Goal: Information Seeking & Learning: Learn about a topic

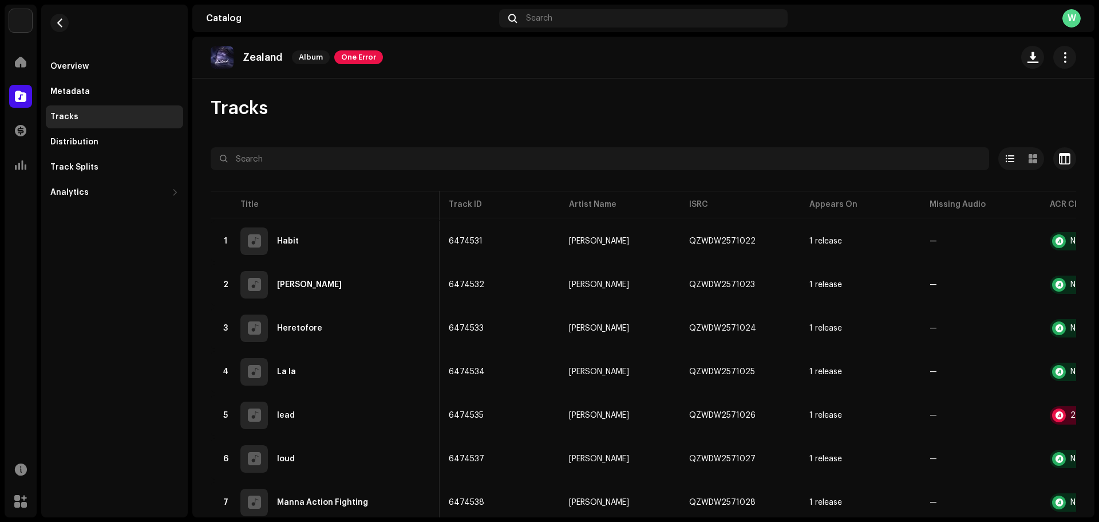
scroll to position [0, 92]
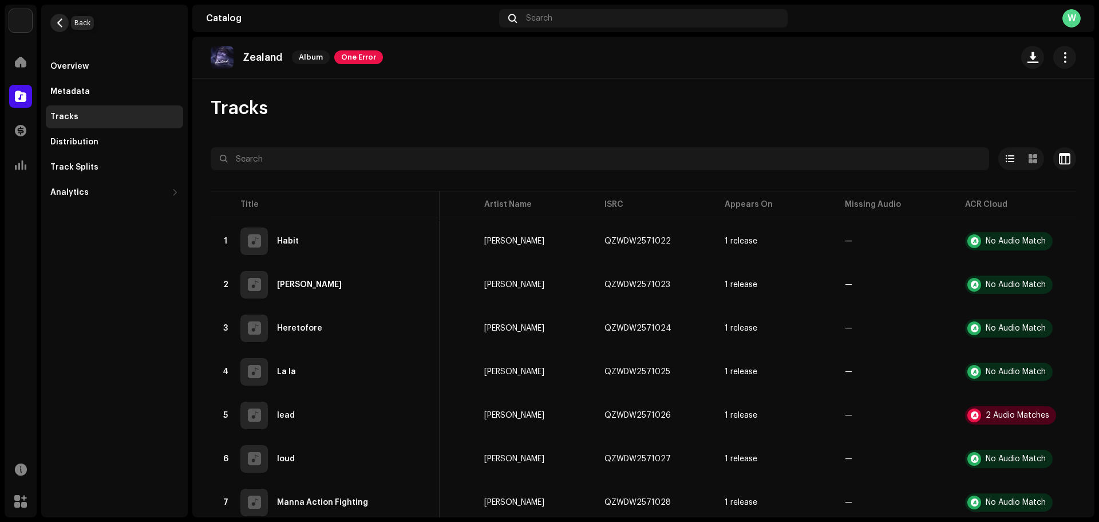
click at [61, 20] on span "button" at bounding box center [60, 22] width 9 height 9
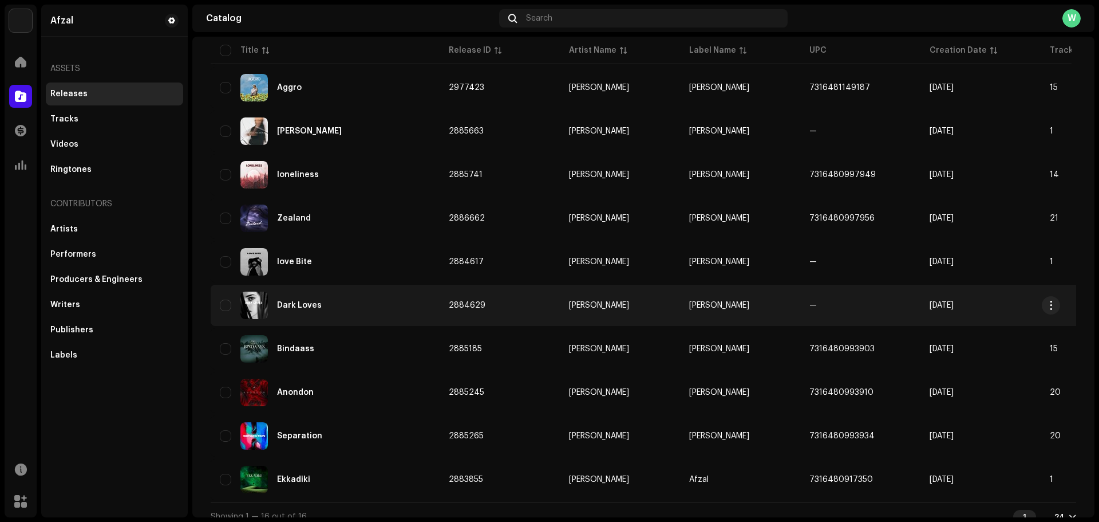
scroll to position [336, 0]
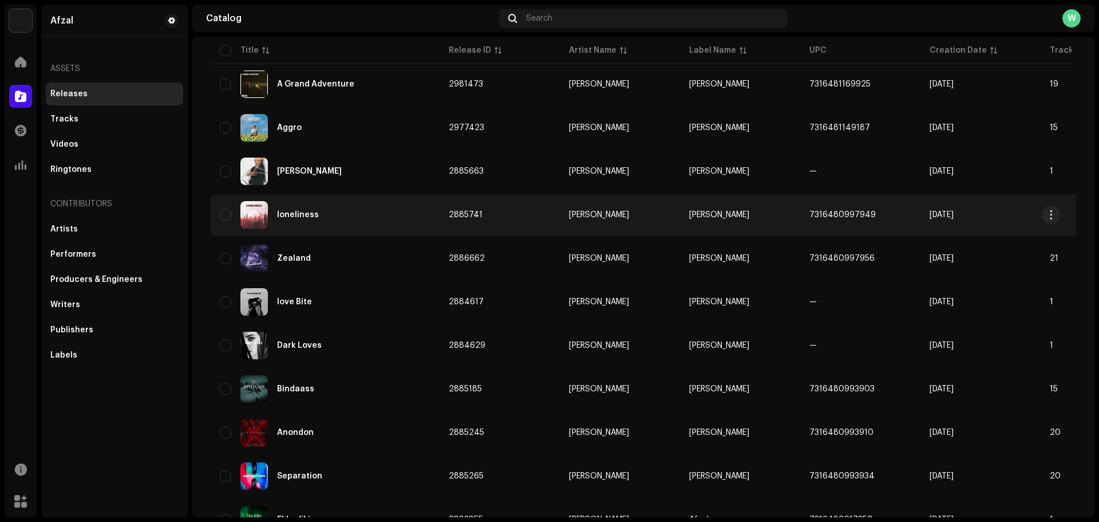
click at [306, 216] on div "loneliness" at bounding box center [298, 215] width 42 height 8
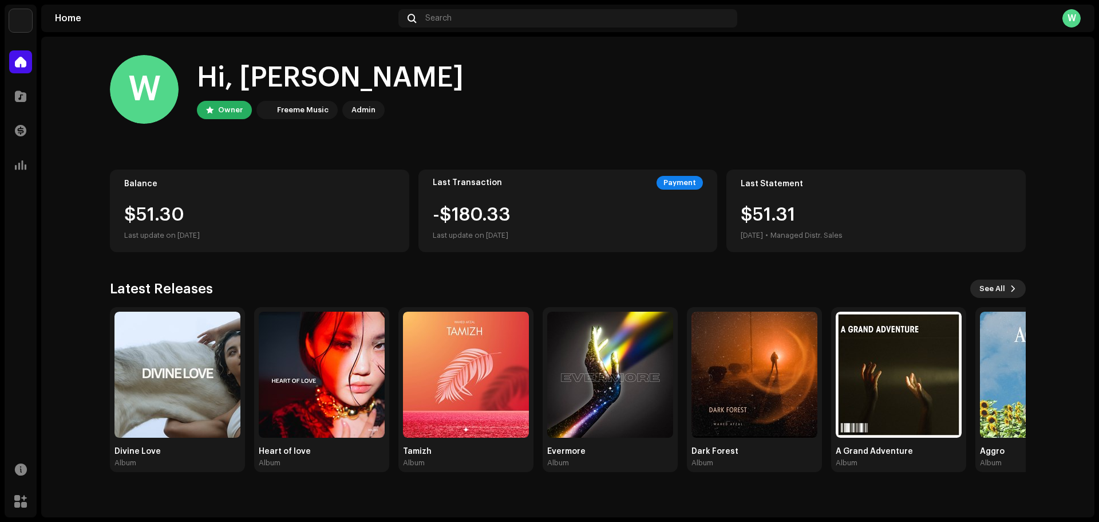
click at [1001, 297] on span "See All" at bounding box center [993, 288] width 26 height 23
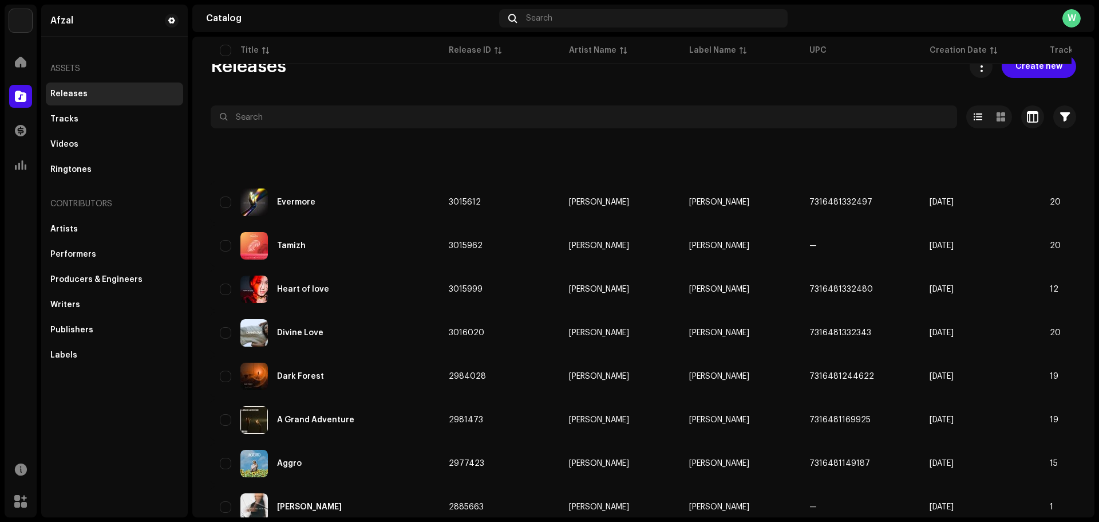
scroll to position [229, 0]
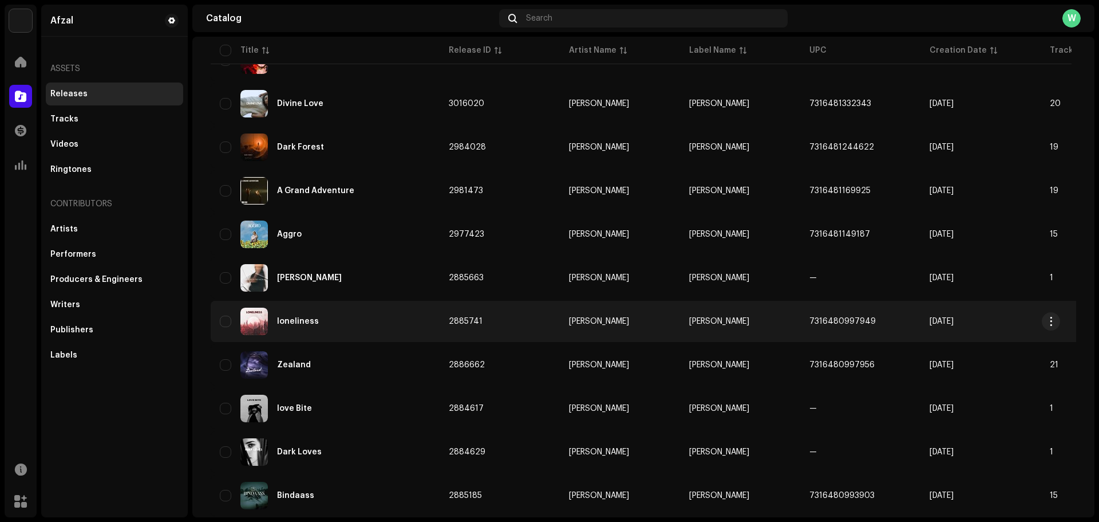
click at [295, 316] on div "loneliness" at bounding box center [325, 321] width 211 height 27
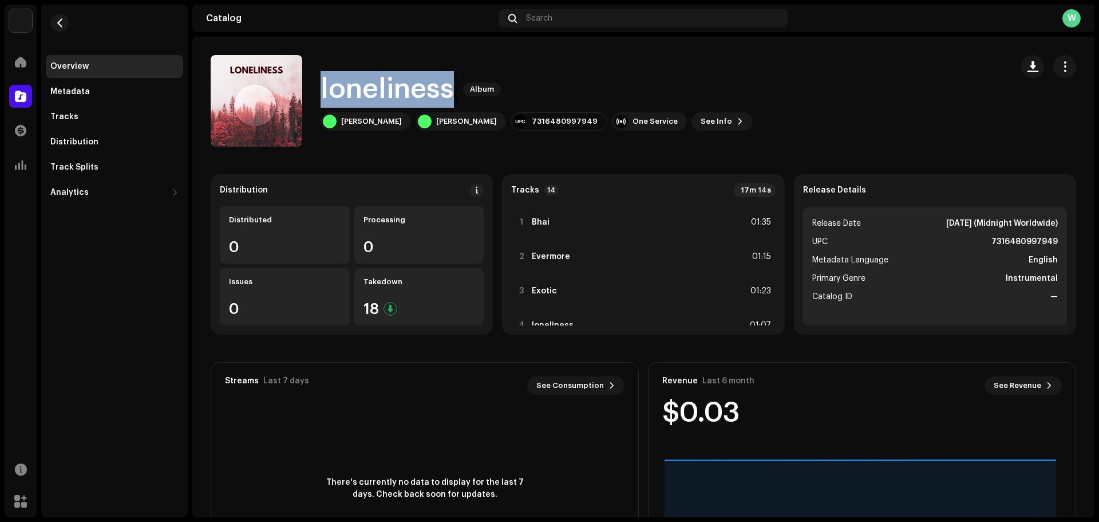
drag, startPoint x: 450, startPoint y: 91, endPoint x: 320, endPoint y: 98, distance: 130.2
click at [320, 98] on div "loneliness Album Wahed Afzal Wahed Afzal 7316480997949 One Service See Info" at bounding box center [607, 101] width 793 height 92
copy h1 "loneliness"
click at [373, 131] on div "loneliness Album Wahed Afzal Wahed Afzal 7316480997949 One Service See Info" at bounding box center [607, 101] width 793 height 92
click at [373, 126] on div "[PERSON_NAME]" at bounding box center [366, 121] width 90 height 18
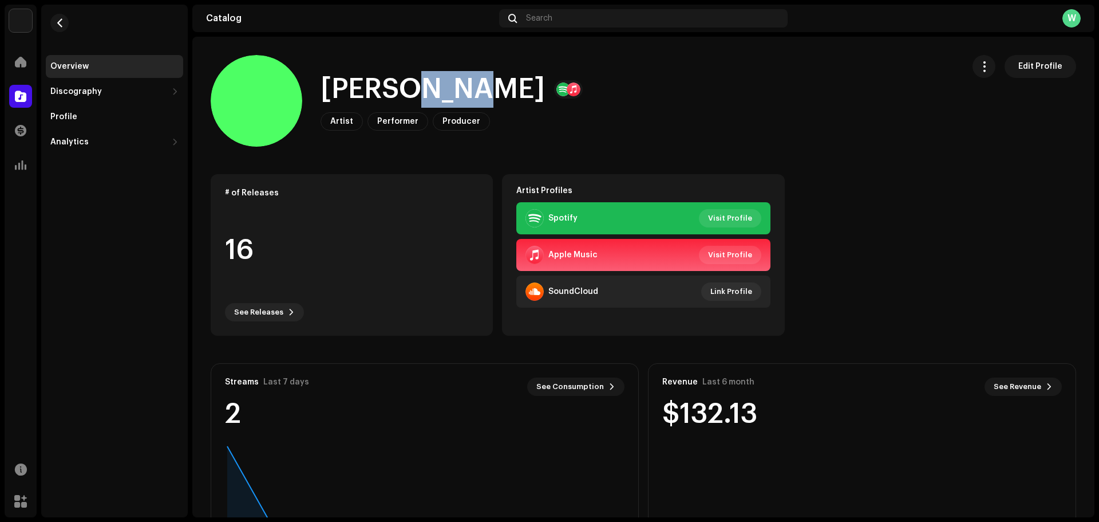
drag, startPoint x: 479, startPoint y: 92, endPoint x: 418, endPoint y: 92, distance: 61.3
click at [418, 92] on h1 "[PERSON_NAME]" at bounding box center [433, 89] width 224 height 37
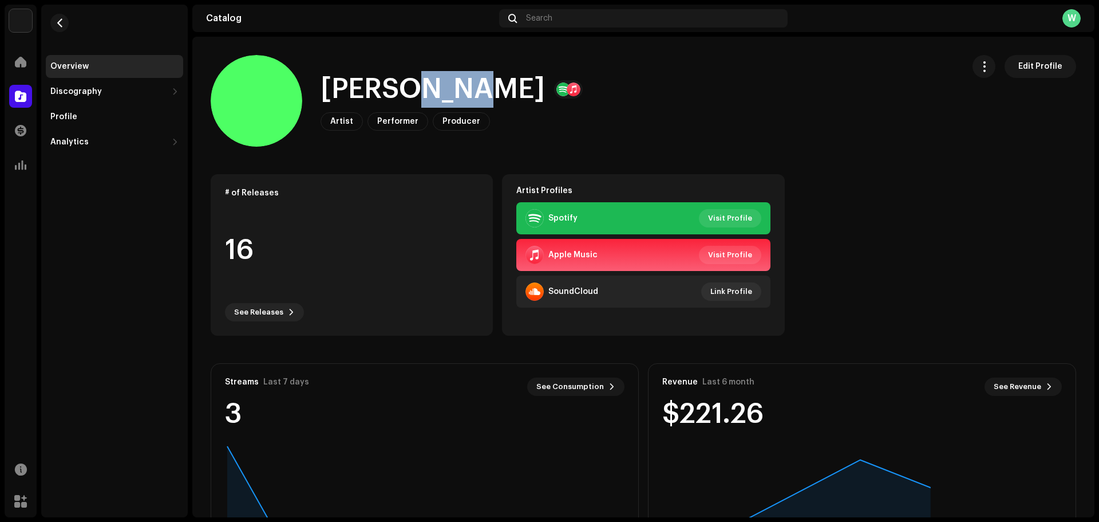
click at [451, 89] on h1 "[PERSON_NAME]" at bounding box center [433, 89] width 224 height 37
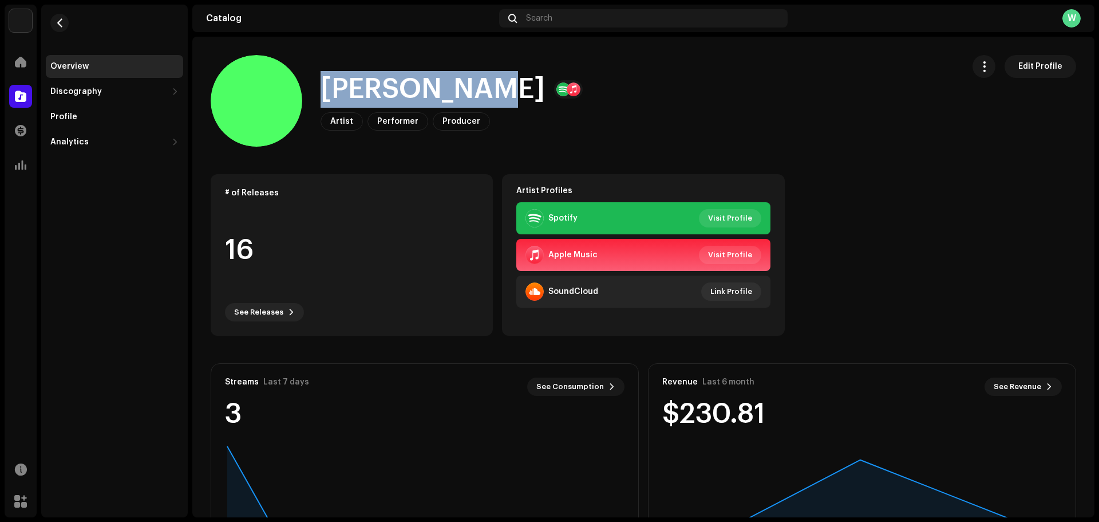
drag, startPoint x: 483, startPoint y: 88, endPoint x: 332, endPoint y: 90, distance: 151.8
click at [332, 90] on h1 "[PERSON_NAME]" at bounding box center [433, 89] width 224 height 37
copy h1 "[PERSON_NAME]"
click at [63, 22] on span "button" at bounding box center [60, 22] width 9 height 9
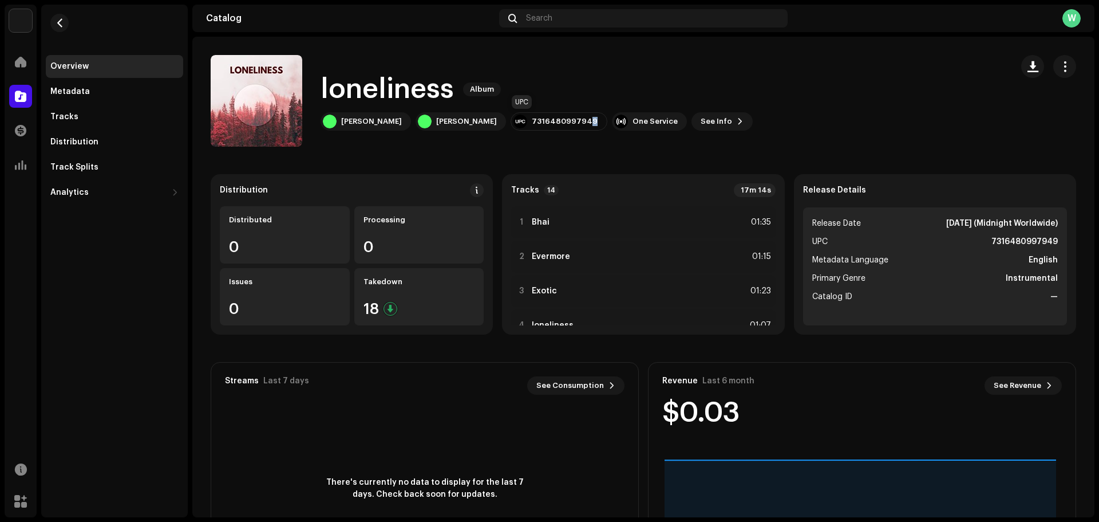
drag, startPoint x: 558, startPoint y: 118, endPoint x: 553, endPoint y: 119, distance: 5.8
click at [553, 119] on div "7316480997949" at bounding box center [559, 121] width 97 height 18
click at [555, 119] on div "7316480997949" at bounding box center [565, 121] width 66 height 9
drag, startPoint x: 558, startPoint y: 117, endPoint x: 494, endPoint y: 118, distance: 64.1
click at [511, 118] on div "7316480997949" at bounding box center [559, 121] width 97 height 18
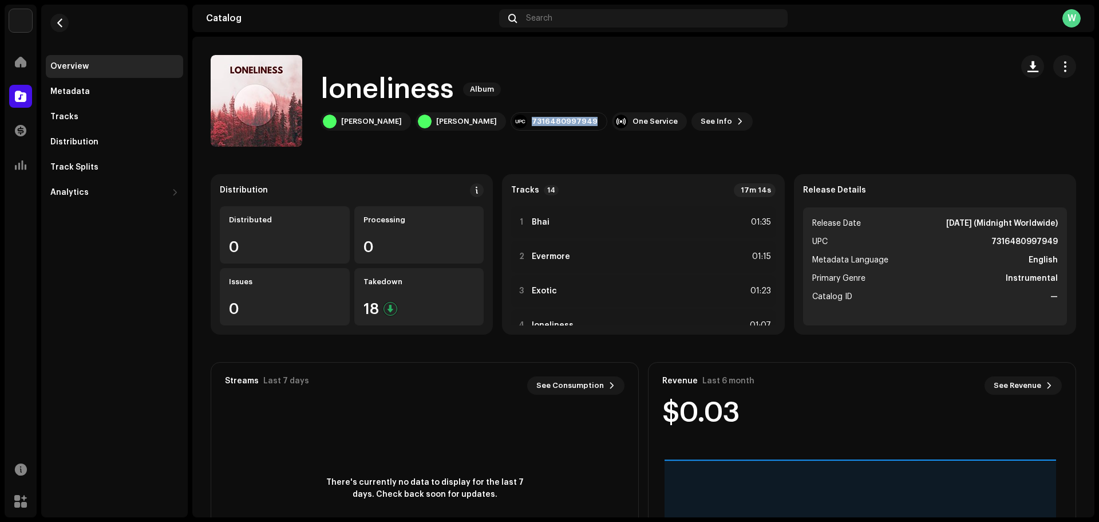
copy div "7316480997949"
click at [84, 117] on div "Tracks" at bounding box center [114, 116] width 128 height 9
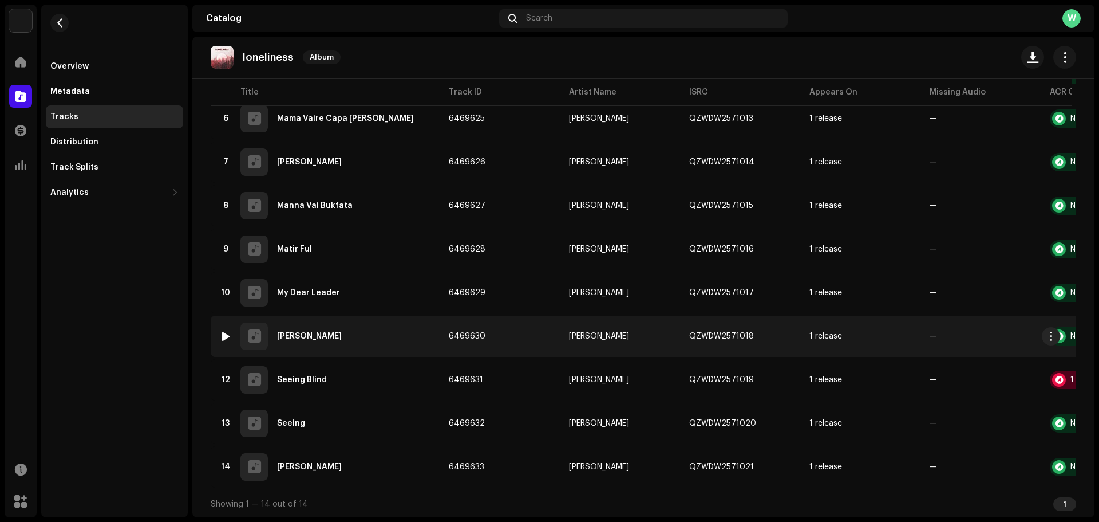
scroll to position [348, 0]
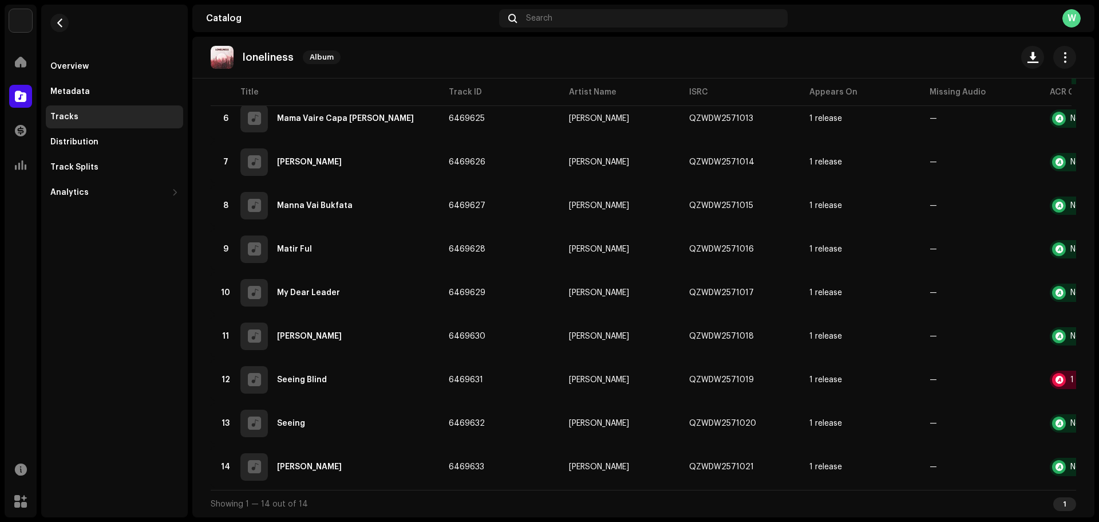
click at [541, 483] on table "Title Track ID Artist Name ISRC Appears On Missing Audio ACR Cloud 1 Bhai 64696…" at bounding box center [686, 168] width 951 height 644
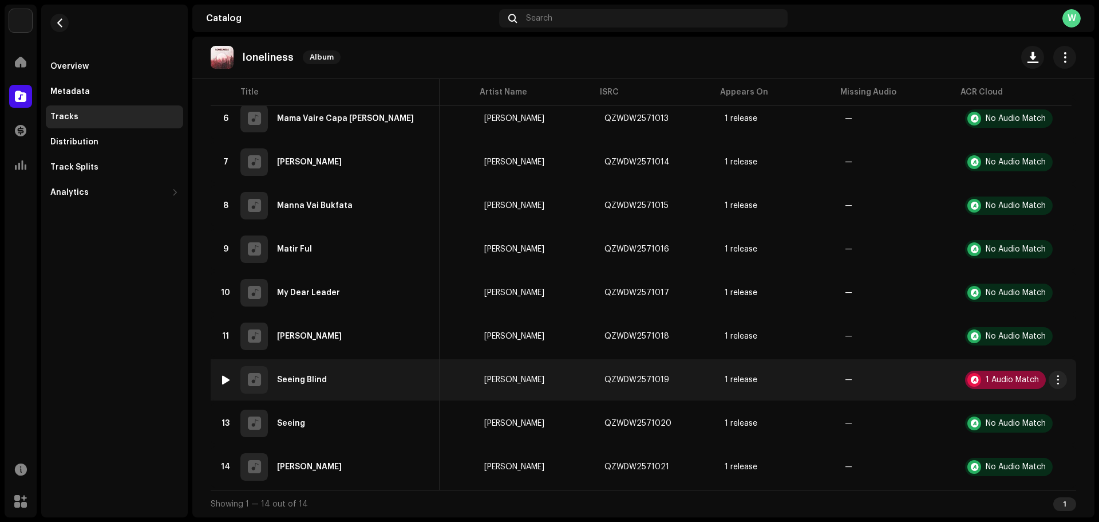
click at [997, 378] on div "1 Audio Match" at bounding box center [1012, 380] width 53 height 8
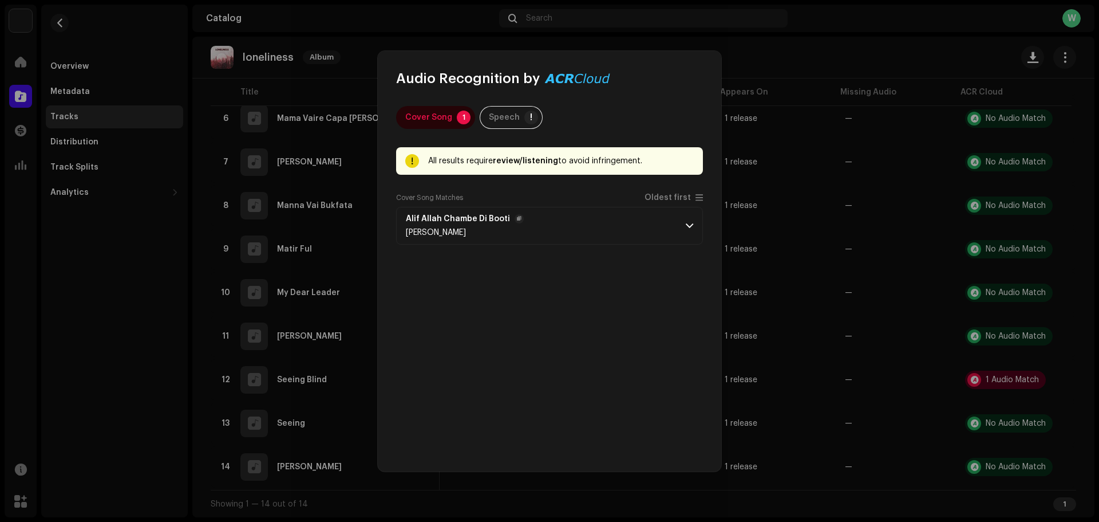
click at [621, 221] on p-accordion-header "Alif Allah Chambe Di Booti Akhtar Hussain Qureshi" at bounding box center [549, 226] width 307 height 38
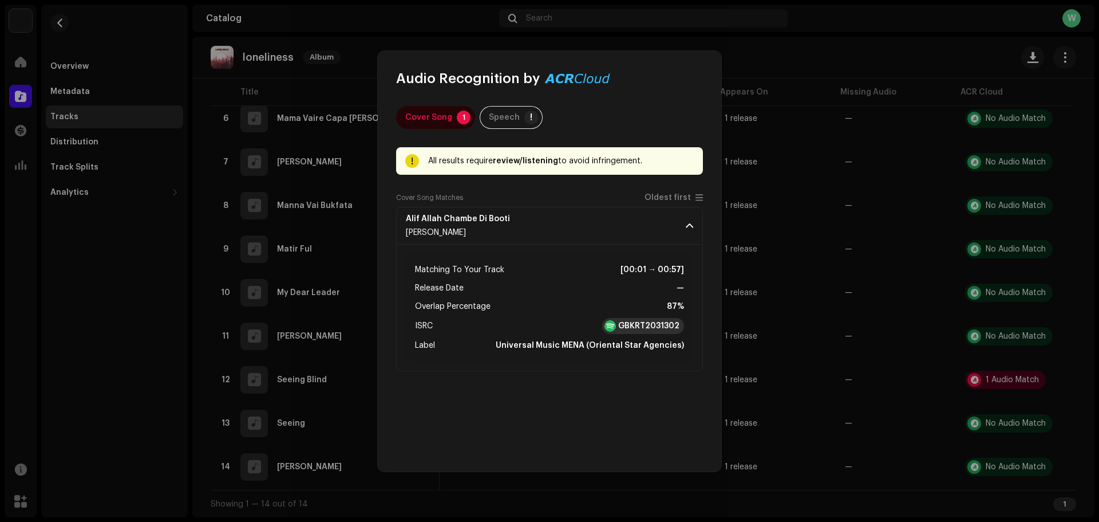
click at [636, 325] on strong "GBKRT2031302" at bounding box center [648, 325] width 61 height 11
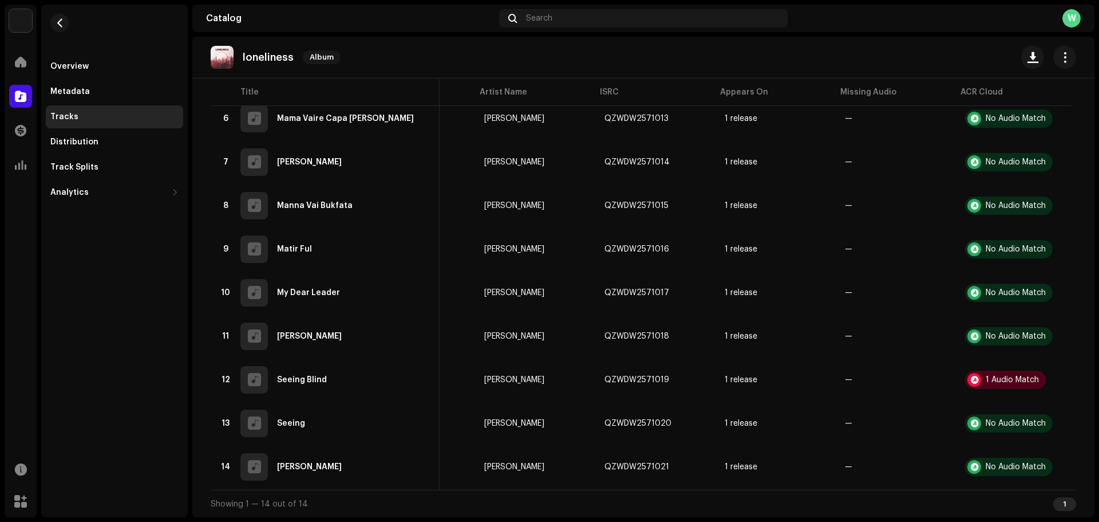
click at [754, 246] on div "Audio Recognition by Cover Song 1 Speech ! All results require review/listening…" at bounding box center [549, 261] width 1099 height 522
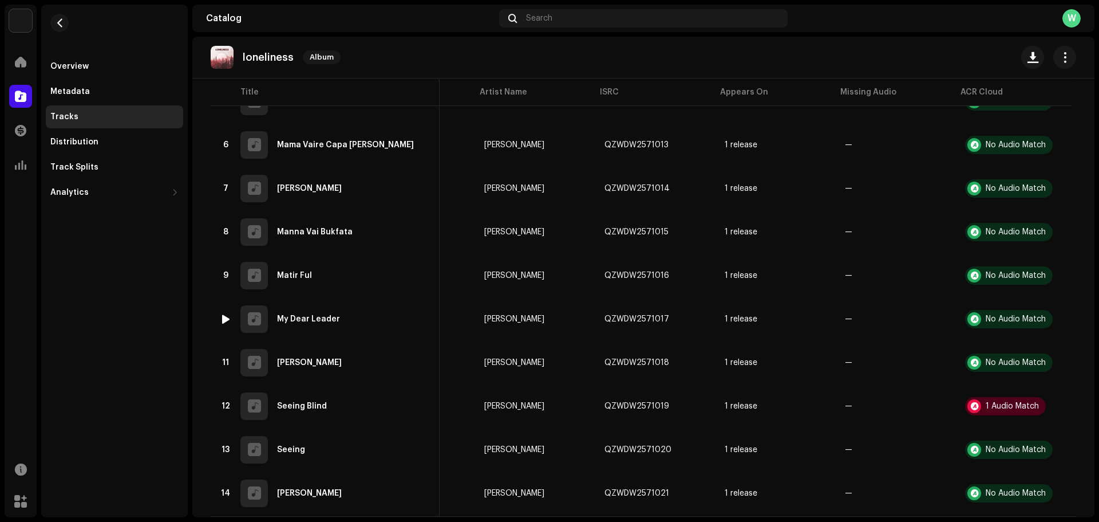
scroll to position [0, 0]
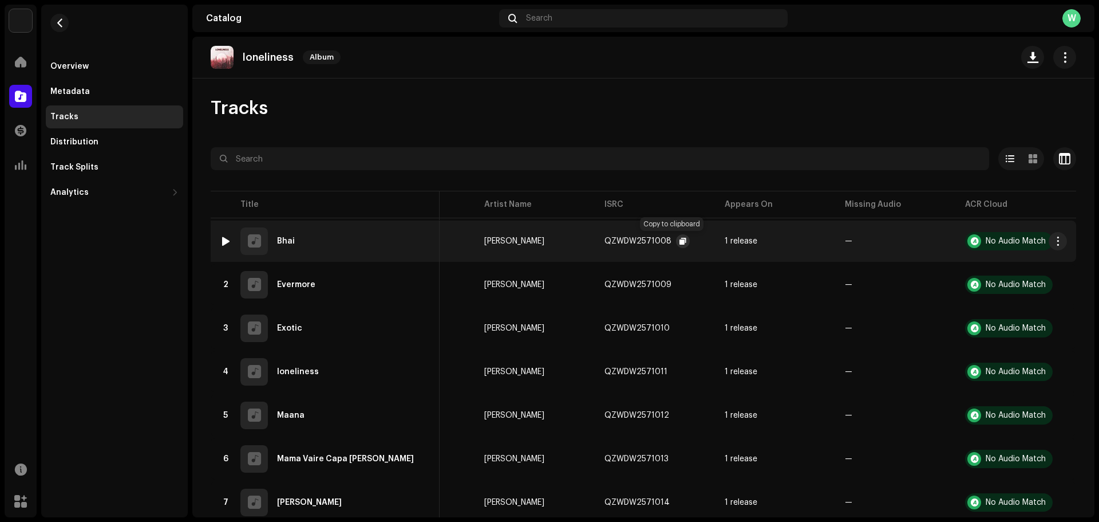
click at [680, 241] on span "button" at bounding box center [683, 241] width 7 height 9
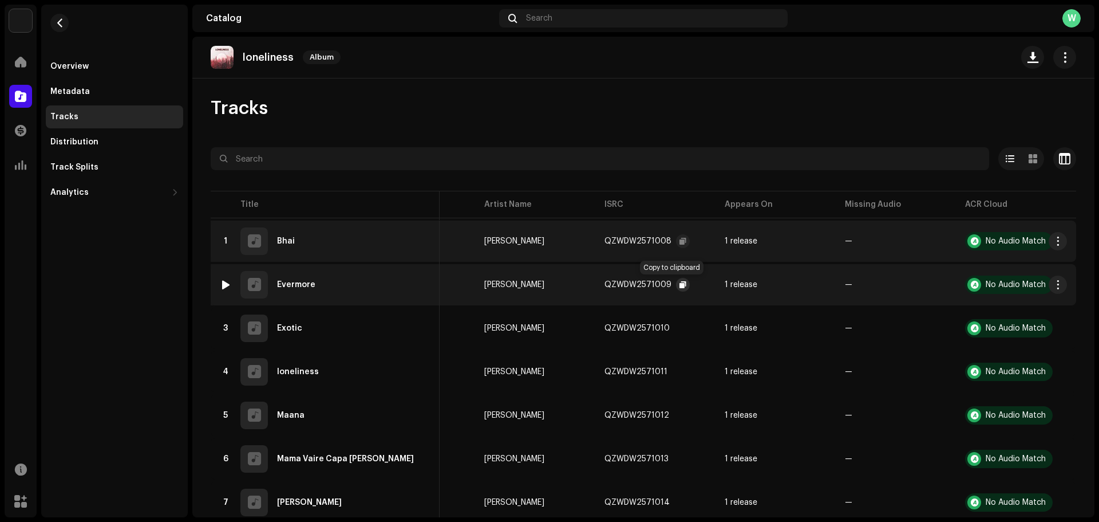
click at [680, 281] on span "button" at bounding box center [683, 284] width 7 height 9
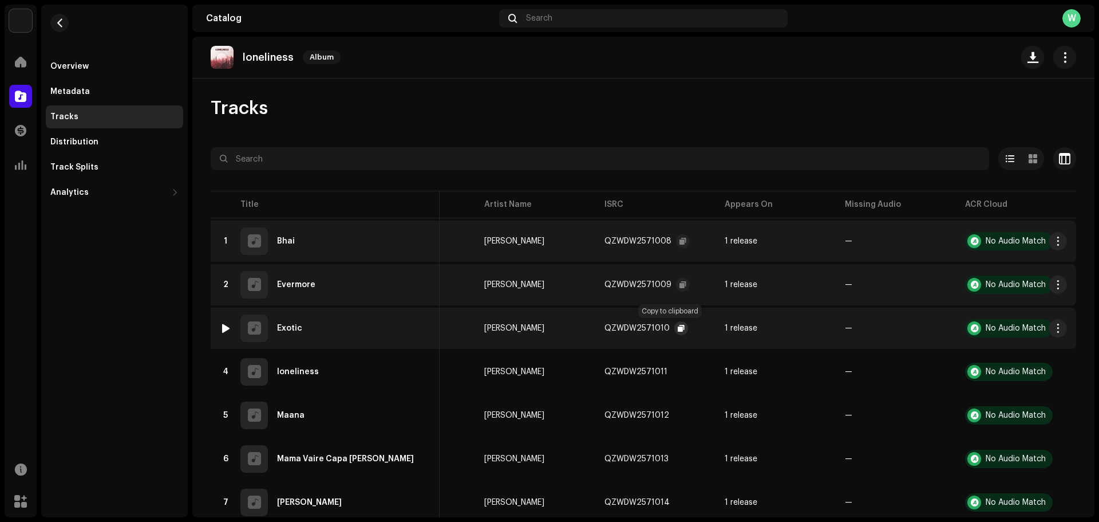
click at [678, 326] on span "button" at bounding box center [681, 328] width 7 height 9
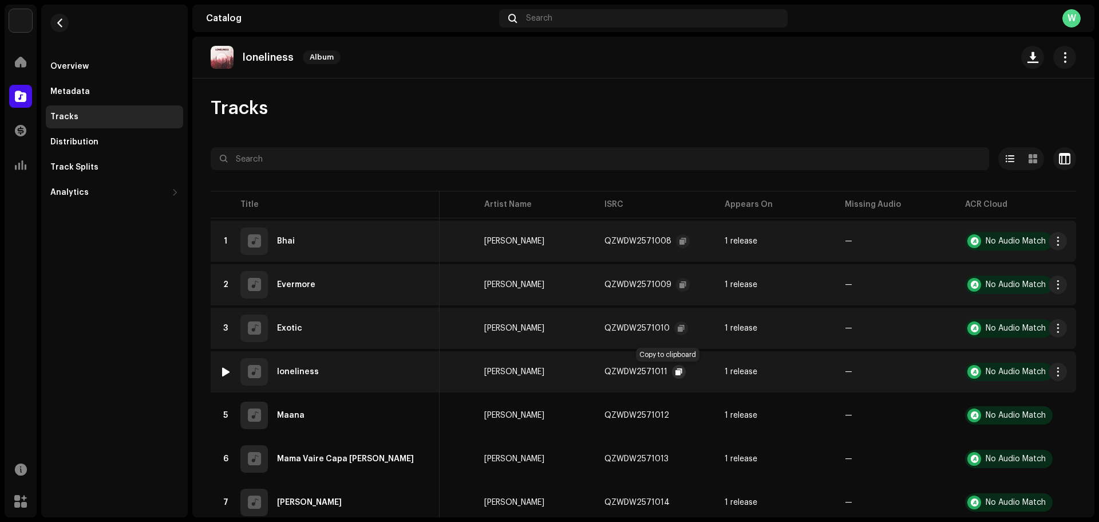
click at [676, 368] on span "button" at bounding box center [679, 371] width 7 height 9
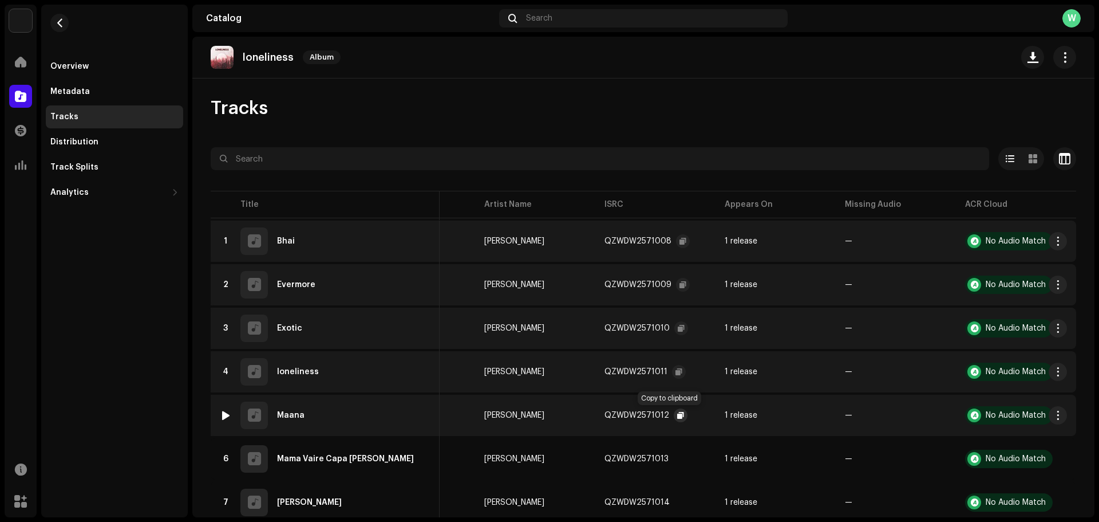
click at [677, 411] on span "button" at bounding box center [680, 415] width 7 height 9
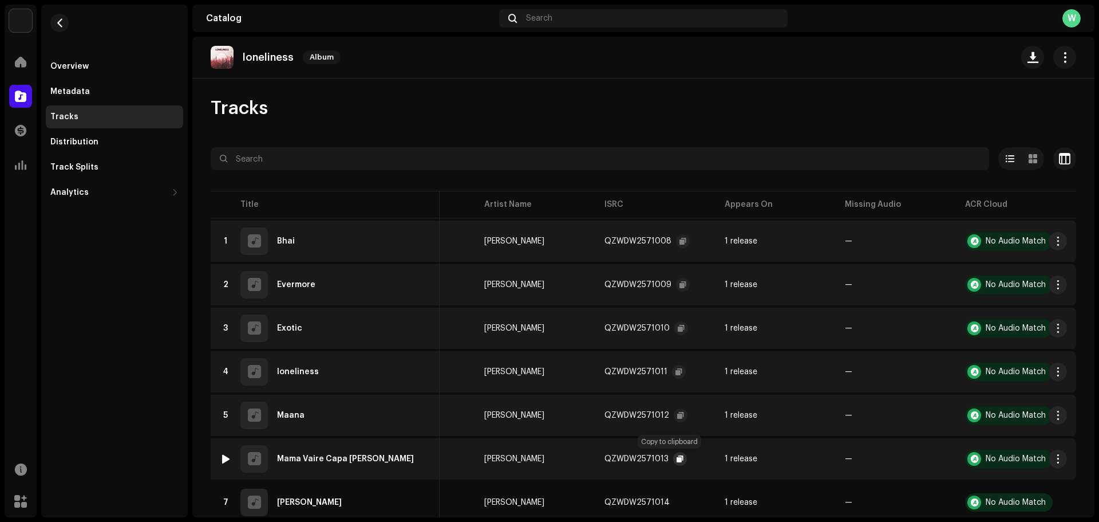
click at [677, 457] on span "button" at bounding box center [680, 458] width 7 height 9
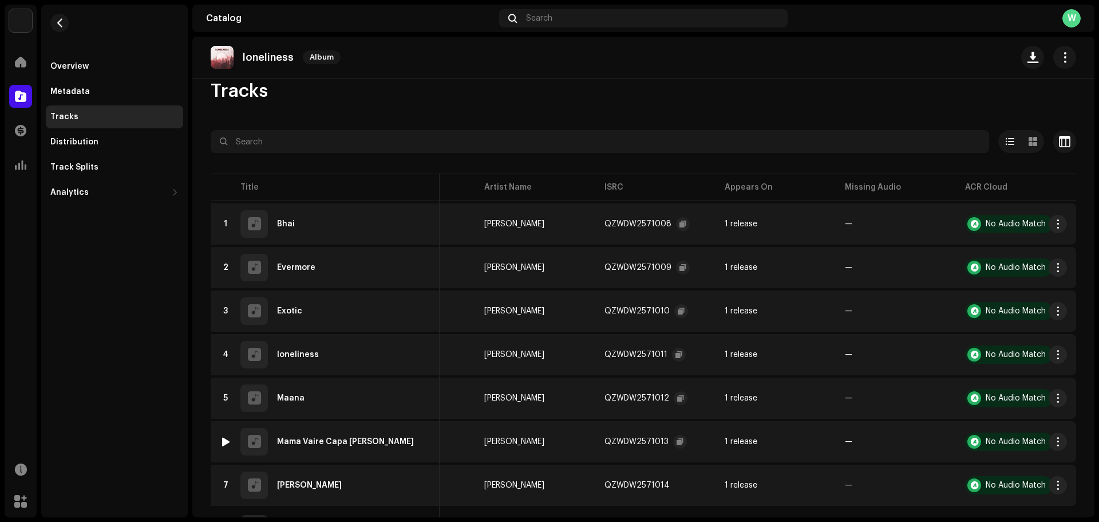
scroll to position [57, 0]
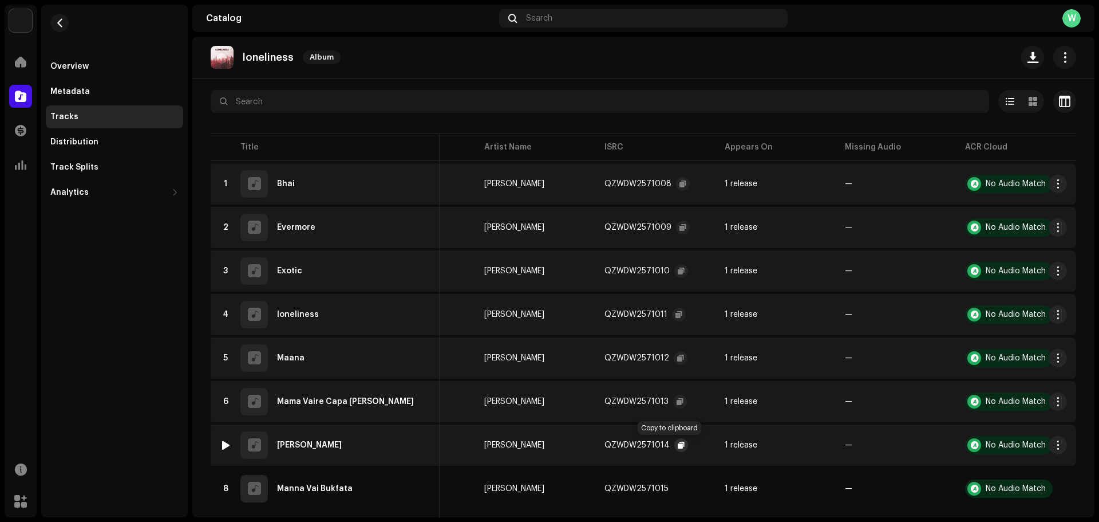
click at [678, 441] on span "button" at bounding box center [681, 444] width 7 height 9
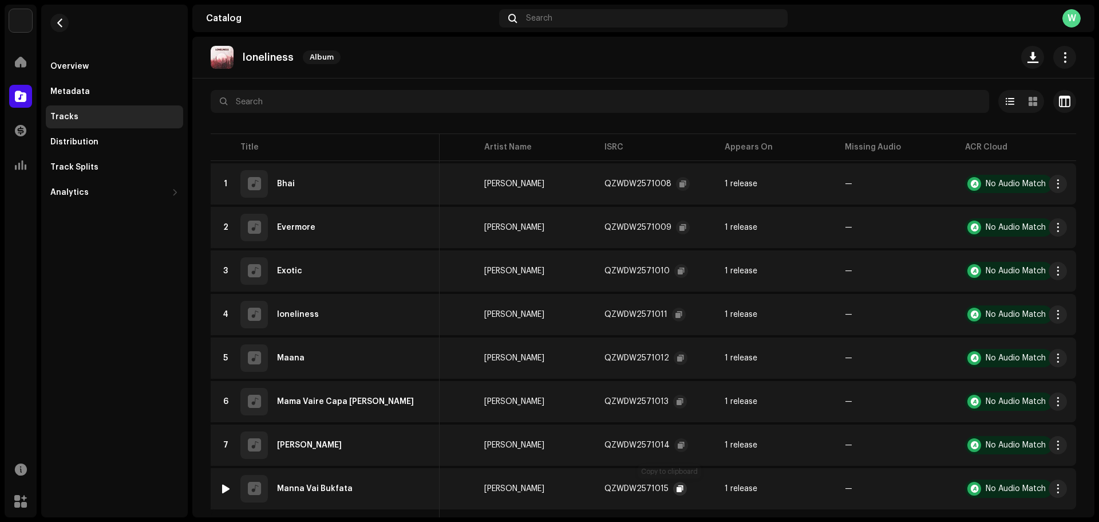
click at [673, 483] on button "button" at bounding box center [680, 489] width 14 height 14
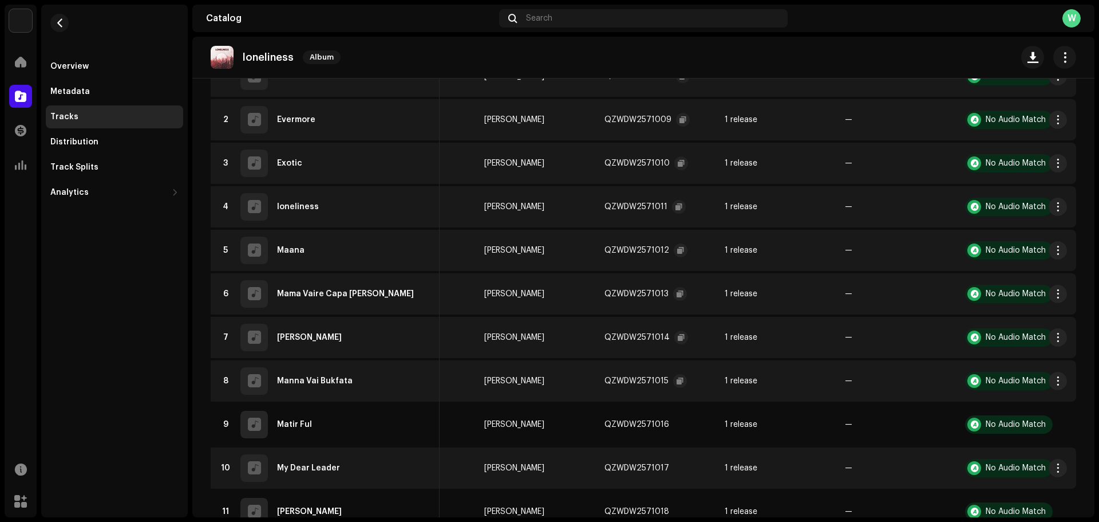
scroll to position [172, 0]
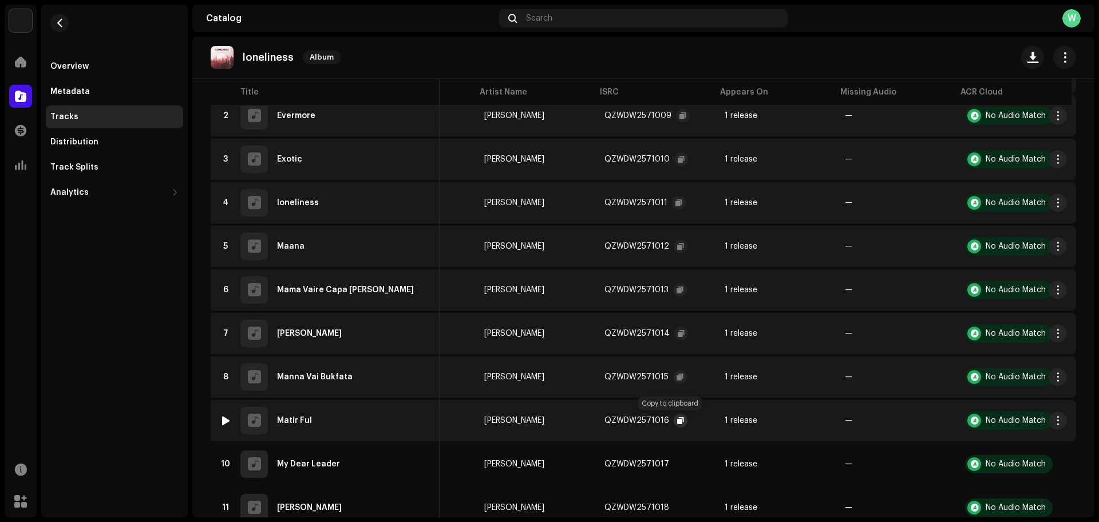
click at [677, 420] on span "button" at bounding box center [680, 420] width 7 height 9
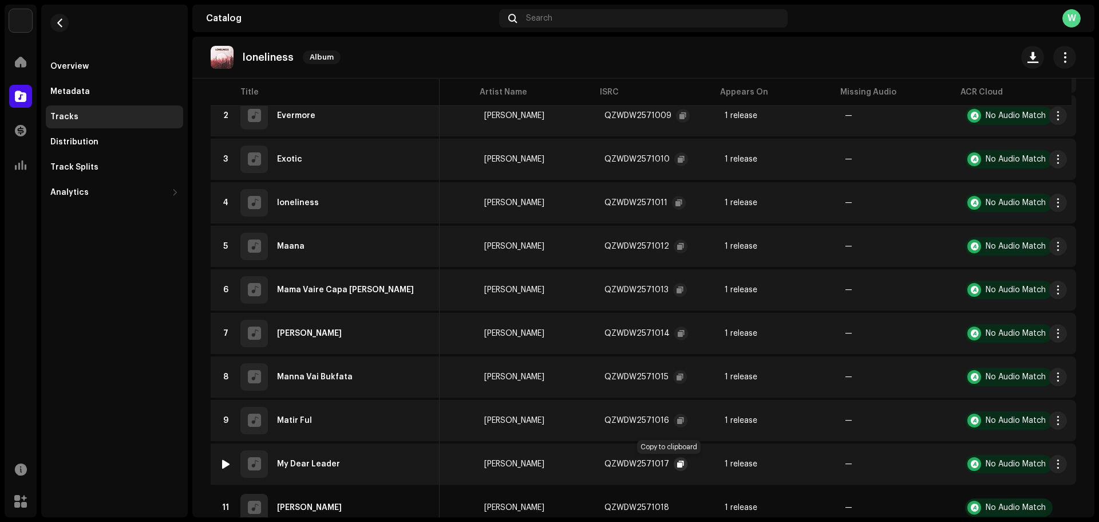
click at [674, 462] on button "button" at bounding box center [681, 464] width 14 height 14
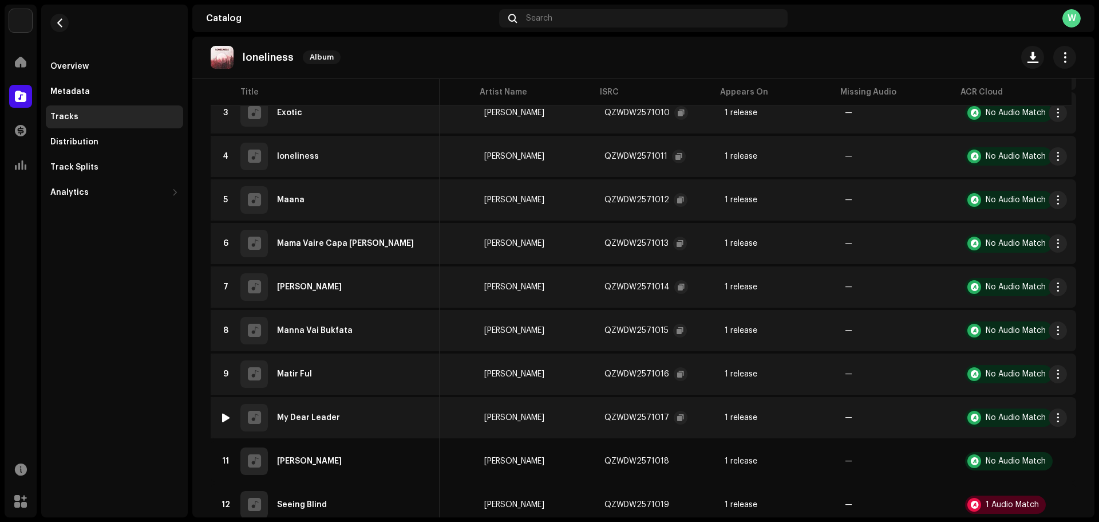
scroll to position [229, 0]
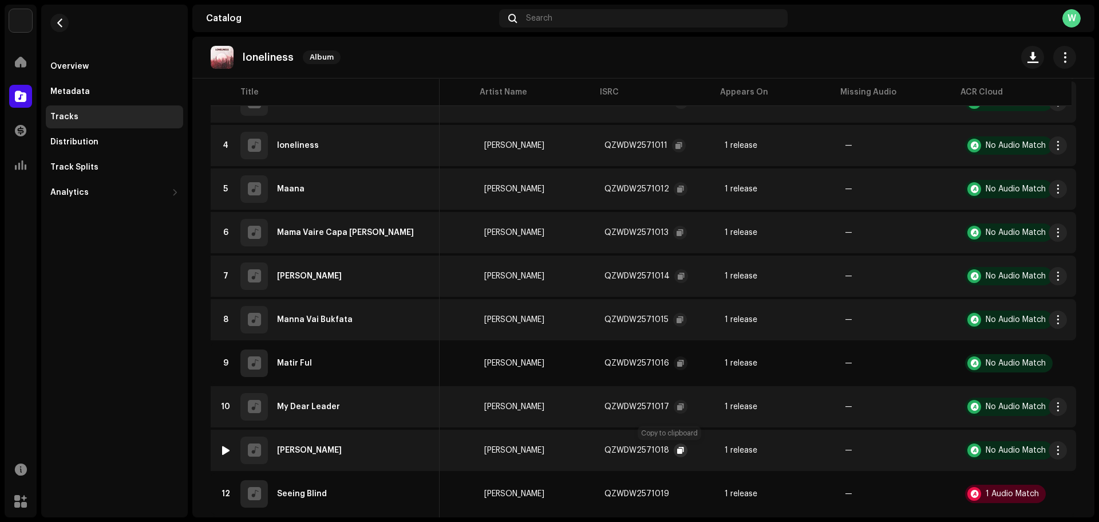
click at [677, 447] on span "button" at bounding box center [680, 450] width 7 height 9
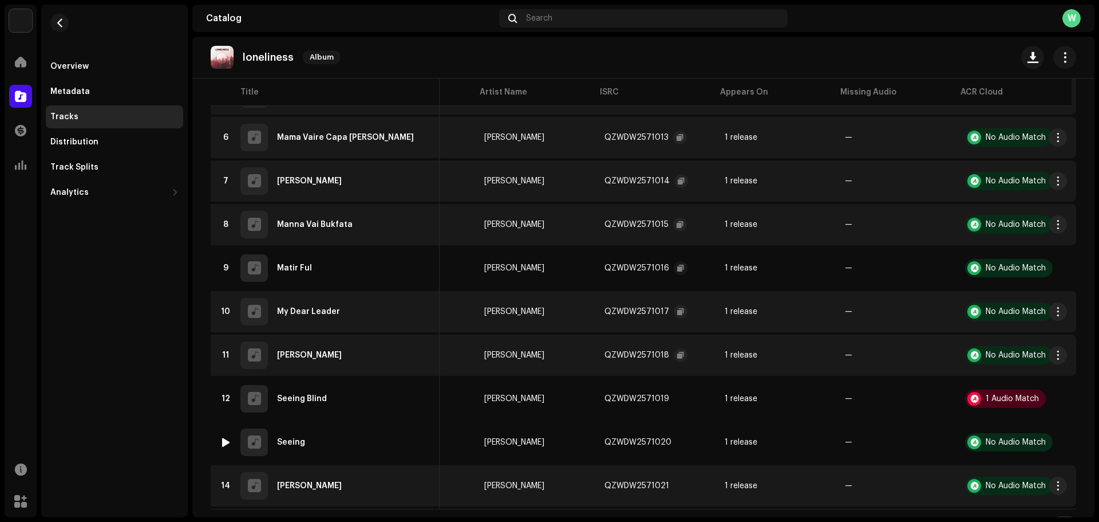
scroll to position [344, 0]
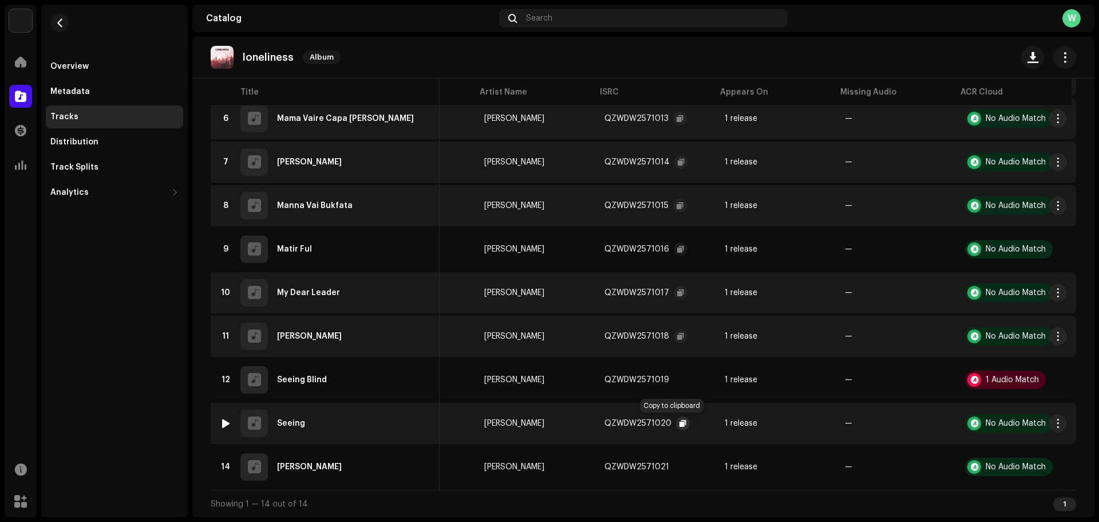
click at [680, 423] on span "button" at bounding box center [683, 423] width 7 height 9
click at [680, 419] on span "button" at bounding box center [683, 423] width 7 height 9
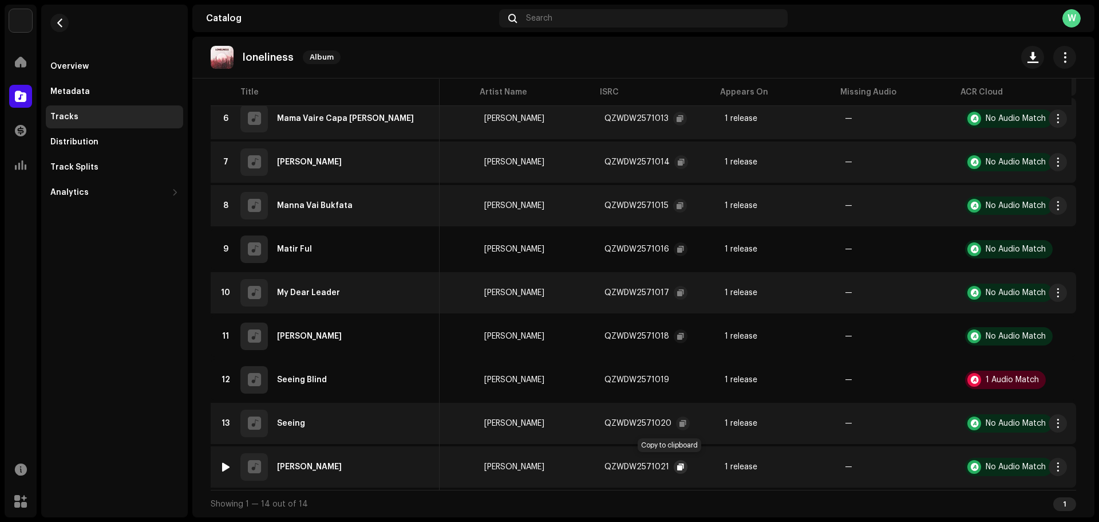
click at [677, 462] on span "button" at bounding box center [680, 466] width 7 height 9
click at [62, 19] on span "button" at bounding box center [60, 22] width 9 height 9
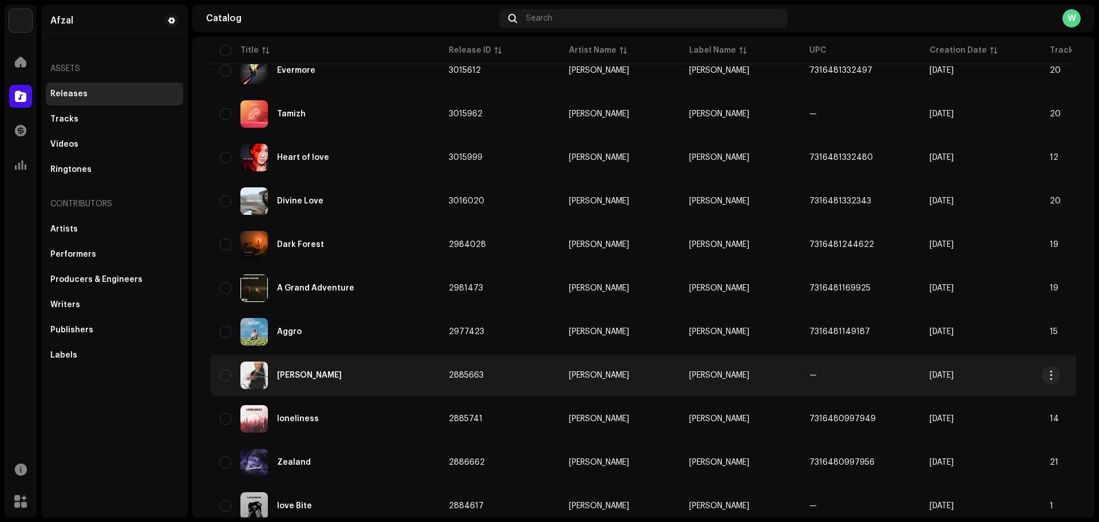
scroll to position [172, 0]
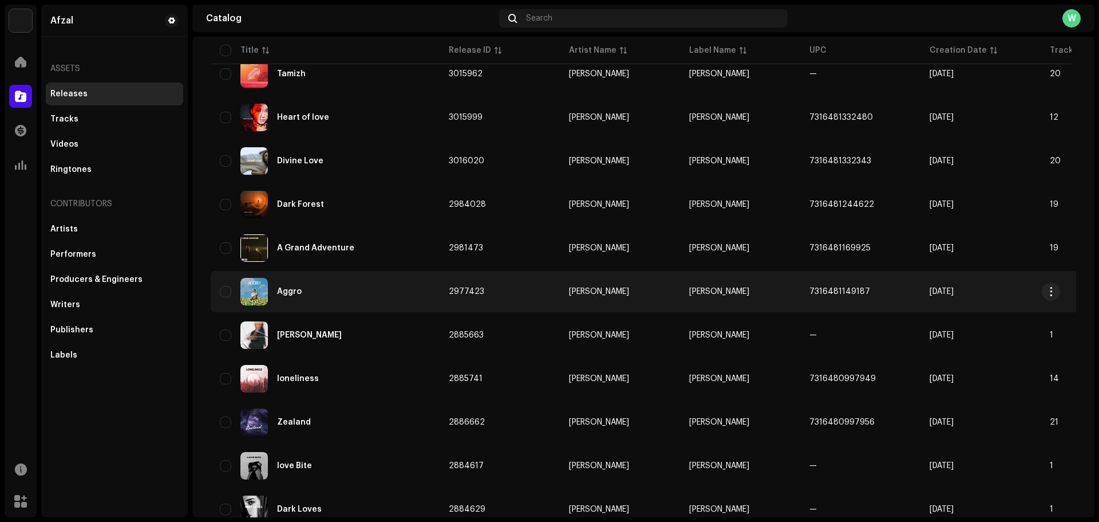
click at [322, 297] on div "Aggro" at bounding box center [325, 291] width 211 height 27
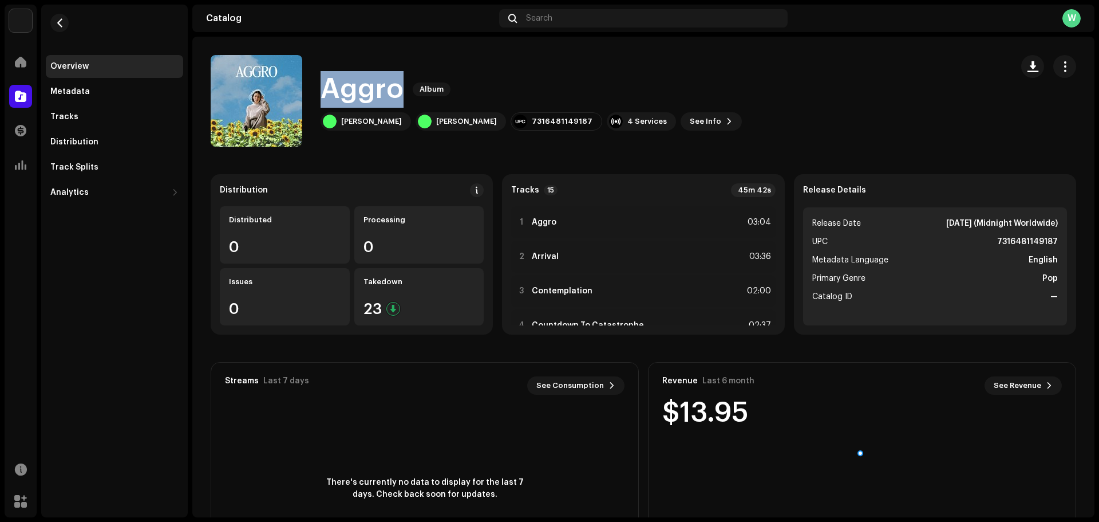
drag, startPoint x: 400, startPoint y: 88, endPoint x: 338, endPoint y: 88, distance: 61.8
click at [321, 88] on h1 "Aggro" at bounding box center [362, 89] width 83 height 37
copy h1 "Aggro"
click at [382, 121] on div "[PERSON_NAME]" at bounding box center [371, 121] width 61 height 9
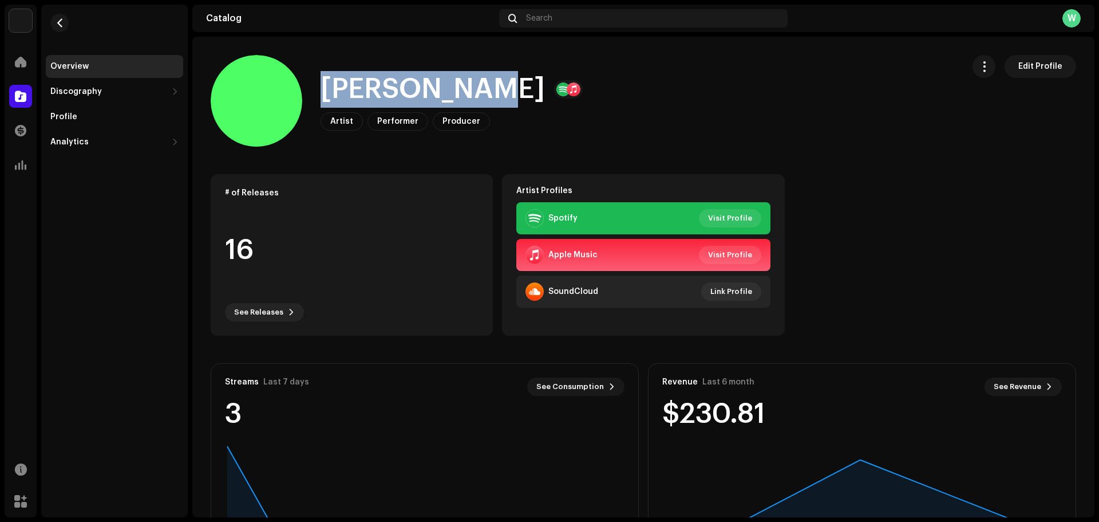
drag, startPoint x: 413, startPoint y: 87, endPoint x: 320, endPoint y: 85, distance: 92.8
click at [320, 85] on div "Wahed Afzal Artist Performer Producer Edit Profile" at bounding box center [583, 101] width 744 height 92
copy h1 "[PERSON_NAME]"
click at [54, 27] on button "button" at bounding box center [59, 23] width 18 height 18
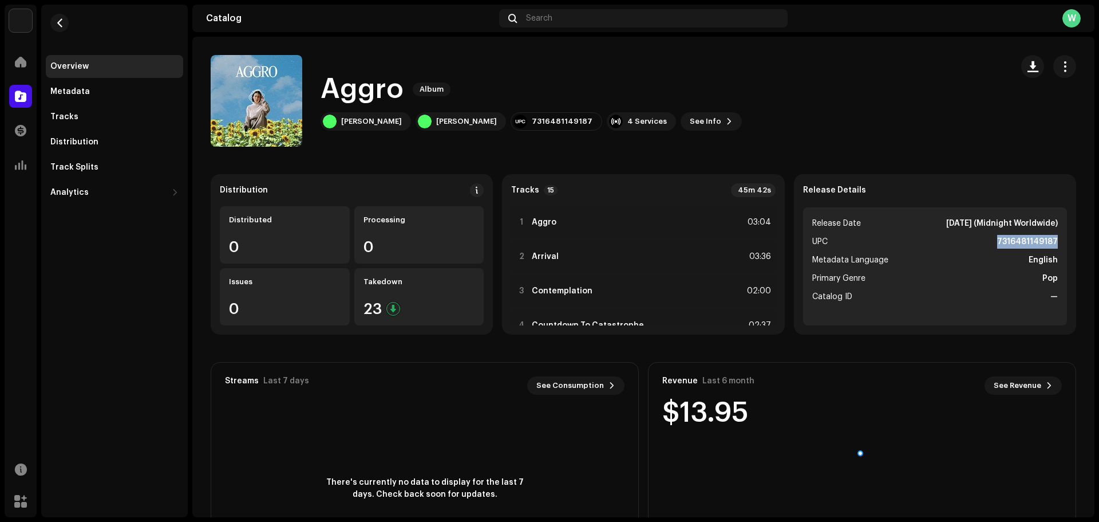
drag, startPoint x: 1057, startPoint y: 237, endPoint x: 995, endPoint y: 242, distance: 62.6
click at [995, 242] on ul "Release Date Aug 13, 2025 (Midnight Worldwide) UPC 7316481149187 Metadata Langu…" at bounding box center [935, 266] width 264 height 118
copy strong "7316481149187"
click at [113, 122] on div "Tracks" at bounding box center [114, 116] width 137 height 23
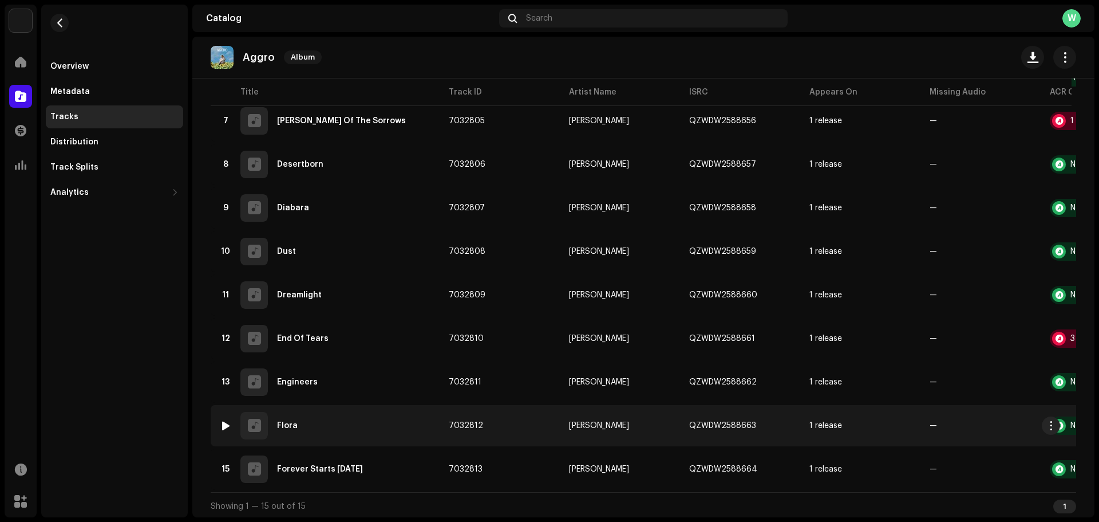
scroll to position [391, 0]
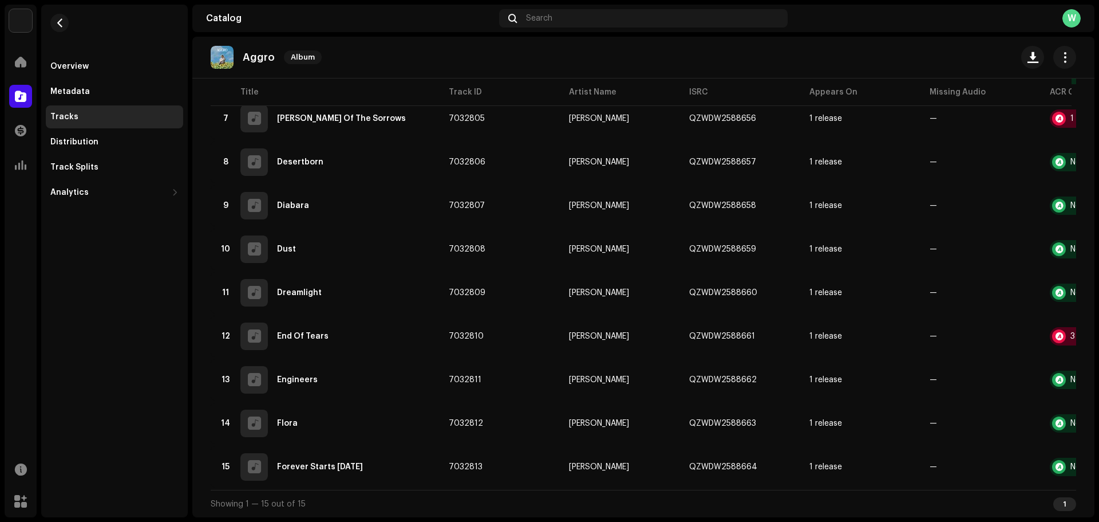
drag, startPoint x: 509, startPoint y: 483, endPoint x: 554, endPoint y: 488, distance: 46.1
click at [554, 488] on div "Title Track ID Artist Name ISRC Appears On Missing Audio ACR Cloud 1 Aggro 7032…" at bounding box center [644, 146] width 866 height 688
click at [164, 285] on div "Overview Metadata Tracks Distribution Track Splits Analytics Consumption Engage…" at bounding box center [114, 261] width 147 height 513
click at [353, 484] on table "Title Track ID Artist Name ISRC Appears On Missing Audio ACR Cloud 1 Aggro 7032…" at bounding box center [686, 145] width 951 height 687
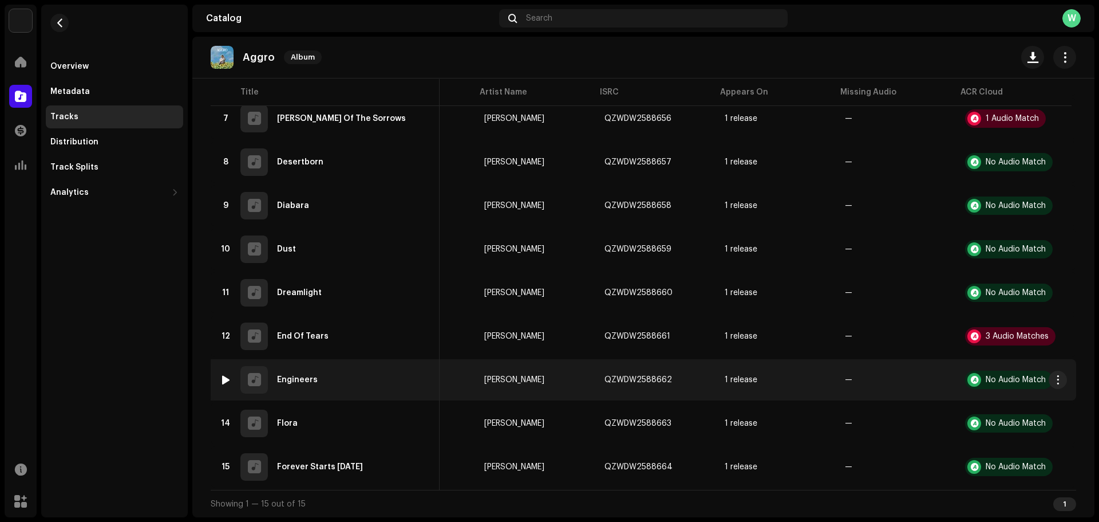
scroll to position [105, 0]
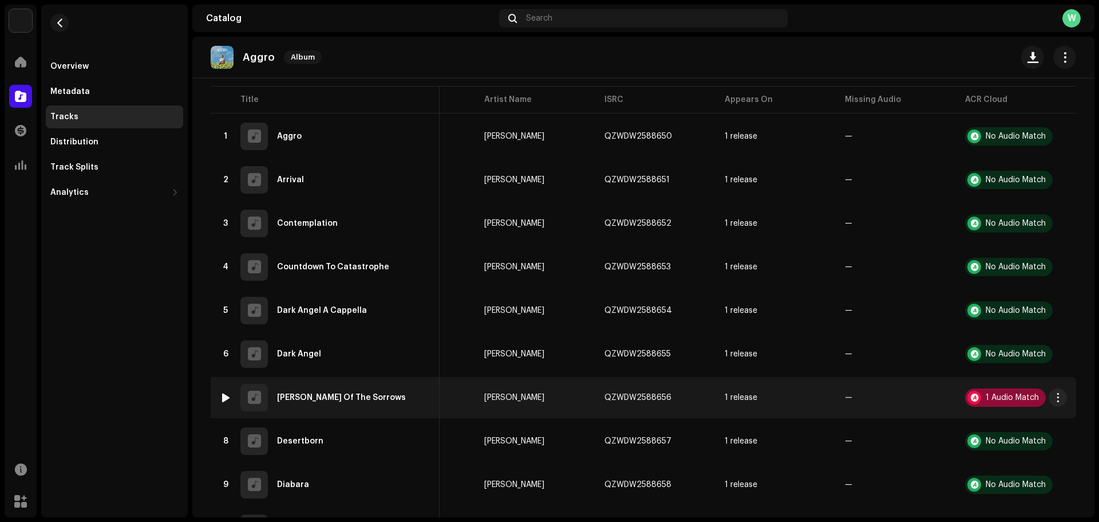
click at [1002, 391] on div "1 Audio Match" at bounding box center [1005, 397] width 81 height 18
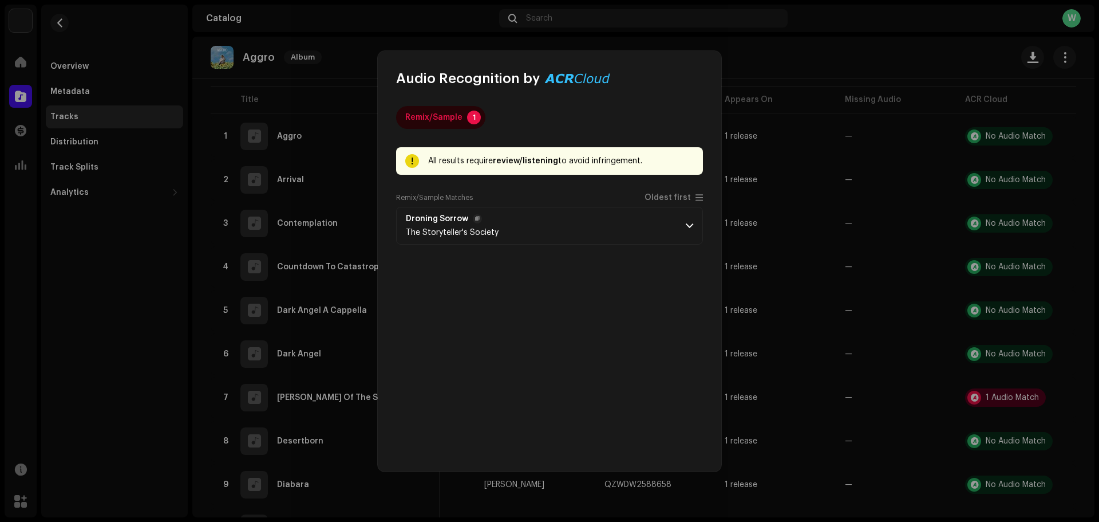
click at [624, 228] on p-accordion-header "Droning Sorrow The Storyteller's Society" at bounding box center [549, 226] width 307 height 38
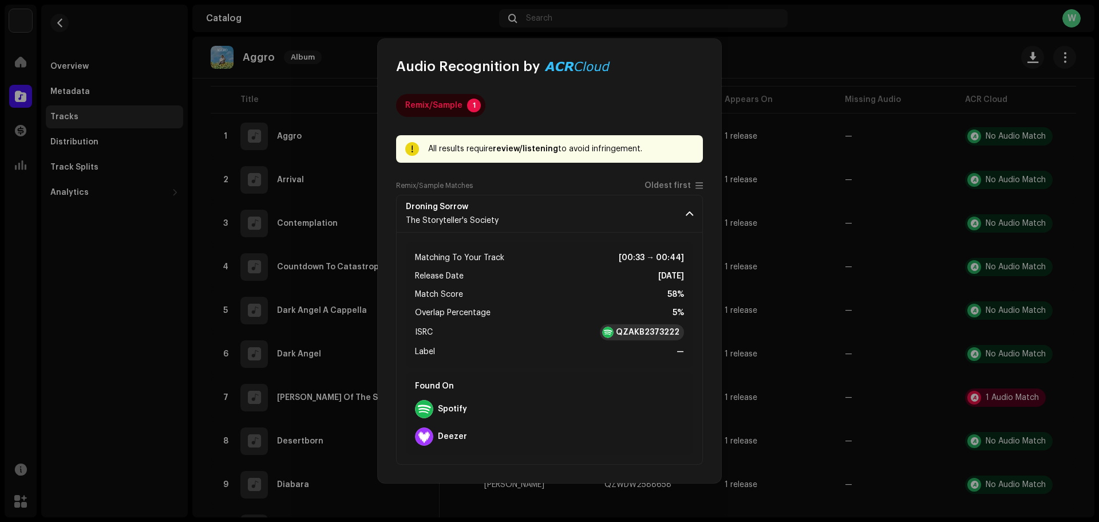
click at [645, 332] on strong "QZAKB2373222" at bounding box center [648, 331] width 64 height 11
click at [670, 192] on div "Remix/Sample Matches Oldest first" at bounding box center [549, 188] width 307 height 14
click at [673, 202] on p-accordion-header "Droning Sorrow The Storyteller's Society" at bounding box center [549, 214] width 307 height 38
click at [692, 190] on span "Oldest first" at bounding box center [674, 185] width 58 height 9
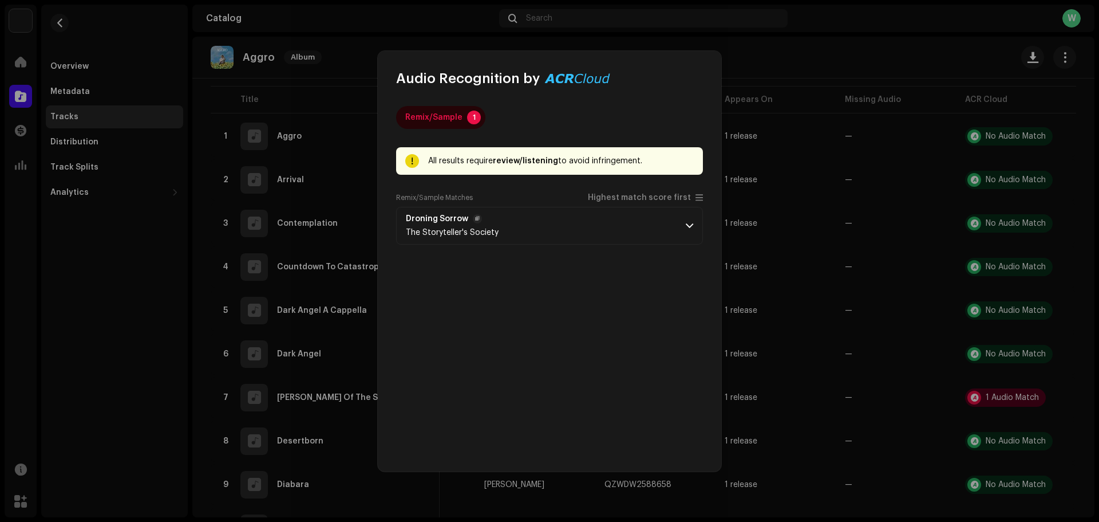
click at [680, 215] on p-accordion-header "Droning Sorrow The Storyteller's Society" at bounding box center [549, 226] width 307 height 38
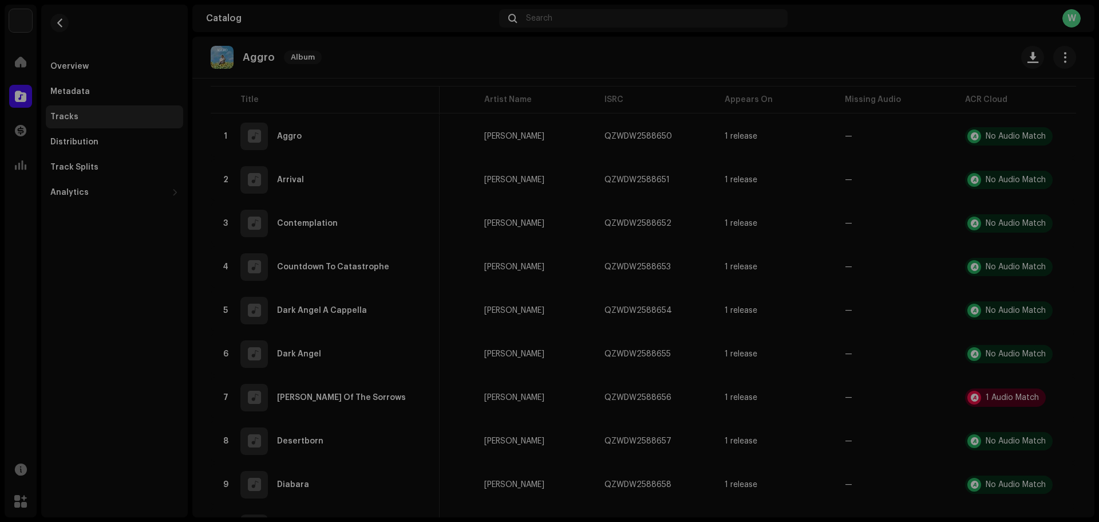
click at [779, 221] on div "Audio Recognition by Remix/Sample 1 All results require review/listening to avo…" at bounding box center [549, 261] width 1099 height 522
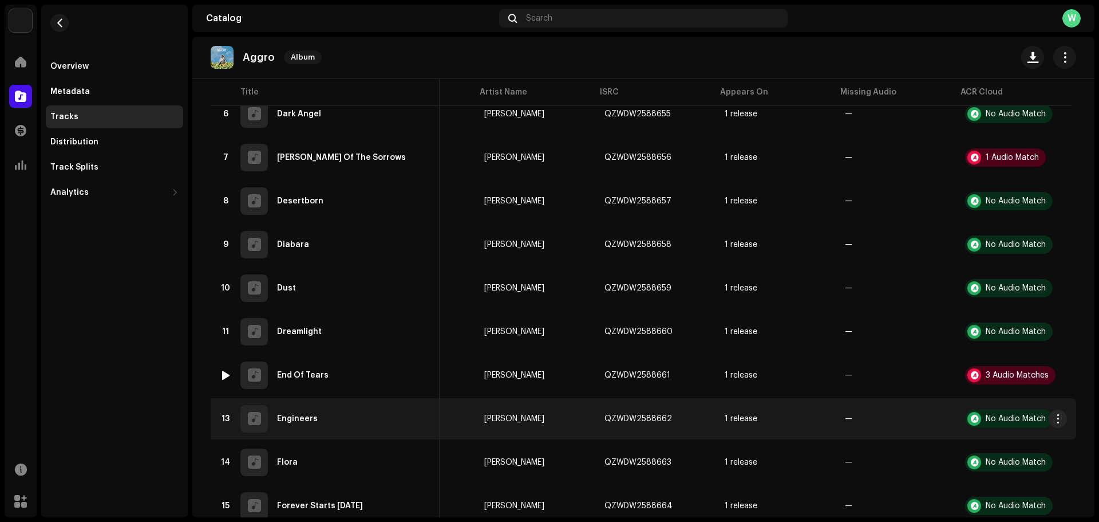
scroll to position [391, 0]
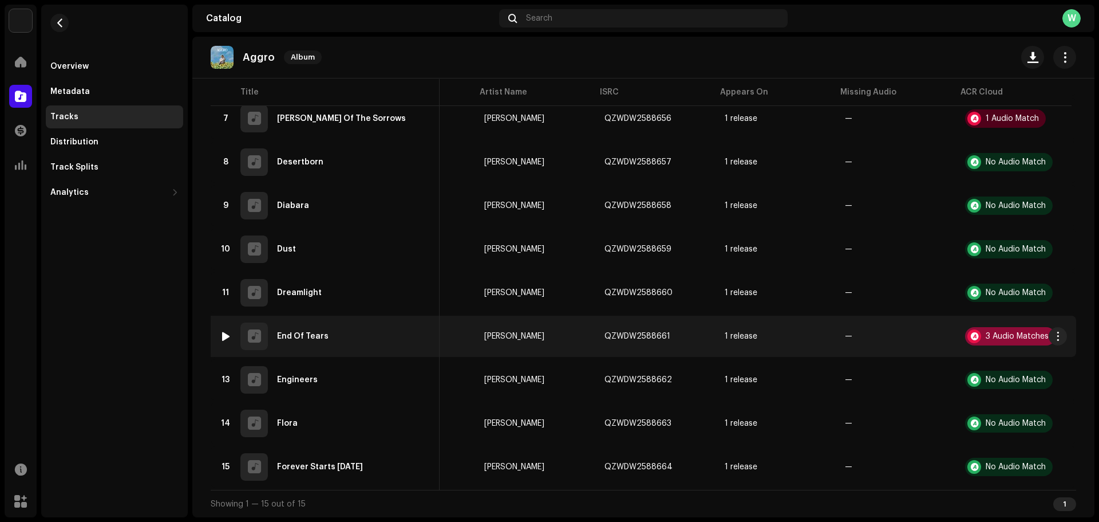
click at [989, 332] on div "3 Audio Matches" at bounding box center [1017, 336] width 63 height 8
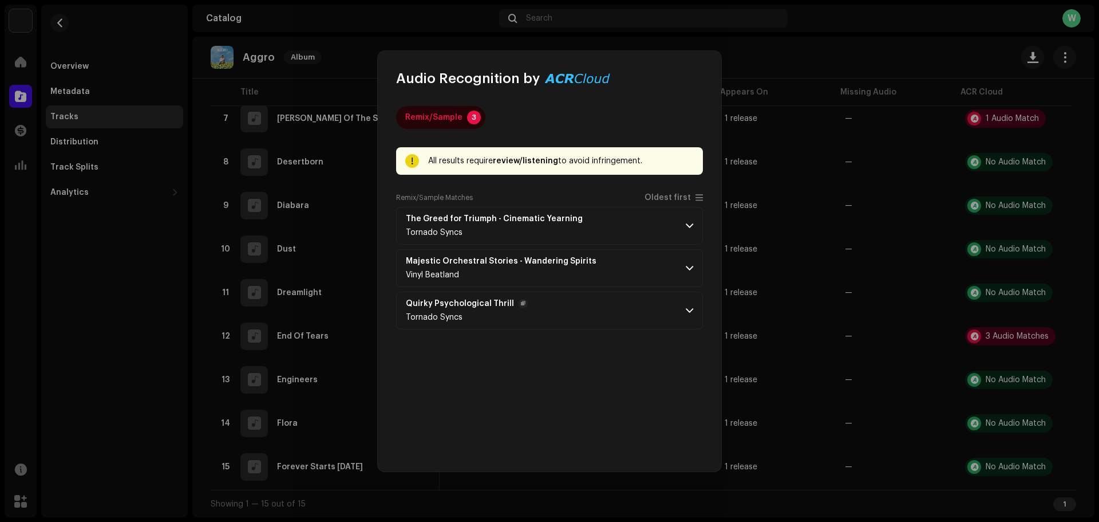
click at [652, 312] on p-accordion-header "Quirky Psychological Thrill Tornado Syncs" at bounding box center [549, 310] width 307 height 38
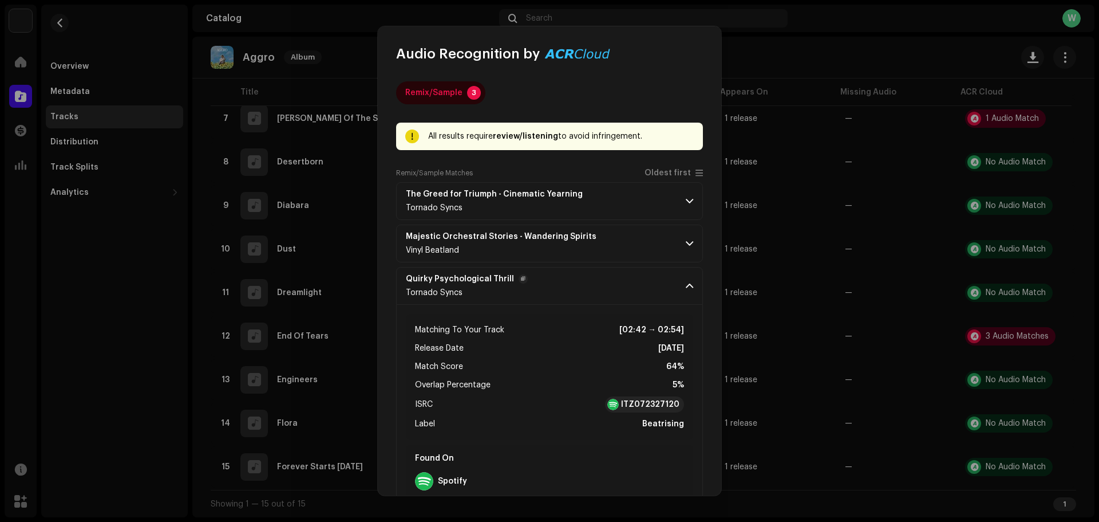
click at [664, 282] on p-accordion-header "Quirky Psychological Thrill Tornado Syncs" at bounding box center [549, 286] width 307 height 38
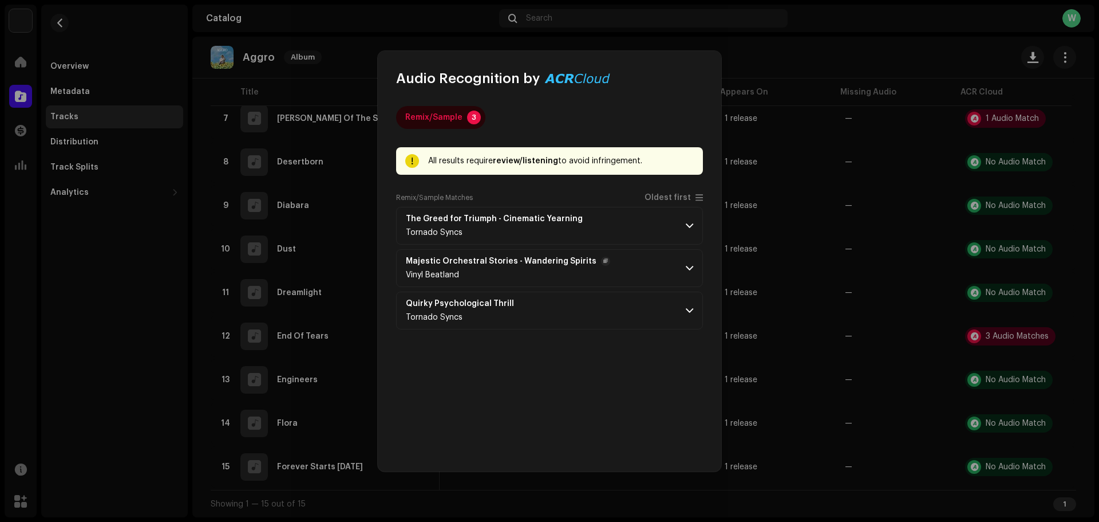
click at [668, 270] on p-accordion-header "Majestic Orchestral Stories - Wandering Spirits Vinyl Beatland" at bounding box center [549, 268] width 307 height 38
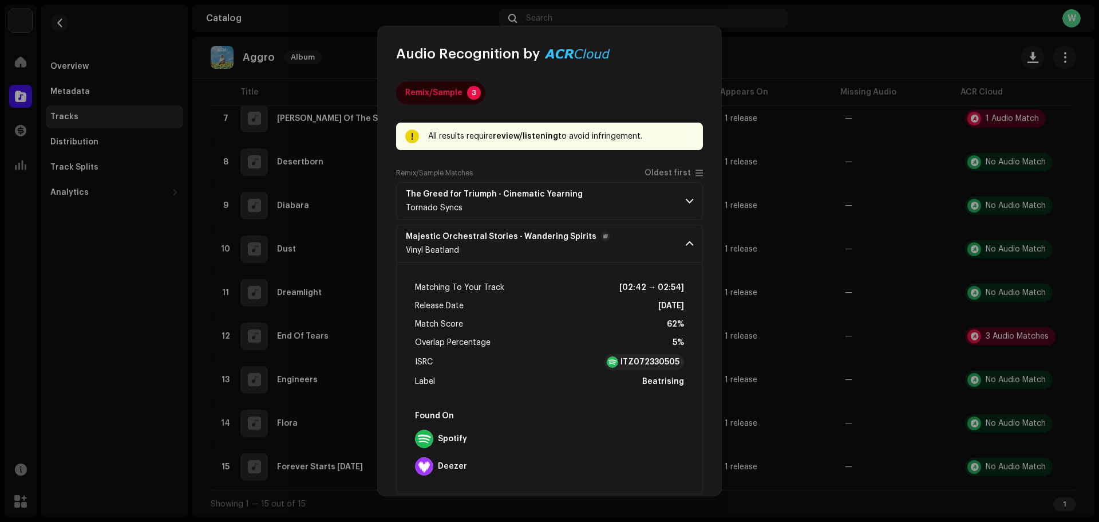
click at [673, 254] on p-accordion-header "Majestic Orchestral Stories - Wandering Spirits Vinyl Beatland" at bounding box center [549, 243] width 307 height 38
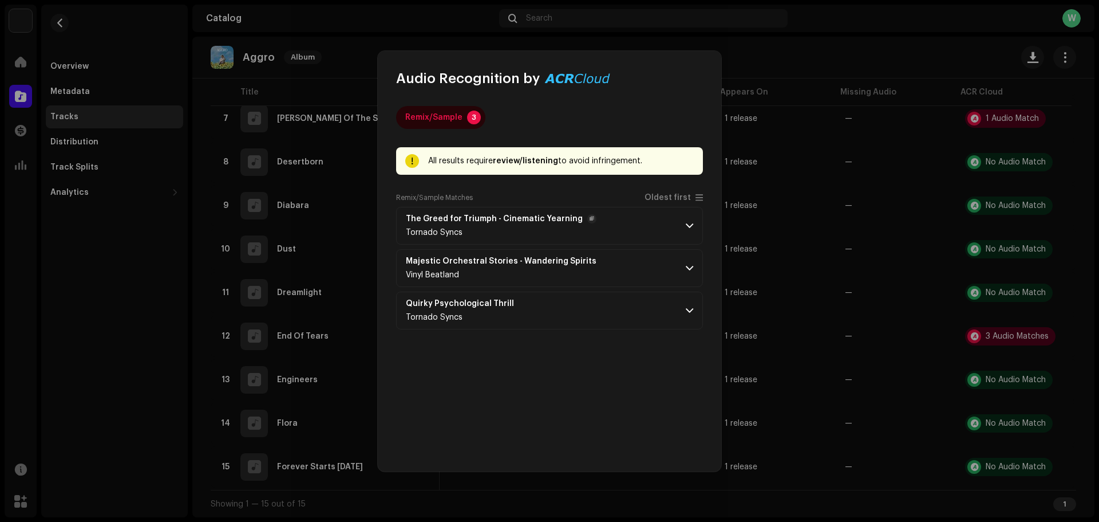
click at [680, 229] on p-accordion-header "The Greed for Triumph - Cinematic Yearning Tornado Syncs" at bounding box center [549, 226] width 307 height 38
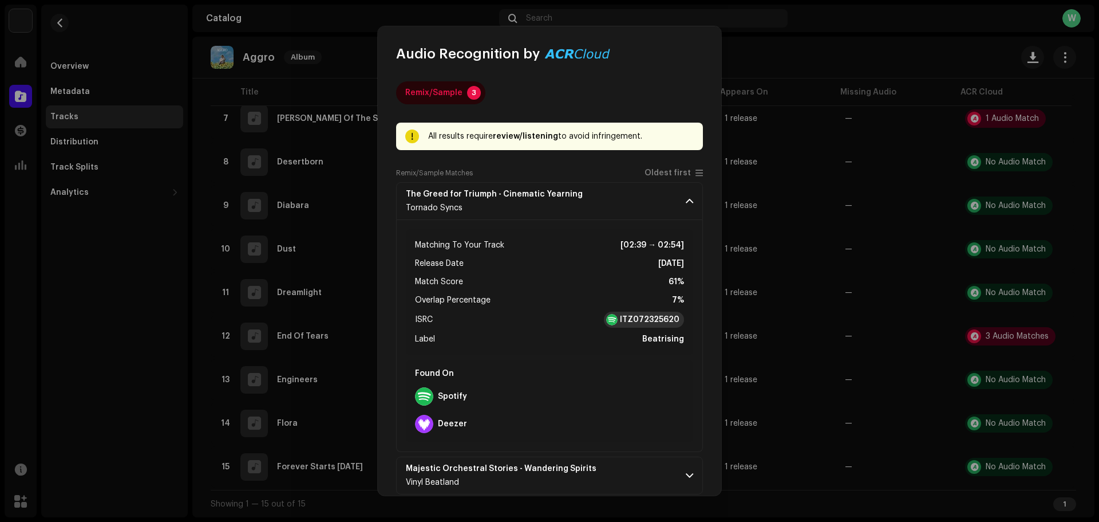
click at [640, 313] on div "ITZ072325620" at bounding box center [644, 320] width 80 height 16
click at [386, 261] on div "Remix/Sample 3 All results require review/listening to avoid infringement. Remi…" at bounding box center [550, 279] width 344 height 433
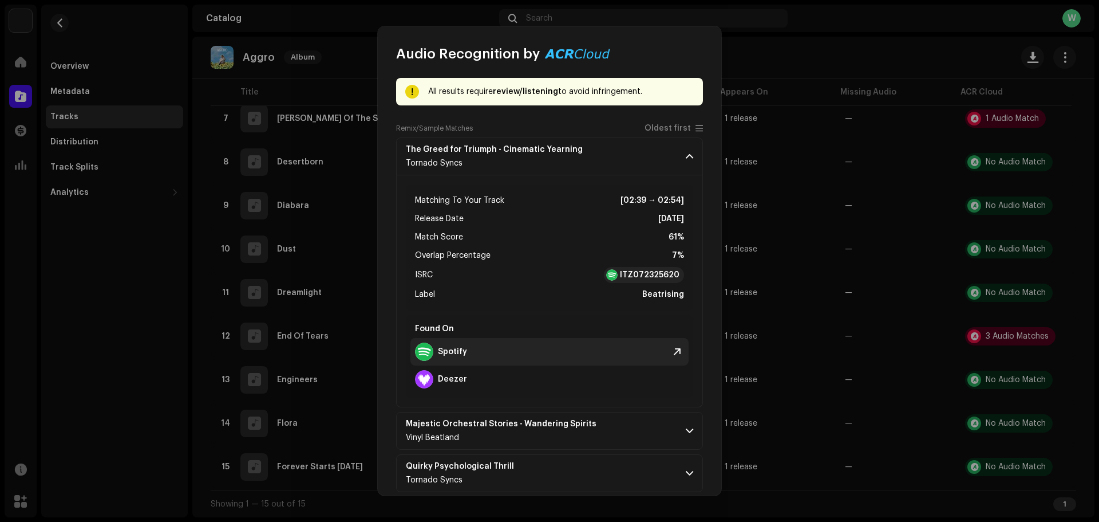
scroll to position [59, 0]
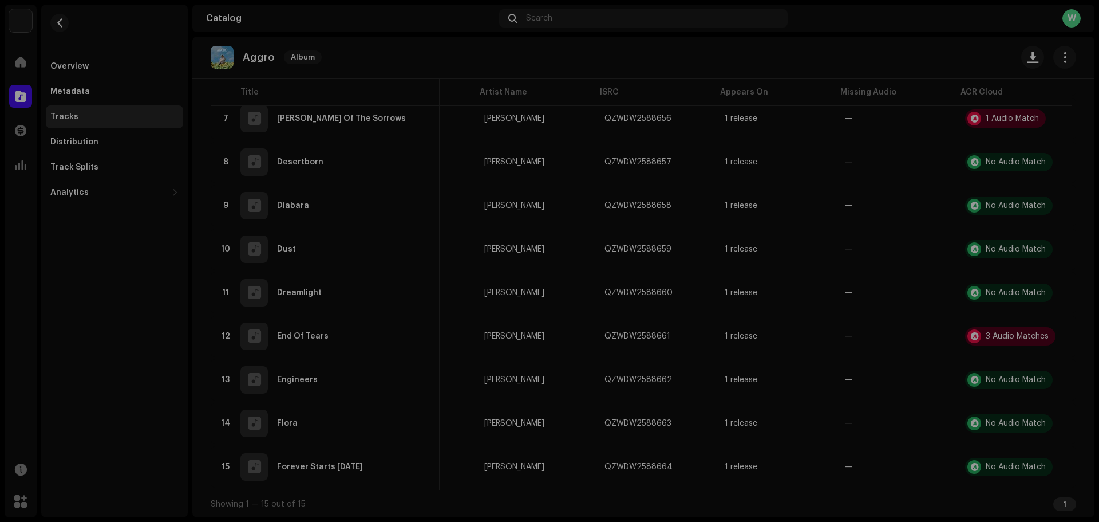
click at [778, 289] on div "Audio Recognition by Remix/Sample 3 All results require review/listening to avo…" at bounding box center [549, 261] width 1099 height 522
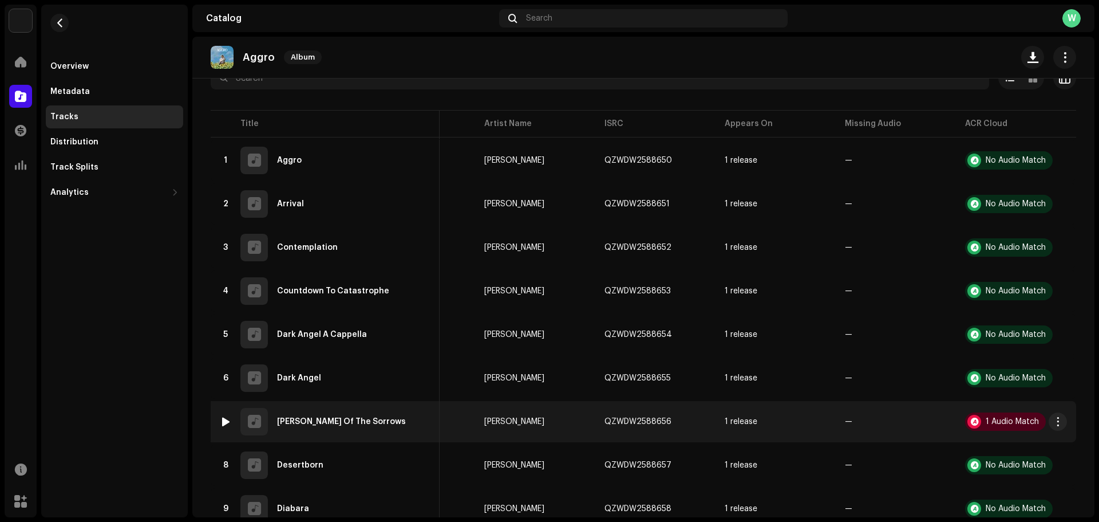
scroll to position [0, 0]
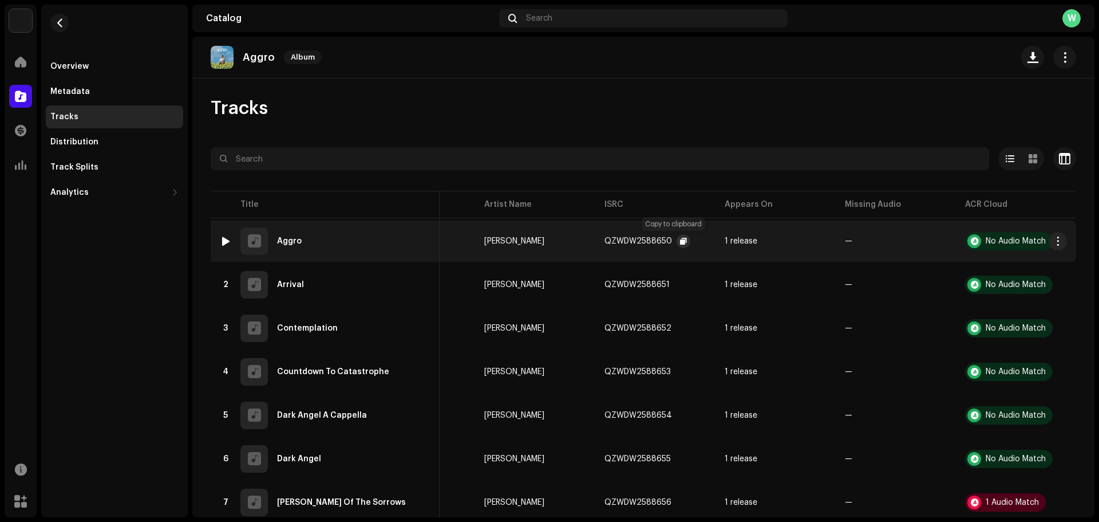
click at [680, 239] on span "button" at bounding box center [683, 241] width 7 height 9
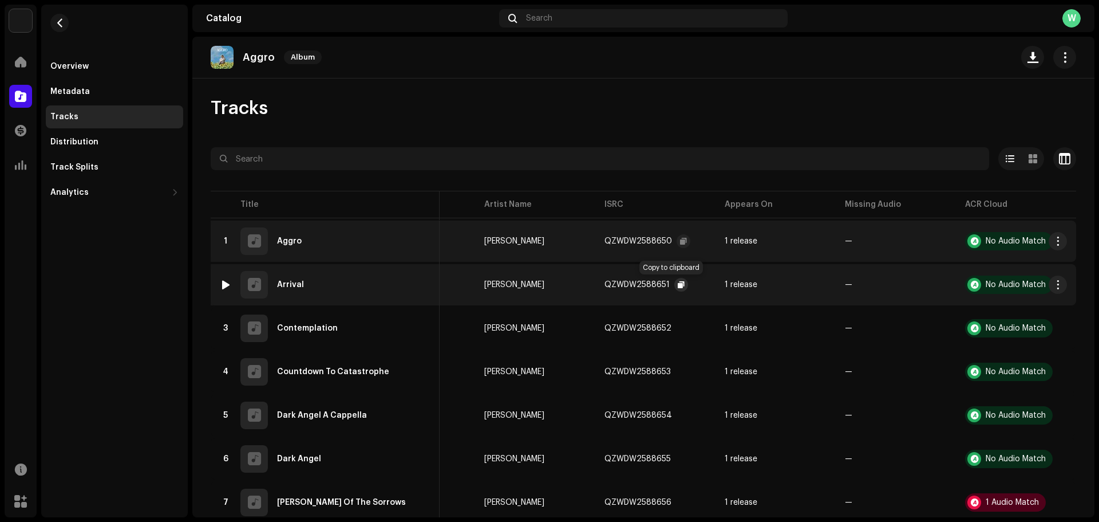
click at [678, 282] on span "button" at bounding box center [681, 284] width 7 height 9
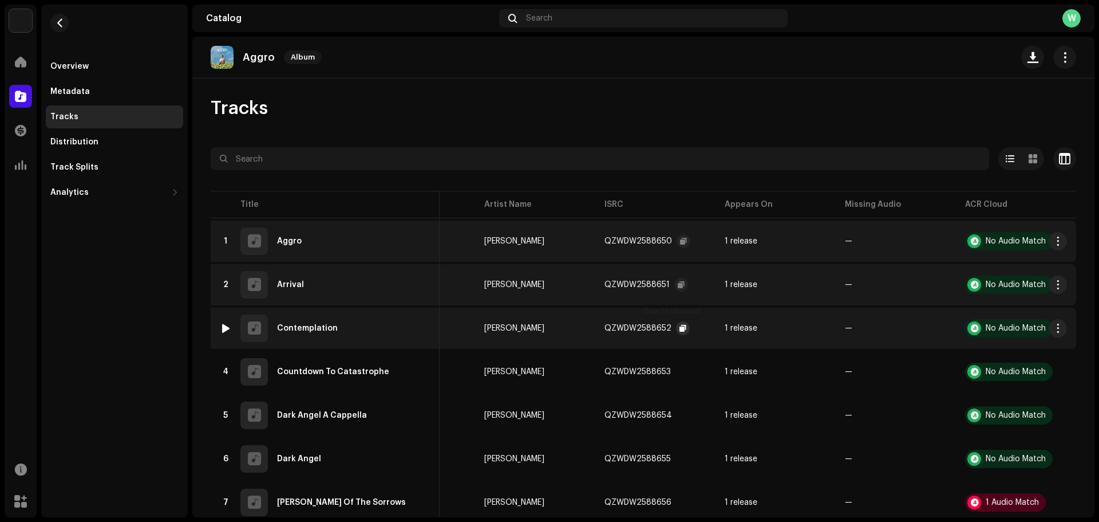
click at [676, 321] on button "button" at bounding box center [683, 328] width 14 height 14
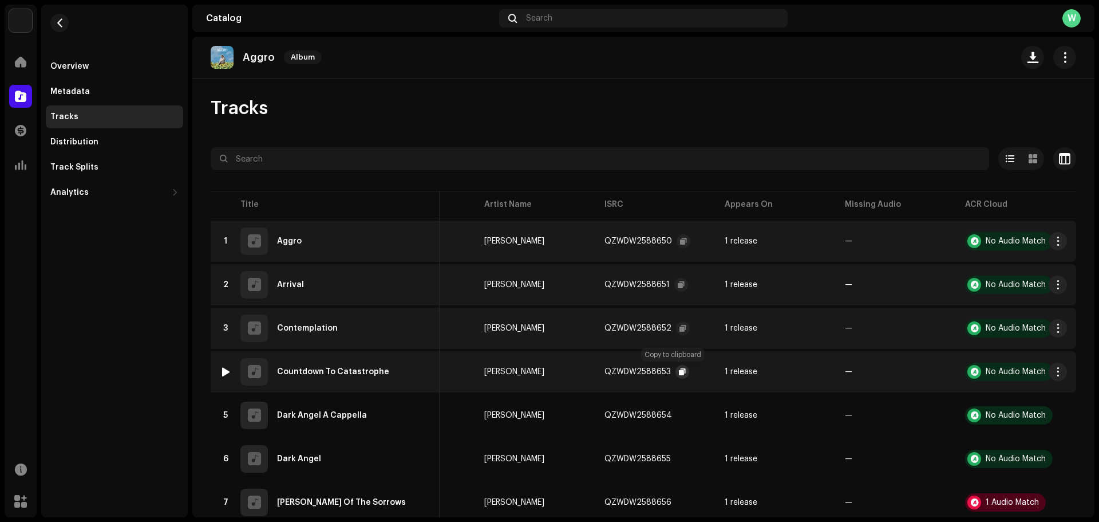
click at [676, 366] on button "button" at bounding box center [683, 372] width 14 height 14
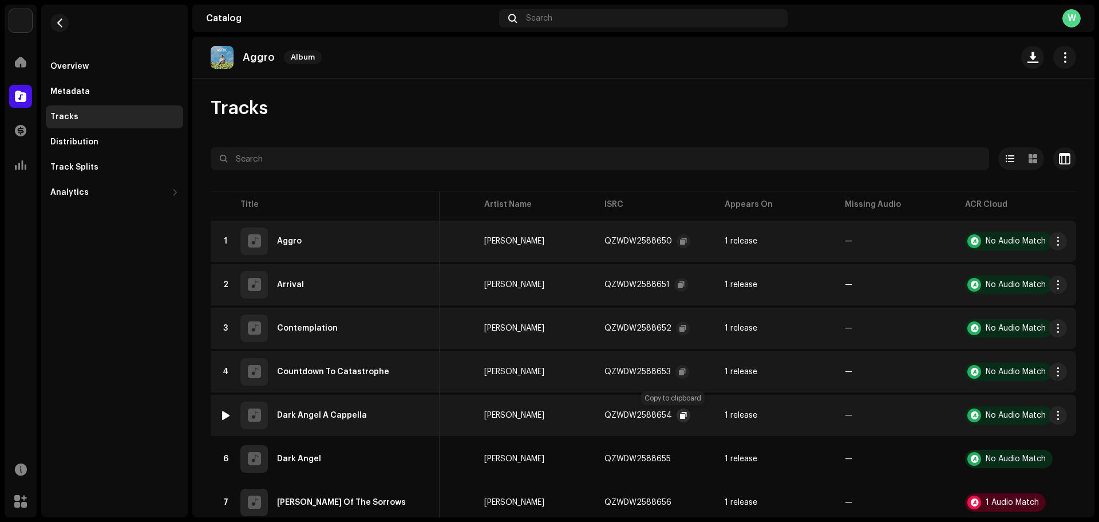
click at [677, 413] on button "button" at bounding box center [684, 415] width 14 height 14
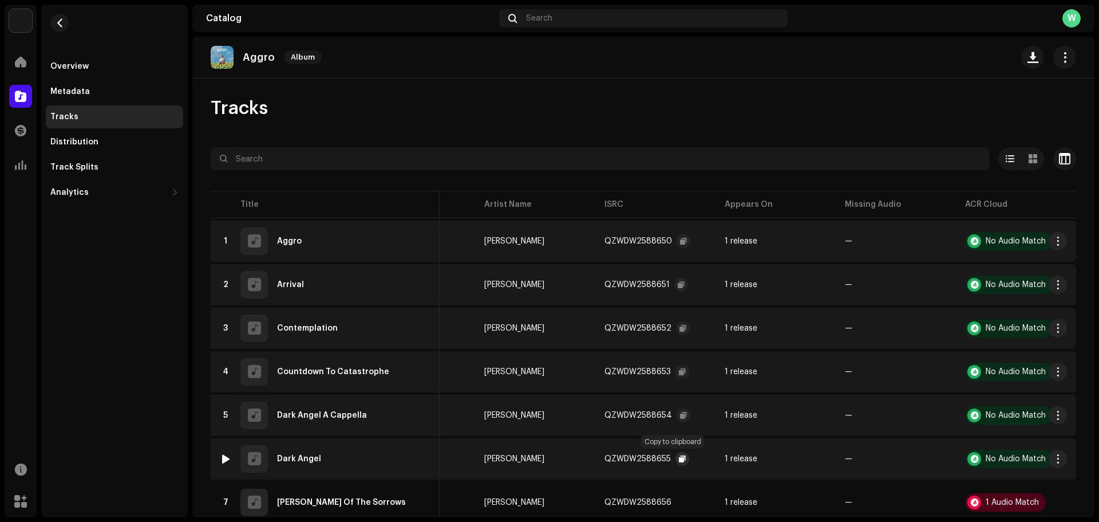
click at [676, 454] on button "button" at bounding box center [683, 459] width 14 height 14
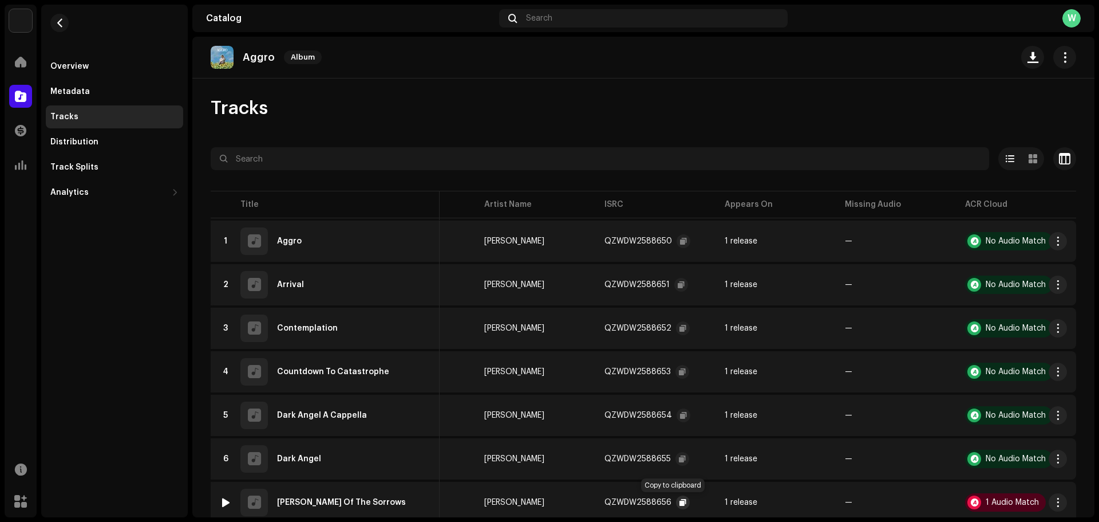
click at [680, 501] on span "button" at bounding box center [683, 502] width 7 height 9
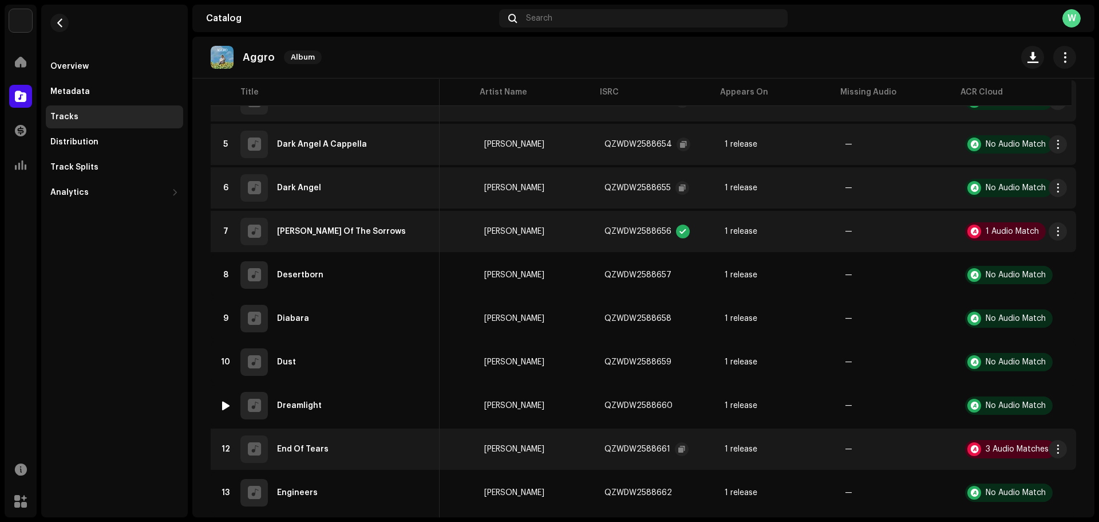
scroll to position [286, 0]
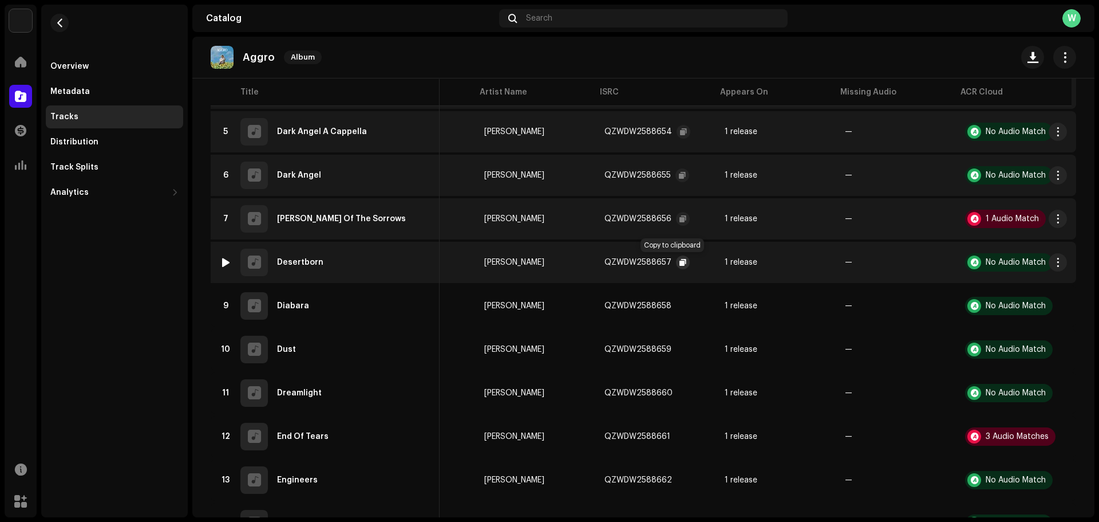
click at [680, 260] on span "button" at bounding box center [683, 262] width 7 height 9
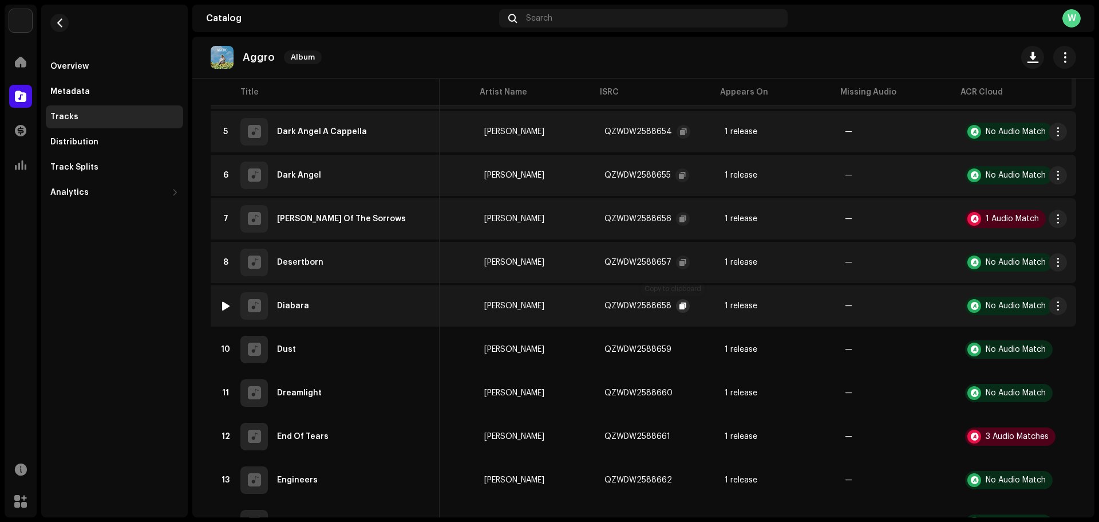
click at [676, 305] on button "button" at bounding box center [683, 306] width 14 height 14
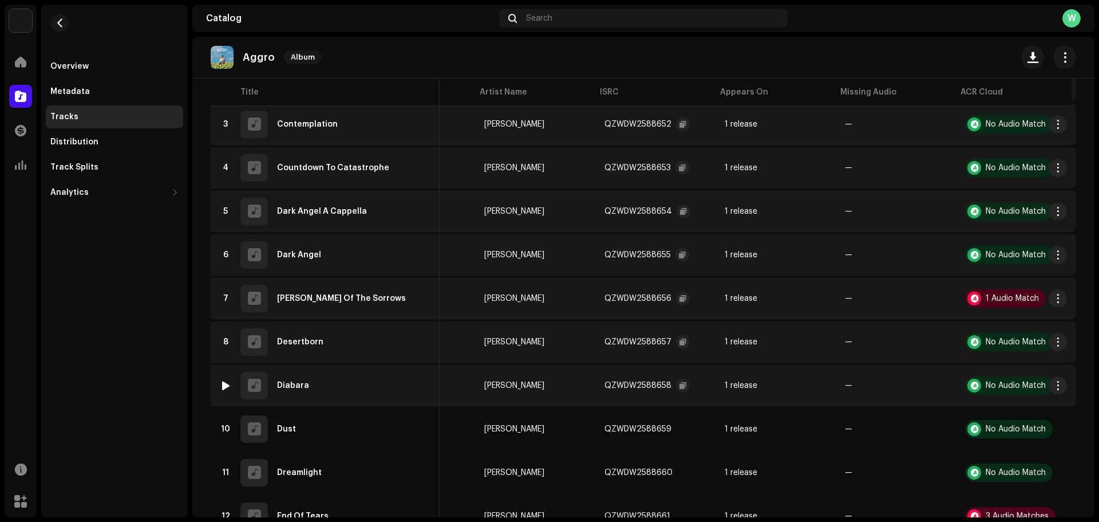
scroll to position [391, 0]
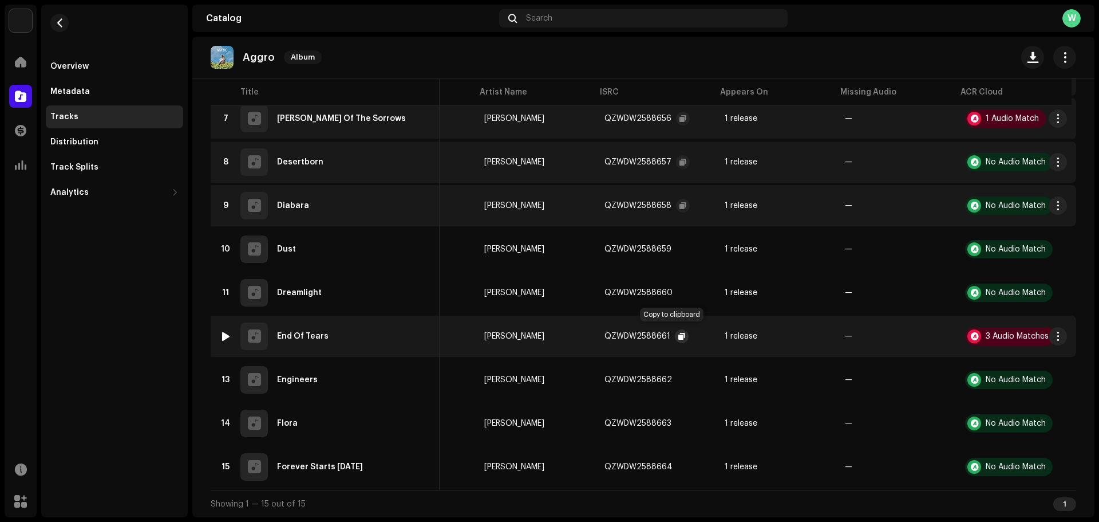
click at [679, 332] on span "button" at bounding box center [682, 336] width 7 height 9
click at [990, 327] on div "3 Audio Matches" at bounding box center [1010, 336] width 90 height 18
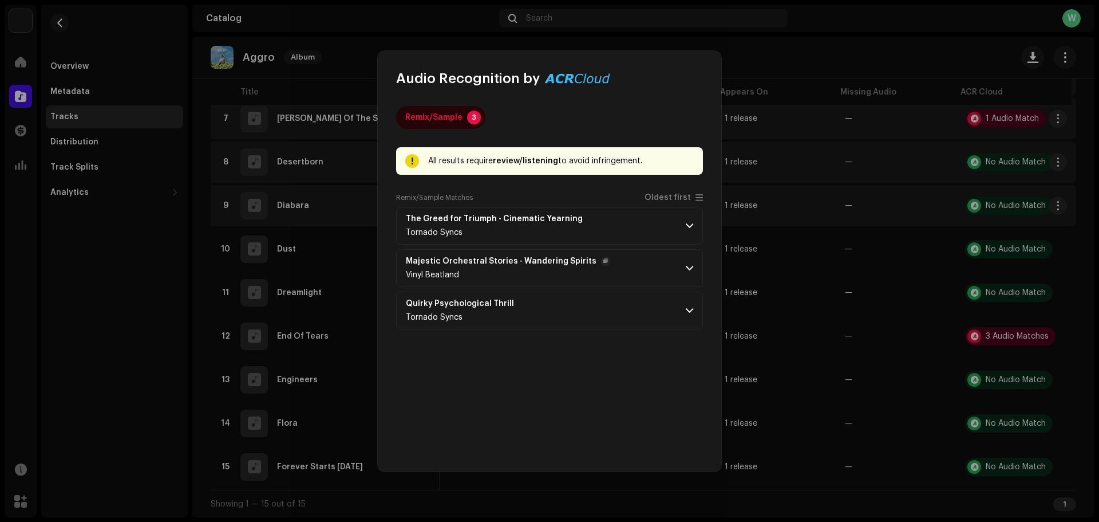
click at [603, 260] on p-accordion-header "Majestic Orchestral Stories - Wandering Spirits Vinyl Beatland" at bounding box center [549, 268] width 307 height 38
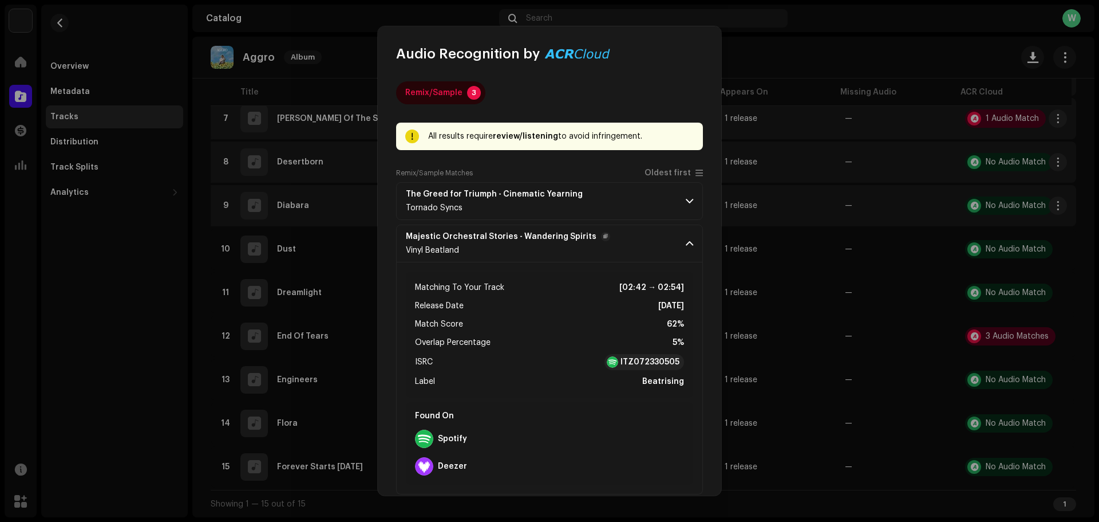
click at [656, 248] on p-accordion-header "Majestic Orchestral Stories - Wandering Spirits Vinyl Beatland" at bounding box center [549, 243] width 307 height 38
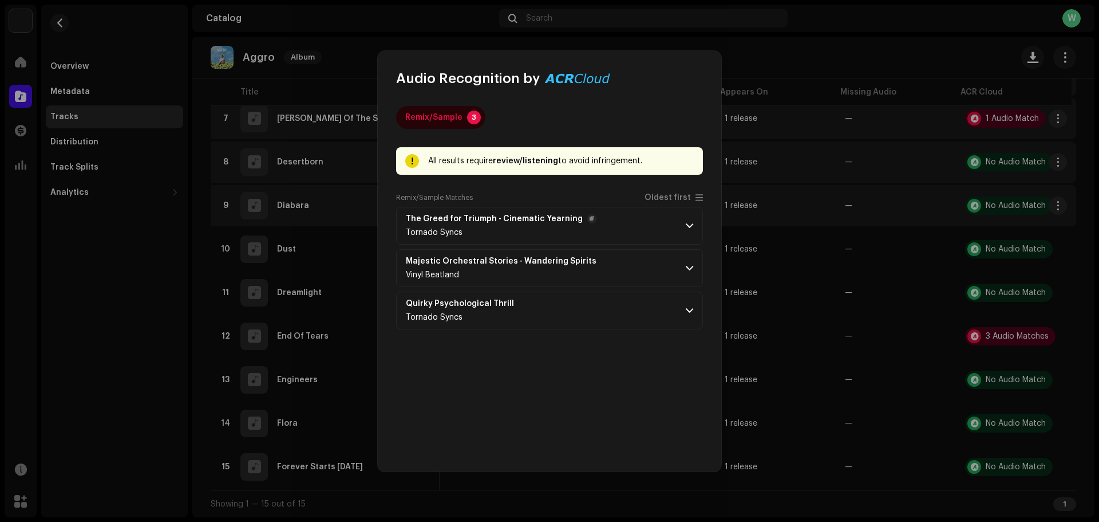
click at [686, 219] on p-accordion-header "The Greed for Triumph - Cinematic Yearning Tornado Syncs" at bounding box center [549, 226] width 307 height 38
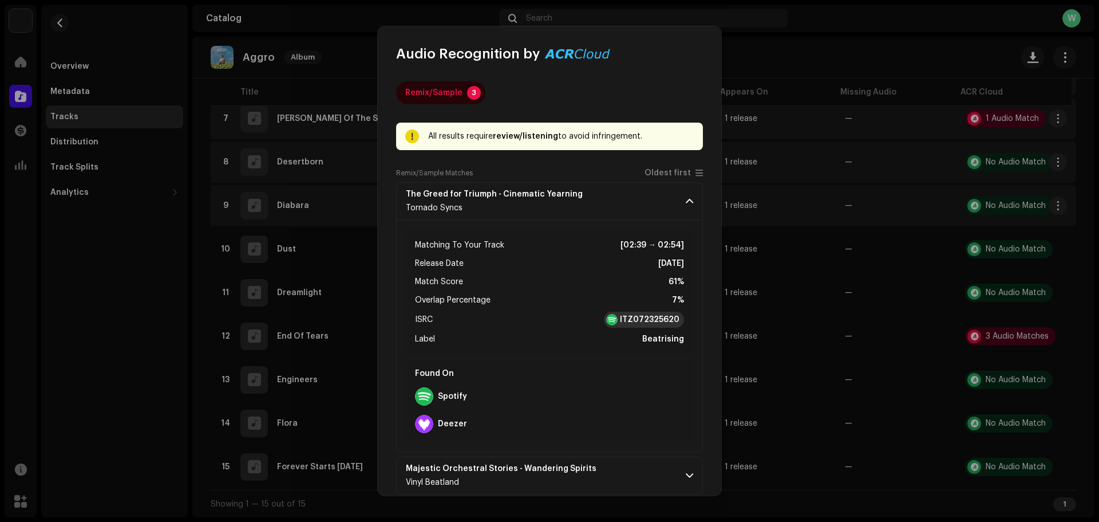
click at [623, 315] on strong "ITZ072325620" at bounding box center [650, 319] width 60 height 11
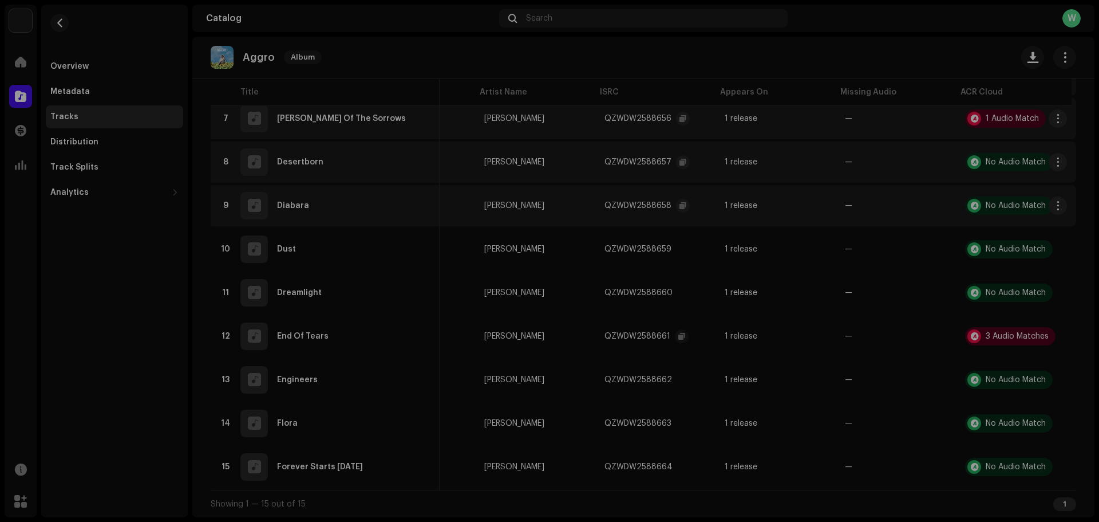
click at [322, 260] on div "Audio Recognition by Remix/Sample 3 All results require review/listening to avo…" at bounding box center [549, 261] width 1099 height 522
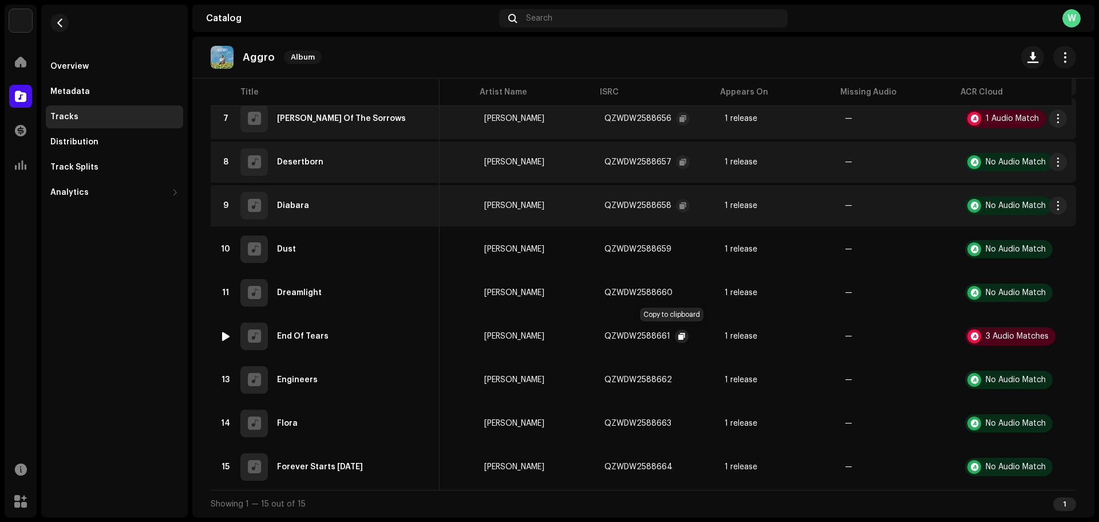
click at [679, 332] on span "button" at bounding box center [682, 336] width 7 height 9
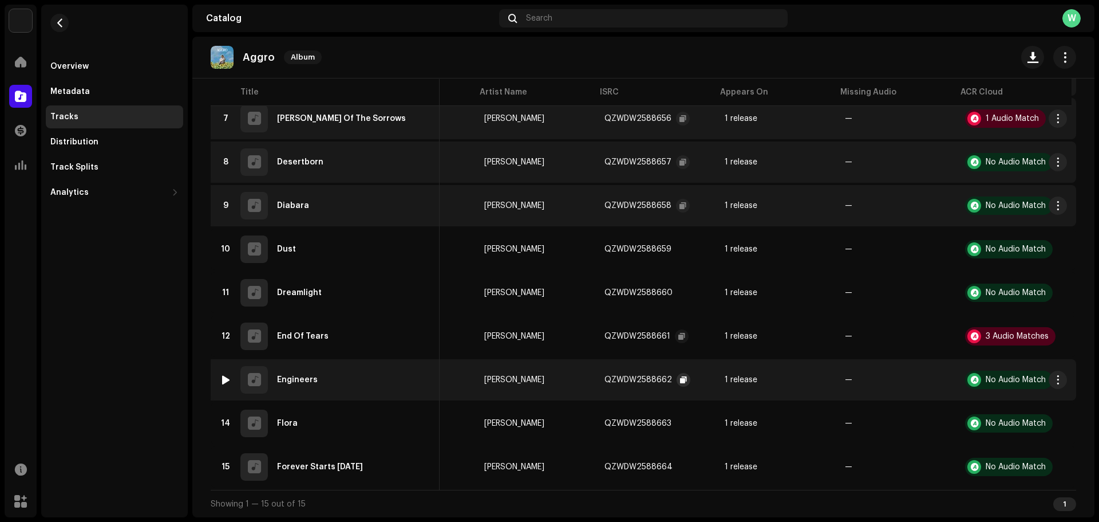
drag, startPoint x: 665, startPoint y: 375, endPoint x: 673, endPoint y: 373, distance: 8.2
click at [668, 374] on div "QZWDW2588662" at bounding box center [648, 379] width 86 height 23
click at [680, 375] on span "button" at bounding box center [683, 379] width 7 height 9
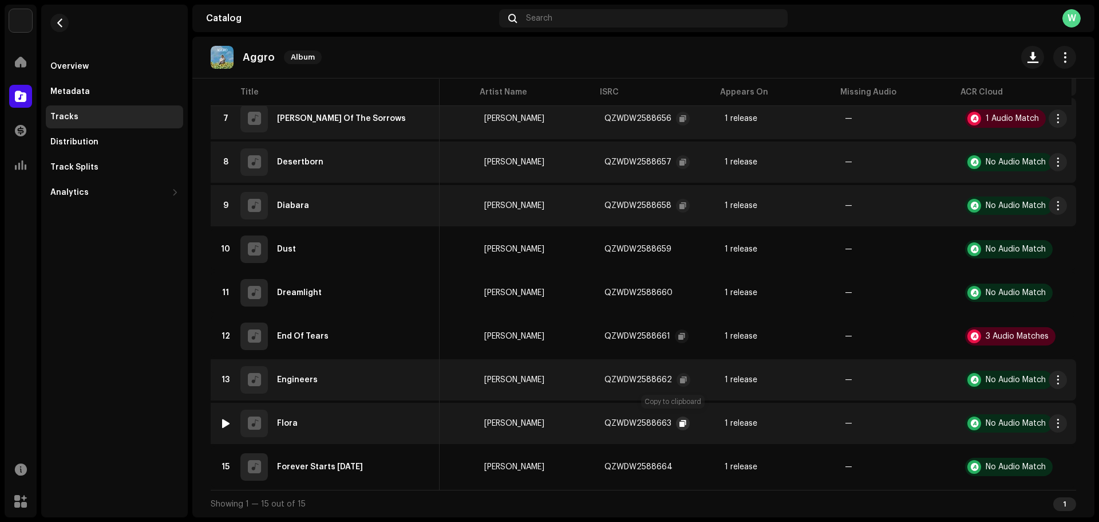
click at [676, 416] on button "button" at bounding box center [683, 423] width 14 height 14
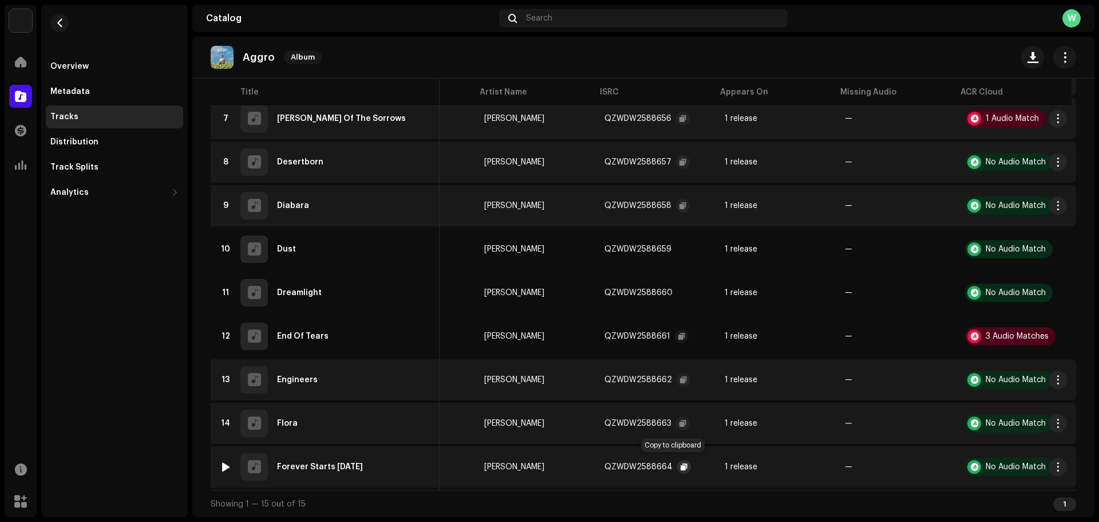
click at [677, 460] on button "button" at bounding box center [684, 467] width 14 height 14
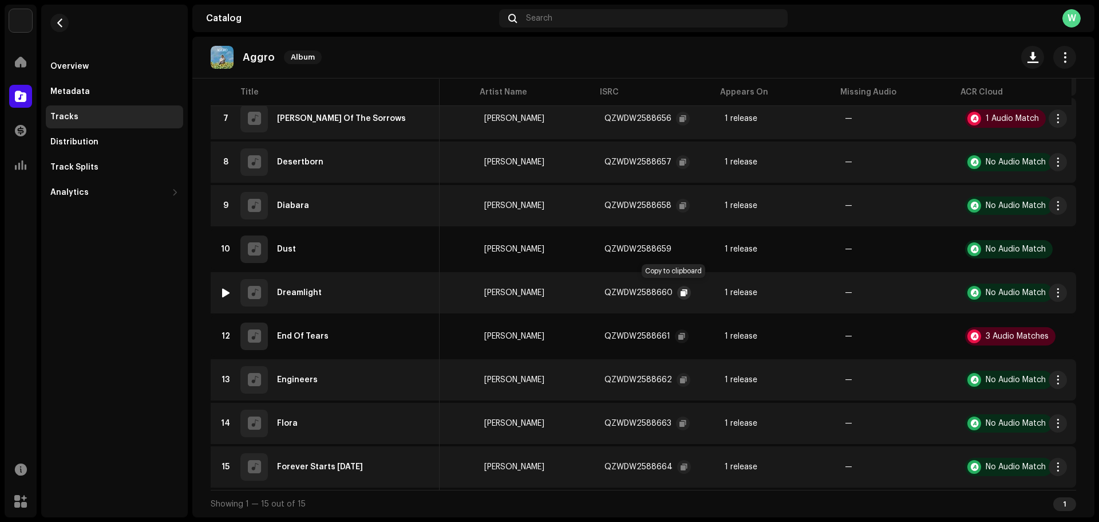
click at [681, 288] on span "button" at bounding box center [684, 292] width 7 height 9
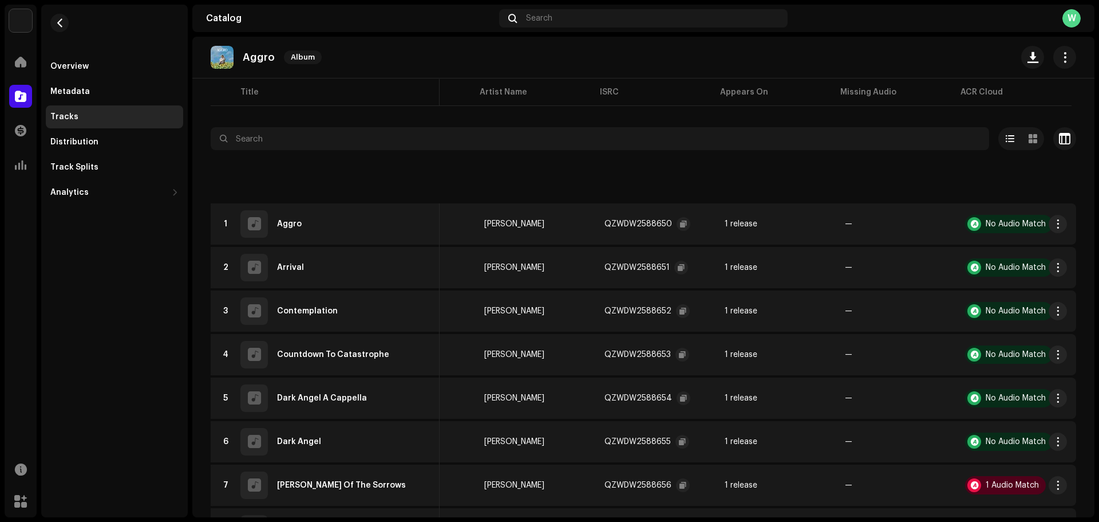
scroll to position [0, 0]
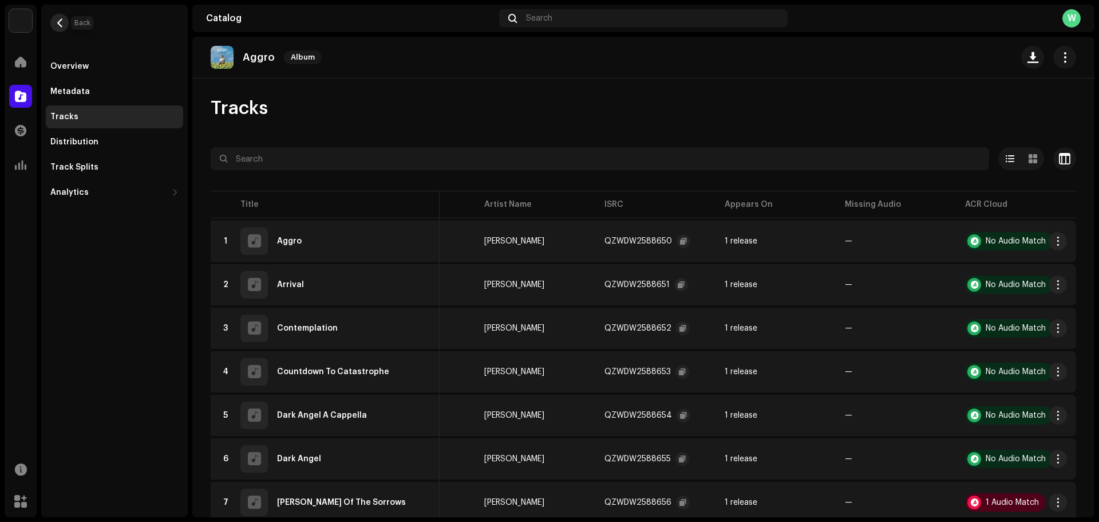
click at [57, 21] on span "button" at bounding box center [60, 22] width 9 height 9
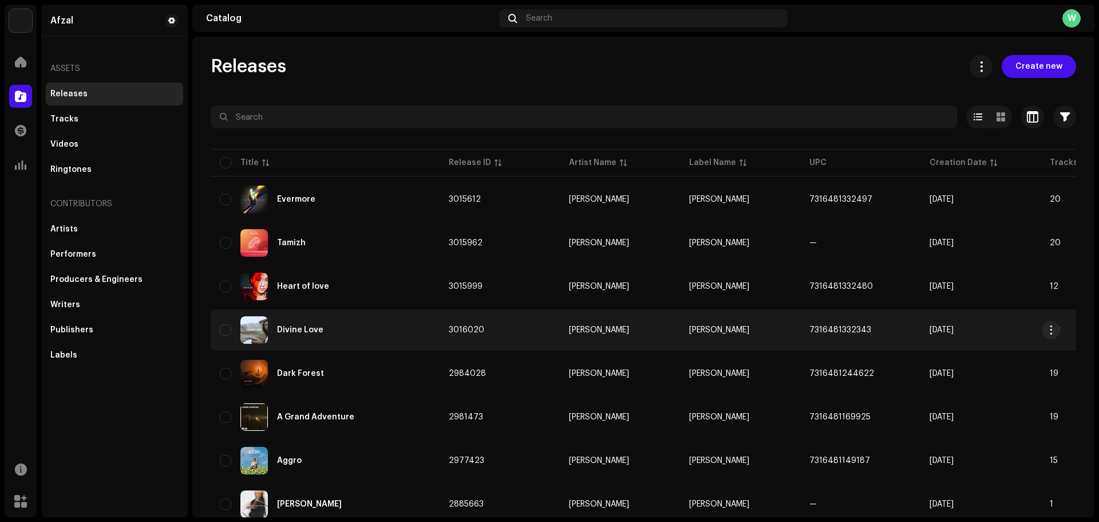
click at [316, 325] on div "Divine Love" at bounding box center [325, 329] width 211 height 27
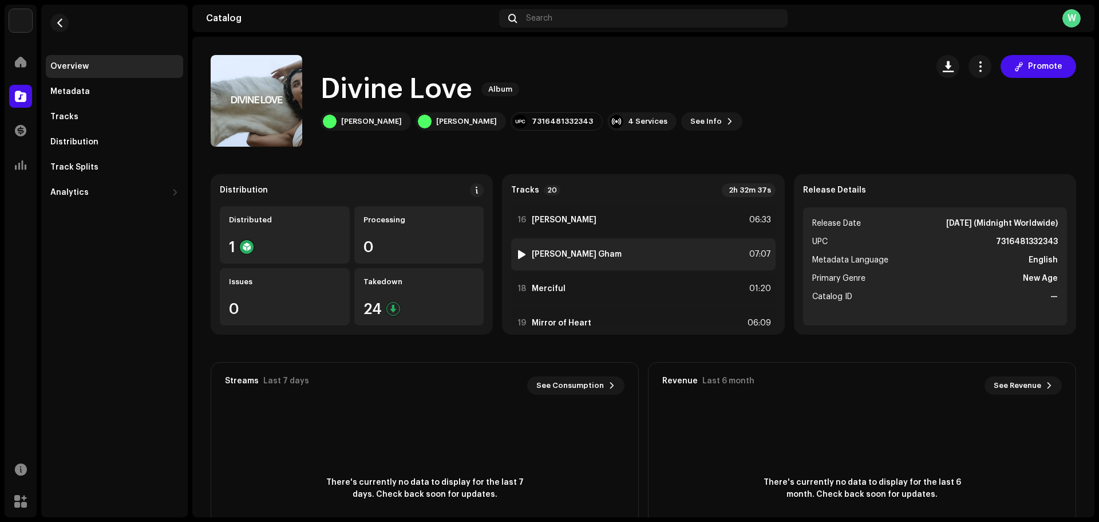
scroll to position [460, 0]
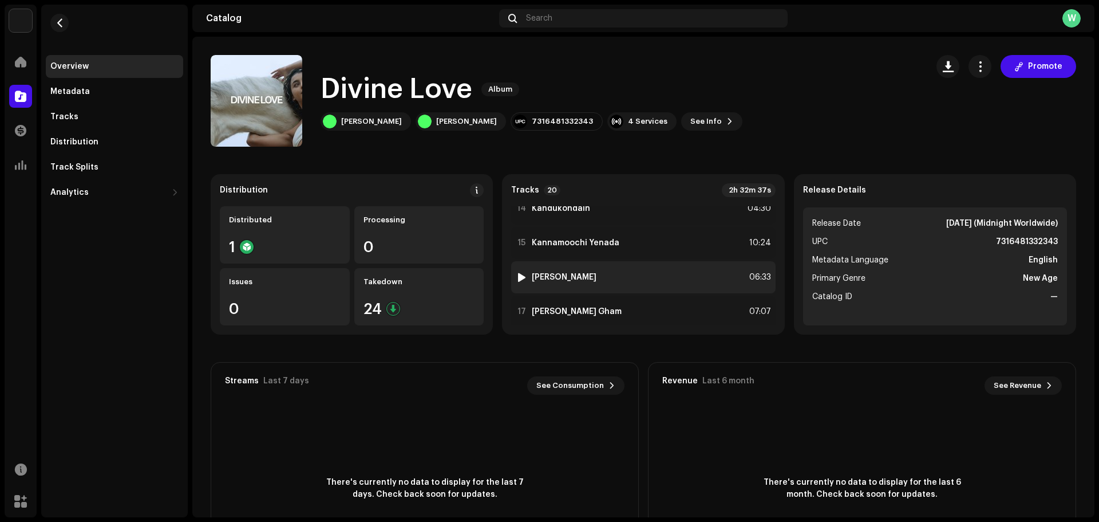
click at [520, 271] on div "16 Kannathil Muthamittal 06:33" at bounding box center [643, 277] width 264 height 32
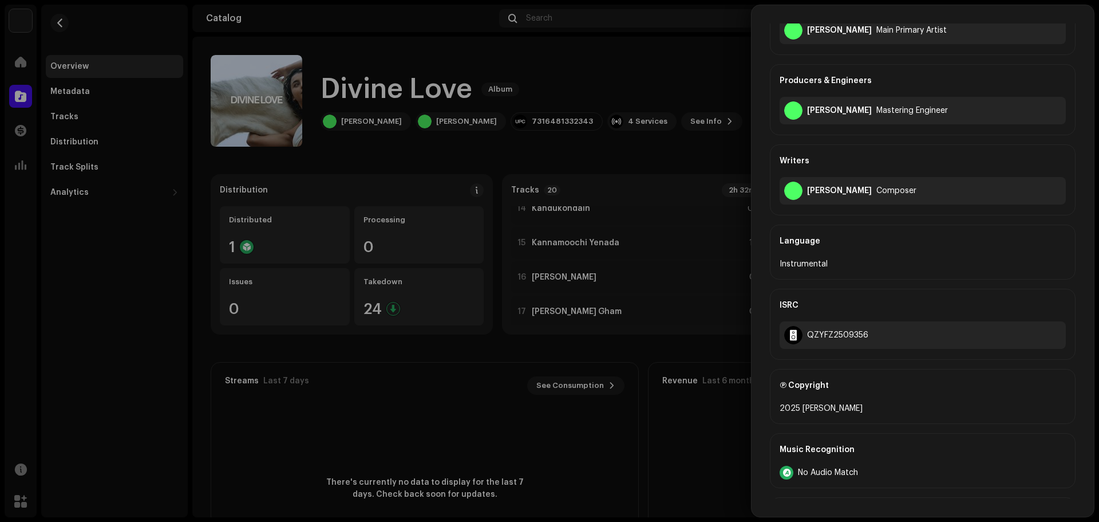
scroll to position [0, 0]
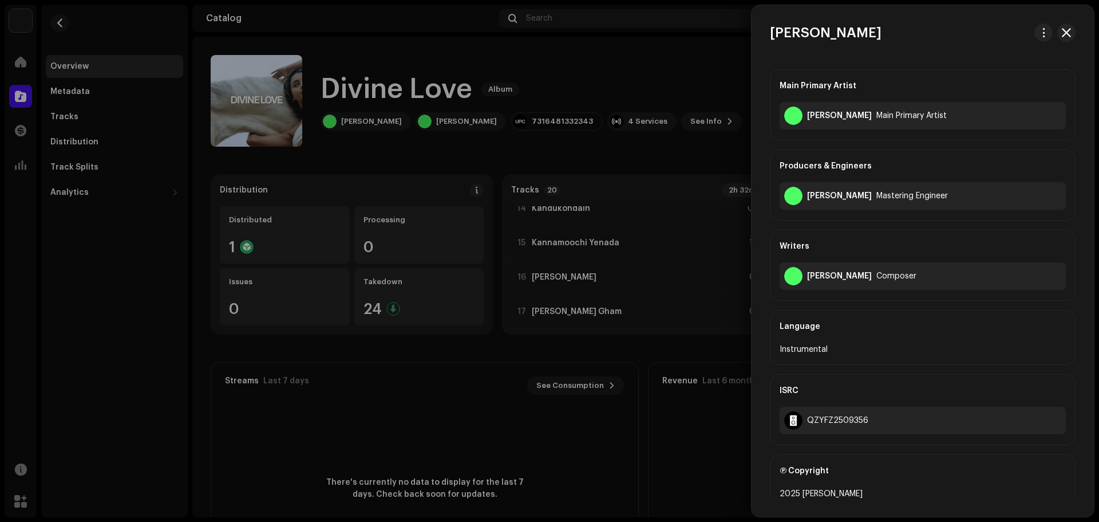
click at [299, 193] on div at bounding box center [549, 261] width 1099 height 522
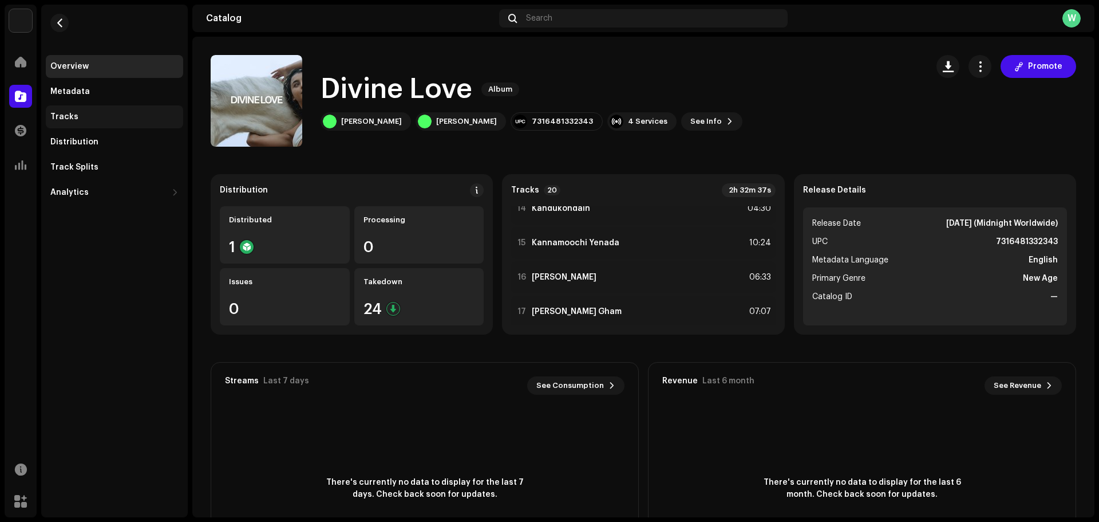
click at [101, 116] on div "Tracks" at bounding box center [114, 116] width 128 height 9
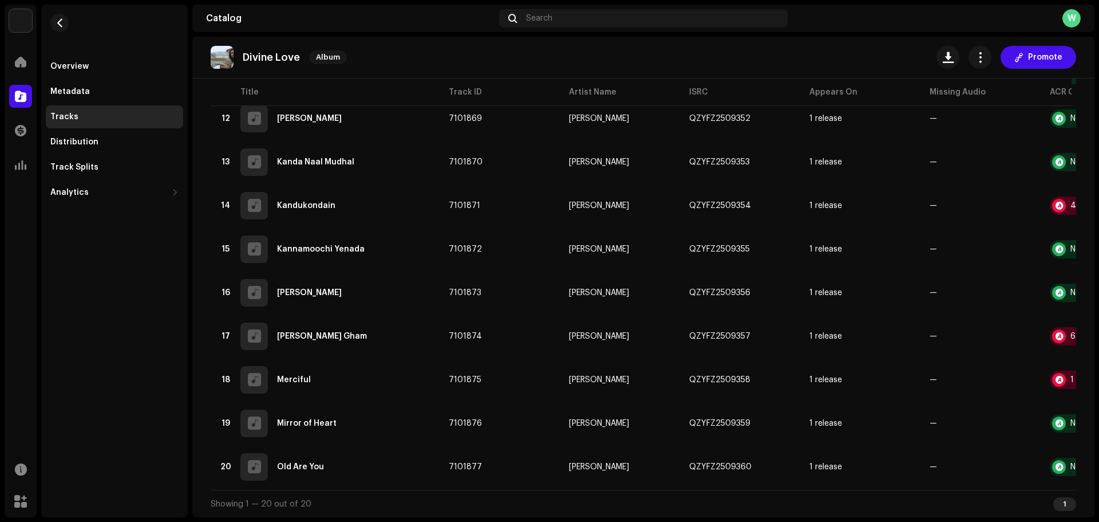
scroll to position [0, 89]
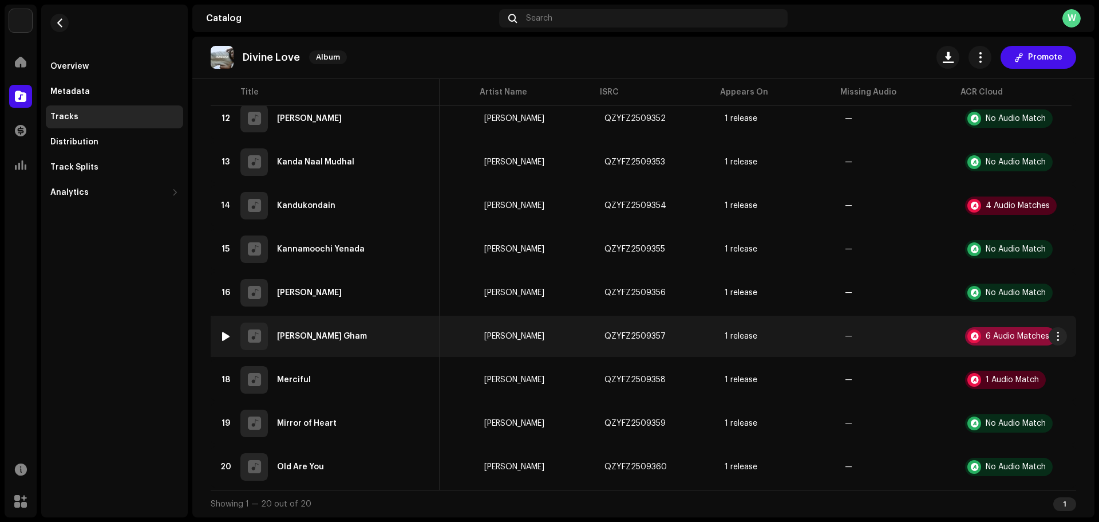
click at [971, 329] on div at bounding box center [975, 336] width 14 height 14
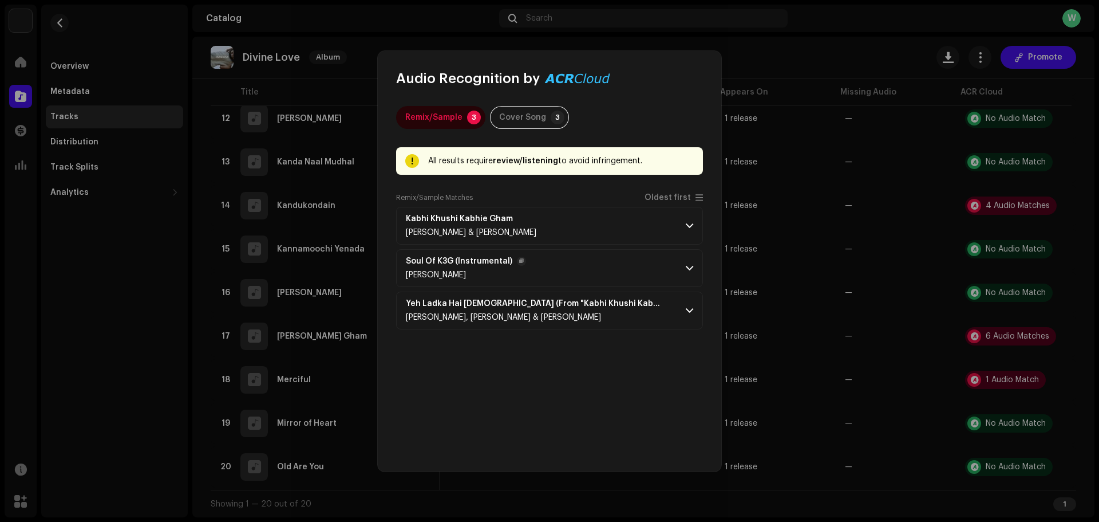
click at [624, 270] on p-accordion-header "Soul Of K3G (Instrumental) Sandesh Shandilya" at bounding box center [549, 268] width 307 height 38
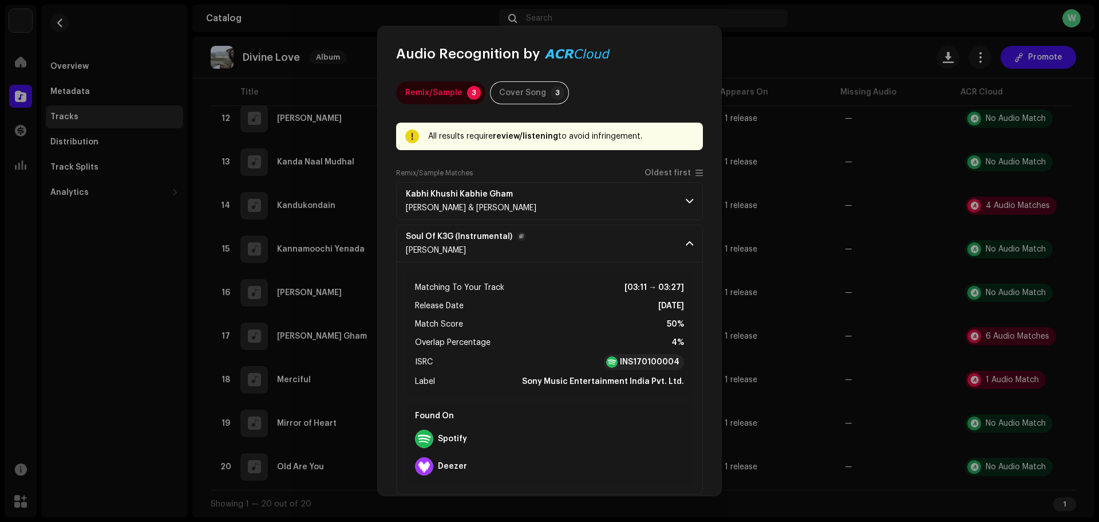
click at [636, 234] on p-accordion-header "Soul Of K3G (Instrumental) Sandesh Shandilya" at bounding box center [549, 243] width 307 height 38
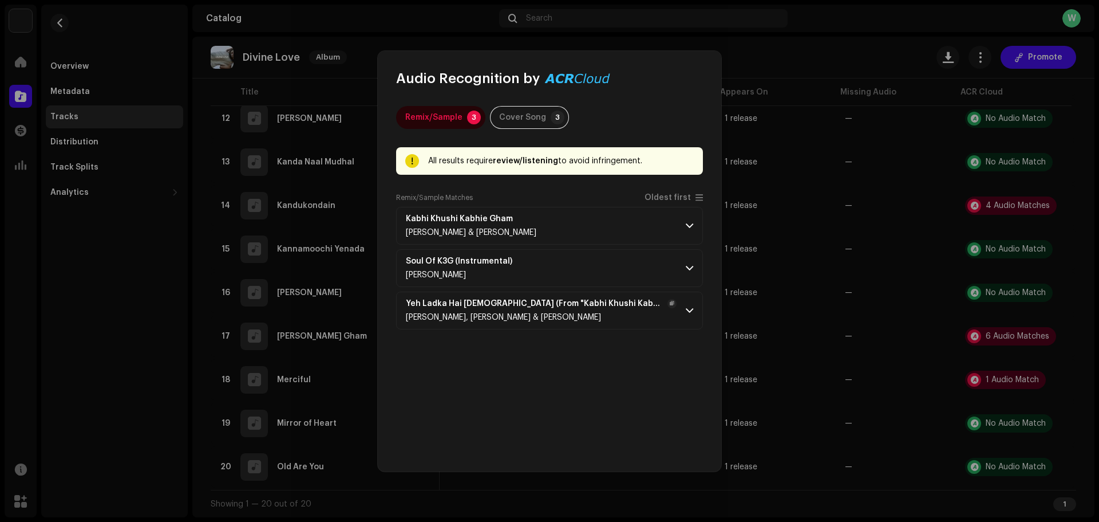
click at [678, 295] on p-accordion-header "Yeh Ladka Hai Allah (From "Kabhi Khushi Kabhie Gham") Jatin-Lalit, Udit Narayan…" at bounding box center [549, 310] width 307 height 38
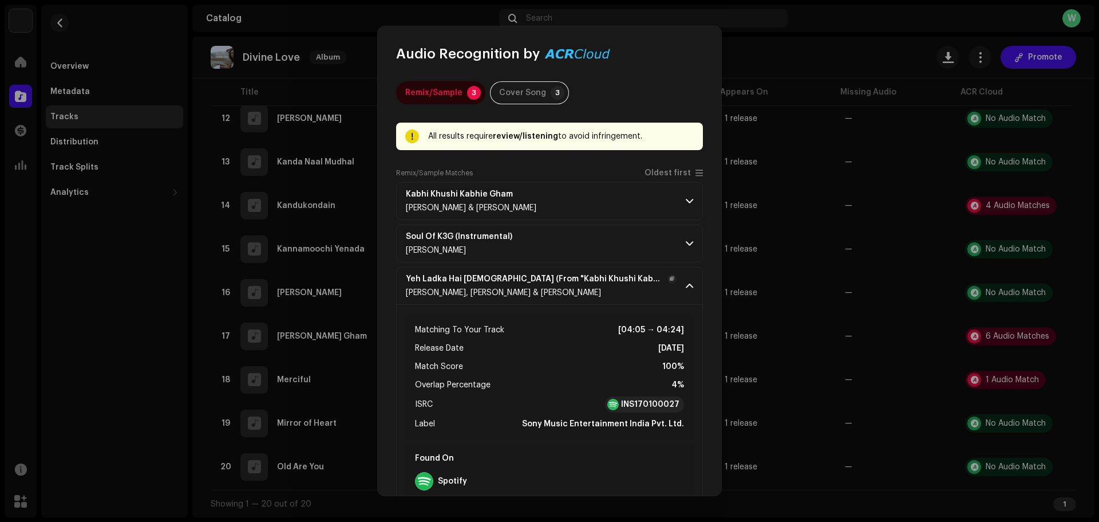
click at [680, 284] on p-accordion-header "Yeh Ladka Hai Allah (From "Kabhi Khushi Kabhie Gham") Jatin-Lalit, Udit Narayan…" at bounding box center [549, 286] width 307 height 38
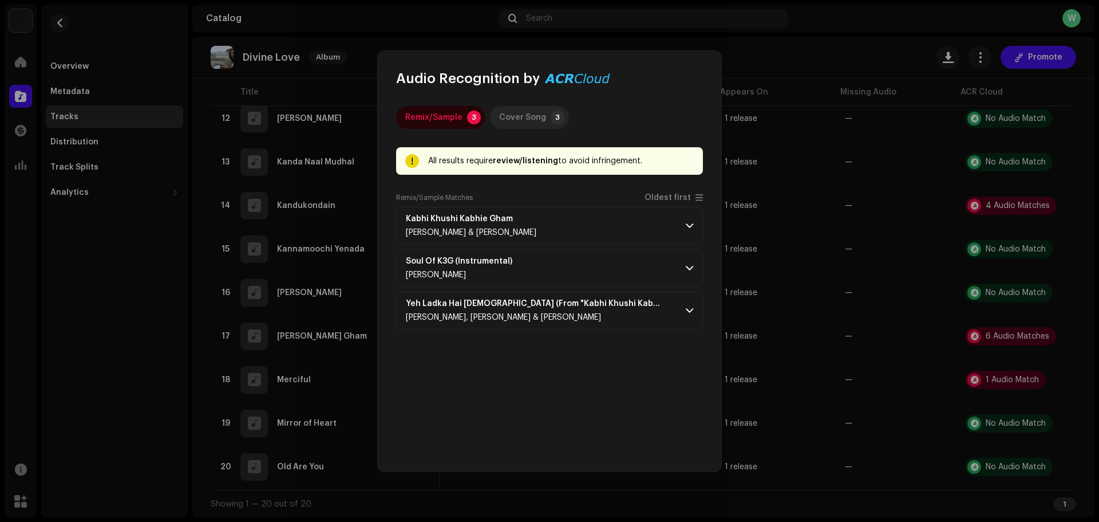
click at [529, 108] on div "Cover Song" at bounding box center [522, 117] width 47 height 23
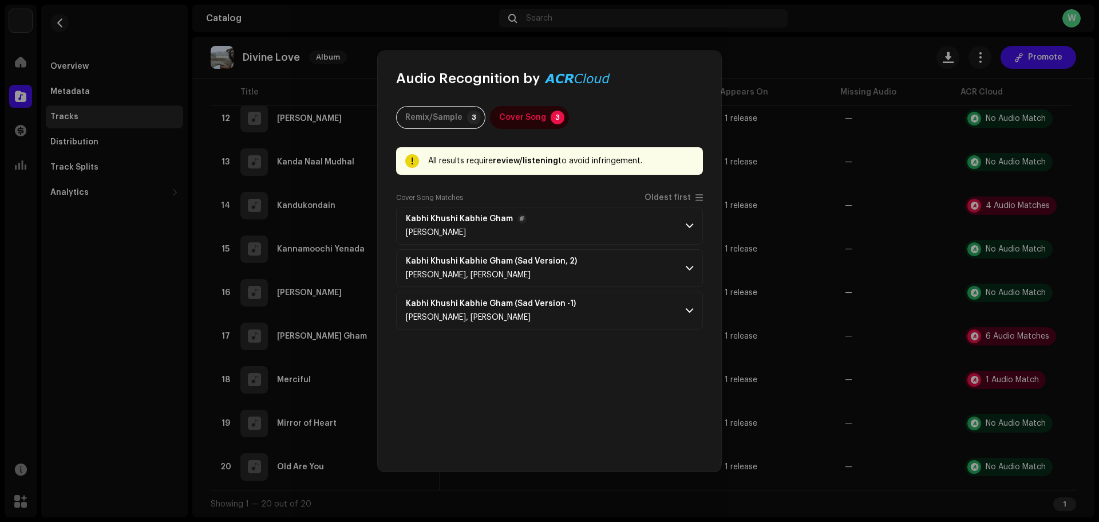
click at [596, 222] on p-accordion-header "Kabhi Khushi Kabhie Gham Kris Bowers" at bounding box center [549, 226] width 307 height 38
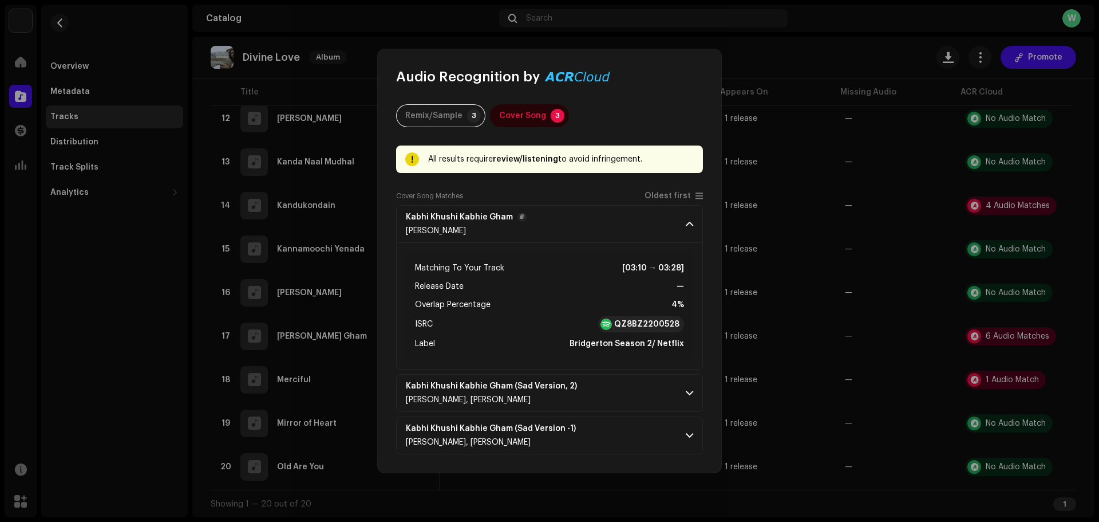
click at [596, 222] on p-accordion-header "Kabhi Khushi Kabhie Gham Kris Bowers" at bounding box center [549, 224] width 307 height 38
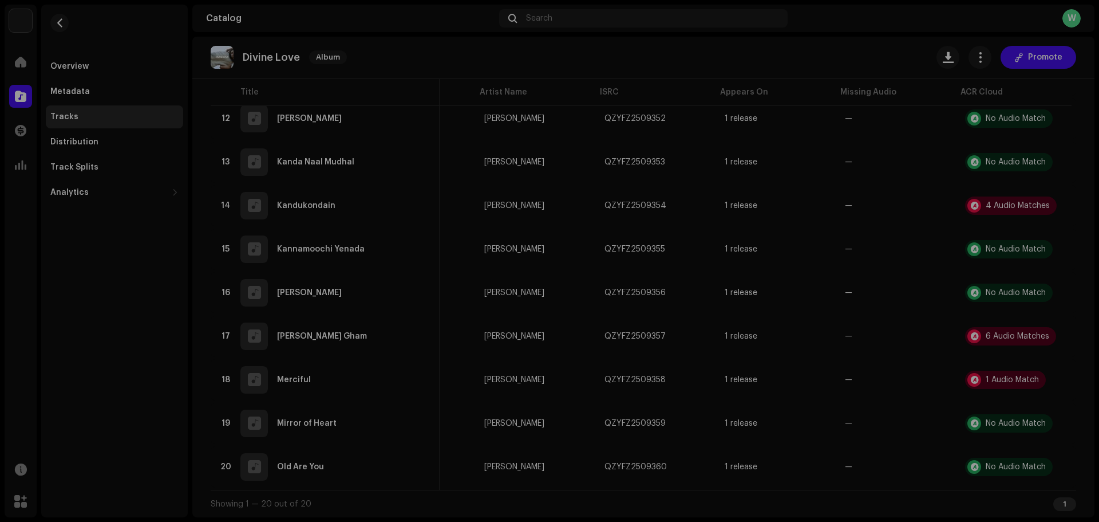
click at [769, 251] on div "Audio Recognition by Remix/Sample 3 Cover Song 3 All results require review/lis…" at bounding box center [549, 261] width 1099 height 522
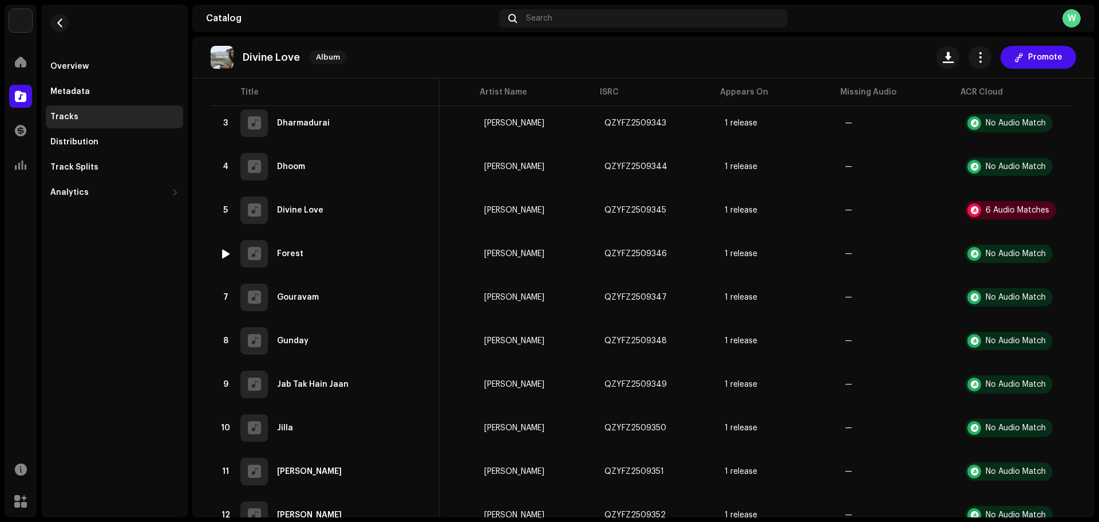
scroll to position [151, 0]
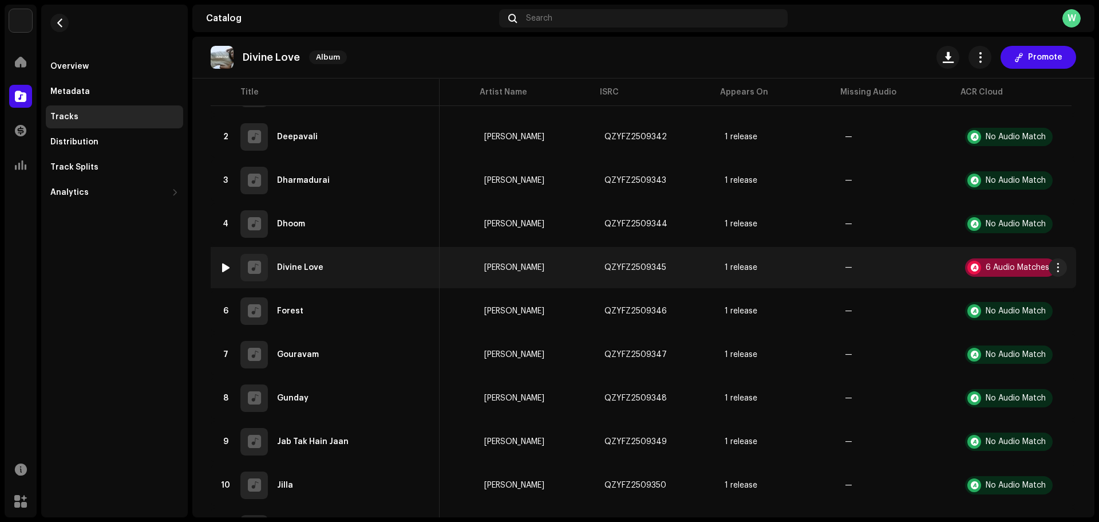
click at [987, 266] on div "6 Audio Matches" at bounding box center [1018, 267] width 64 height 8
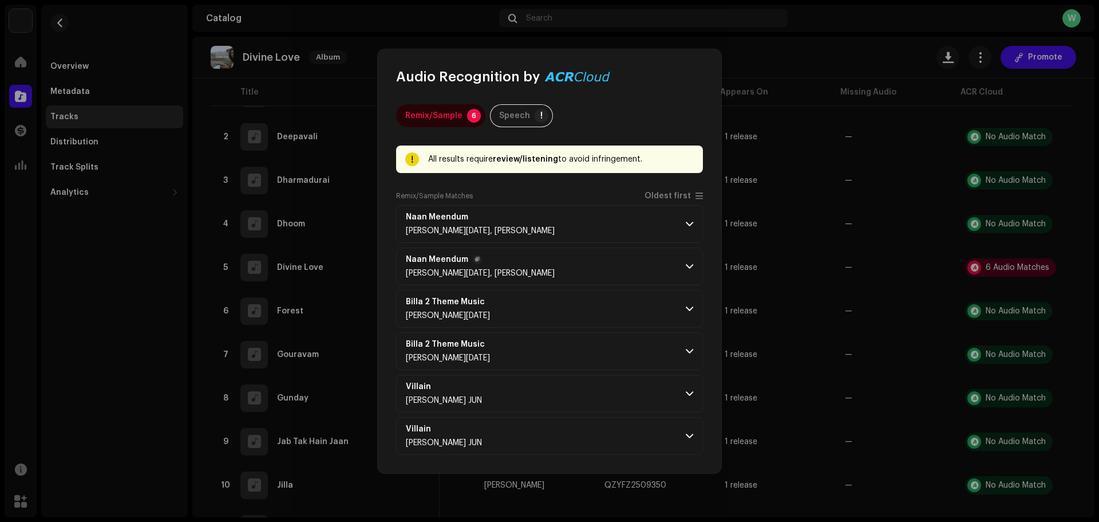
click at [546, 260] on p-accordion-header "Naan Meendum Yuvan Shankar Raja, Deepika" at bounding box center [549, 266] width 307 height 38
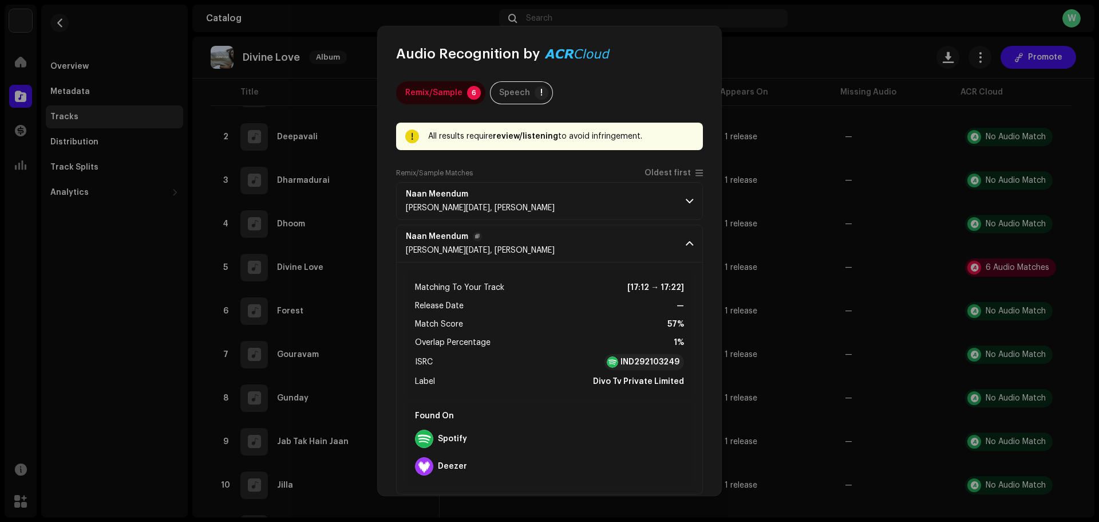
click at [565, 245] on p-accordion-header "Naan Meendum Yuvan Shankar Raja, Deepika" at bounding box center [549, 243] width 307 height 38
click at [607, 182] on div "Remix/Sample Matches Oldest first" at bounding box center [549, 175] width 307 height 14
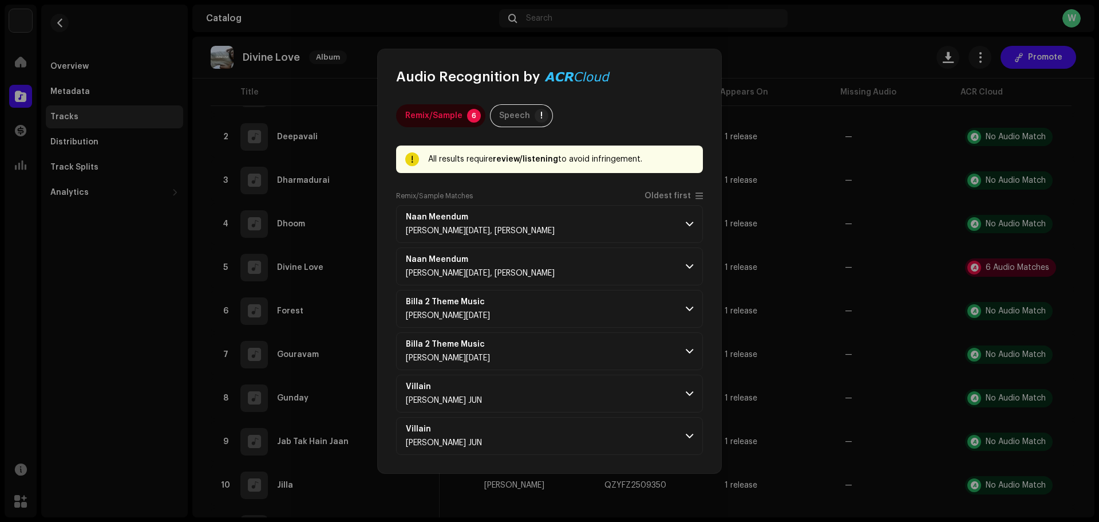
click at [606, 201] on div "Remix/Sample Matches Oldest first" at bounding box center [549, 198] width 307 height 14
click at [535, 113] on p-badge "!" at bounding box center [542, 116] width 14 height 14
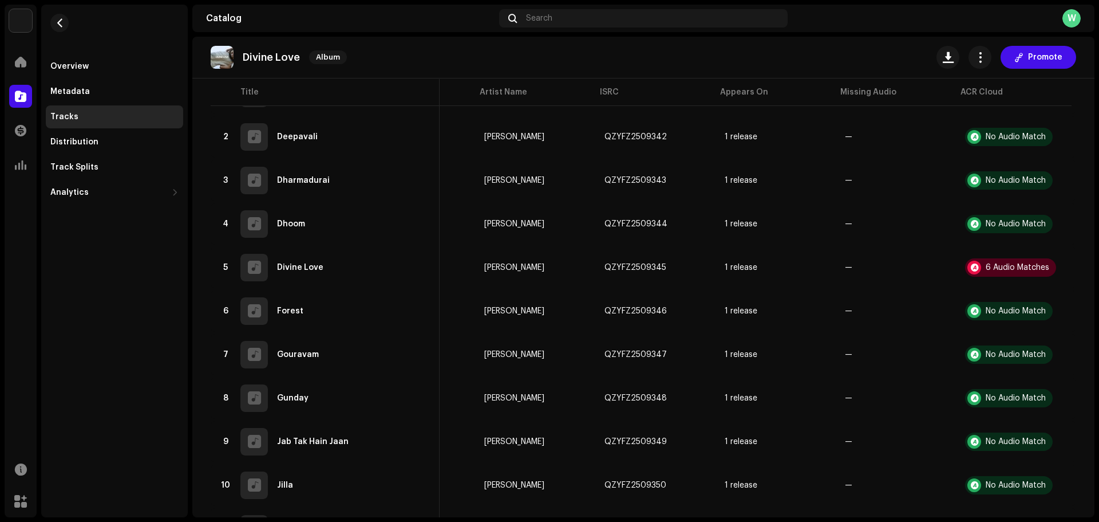
click at [740, 340] on div "Audio Recognition by Remix/Sample 6 Speech ! Speech/silence can violate UGC DSP…" at bounding box center [549, 261] width 1099 height 522
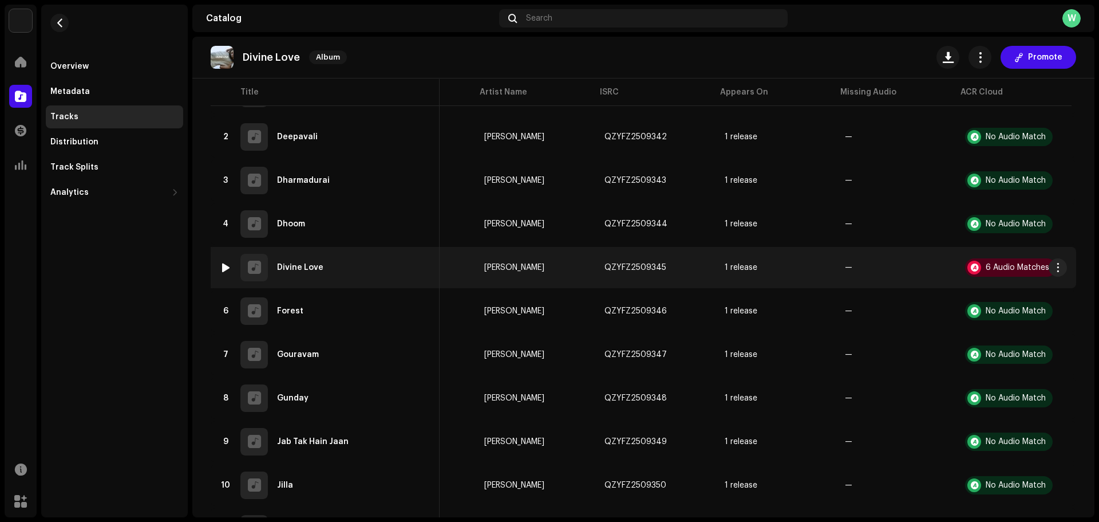
click at [224, 266] on div at bounding box center [226, 267] width 9 height 9
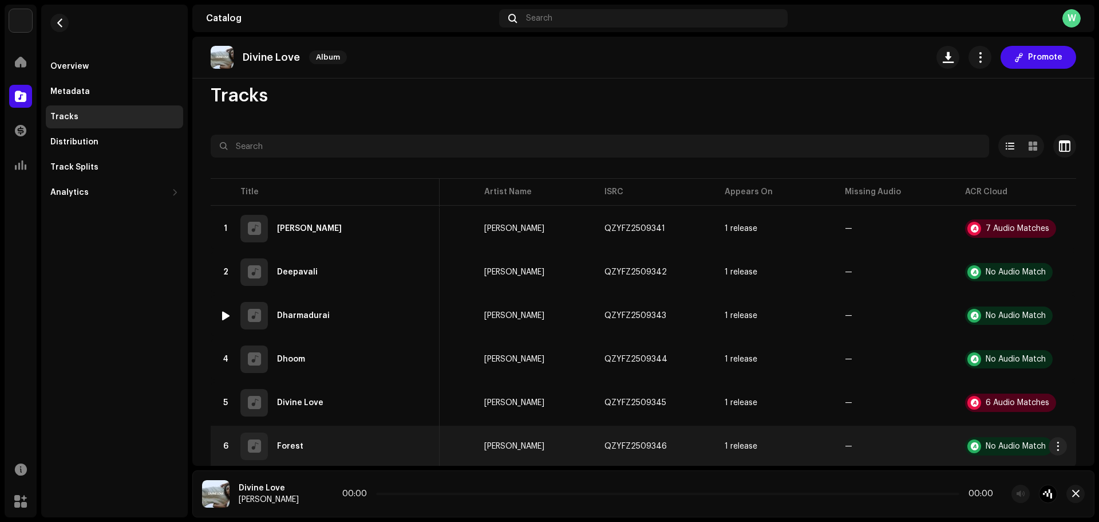
scroll to position [0, 0]
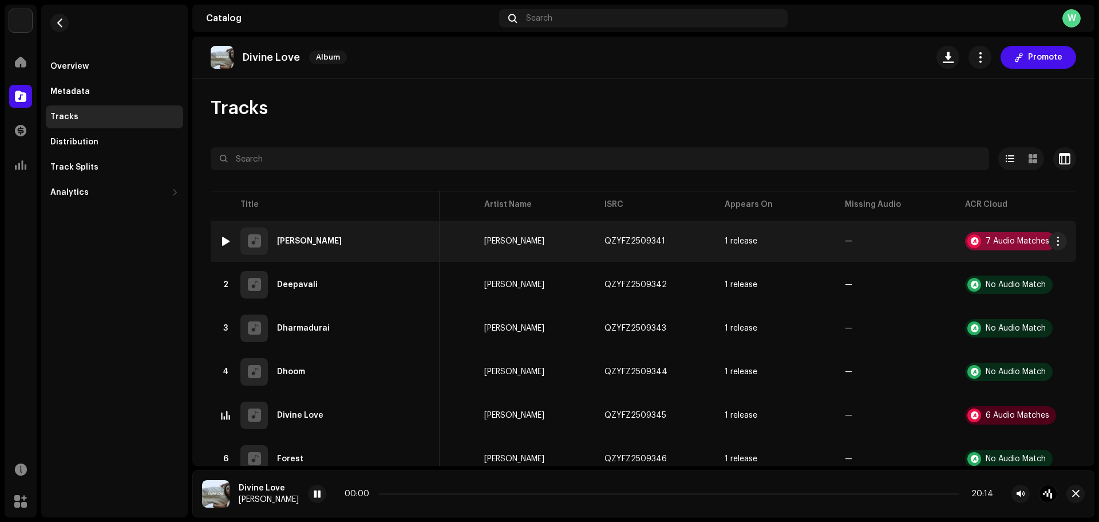
click at [972, 239] on div at bounding box center [975, 241] width 14 height 14
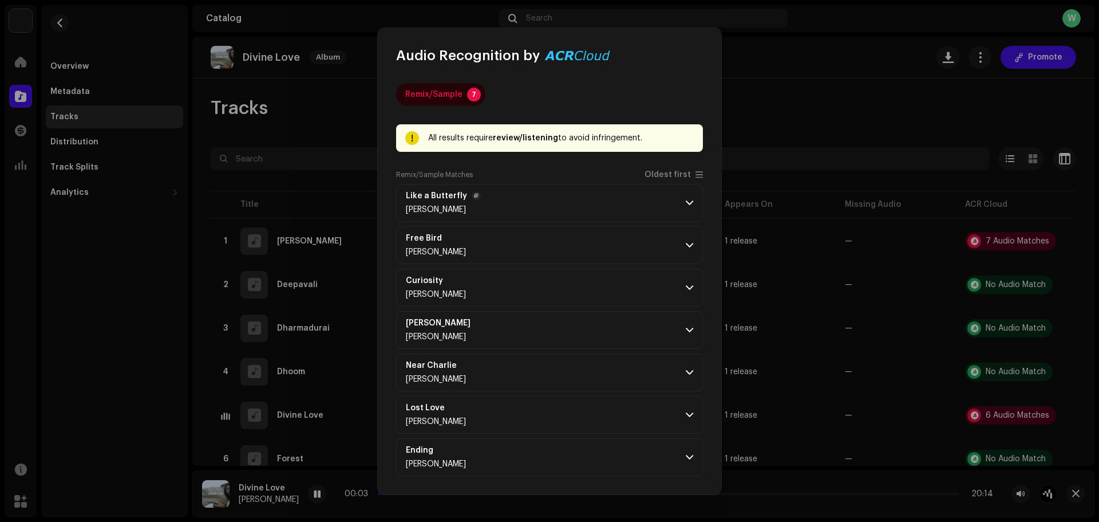
click at [634, 208] on p-accordion-header "Like a Butterfly Gopi Sundar" at bounding box center [549, 203] width 307 height 38
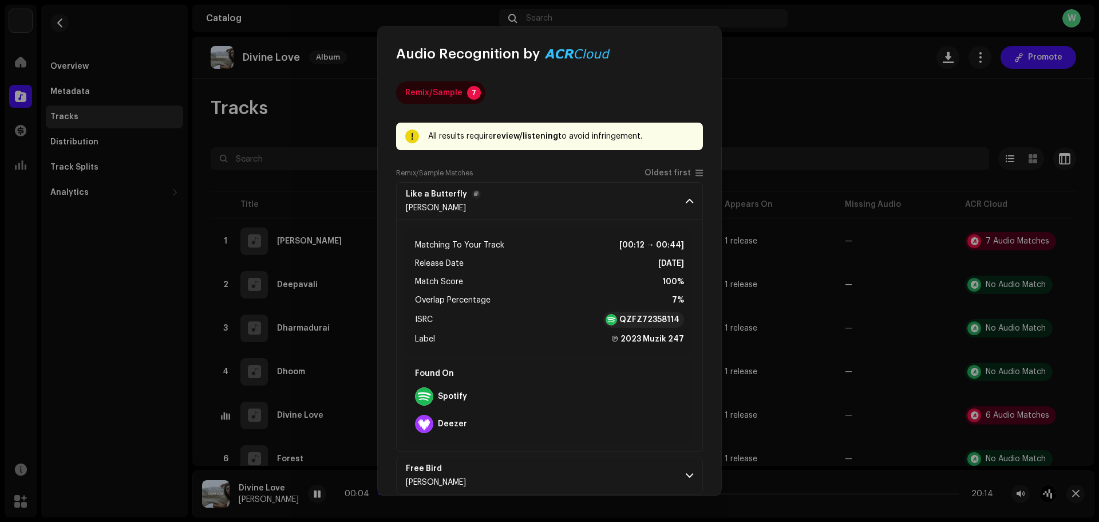
click at [633, 205] on p-accordion-header "Like a Butterfly Gopi Sundar" at bounding box center [549, 201] width 307 height 38
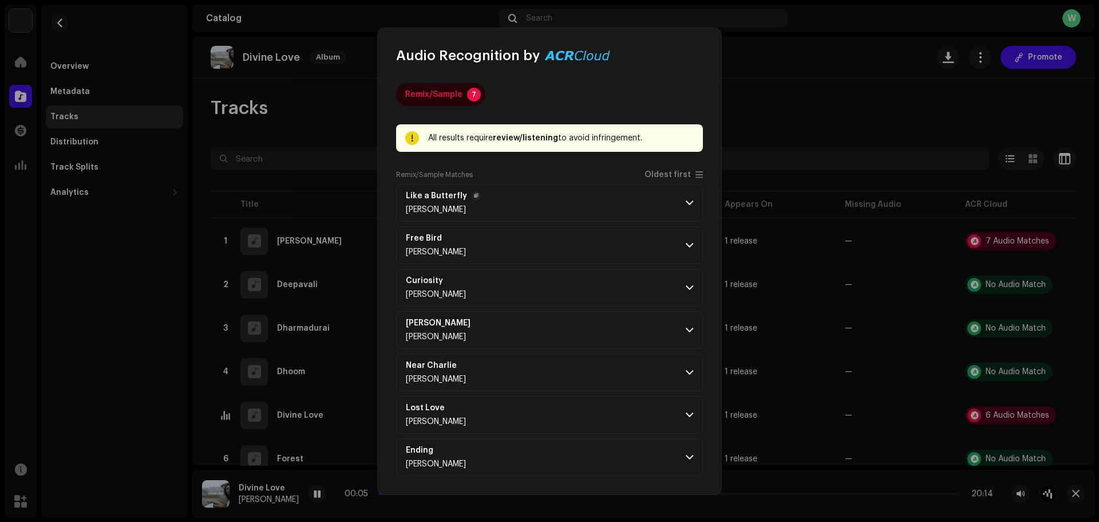
click at [634, 215] on p-accordion-header "Like a Butterfly Gopi Sundar" at bounding box center [549, 203] width 307 height 38
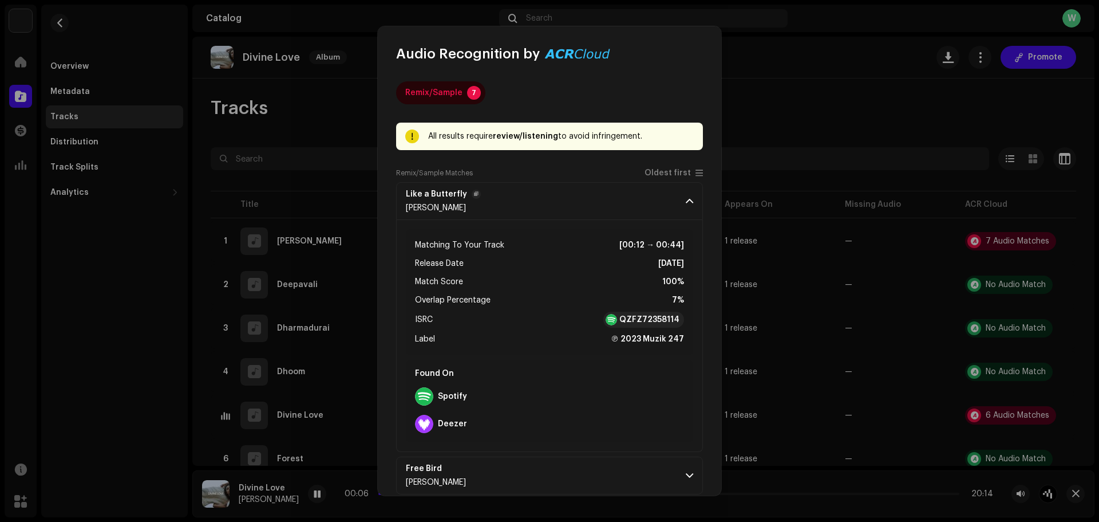
click at [636, 206] on p-accordion-header "Like a Butterfly Gopi Sundar" at bounding box center [549, 201] width 307 height 38
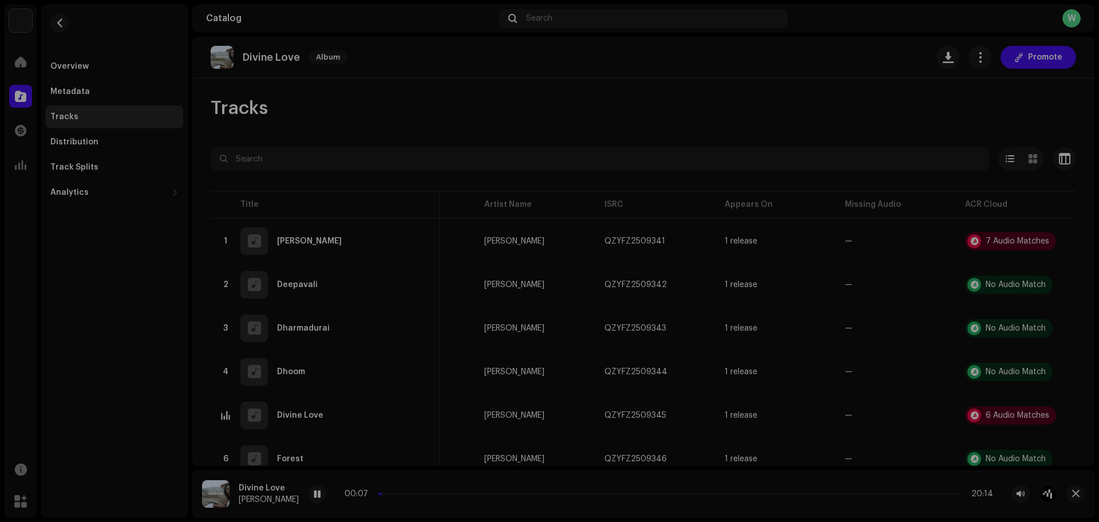
click at [337, 359] on div "Audio Recognition by Remix/Sample 7 All results require review/listening to avo…" at bounding box center [549, 261] width 1099 height 522
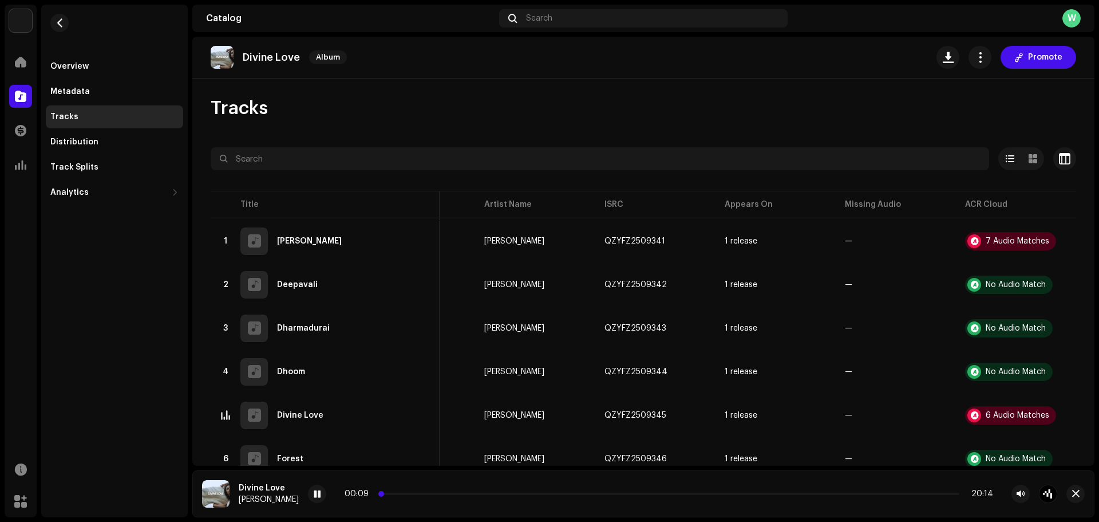
click at [405, 494] on p-slider at bounding box center [669, 493] width 581 height 2
click at [1071, 490] on button "button" at bounding box center [1076, 493] width 18 height 18
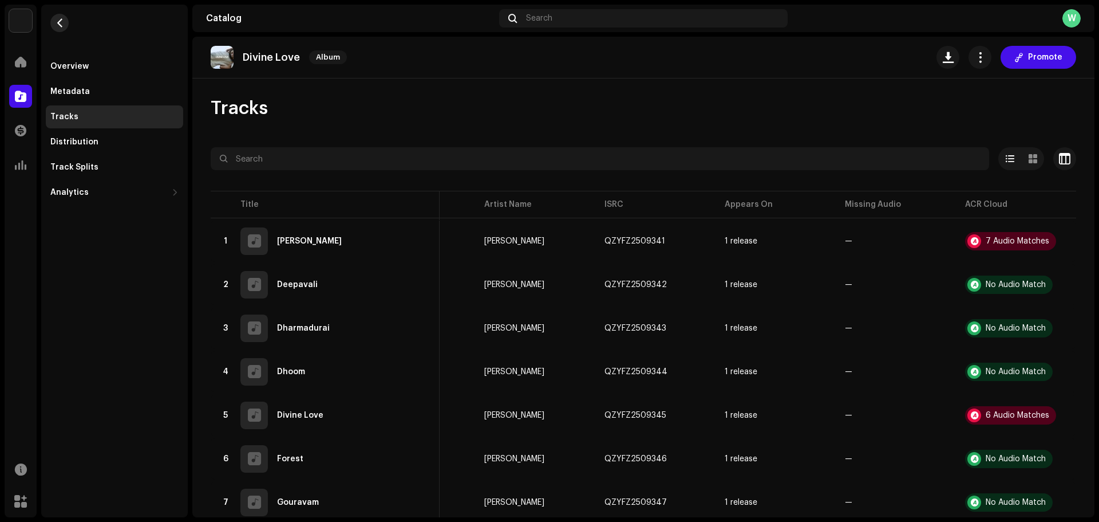
click at [60, 29] on button "button" at bounding box center [59, 23] width 18 height 18
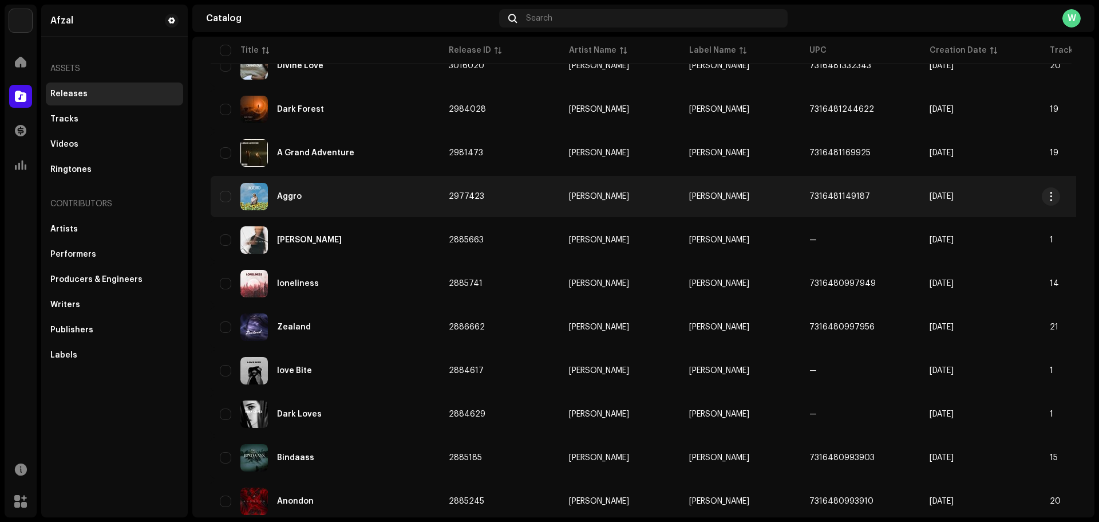
scroll to position [229, 0]
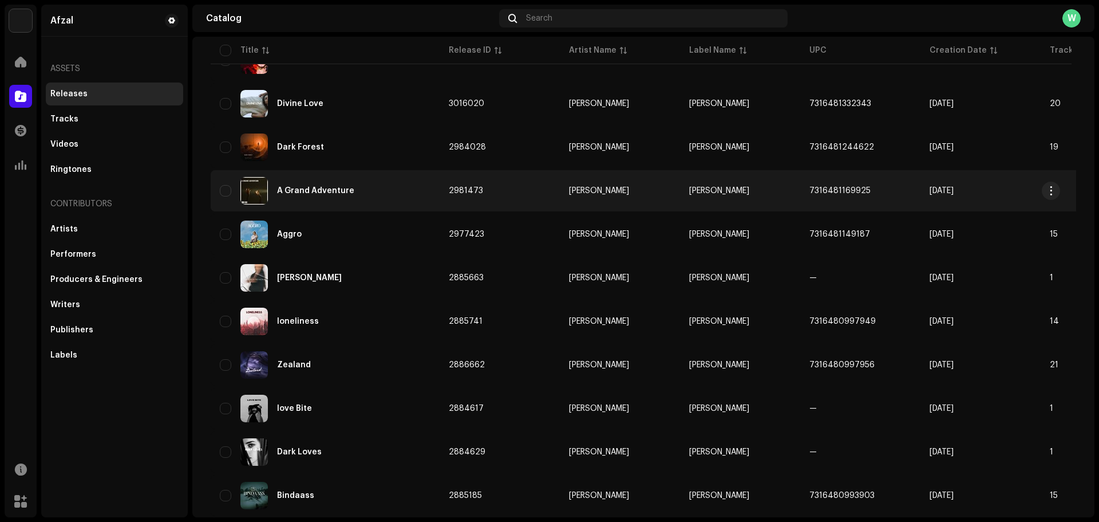
click at [313, 193] on div "A Grand Adventure" at bounding box center [315, 191] width 77 height 8
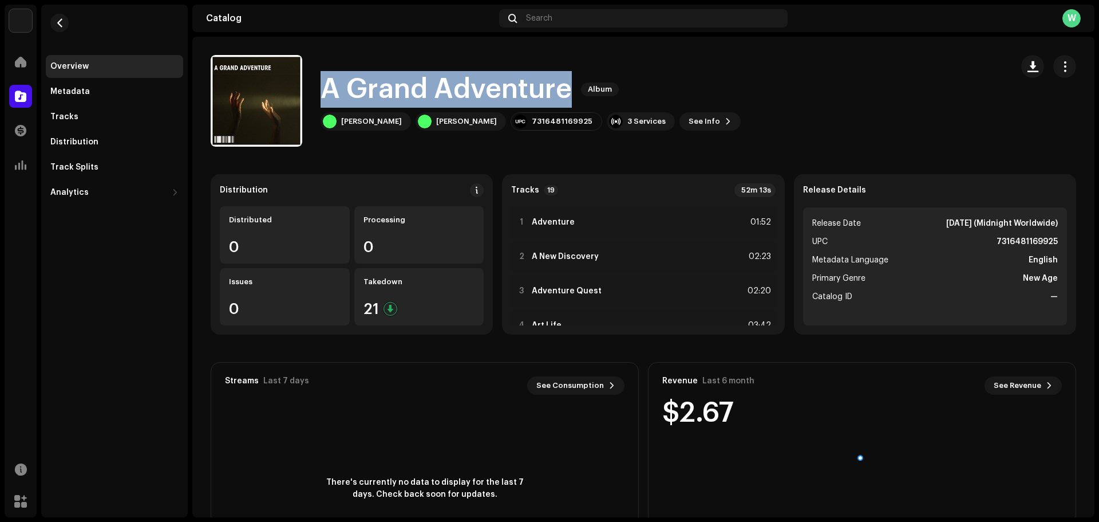
drag, startPoint x: 554, startPoint y: 88, endPoint x: 329, endPoint y: 88, distance: 225.1
click at [329, 88] on h1 "A Grand Adventure" at bounding box center [446, 89] width 251 height 37
copy h1 "A Grand Adventure"
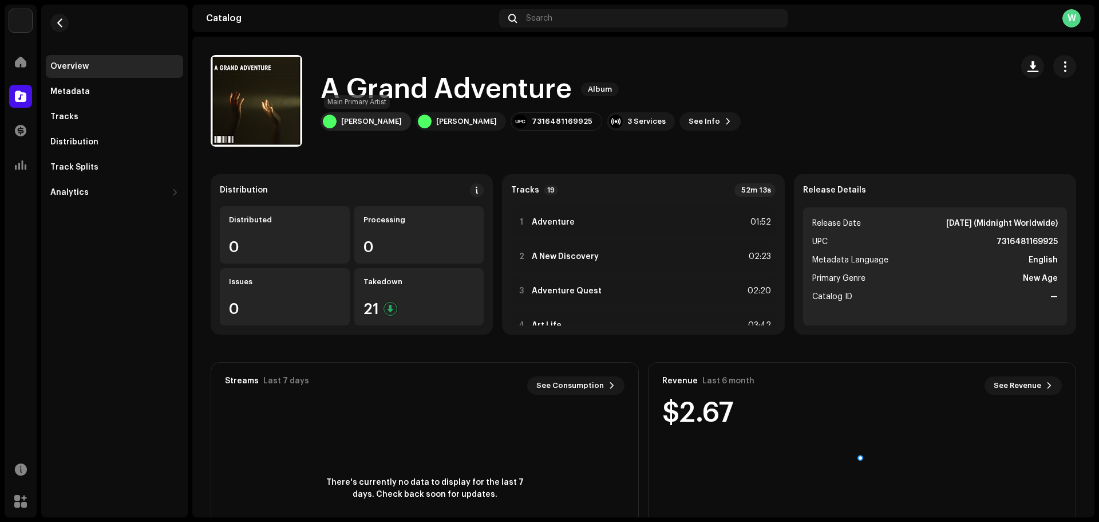
click at [365, 120] on div "[PERSON_NAME]" at bounding box center [371, 121] width 61 height 9
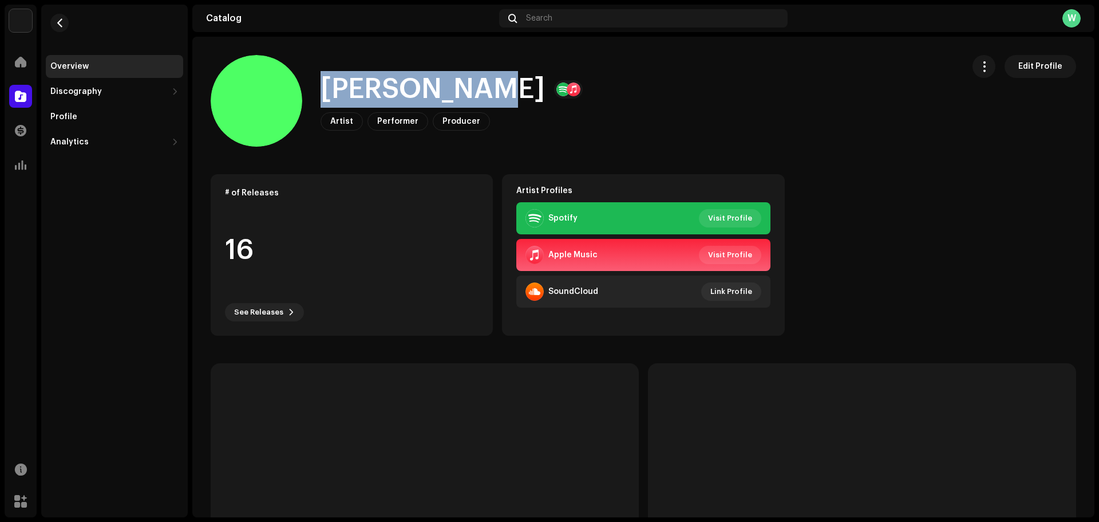
drag, startPoint x: 482, startPoint y: 81, endPoint x: 328, endPoint y: 85, distance: 153.5
click at [328, 85] on h1 "[PERSON_NAME]" at bounding box center [433, 89] width 224 height 37
copy h1 "[PERSON_NAME]"
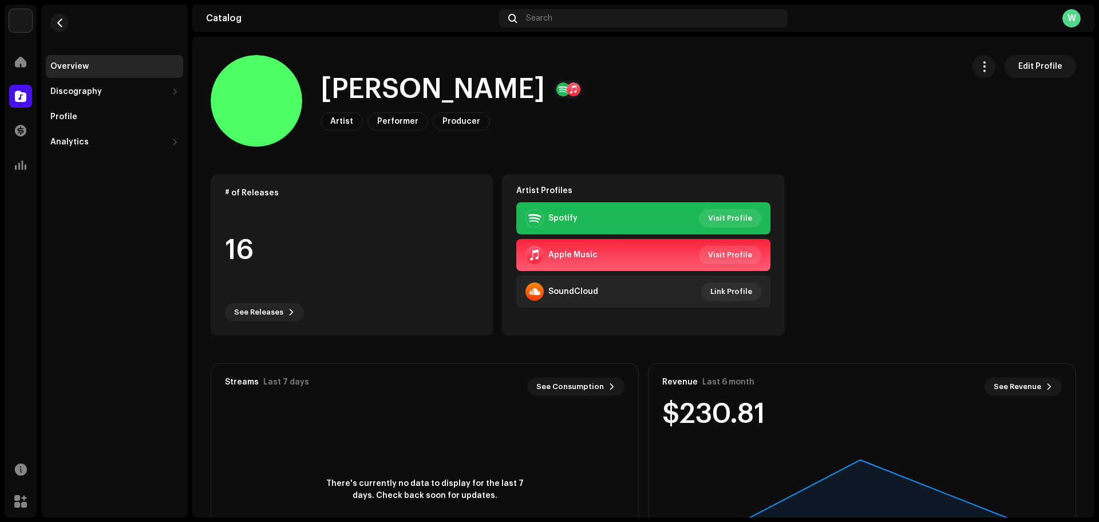
click at [53, 11] on re-m-nav-back at bounding box center [59, 30] width 27 height 50
click at [58, 23] on span "button" at bounding box center [60, 22] width 9 height 9
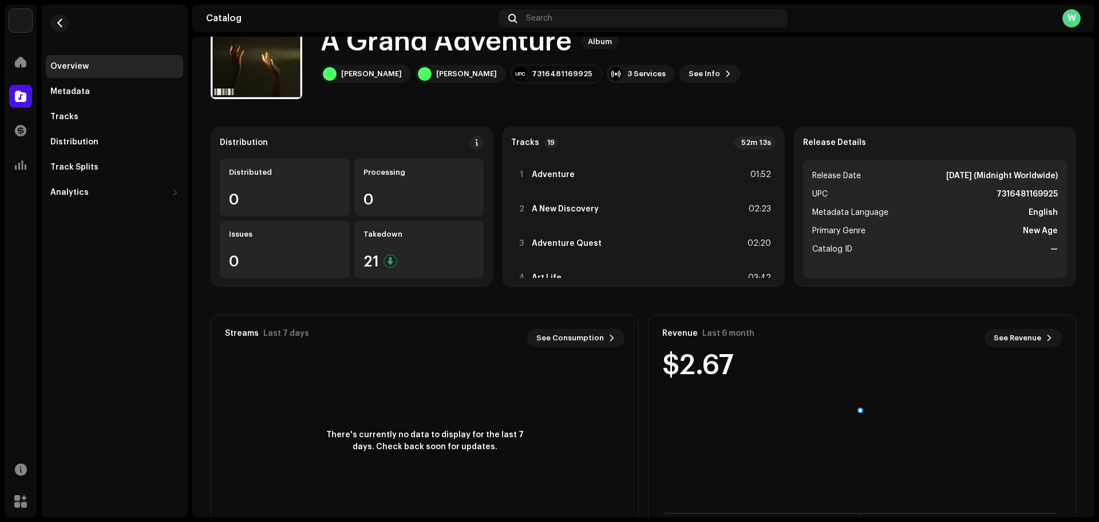
scroll to position [57, 0]
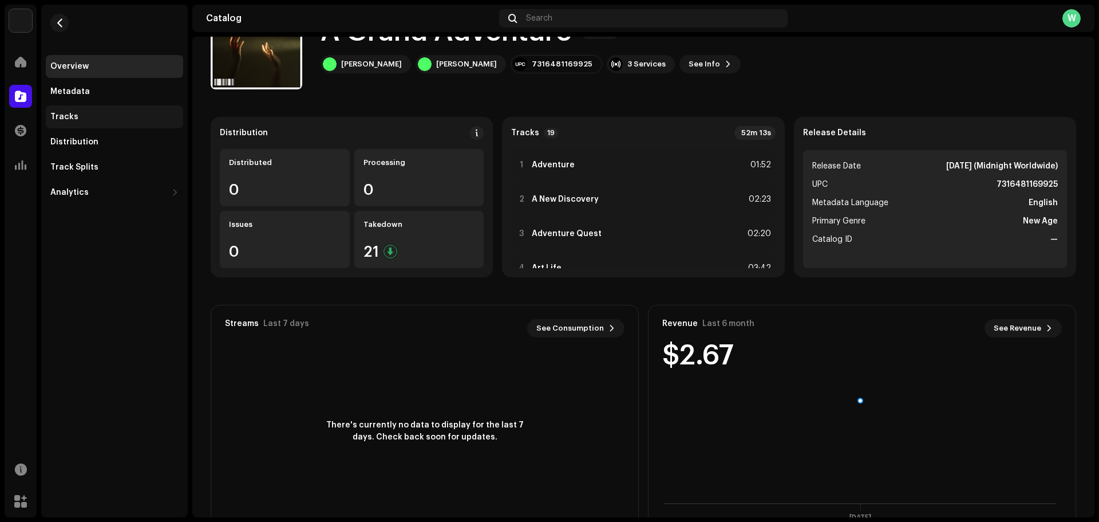
click at [98, 120] on div "Tracks" at bounding box center [114, 116] width 128 height 9
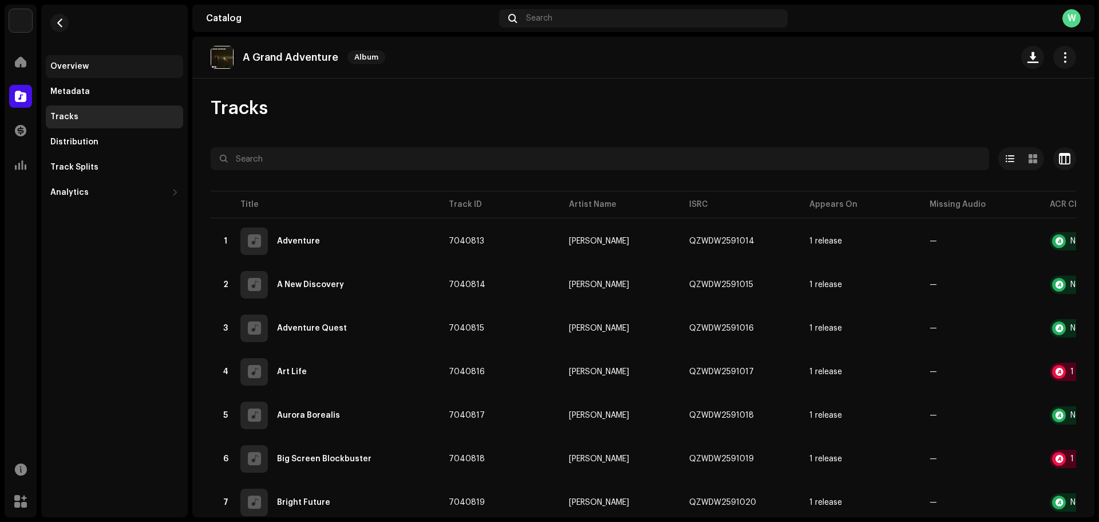
click at [111, 68] on div "Overview" at bounding box center [114, 66] width 128 height 9
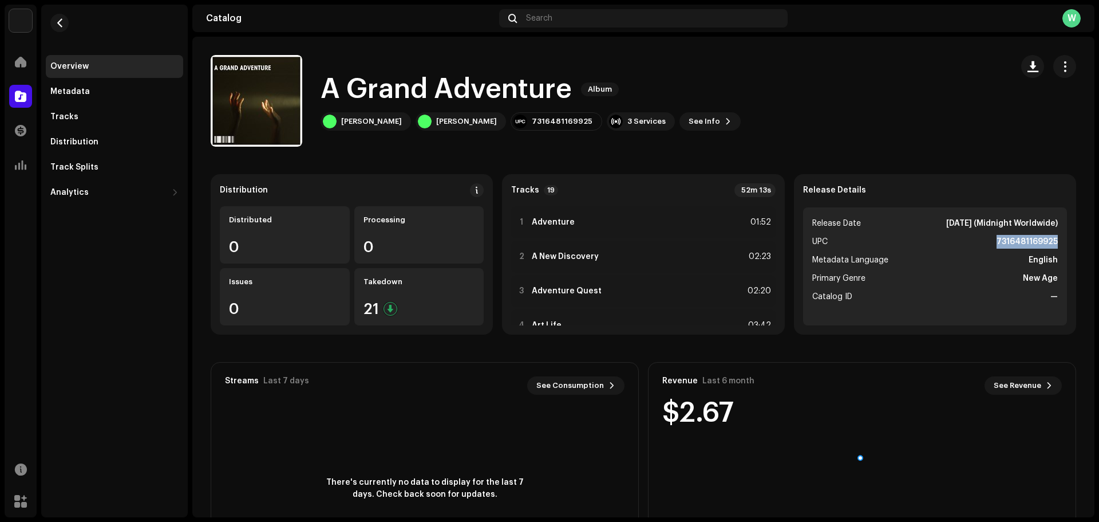
drag, startPoint x: 1046, startPoint y: 235, endPoint x: 972, endPoint y: 238, distance: 73.4
click at [972, 238] on ul "Release Date Aug 18, 2025 (Midnight Worldwide) UPC 7316481169925 Metadata Langu…" at bounding box center [935, 266] width 264 height 118
copy strong "7316481169925"
click at [97, 122] on div "Tracks" at bounding box center [114, 116] width 137 height 23
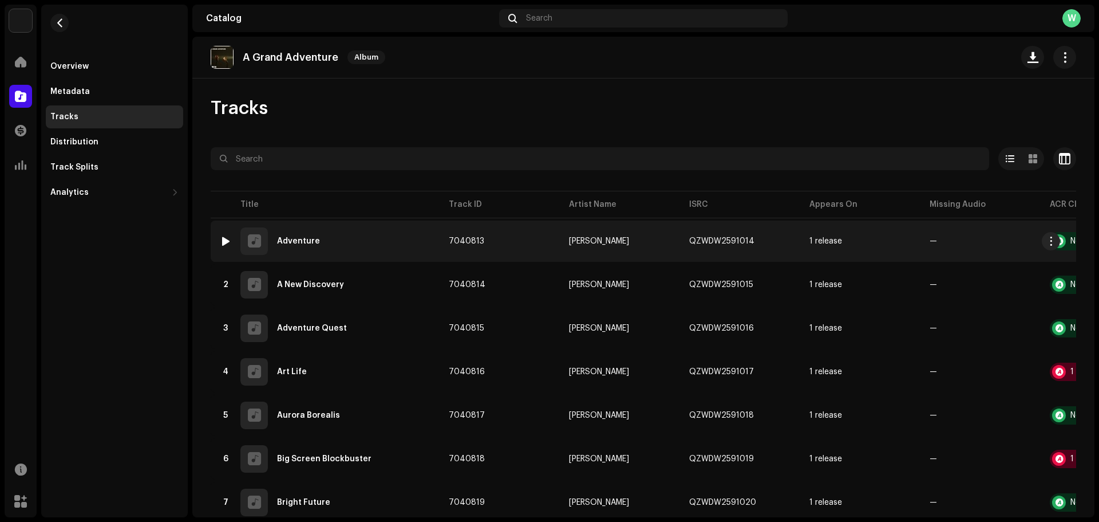
click at [304, 244] on div "Adventure" at bounding box center [298, 241] width 43 height 8
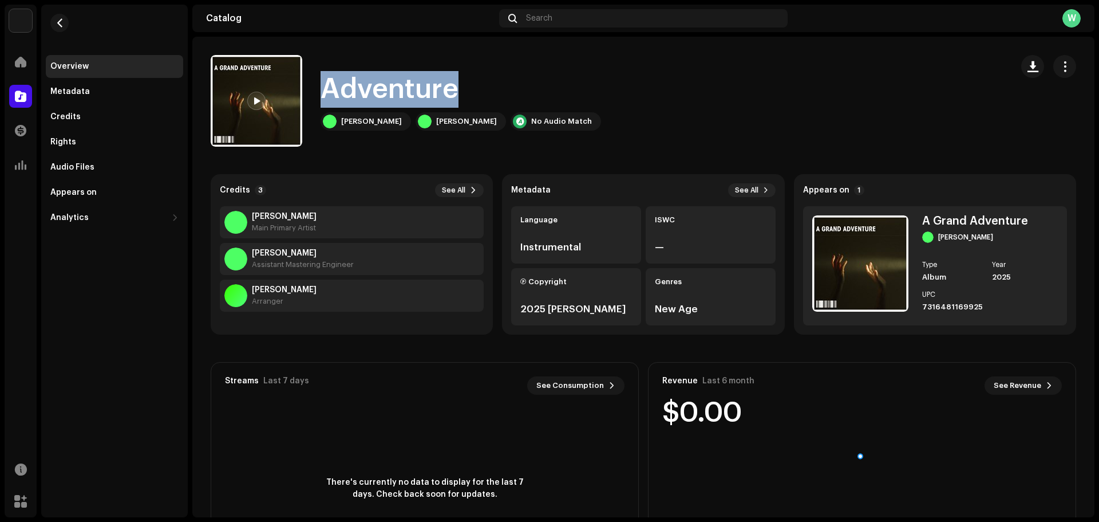
drag, startPoint x: 466, startPoint y: 83, endPoint x: 327, endPoint y: 85, distance: 138.6
click at [327, 85] on div "Adventure" at bounding box center [461, 89] width 281 height 37
copy h1 "Adventure"
click at [62, 28] on button "button" at bounding box center [59, 23] width 18 height 18
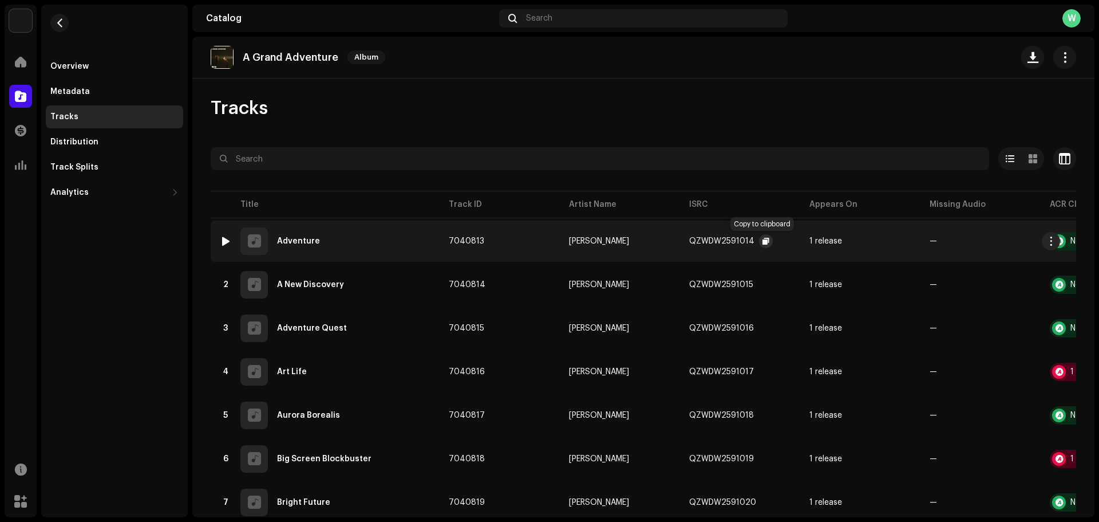
click at [763, 237] on span "button" at bounding box center [766, 241] width 7 height 9
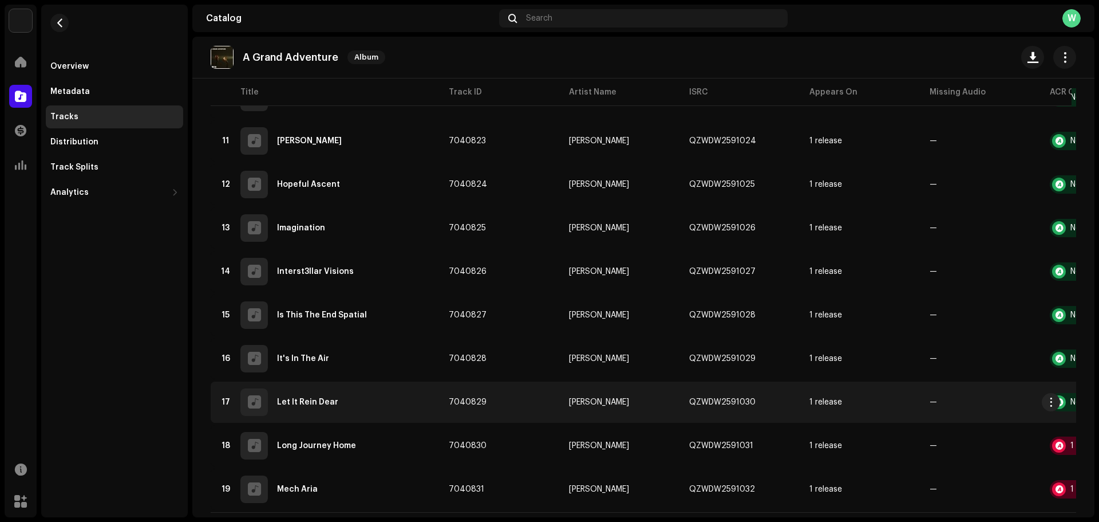
scroll to position [565, 0]
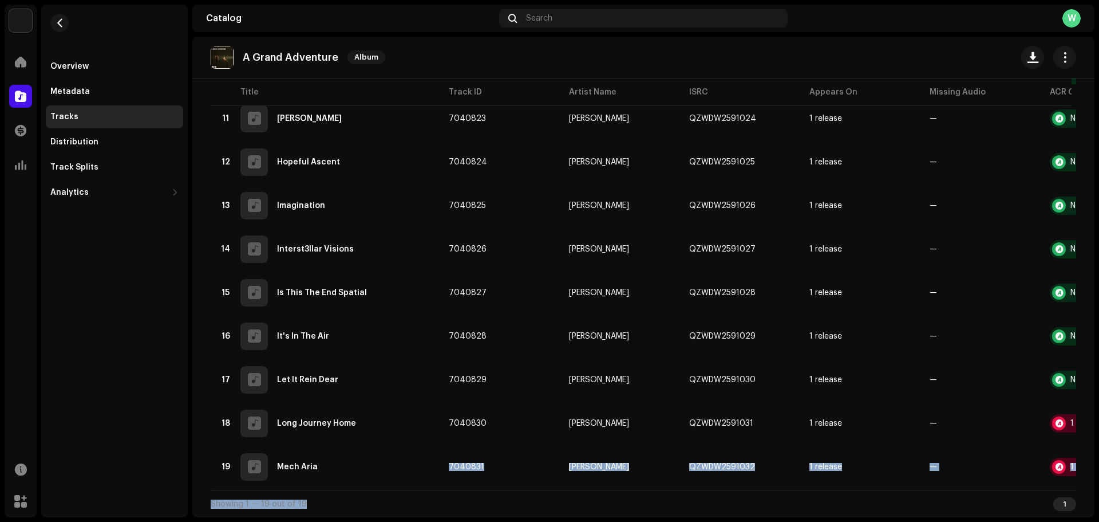
drag, startPoint x: 417, startPoint y: 484, endPoint x: 506, endPoint y: 495, distance: 89.5
click at [506, 495] on div "Selected 0 Options Filters Distribution status In progress Not started Creation…" at bounding box center [644, 52] width 866 height 931
click at [529, 483] on table "Title Track ID Artist Name ISRC Appears On Missing Audio ACR Cloud 1 Adventure …" at bounding box center [686, 58] width 951 height 861
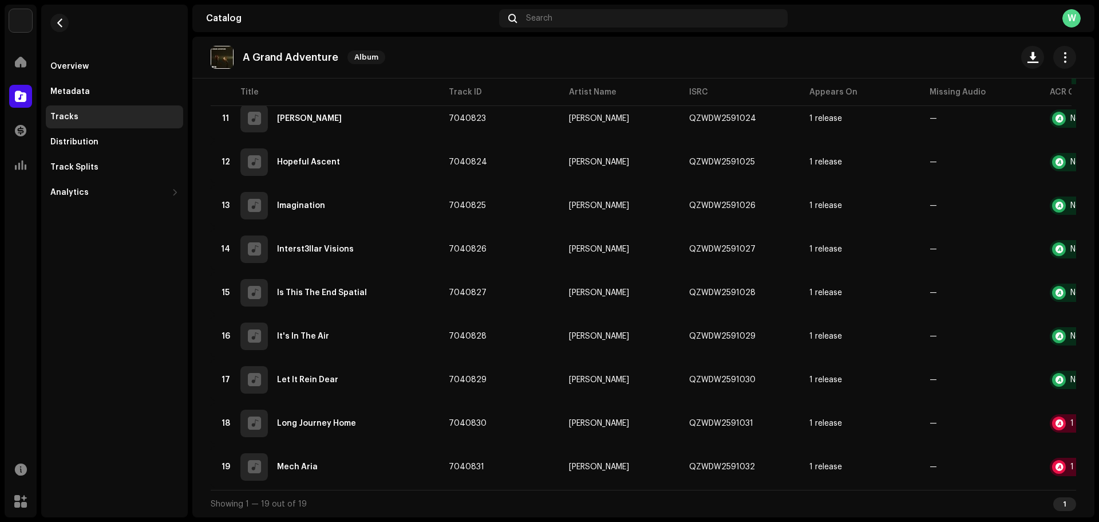
click at [143, 350] on div "Overview Metadata Tracks Distribution Track Splits Analytics Consumption Engage…" at bounding box center [114, 261] width 147 height 513
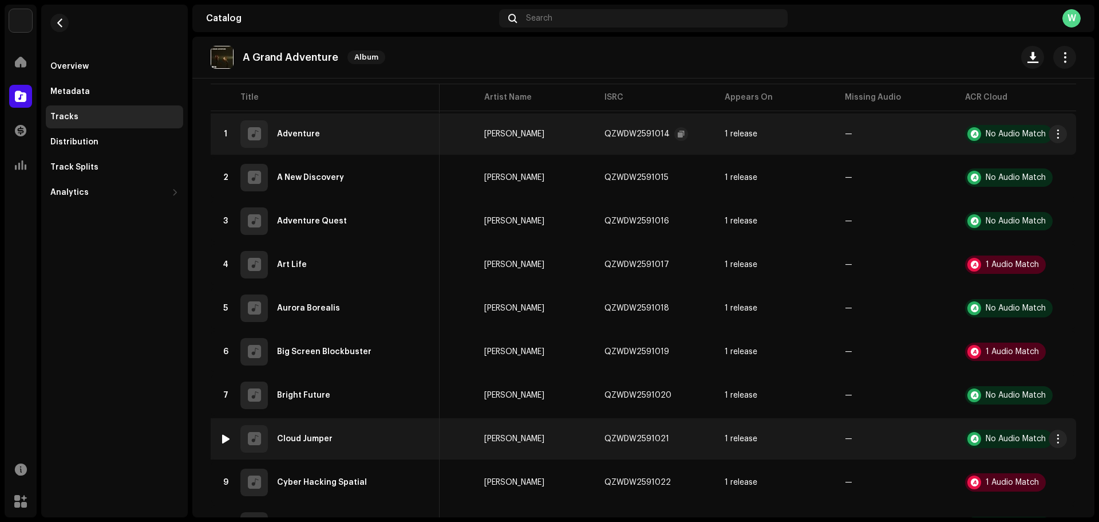
scroll to position [0, 0]
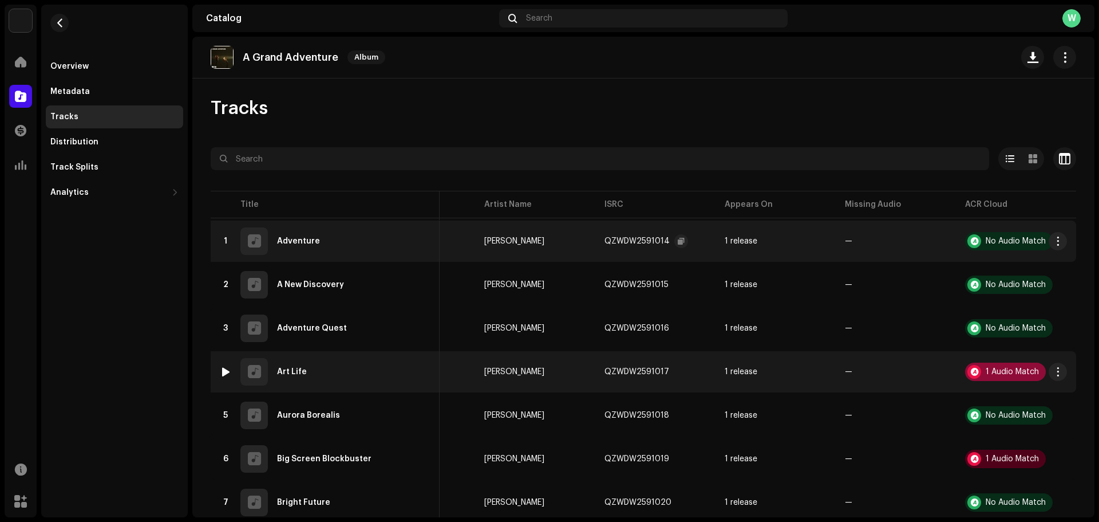
click at [978, 374] on div "1 Audio Match" at bounding box center [1005, 371] width 81 height 18
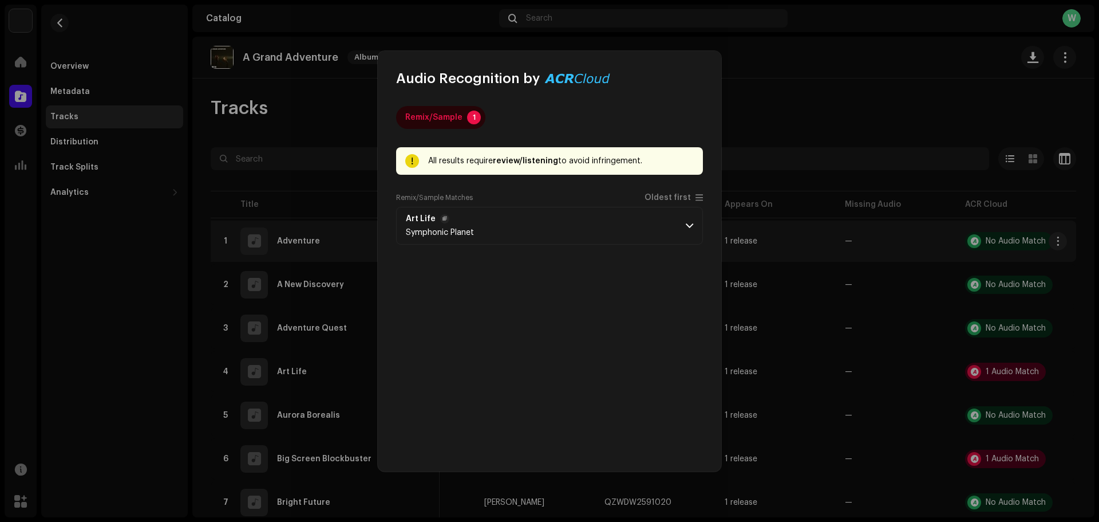
click at [680, 231] on p-accordion-header "Art Life Symphonic Planet" at bounding box center [549, 226] width 307 height 38
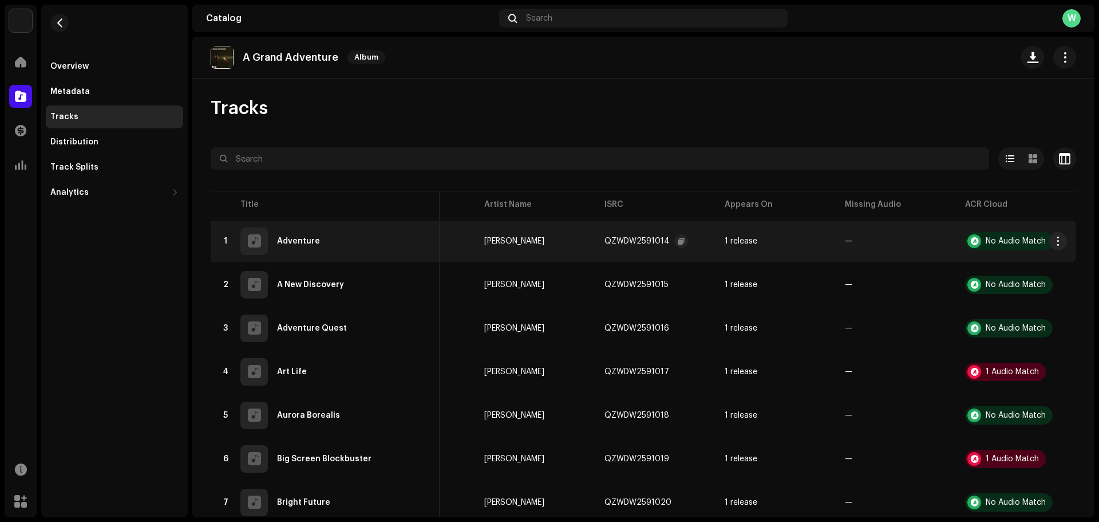
click at [737, 247] on div "Audio Recognition by Remix/Sample 1 All results require review/listening to avo…" at bounding box center [549, 261] width 1099 height 522
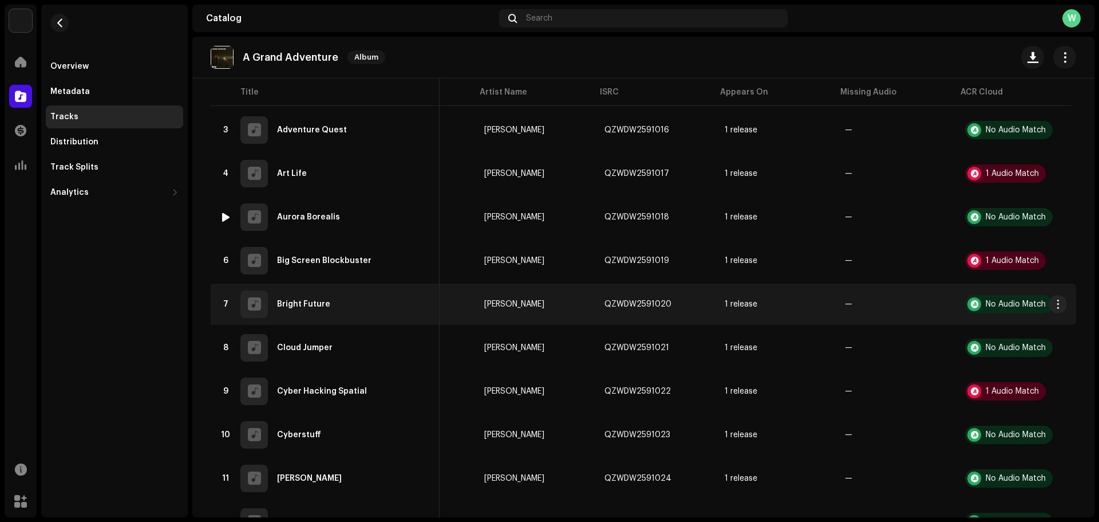
scroll to position [229, 0]
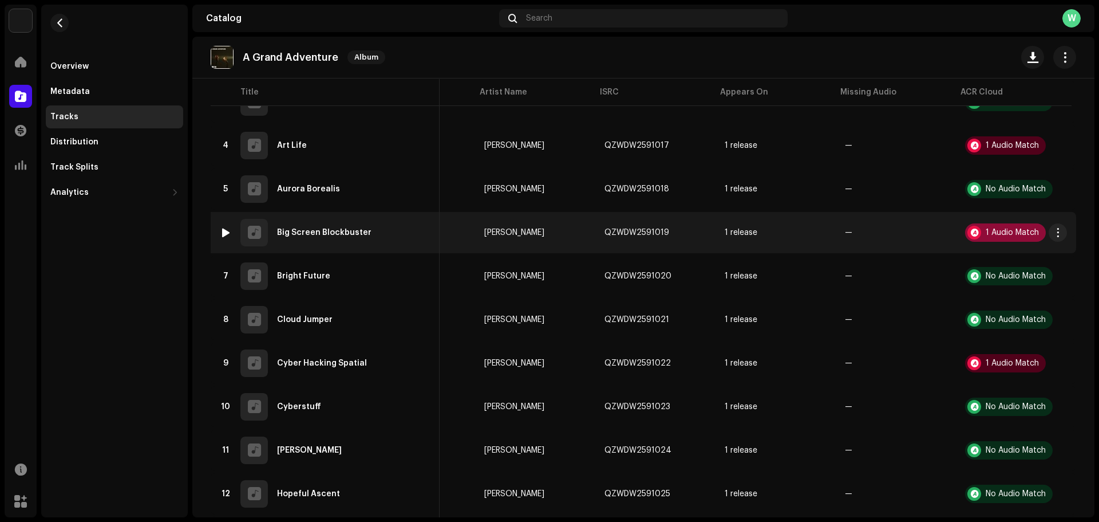
click at [973, 237] on div at bounding box center [975, 233] width 14 height 14
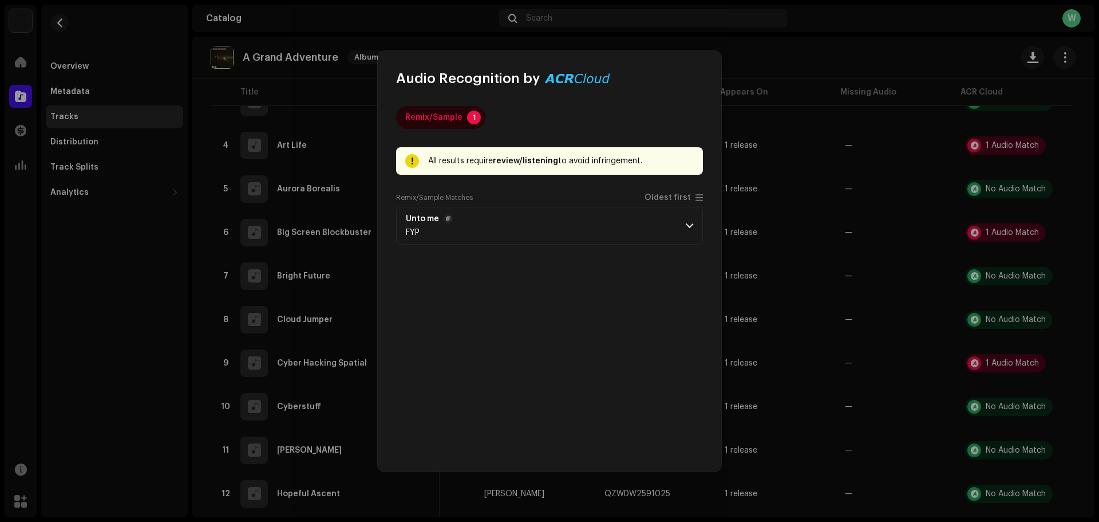
click at [639, 234] on p-accordion-header "Unto me FYP" at bounding box center [549, 226] width 307 height 38
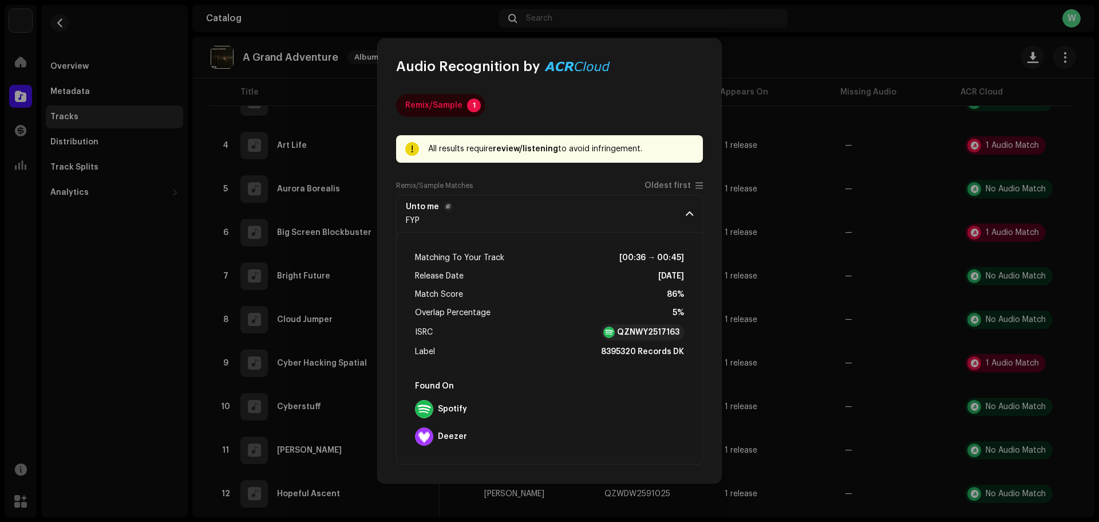
click at [661, 224] on p-accordion-header "Unto me FYP" at bounding box center [549, 214] width 307 height 38
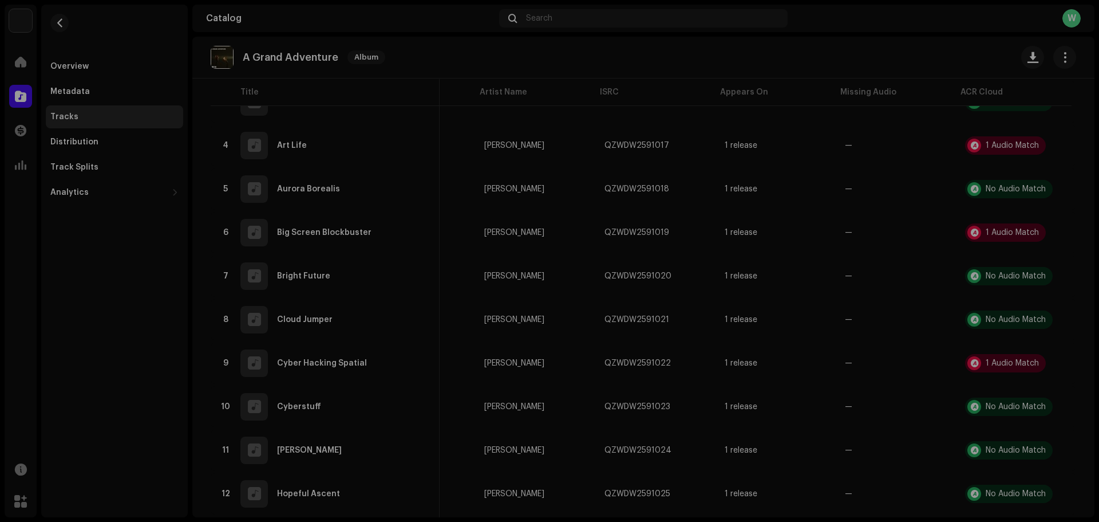
click at [812, 266] on div "Audio Recognition by Remix/Sample 1 All results require review/listening to avo…" at bounding box center [549, 261] width 1099 height 522
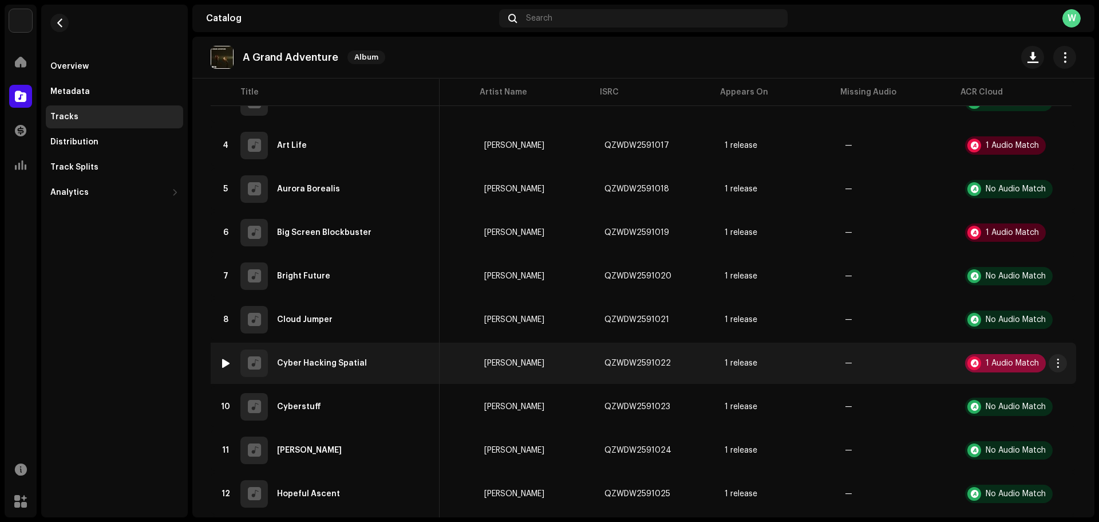
click at [970, 357] on div at bounding box center [975, 363] width 14 height 14
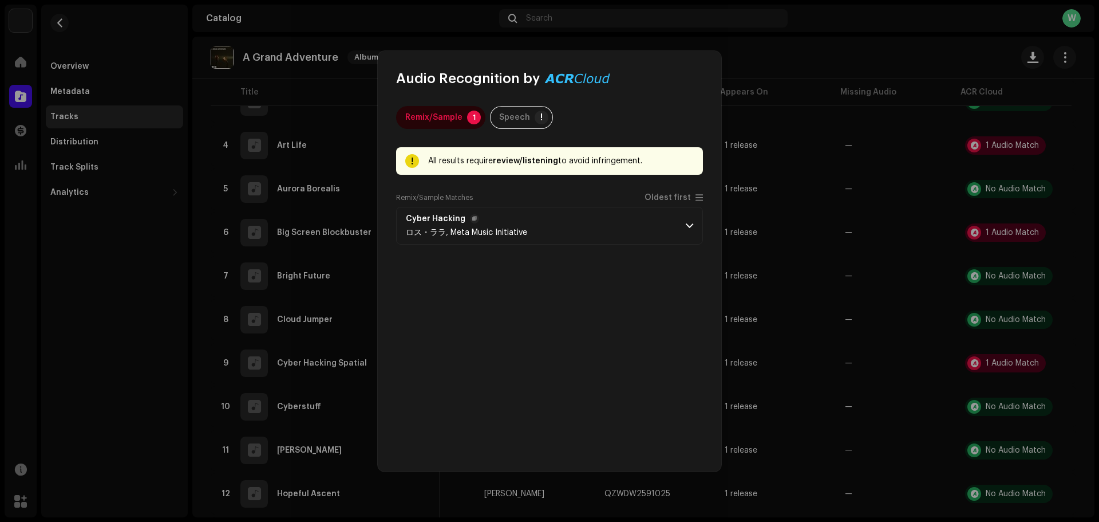
click at [678, 237] on p-accordion-header "Cyber Hacking ロス・ララ, Meta Music Initiative" at bounding box center [549, 226] width 307 height 38
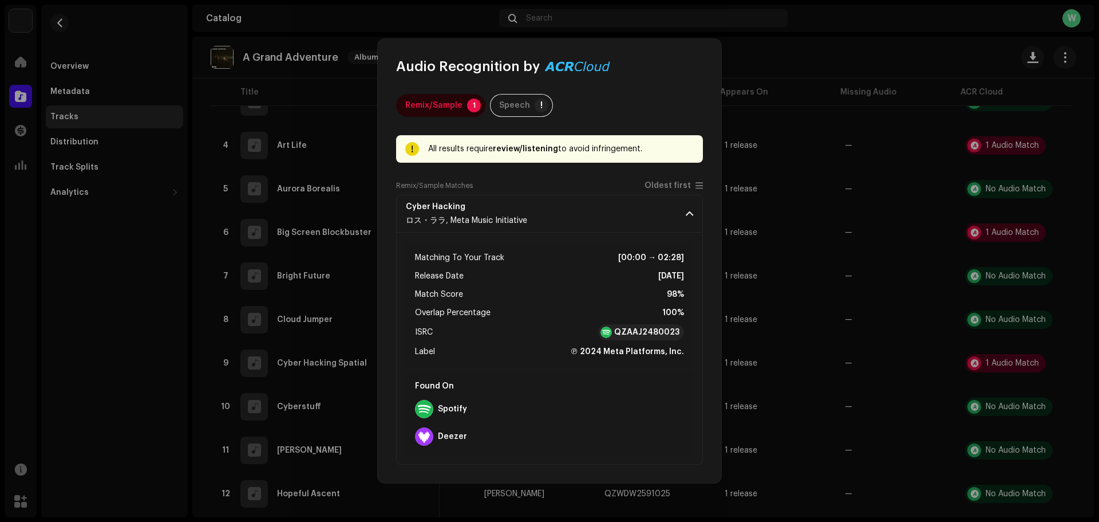
click at [720, 257] on div "Remix/Sample 1 Speech ! All results require review/listening to avoid infringem…" at bounding box center [550, 279] width 344 height 407
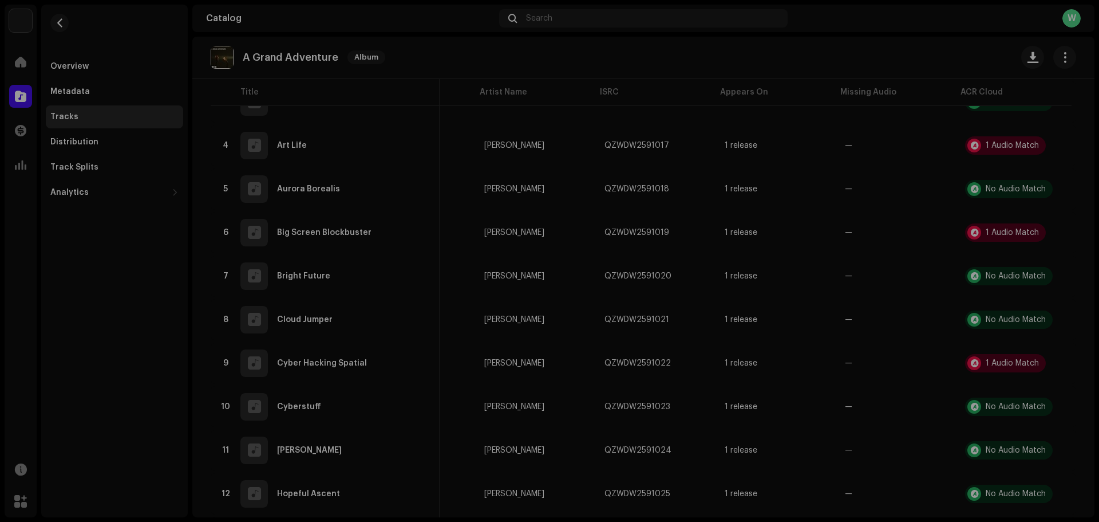
click at [771, 165] on div "Audio Recognition by Remix/Sample 1 Speech ! All results require review/listeni…" at bounding box center [549, 261] width 1099 height 522
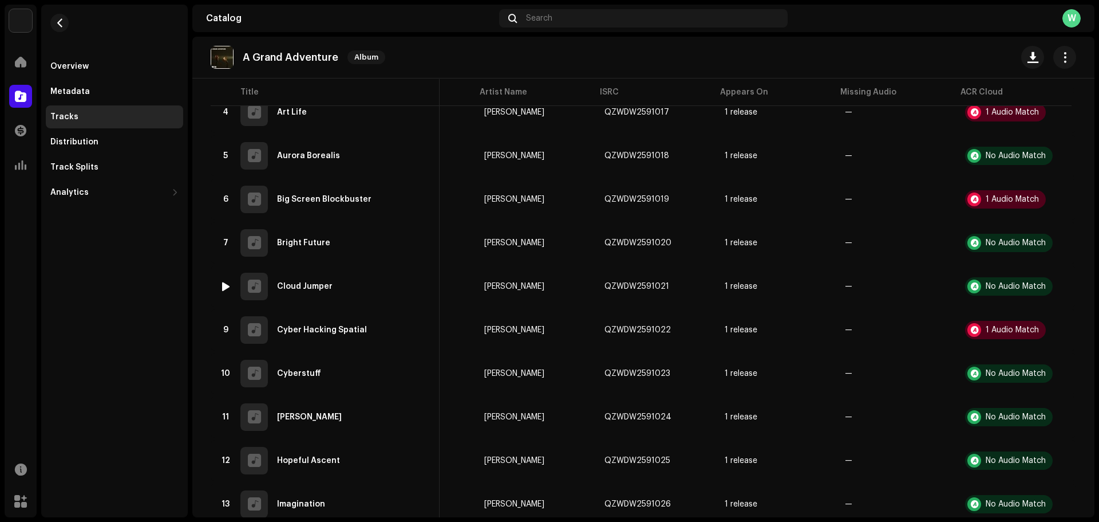
scroll to position [565, 0]
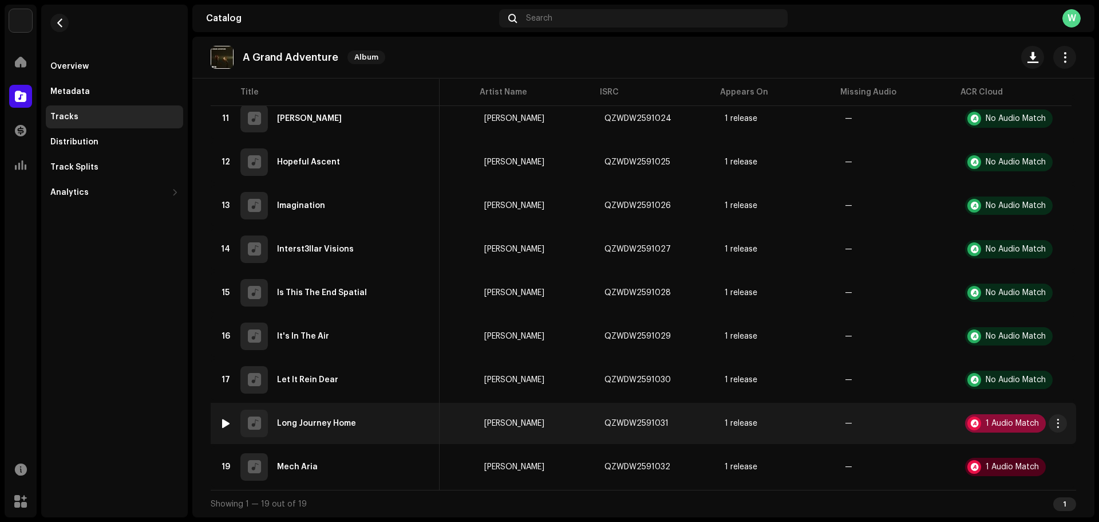
click at [987, 421] on div "1 Audio Match" at bounding box center [1012, 423] width 53 height 8
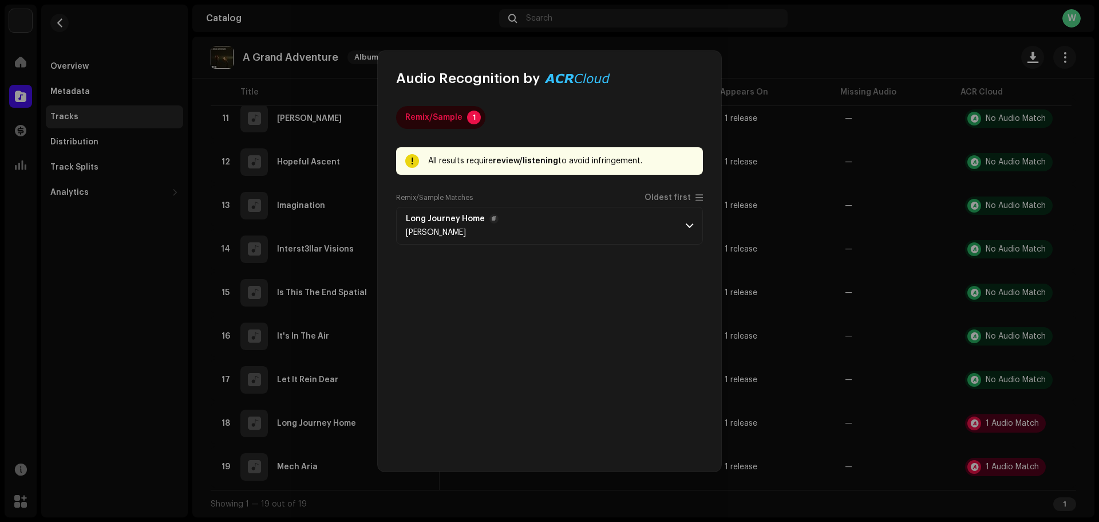
click at [655, 226] on p-accordion-header "Long Journey Home Lyle Workman" at bounding box center [549, 226] width 307 height 38
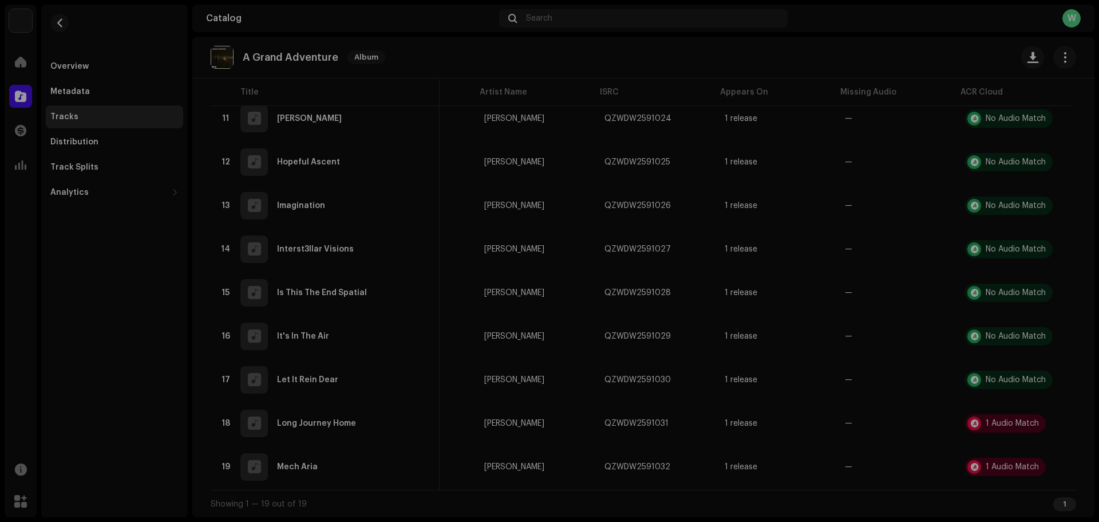
click at [813, 245] on div "Audio Recognition by Remix/Sample 1 All results require review/listening to avo…" at bounding box center [549, 261] width 1099 height 522
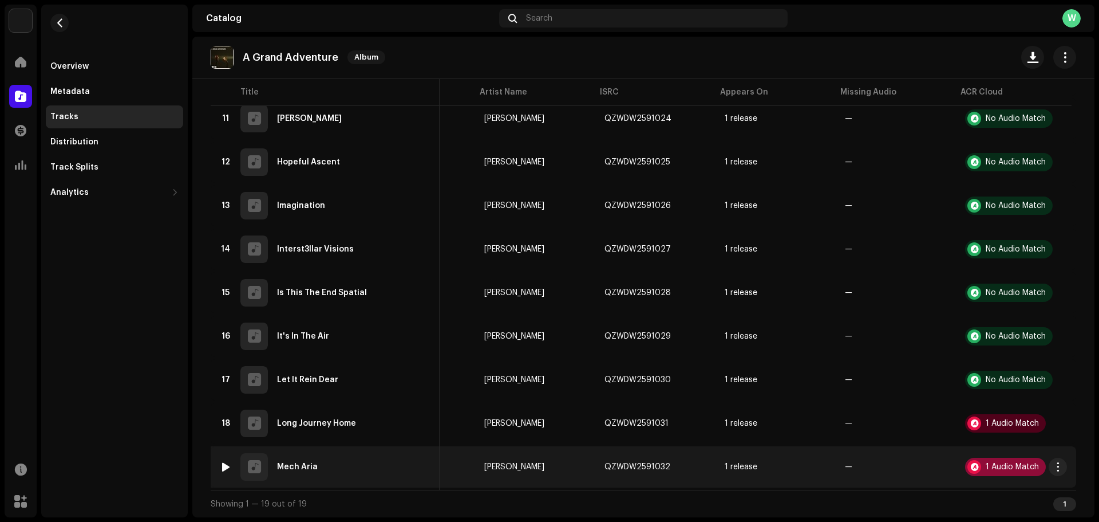
click at [994, 458] on div "1 Audio Match" at bounding box center [1005, 467] width 81 height 18
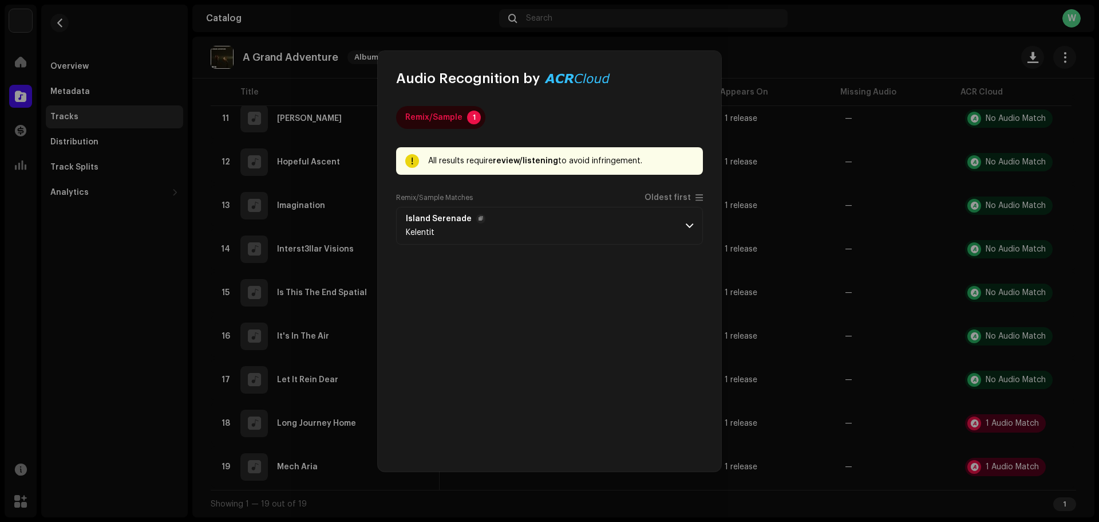
click at [617, 221] on p-accordion-header "Island Serenade Kelentit" at bounding box center [549, 226] width 307 height 38
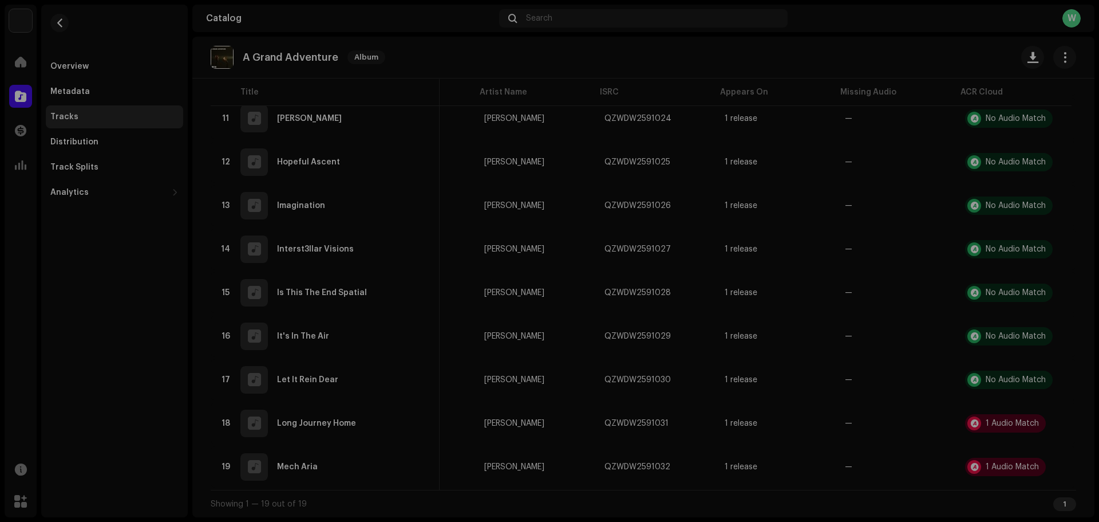
click at [835, 278] on div "Audio Recognition by Remix/Sample 1 All results require review/listening to avo…" at bounding box center [549, 261] width 1099 height 522
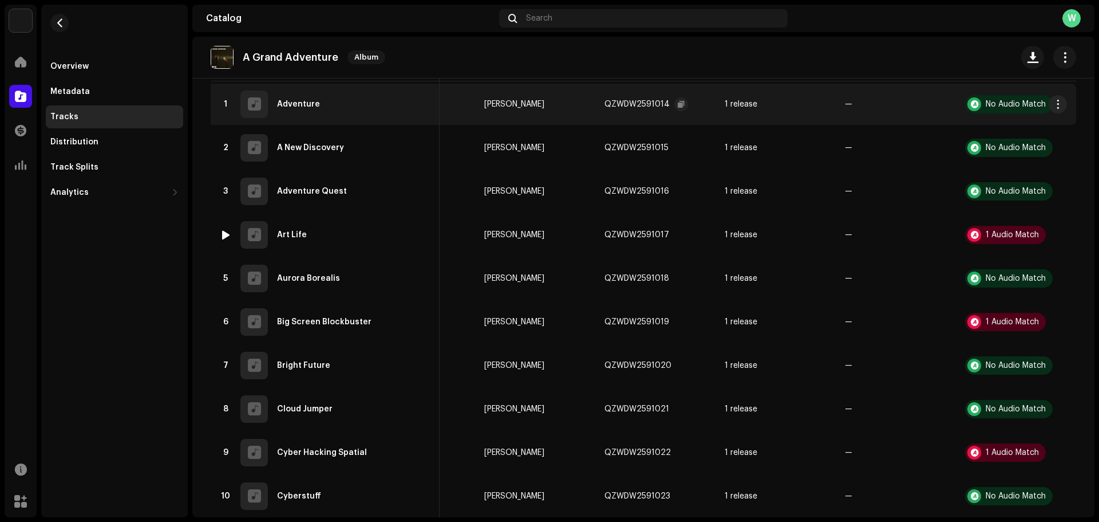
scroll to position [0, 0]
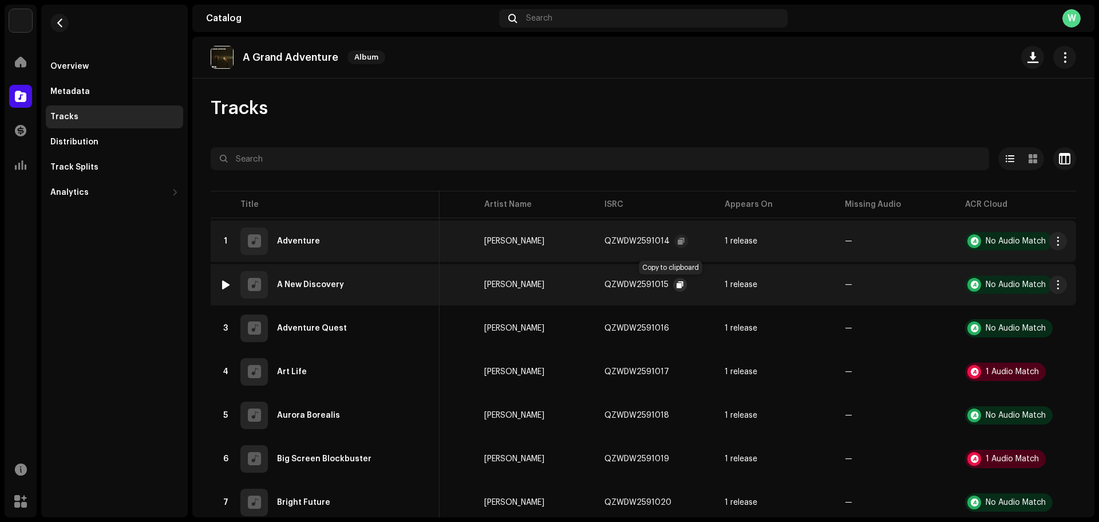
click at [677, 283] on span "button" at bounding box center [680, 284] width 7 height 9
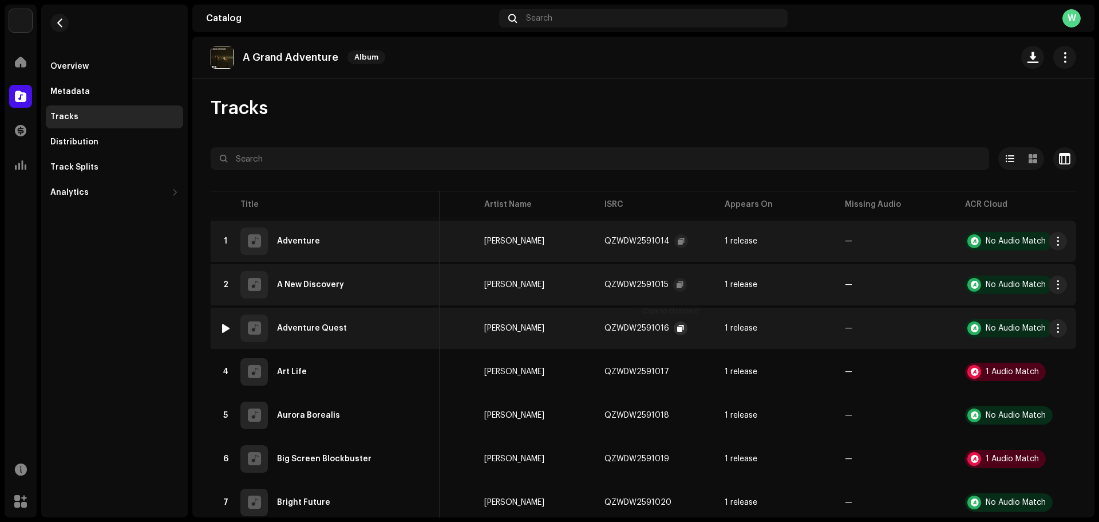
click at [674, 321] on button "button" at bounding box center [681, 328] width 14 height 14
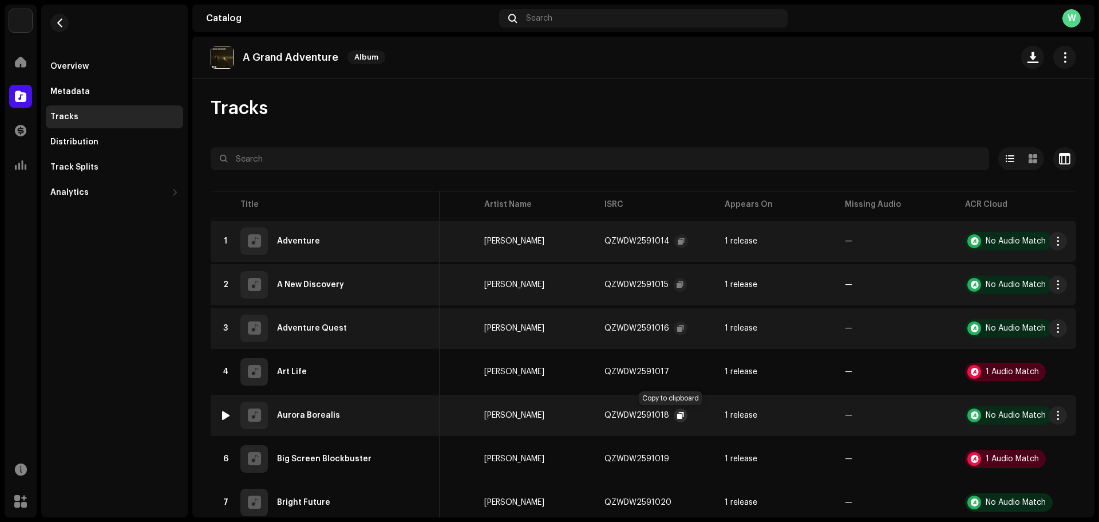
click at [677, 413] on span "button" at bounding box center [680, 415] width 7 height 9
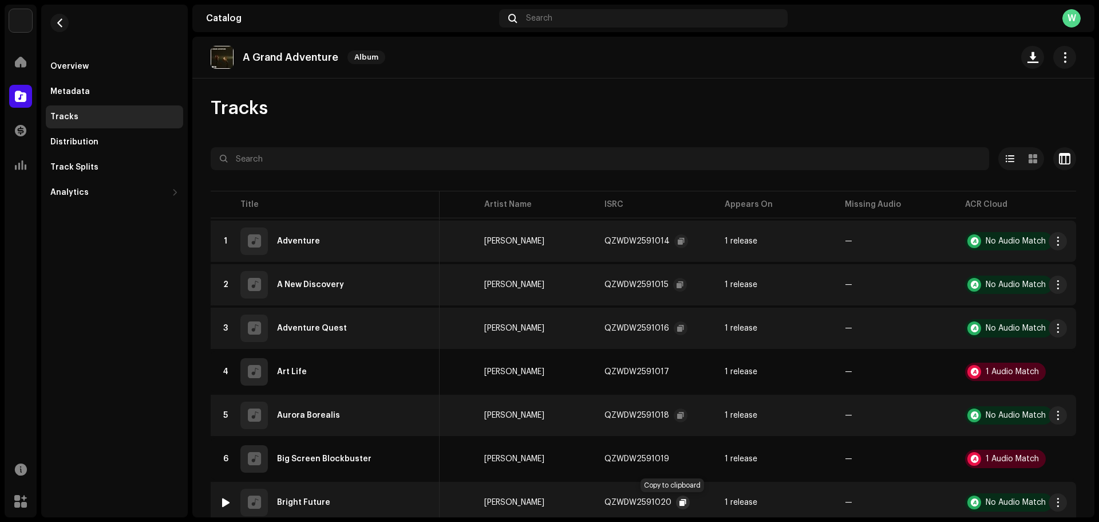
click at [680, 502] on span "button" at bounding box center [683, 502] width 7 height 9
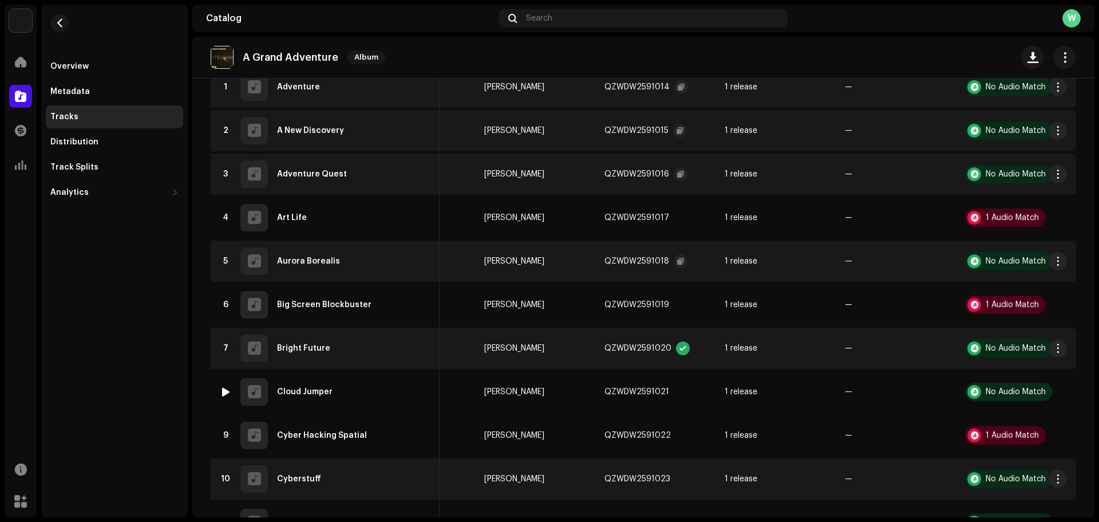
scroll to position [172, 0]
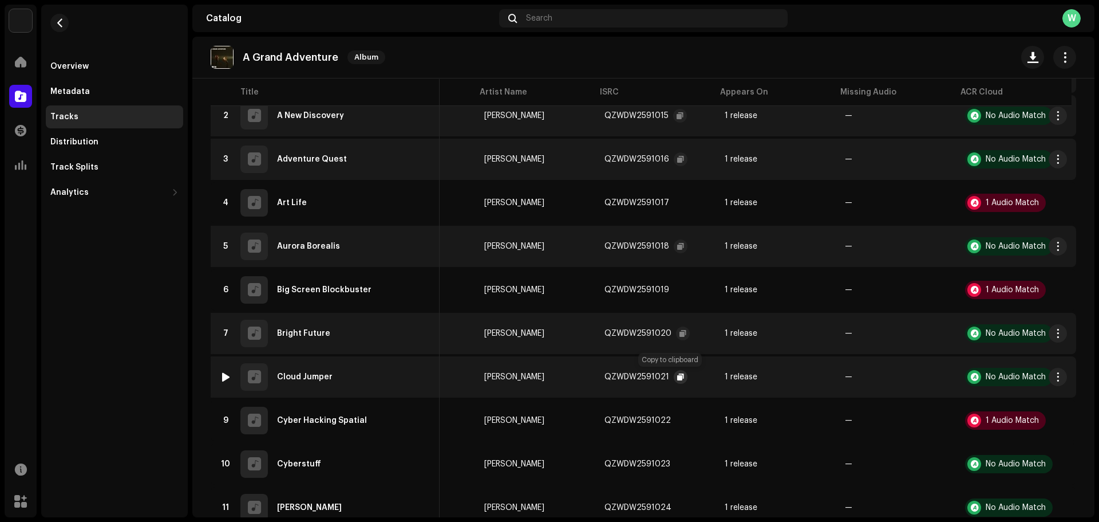
click at [677, 376] on span "button" at bounding box center [680, 376] width 7 height 9
click at [674, 372] on button "button" at bounding box center [681, 377] width 14 height 14
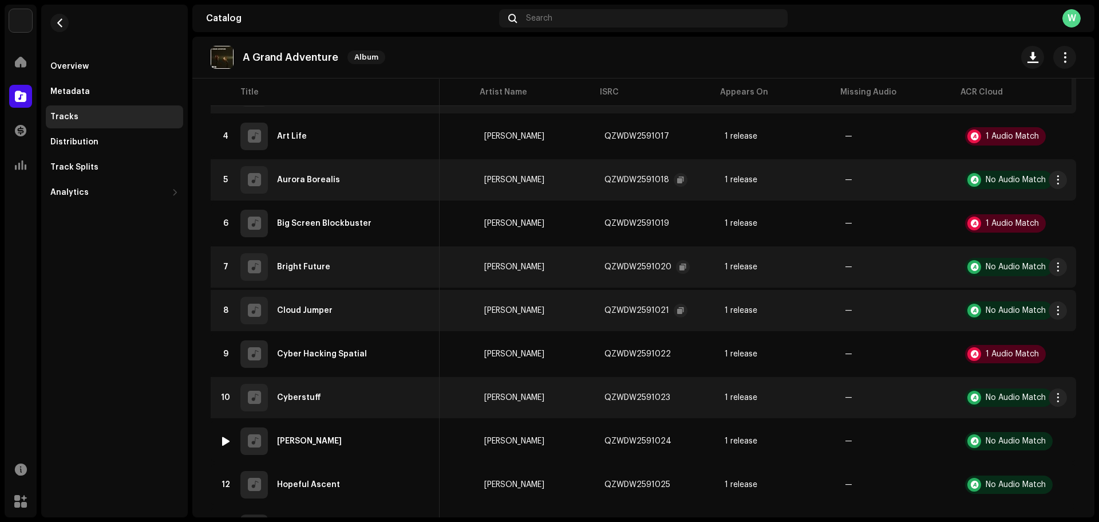
scroll to position [286, 0]
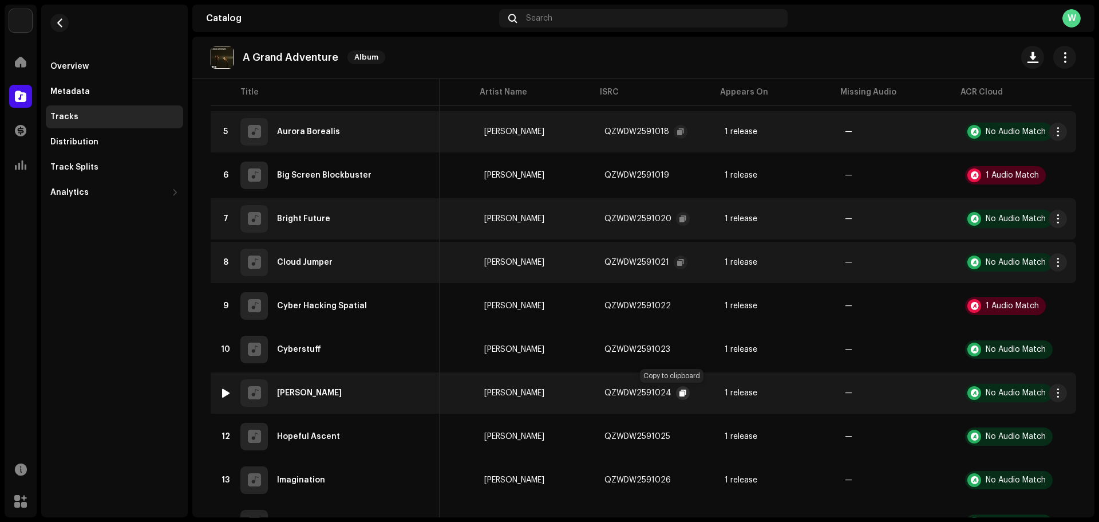
click at [680, 390] on span "button" at bounding box center [683, 392] width 7 height 9
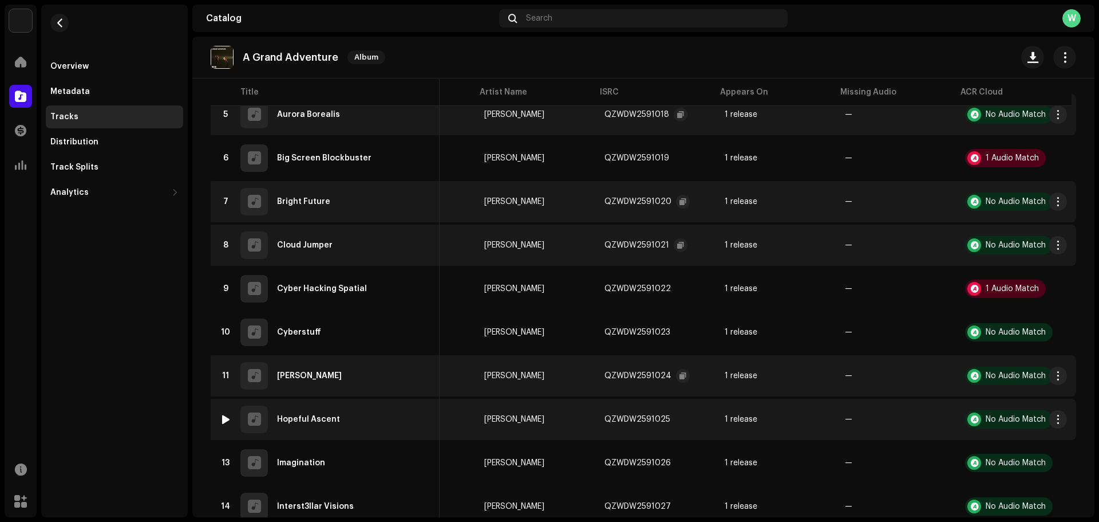
scroll to position [401, 0]
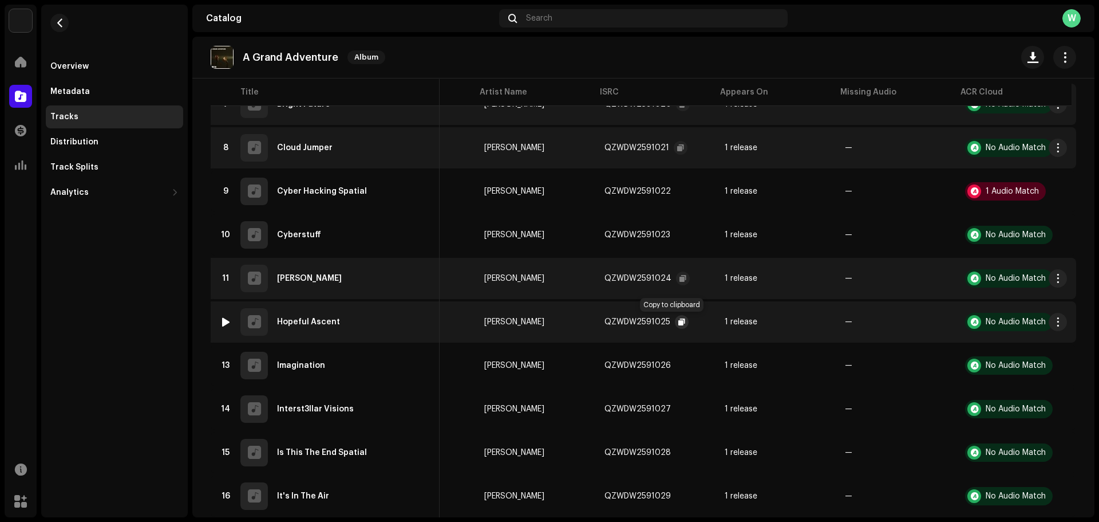
click at [679, 320] on span "button" at bounding box center [682, 321] width 7 height 9
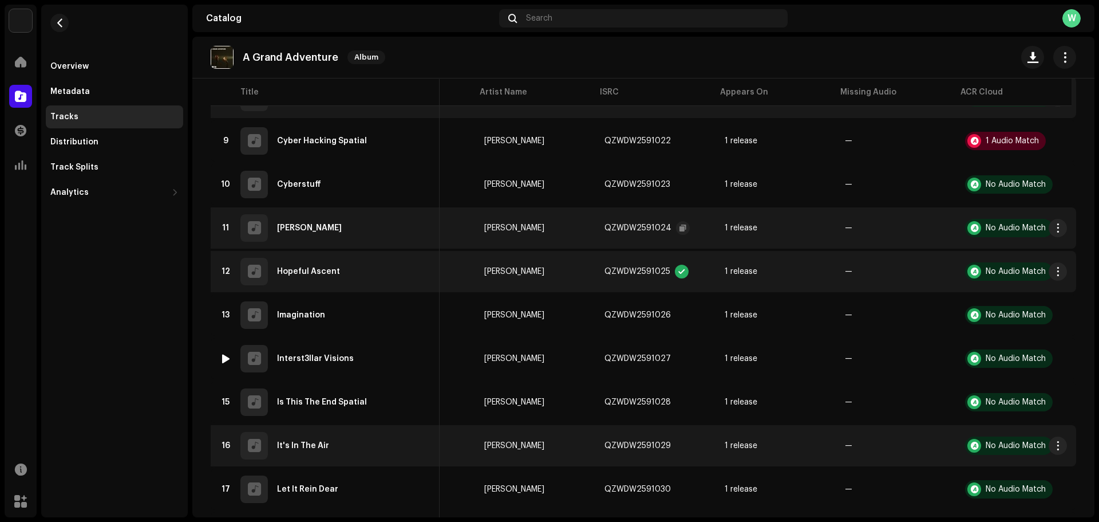
scroll to position [450, 0]
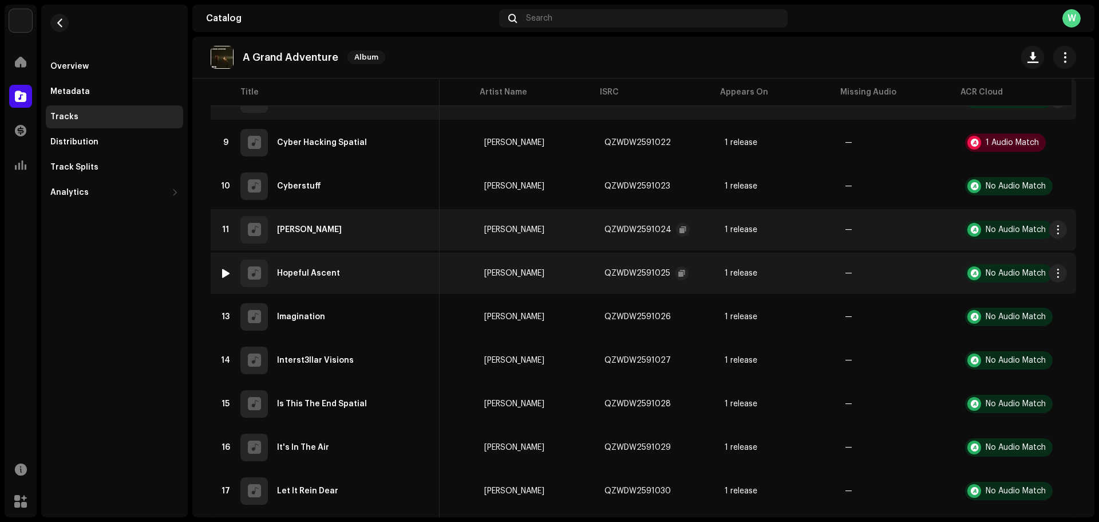
click at [668, 265] on div "QZWDW2591025" at bounding box center [647, 273] width 84 height 23
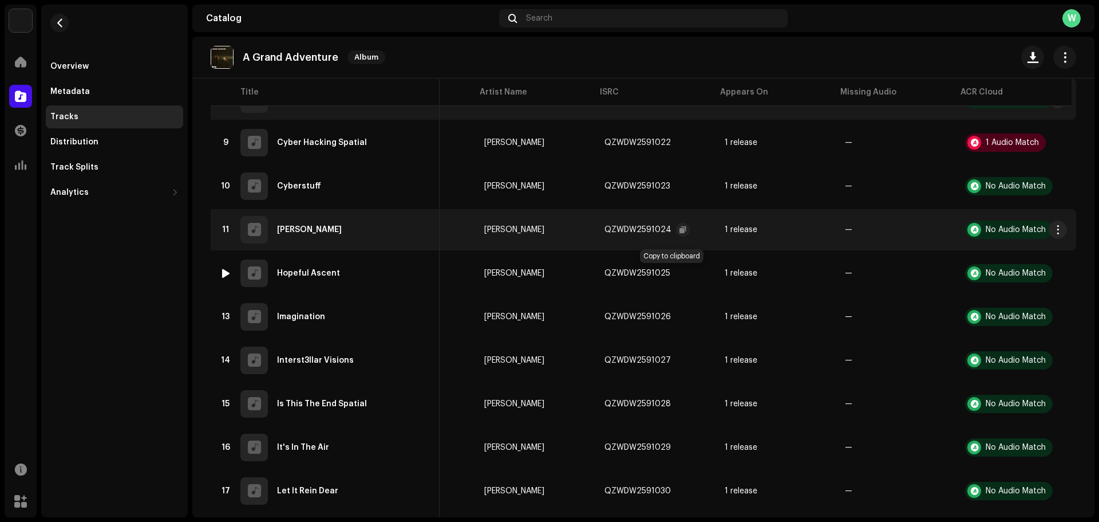
click at [679, 270] on span "button" at bounding box center [682, 273] width 7 height 9
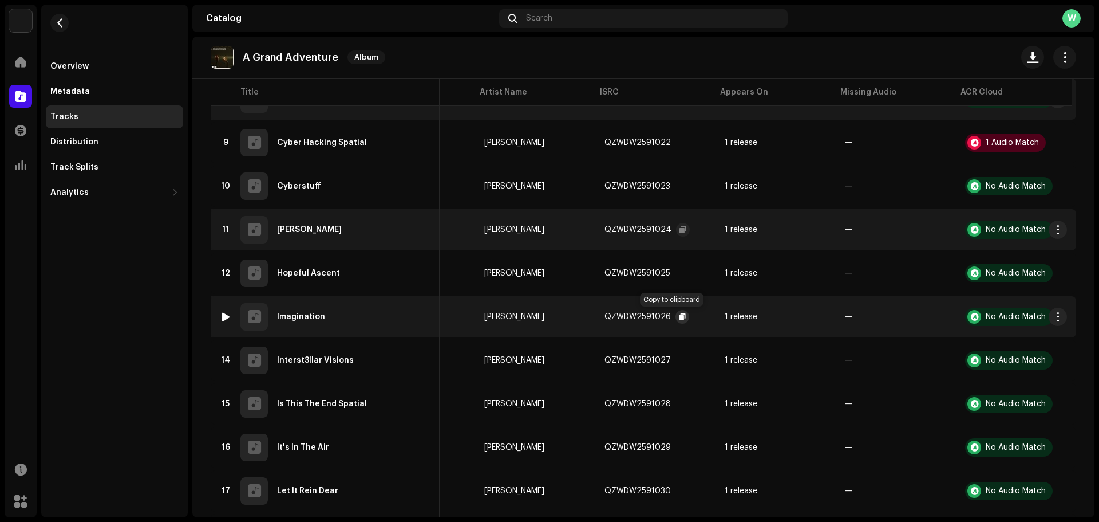
click at [679, 314] on span "button" at bounding box center [682, 316] width 7 height 9
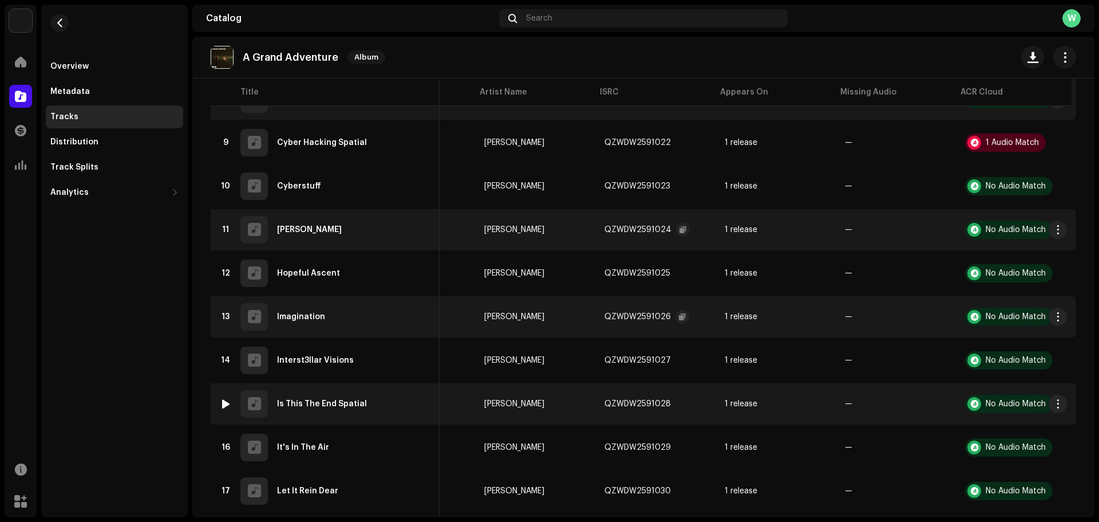
scroll to position [507, 0]
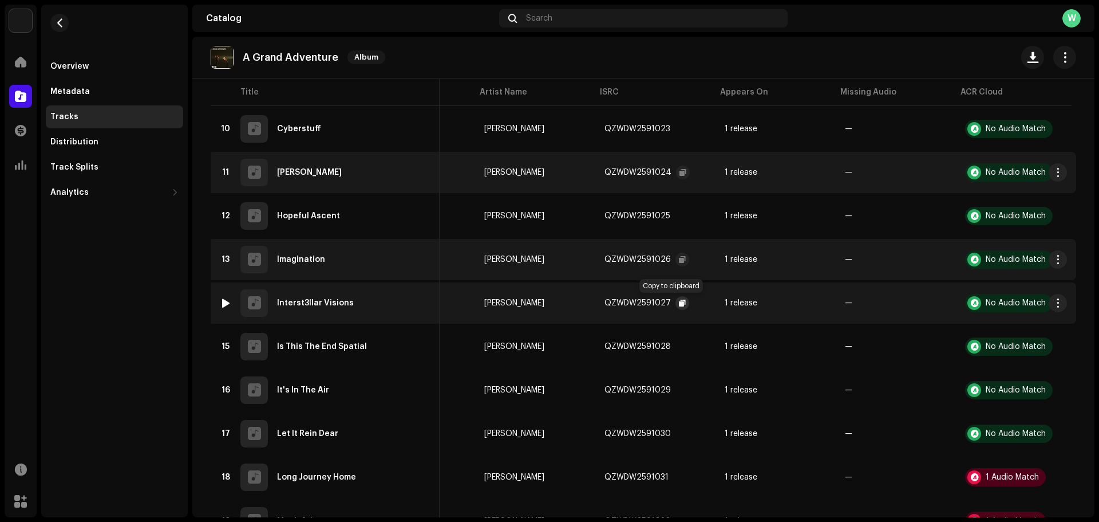
click at [676, 298] on button "button" at bounding box center [683, 303] width 14 height 14
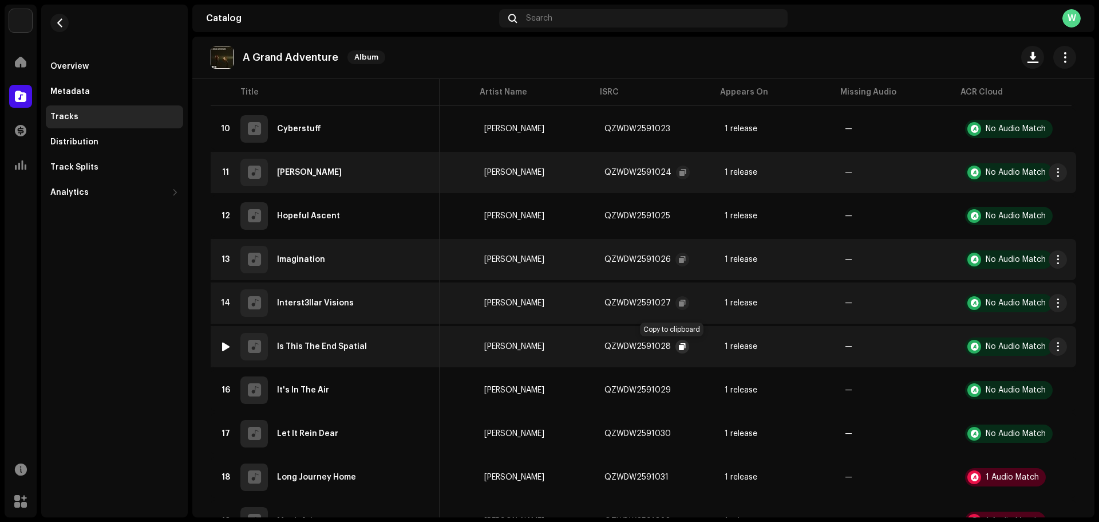
click at [679, 342] on span "button" at bounding box center [682, 346] width 7 height 9
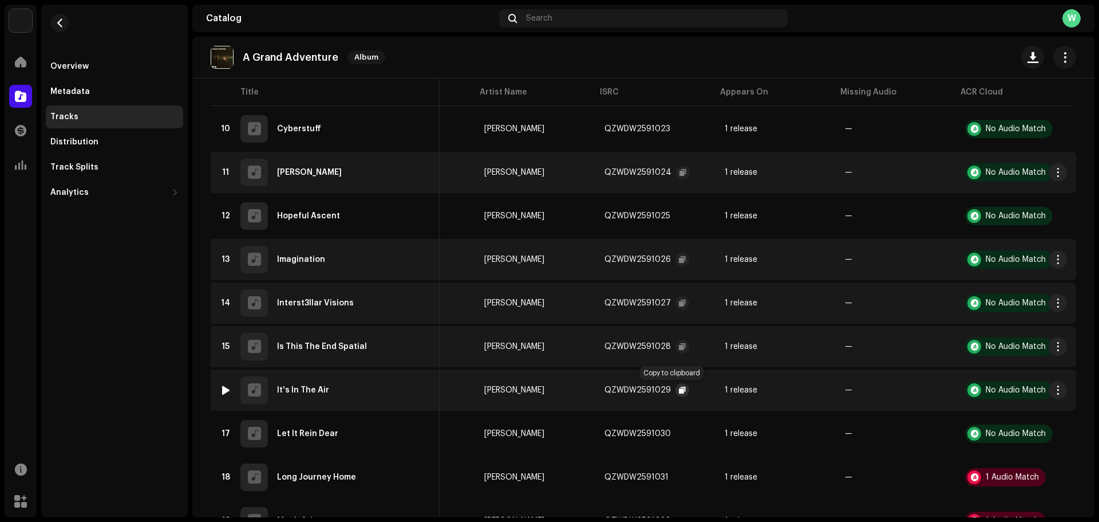
click at [679, 388] on span "button" at bounding box center [682, 389] width 7 height 9
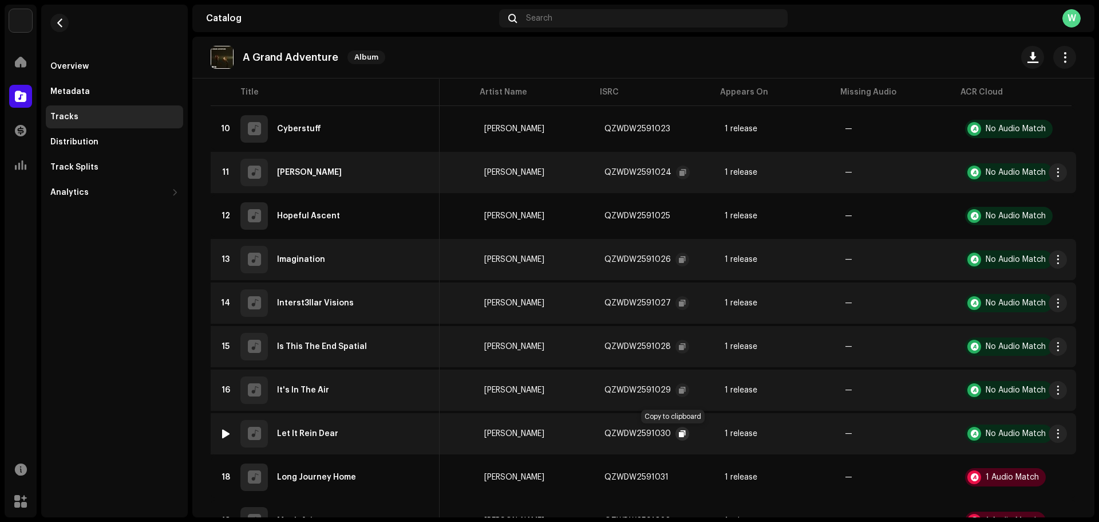
click at [679, 437] on span "button" at bounding box center [682, 433] width 7 height 9
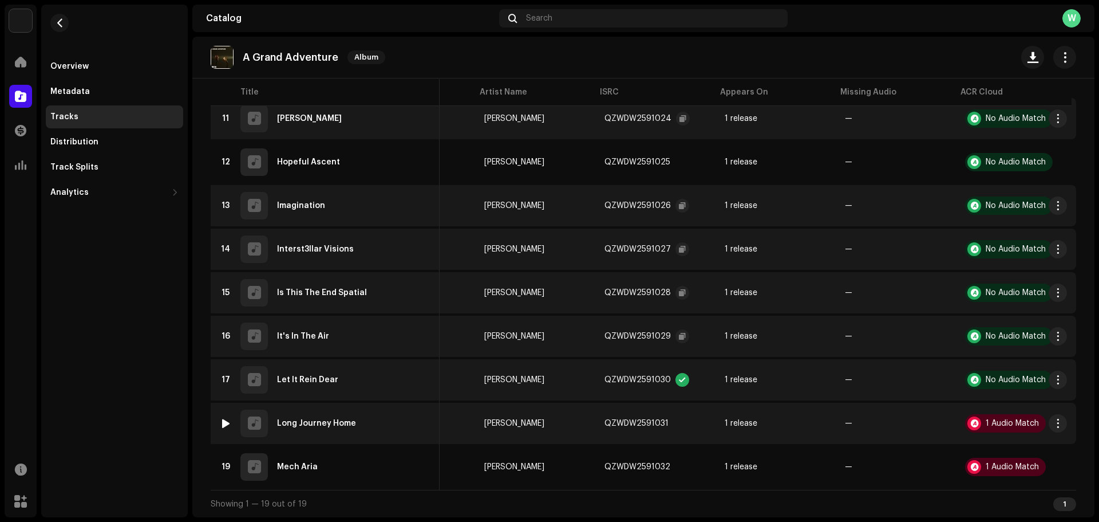
scroll to position [565, 0]
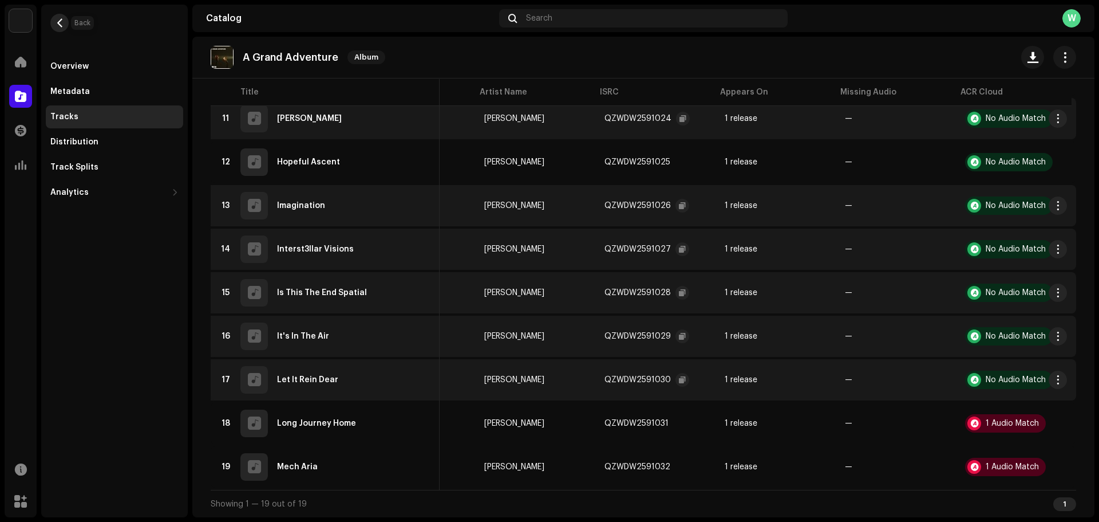
click at [64, 29] on button "button" at bounding box center [59, 23] width 18 height 18
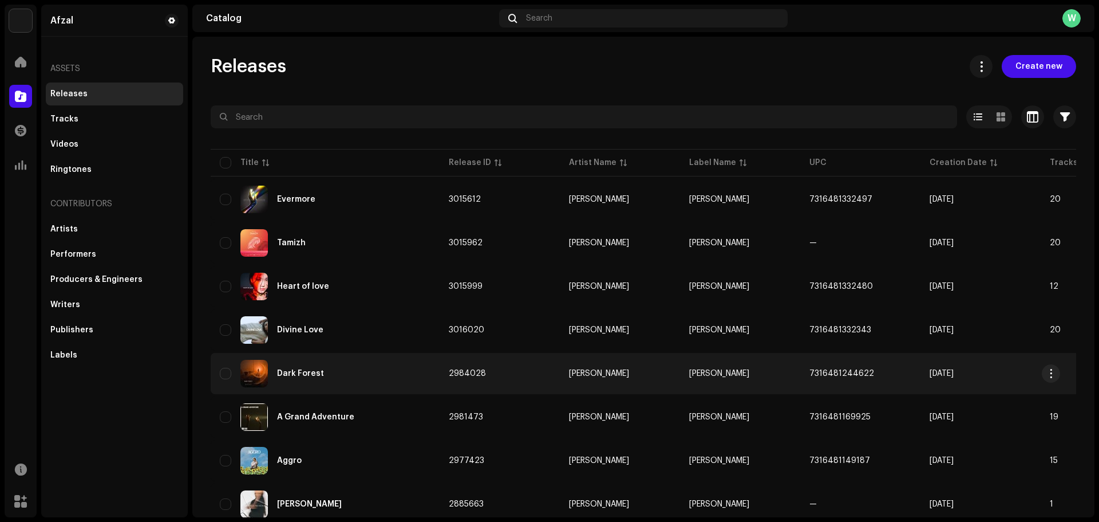
click at [307, 368] on div "Dark Forest" at bounding box center [325, 373] width 211 height 27
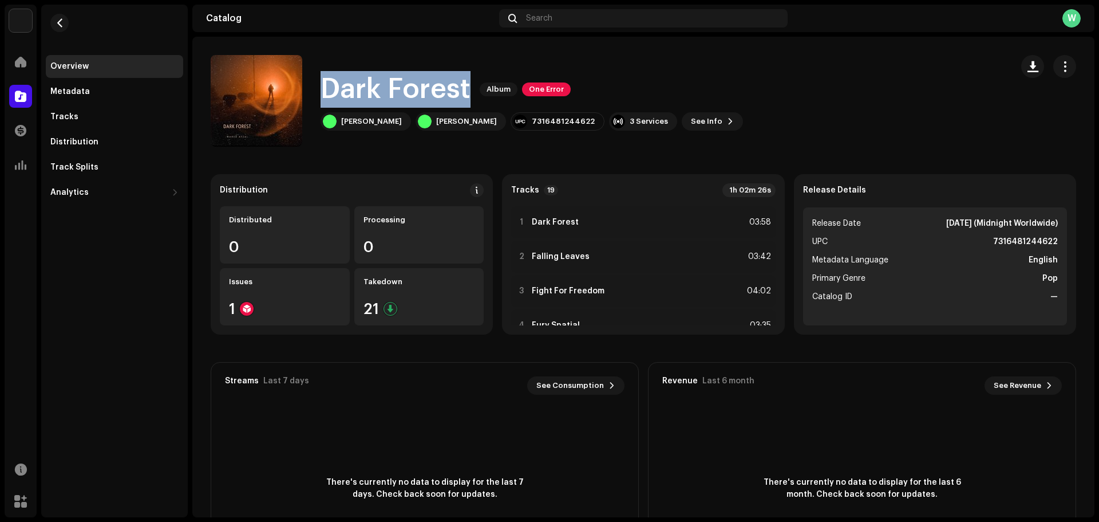
drag, startPoint x: 467, startPoint y: 84, endPoint x: 324, endPoint y: 89, distance: 143.3
click at [324, 89] on h1 "Dark Forest" at bounding box center [396, 89] width 150 height 37
click at [377, 115] on div "[PERSON_NAME]" at bounding box center [366, 121] width 90 height 18
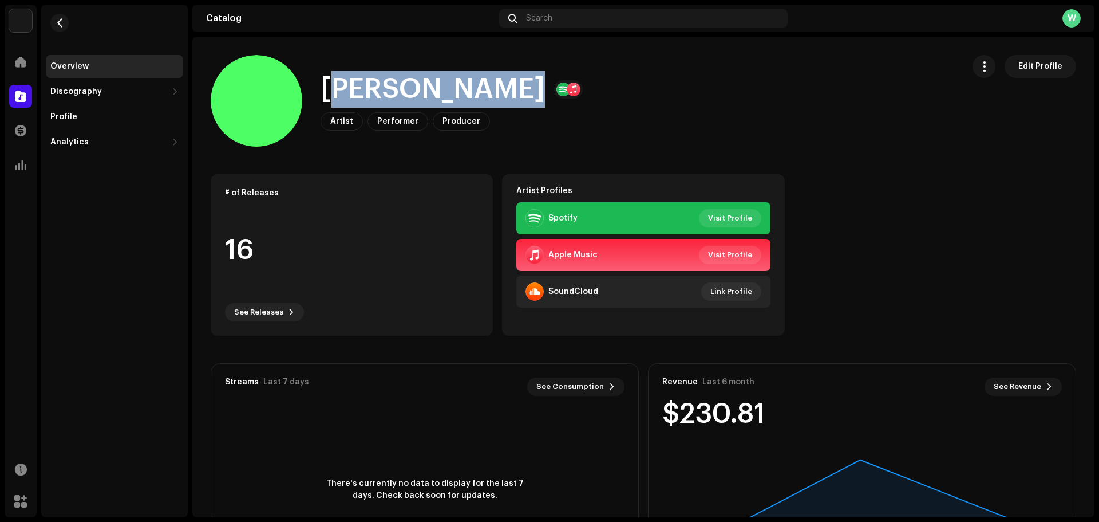
drag, startPoint x: 488, startPoint y: 88, endPoint x: 334, endPoint y: 90, distance: 154.6
click at [334, 90] on div "[PERSON_NAME]" at bounding box center [452, 89] width 262 height 37
click at [336, 89] on h1 "[PERSON_NAME]" at bounding box center [433, 89] width 224 height 37
drag, startPoint x: 324, startPoint y: 89, endPoint x: 488, endPoint y: 92, distance: 164.9
click at [488, 92] on div "[PERSON_NAME]" at bounding box center [452, 89] width 262 height 37
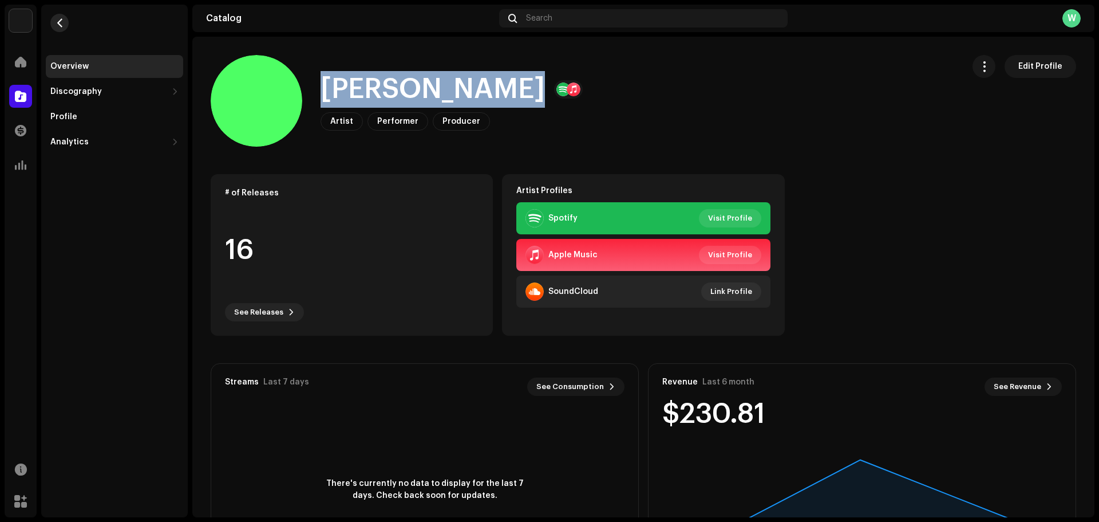
click at [63, 20] on span "button" at bounding box center [60, 22] width 9 height 9
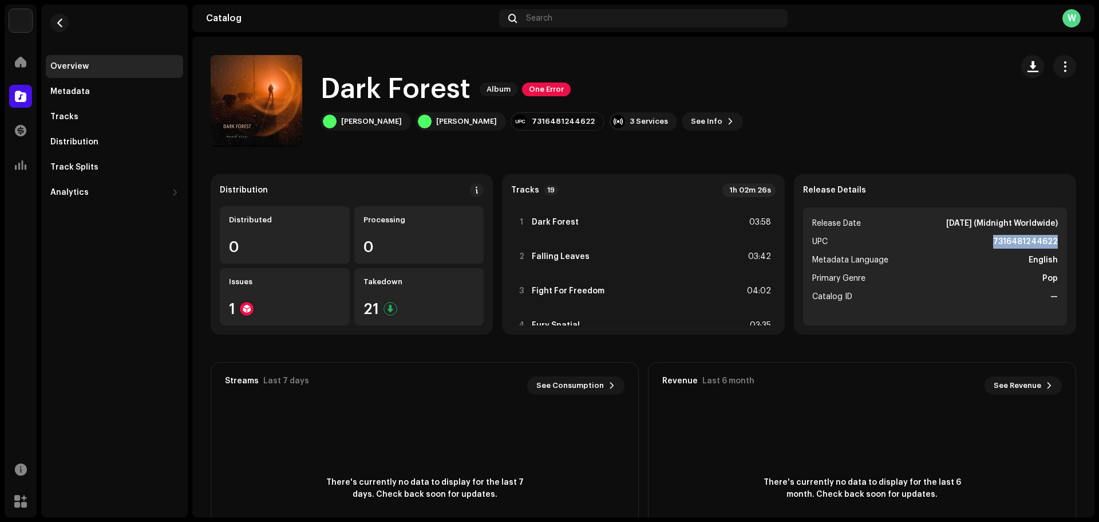
drag, startPoint x: 1053, startPoint y: 240, endPoint x: 992, endPoint y: 243, distance: 60.2
click at [992, 243] on ul "Release Date Aug 20, 2025 (Midnight Worldwide) UPC 7316481244622 Metadata Langu…" at bounding box center [935, 266] width 264 height 118
click at [104, 123] on div "Tracks" at bounding box center [114, 116] width 137 height 23
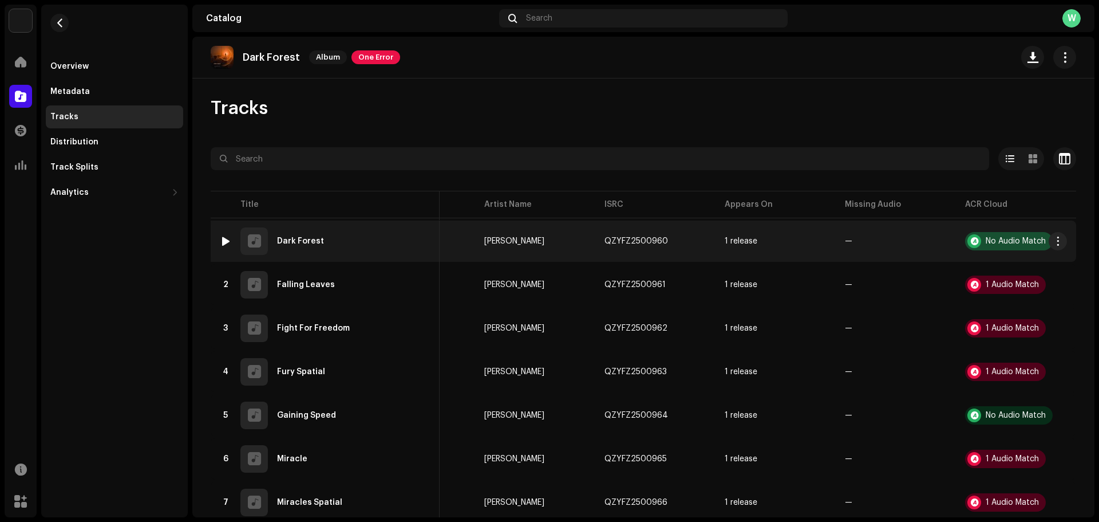
click at [1022, 243] on div "No Audio Match" at bounding box center [1016, 241] width 60 height 8
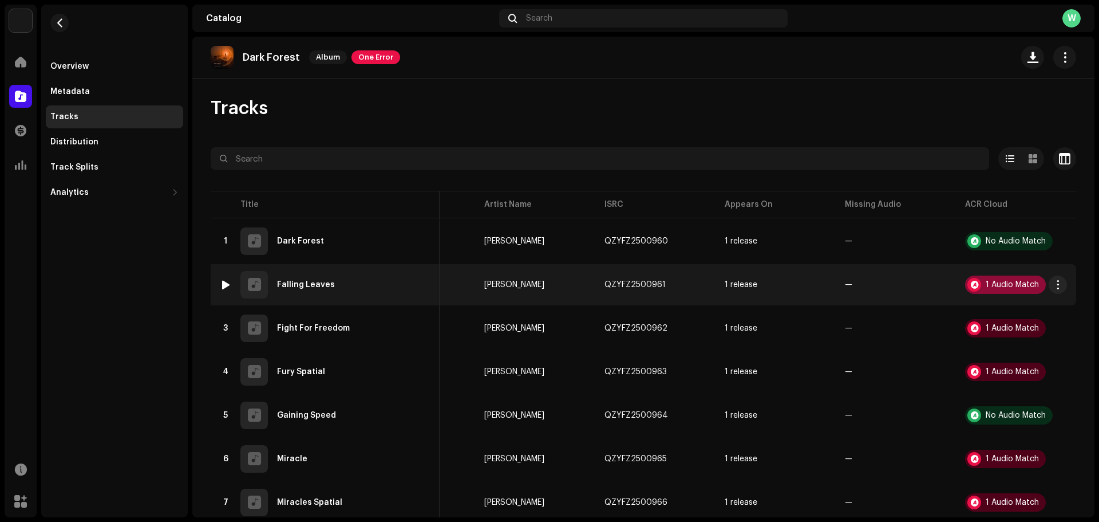
click at [1008, 284] on div "1 Audio Match" at bounding box center [1012, 285] width 53 height 8
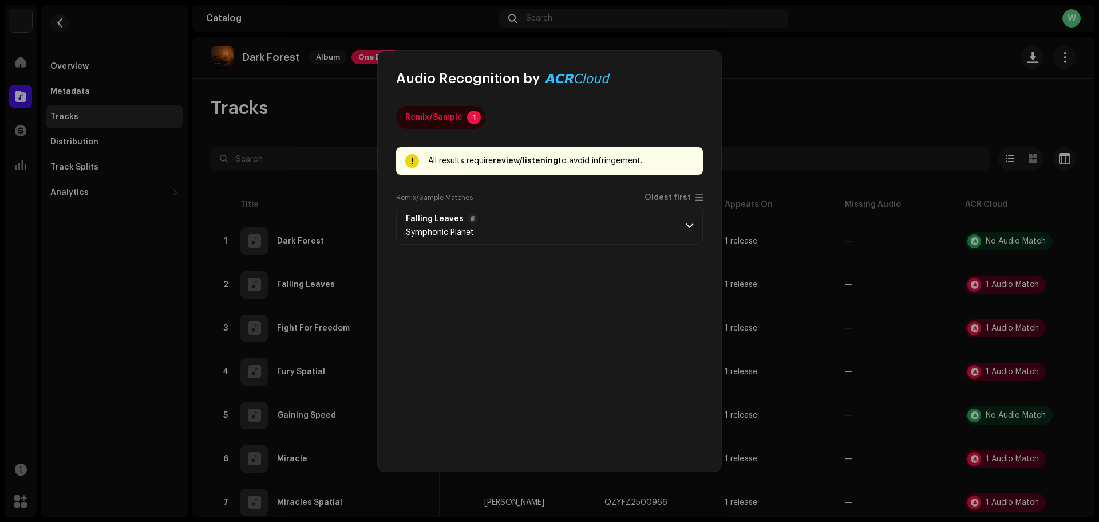
click at [609, 231] on p-accordion-header "Falling Leaves Symphonic Planet" at bounding box center [549, 226] width 307 height 38
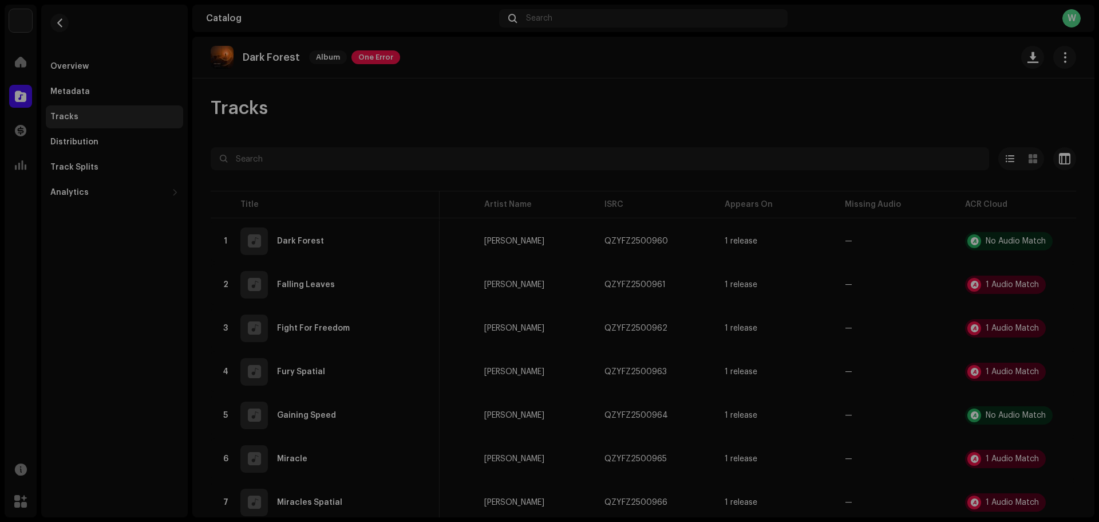
click at [881, 282] on div "Audio Recognition by Remix/Sample 1 All results require review/listening to avo…" at bounding box center [549, 261] width 1099 height 522
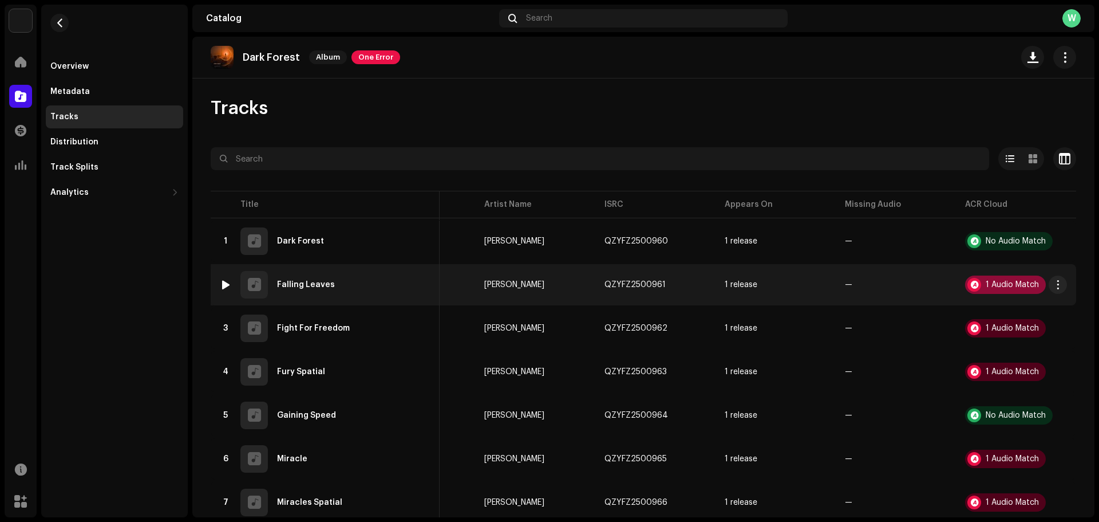
click at [986, 287] on div "1 Audio Match" at bounding box center [1012, 285] width 53 height 8
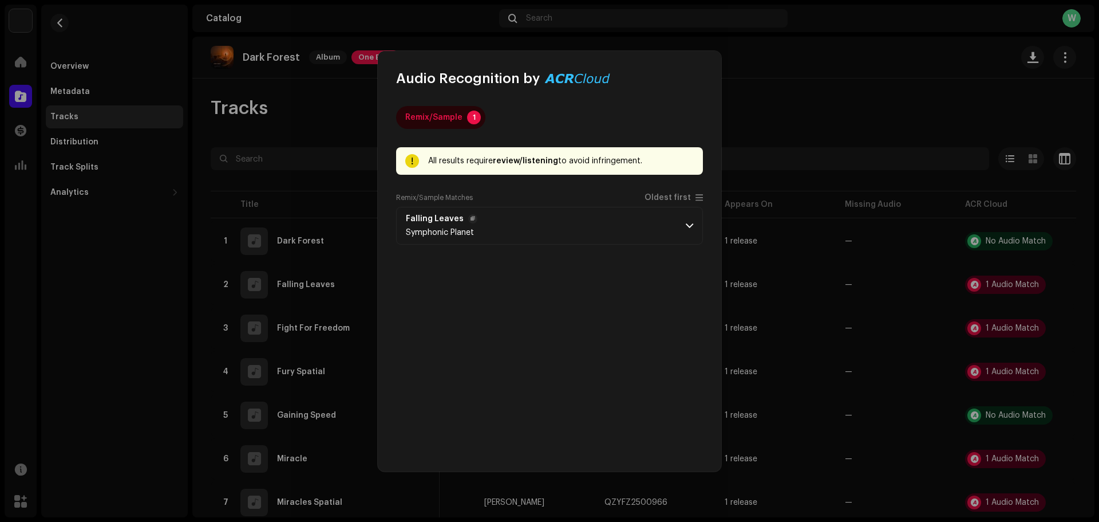
click at [582, 234] on p-accordion-header "Falling Leaves Symphonic Planet" at bounding box center [549, 226] width 307 height 38
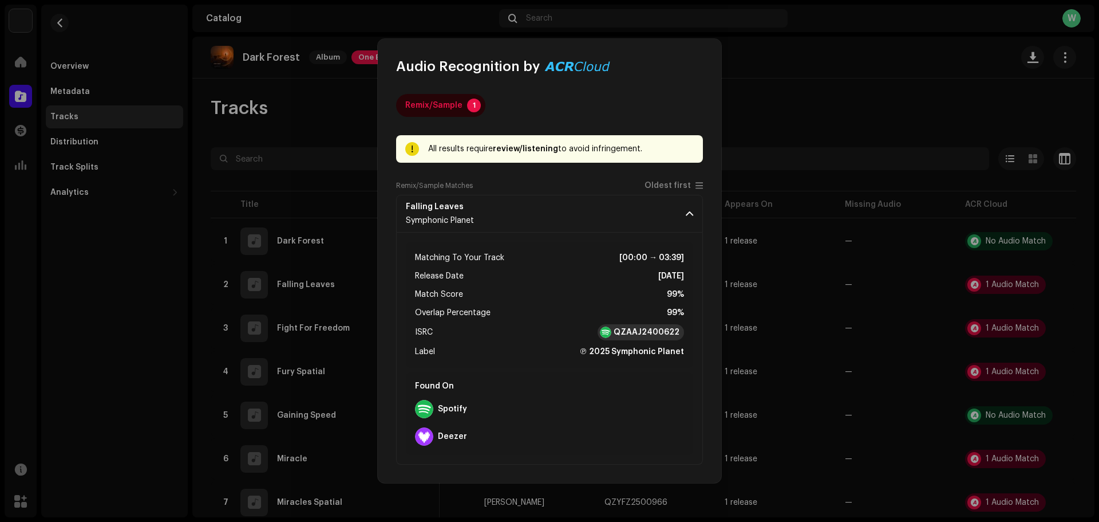
click at [653, 331] on strong "QZAAJ2400622" at bounding box center [647, 331] width 66 height 11
click at [620, 209] on p-accordion-header "Falling Leaves Symphonic Planet" at bounding box center [549, 214] width 307 height 38
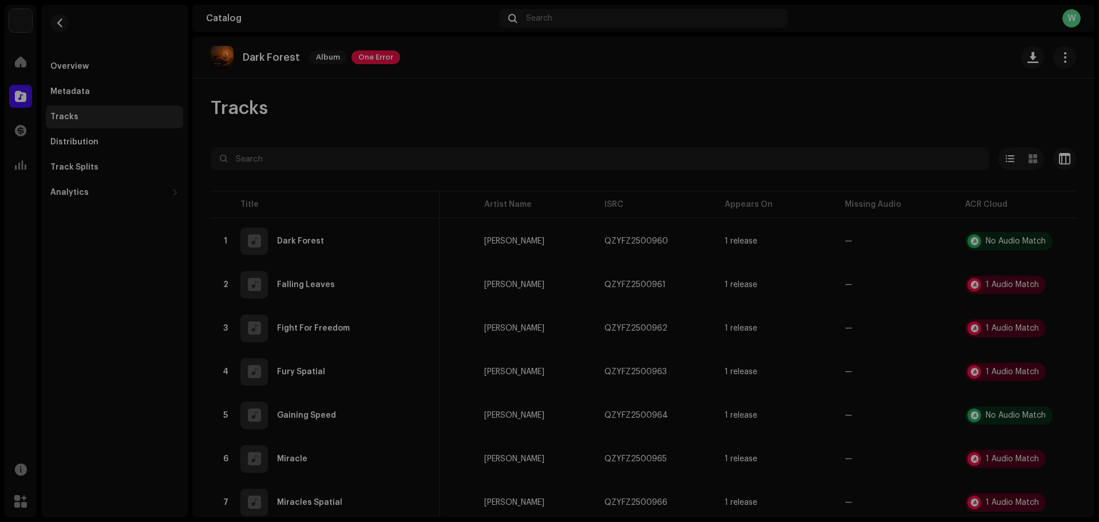
click at [983, 330] on div "Audio Recognition by Remix/Sample 1 All results require review/listening to avo…" at bounding box center [549, 261] width 1099 height 522
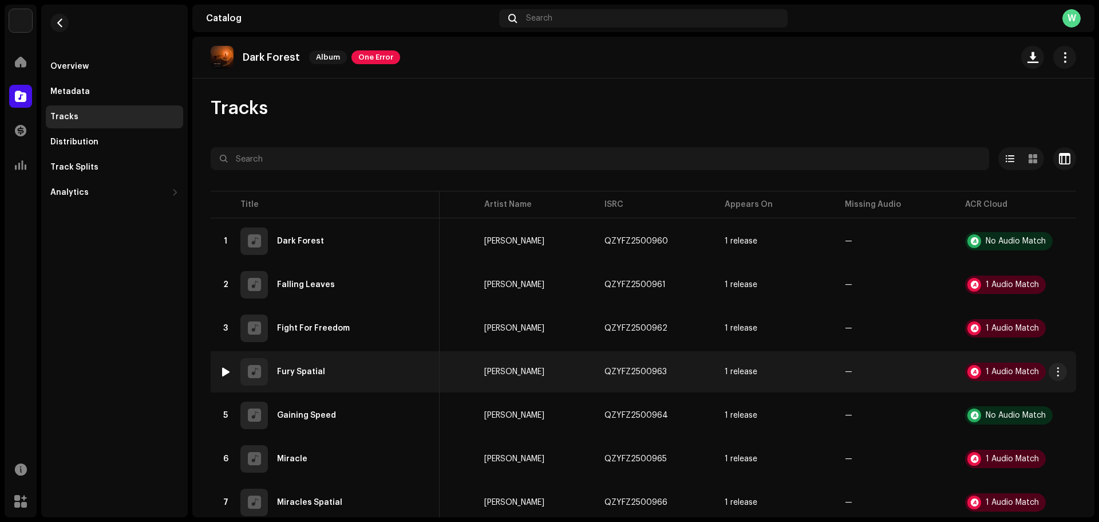
click at [986, 360] on td "1 Audio Match" at bounding box center [1016, 371] width 120 height 41
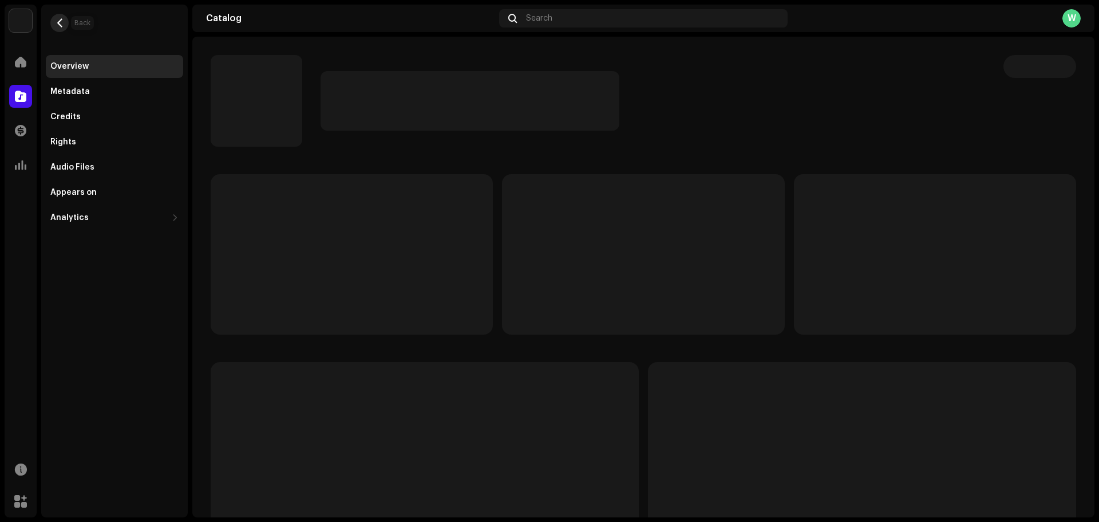
click at [64, 23] on button "button" at bounding box center [59, 23] width 18 height 18
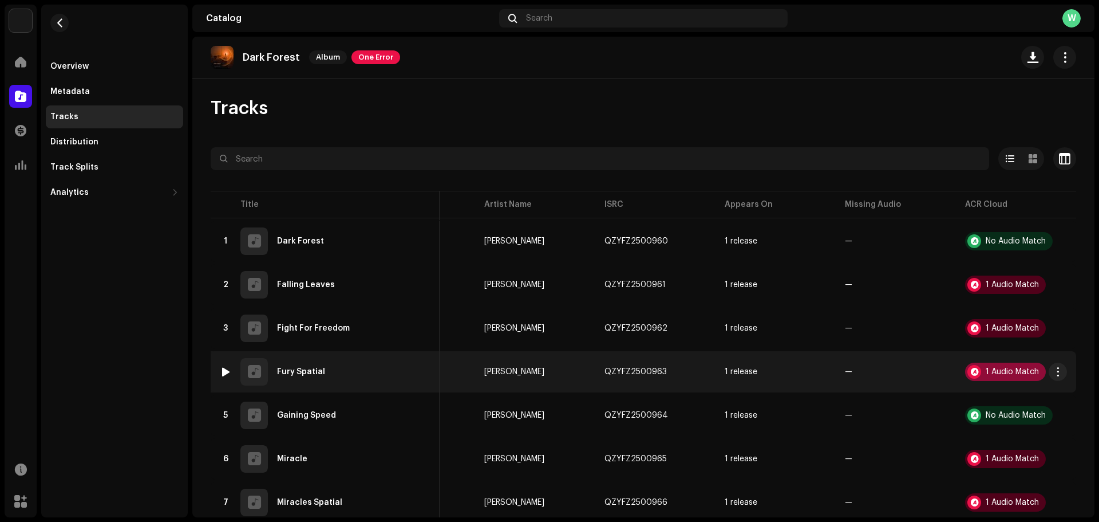
click at [1015, 362] on div "1 Audio Match" at bounding box center [1005, 371] width 81 height 18
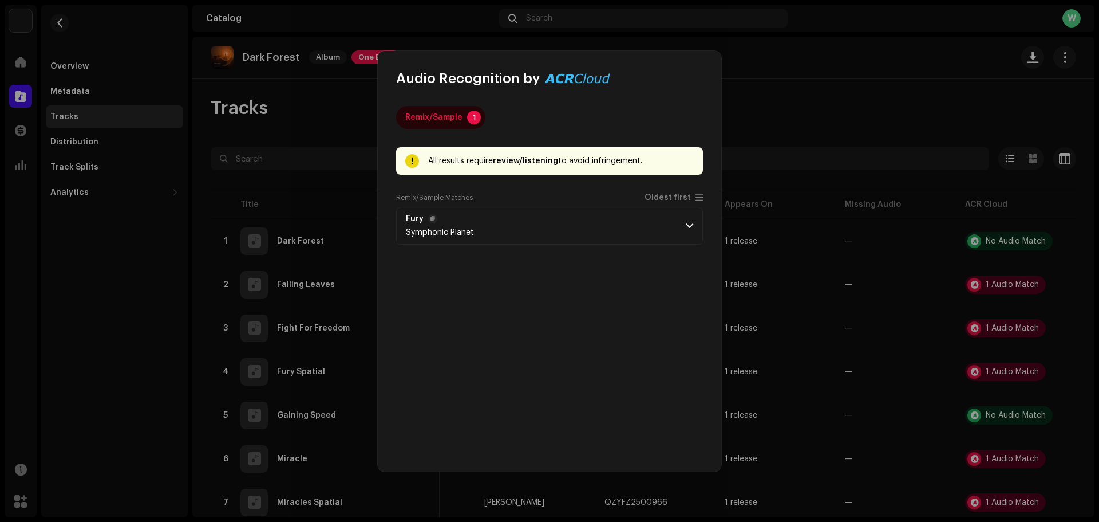
click at [665, 226] on p-accordion-header "Fury Symphonic Planet" at bounding box center [549, 226] width 307 height 38
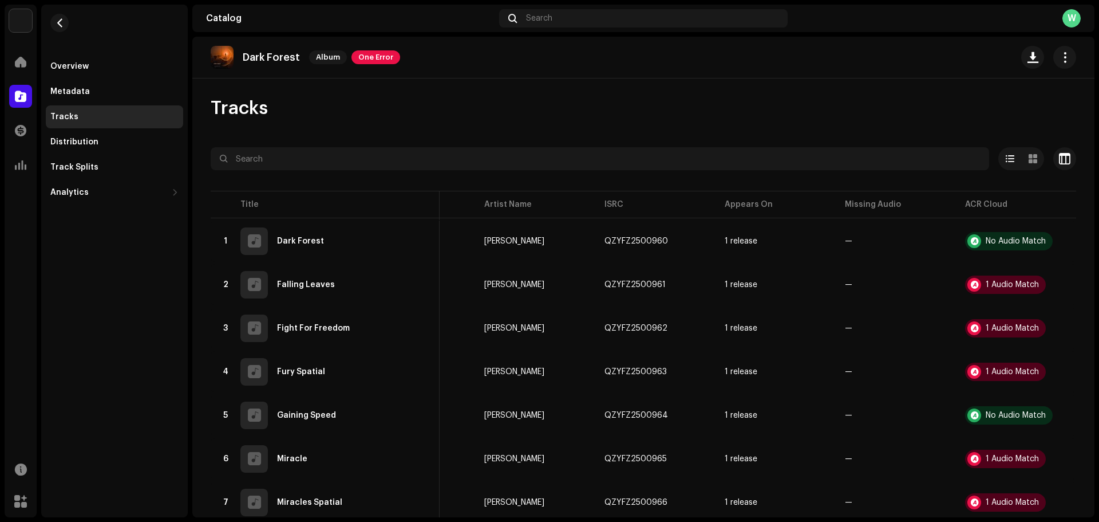
click at [750, 265] on div "Audio Recognition by Remix/Sample 1 All results require review/listening to avo…" at bounding box center [549, 261] width 1099 height 522
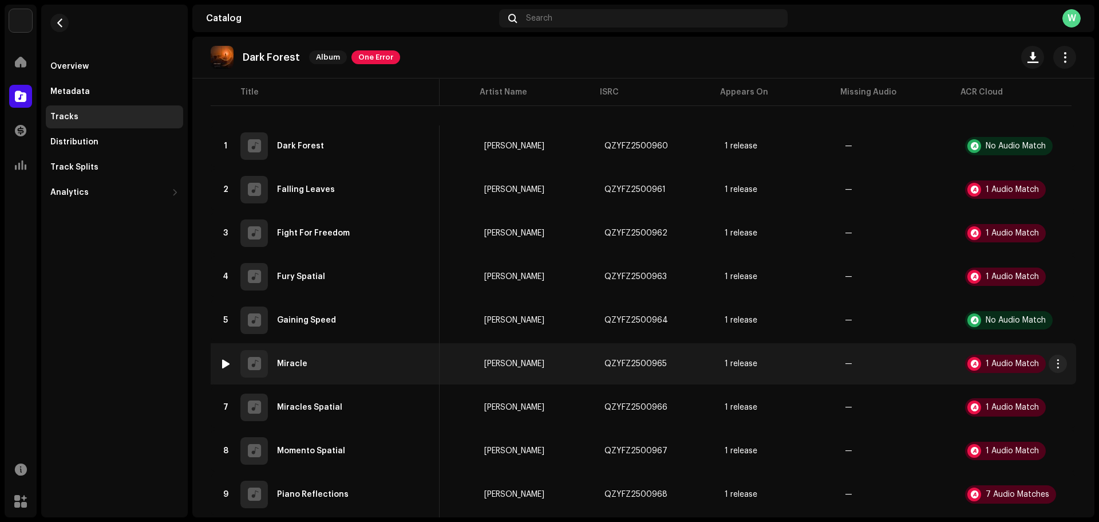
scroll to position [115, 0]
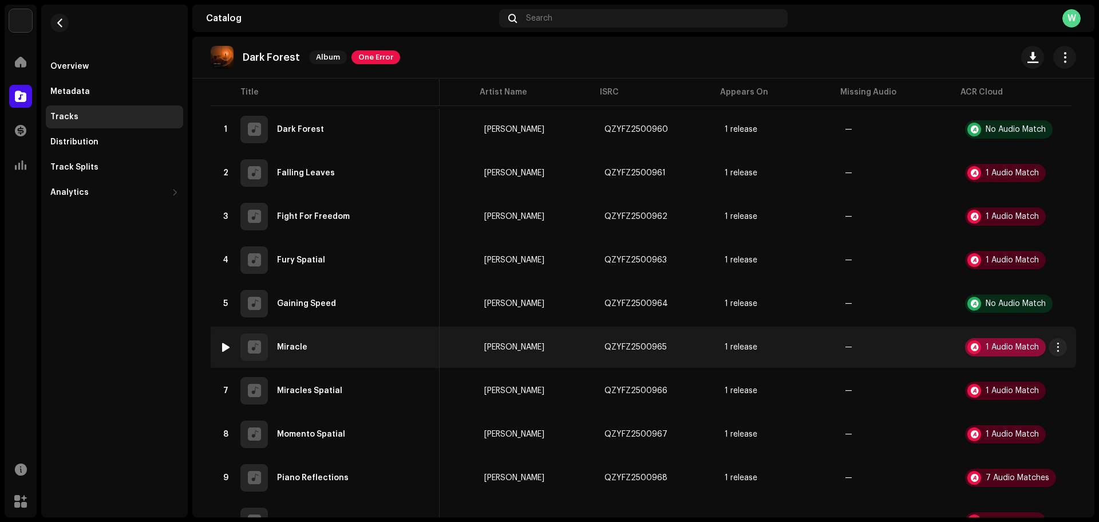
click at [986, 344] on div "1 Audio Match" at bounding box center [1012, 347] width 53 height 8
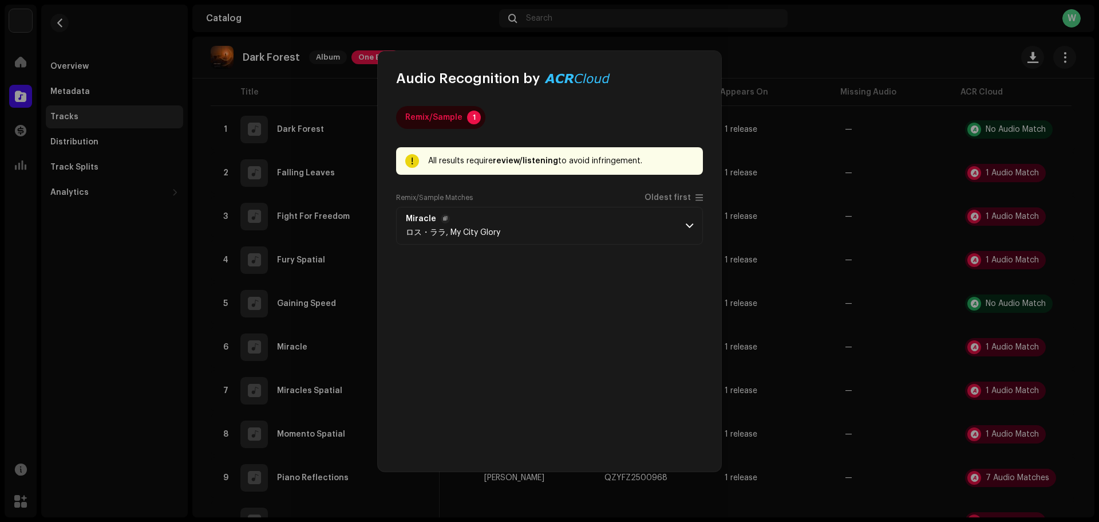
click at [683, 237] on p-accordion-header "Miracle ロス・ララ, My City Glory" at bounding box center [549, 226] width 307 height 38
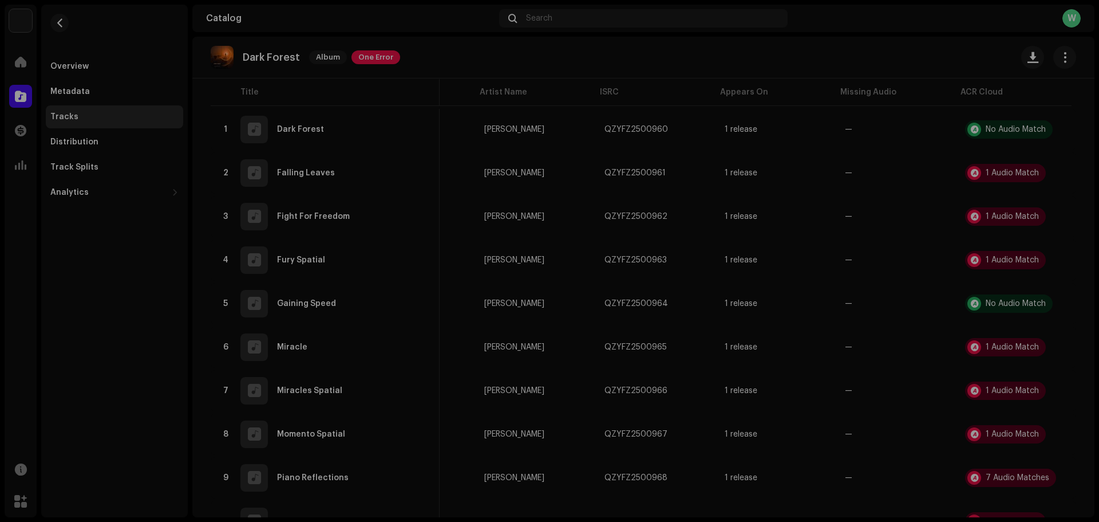
click at [885, 296] on div "Audio Recognition by Remix/Sample 1 All results require review/listening to avo…" at bounding box center [549, 261] width 1099 height 522
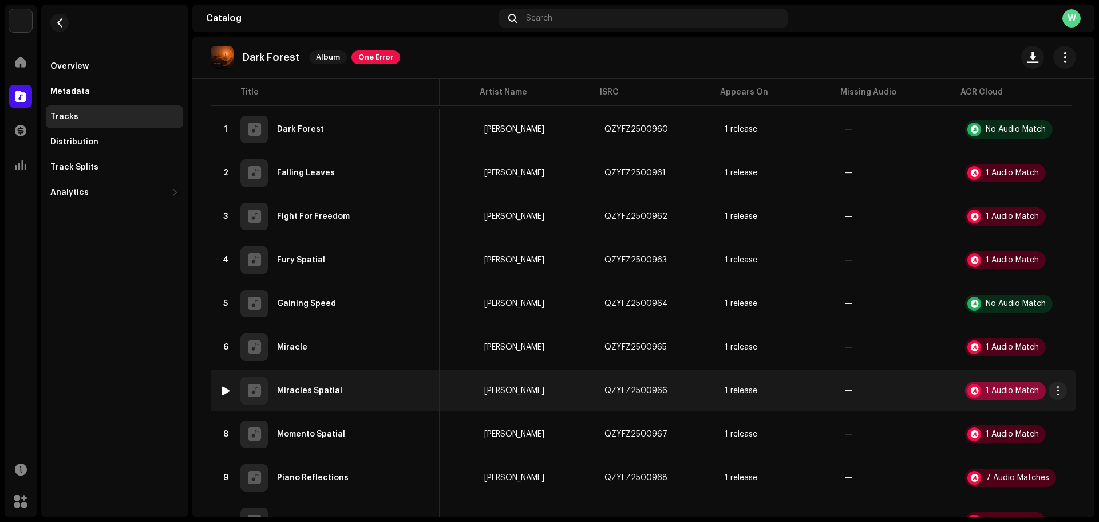
click at [1002, 387] on div "1 Audio Match" at bounding box center [1012, 391] width 53 height 8
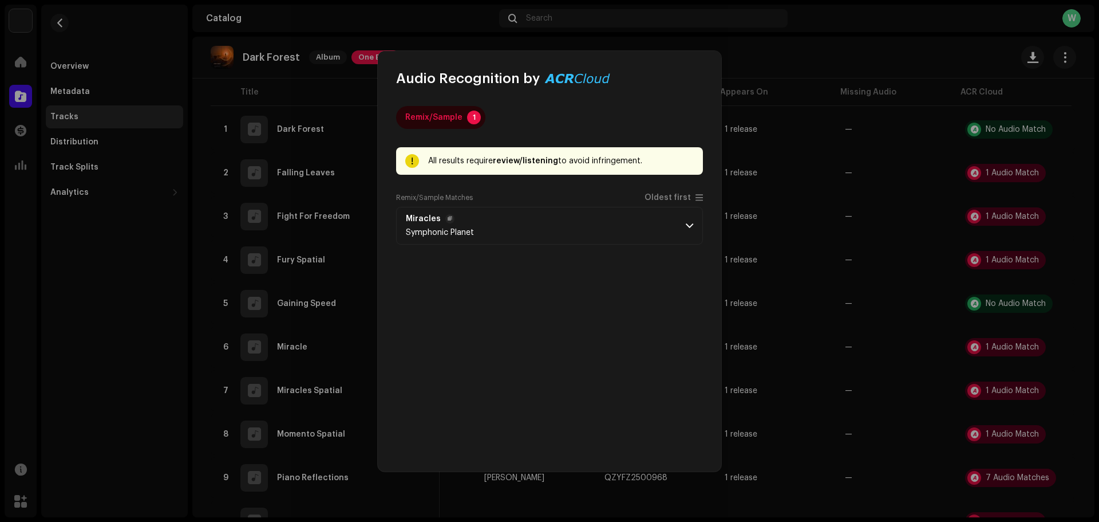
click at [654, 239] on p-accordion-header "Miracles Symphonic Planet" at bounding box center [549, 226] width 307 height 38
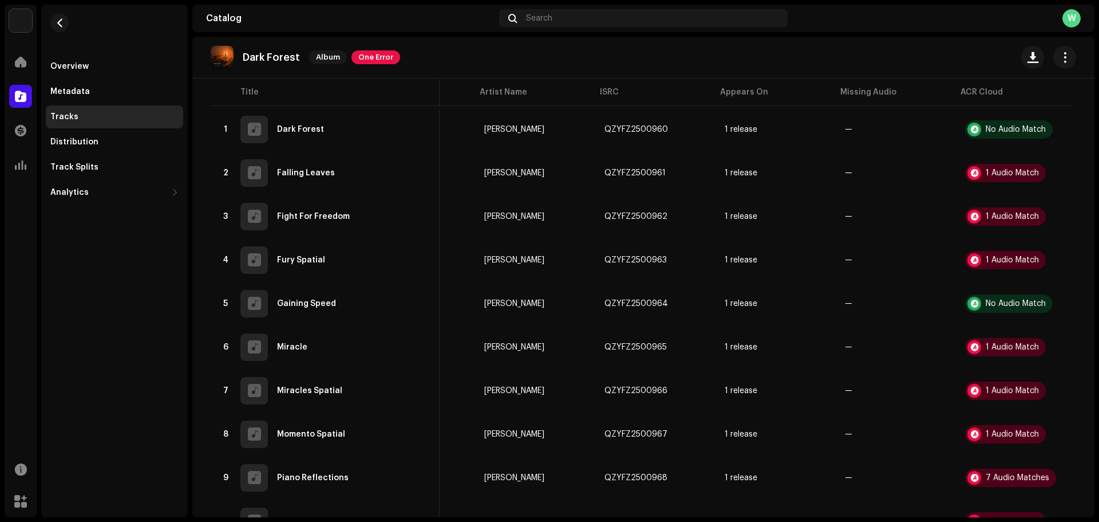
click at [762, 283] on div "Audio Recognition by Remix/Sample 1 All results require review/listening to avo…" at bounding box center [549, 261] width 1099 height 522
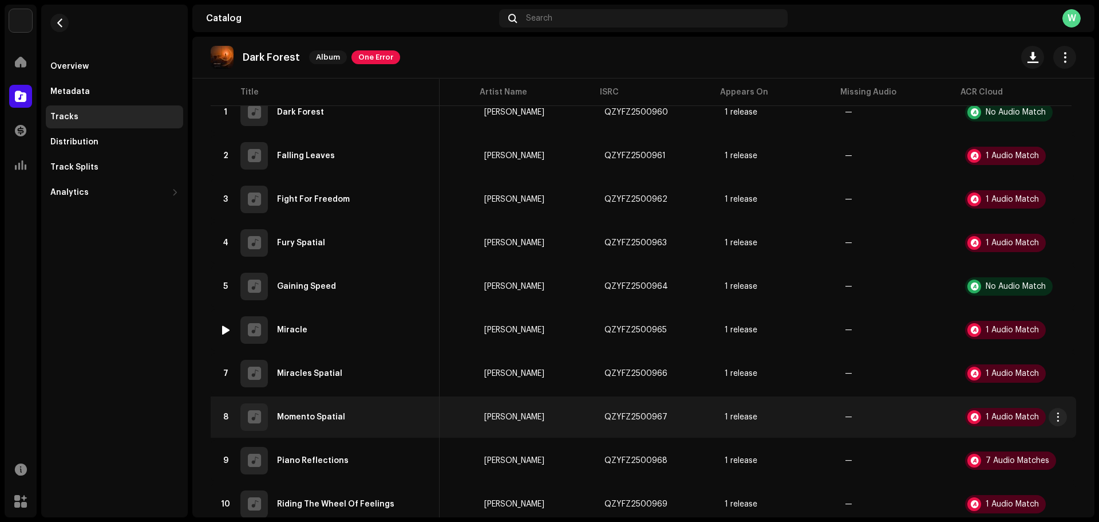
scroll to position [229, 0]
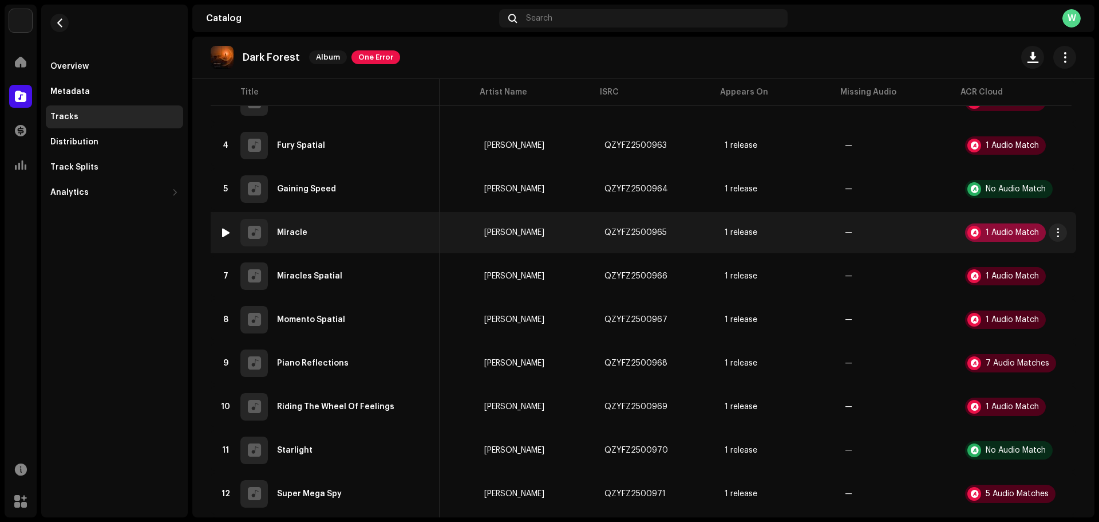
click at [986, 235] on div "1 Audio Match" at bounding box center [1012, 232] width 53 height 8
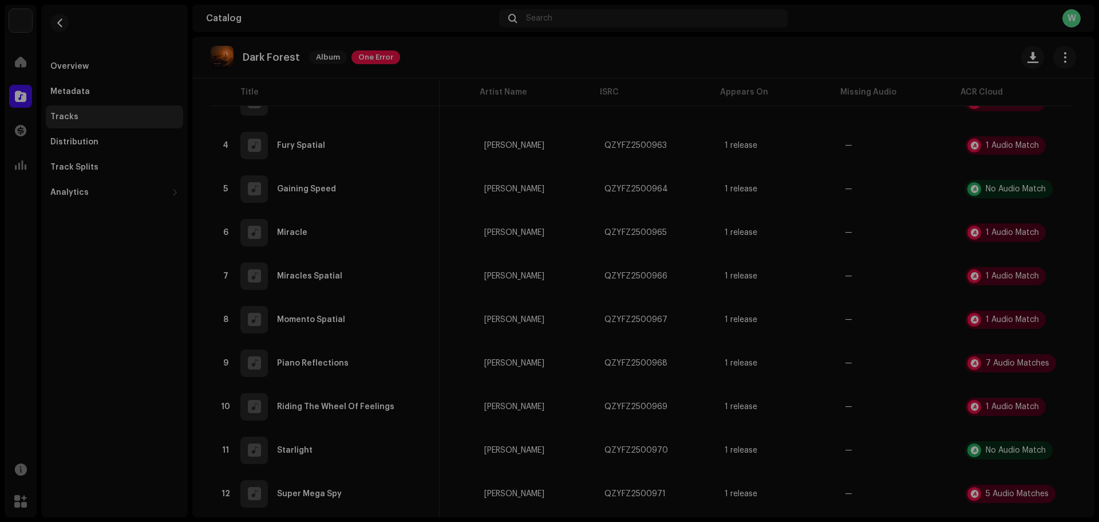
click at [861, 297] on div "Audio Recognition by Remix/Sample 1 All results require review/listening to avo…" at bounding box center [549, 261] width 1099 height 522
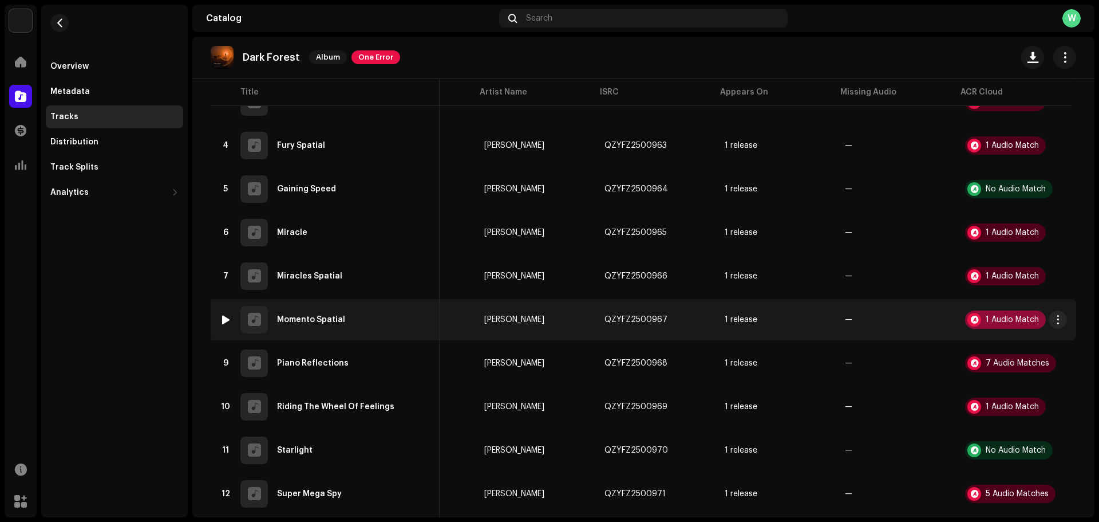
click at [1000, 320] on div "1 Audio Match" at bounding box center [1012, 320] width 53 height 8
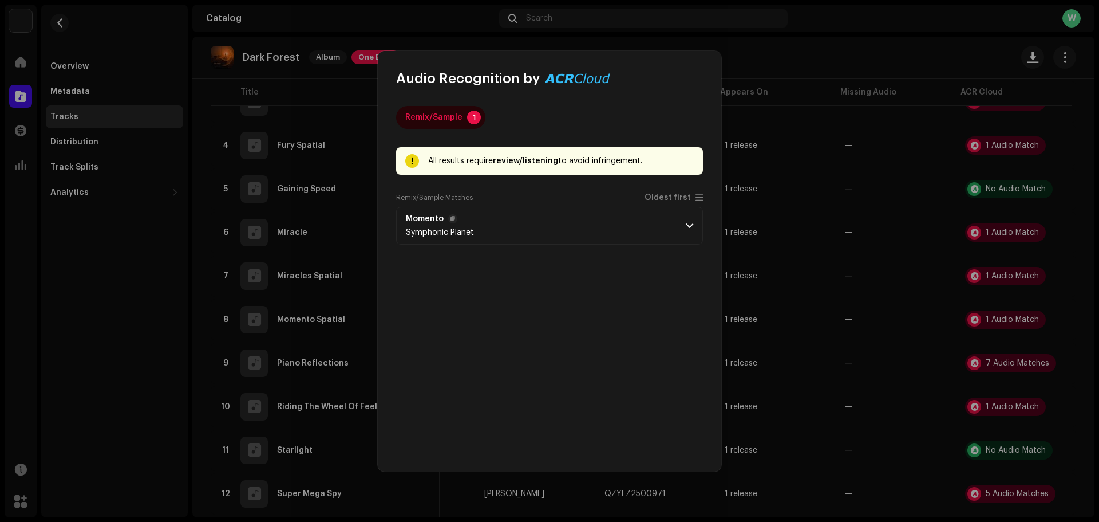
click at [680, 242] on p-accordion-header "Momento Symphonic Planet" at bounding box center [549, 226] width 307 height 38
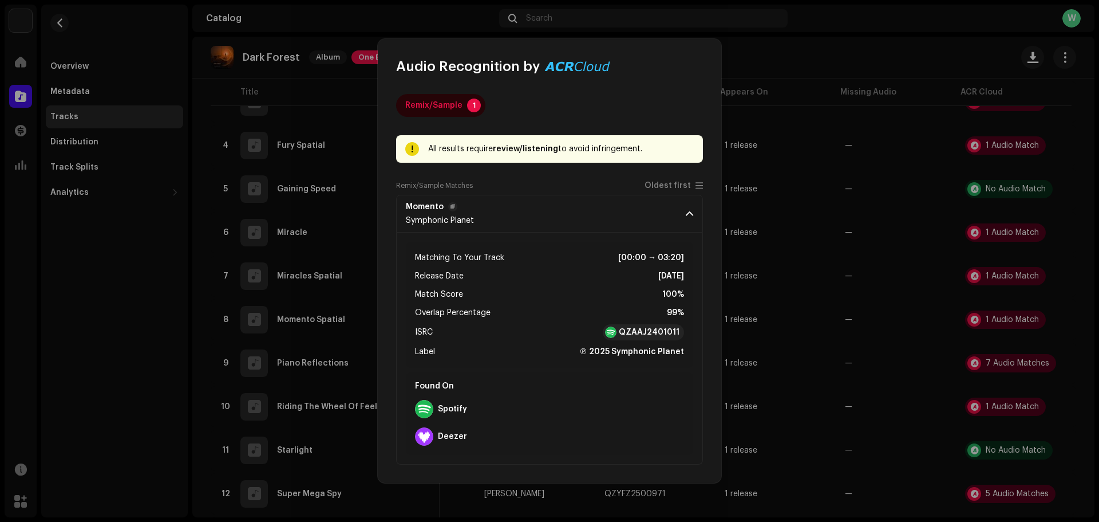
click at [676, 231] on p-accordion-header "Momento Symphonic Planet" at bounding box center [549, 214] width 307 height 38
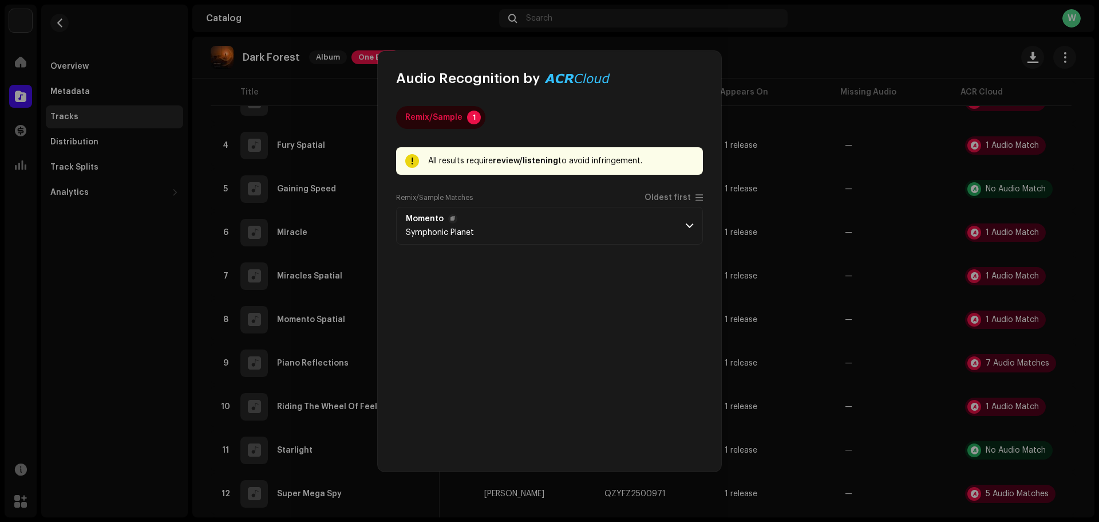
click at [676, 231] on p-accordion-header "Momento Symphonic Planet" at bounding box center [549, 226] width 307 height 38
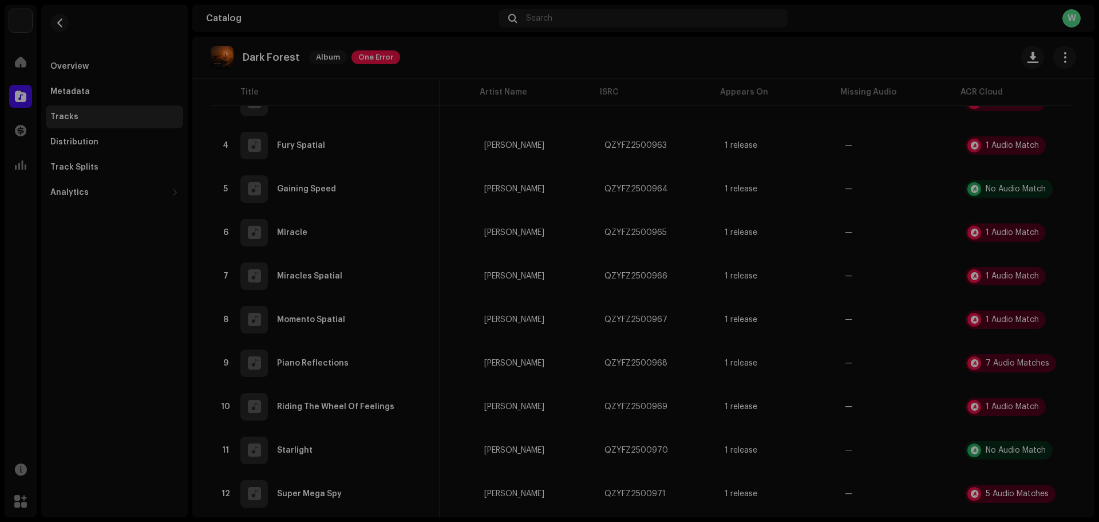
click at [779, 324] on div "Audio Recognition by Remix/Sample 1 All results require review/listening to avo…" at bounding box center [549, 261] width 1099 height 522
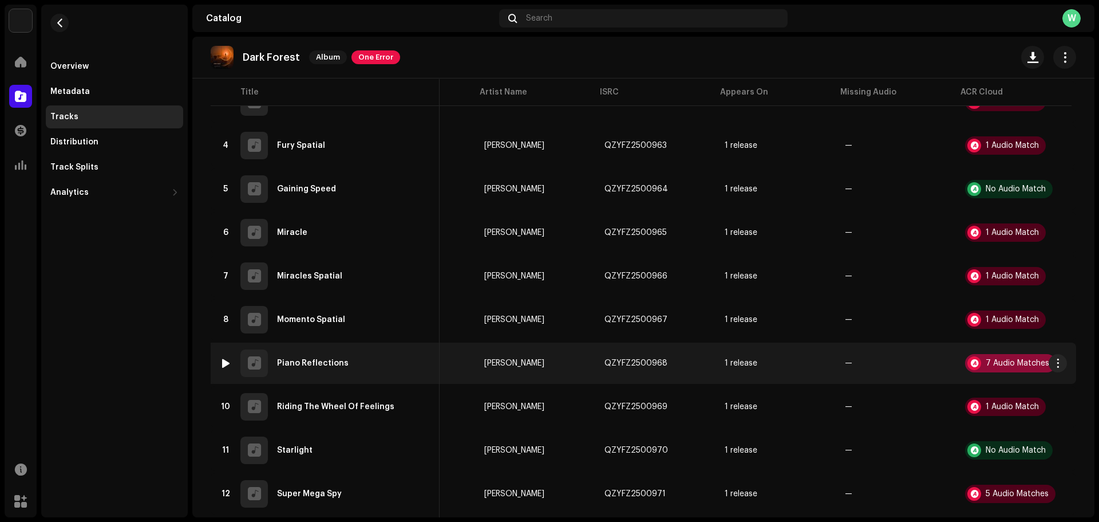
click at [996, 365] on div "7 Audio Matches" at bounding box center [1018, 363] width 64 height 8
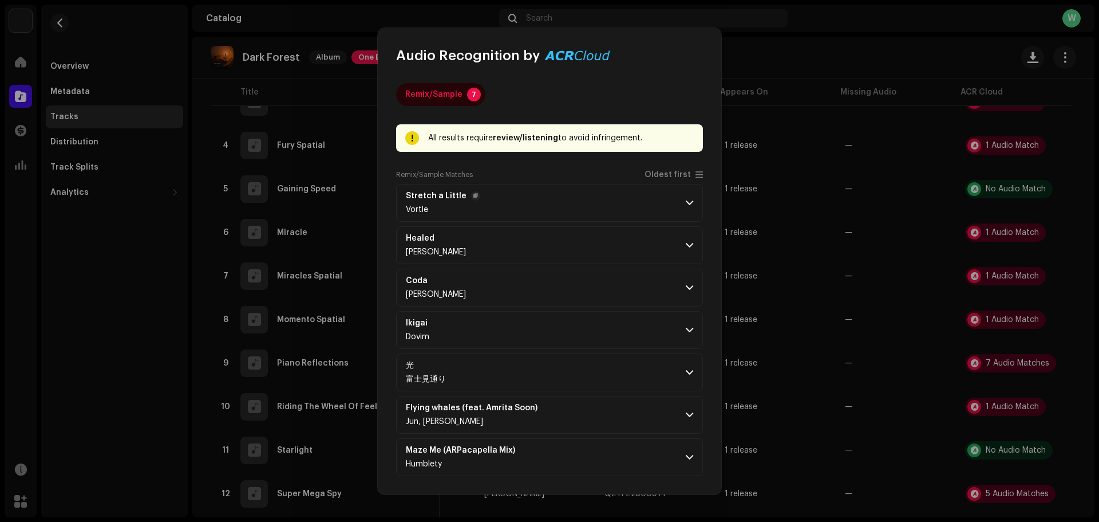
click at [637, 201] on p-accordion-header "Stretch a Little Vortle" at bounding box center [549, 203] width 307 height 38
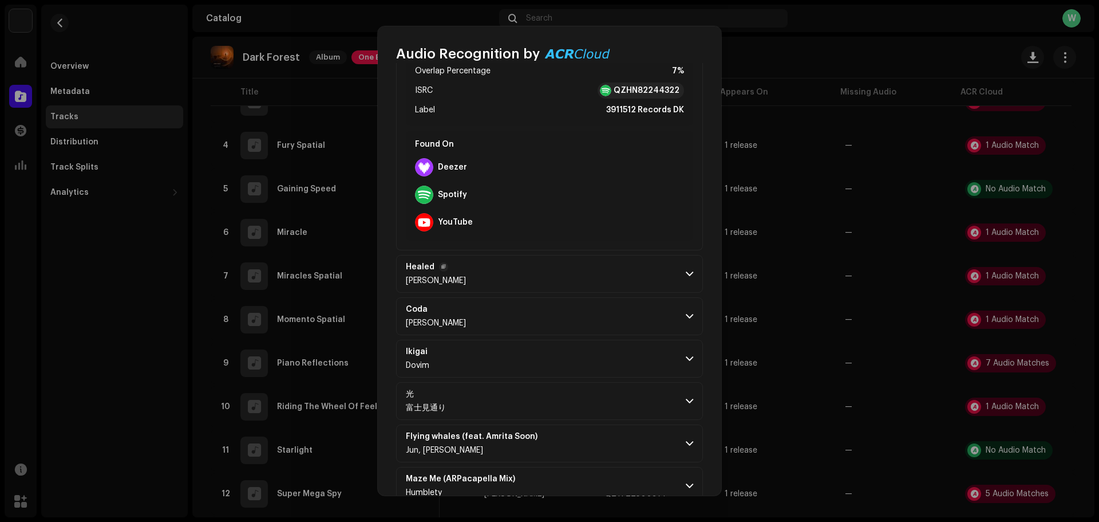
click at [581, 273] on p-accordion-header "Healed Daniel Troyo" at bounding box center [549, 274] width 307 height 38
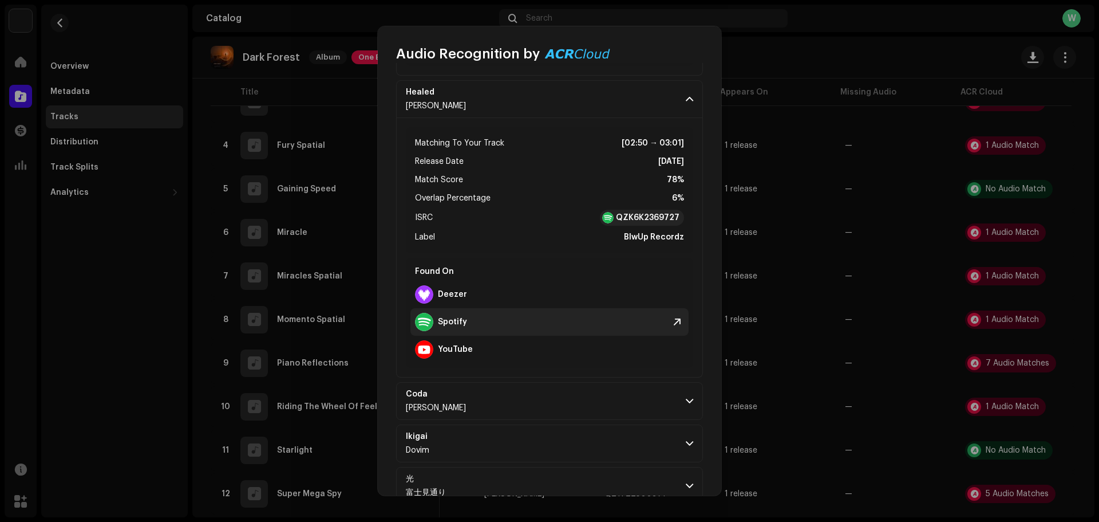
scroll to position [458, 0]
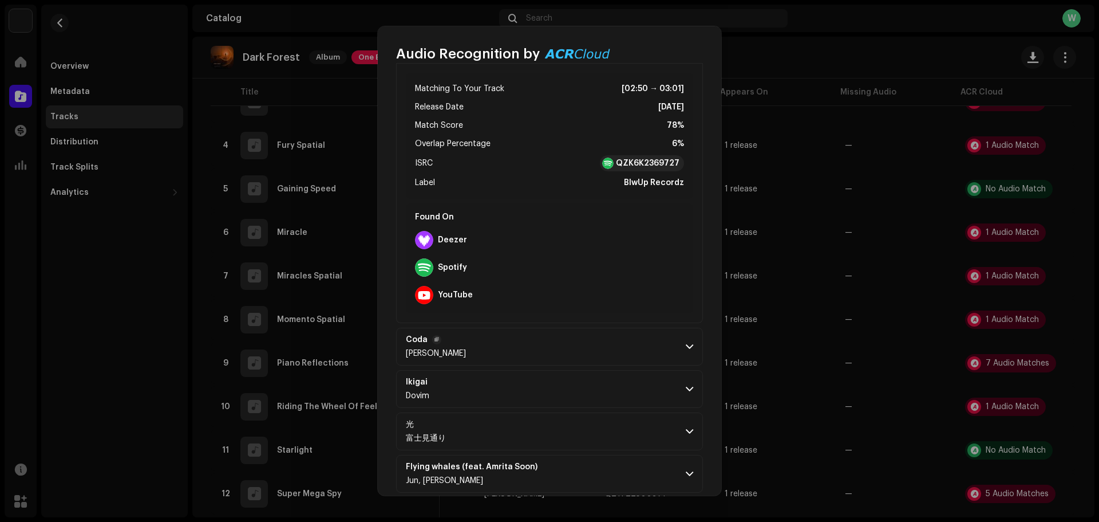
click at [593, 356] on p-accordion-header "Coda Jesse Blake Rundle" at bounding box center [549, 347] width 307 height 38
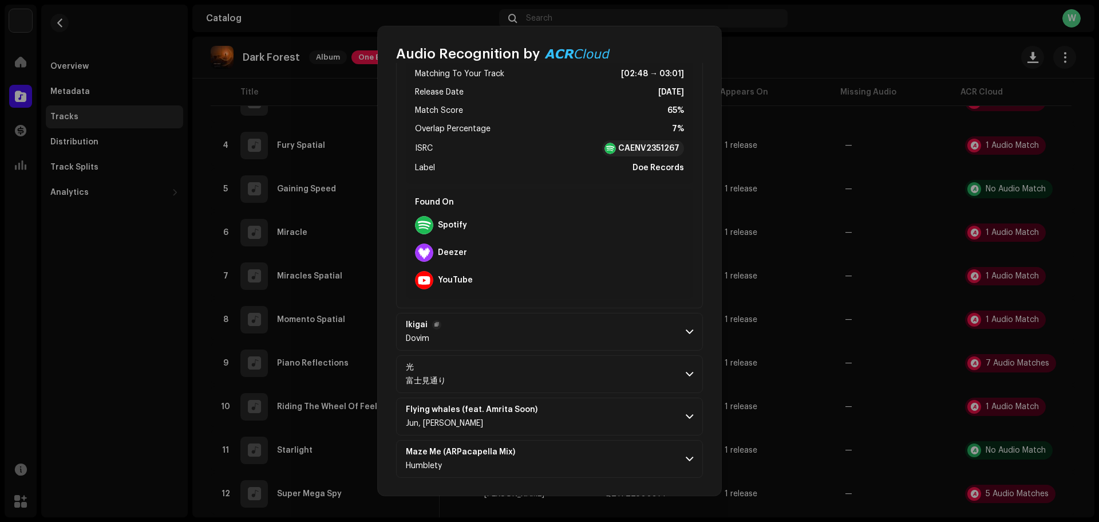
click at [561, 340] on p-accordion-header "Ikigai Dovim" at bounding box center [549, 332] width 307 height 38
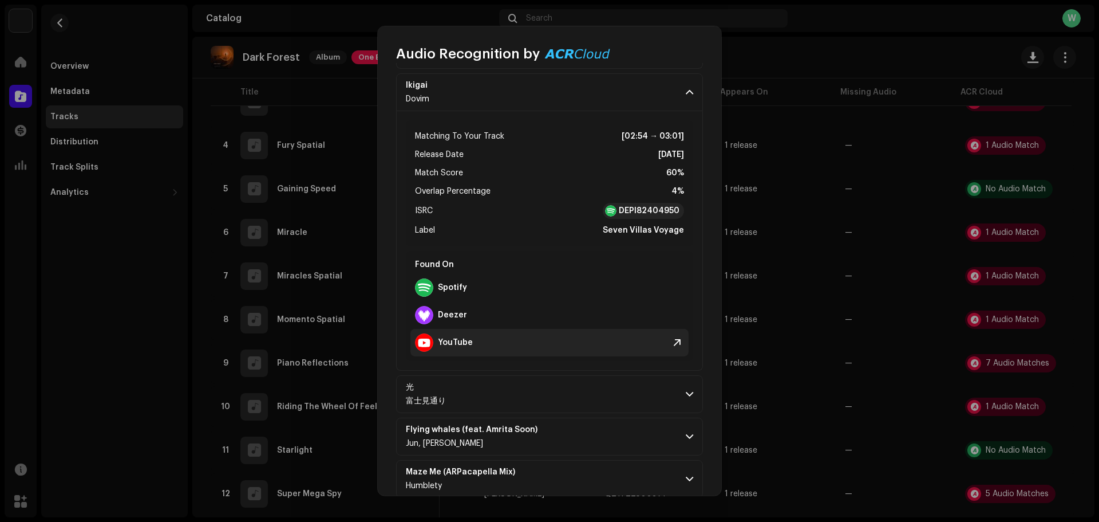
scroll to position [1034, 0]
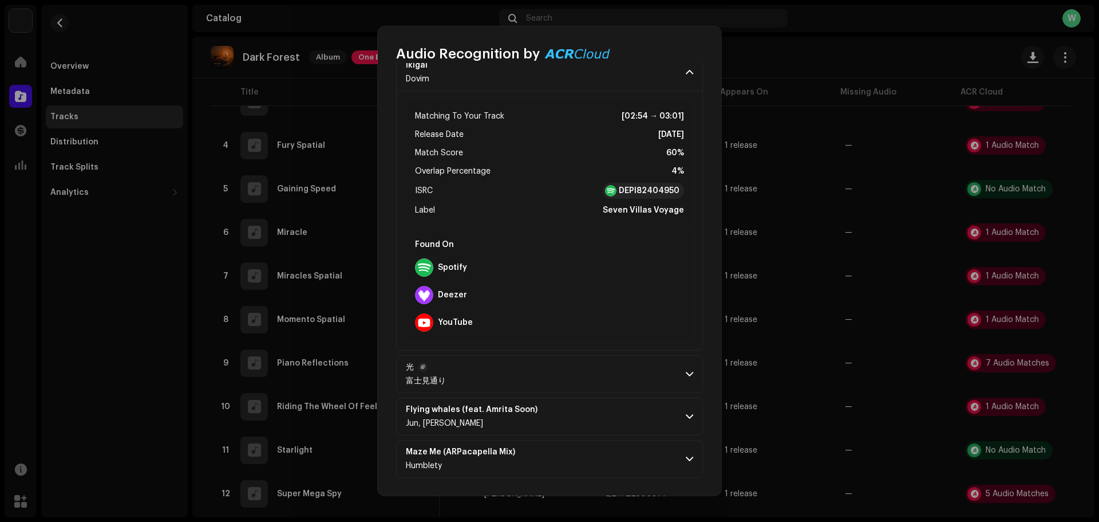
click at [577, 375] on p-accordion-header "光 富士見通り" at bounding box center [549, 374] width 307 height 38
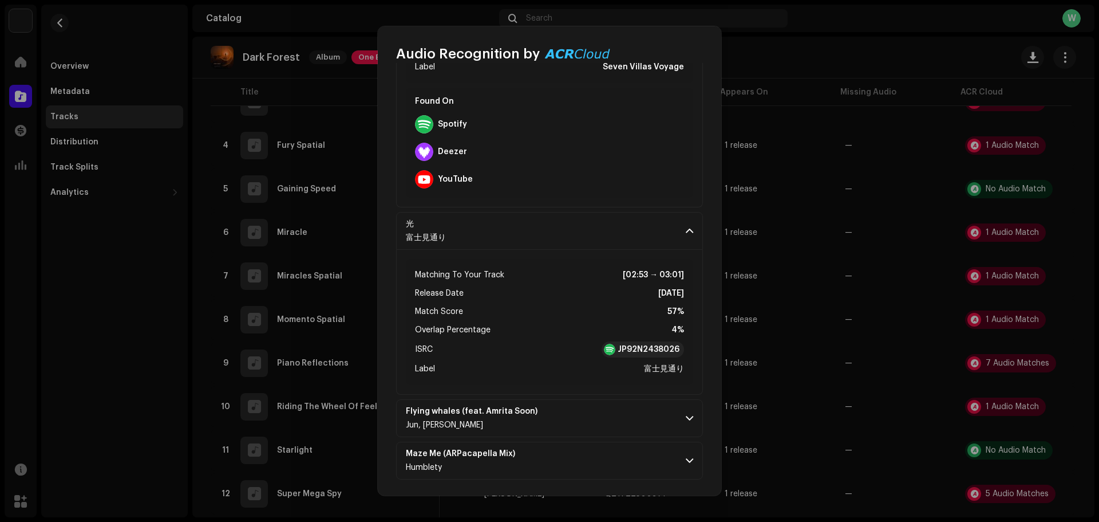
scroll to position [1179, 0]
click at [601, 417] on p-accordion-header "Flying whales (feat. Amrita Soon) Jun, Amrita Soon" at bounding box center [549, 416] width 307 height 38
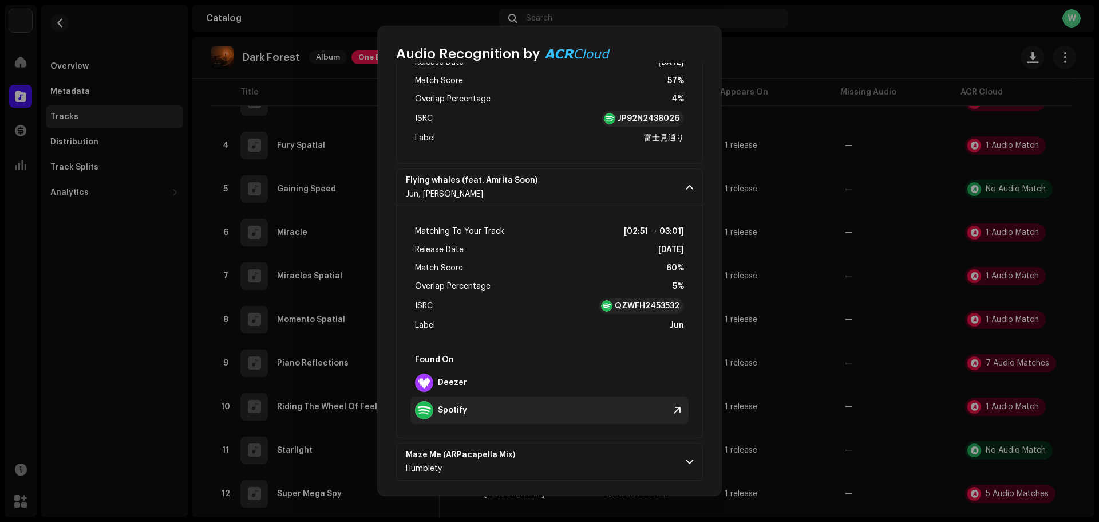
scroll to position [1411, 0]
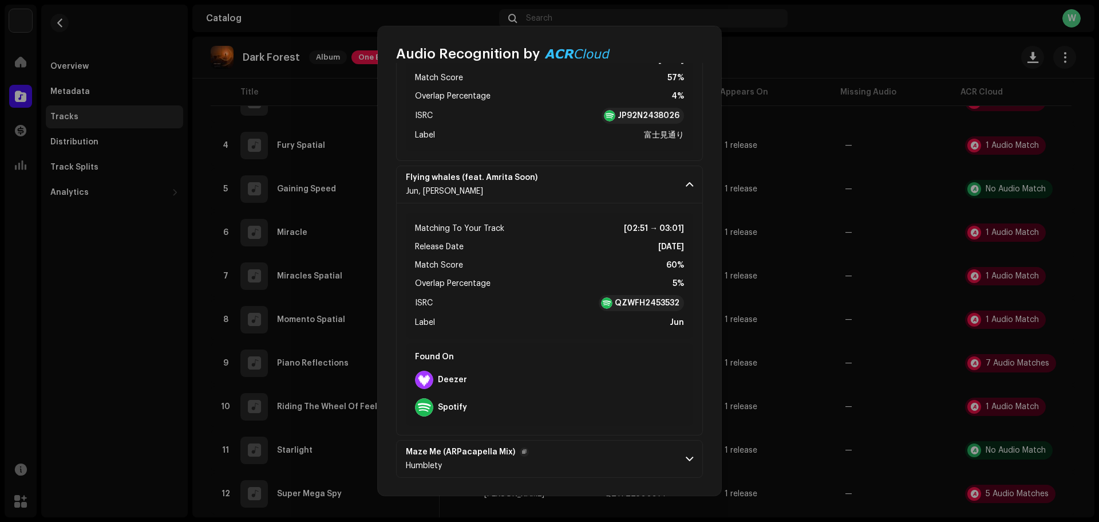
click at [674, 453] on p-accordion-header "Maze Me (ARPacapella Mix) Humblety" at bounding box center [549, 459] width 307 height 38
click at [686, 454] on span at bounding box center [689, 458] width 7 height 9
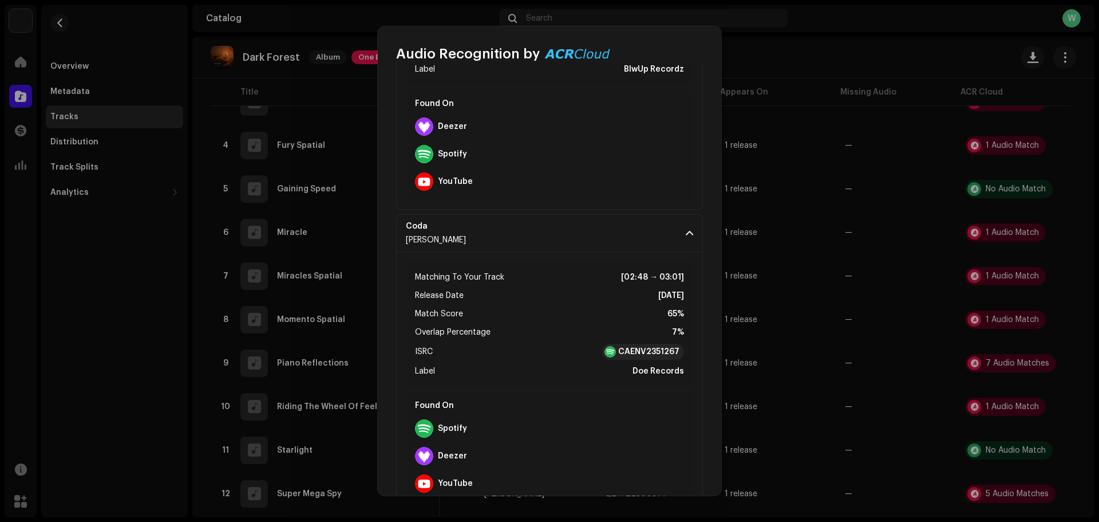
scroll to position [324, 0]
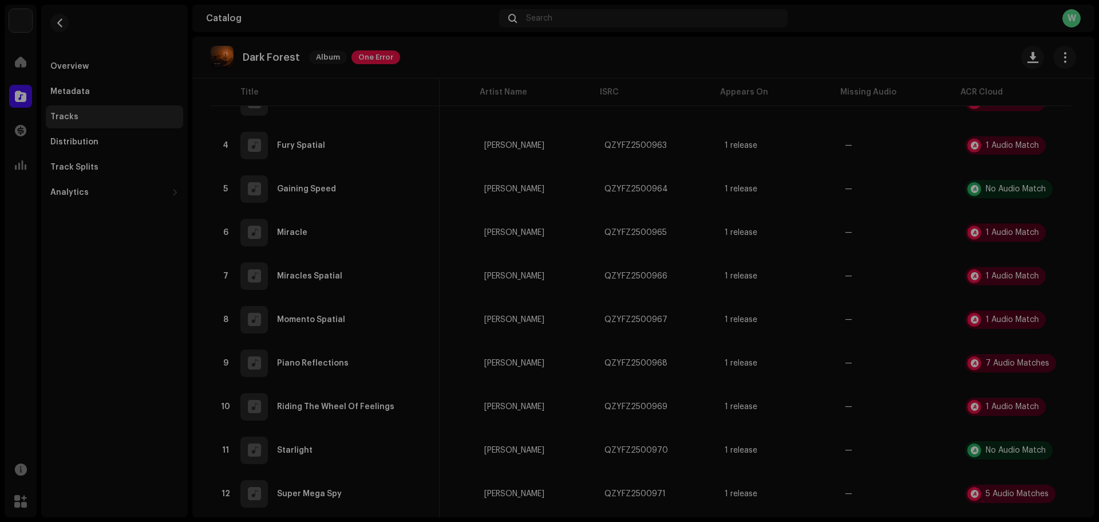
click at [767, 395] on div "Audio Recognition by Remix/Sample 7 All results require review/listening to avo…" at bounding box center [549, 261] width 1099 height 522
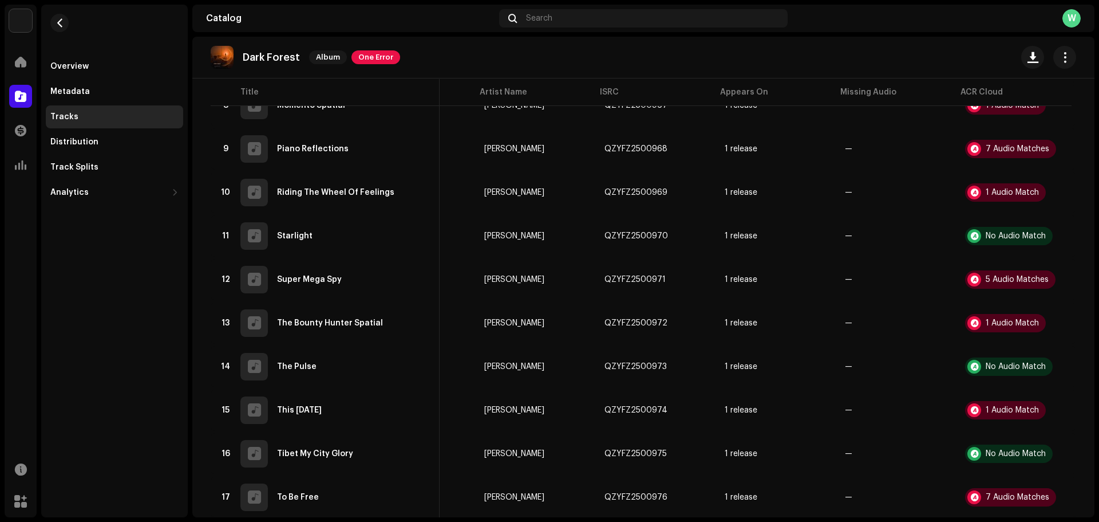
scroll to position [458, 0]
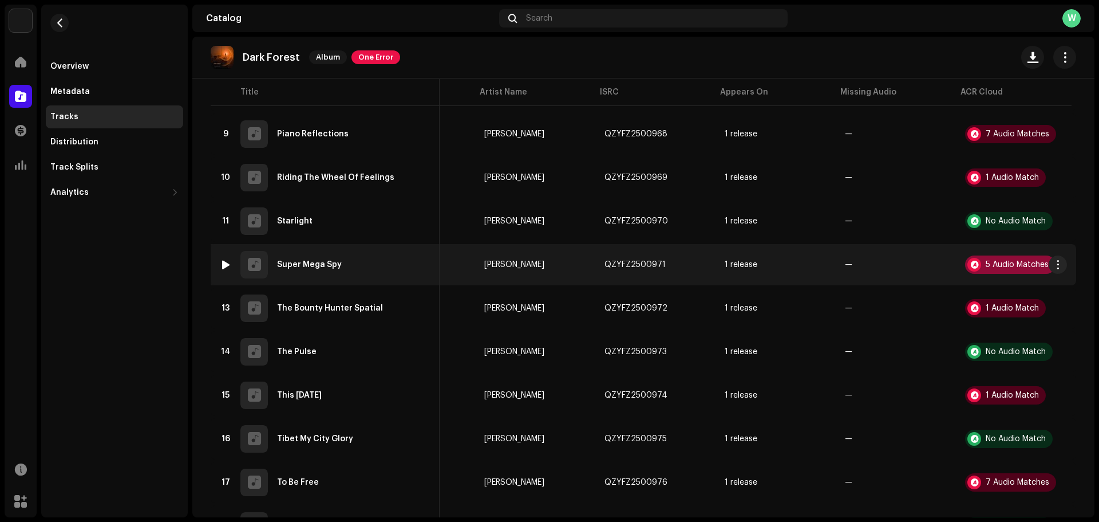
click at [971, 264] on div at bounding box center [975, 265] width 14 height 14
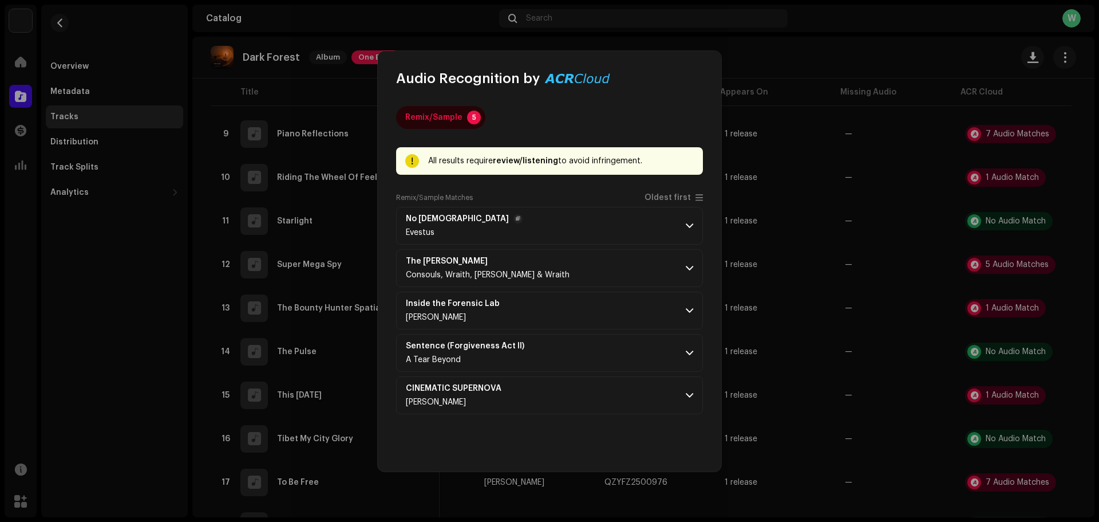
click at [606, 233] on p-accordion-header "No God Evestus" at bounding box center [549, 226] width 307 height 38
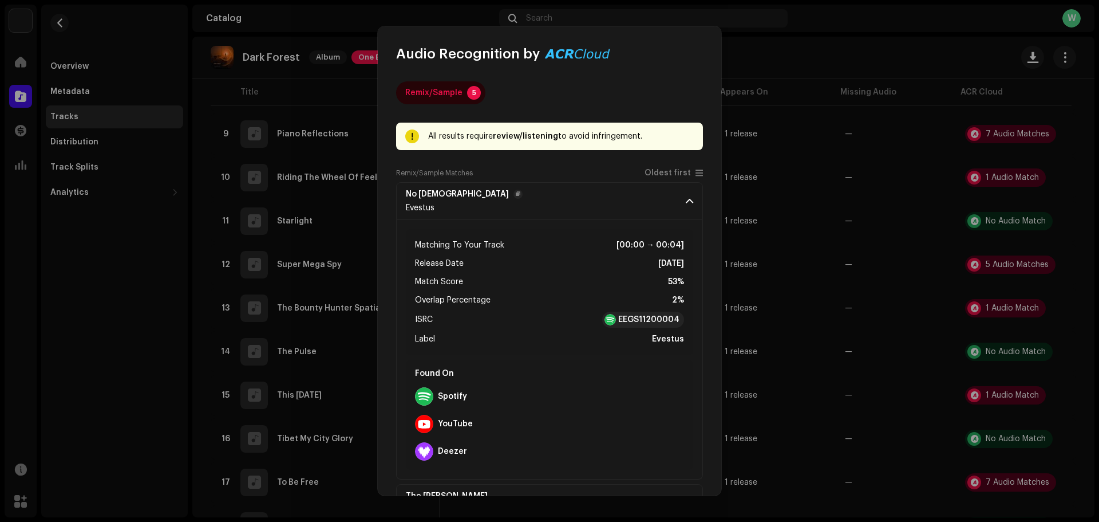
click at [609, 199] on p-accordion-header "No God Evestus" at bounding box center [549, 201] width 307 height 38
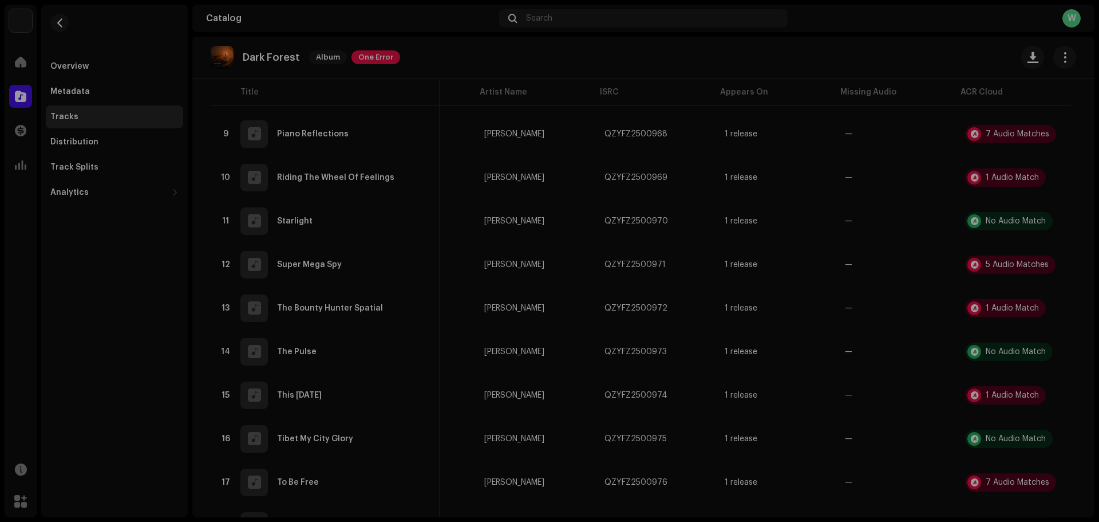
click at [806, 324] on div "Audio Recognition by Remix/Sample 5 All results require review/listening to avo…" at bounding box center [549, 261] width 1099 height 522
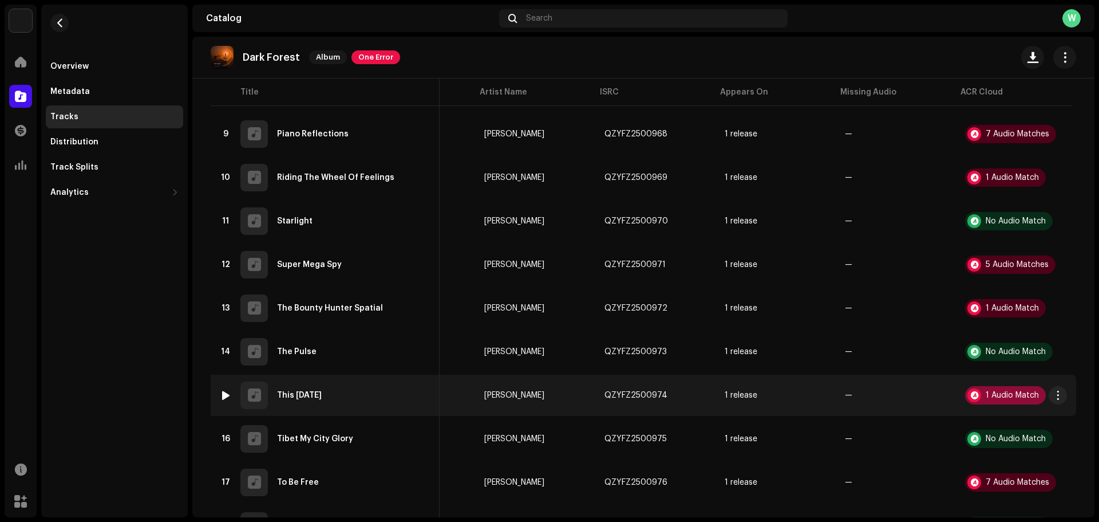
click at [995, 391] on div "1 Audio Match" at bounding box center [1005, 395] width 81 height 18
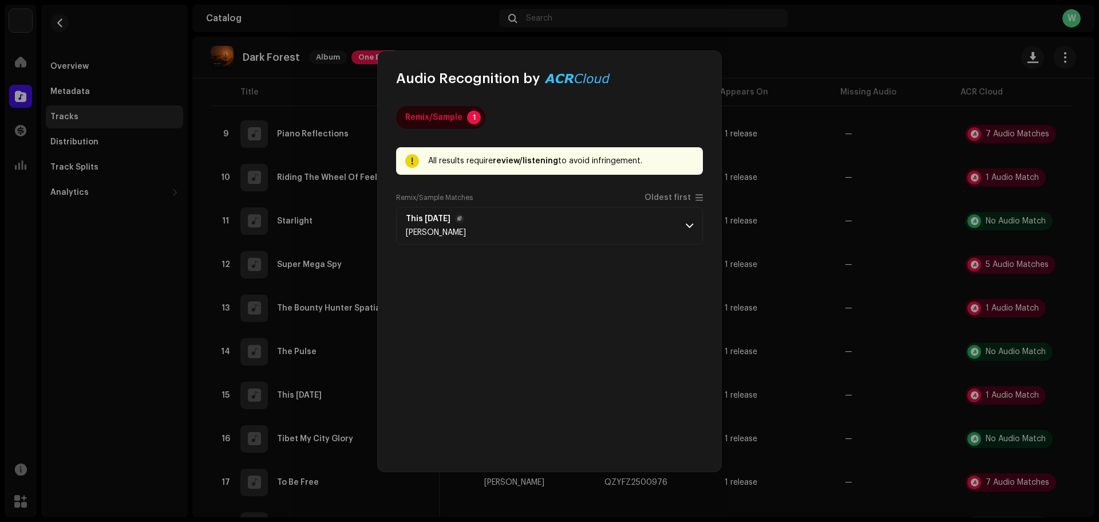
click at [688, 219] on p-accordion-header "This Christmas Eve Daria Novo" at bounding box center [549, 226] width 307 height 38
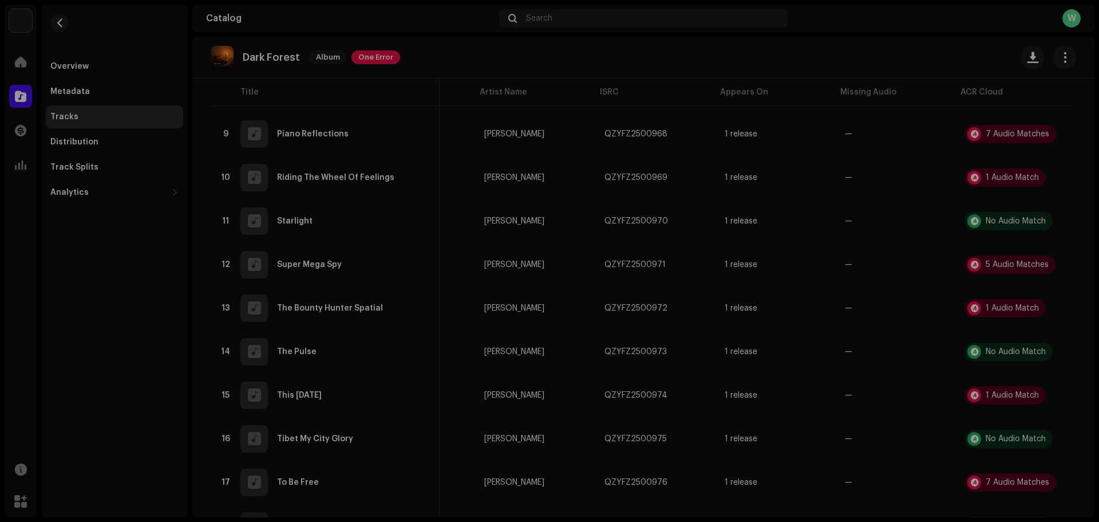
click at [782, 279] on div "Audio Recognition by Remix/Sample 1 All results require review/listening to avo…" at bounding box center [549, 261] width 1099 height 522
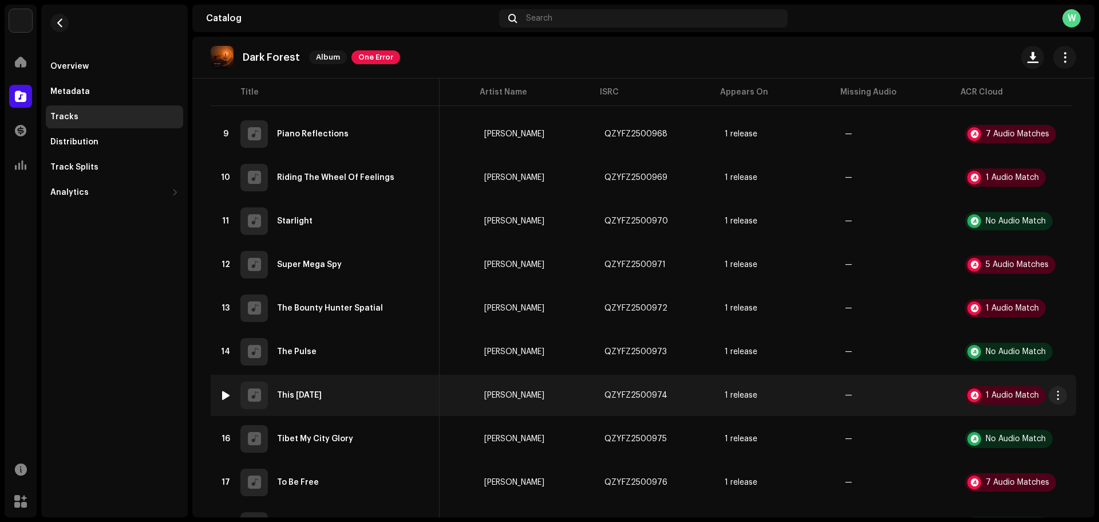
click at [998, 385] on td "1 Audio Match" at bounding box center [1016, 395] width 120 height 41
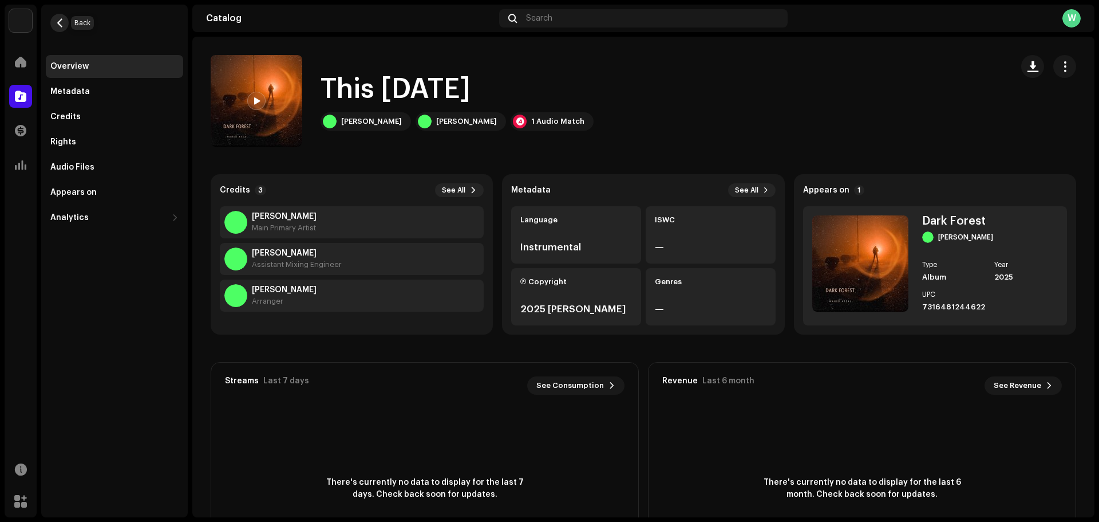
click at [56, 19] on span "button" at bounding box center [60, 22] width 9 height 9
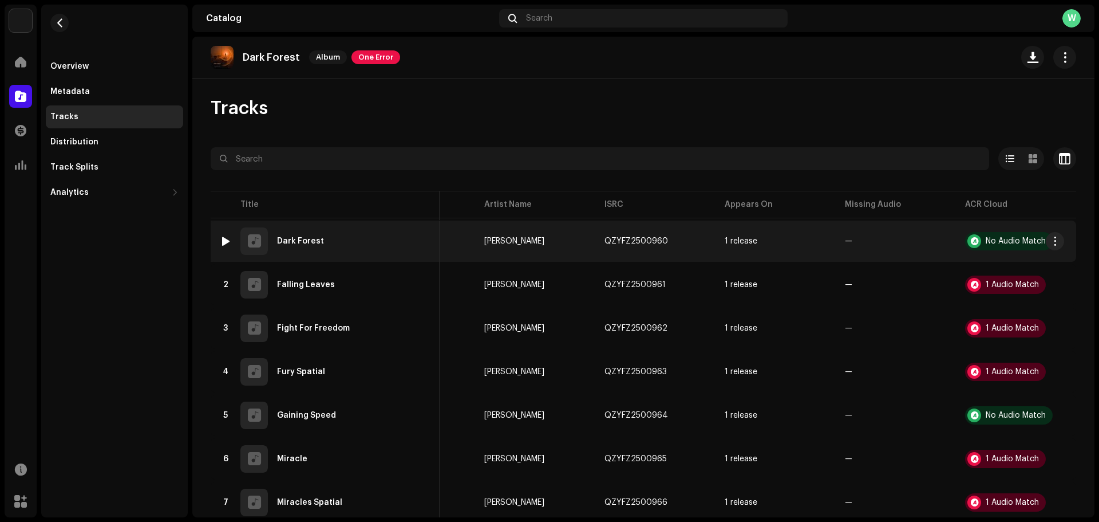
click at [227, 238] on div at bounding box center [226, 241] width 9 height 9
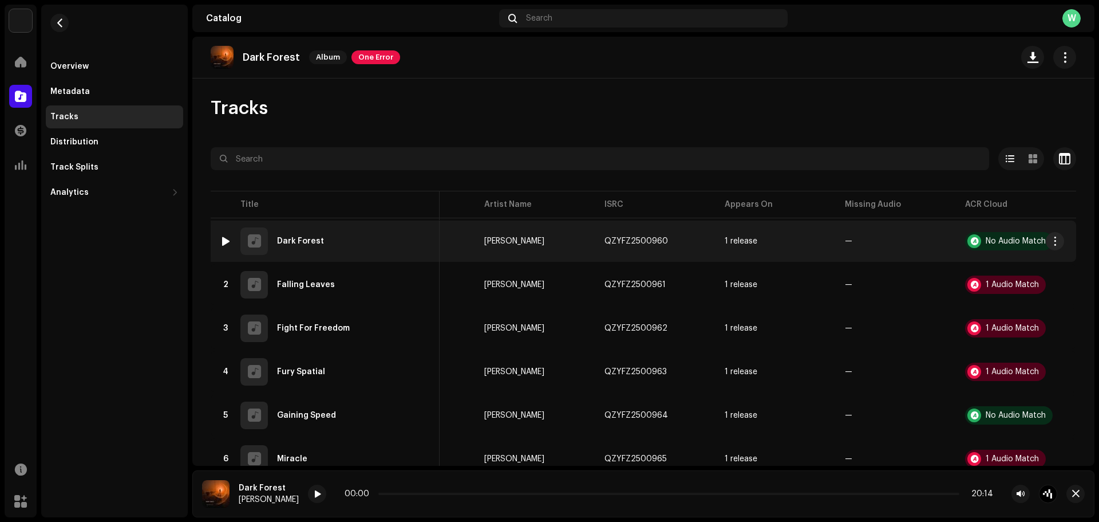
click at [225, 236] on img at bounding box center [225, 241] width 15 height 15
click at [294, 237] on div "Dark Forest" at bounding box center [300, 241] width 47 height 8
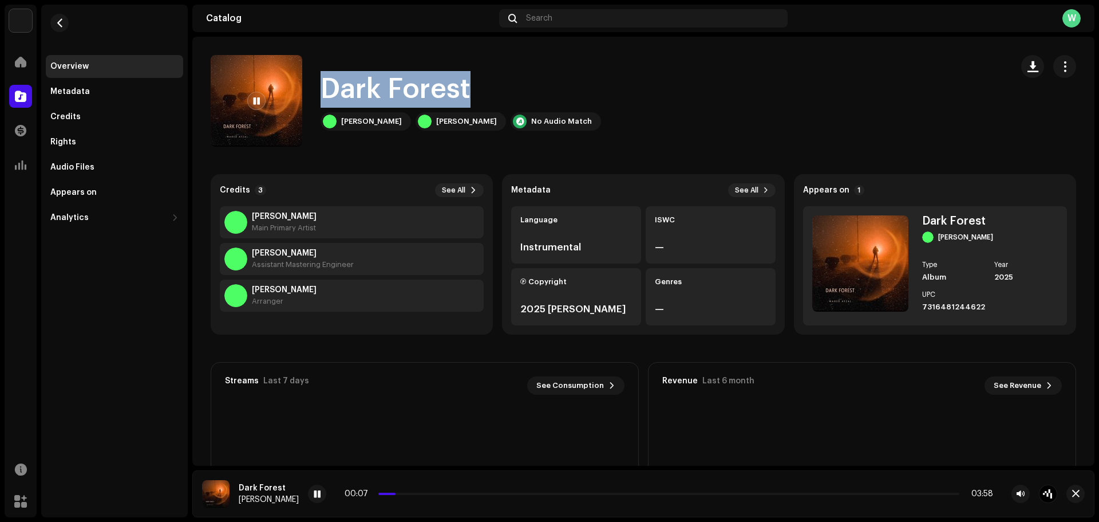
drag, startPoint x: 471, startPoint y: 84, endPoint x: 328, endPoint y: 92, distance: 143.4
click at [328, 92] on div "Dark Forest" at bounding box center [461, 89] width 281 height 37
click at [65, 24] on button "button" at bounding box center [59, 23] width 18 height 18
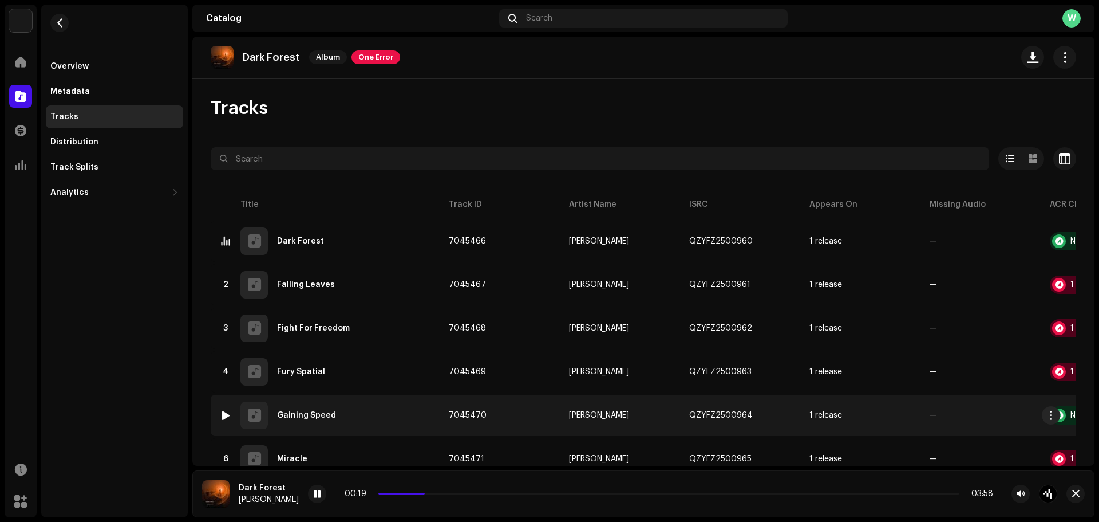
click at [324, 410] on div "5 Gaining Speed" at bounding box center [325, 414] width 211 height 27
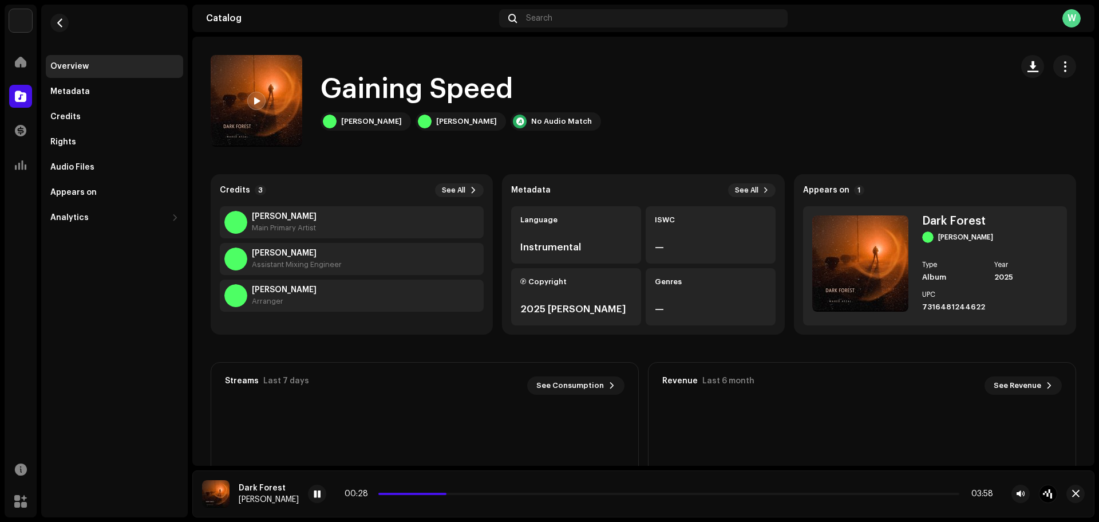
click at [256, 98] on span at bounding box center [256, 101] width 7 height 9
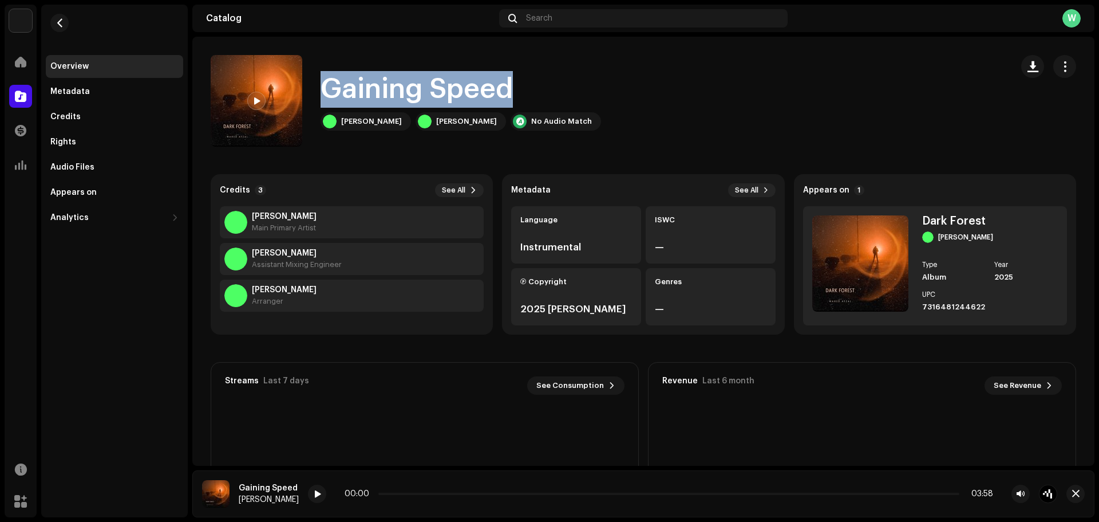
drag, startPoint x: 517, startPoint y: 91, endPoint x: 329, endPoint y: 88, distance: 187.9
click at [329, 88] on div "Gaining Speed" at bounding box center [461, 89] width 281 height 37
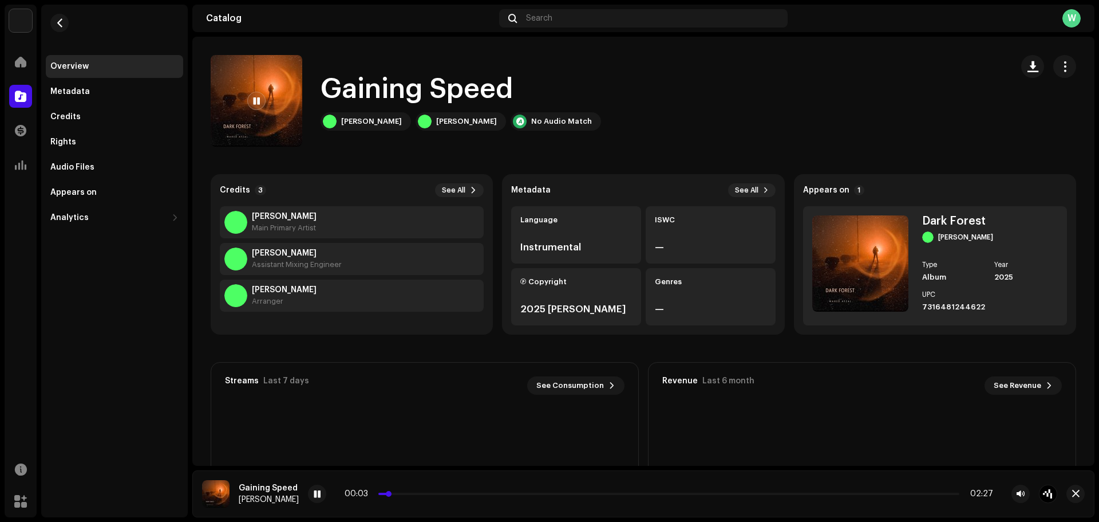
click at [408, 494] on p-slider at bounding box center [669, 493] width 581 height 2
click at [61, 17] on button "button" at bounding box center [59, 23] width 18 height 18
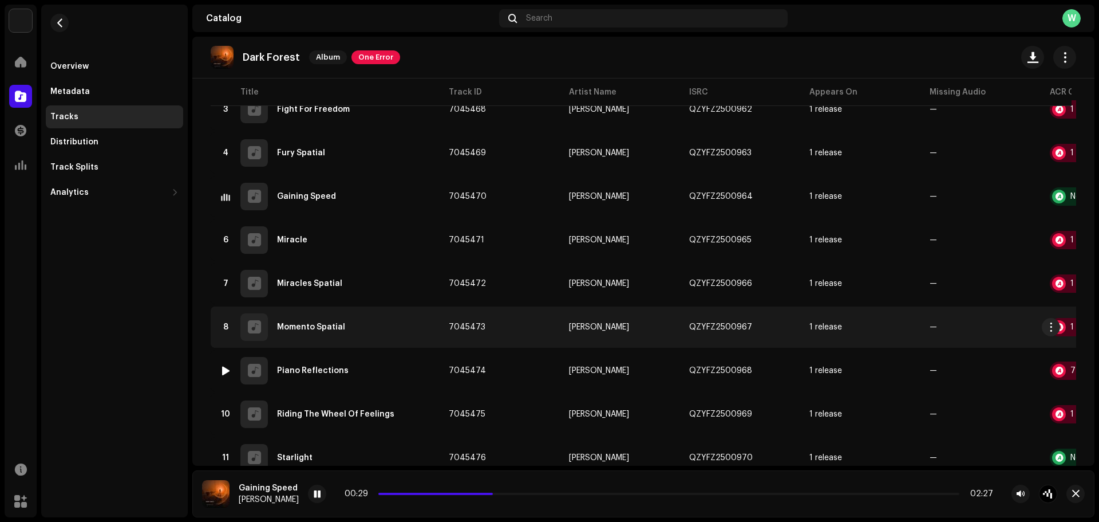
scroll to position [286, 0]
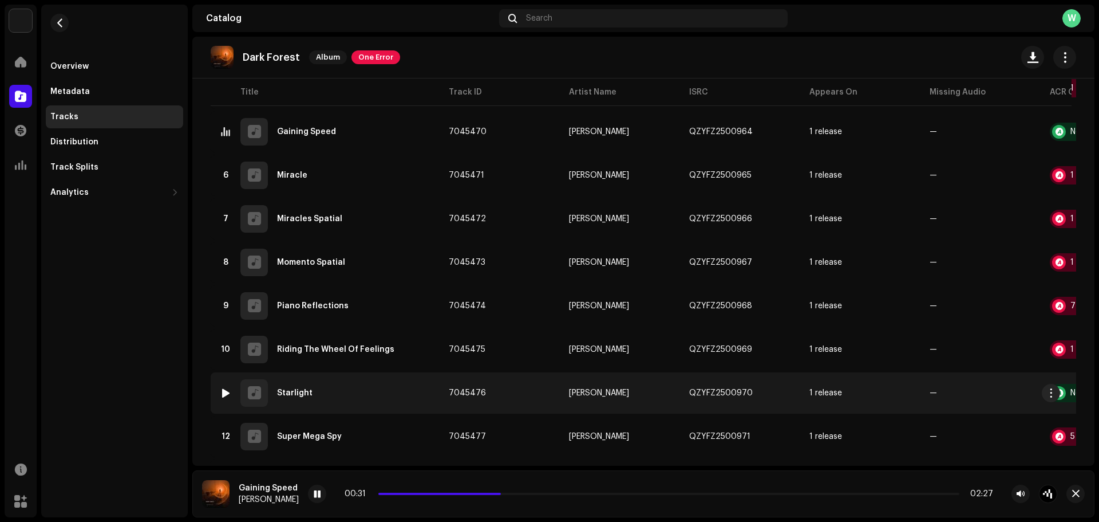
click at [298, 388] on div "11 Starlight" at bounding box center [325, 392] width 211 height 27
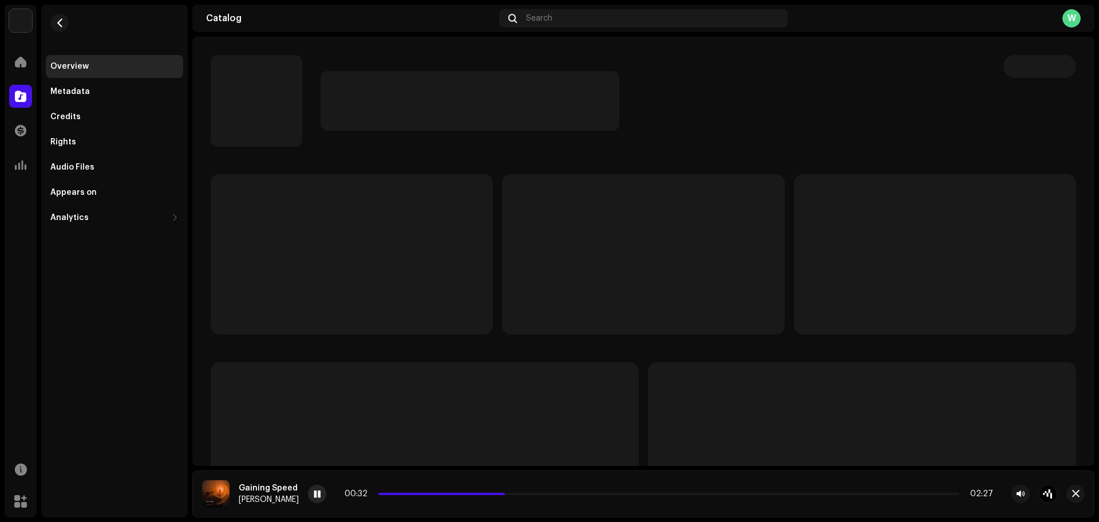
click at [313, 489] on div at bounding box center [317, 493] width 18 height 18
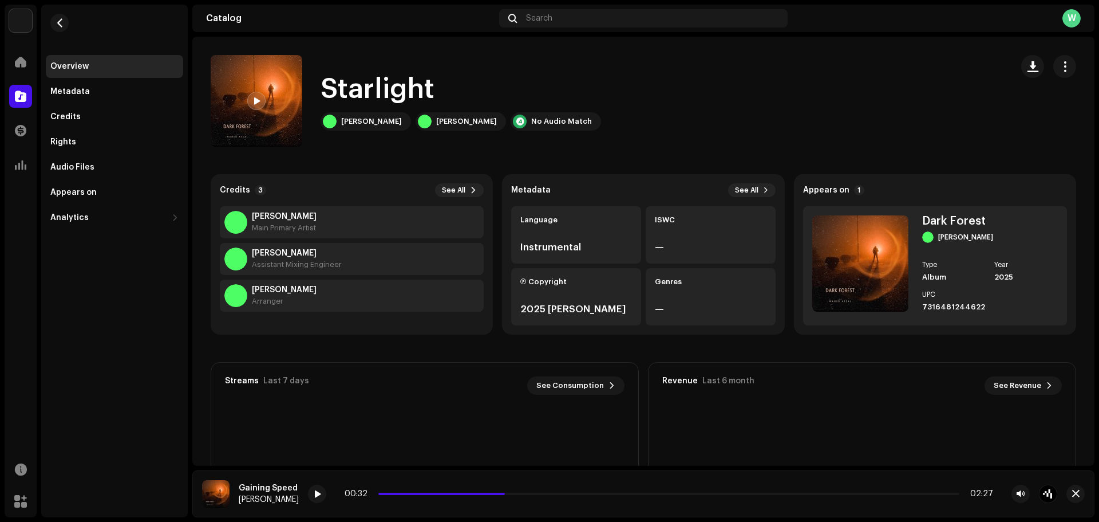
click at [261, 99] on div at bounding box center [256, 101] width 18 height 18
click at [314, 495] on span at bounding box center [317, 494] width 7 height 9
drag, startPoint x: 437, startPoint y: 91, endPoint x: 329, endPoint y: 88, distance: 107.7
click at [329, 88] on div "Starlight" at bounding box center [461, 89] width 281 height 37
copy h1 "Starlight"
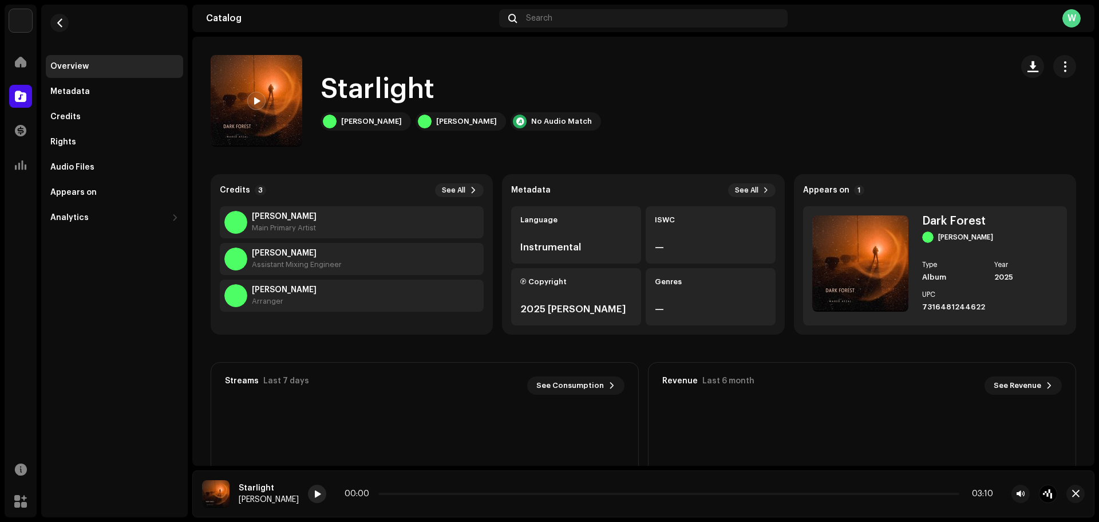
click at [314, 490] on span at bounding box center [317, 494] width 7 height 9
click at [384, 492] on p-slider at bounding box center [669, 493] width 581 height 2
click at [440, 494] on p-slider at bounding box center [669, 493] width 581 height 2
click at [567, 494] on p-slider at bounding box center [669, 493] width 581 height 2
click at [1071, 491] on button "button" at bounding box center [1076, 493] width 18 height 18
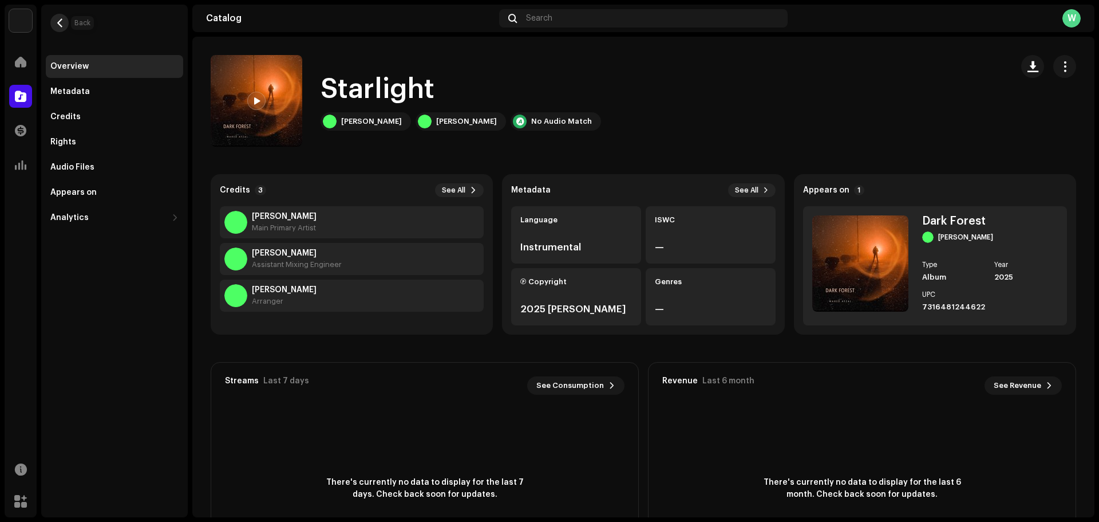
click at [65, 22] on button "button" at bounding box center [59, 23] width 18 height 18
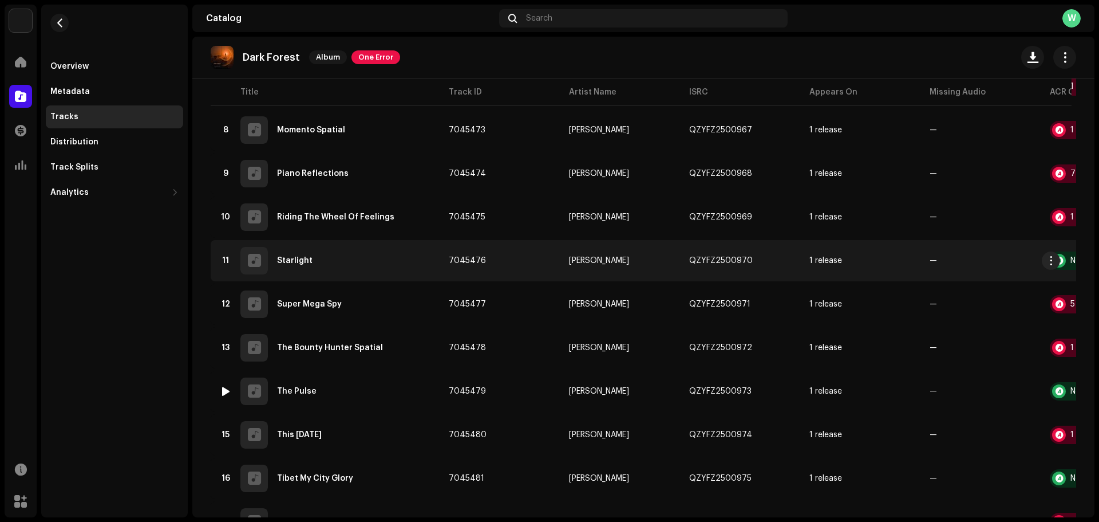
scroll to position [458, 0]
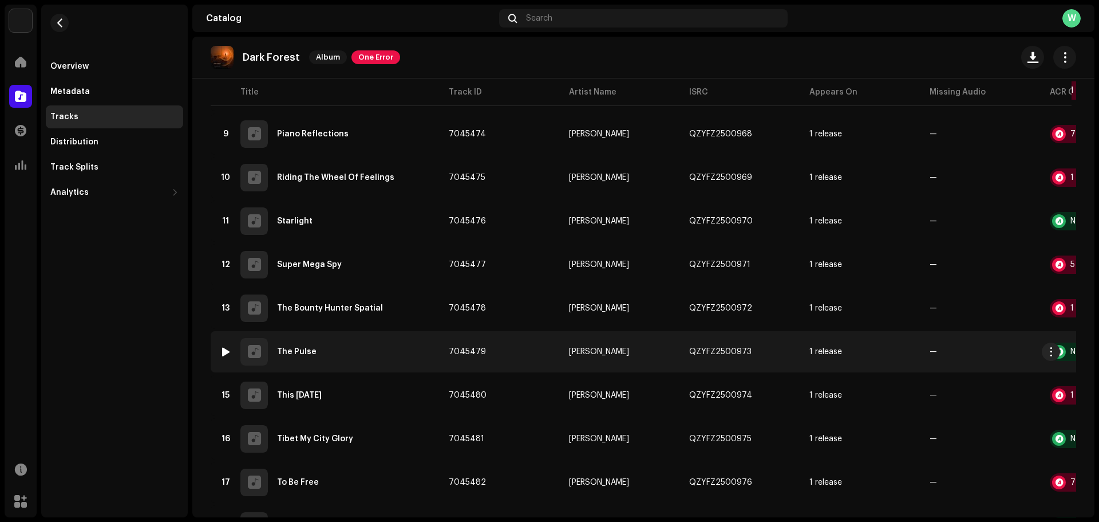
click at [301, 349] on div "The Pulse" at bounding box center [297, 352] width 40 height 8
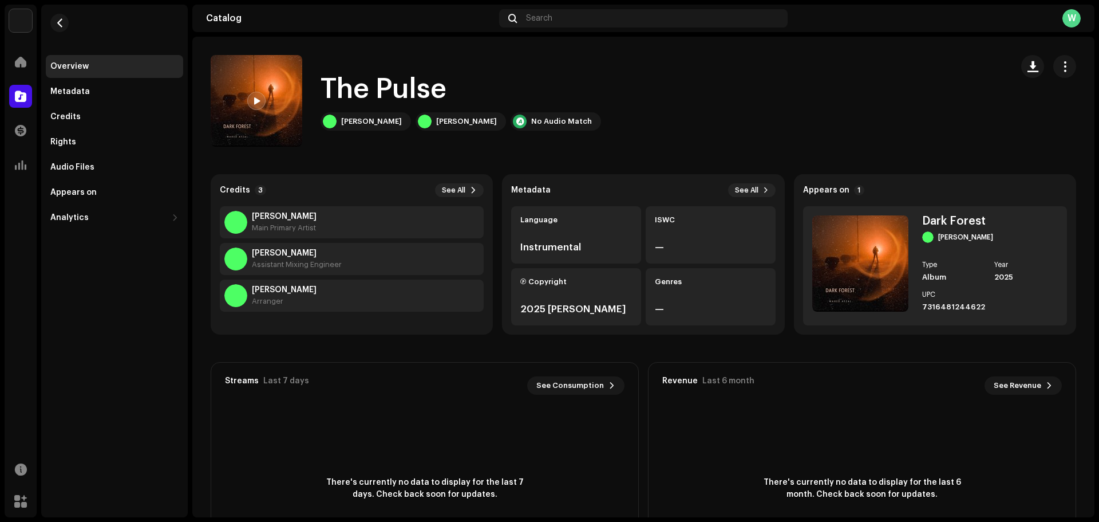
click at [252, 97] on div at bounding box center [256, 101] width 18 height 18
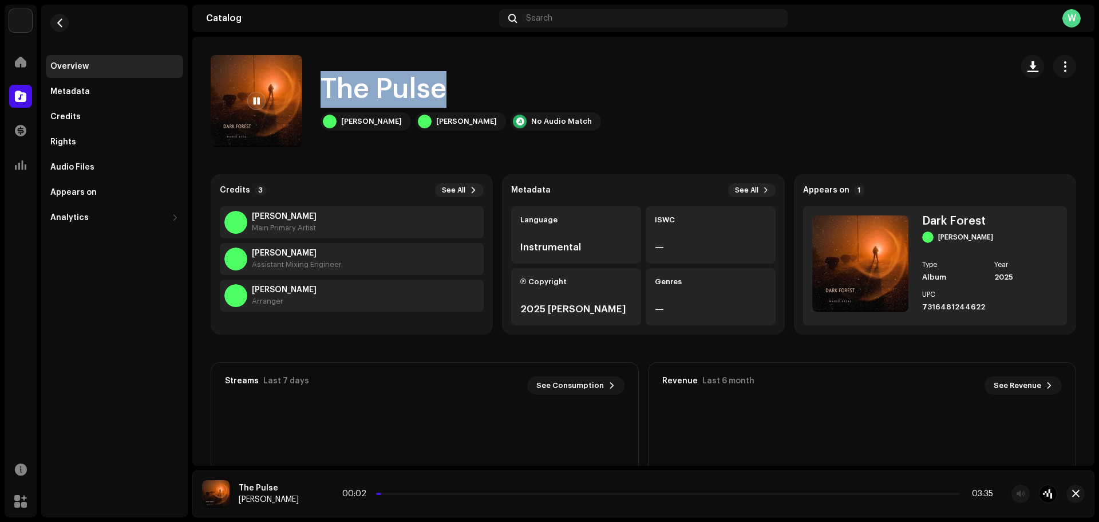
drag, startPoint x: 324, startPoint y: 93, endPoint x: 440, endPoint y: 91, distance: 115.7
click at [440, 91] on h1 "The Pulse" at bounding box center [384, 89] width 126 height 37
copy h1 "The Pulse"
click at [432, 495] on div "00:09 03:35" at bounding box center [669, 493] width 649 height 9
click at [435, 493] on p-slider at bounding box center [669, 493] width 581 height 2
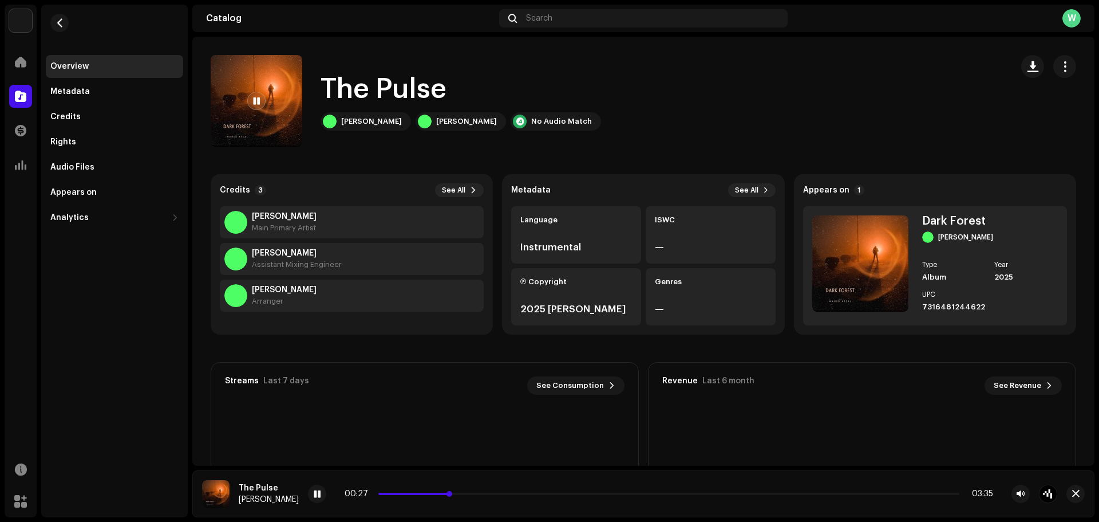
click at [527, 494] on p-slider at bounding box center [669, 493] width 581 height 2
click at [1075, 494] on span "button" at bounding box center [1076, 493] width 7 height 9
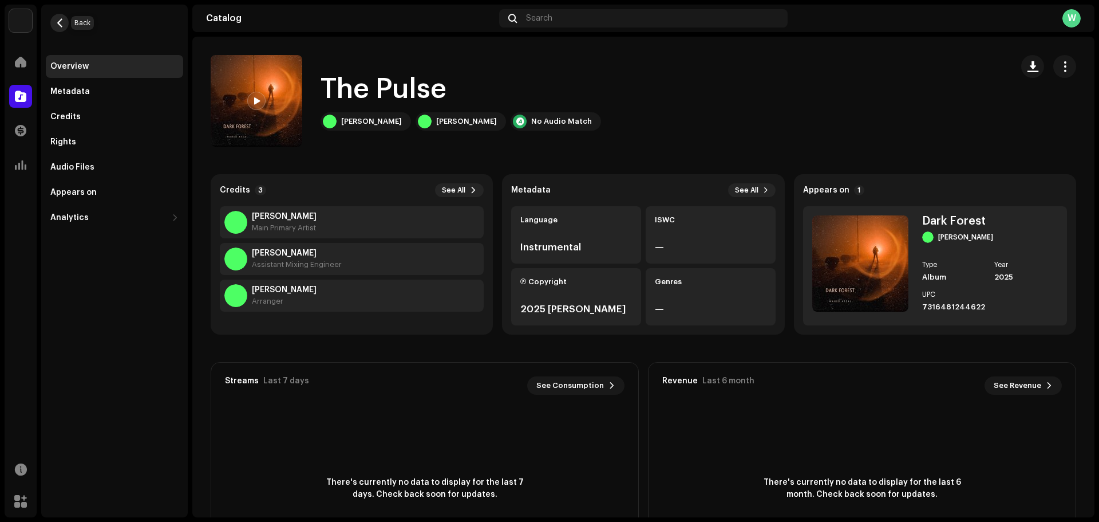
click at [68, 26] on button "button" at bounding box center [59, 23] width 18 height 18
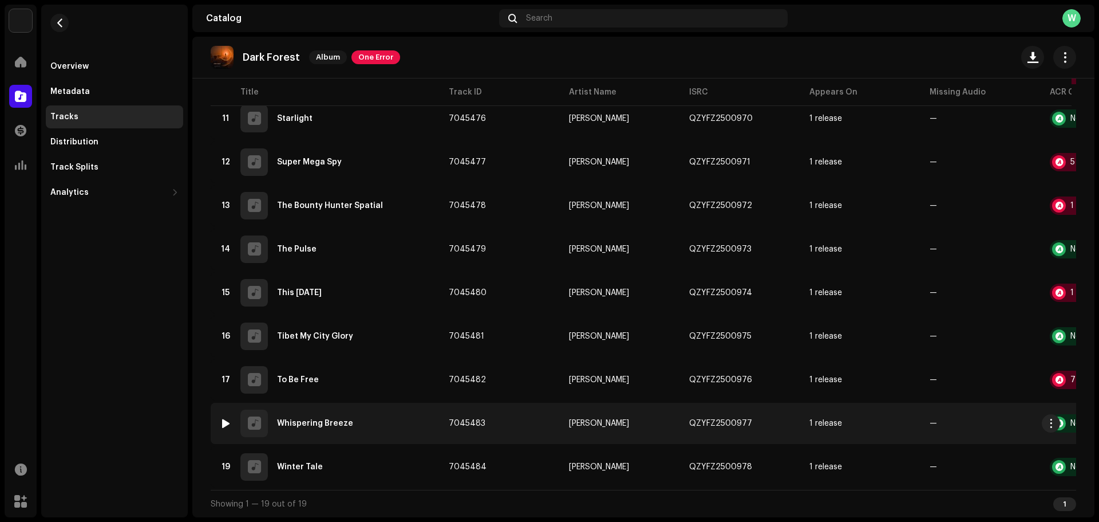
scroll to position [565, 0]
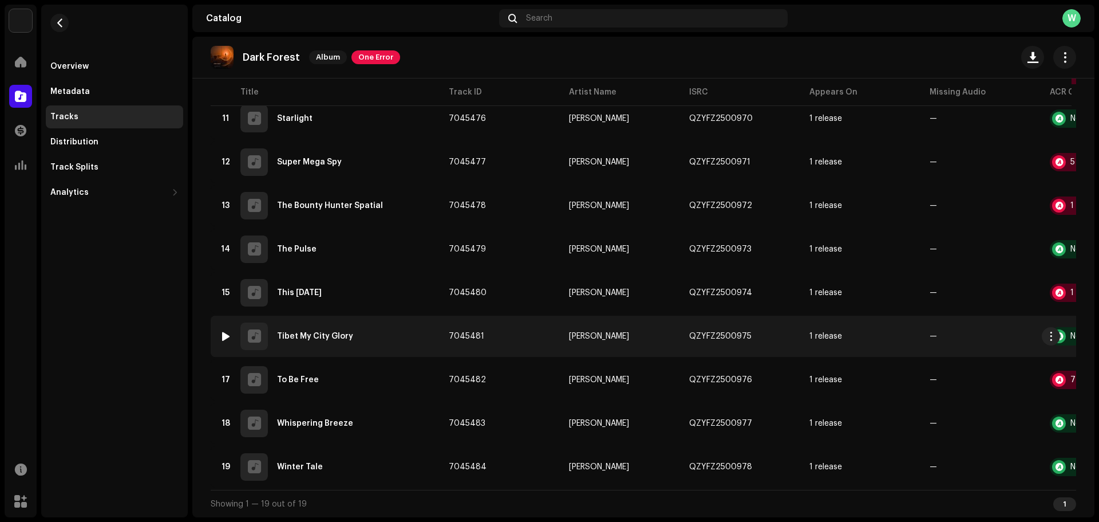
click at [342, 326] on div "16 Tibet My City Glory" at bounding box center [325, 335] width 211 height 27
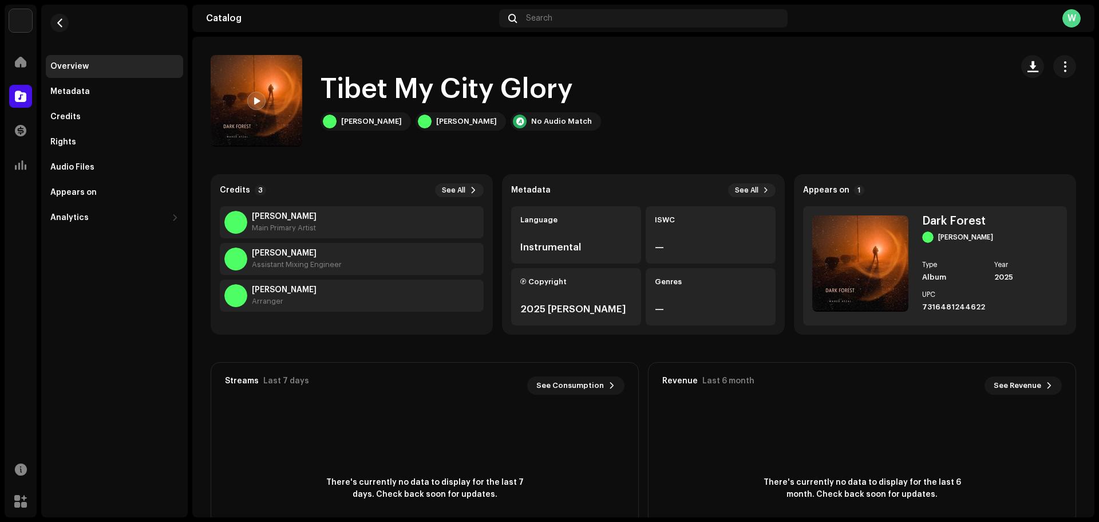
click at [252, 98] on div at bounding box center [256, 101] width 18 height 18
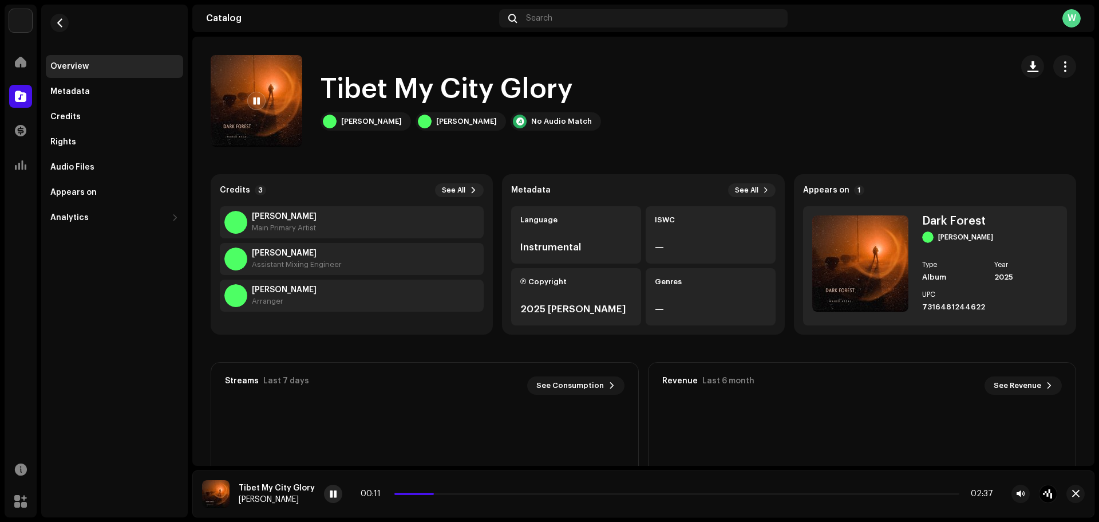
click at [330, 492] on span at bounding box center [333, 494] width 7 height 9
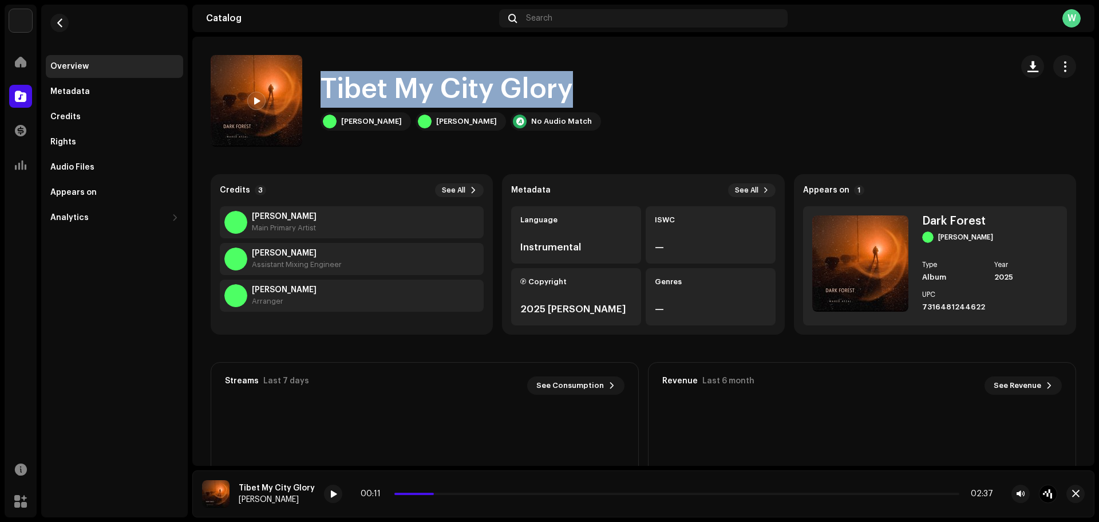
drag, startPoint x: 583, startPoint y: 90, endPoint x: 328, endPoint y: 91, distance: 254.8
click at [328, 91] on div "Tibet My City Glory [PERSON_NAME] [PERSON_NAME] No Audio Match" at bounding box center [607, 101] width 793 height 92
copy h1 "Tibet My City Glory"
click at [60, 27] on span "button" at bounding box center [60, 22] width 9 height 9
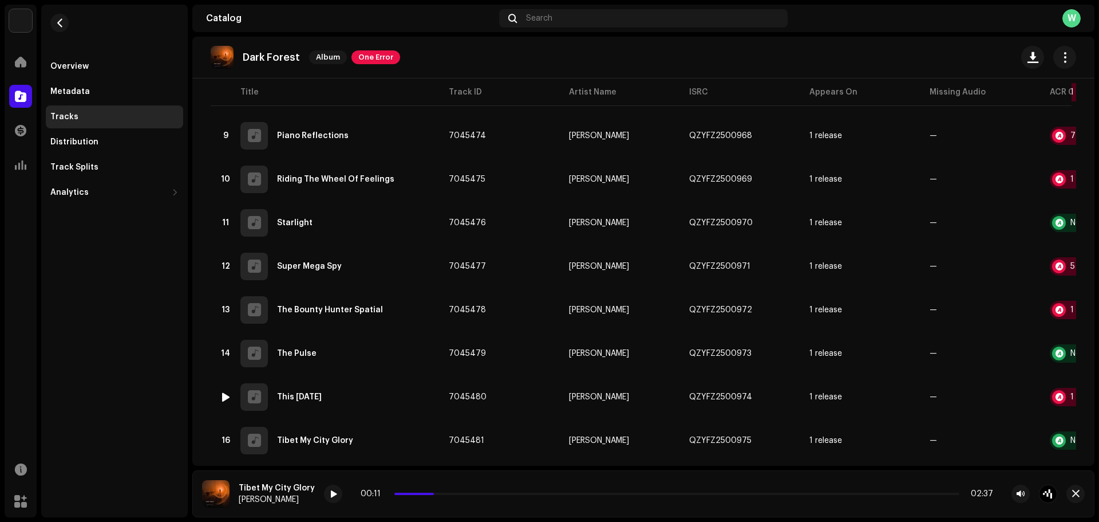
scroll to position [617, 0]
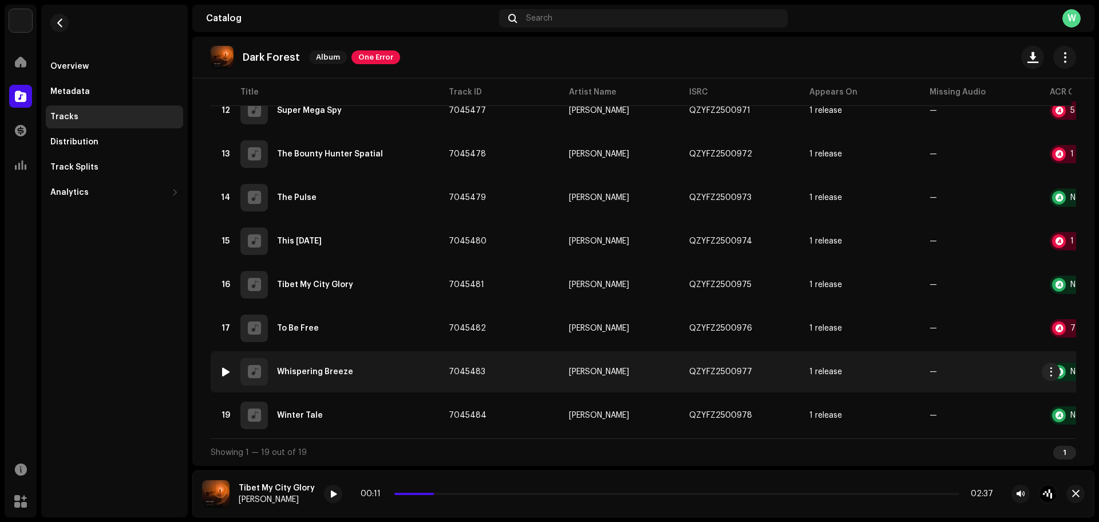
click at [332, 372] on div "18 Whispering Breeze" at bounding box center [325, 371] width 211 height 27
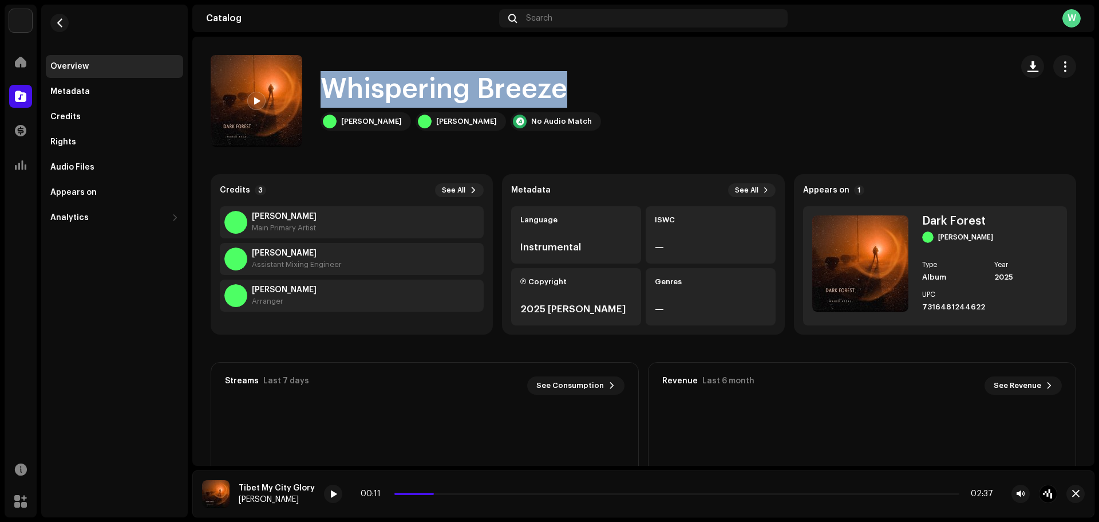
drag, startPoint x: 566, startPoint y: 86, endPoint x: 327, endPoint y: 88, distance: 238.8
click at [327, 88] on h1 "Whispering Breeze" at bounding box center [444, 89] width 247 height 37
copy h1 "Whispering Breeze"
click at [64, 20] on span "button" at bounding box center [60, 22] width 9 height 9
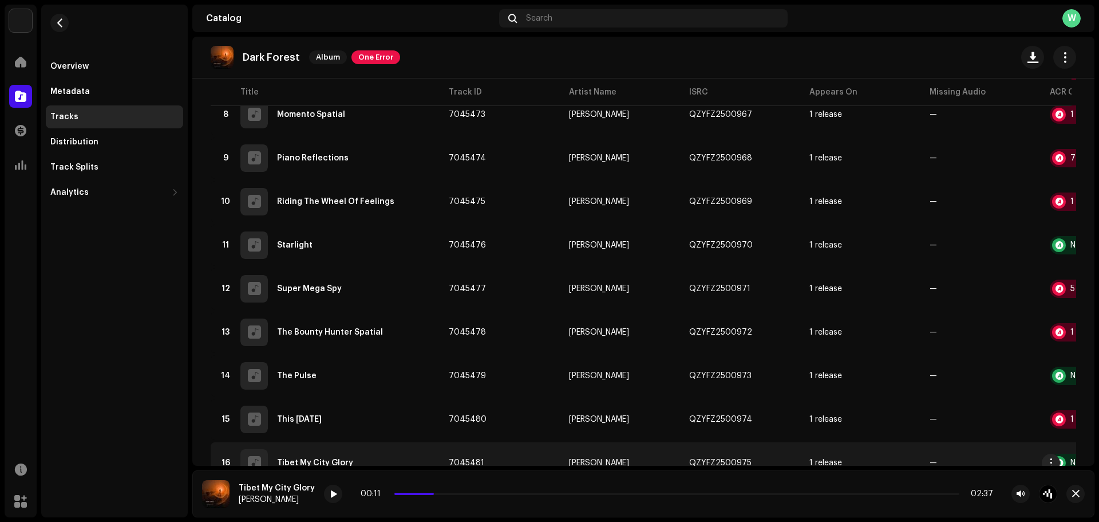
scroll to position [617, 0]
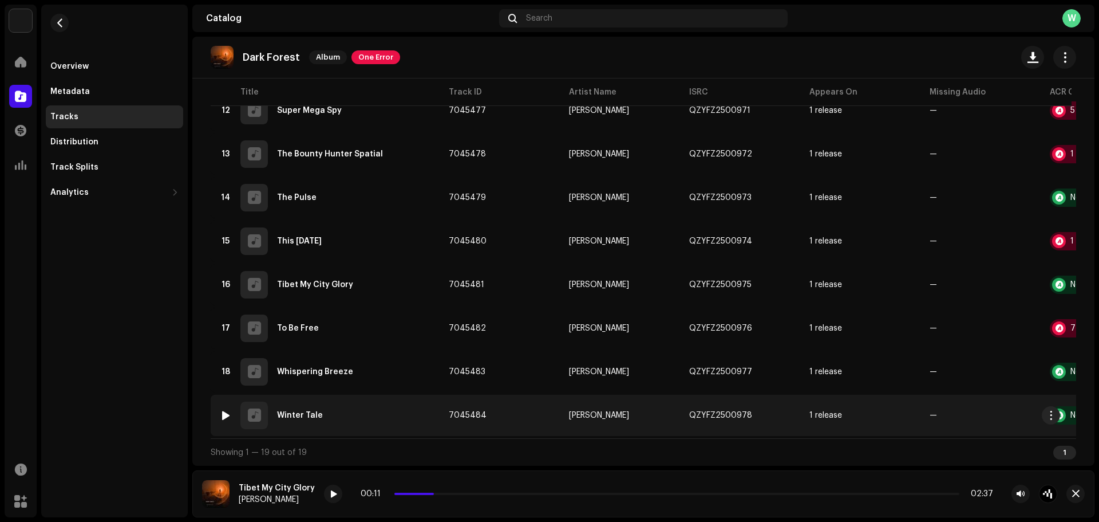
click at [312, 411] on div "Winter Tale" at bounding box center [300, 415] width 46 height 8
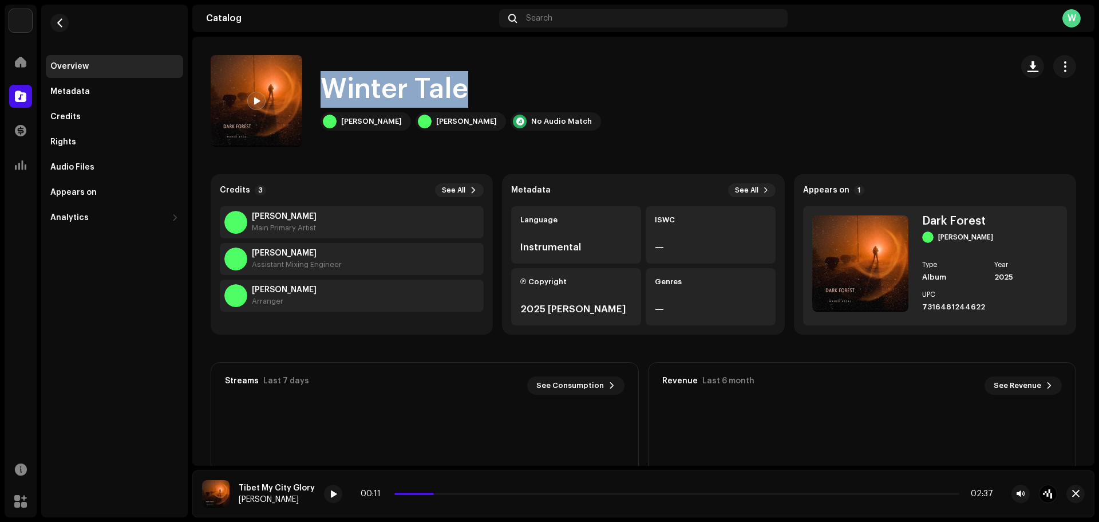
drag, startPoint x: 468, startPoint y: 94, endPoint x: 330, endPoint y: 93, distance: 138.0
click at [330, 93] on div "Winter Tale" at bounding box center [461, 89] width 281 height 37
copy h1 "Winter Tale"
click at [255, 97] on span at bounding box center [256, 101] width 7 height 9
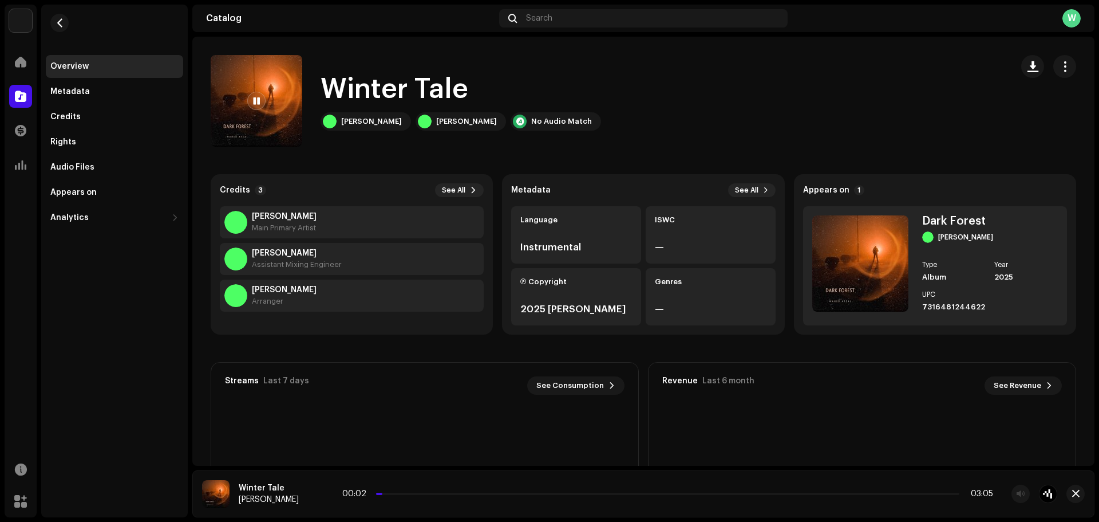
click at [308, 487] on circle at bounding box center [316, 493] width 17 height 17
click at [387, 495] on div "00:03 03:05" at bounding box center [669, 493] width 649 height 9
click at [314, 490] on span at bounding box center [317, 494] width 7 height 9
click at [64, 23] on button "button" at bounding box center [59, 23] width 18 height 18
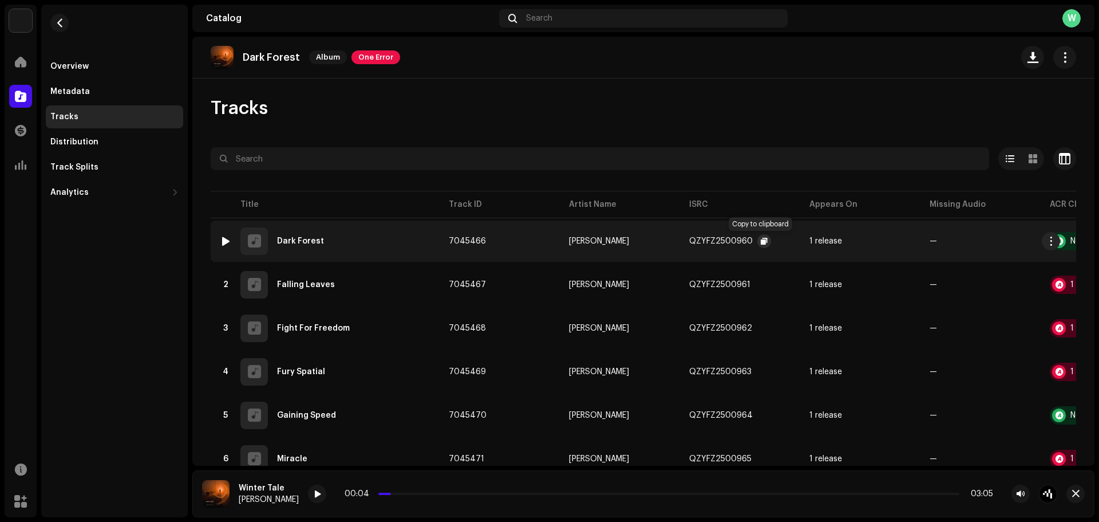
click at [761, 236] on button "button" at bounding box center [765, 241] width 14 height 14
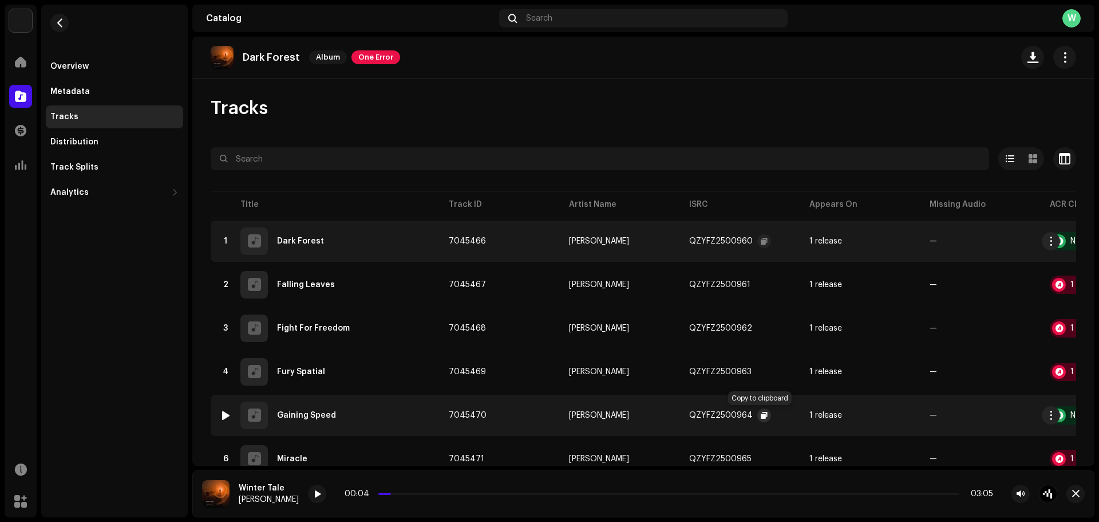
click at [758, 411] on button "button" at bounding box center [765, 415] width 14 height 14
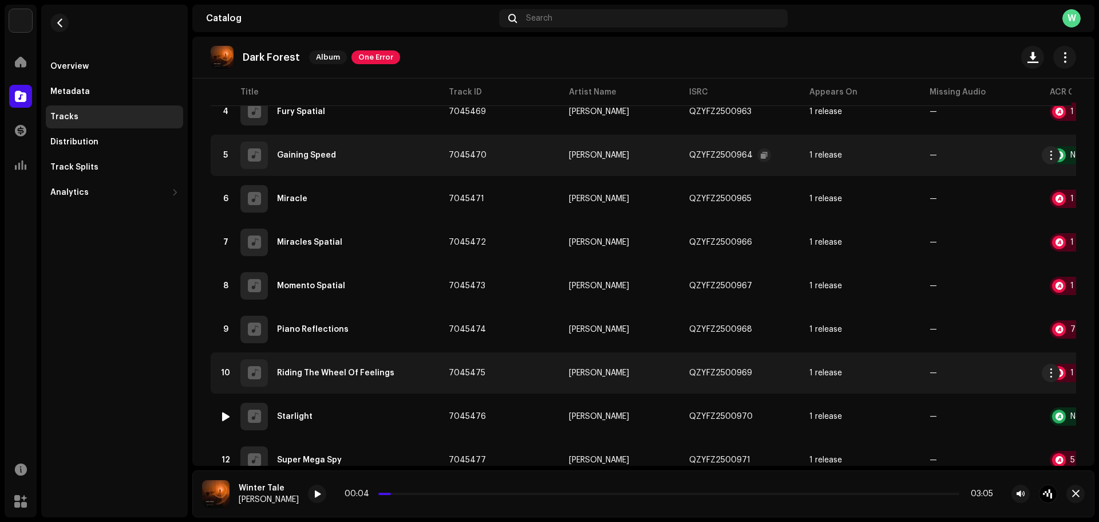
scroll to position [286, 0]
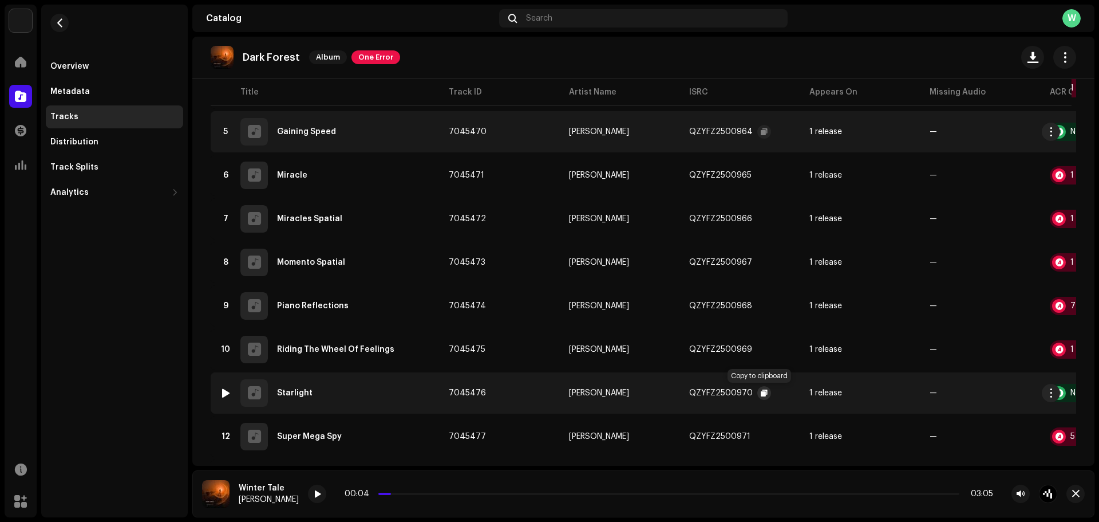
click at [761, 389] on span "button" at bounding box center [764, 392] width 7 height 9
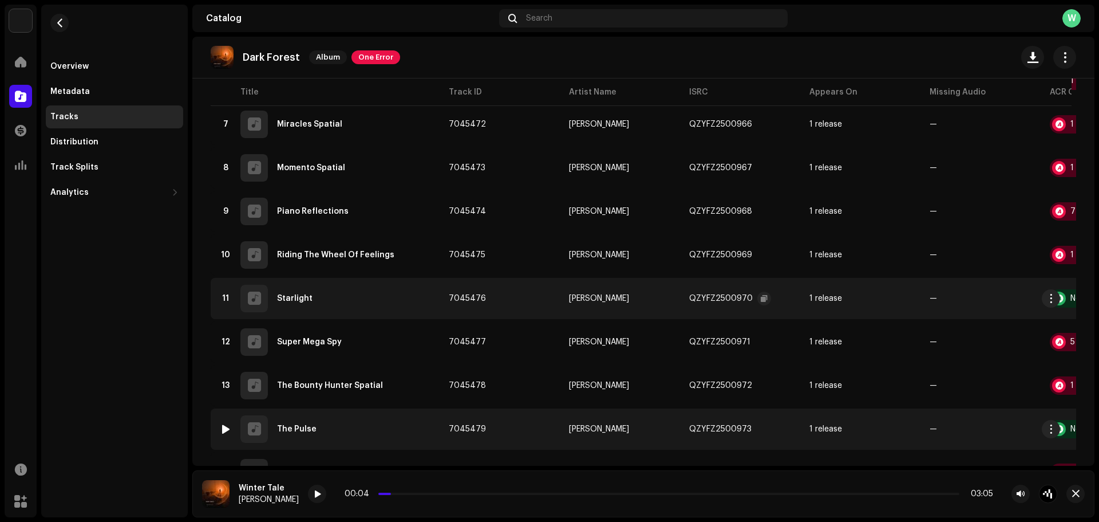
scroll to position [401, 0]
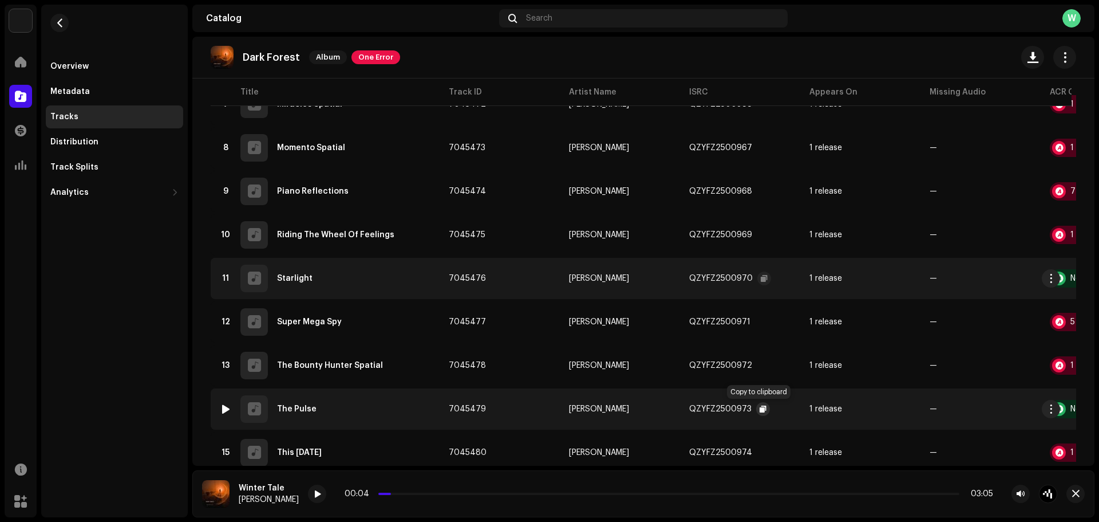
click at [756, 407] on button "button" at bounding box center [763, 409] width 14 height 14
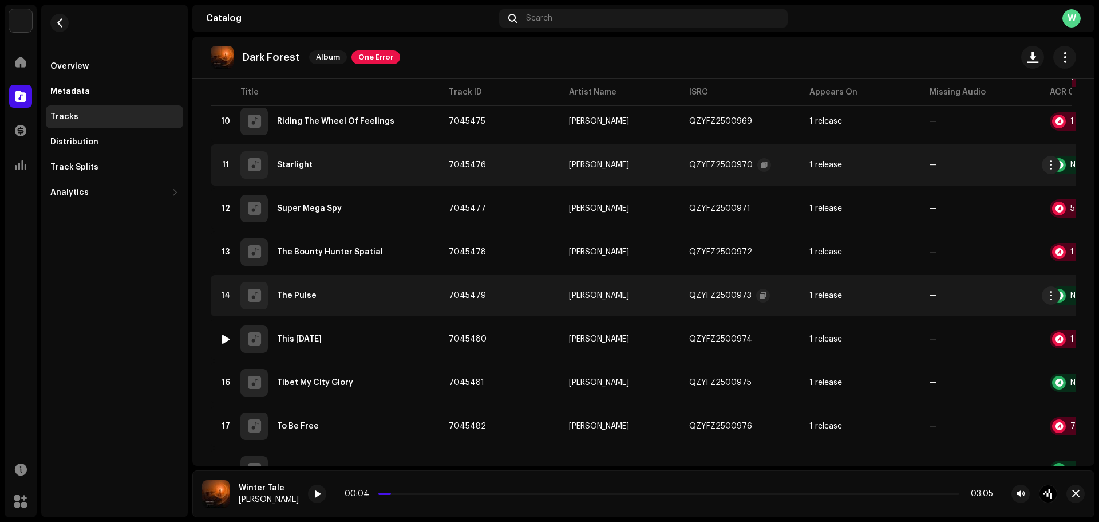
scroll to position [515, 0]
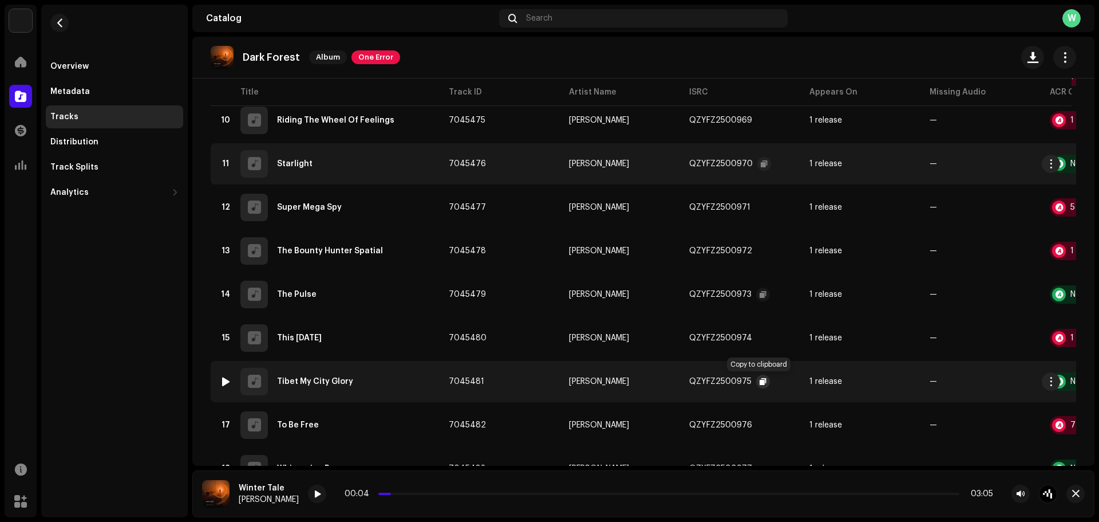
click at [760, 380] on span "button" at bounding box center [763, 381] width 7 height 9
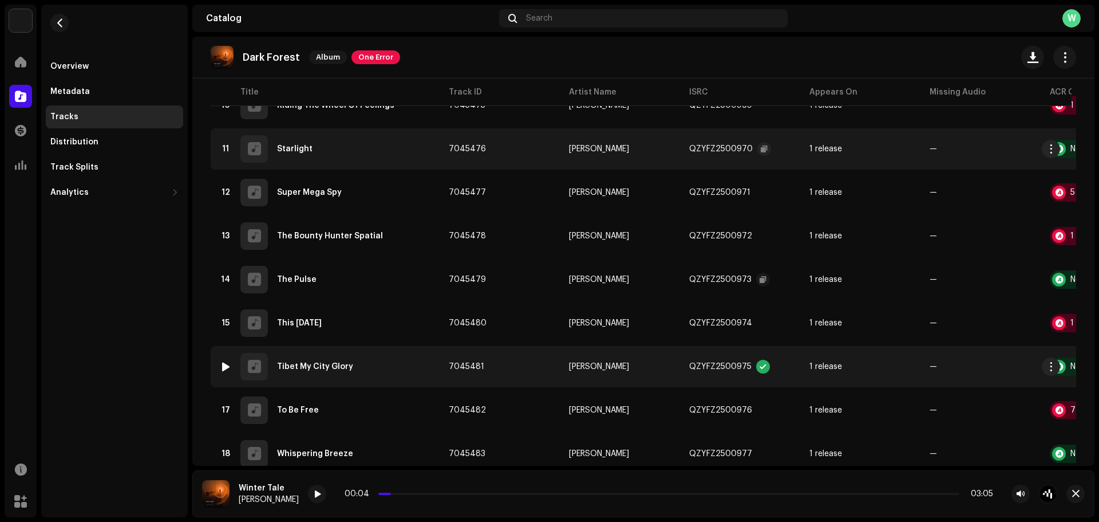
scroll to position [617, 0]
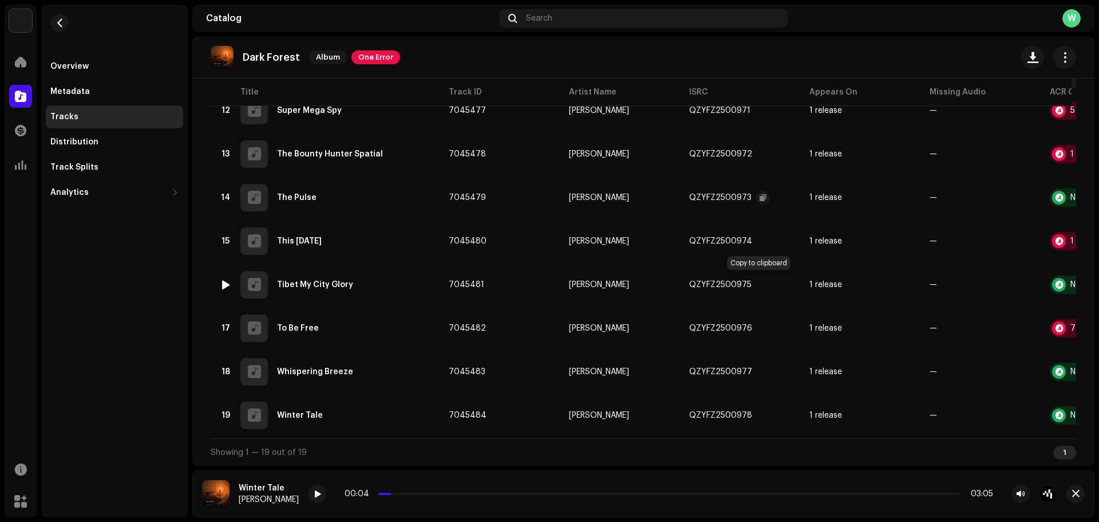
click at [760, 280] on span "button" at bounding box center [763, 284] width 7 height 9
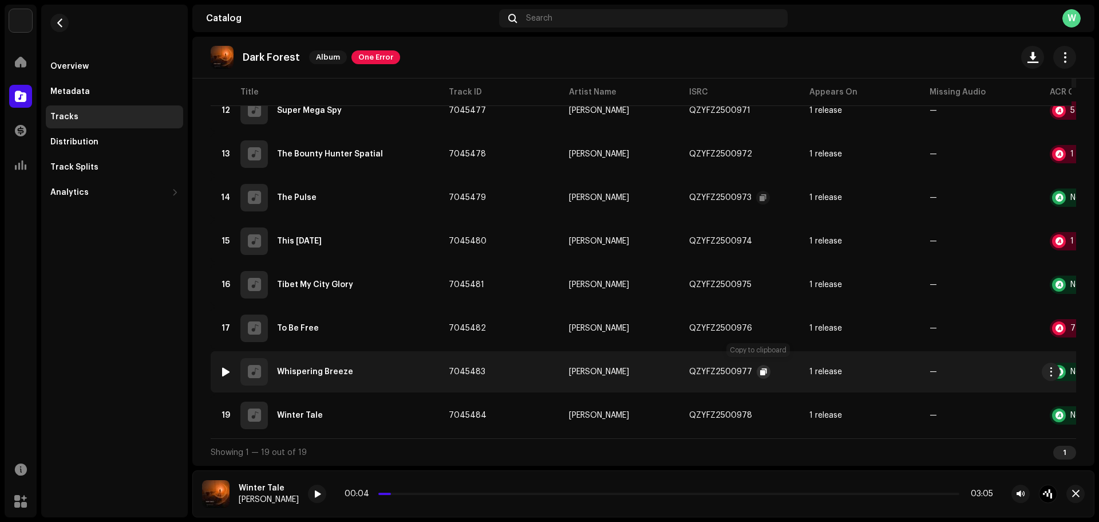
click at [760, 368] on span "button" at bounding box center [763, 371] width 7 height 9
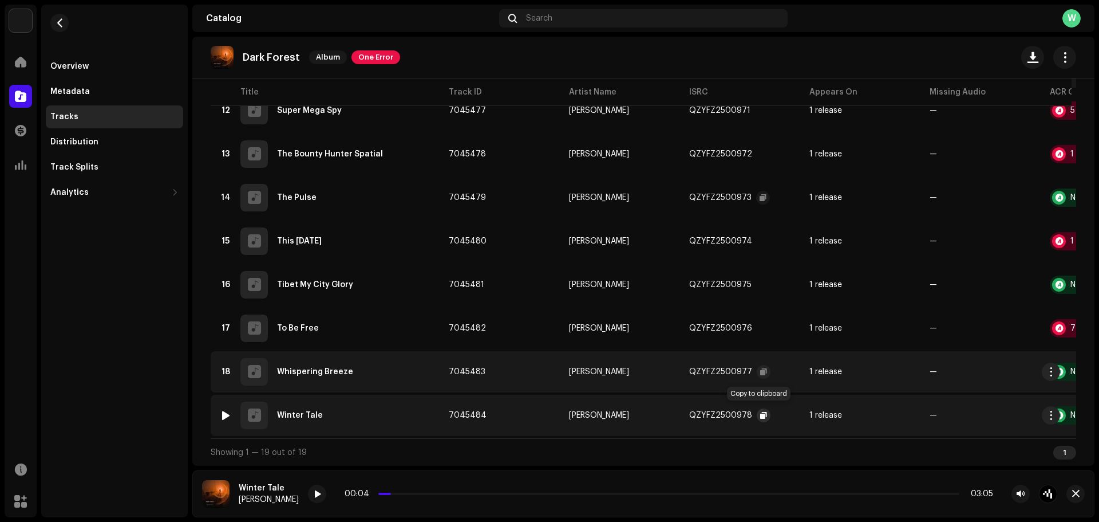
click at [760, 411] on span "button" at bounding box center [763, 415] width 7 height 9
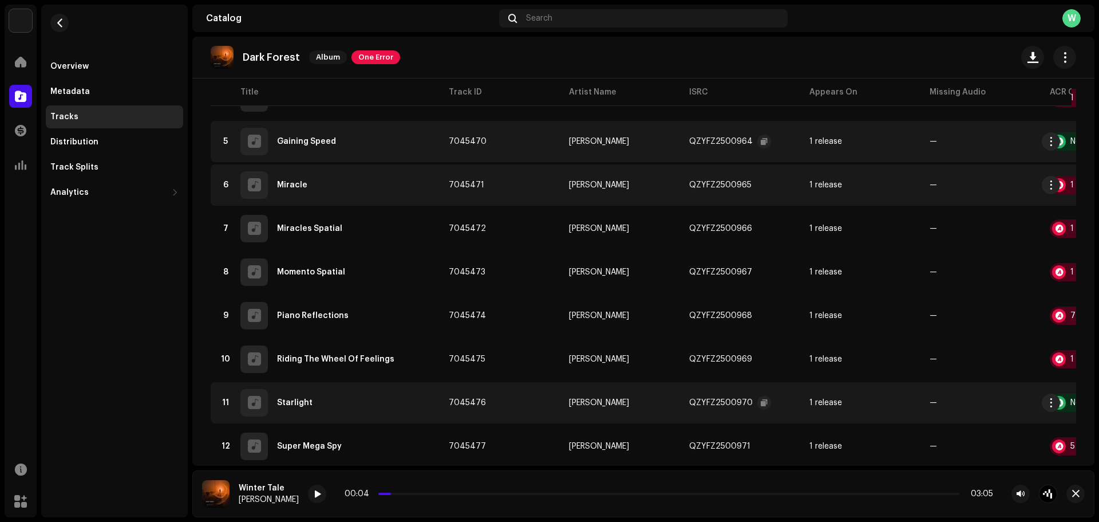
scroll to position [216, 0]
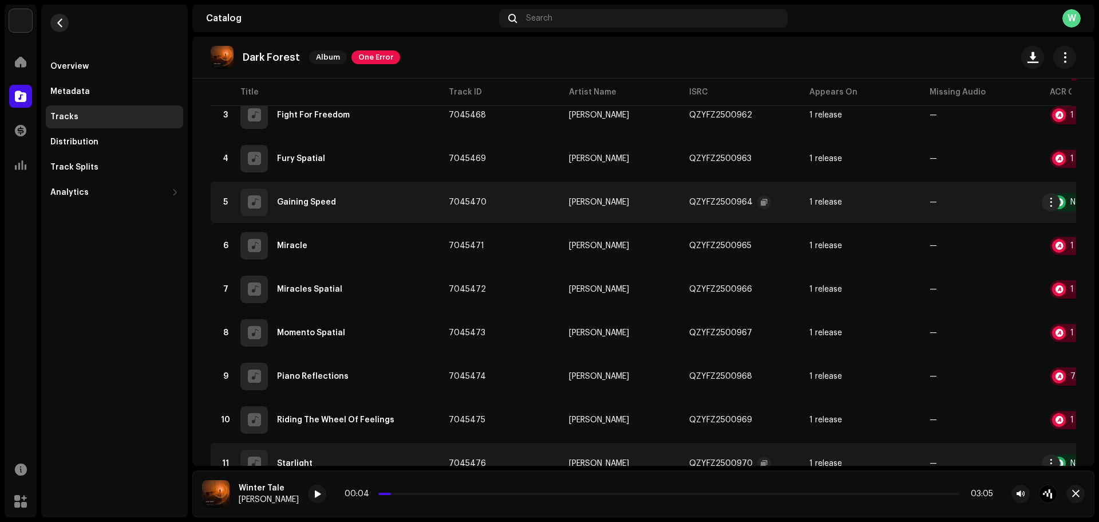
click at [64, 21] on span "button" at bounding box center [60, 22] width 9 height 9
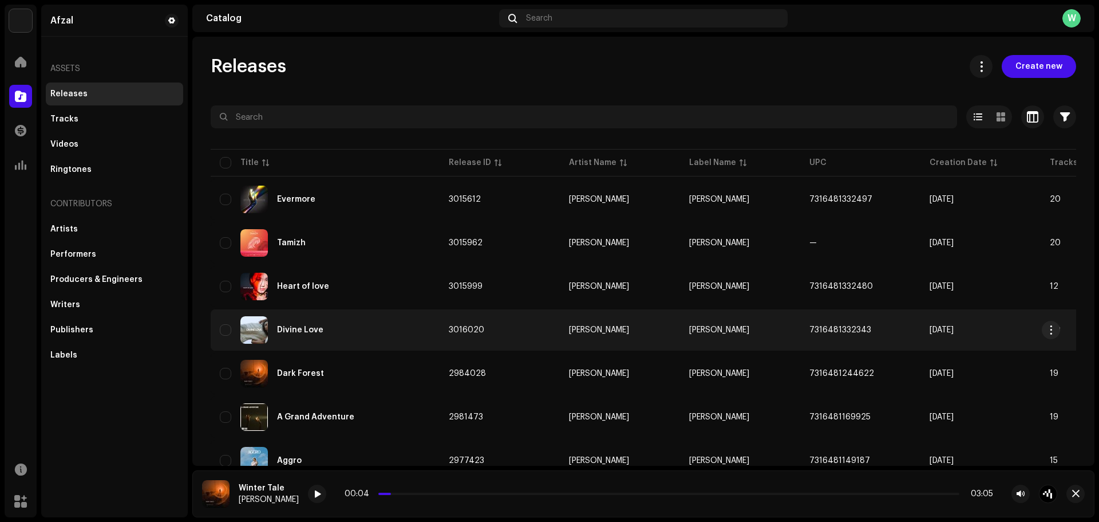
click at [302, 320] on div "Divine Love" at bounding box center [325, 329] width 211 height 27
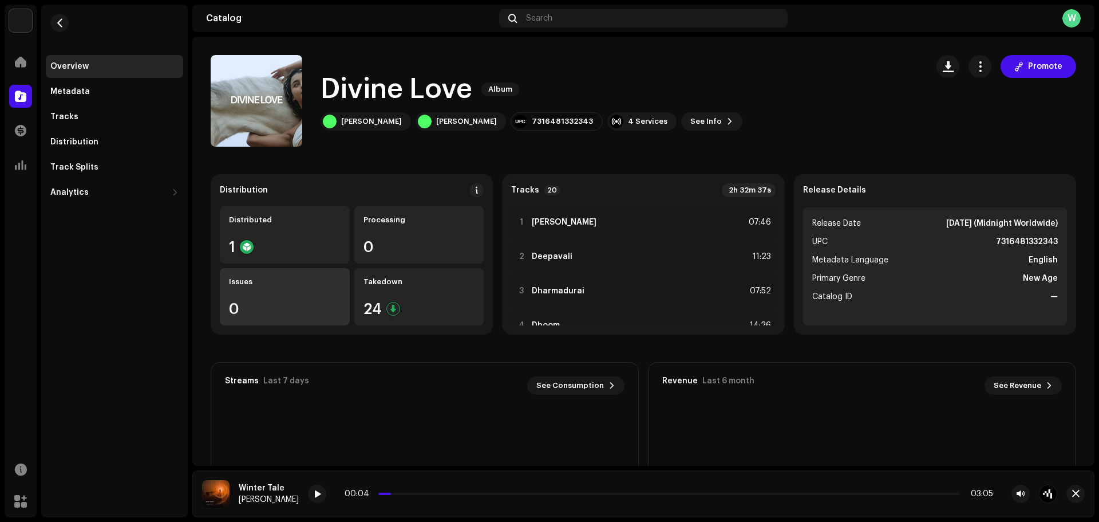
click at [346, 281] on div "Issues 0" at bounding box center [285, 296] width 130 height 57
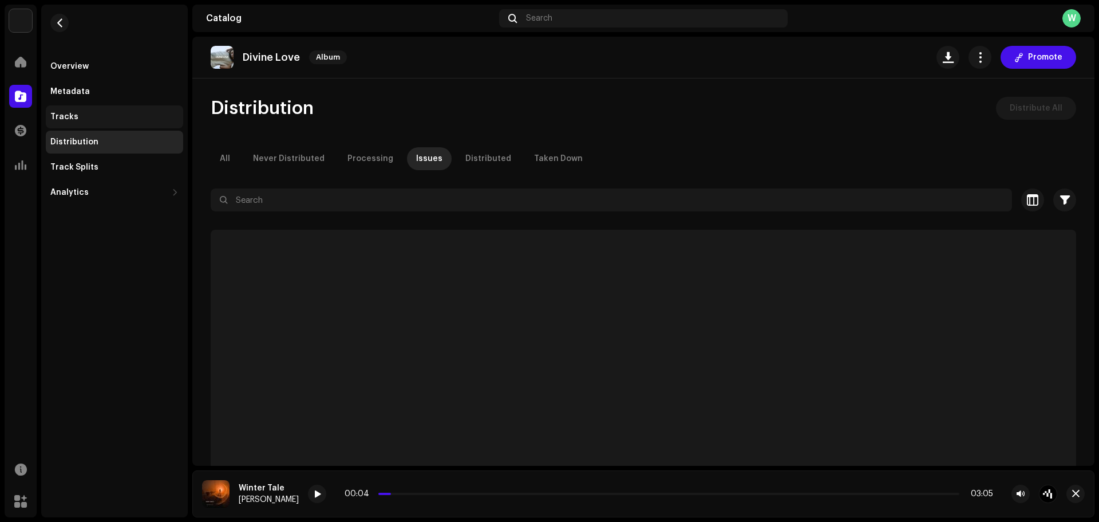
click at [90, 111] on div "Tracks" at bounding box center [114, 116] width 137 height 23
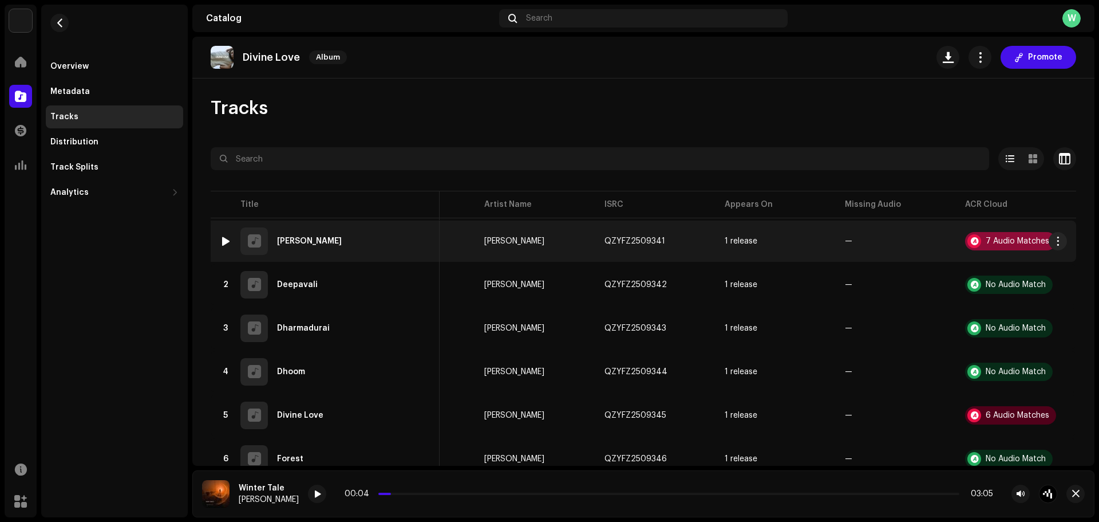
click at [968, 238] on div at bounding box center [975, 241] width 14 height 14
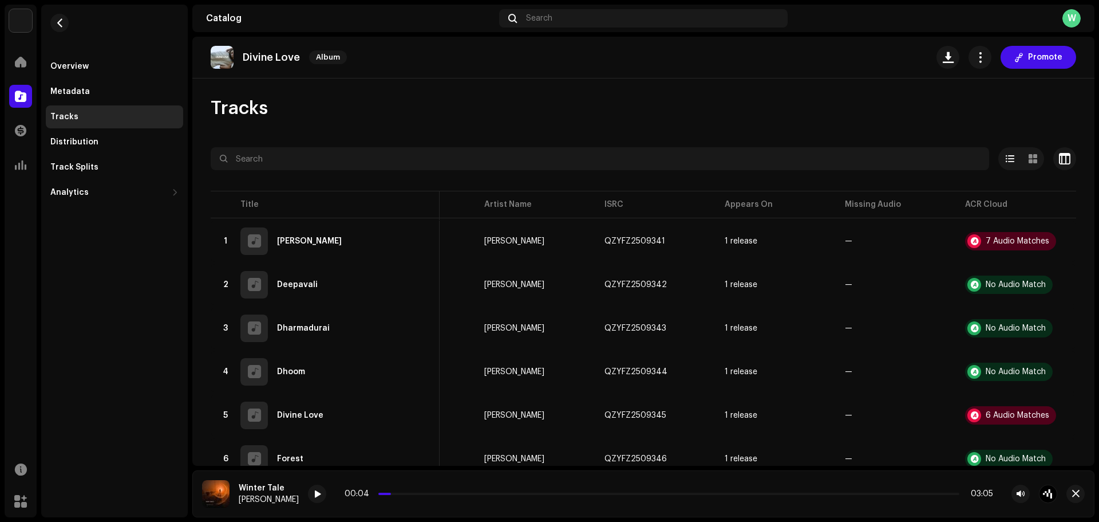
click at [270, 291] on div "Audio Recognition by Remix/Sample 7 All results require review/listening to avo…" at bounding box center [549, 261] width 1099 height 522
click at [61, 23] on span "button" at bounding box center [60, 22] width 9 height 9
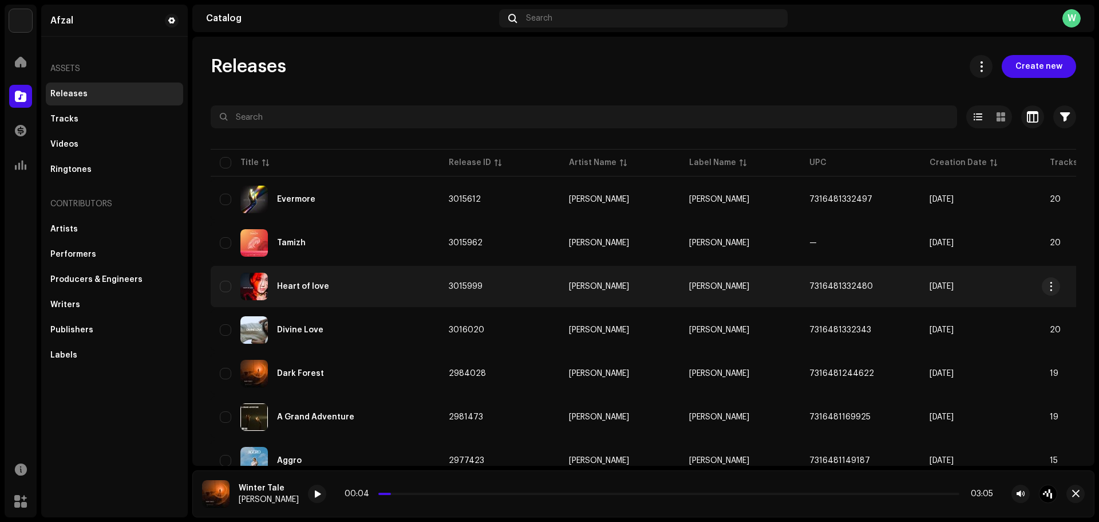
click at [313, 286] on div "Heart of love" at bounding box center [303, 286] width 52 height 8
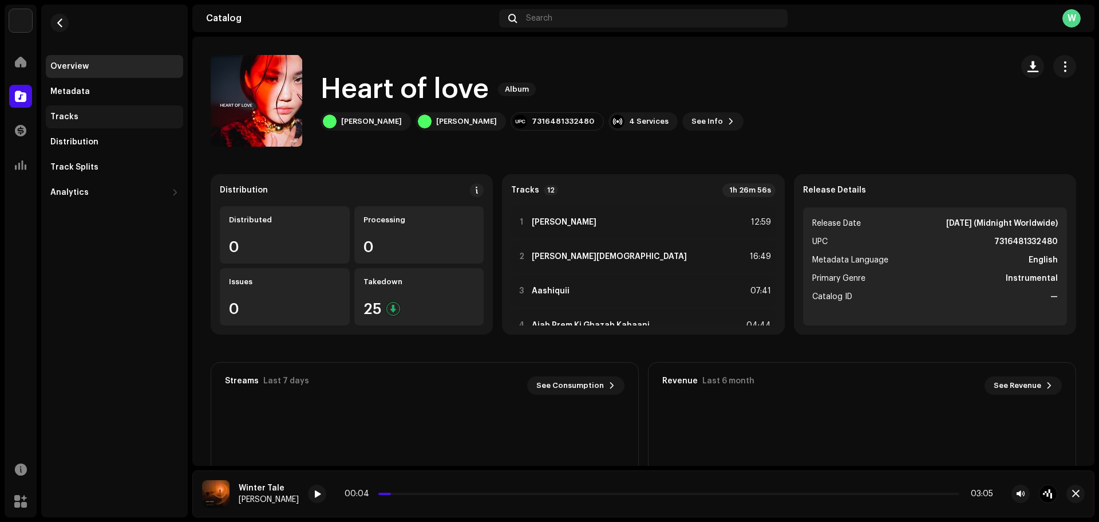
click at [107, 121] on div "Tracks" at bounding box center [114, 116] width 128 height 9
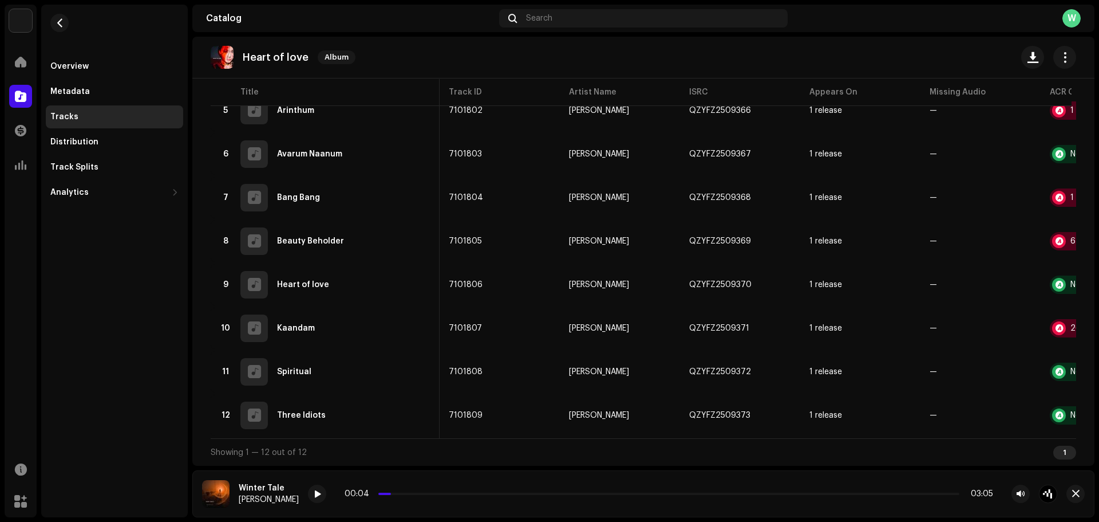
scroll to position [0, 89]
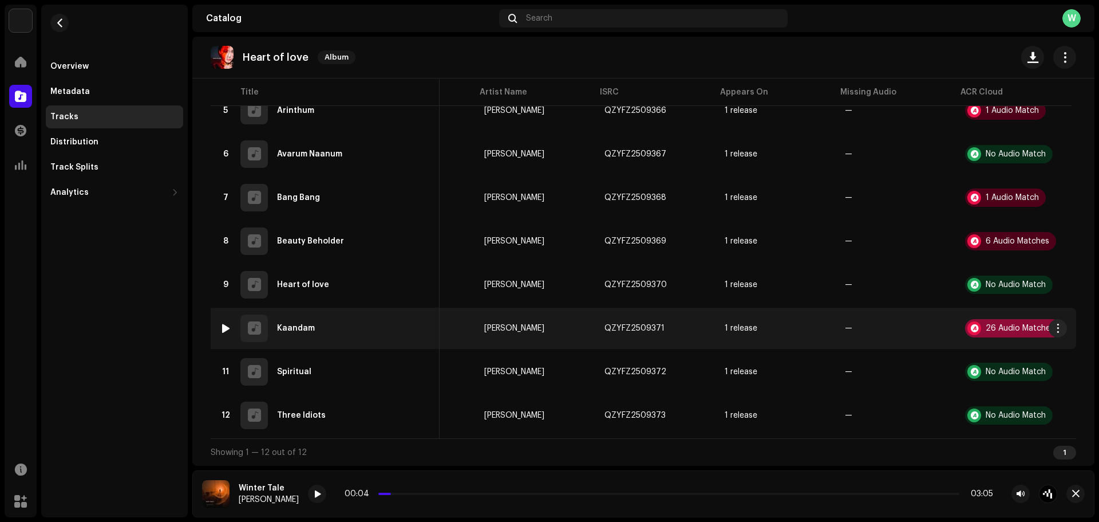
click at [968, 326] on div at bounding box center [975, 328] width 14 height 14
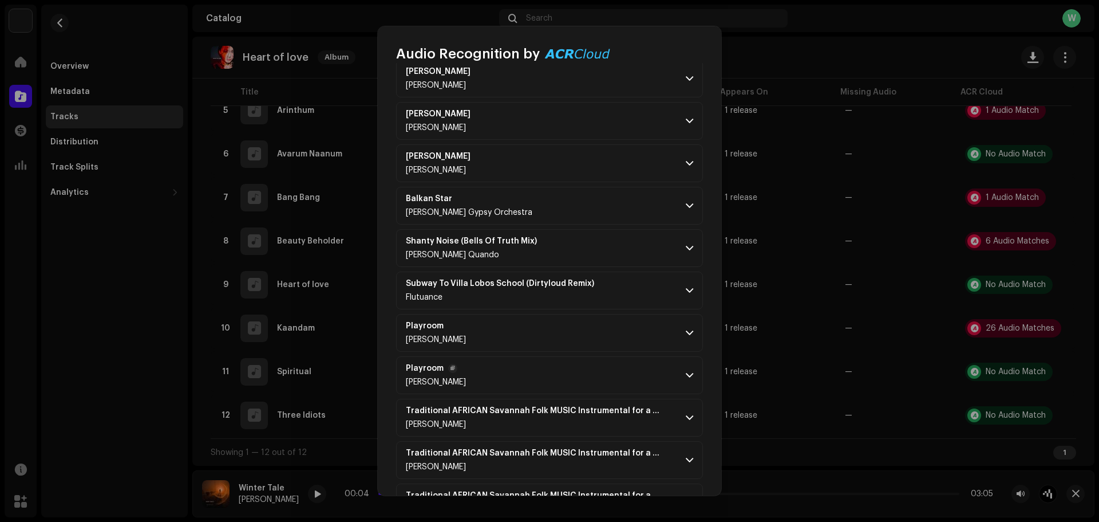
scroll to position [286, 0]
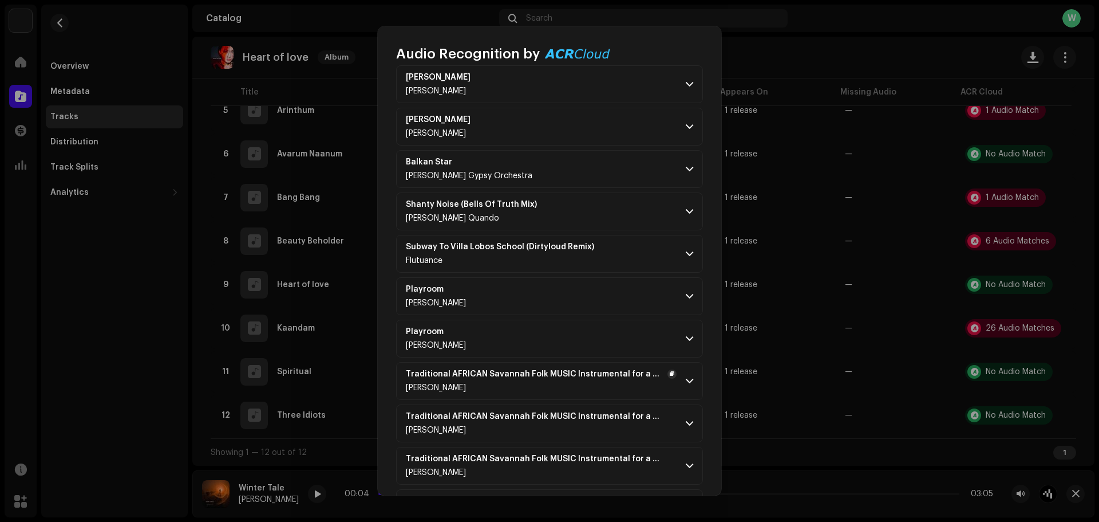
click at [670, 369] on span "button" at bounding box center [672, 373] width 5 height 9
click at [670, 373] on span "button" at bounding box center [672, 373] width 5 height 9
click at [677, 377] on p-accordion-header "Traditional AFRICAN Savannah Folk MUSIC Instrumental for a Dinner, Relaxing Stu…" at bounding box center [549, 381] width 307 height 38
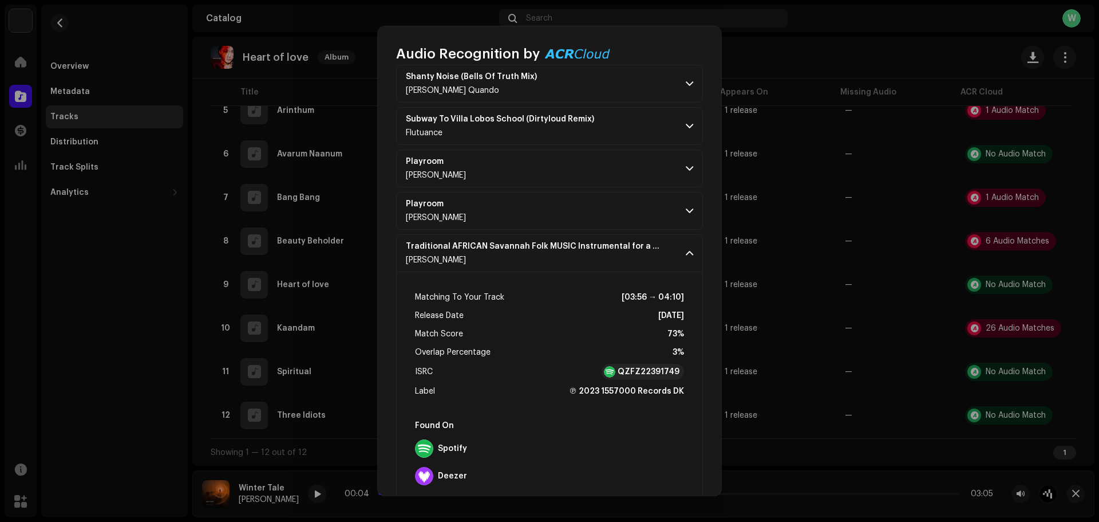
scroll to position [401, 0]
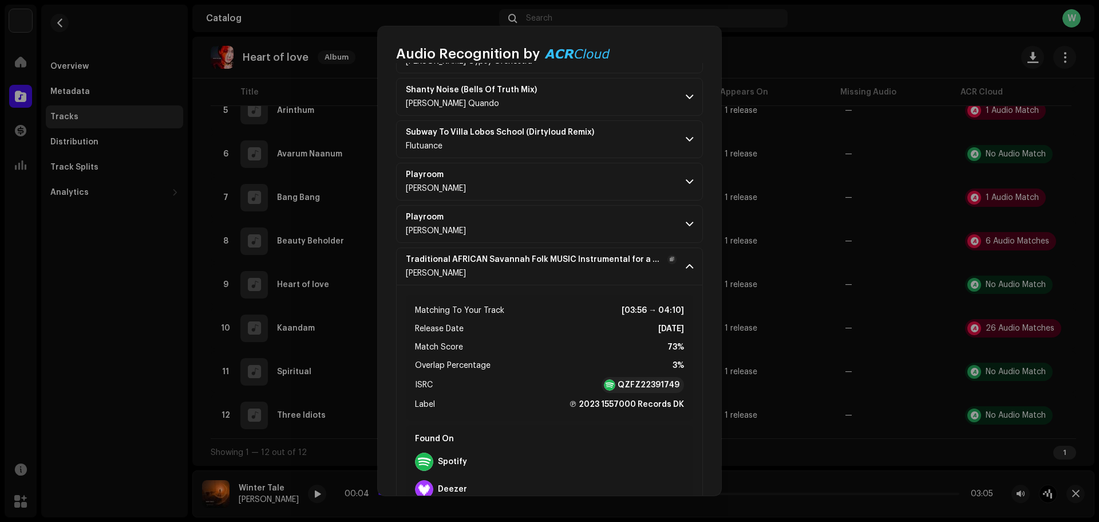
click at [686, 265] on span at bounding box center [689, 266] width 7 height 9
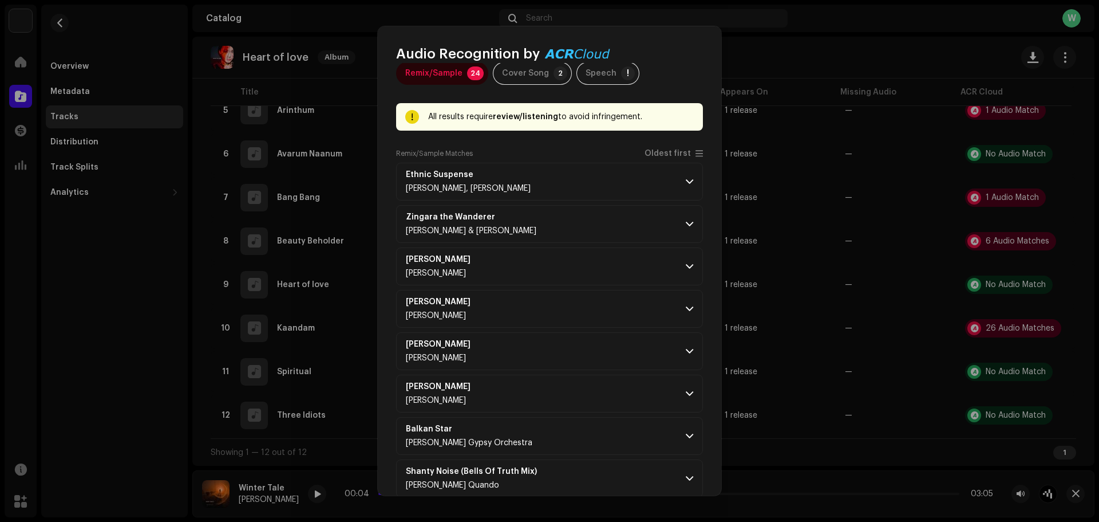
scroll to position [0, 0]
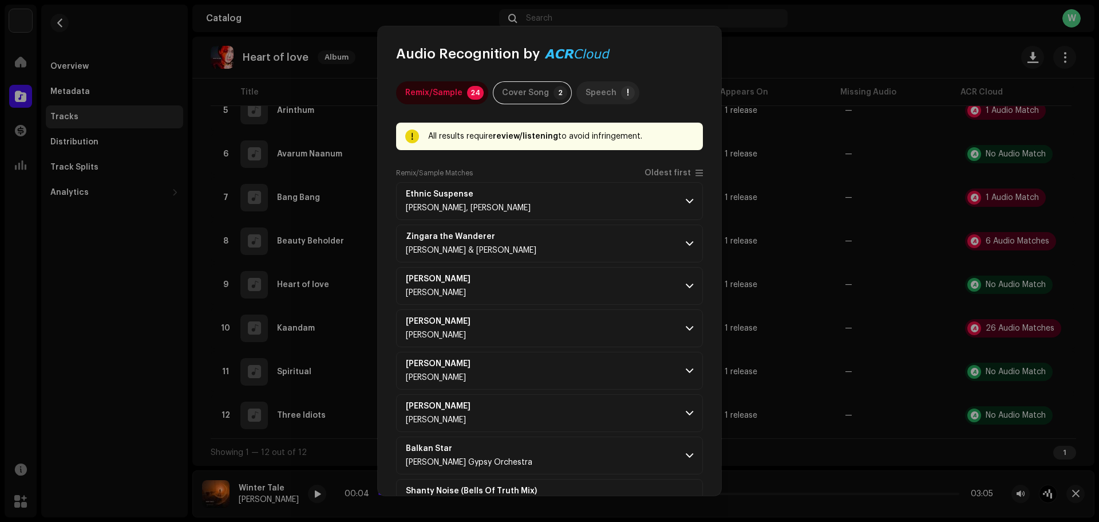
click at [612, 93] on p-tab "Speech !" at bounding box center [608, 92] width 63 height 23
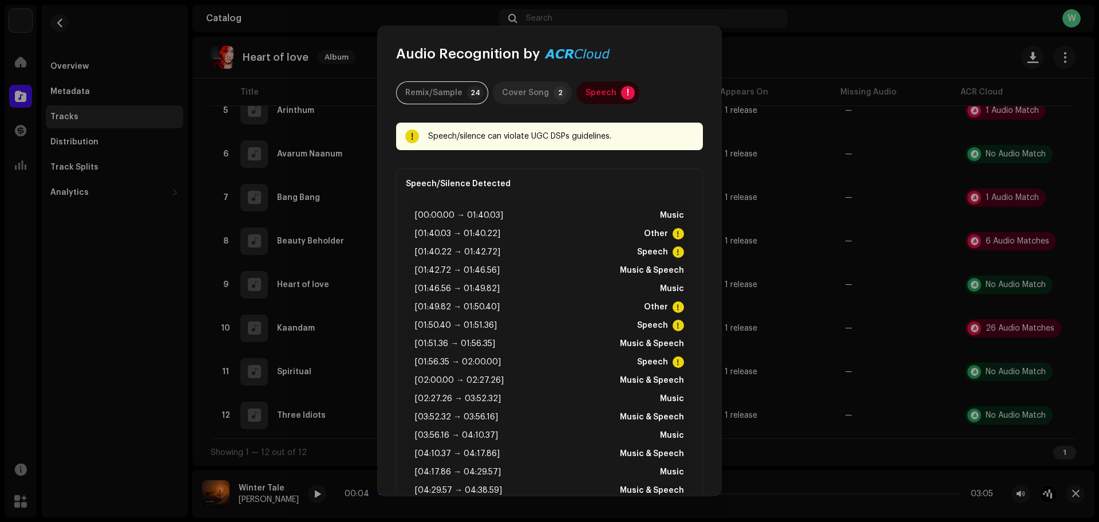
click at [537, 87] on div "Cover Song" at bounding box center [525, 92] width 47 height 23
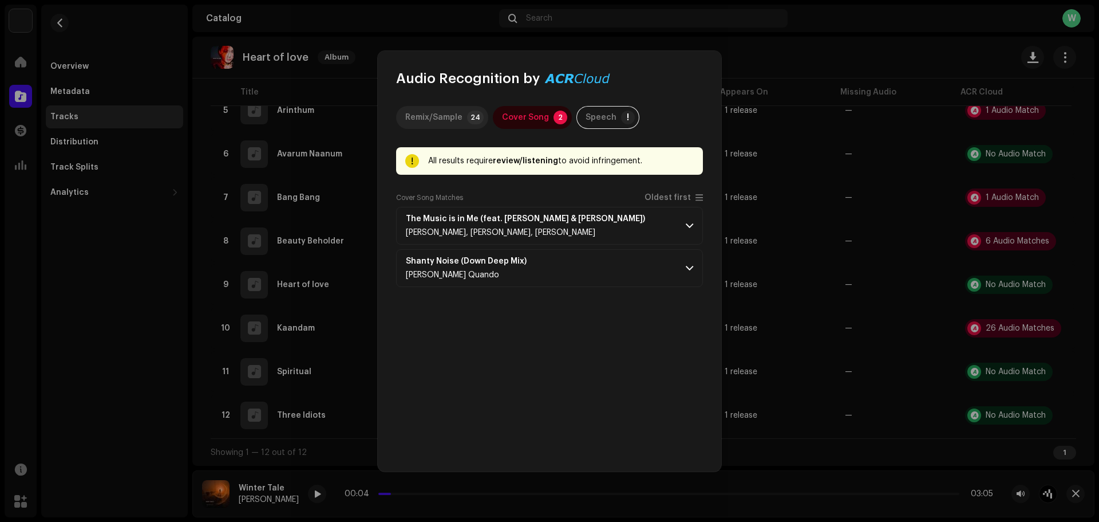
click at [459, 115] on div "Remix/Sample" at bounding box center [433, 117] width 57 height 23
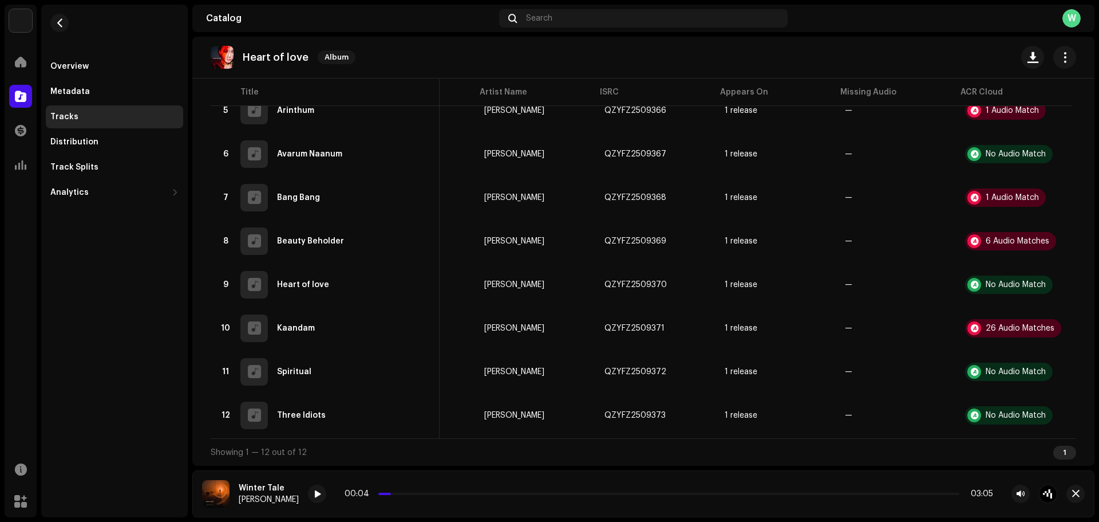
click at [766, 259] on div "Audio Recognition by Remix/Sample 24 Cover Song 2 Speech ! All results require …" at bounding box center [549, 261] width 1099 height 522
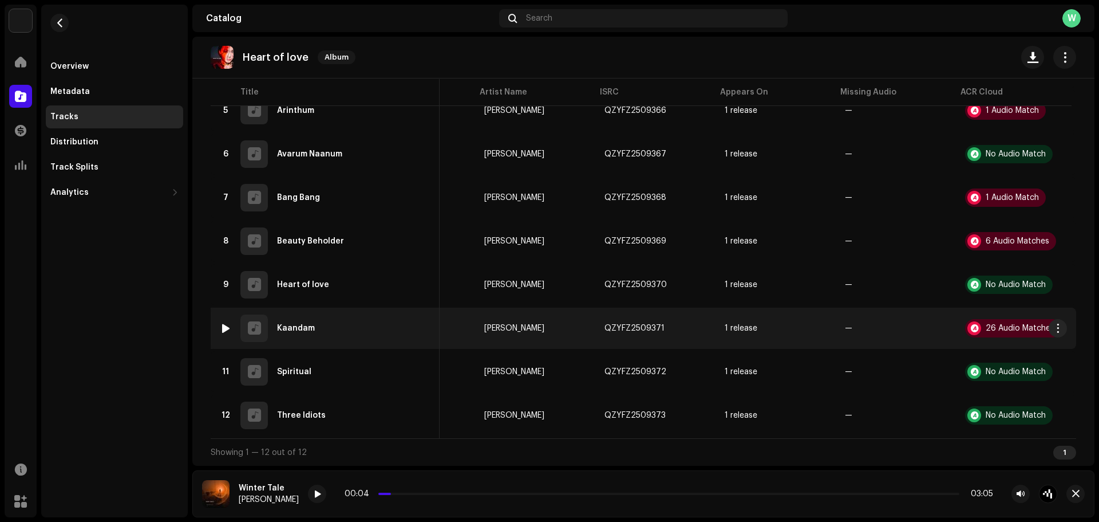
click at [224, 324] on div at bounding box center [226, 328] width 9 height 9
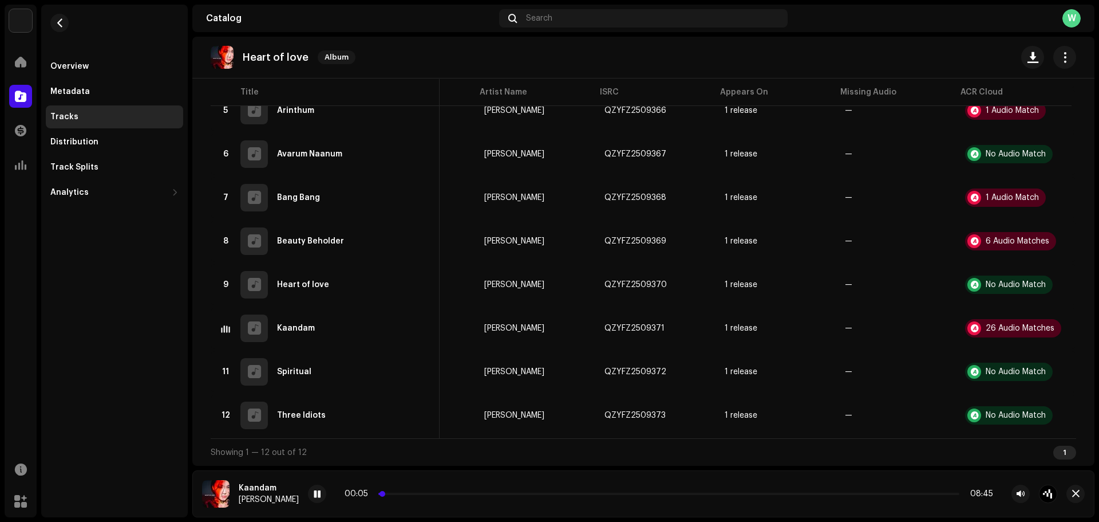
click at [395, 494] on p-slider at bounding box center [669, 493] width 581 height 2
click at [314, 493] on span at bounding box center [317, 494] width 7 height 9
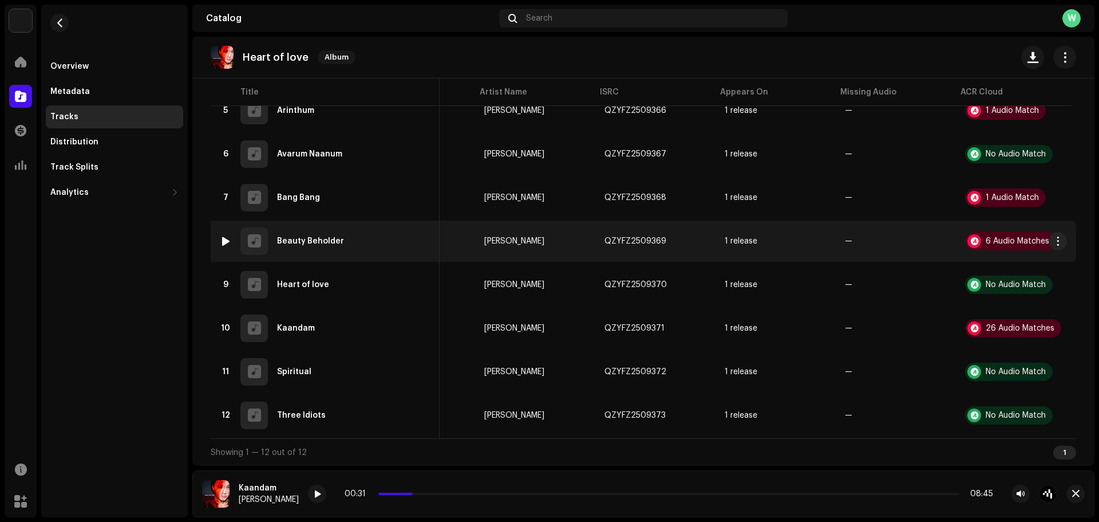
click at [228, 237] on div at bounding box center [226, 241] width 9 height 9
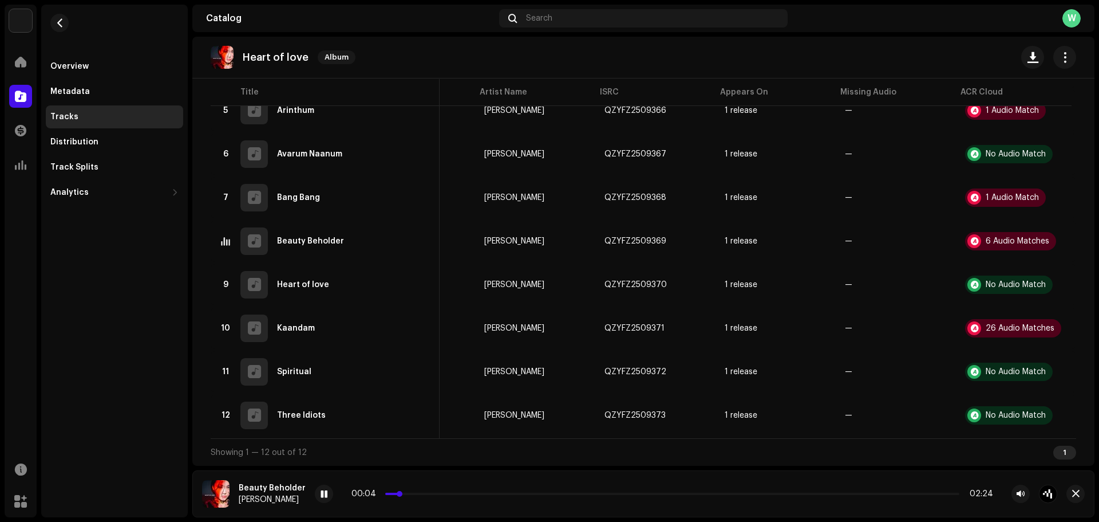
click at [414, 492] on p-slider at bounding box center [672, 493] width 574 height 2
click at [555, 494] on p-slider at bounding box center [672, 493] width 574 height 2
click at [321, 490] on span at bounding box center [324, 494] width 7 height 9
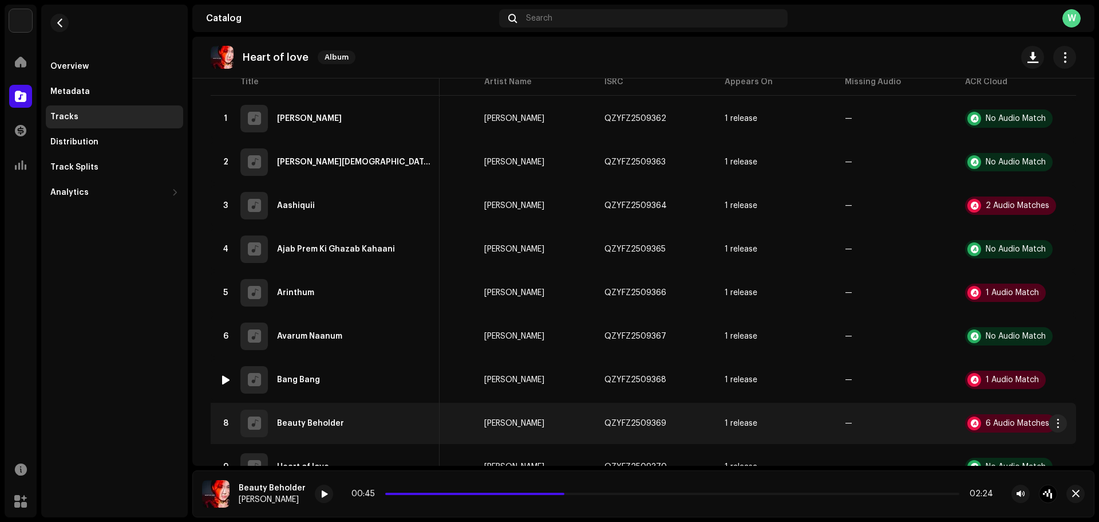
scroll to position [26, 0]
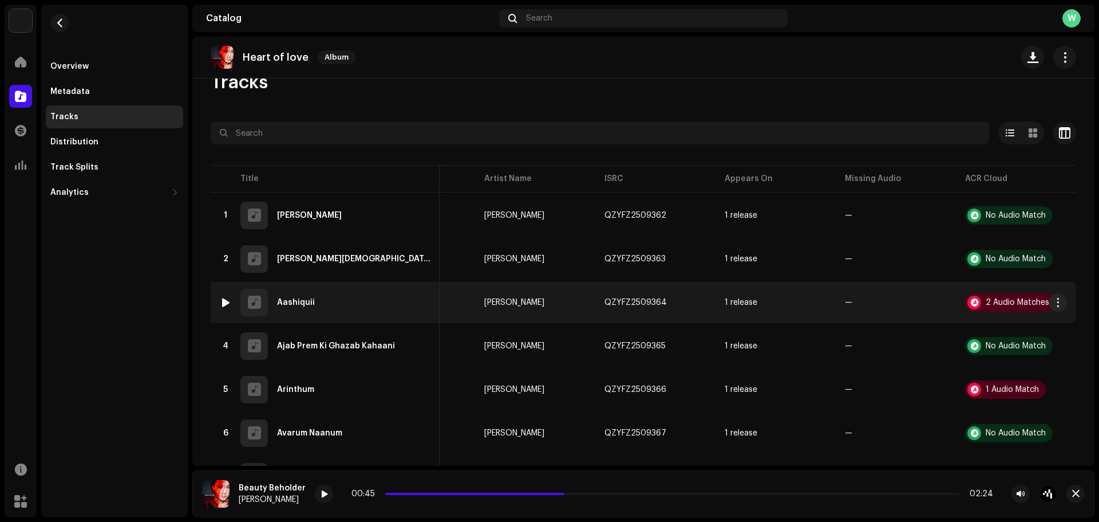
click at [227, 300] on div at bounding box center [226, 302] width 9 height 9
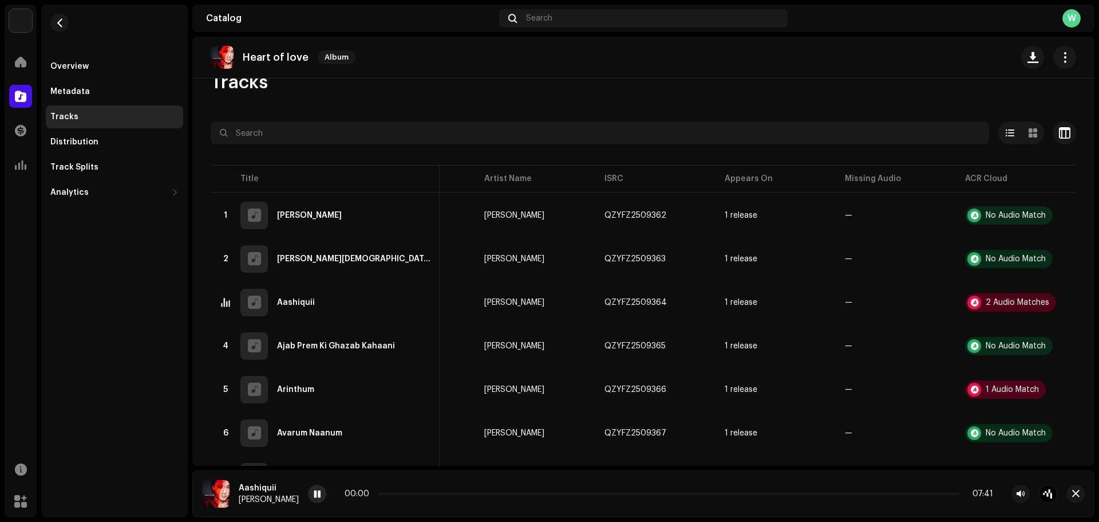
click at [314, 494] on span at bounding box center [317, 494] width 7 height 9
click at [389, 493] on p-slider at bounding box center [669, 493] width 581 height 2
click at [485, 492] on p-slider at bounding box center [669, 493] width 581 height 2
click at [1070, 494] on button "button" at bounding box center [1076, 493] width 18 height 18
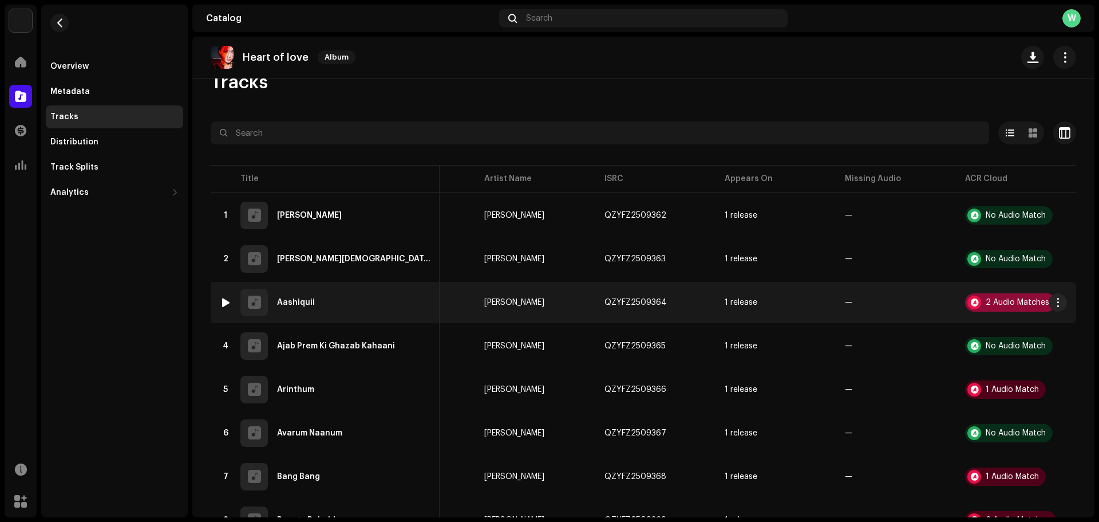
click at [995, 302] on div "2 Audio Matches" at bounding box center [1018, 302] width 64 height 8
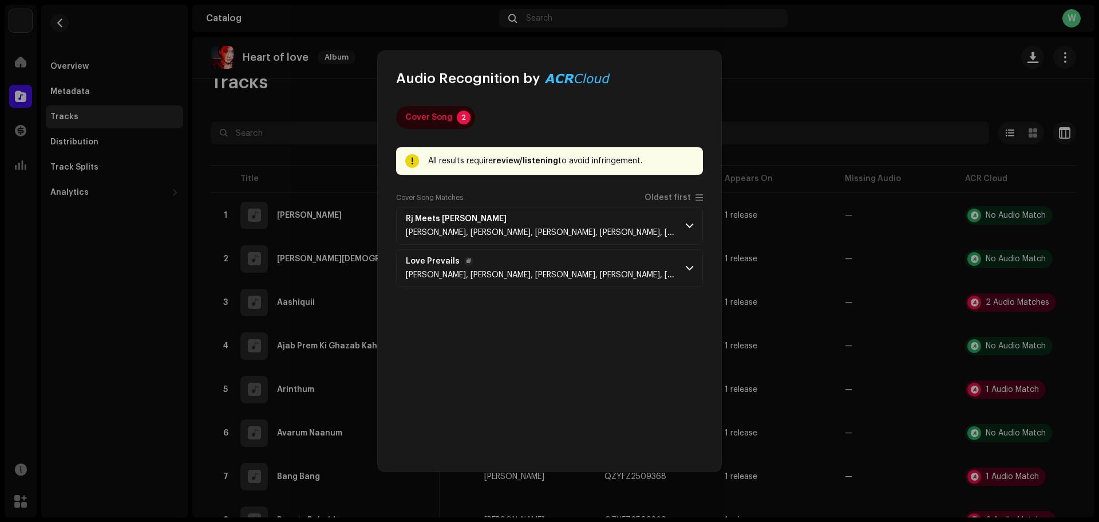
click at [612, 261] on span "Love Prevails" at bounding box center [541, 261] width 271 height 9
click at [665, 265] on span "Love Prevails" at bounding box center [541, 261] width 271 height 9
click at [691, 265] on span at bounding box center [689, 267] width 7 height 9
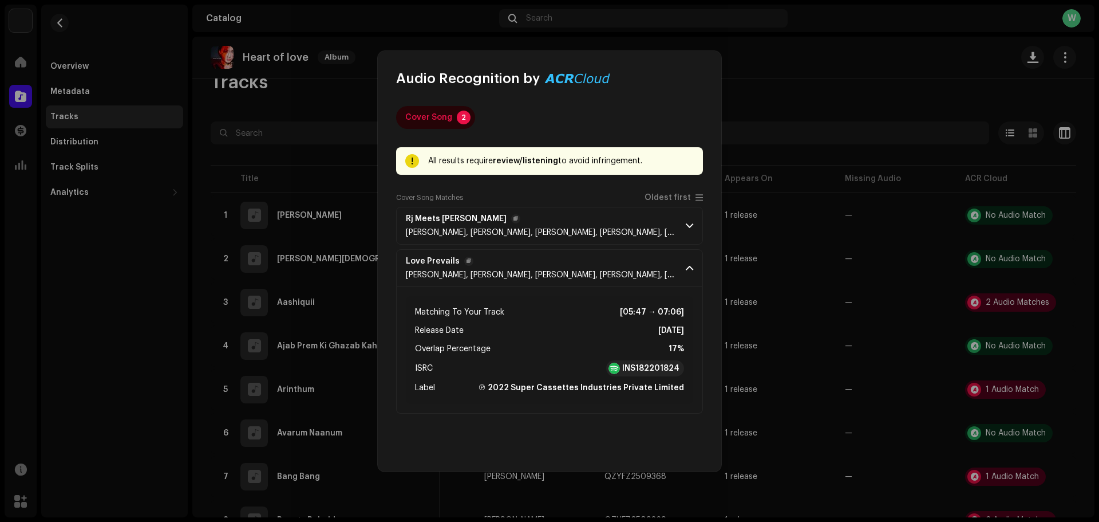
click at [681, 229] on p-accordion-header "Rj Meets [PERSON_NAME], [PERSON_NAME], [PERSON_NAME], [PERSON_NAME], [PERSON_NA…" at bounding box center [549, 226] width 307 height 38
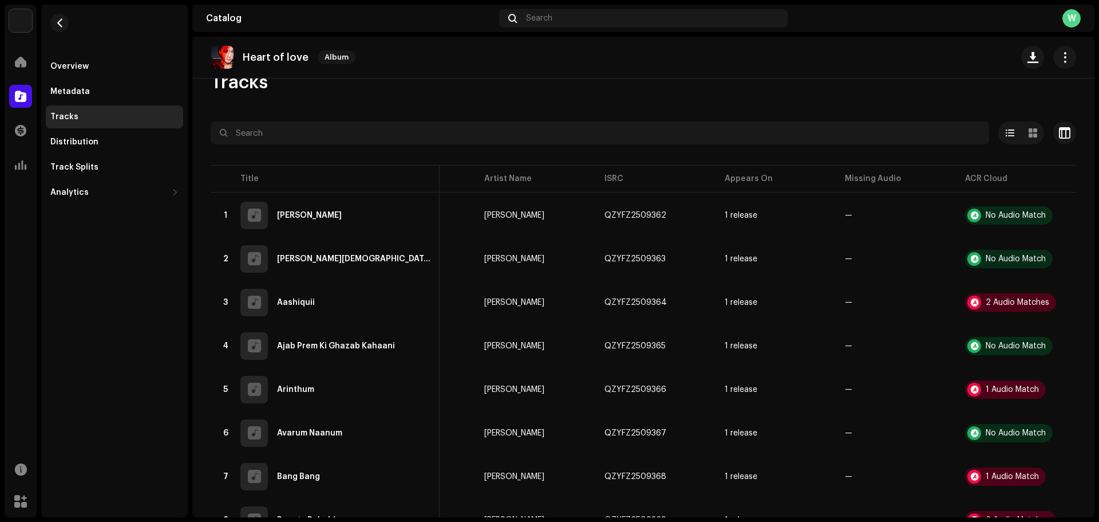
click at [736, 190] on div "Audio Recognition by Cover Song 2 All results require review/listening to avoid…" at bounding box center [549, 261] width 1099 height 522
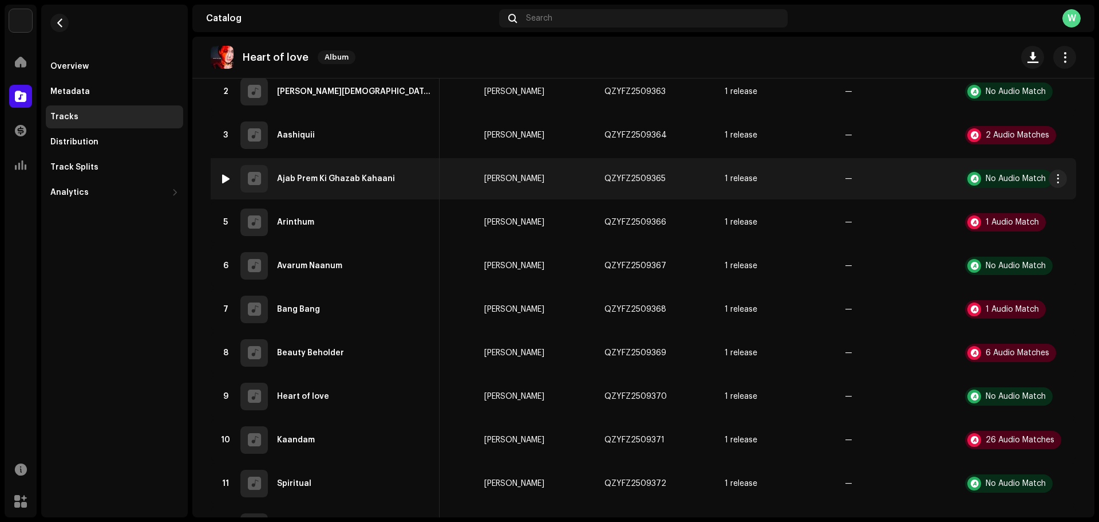
scroll to position [0, 0]
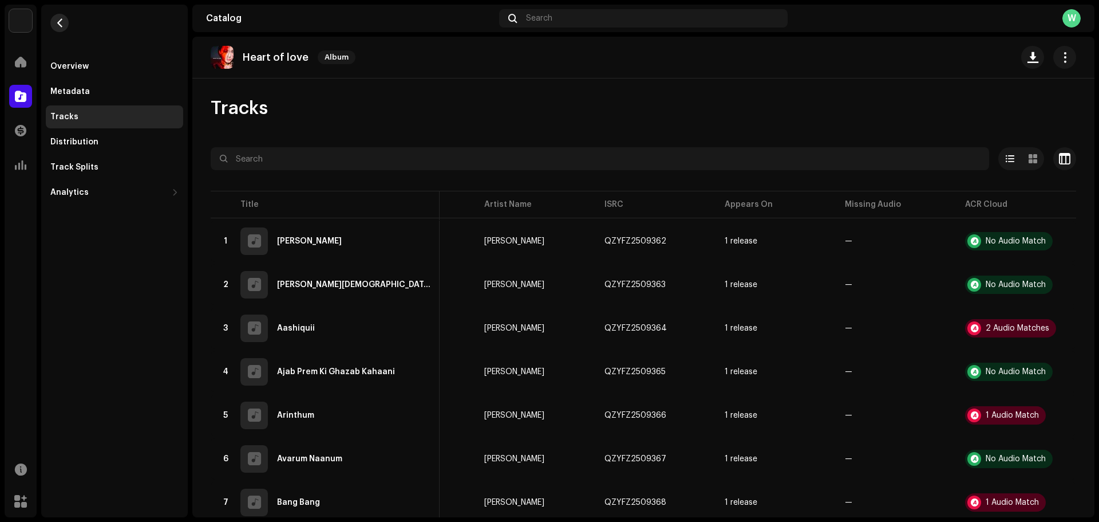
click at [58, 19] on span "button" at bounding box center [60, 22] width 9 height 9
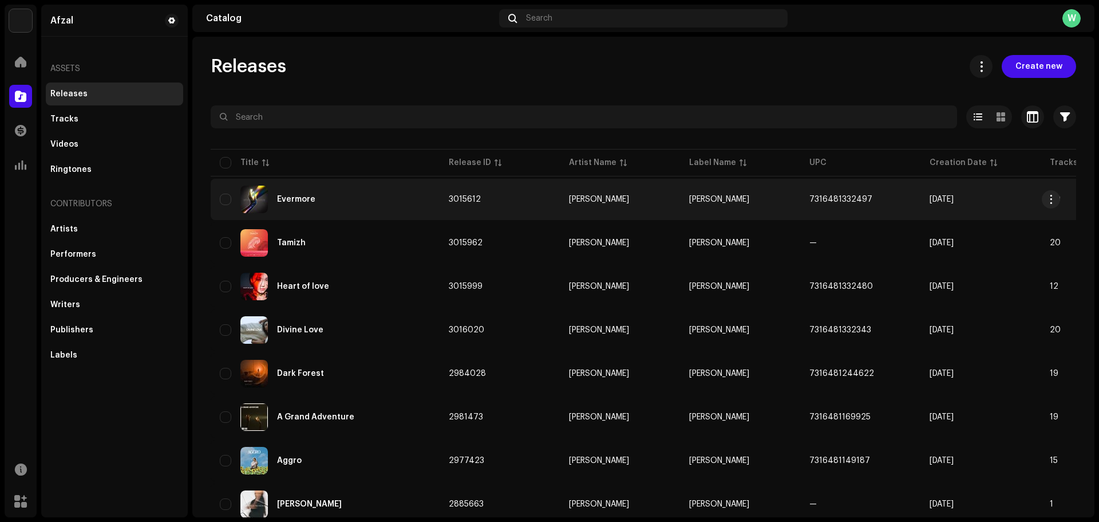
click at [265, 192] on img at bounding box center [254, 199] width 27 height 27
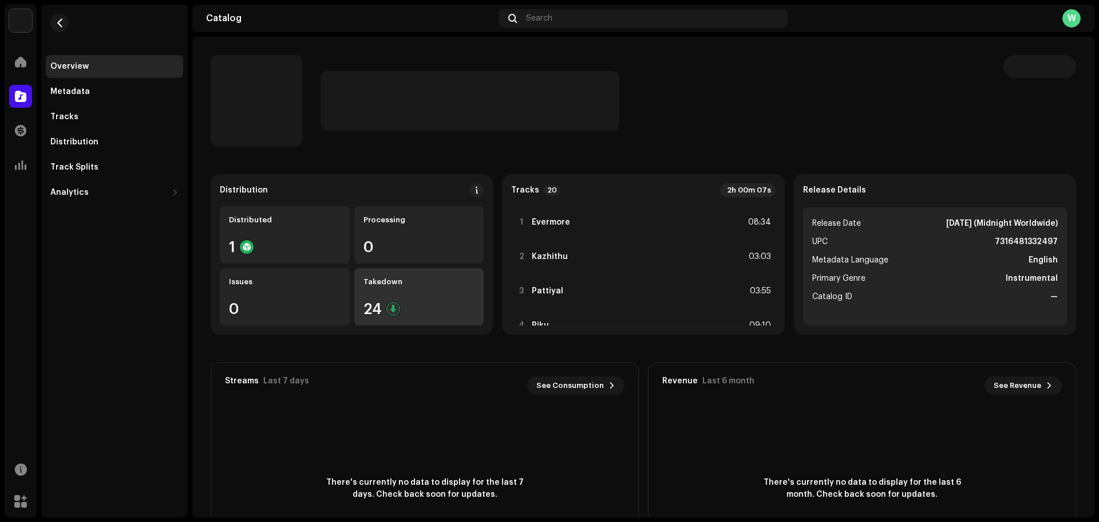
click at [387, 281] on div "Takedown" at bounding box center [420, 281] width 112 height 9
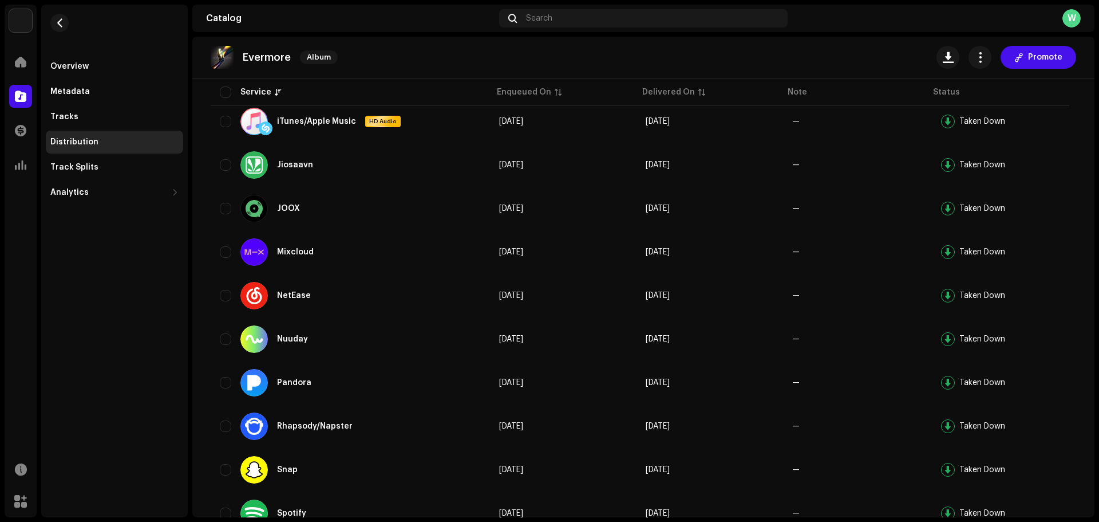
scroll to position [172, 0]
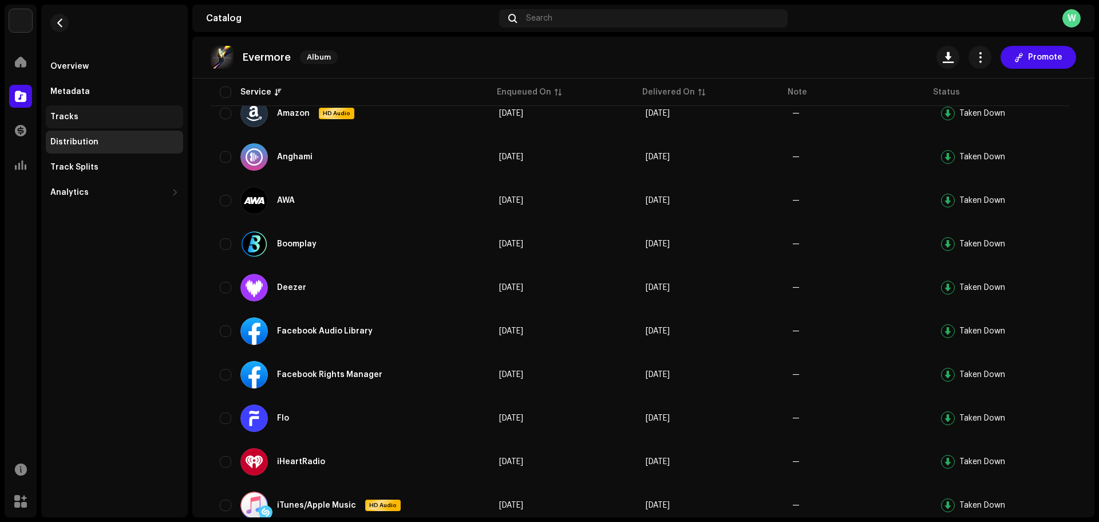
click at [105, 125] on div "Tracks" at bounding box center [114, 116] width 137 height 23
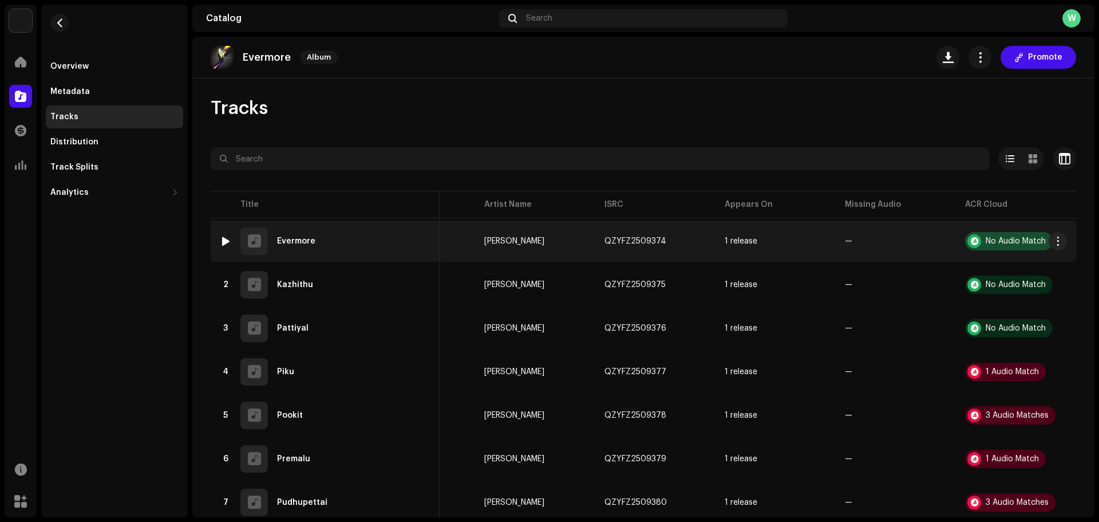
click at [977, 243] on div "No Audio Match" at bounding box center [1009, 241] width 88 height 18
click at [986, 240] on div "No Audio Match" at bounding box center [1016, 241] width 60 height 8
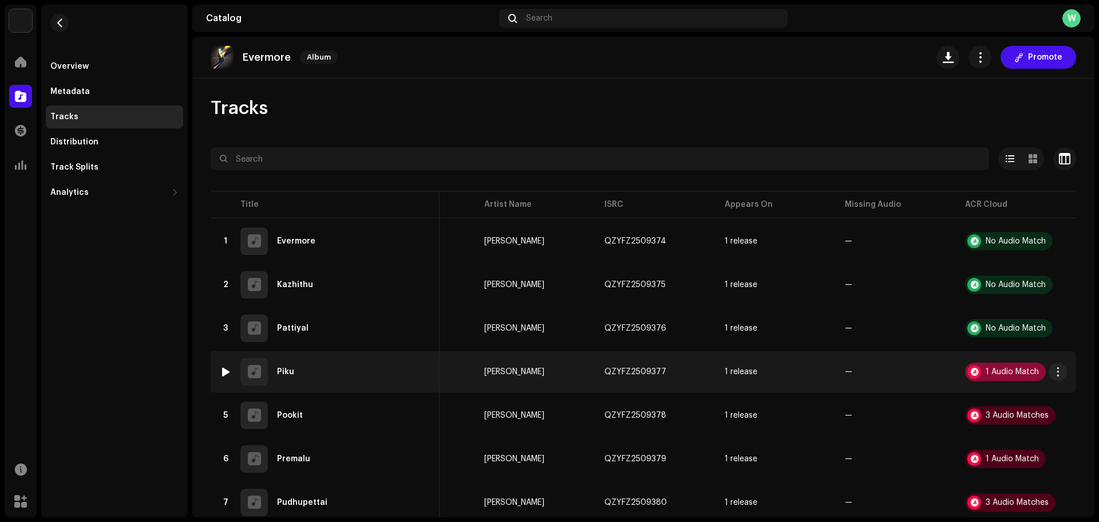
click at [983, 365] on div "1 Audio Match" at bounding box center [1005, 371] width 81 height 18
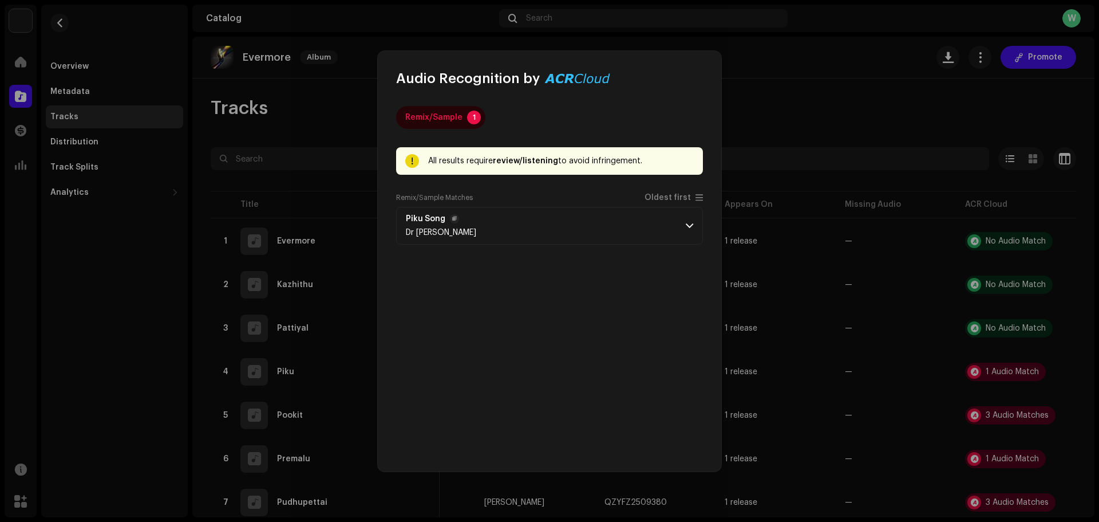
click at [668, 227] on p-accordion-header "Piku Song Dr [PERSON_NAME]" at bounding box center [549, 226] width 307 height 38
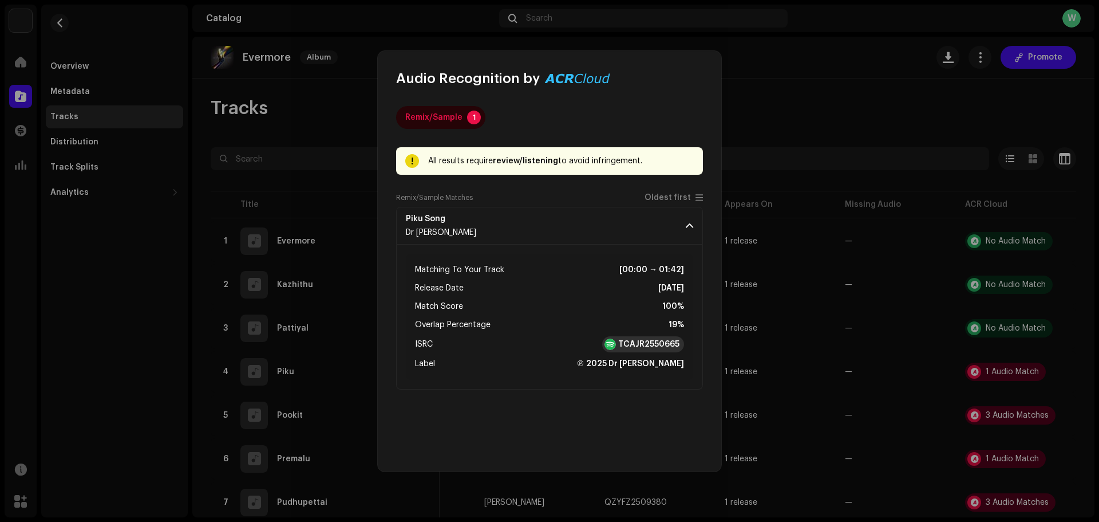
click at [629, 341] on strong "TCAJR2550665" at bounding box center [648, 343] width 61 height 11
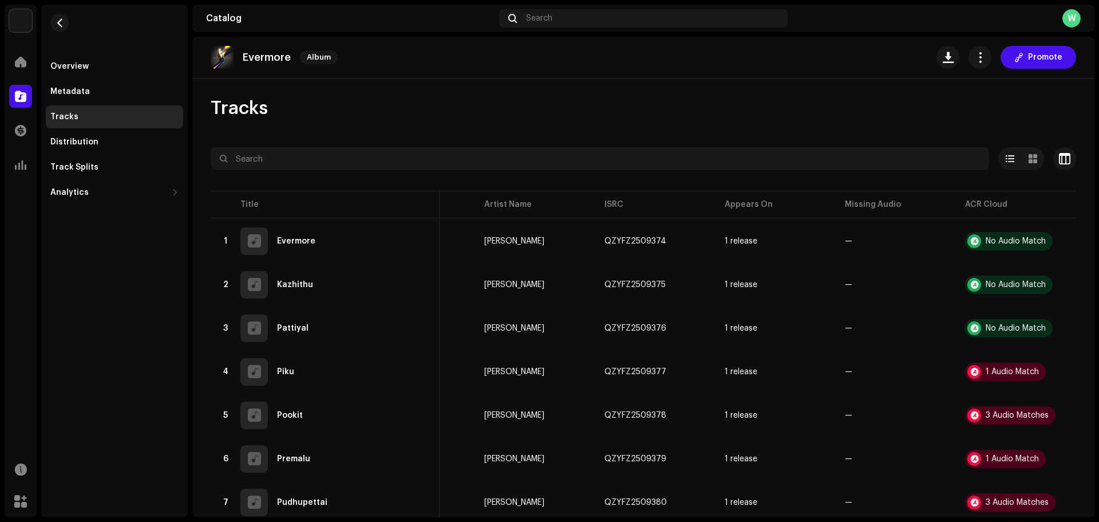
click at [356, 227] on div "Audio Recognition by Remix/Sample 1 All results require review/listening to avo…" at bounding box center [549, 261] width 1099 height 522
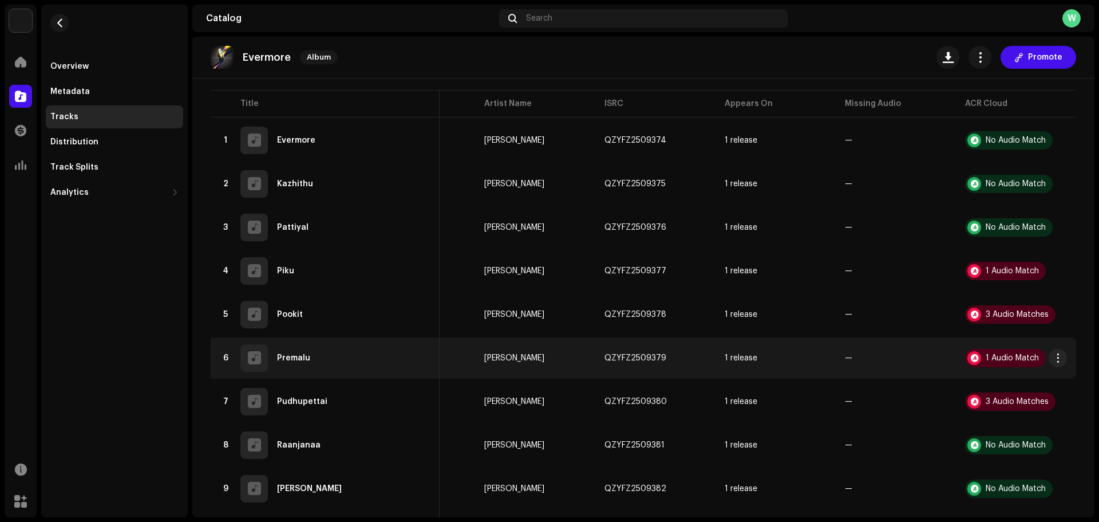
scroll to position [115, 0]
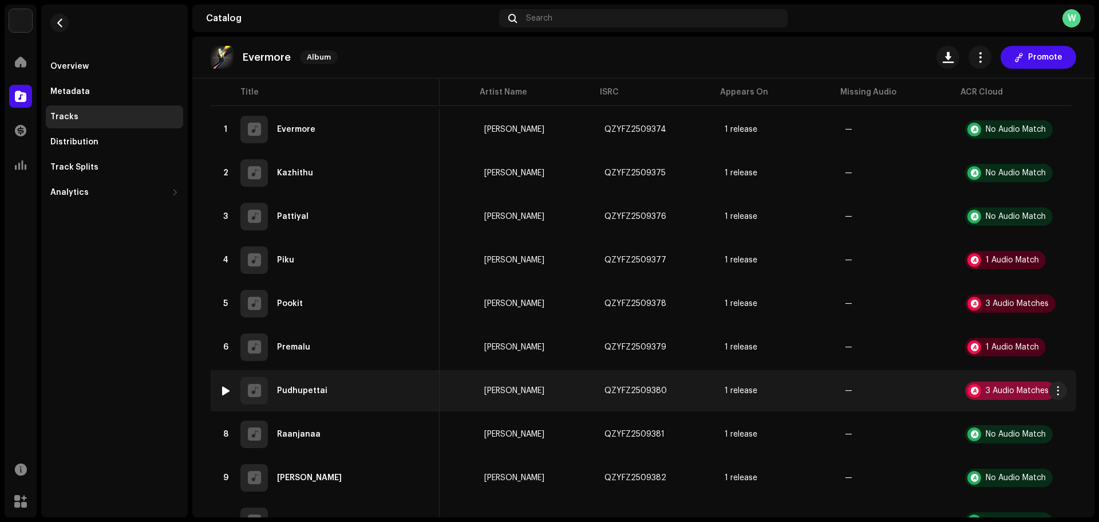
click at [994, 385] on div "3 Audio Matches" at bounding box center [1010, 390] width 90 height 18
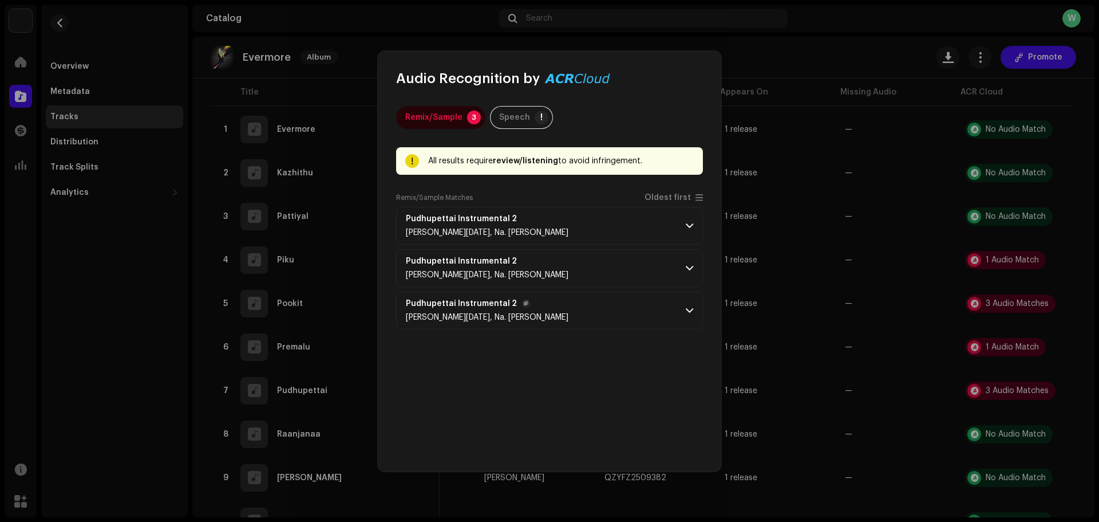
click at [636, 308] on p-accordion-header "Pudhupettai Instrumental 2 [PERSON_NAME][DATE], Na. [PERSON_NAME]" at bounding box center [549, 310] width 307 height 38
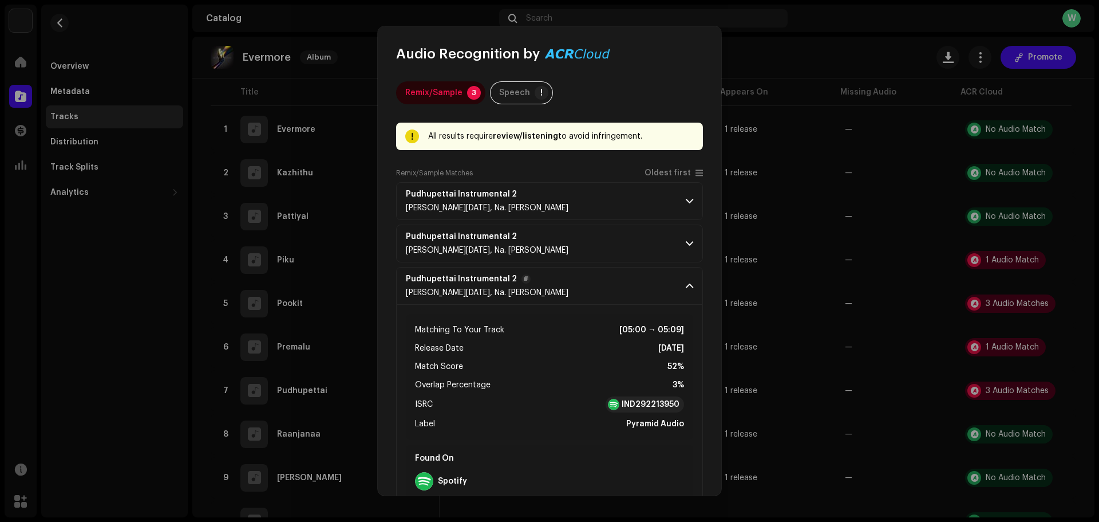
click at [651, 276] on p-accordion-header "Pudhupettai Instrumental 2 [PERSON_NAME][DATE], Na. [PERSON_NAME]" at bounding box center [549, 286] width 307 height 38
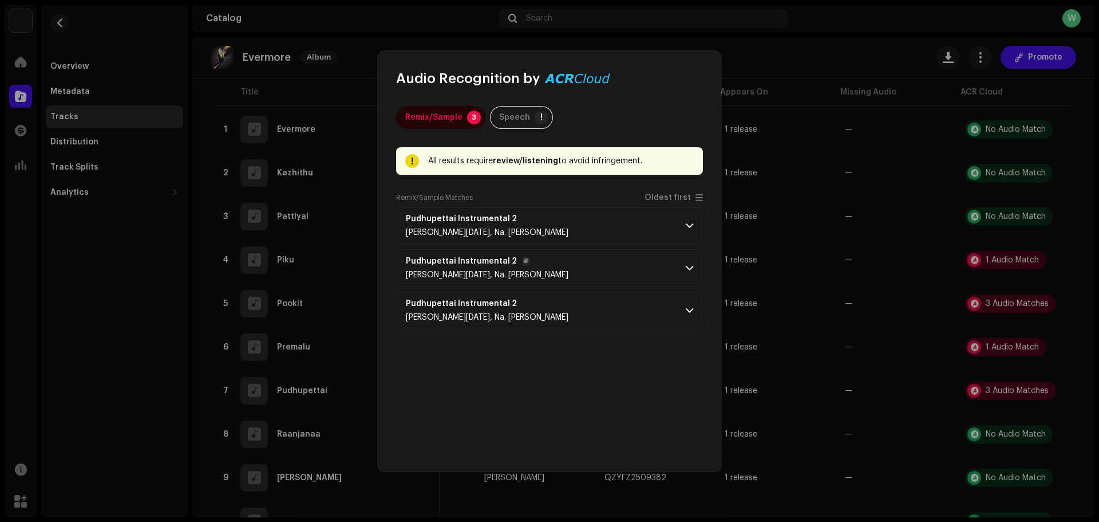
click at [671, 261] on p-accordion-header "Pudhupettai Instrumental 2 [PERSON_NAME][DATE], Na. [PERSON_NAME]" at bounding box center [549, 268] width 307 height 38
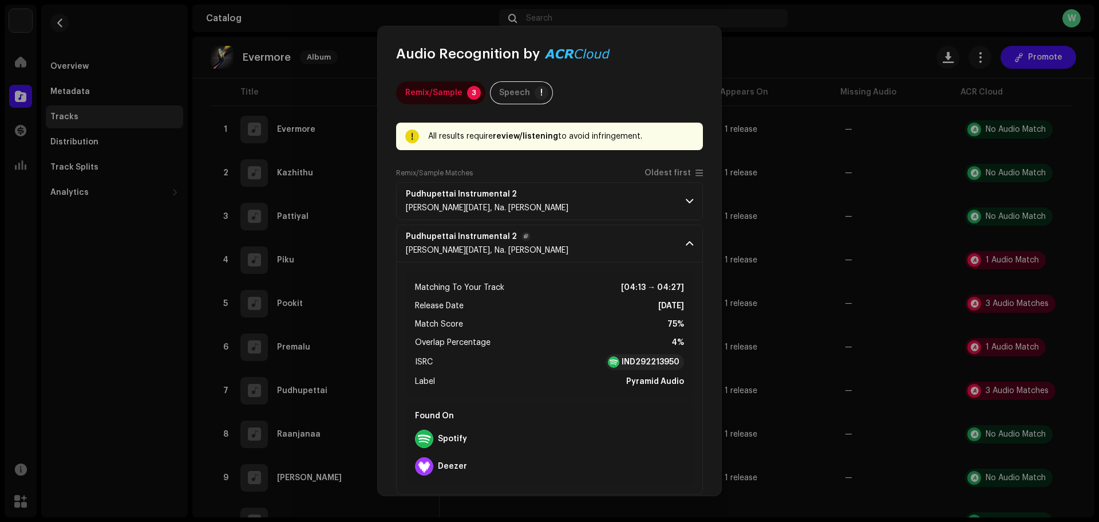
click at [680, 241] on p-accordion-header "Pudhupettai Instrumental 2 [PERSON_NAME][DATE], Na. [PERSON_NAME]" at bounding box center [549, 243] width 307 height 38
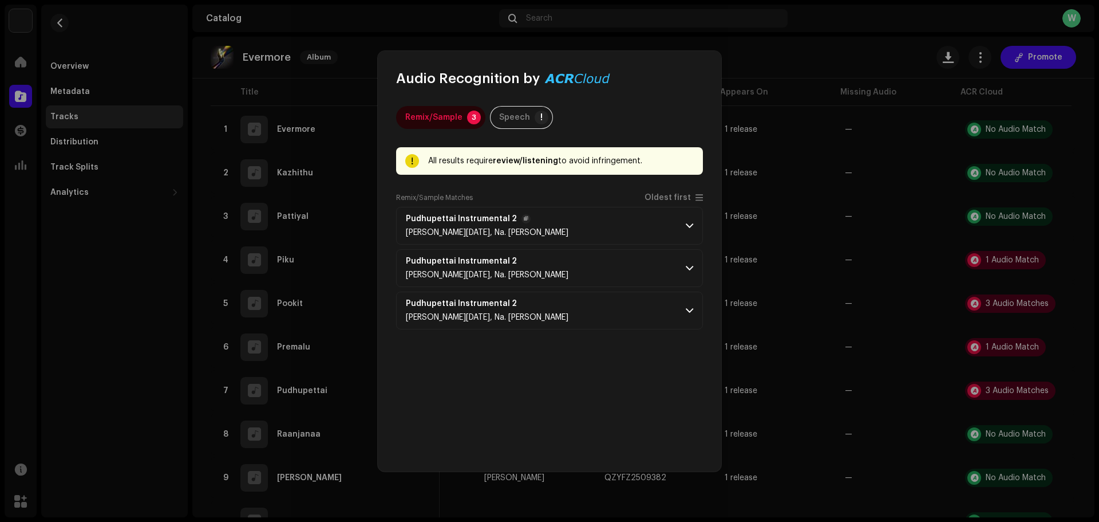
click at [684, 218] on p-accordion-header "Pudhupettai Instrumental 2 [PERSON_NAME][DATE], Na. [PERSON_NAME]" at bounding box center [549, 226] width 307 height 38
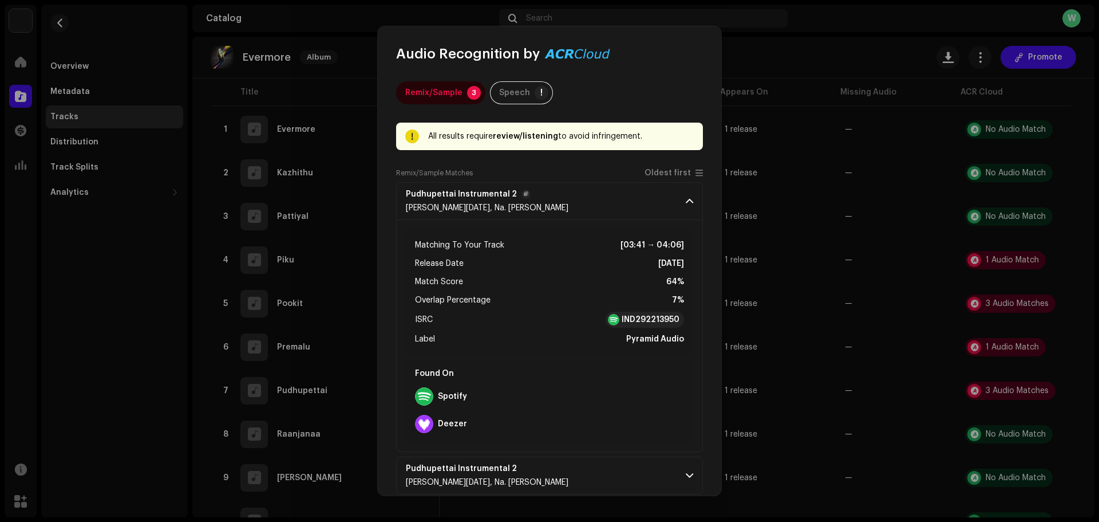
click at [686, 199] on span at bounding box center [689, 200] width 7 height 9
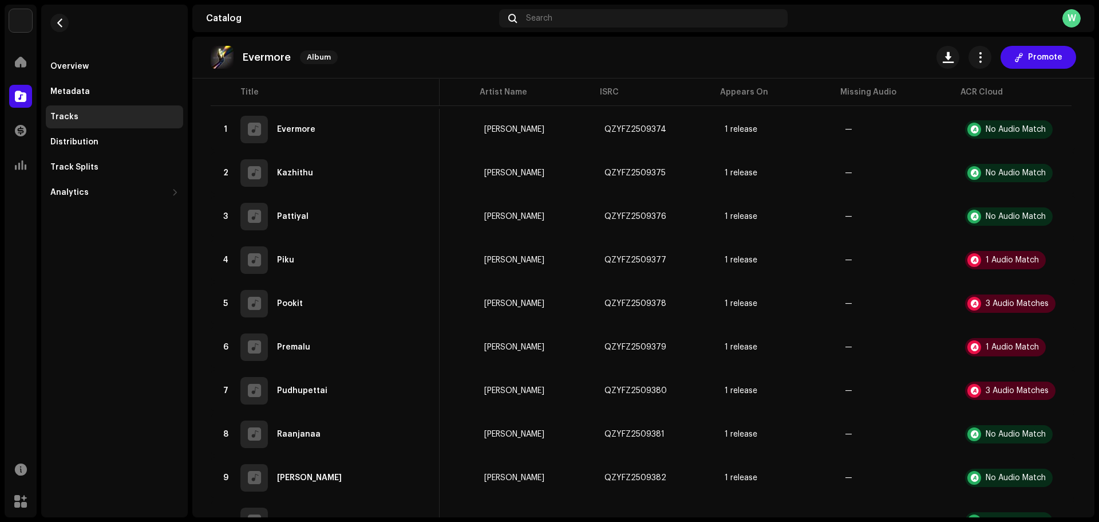
click at [794, 283] on div "Audio Recognition by Remix/Sample 3 Speech ! All results require review/listeni…" at bounding box center [549, 261] width 1099 height 522
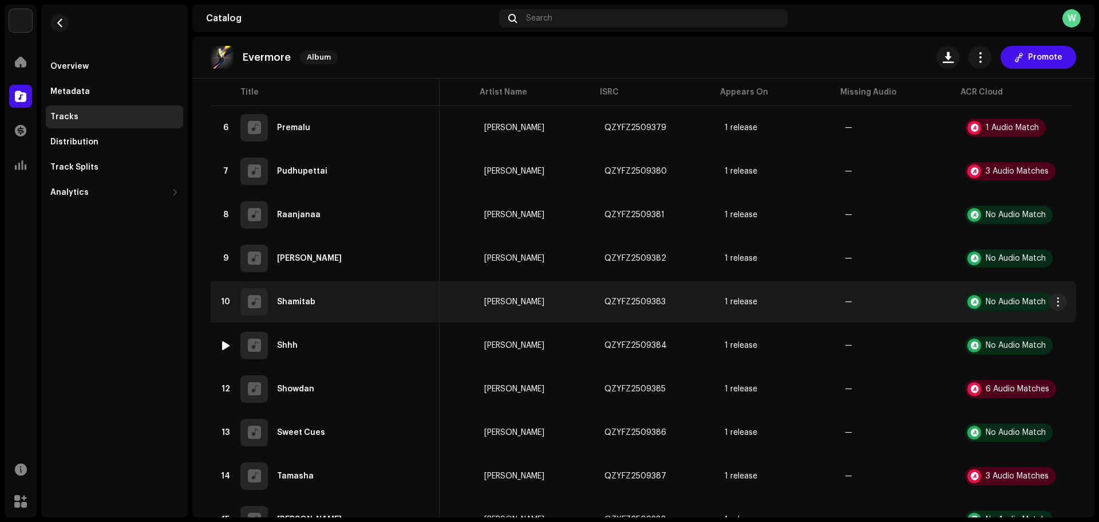
scroll to position [344, 0]
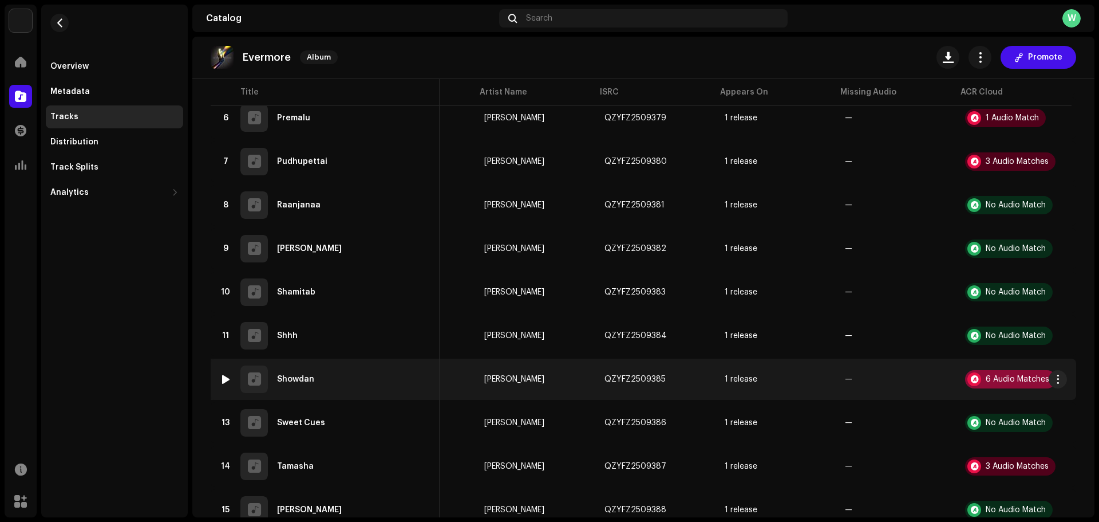
click at [975, 376] on div "6 Audio Matches" at bounding box center [1010, 379] width 91 height 18
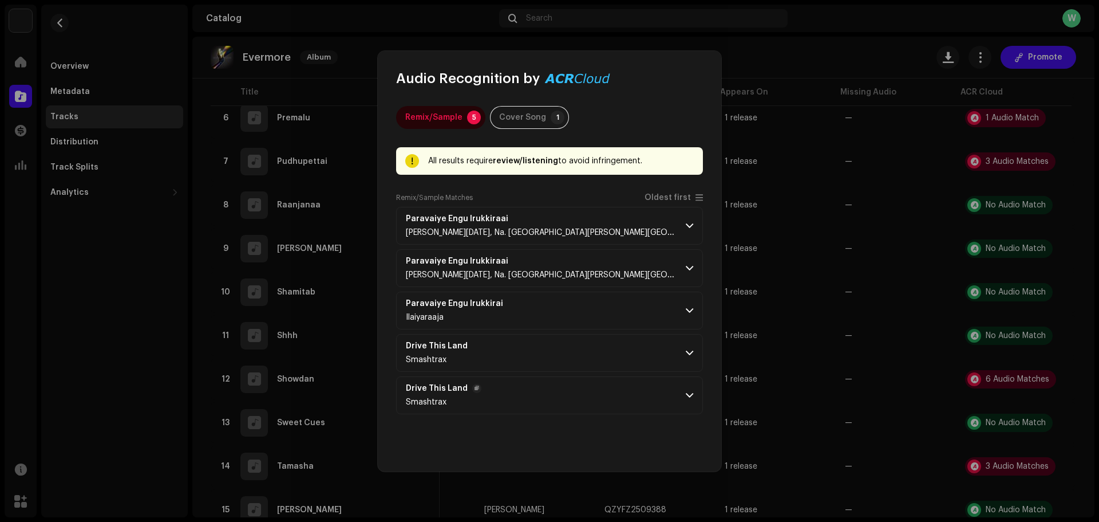
click at [670, 387] on p-accordion-header "Drive This Land Smashtrax" at bounding box center [549, 395] width 307 height 38
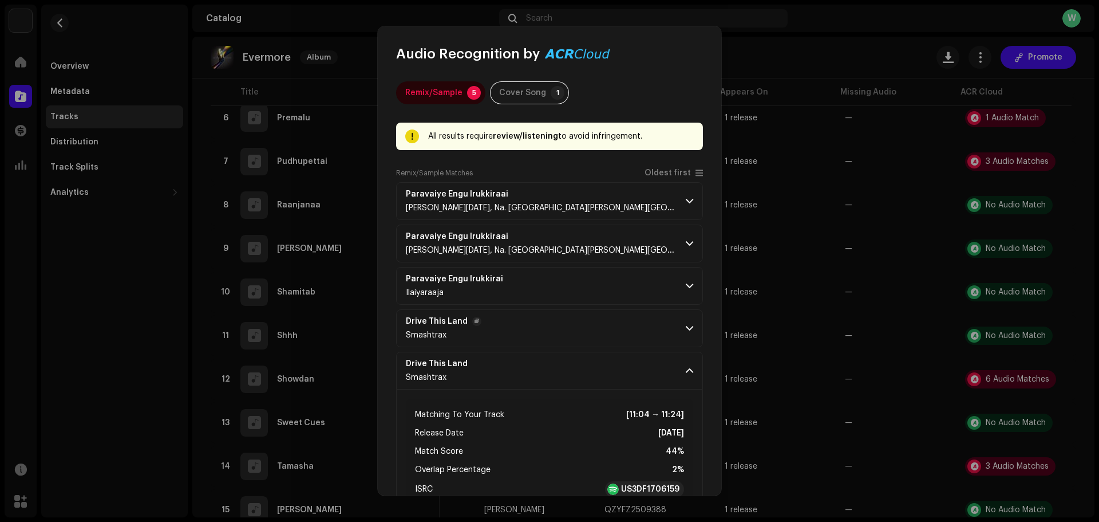
click at [680, 319] on p-accordion-header "Drive This Land Smashtrax" at bounding box center [549, 328] width 307 height 38
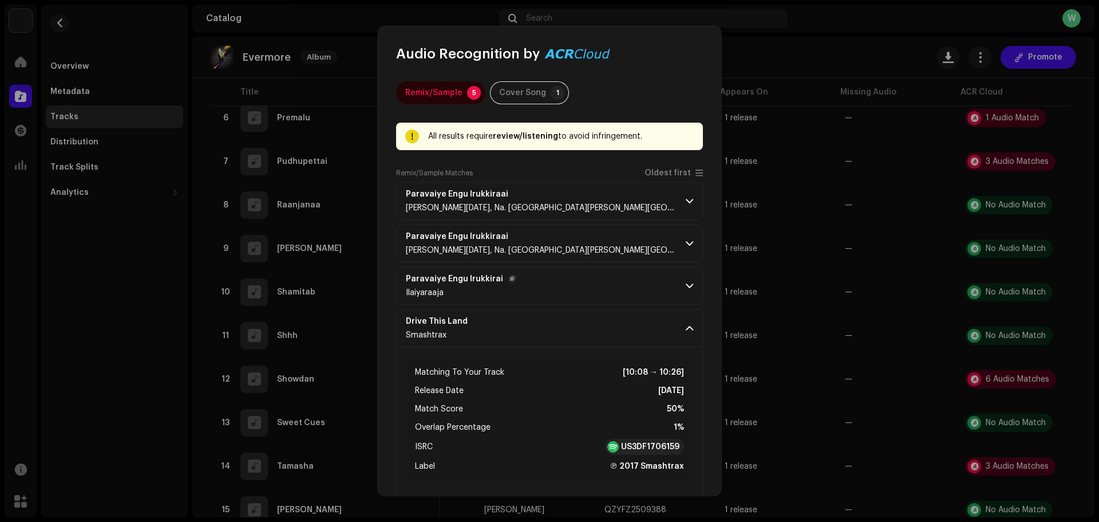
click at [677, 289] on p-accordion-header "Paravaiye Engu Irukkirai Ilaiyaraaja" at bounding box center [549, 286] width 307 height 38
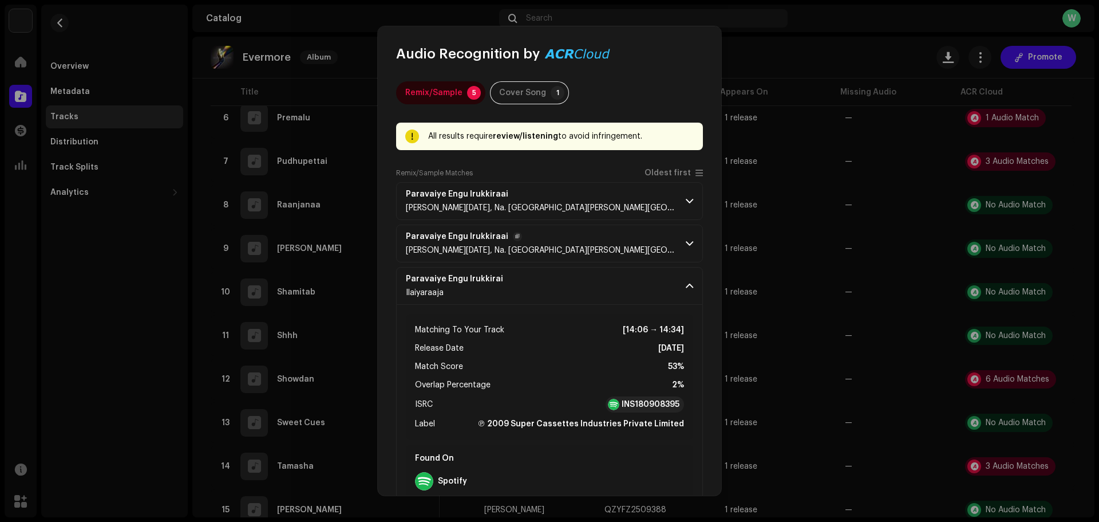
click at [680, 248] on p-accordion-header "Paravaiye Engu Irukkiraai [PERSON_NAME][DATE], Na. [GEOGRAPHIC_DATA][PERSON_NAM…" at bounding box center [549, 243] width 307 height 38
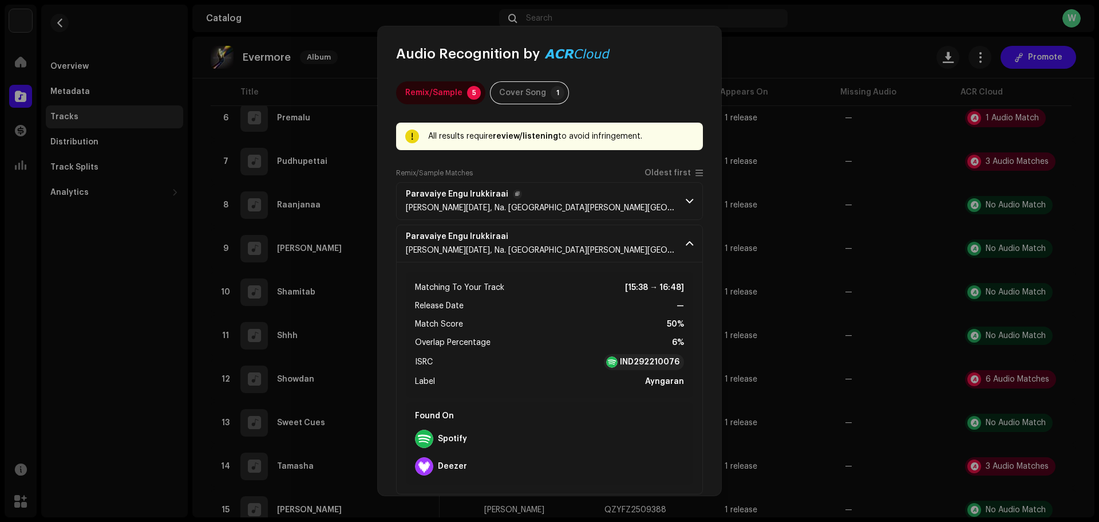
click at [672, 206] on p-accordion-header "Paravaiye Engu Irukkiraai [PERSON_NAME][DATE], Na. [GEOGRAPHIC_DATA][PERSON_NAM…" at bounding box center [549, 201] width 307 height 38
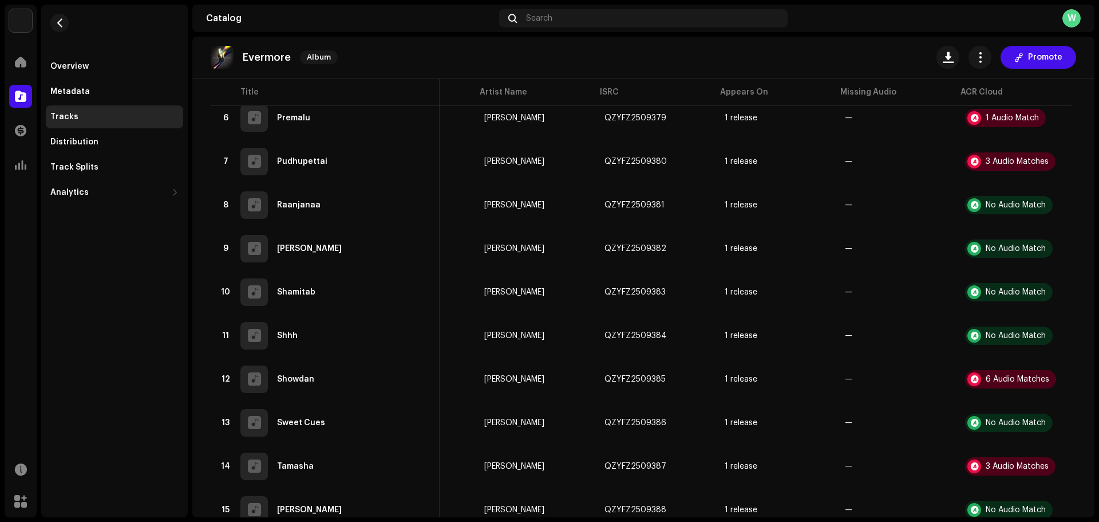
click at [762, 290] on div "Audio Recognition by Remix/Sample 5 Cover Song 1 All results require review/lis…" at bounding box center [549, 261] width 1099 height 522
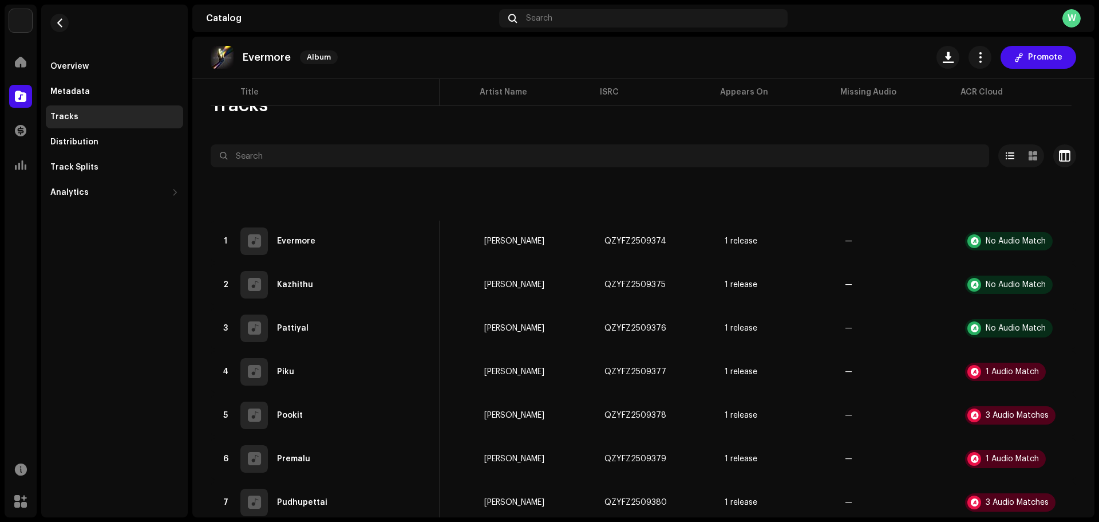
scroll to position [0, 0]
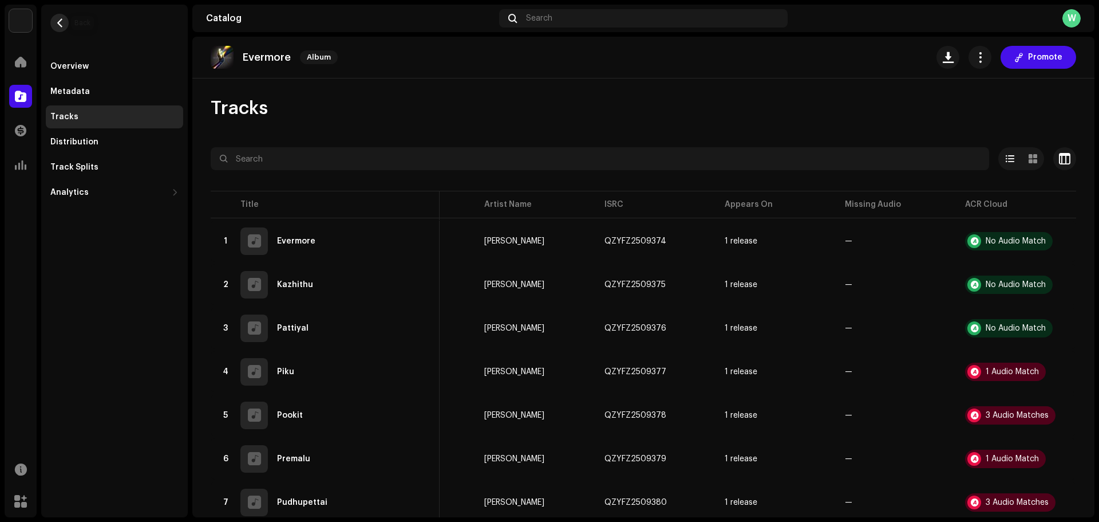
click at [58, 30] on button "button" at bounding box center [59, 23] width 18 height 18
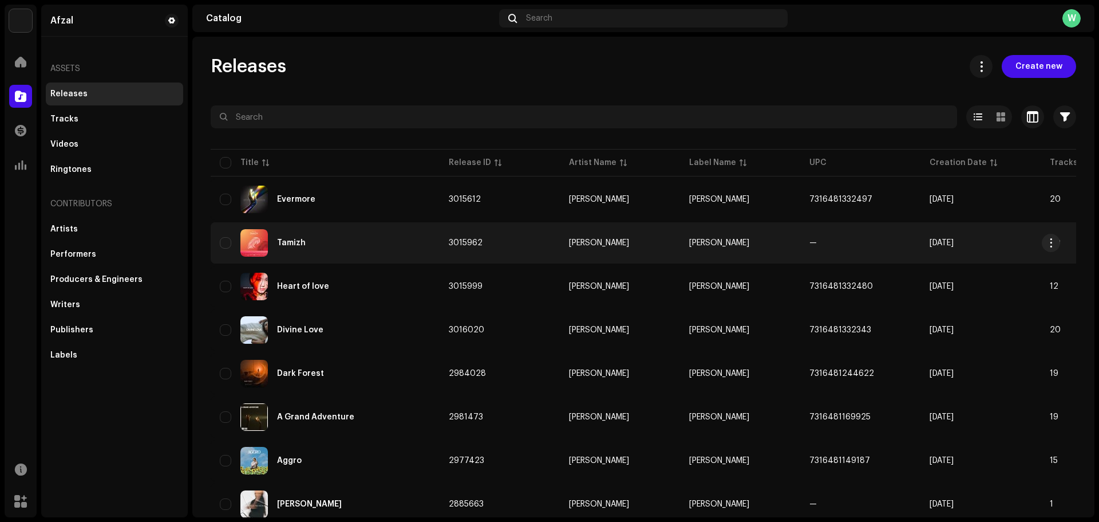
click at [289, 241] on div "Tamizh" at bounding box center [291, 243] width 29 height 8
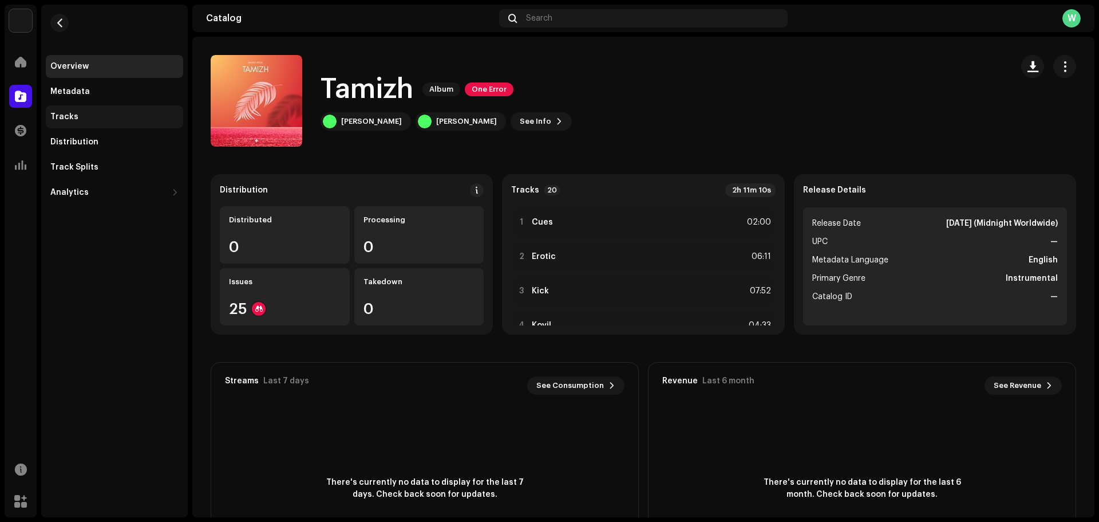
click at [86, 120] on div "Tracks" at bounding box center [114, 116] width 128 height 9
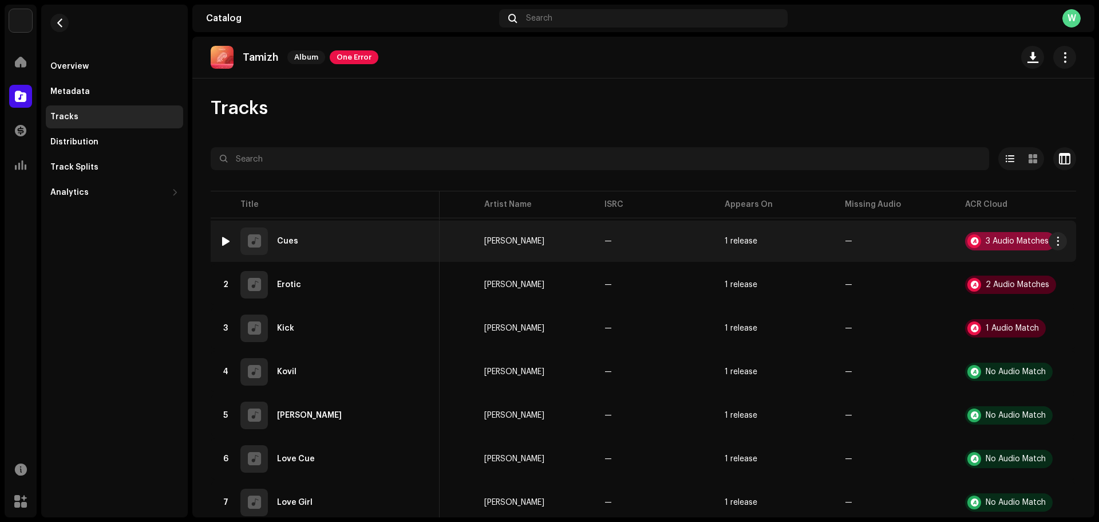
click at [968, 242] on div at bounding box center [975, 241] width 14 height 14
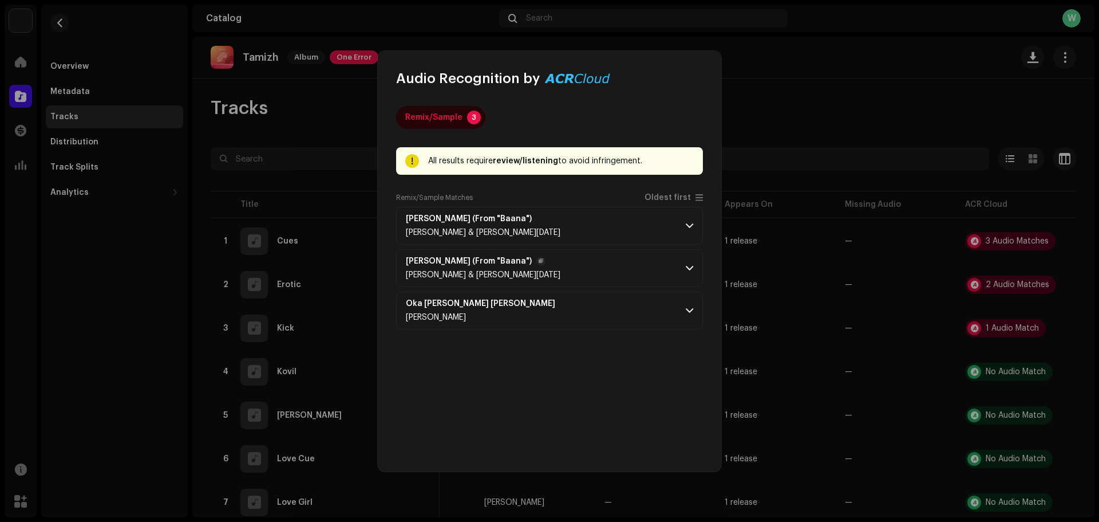
click at [627, 270] on p-accordion-header "Paithiyam Pidikudhu (From "Baana") [PERSON_NAME] & [PERSON_NAME][DATE]" at bounding box center [549, 268] width 307 height 38
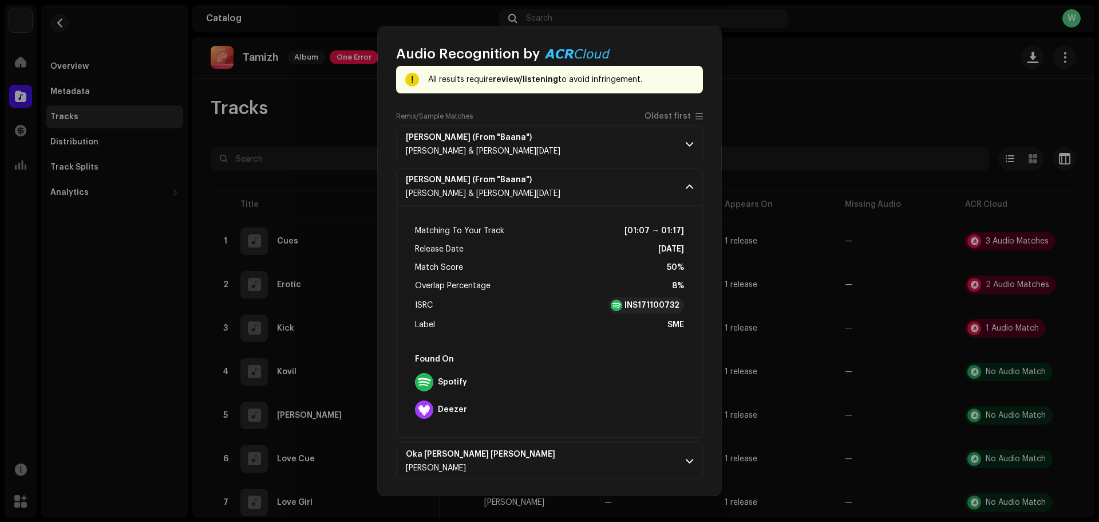
scroll to position [59, 0]
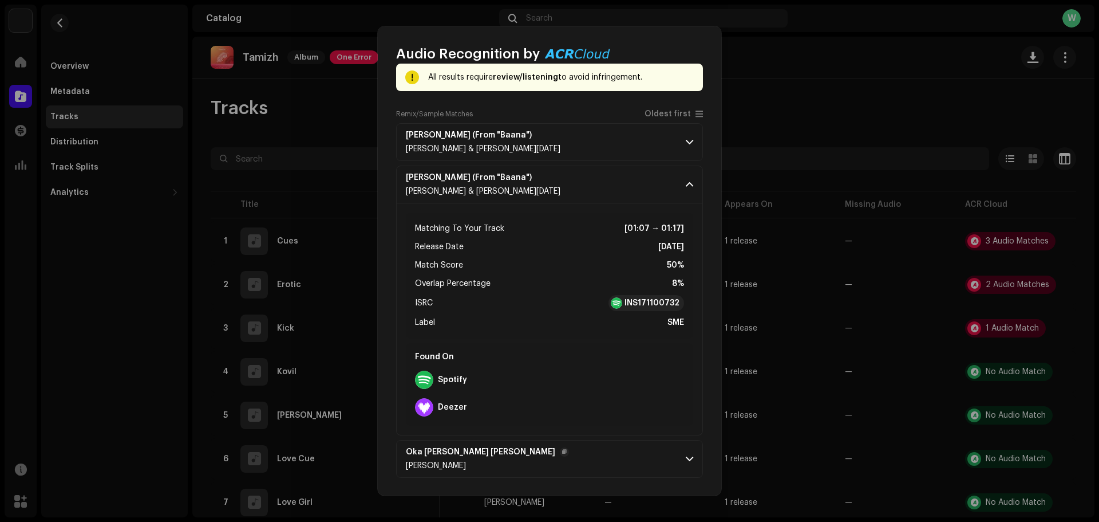
click at [628, 463] on p-accordion-header "Oka [PERSON_NAME] [PERSON_NAME] [PERSON_NAME]" at bounding box center [549, 459] width 307 height 38
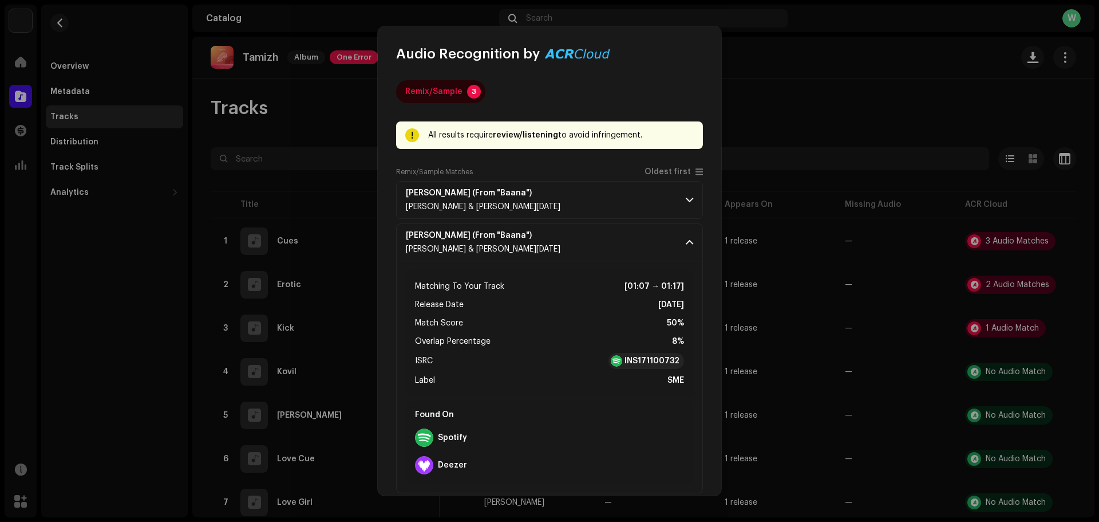
scroll to position [0, 0]
click at [675, 203] on p-accordion-header "Paithiyam Pidikudhu (From "Baana") [PERSON_NAME] & [PERSON_NAME][DATE]" at bounding box center [549, 201] width 307 height 38
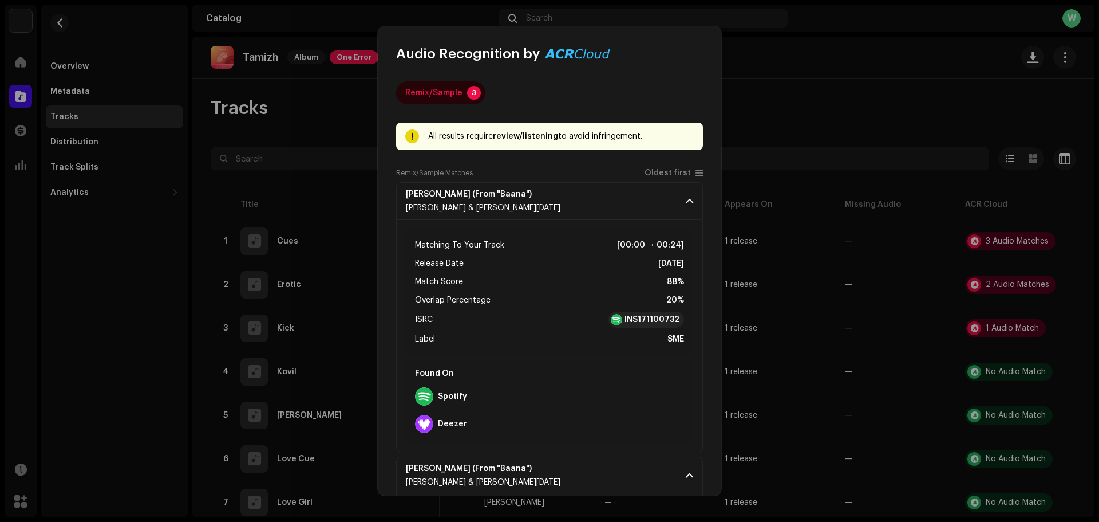
scroll to position [379, 0]
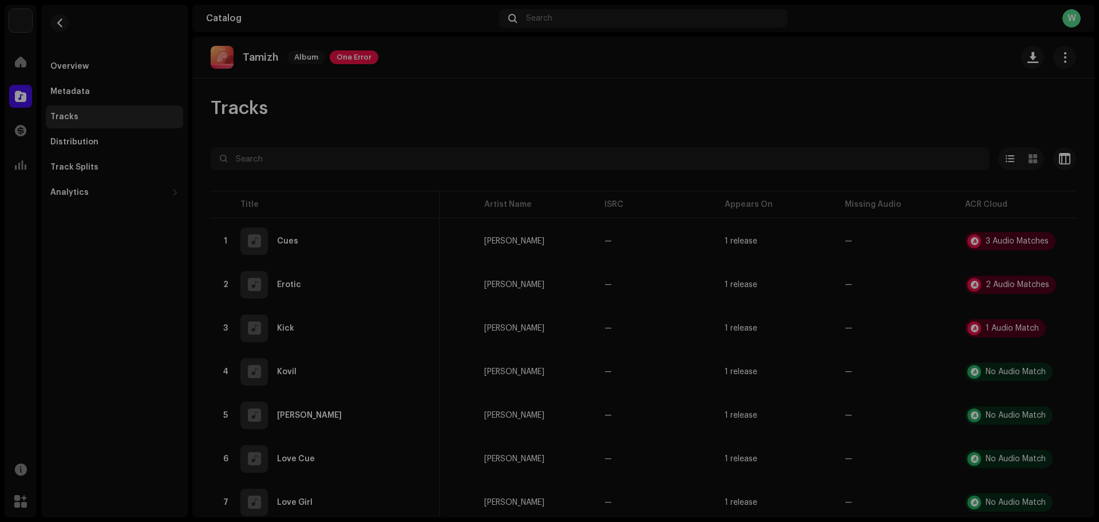
click at [886, 286] on div "Audio Recognition by Remix/Sample 3 All results require review/listening to avo…" at bounding box center [549, 261] width 1099 height 522
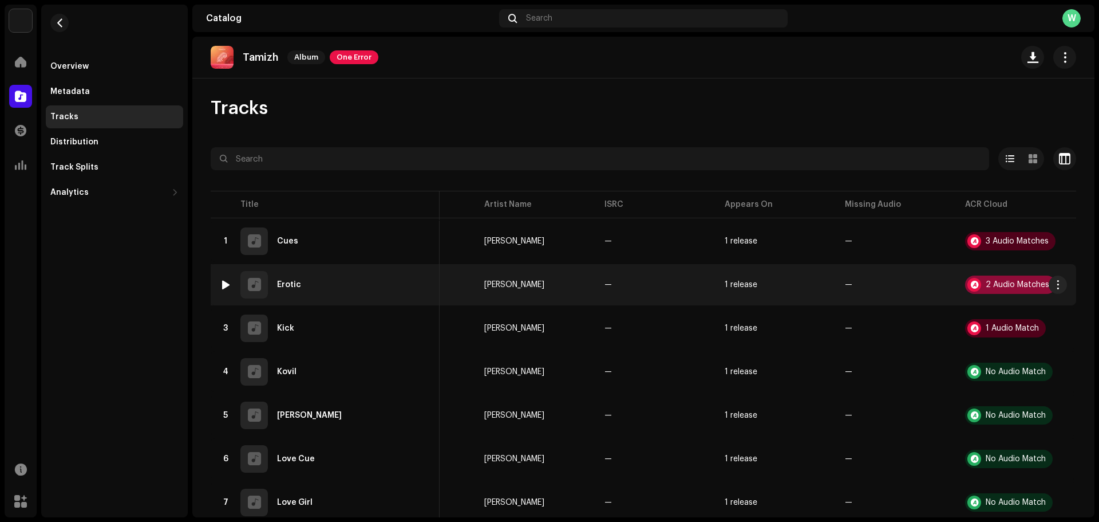
click at [968, 280] on div at bounding box center [975, 285] width 14 height 14
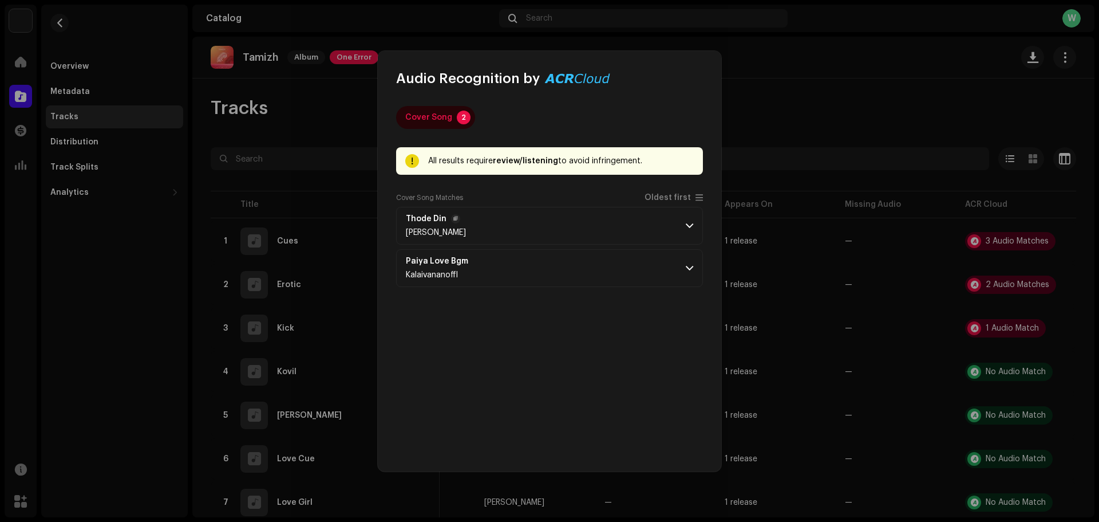
click at [633, 226] on p-accordion-header "[PERSON_NAME] Din [PERSON_NAME]" at bounding box center [549, 226] width 307 height 38
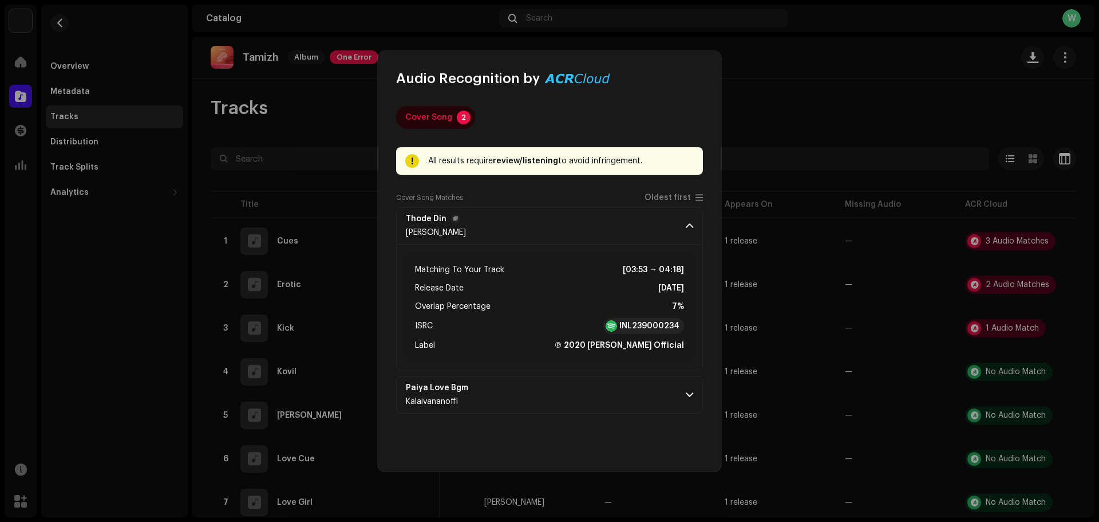
click at [633, 226] on p-accordion-header "[PERSON_NAME] Din [PERSON_NAME]" at bounding box center [549, 226] width 307 height 38
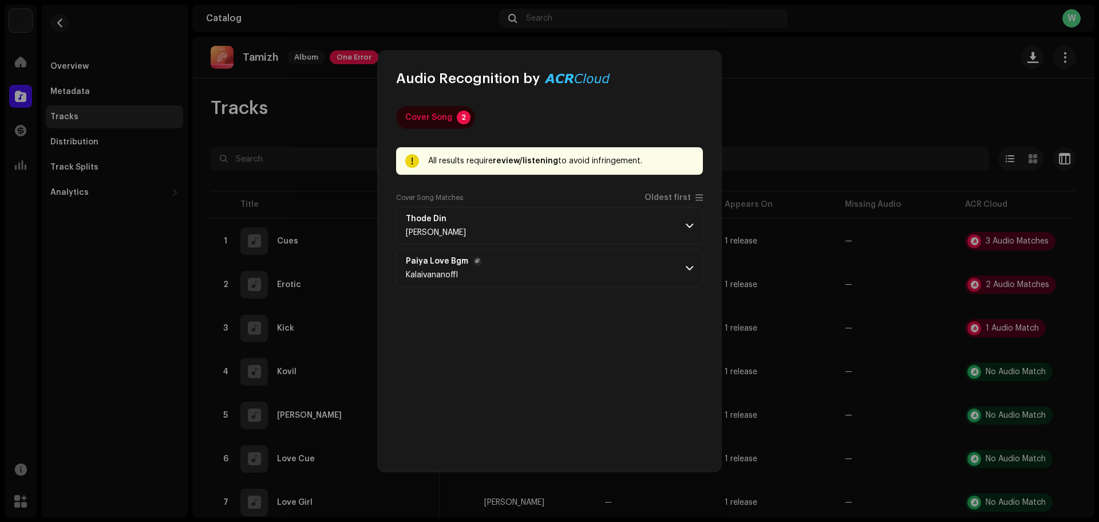
click at [616, 259] on p-accordion-header "Paiya Love Bgm Kalaivananoffl" at bounding box center [549, 268] width 307 height 38
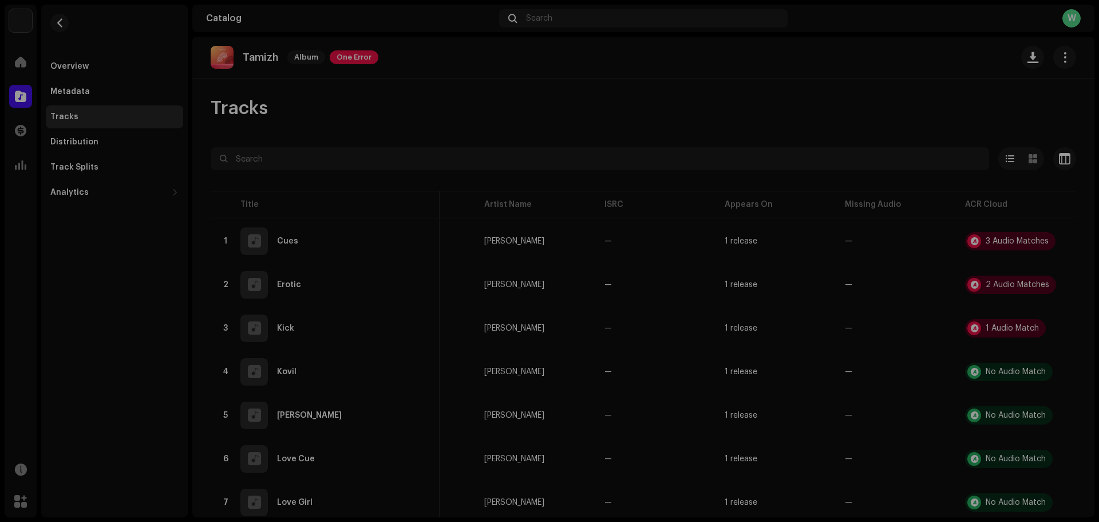
click at [802, 335] on div "Audio Recognition by Cover Song 2 All results require review/listening to avoid…" at bounding box center [549, 261] width 1099 height 522
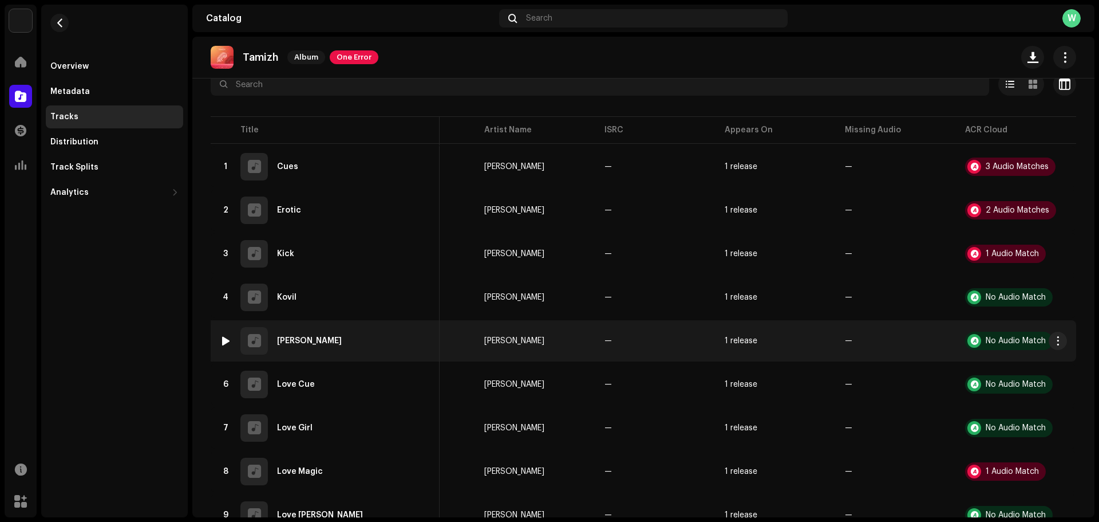
scroll to position [172, 0]
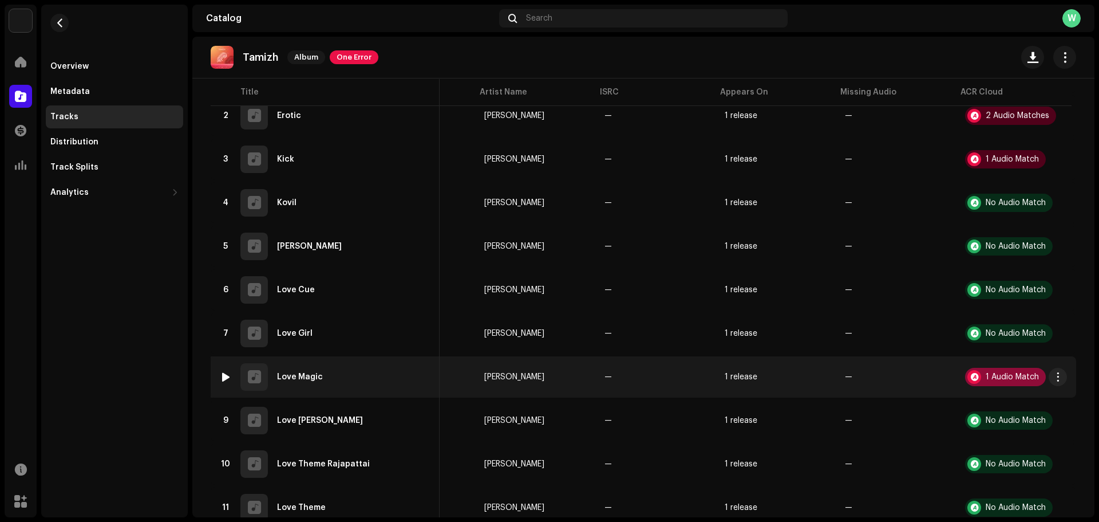
click at [975, 375] on div "1 Audio Match" at bounding box center [1005, 377] width 81 height 18
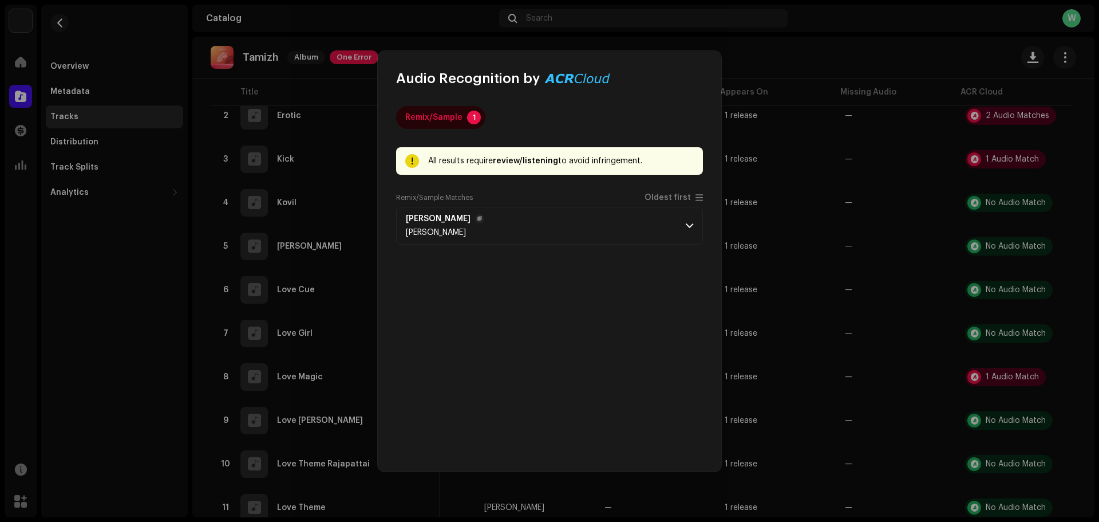
click at [692, 230] on span at bounding box center [689, 225] width 7 height 9
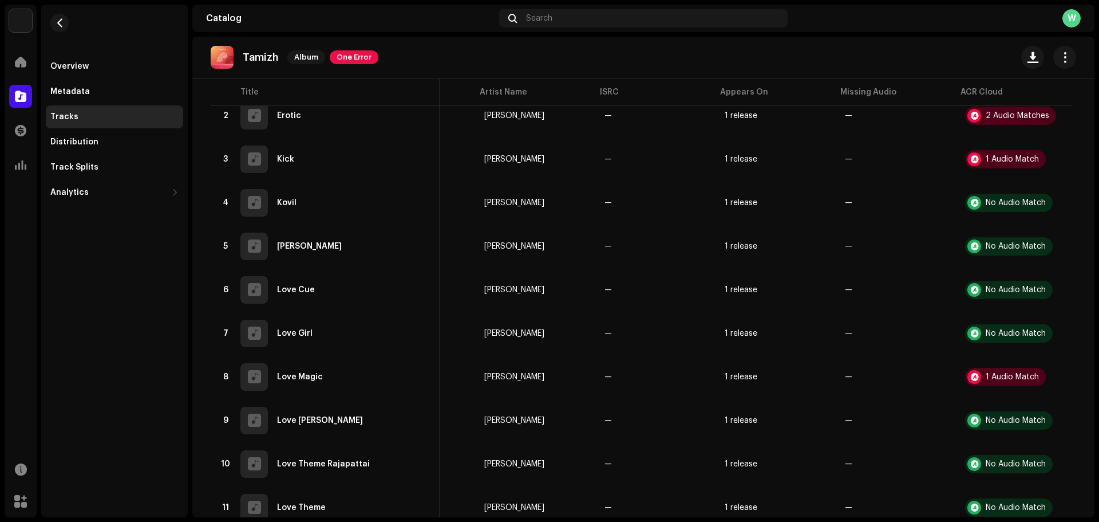
click at [823, 319] on div "Audio Recognition by Remix/Sample 1 All results require review/listening to avo…" at bounding box center [549, 261] width 1099 height 522
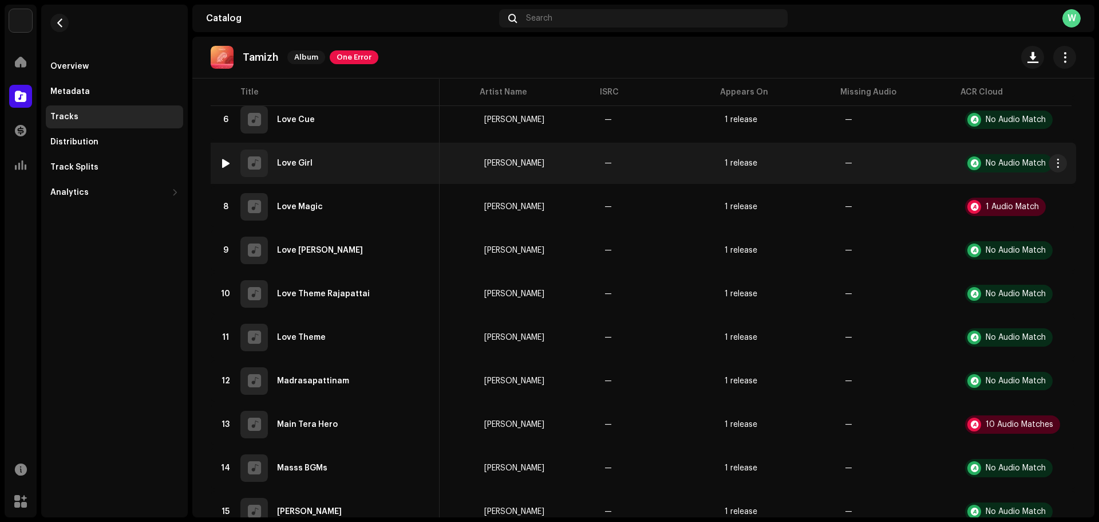
scroll to position [344, 0]
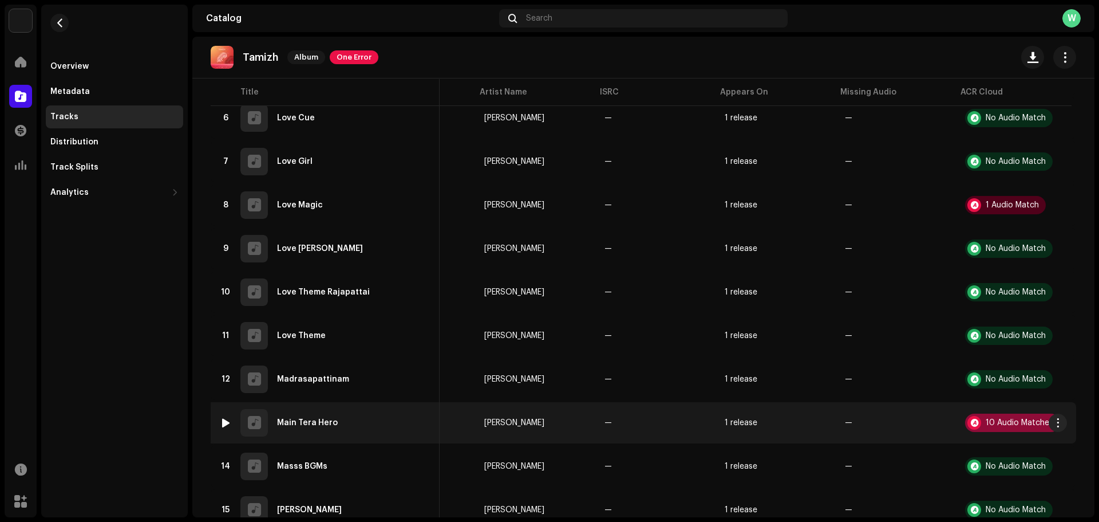
click at [1001, 415] on div "10 Audio Matches" at bounding box center [1012, 422] width 95 height 18
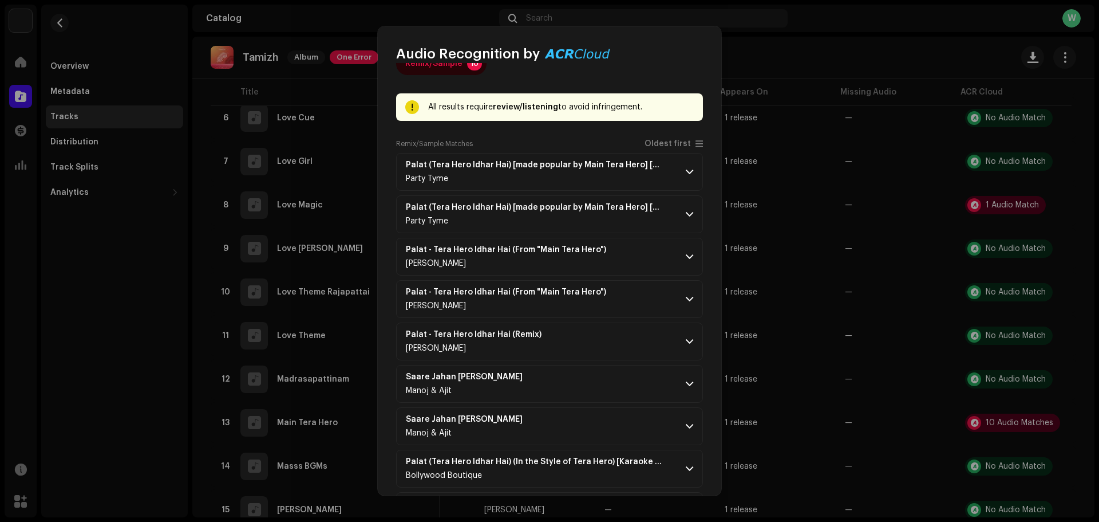
scroll to position [0, 0]
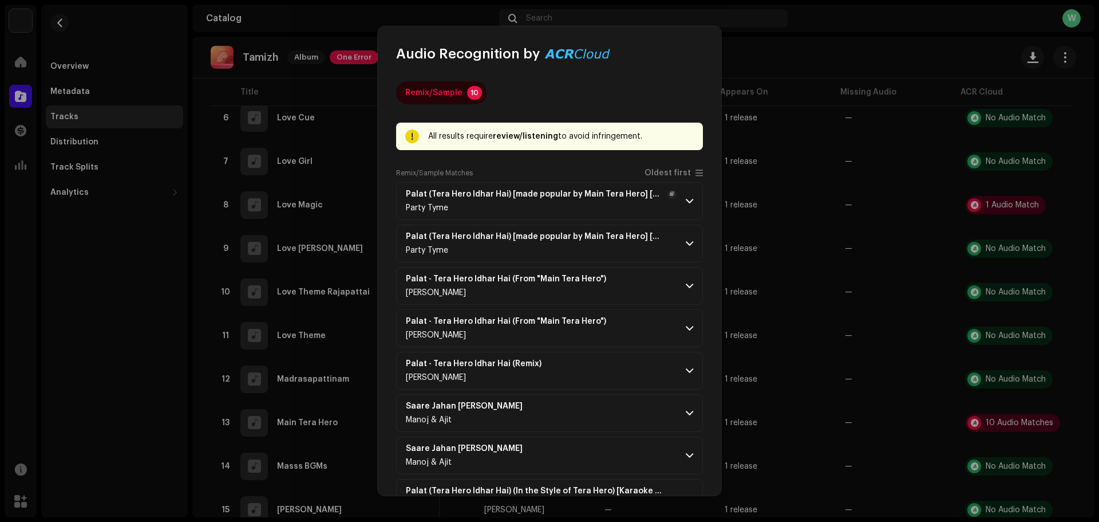
click at [680, 196] on p-accordion-header "Palat (Tera Hero Idhar Hai) [made popular by Main Tera Hero] [backing version] …" at bounding box center [549, 201] width 307 height 38
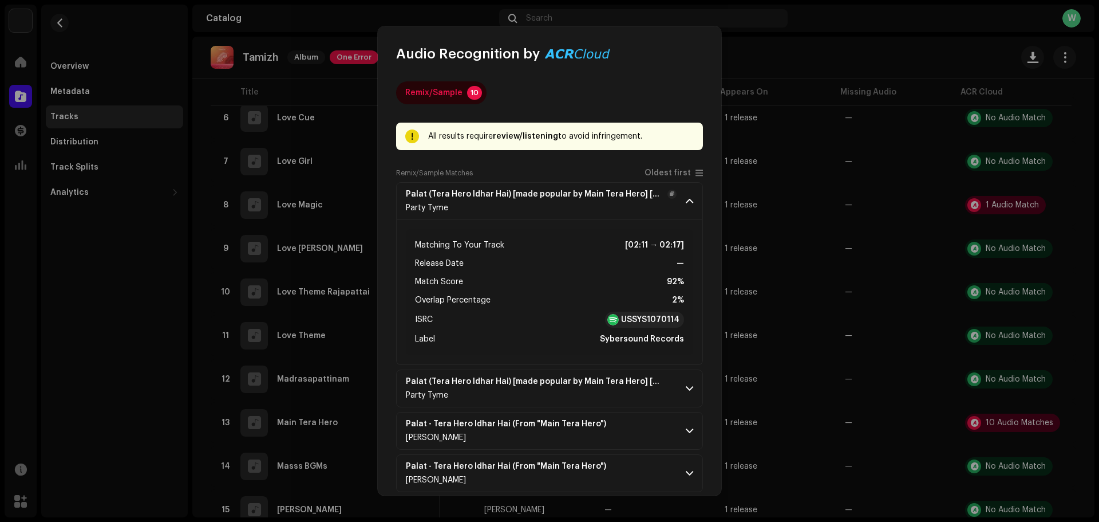
click at [680, 196] on p-accordion-header "Palat (Tera Hero Idhar Hai) [made popular by Main Tera Hero] [backing version] …" at bounding box center [549, 201] width 307 height 38
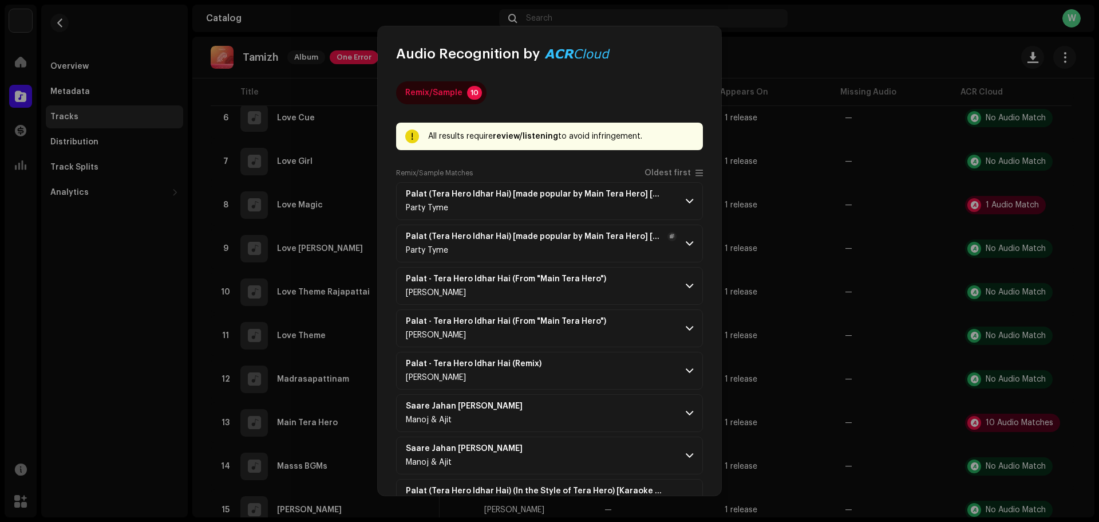
click at [686, 247] on span at bounding box center [689, 243] width 7 height 9
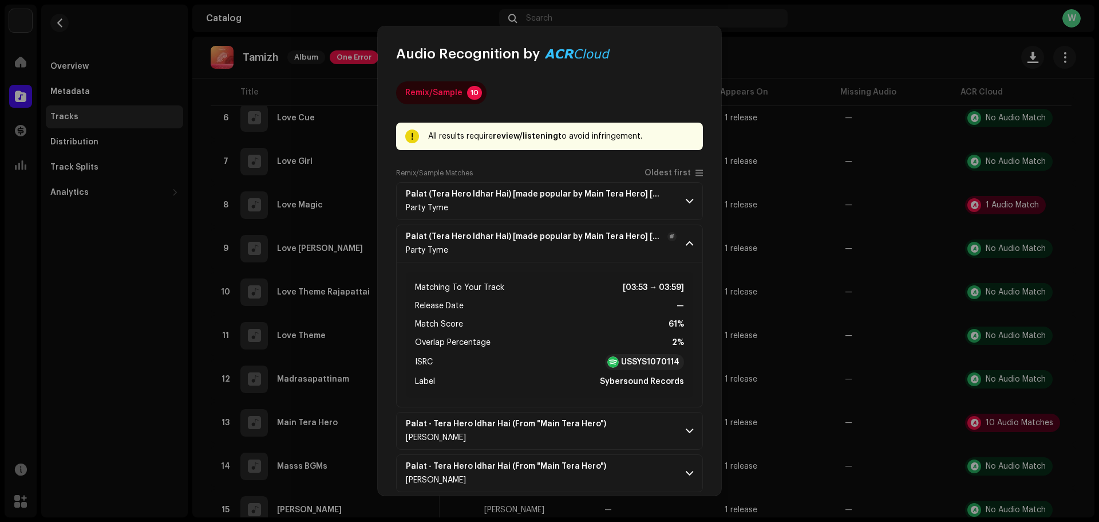
click at [686, 247] on span at bounding box center [689, 243] width 7 height 9
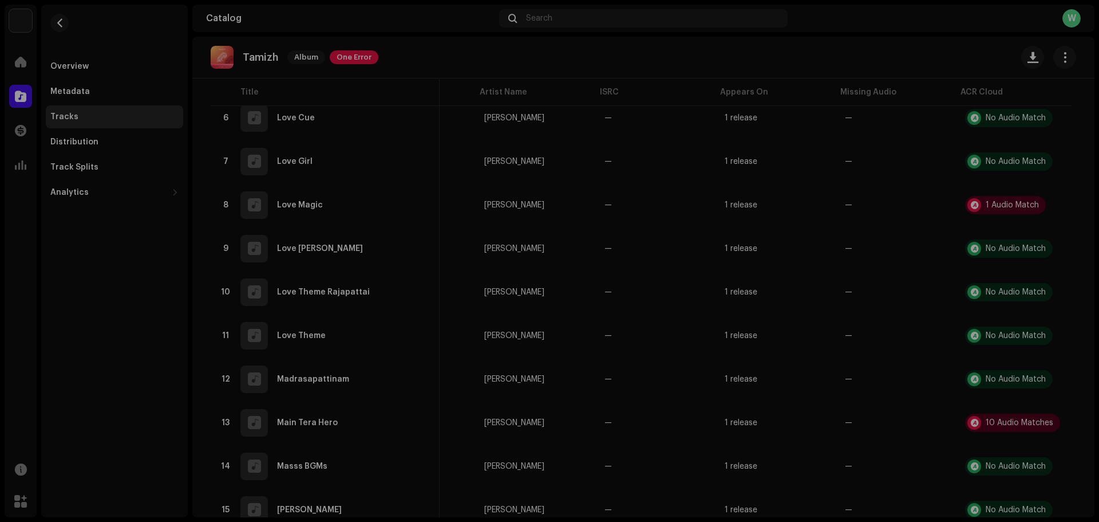
click at [750, 269] on div "Audio Recognition by Remix/Sample 10 All results require review/listening to av…" at bounding box center [549, 261] width 1099 height 522
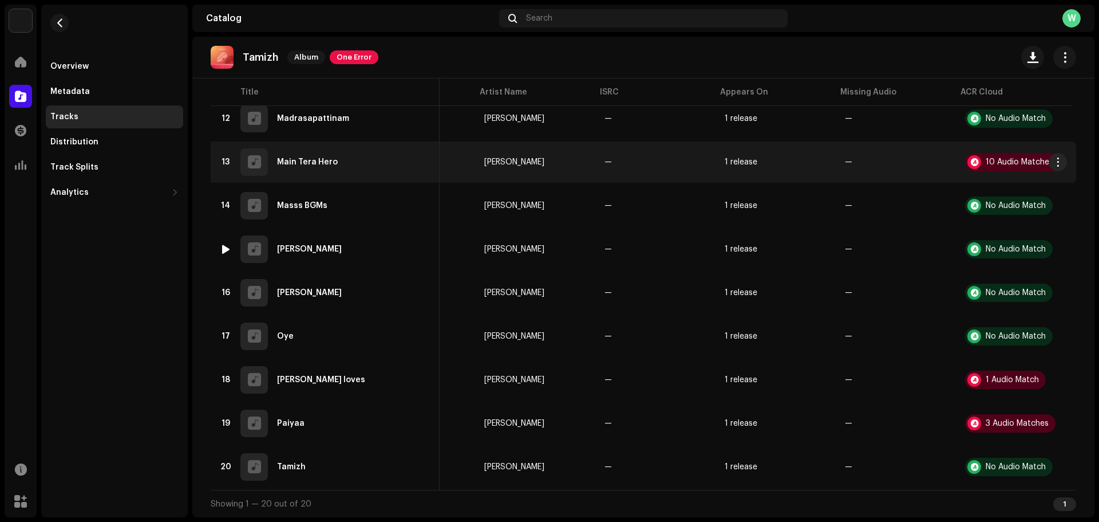
scroll to position [609, 0]
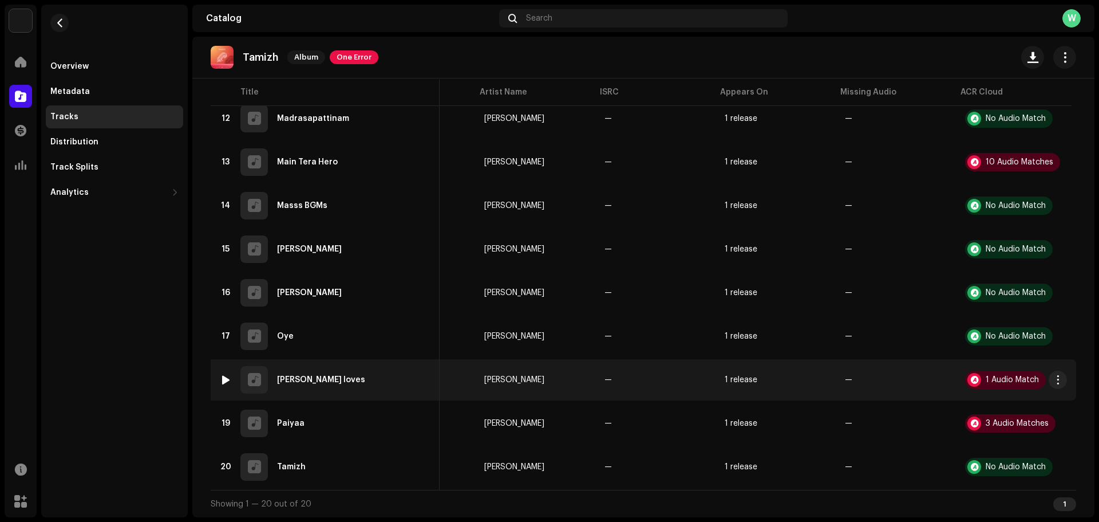
click at [995, 364] on td "1 Audio Match" at bounding box center [1016, 379] width 120 height 41
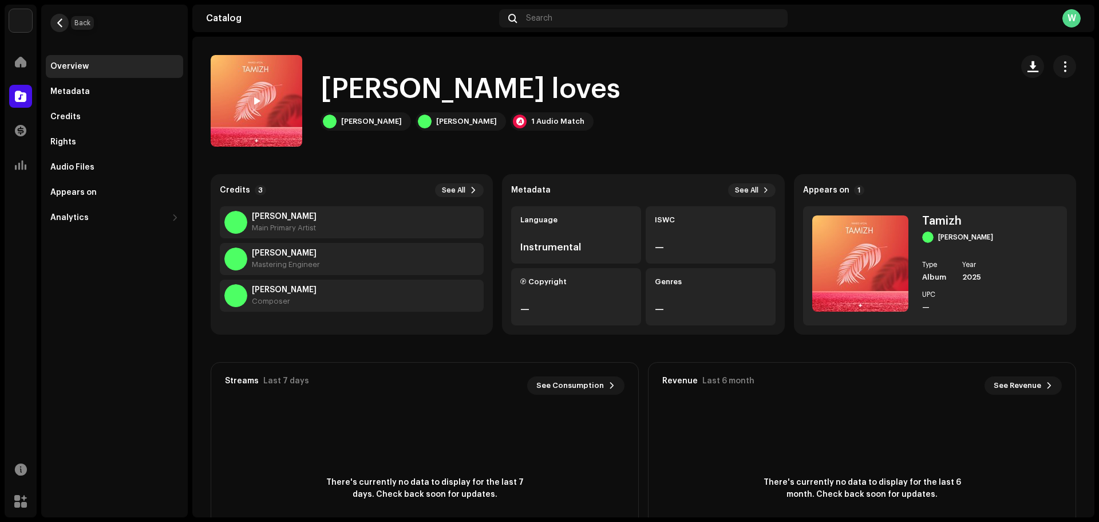
click at [60, 25] on span "button" at bounding box center [60, 22] width 9 height 9
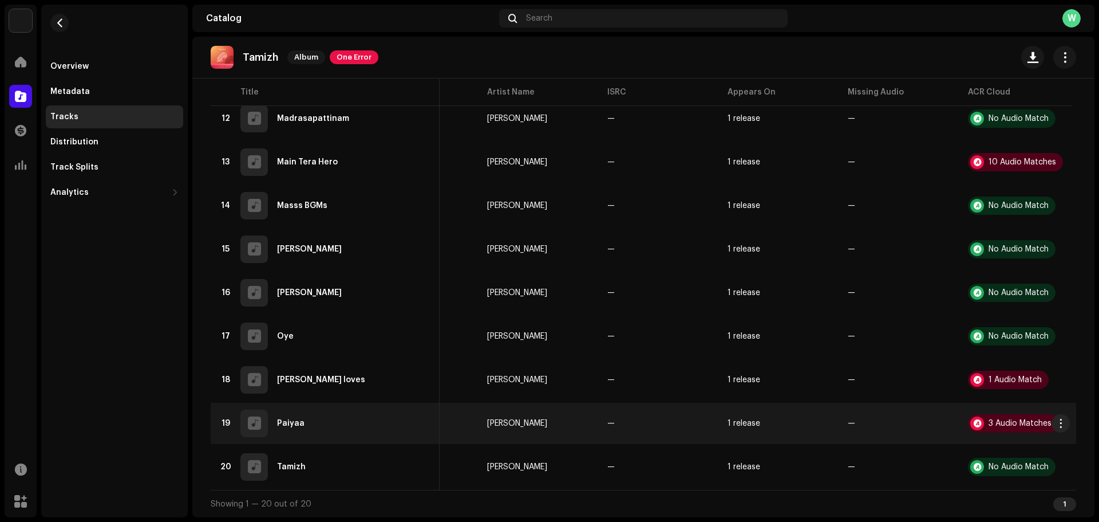
scroll to position [0, 89]
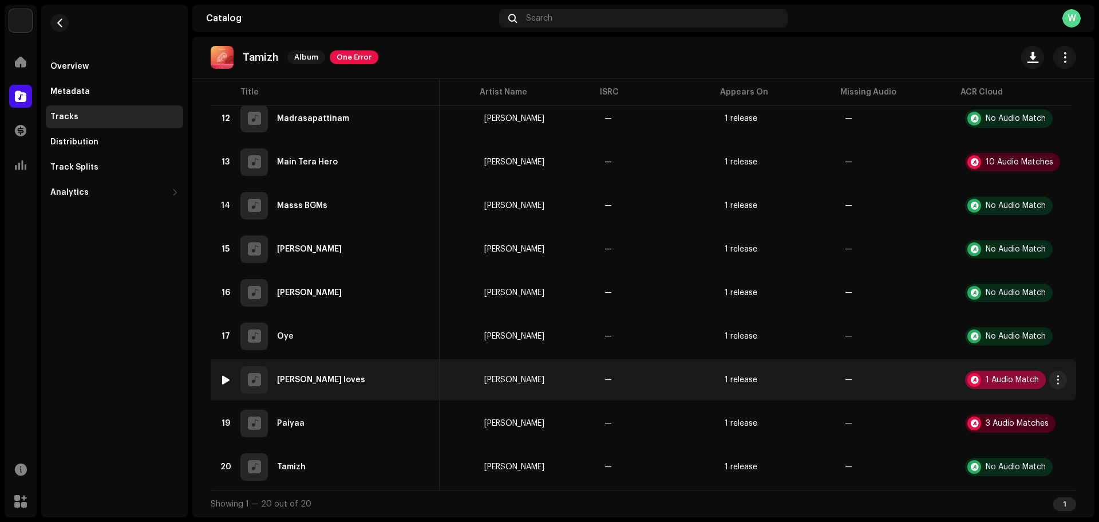
click at [995, 378] on div "1 Audio Match" at bounding box center [1012, 380] width 53 height 8
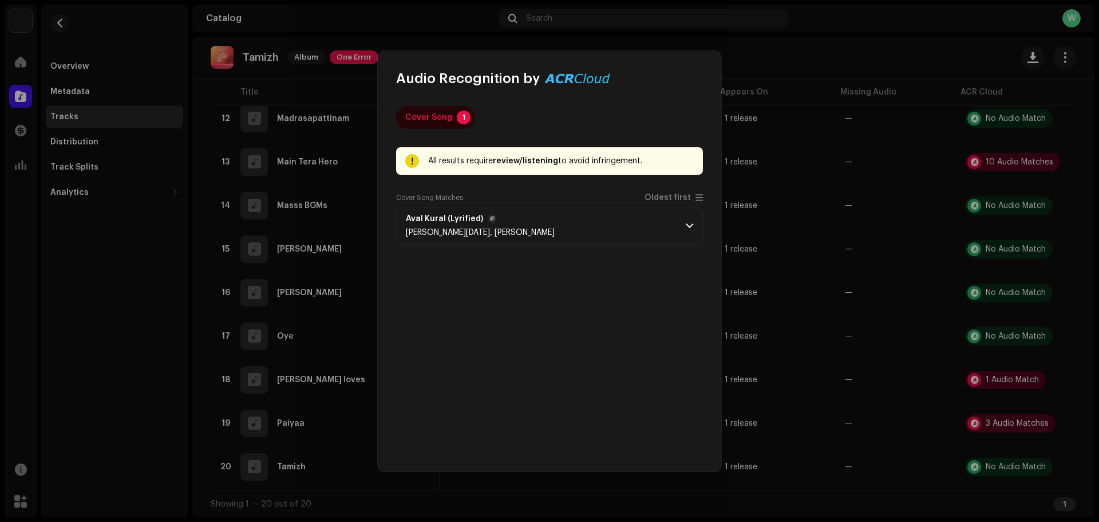
click at [686, 222] on span at bounding box center [689, 225] width 7 height 9
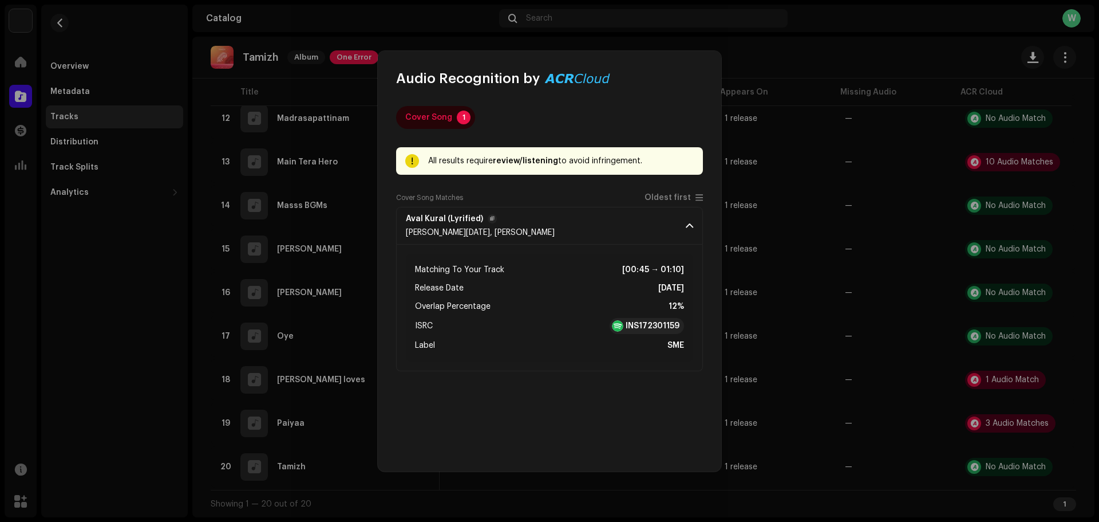
click at [721, 230] on div "Cover Song 1 All results require review/listening to avoid infringement. Remix/…" at bounding box center [550, 280] width 344 height 384
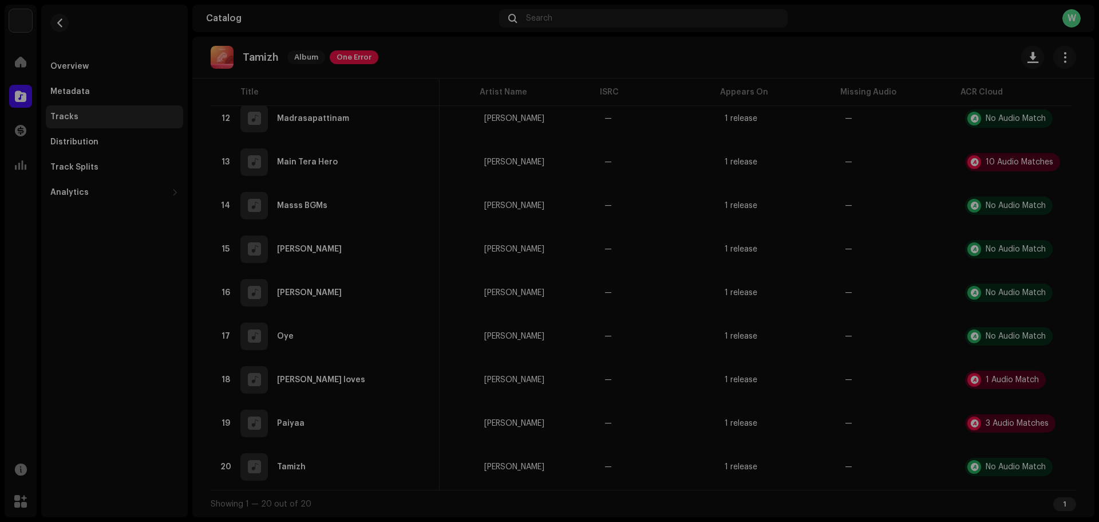
click at [875, 385] on div "Audio Recognition by Cover Song 1 All results require review/listening to avoid…" at bounding box center [549, 261] width 1099 height 522
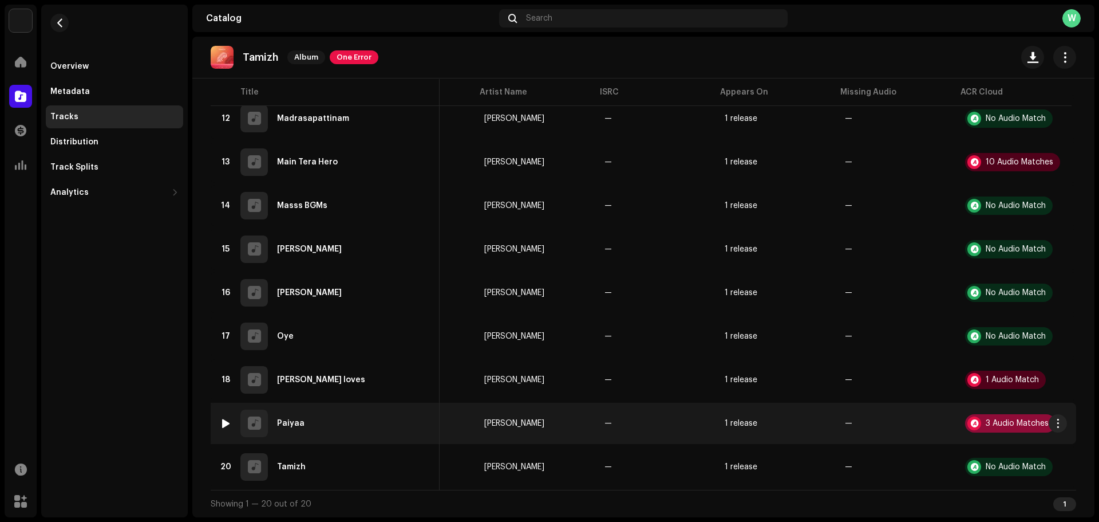
click at [992, 419] on div "3 Audio Matches" at bounding box center [1017, 423] width 63 height 8
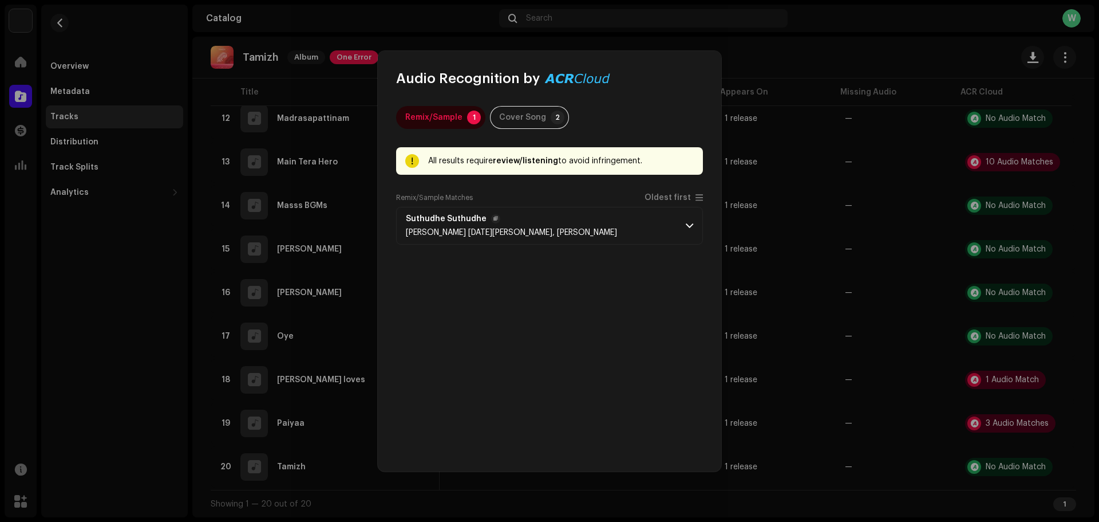
click at [679, 226] on p-accordion-header "Suthudhe Suthudhe [PERSON_NAME] [DATE][PERSON_NAME], [PERSON_NAME]" at bounding box center [549, 226] width 307 height 38
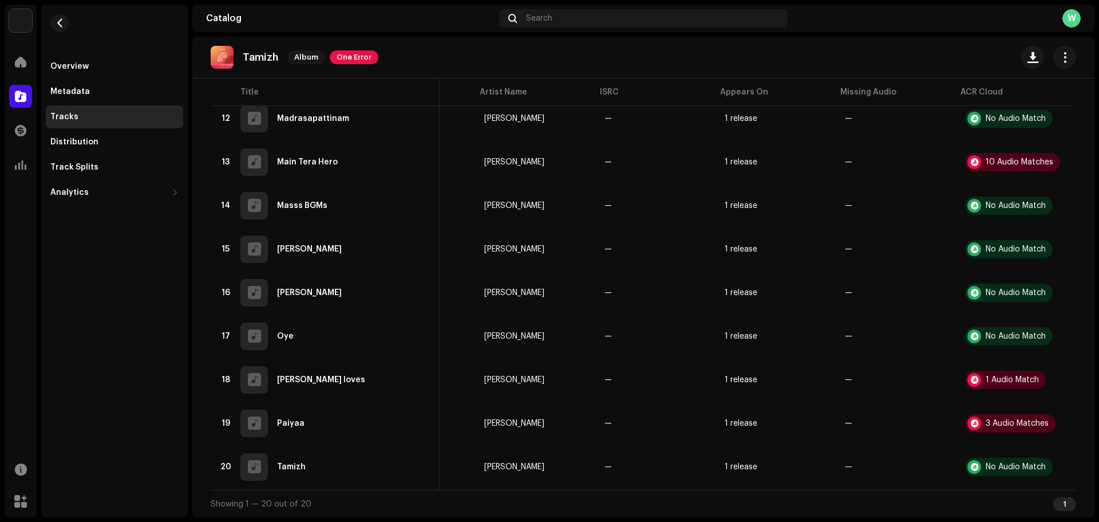
click at [780, 284] on div "Audio Recognition by Remix/Sample 1 Cover Song 2 All results require review/lis…" at bounding box center [549, 261] width 1099 height 522
drag, startPoint x: 452, startPoint y: 483, endPoint x: 407, endPoint y: 485, distance: 44.7
click at [407, 485] on div "Title Track ID Artist Name ISRC Appears On Missing Audio ACR Cloud 1 Cues 71017…" at bounding box center [644, 36] width 866 height 905
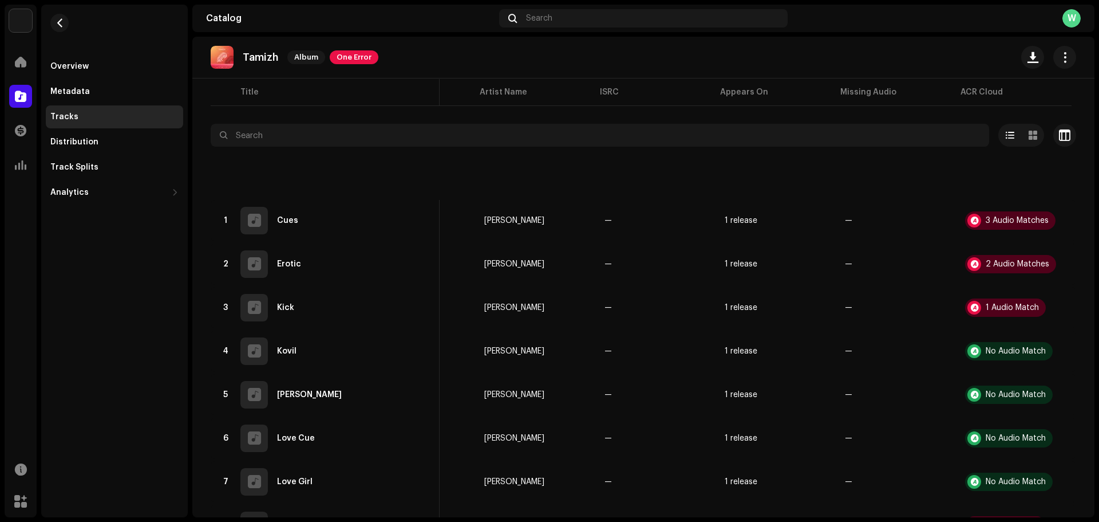
scroll to position [0, 0]
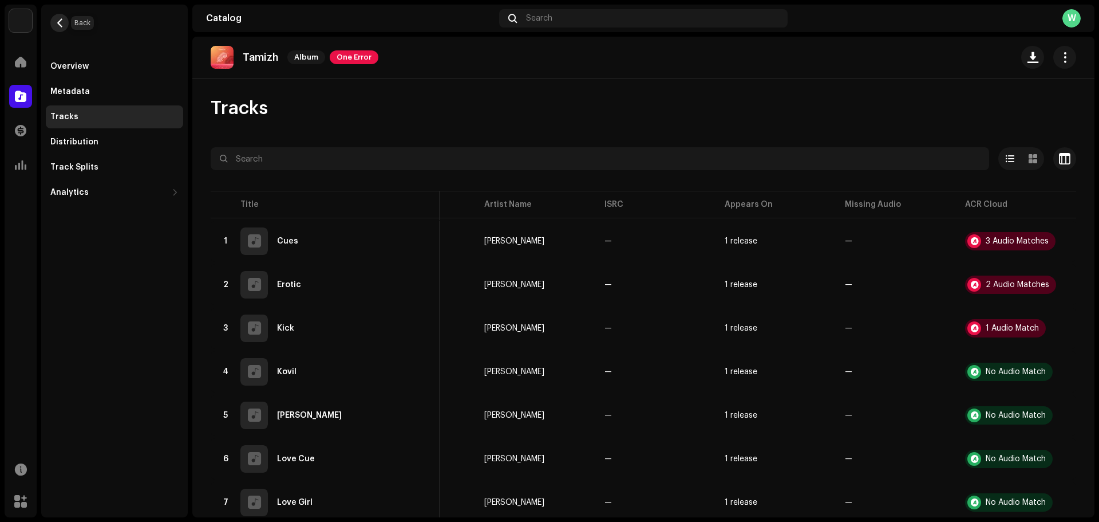
click at [56, 25] on span "button" at bounding box center [60, 22] width 9 height 9
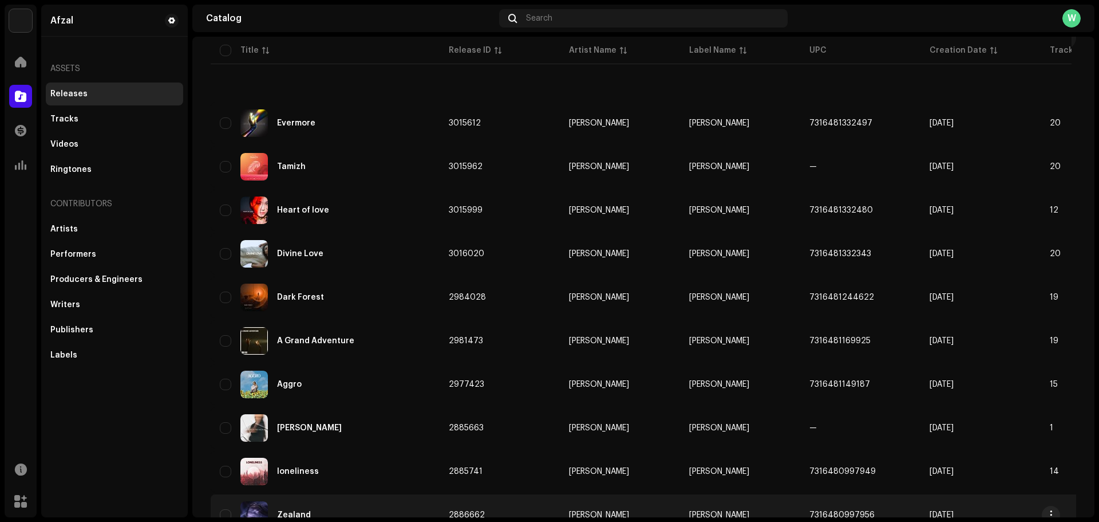
scroll to position [57, 0]
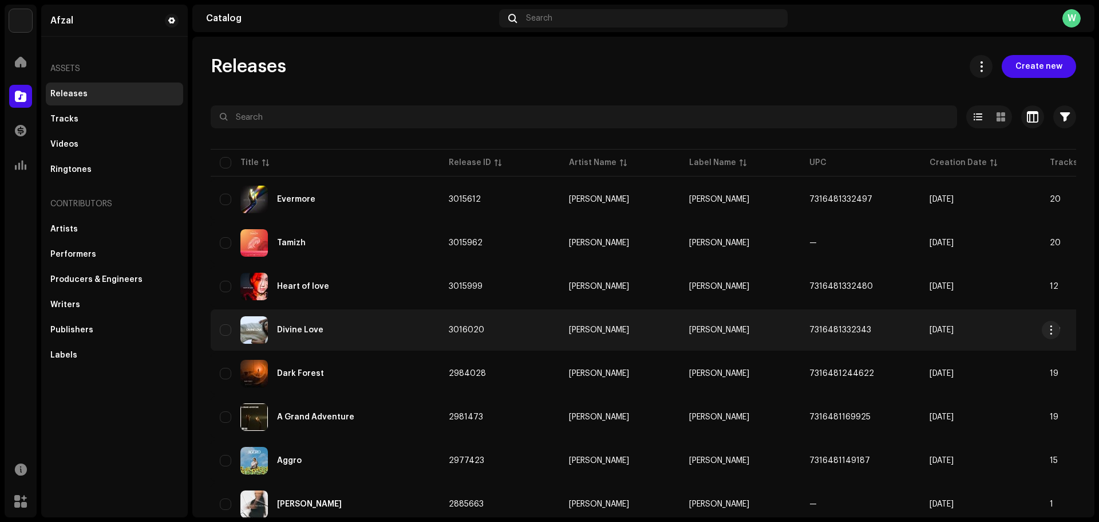
click at [302, 330] on div "Divine Love" at bounding box center [300, 330] width 46 height 8
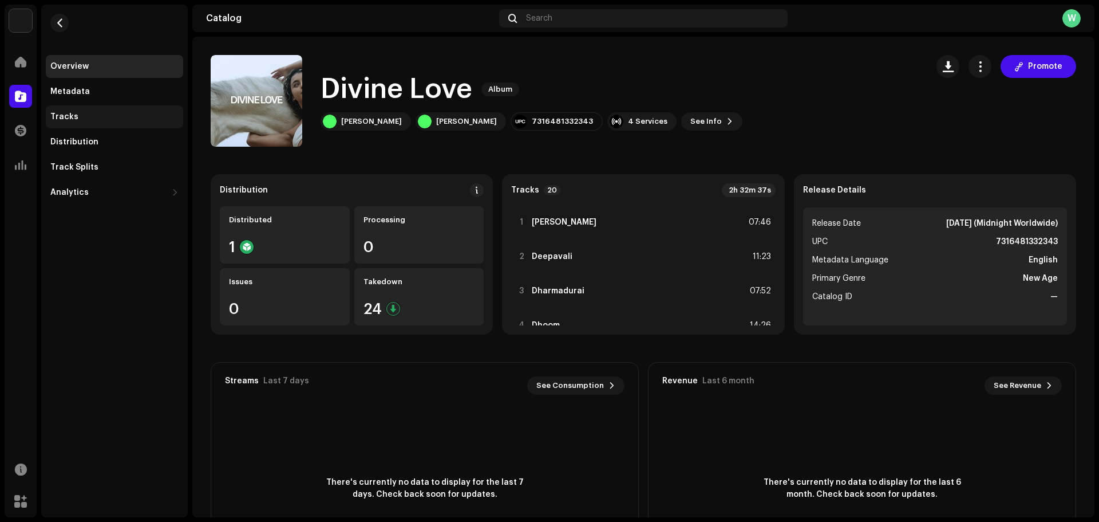
click at [90, 123] on div "Tracks" at bounding box center [114, 116] width 137 height 23
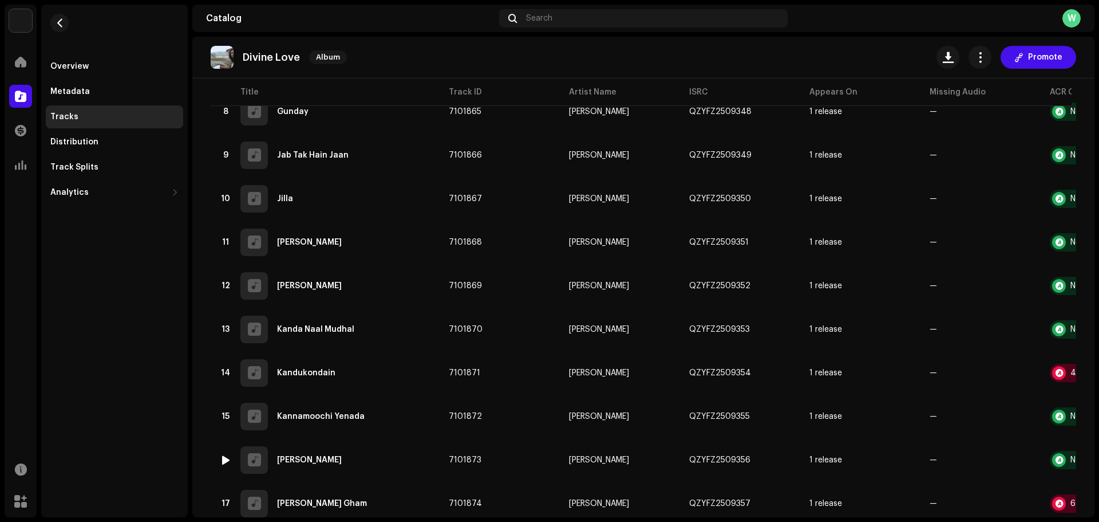
scroll to position [609, 0]
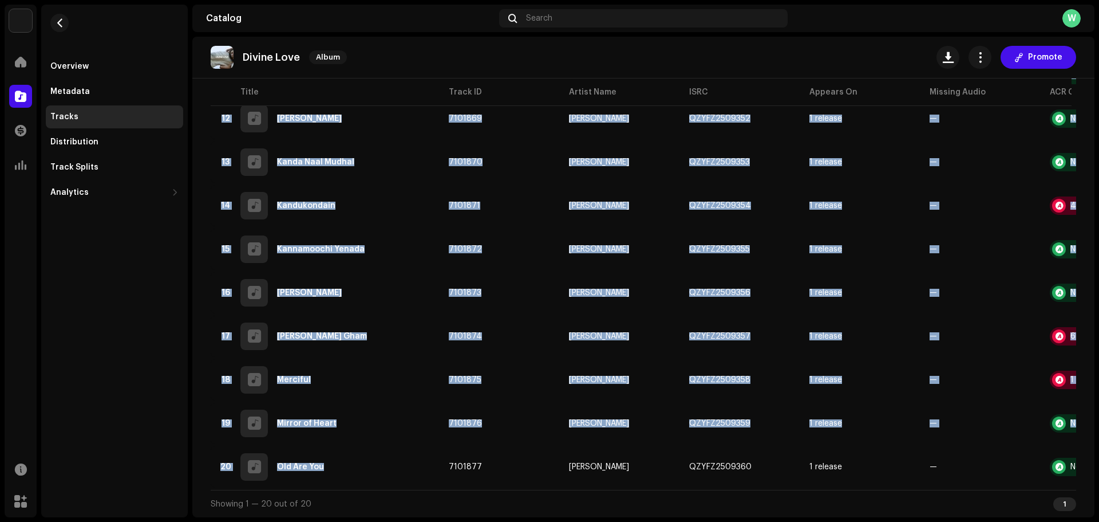
drag, startPoint x: 329, startPoint y: 484, endPoint x: 396, endPoint y: 488, distance: 67.7
click at [396, 488] on div "Title Track ID Artist Name ISRC Appears On Missing Audio ACR Cloud 1 [PERSON_NA…" at bounding box center [644, 36] width 866 height 905
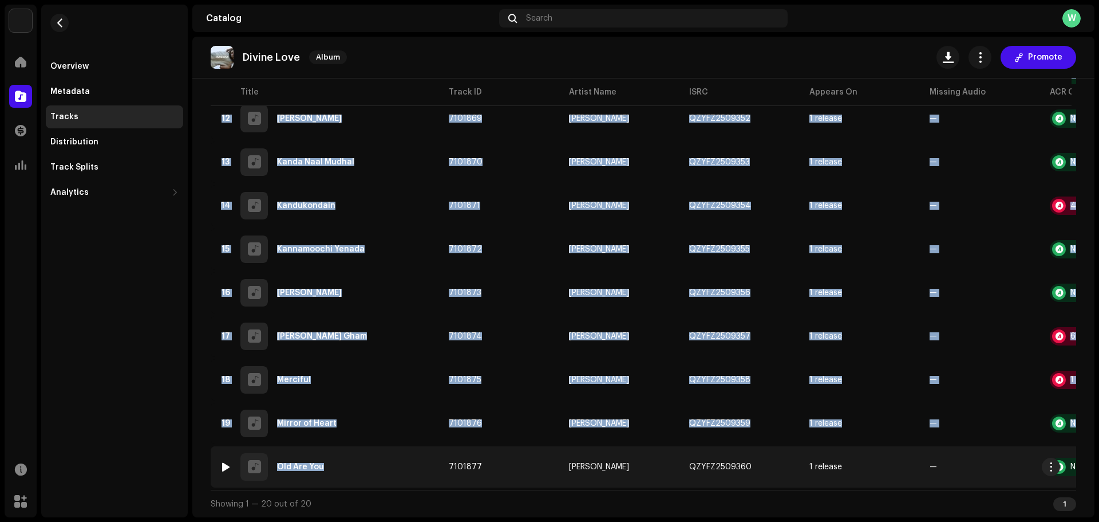
click at [433, 478] on td "20 Old Are You" at bounding box center [325, 466] width 229 height 41
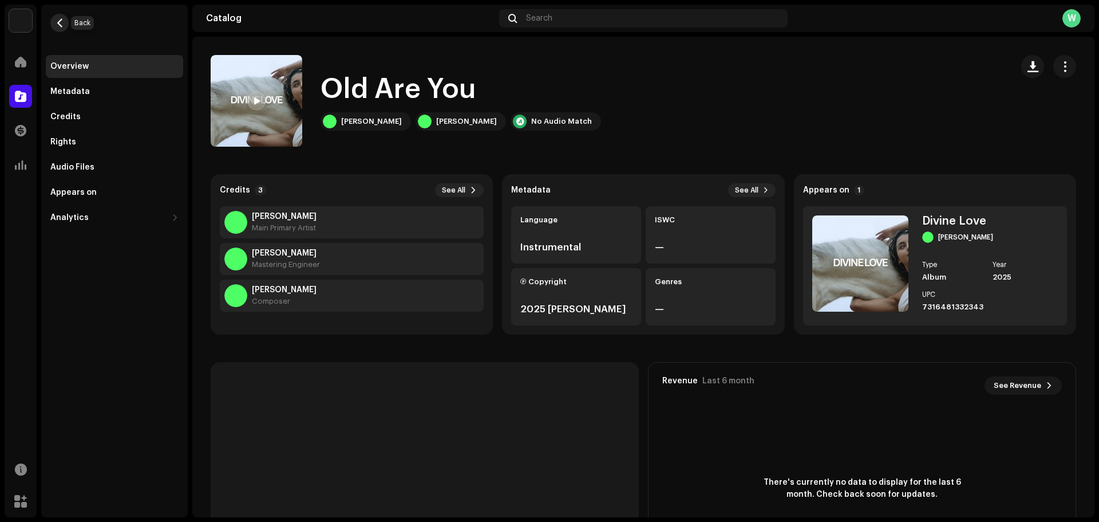
click at [64, 21] on span "button" at bounding box center [60, 22] width 9 height 9
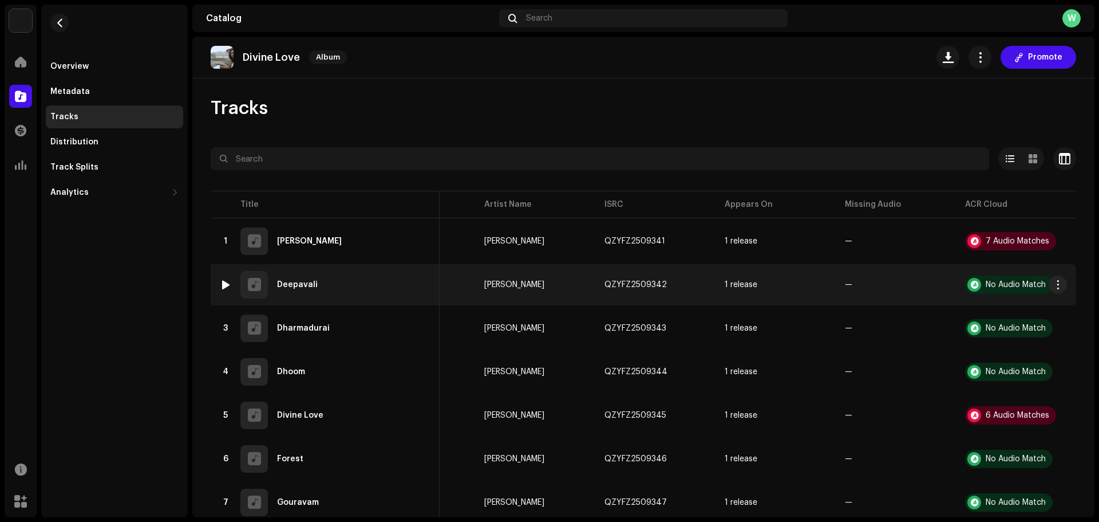
click at [224, 281] on div at bounding box center [226, 284] width 9 height 9
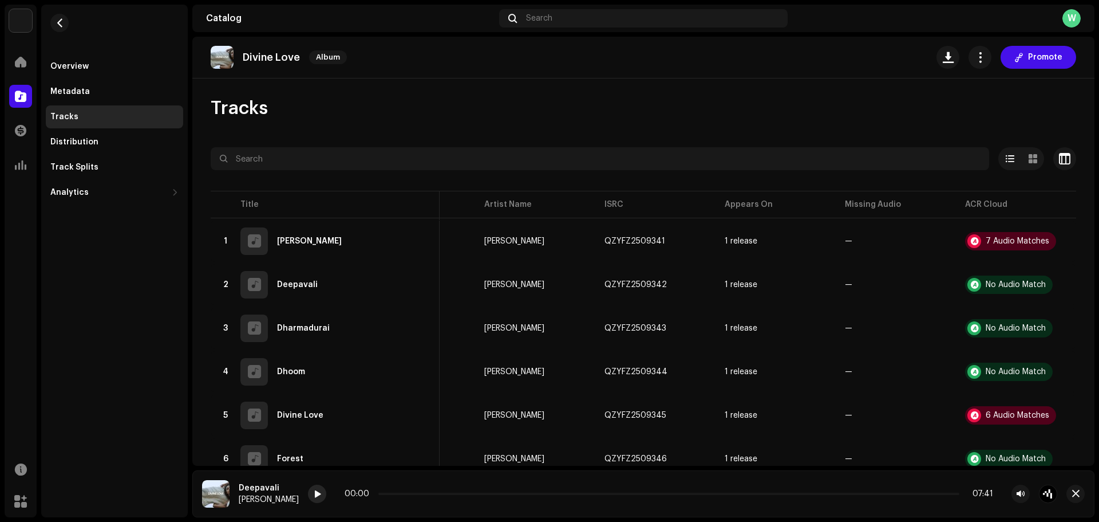
click at [308, 489] on div at bounding box center [317, 493] width 18 height 18
click at [314, 494] on span at bounding box center [317, 494] width 7 height 9
click at [384, 494] on p-slider at bounding box center [669, 493] width 581 height 2
click at [409, 492] on p-slider at bounding box center [669, 493] width 581 height 2
click at [451, 492] on p-slider at bounding box center [669, 493] width 581 height 2
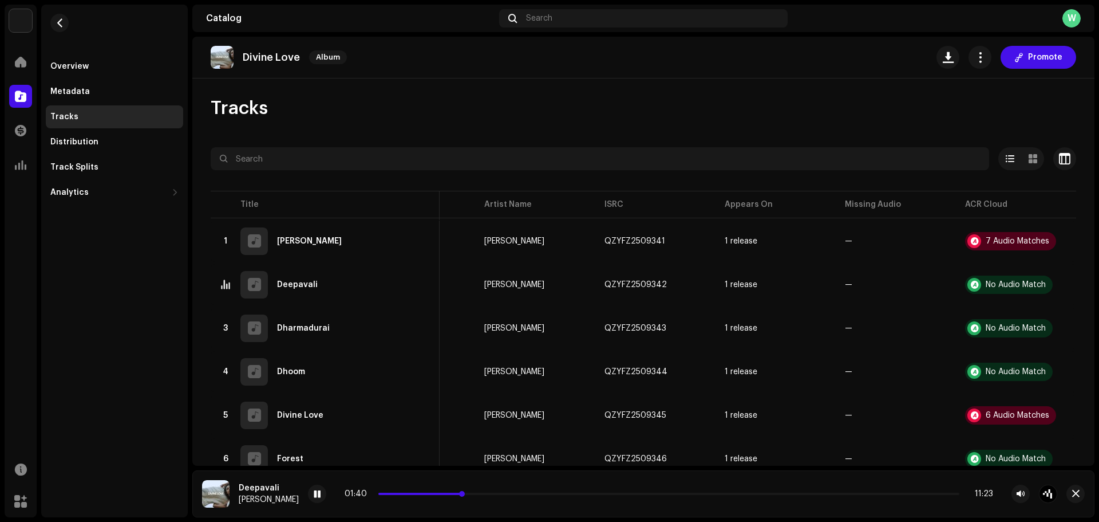
click at [510, 493] on p-slider at bounding box center [669, 493] width 581 height 2
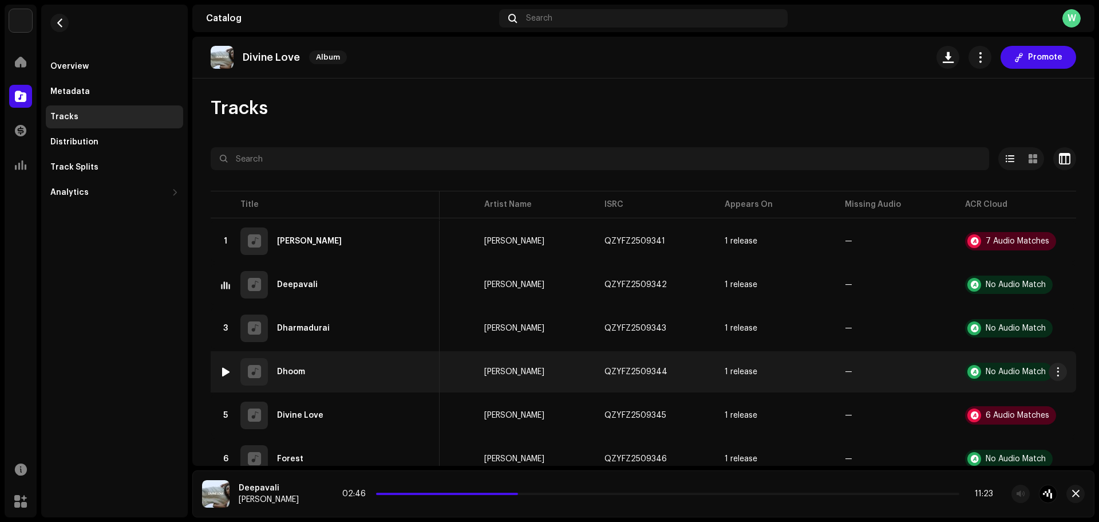
click at [225, 366] on img at bounding box center [225, 371] width 15 height 15
click at [223, 369] on div at bounding box center [226, 371] width 9 height 9
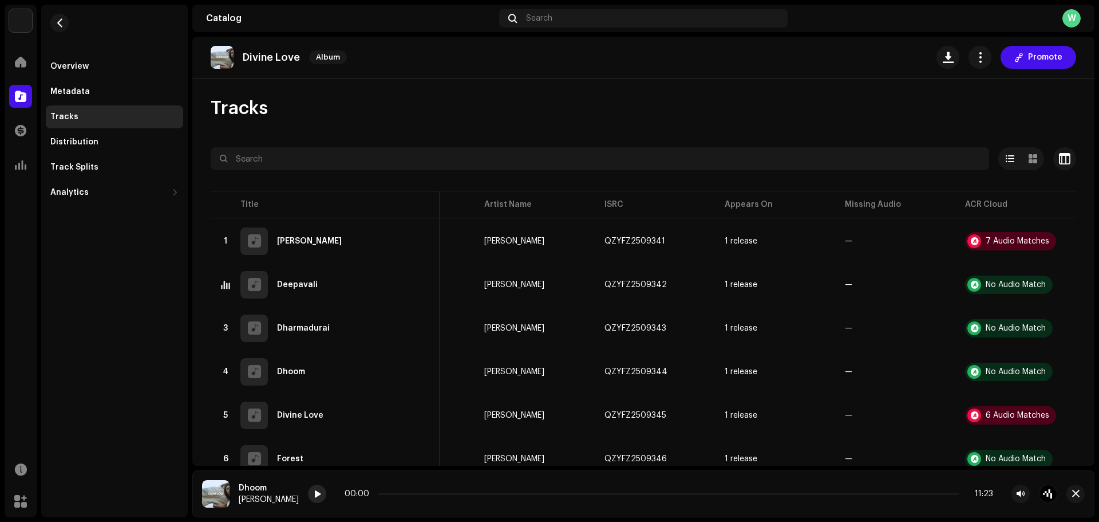
click at [308, 490] on div at bounding box center [317, 493] width 18 height 18
click at [314, 491] on span at bounding box center [317, 494] width 7 height 9
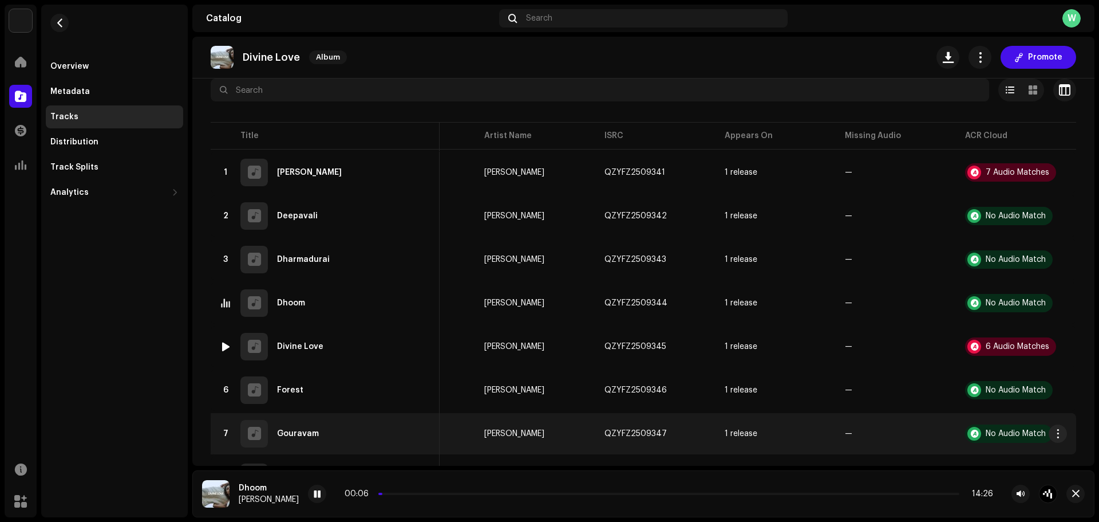
scroll to position [115, 0]
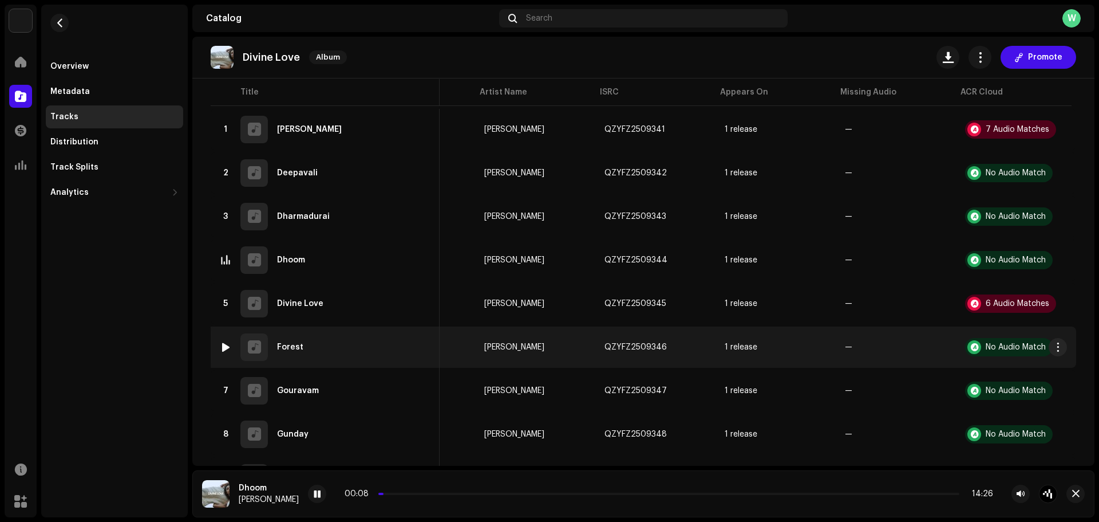
click at [223, 342] on img at bounding box center [225, 347] width 15 height 15
click at [223, 345] on div at bounding box center [226, 346] width 9 height 9
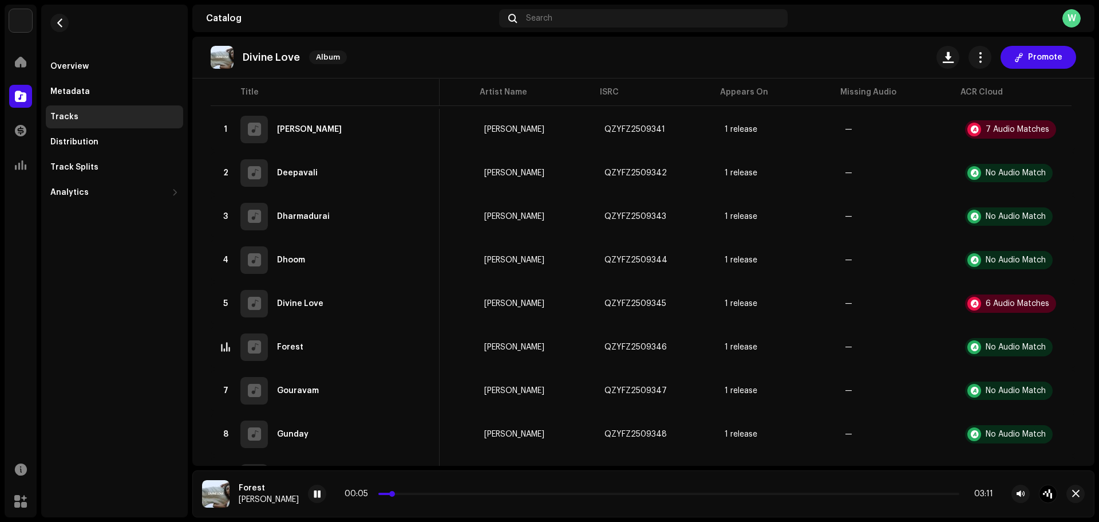
click at [411, 493] on p-slider at bounding box center [669, 493] width 581 height 2
click at [549, 492] on p-slider at bounding box center [669, 493] width 581 height 2
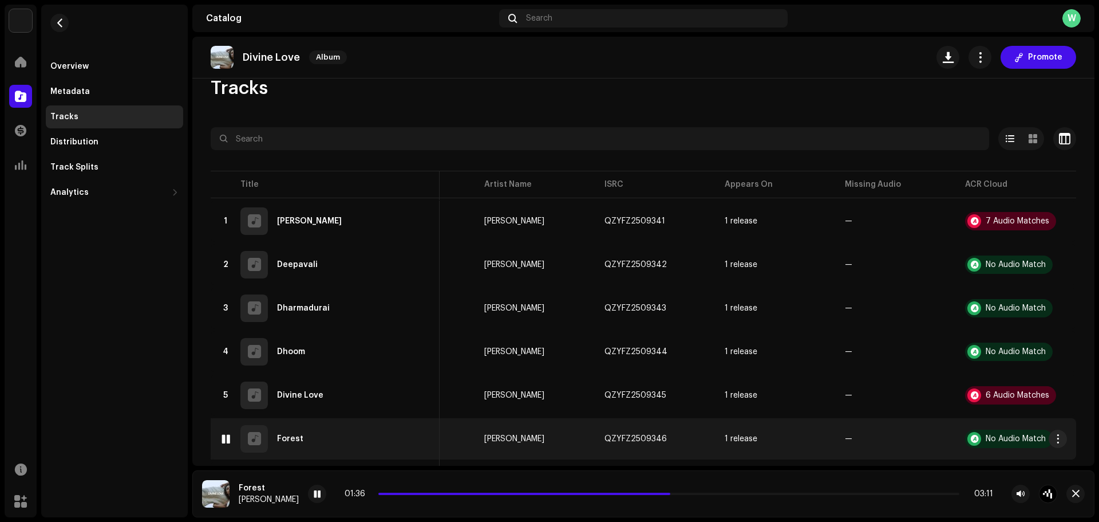
scroll to position [0, 0]
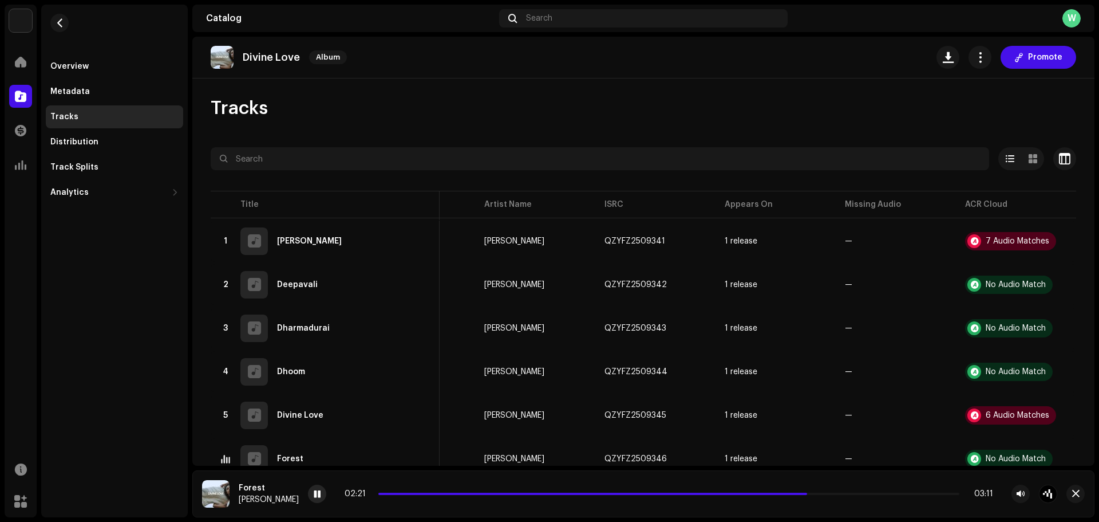
click at [314, 492] on span at bounding box center [317, 494] width 7 height 9
click at [90, 65] on div "Overview" at bounding box center [114, 66] width 128 height 9
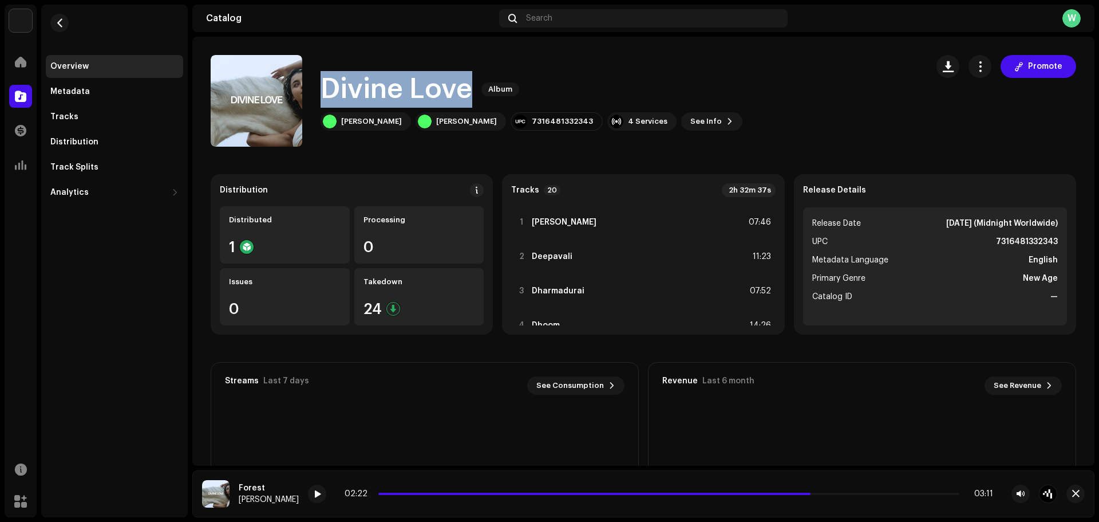
drag, startPoint x: 467, startPoint y: 87, endPoint x: 328, endPoint y: 89, distance: 139.7
click at [328, 89] on div "Divine Love Album" at bounding box center [532, 89] width 422 height 37
copy h1 "Divine Love"
click at [351, 120] on div "[PERSON_NAME]" at bounding box center [371, 121] width 61 height 9
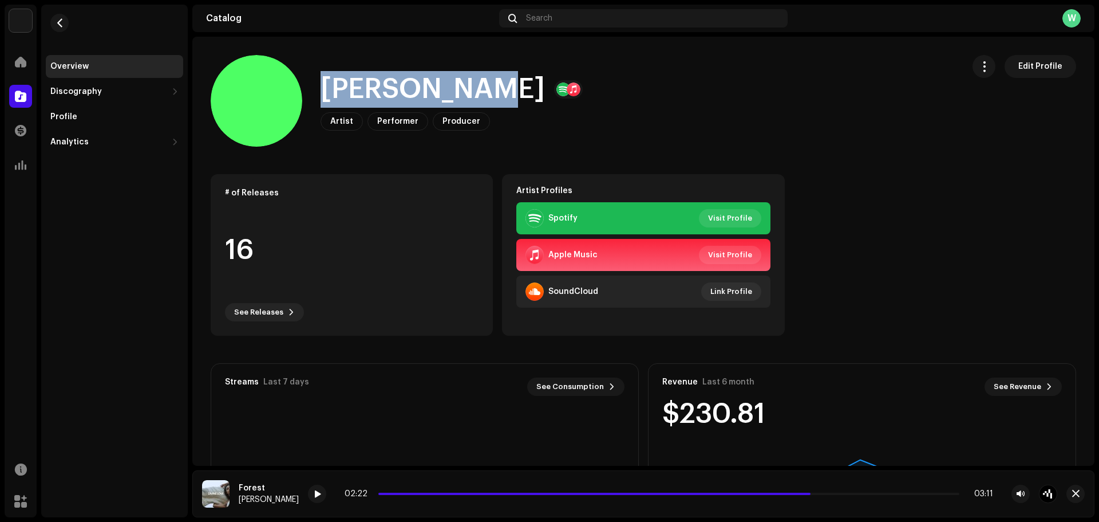
drag, startPoint x: 480, startPoint y: 88, endPoint x: 329, endPoint y: 85, distance: 151.2
click at [328, 85] on h1 "[PERSON_NAME]" at bounding box center [433, 89] width 224 height 37
copy h1 "[PERSON_NAME]"
click at [60, 26] on span "button" at bounding box center [60, 22] width 9 height 9
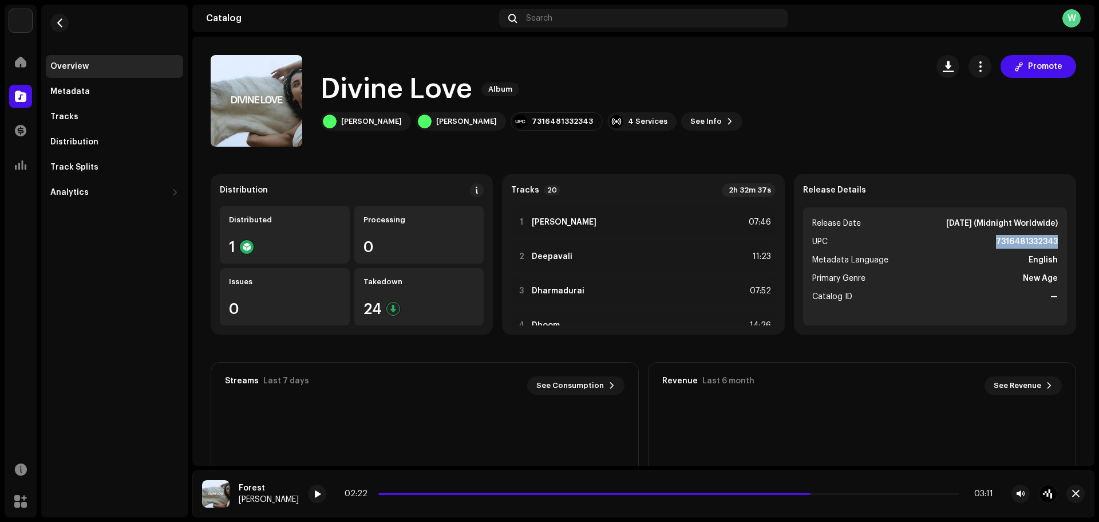
drag, startPoint x: 1054, startPoint y: 239, endPoint x: 990, endPoint y: 246, distance: 63.9
click at [990, 246] on ul "Release Date [DATE] (Midnight Worldwide) UPC 7316481332343 Metadata Language En…" at bounding box center [935, 266] width 264 height 118
copy strong "7316481332343"
click at [99, 127] on div "Tracks" at bounding box center [114, 116] width 137 height 23
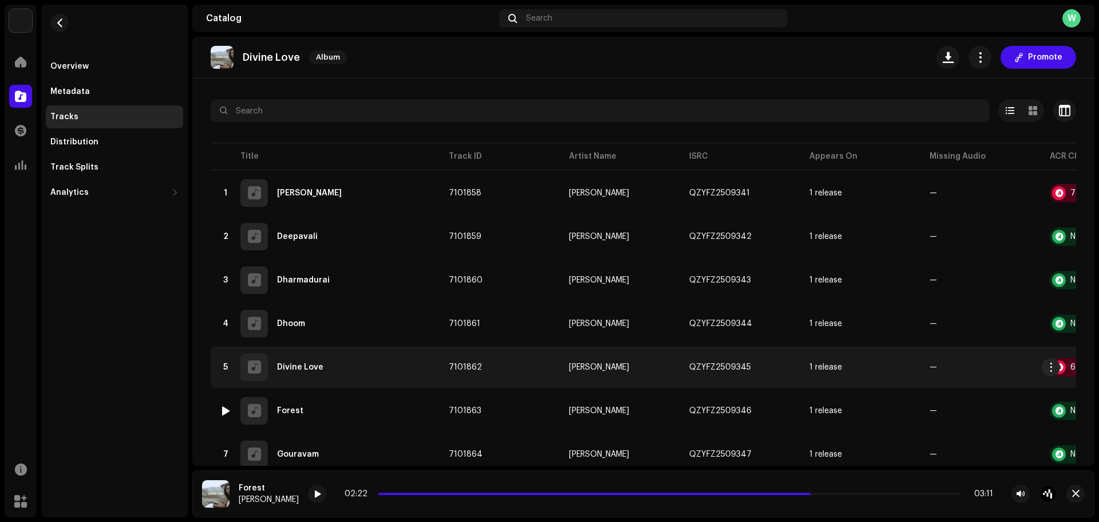
scroll to position [57, 0]
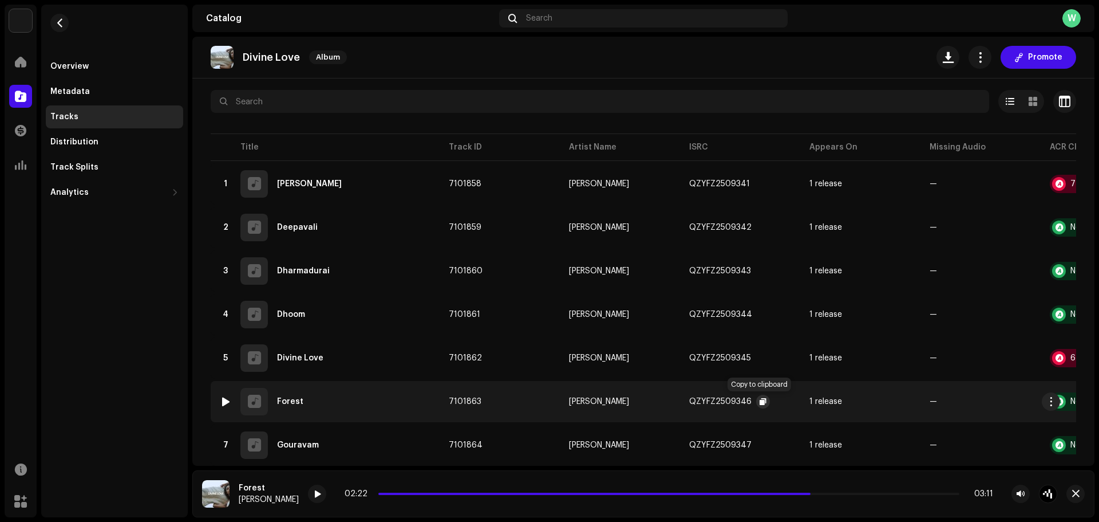
click at [760, 403] on span "button" at bounding box center [763, 401] width 7 height 9
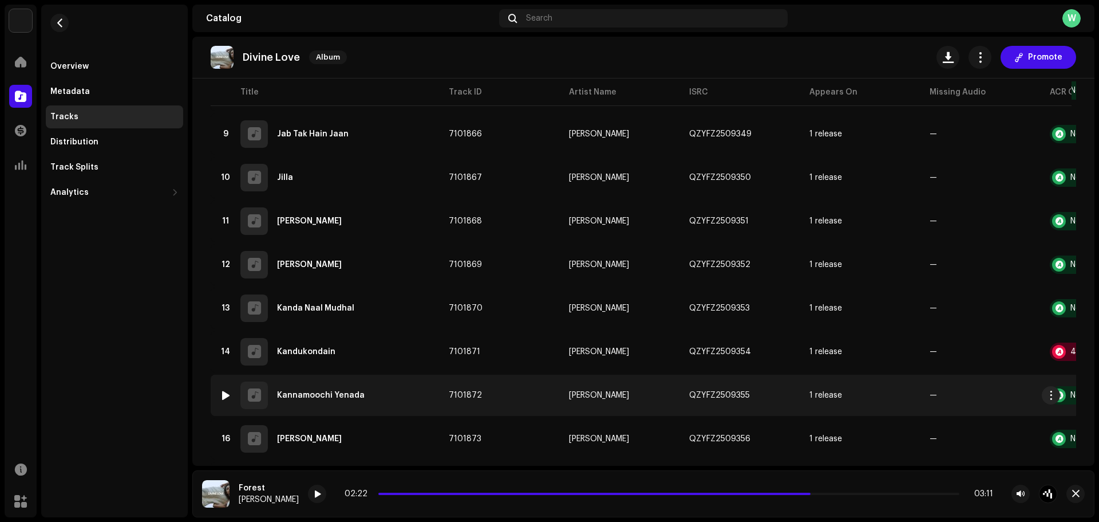
scroll to position [515, 0]
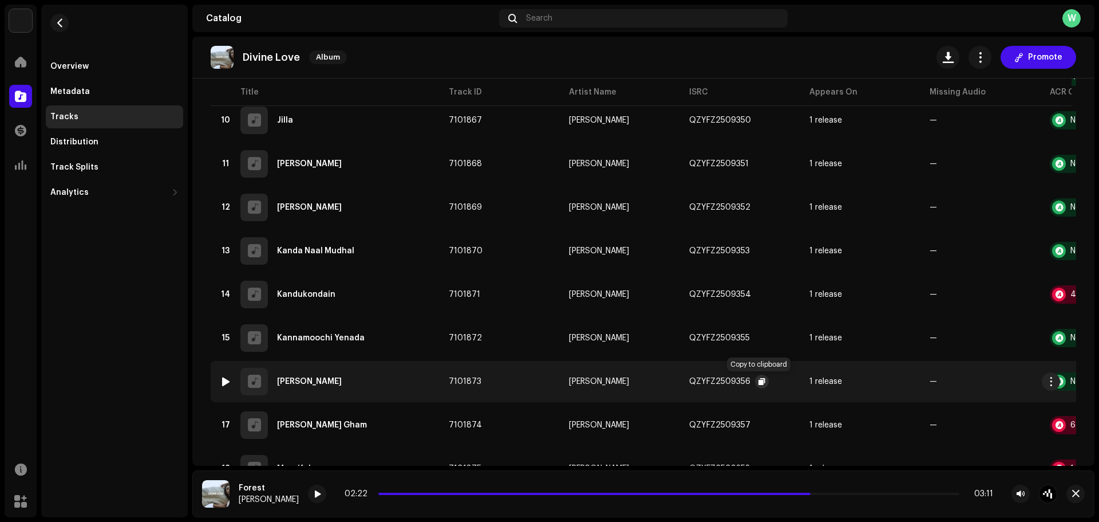
click at [759, 380] on span "button" at bounding box center [762, 381] width 7 height 9
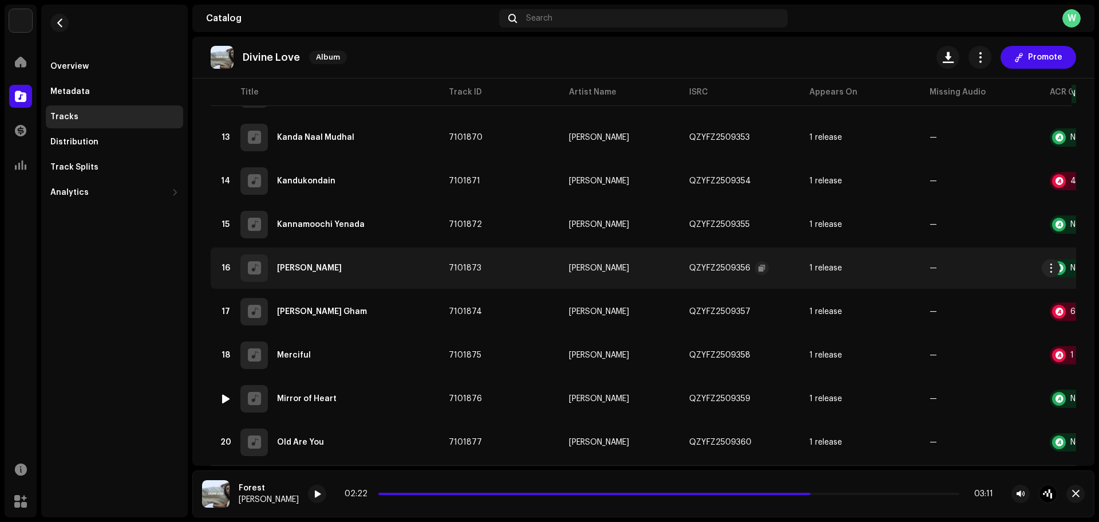
scroll to position [630, 0]
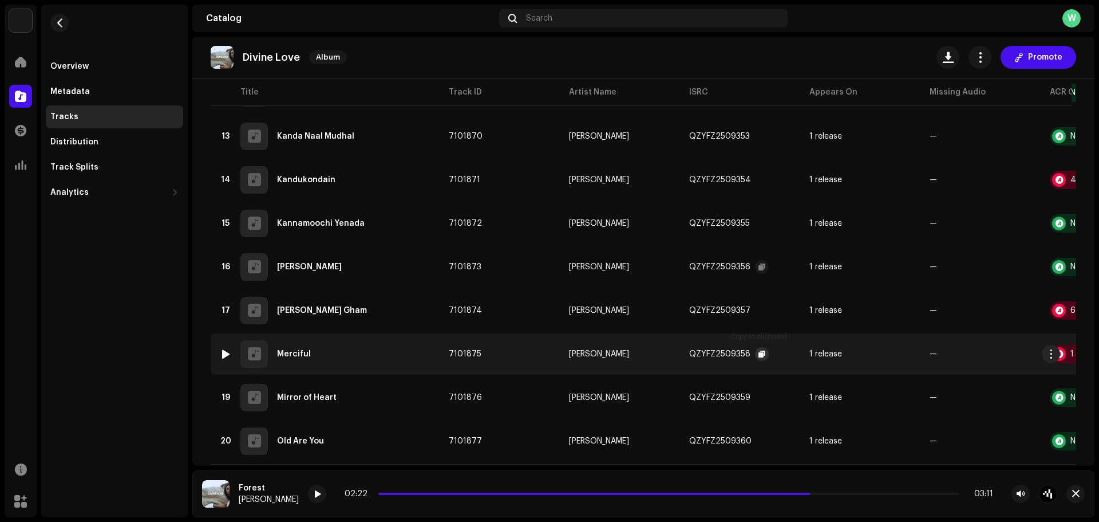
click at [755, 352] on button "button" at bounding box center [762, 354] width 14 height 14
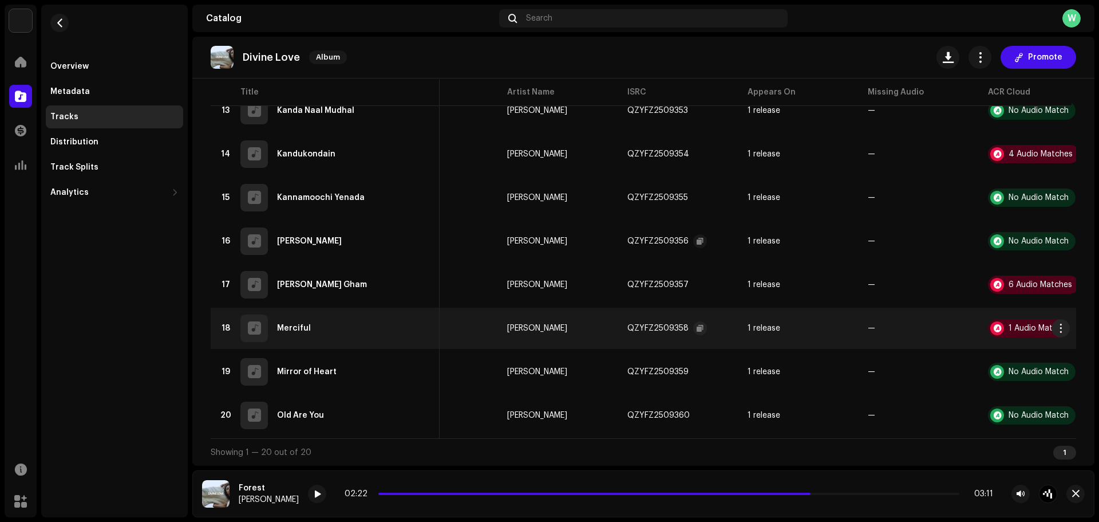
scroll to position [0, 89]
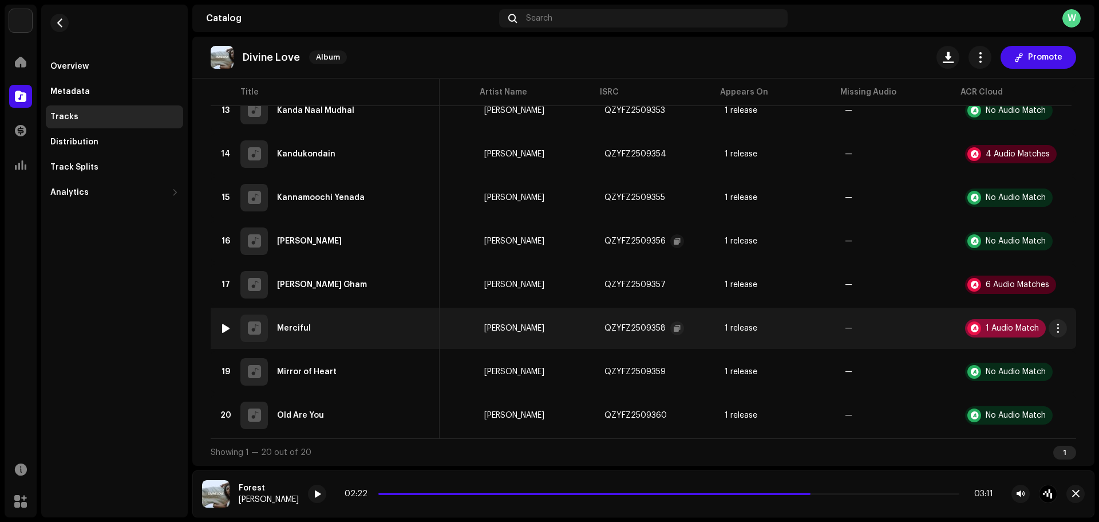
click at [969, 321] on div at bounding box center [975, 328] width 14 height 14
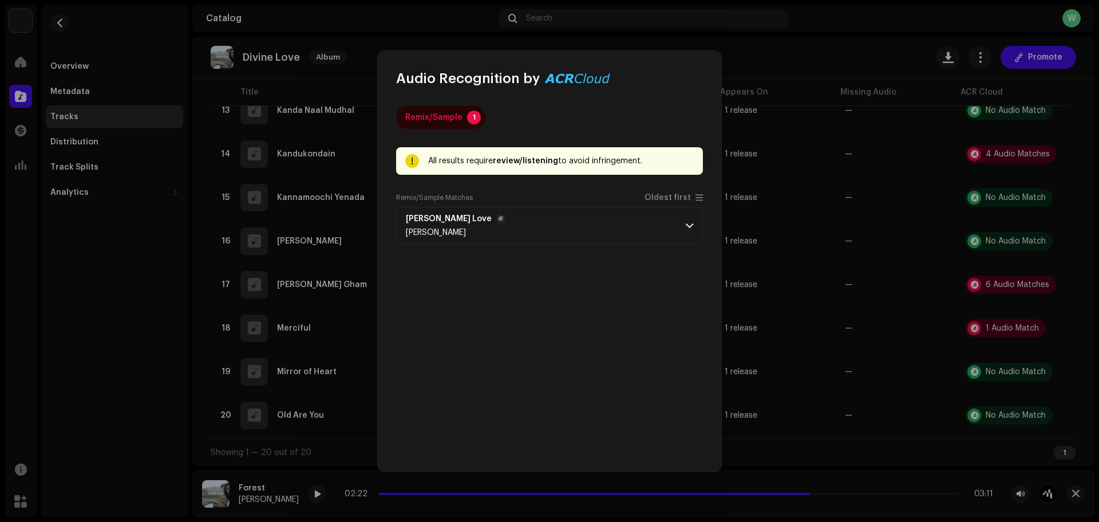
click at [651, 223] on p-accordion-header "[PERSON_NAME] Love [PERSON_NAME]" at bounding box center [549, 226] width 307 height 38
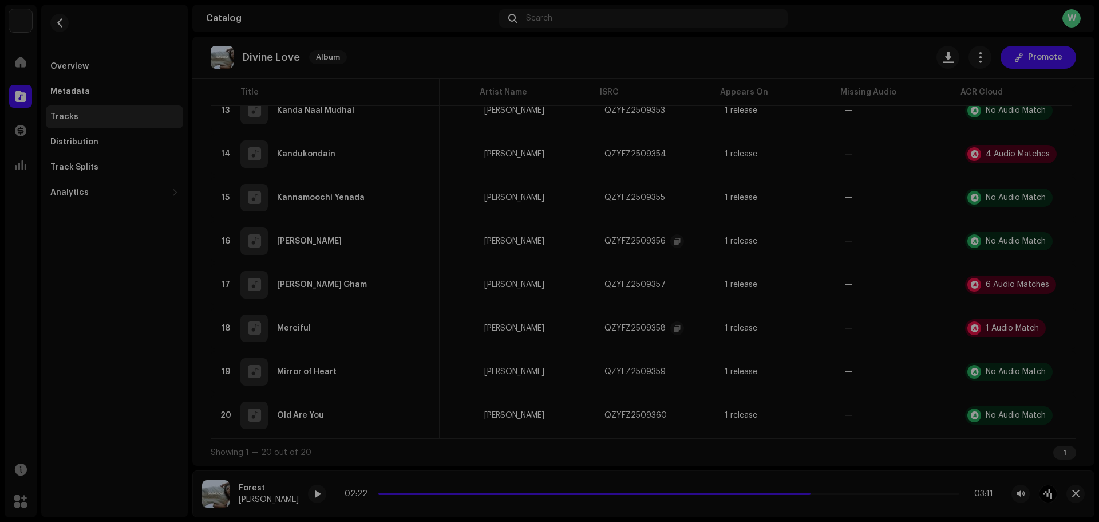
click at [323, 305] on div "Audio Recognition by Remix/Sample 1 All results require review/listening to avo…" at bounding box center [549, 261] width 1099 height 522
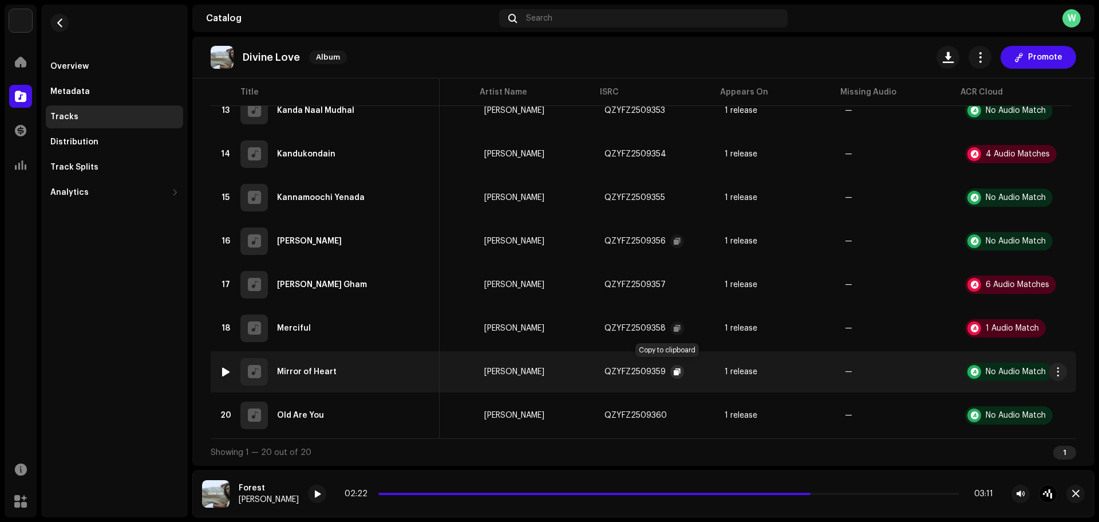
click at [671, 365] on button "button" at bounding box center [678, 372] width 14 height 14
click at [54, 23] on button "button" at bounding box center [59, 23] width 18 height 18
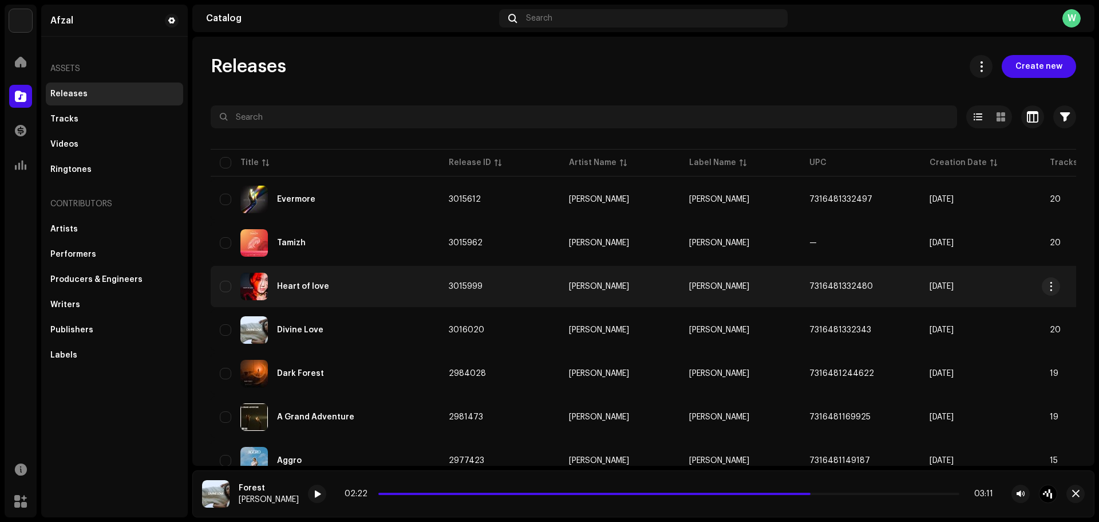
click at [295, 287] on div "Heart of love" at bounding box center [303, 286] width 52 height 8
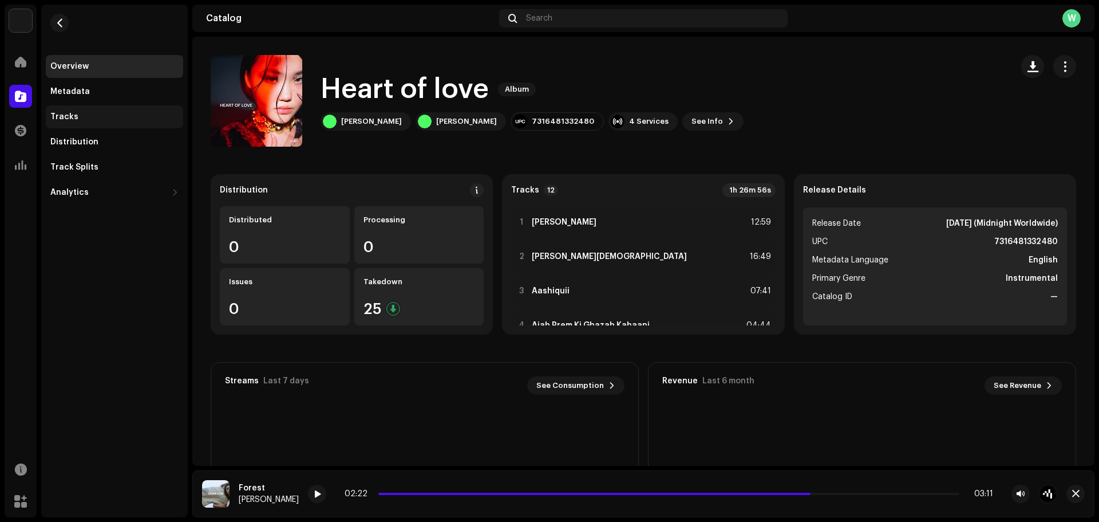
click at [90, 121] on div "Tracks" at bounding box center [114, 116] width 128 height 9
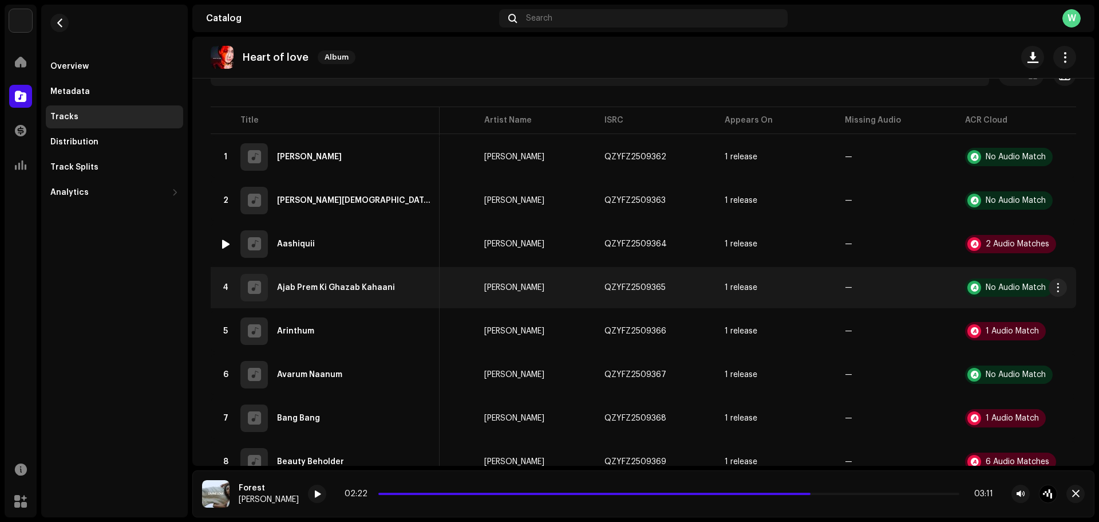
scroll to position [115, 0]
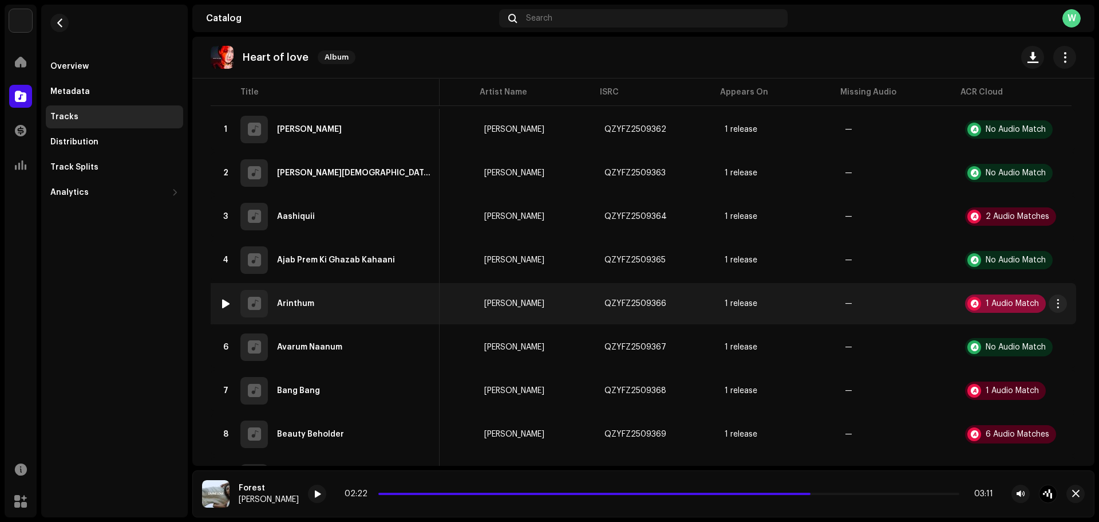
click at [998, 306] on div "1 Audio Match" at bounding box center [1012, 303] width 53 height 8
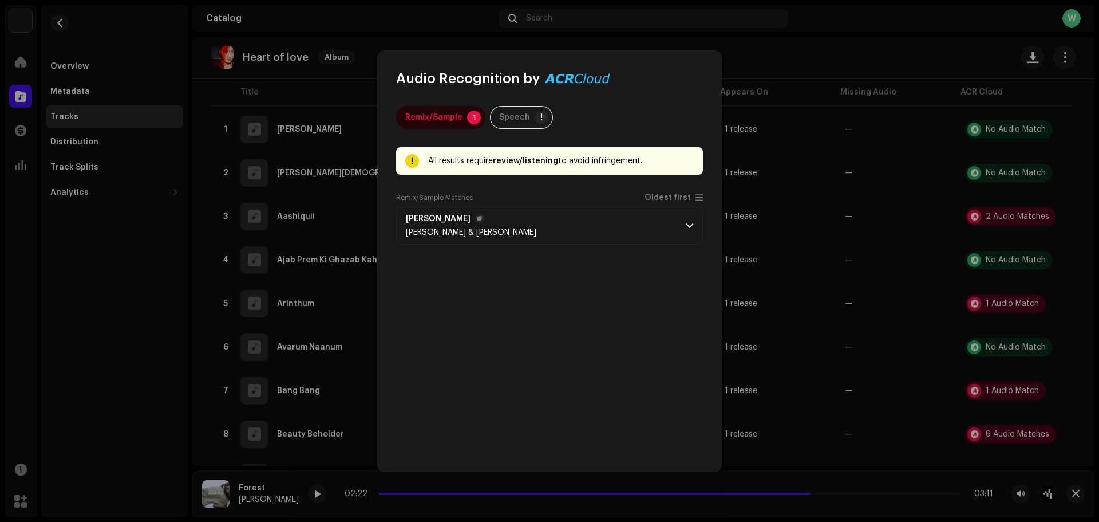
click at [679, 230] on p-accordion-header "[PERSON_NAME] & [PERSON_NAME]" at bounding box center [549, 226] width 307 height 38
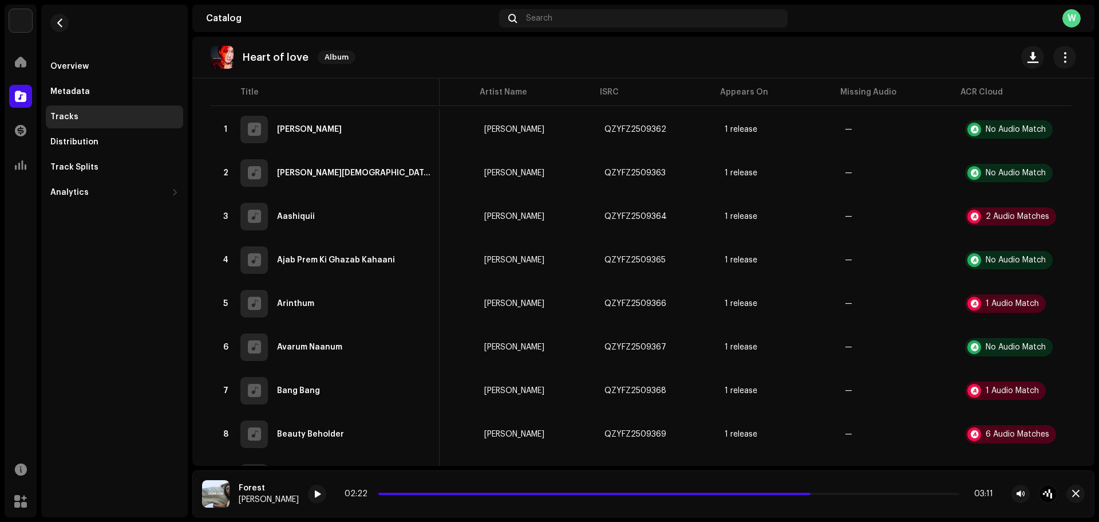
click at [728, 230] on div "Audio Recognition by Remix/Sample 1 Speech ! All results require review/listeni…" at bounding box center [549, 261] width 1099 height 522
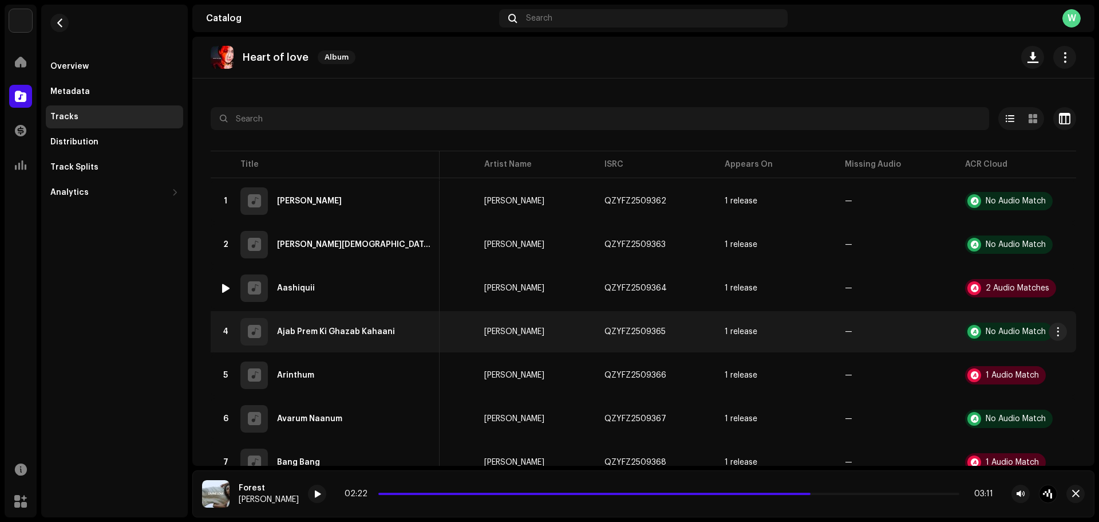
scroll to position [0, 0]
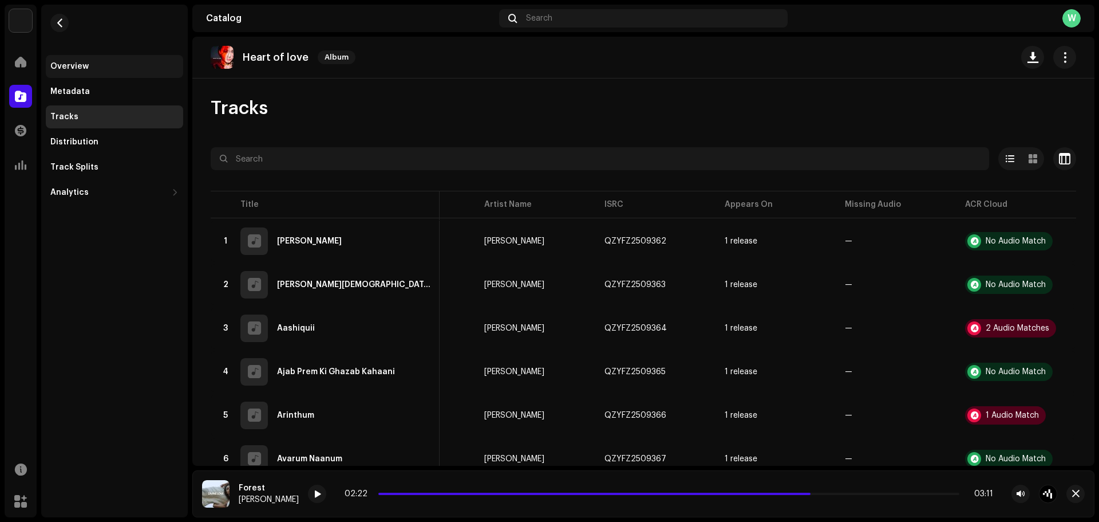
click at [112, 71] on div "Overview" at bounding box center [114, 66] width 137 height 23
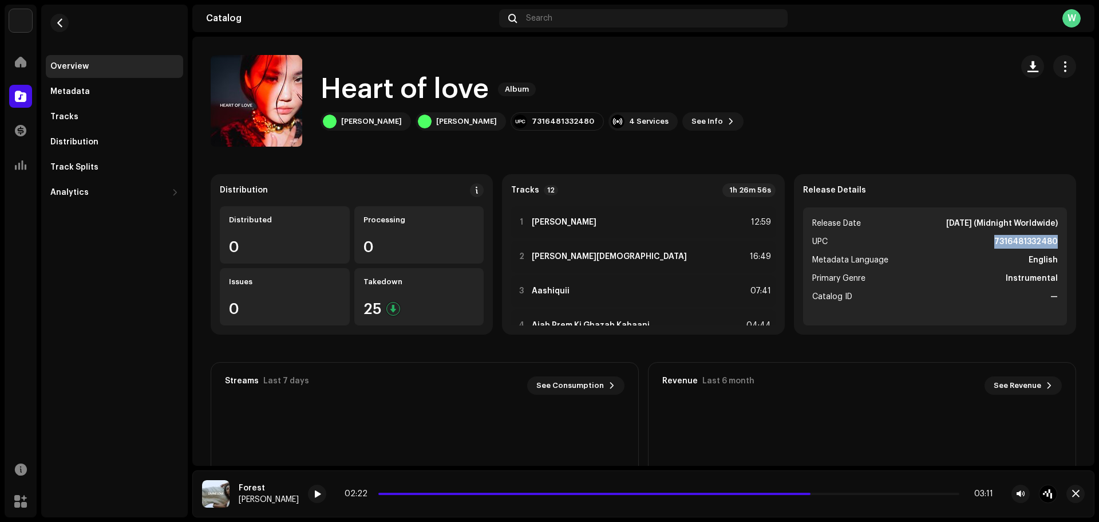
drag, startPoint x: 1050, startPoint y: 239, endPoint x: 978, endPoint y: 235, distance: 71.7
click at [978, 235] on li "UPC 7316481332480" at bounding box center [936, 242] width 246 height 14
copy strong "7316481332480"
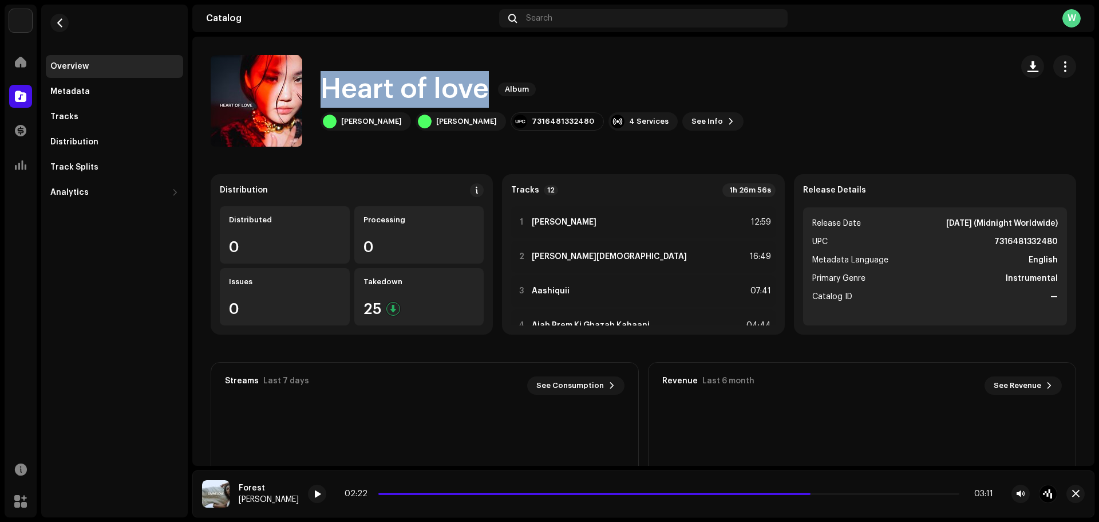
drag, startPoint x: 485, startPoint y: 88, endPoint x: 321, endPoint y: 79, distance: 164.6
click at [321, 79] on h1 "Heart of love" at bounding box center [405, 89] width 168 height 37
click at [315, 152] on catalog-releases-details-overview "Heart of love Album Heart of love Album [PERSON_NAME] [PERSON_NAME] 73164813324…" at bounding box center [643, 323] width 902 height 573
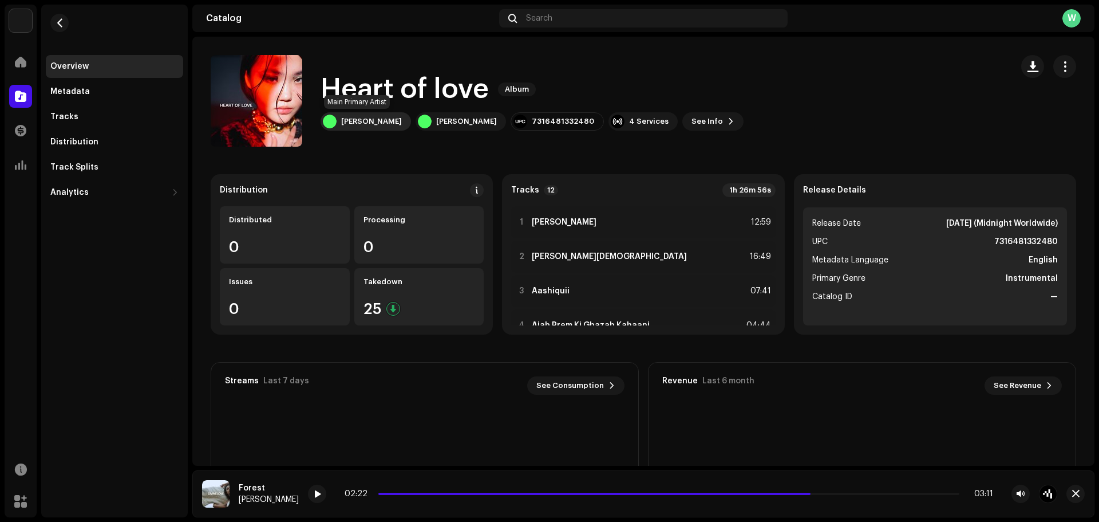
click at [379, 123] on div "[PERSON_NAME]" at bounding box center [371, 121] width 61 height 9
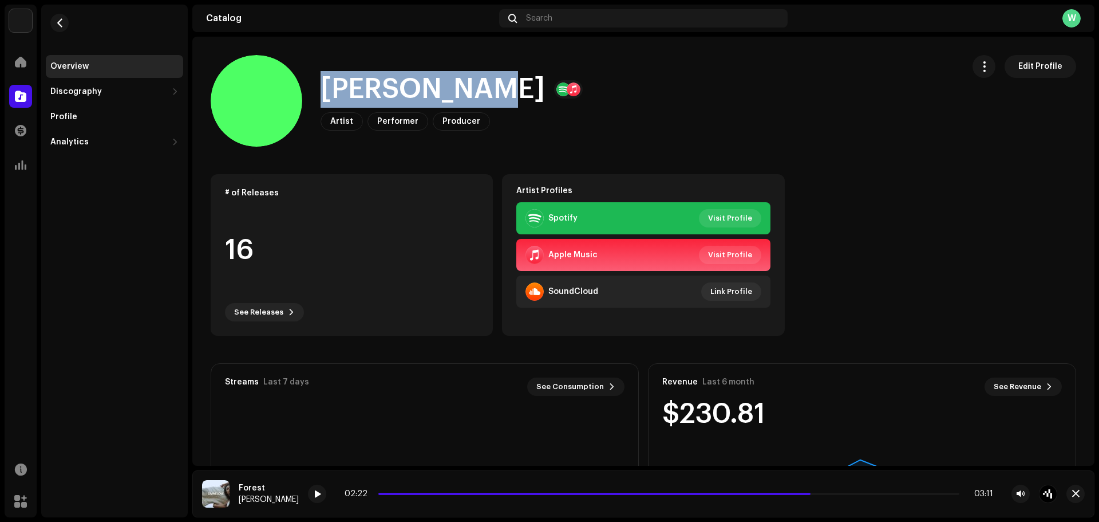
drag, startPoint x: 486, startPoint y: 85, endPoint x: 326, endPoint y: 85, distance: 159.8
click at [326, 85] on div "[PERSON_NAME]" at bounding box center [452, 89] width 262 height 37
click at [65, 29] on button "button" at bounding box center [59, 23] width 18 height 18
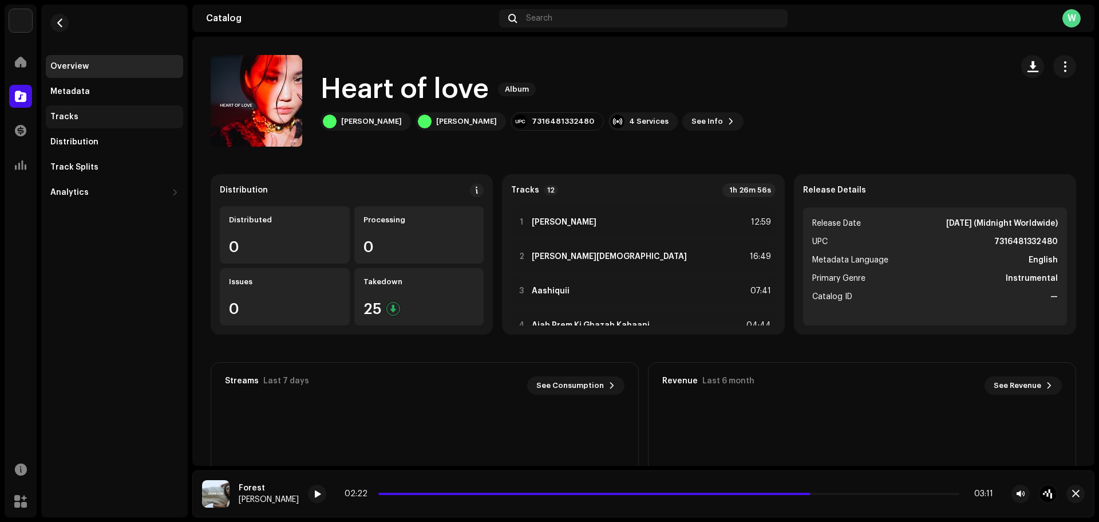
click at [84, 120] on div "Tracks" at bounding box center [114, 116] width 128 height 9
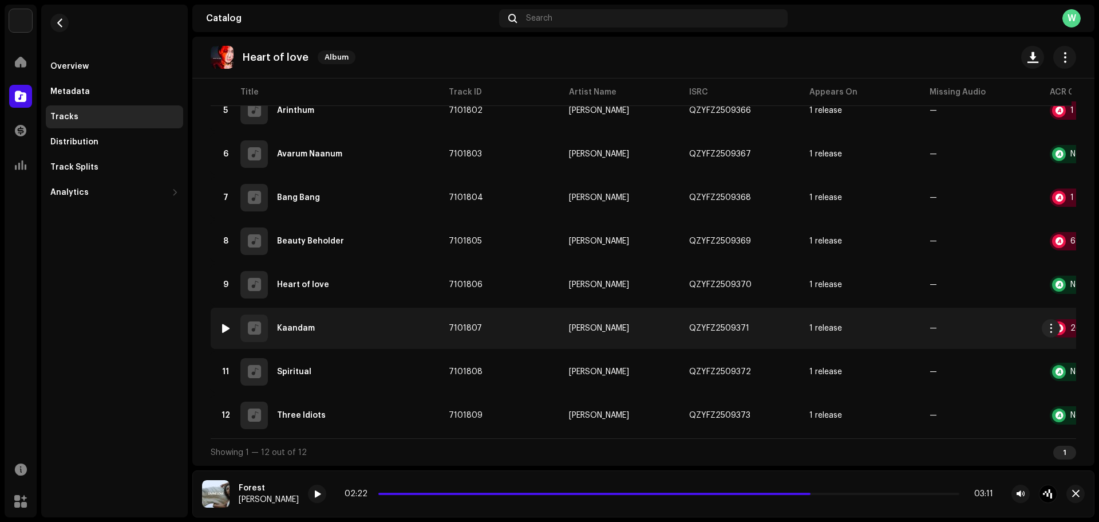
scroll to position [255, 0]
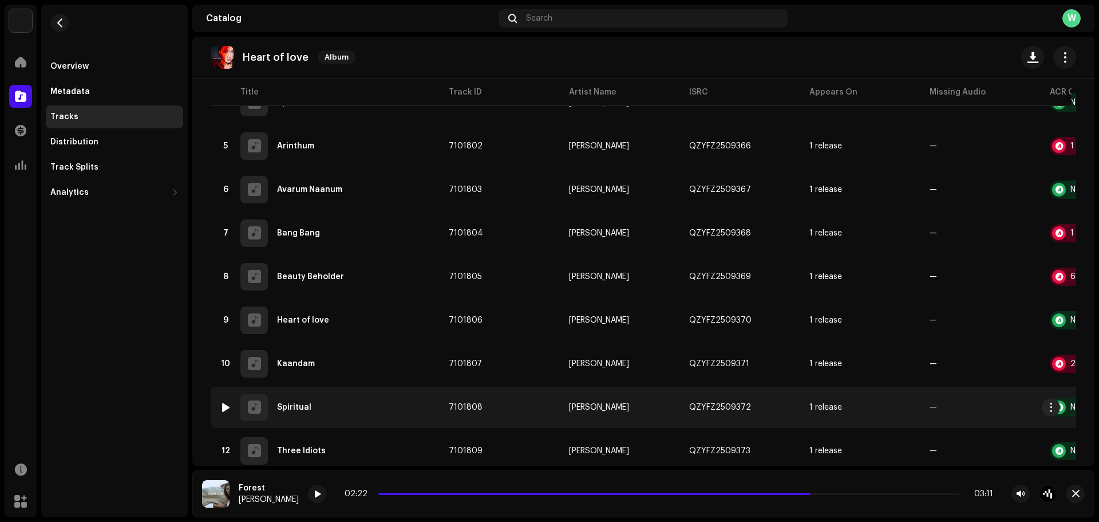
scroll to position [312, 0]
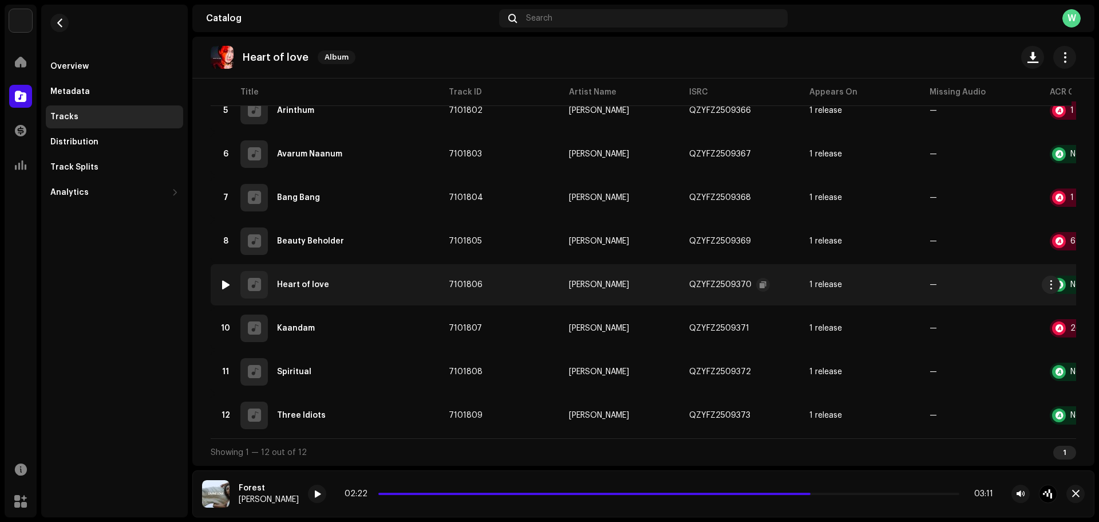
click at [752, 277] on div "QZYFZ2509370" at bounding box center [729, 284] width 81 height 23
click at [756, 278] on button "button" at bounding box center [763, 285] width 14 height 14
click at [62, 29] on button "button" at bounding box center [59, 23] width 18 height 18
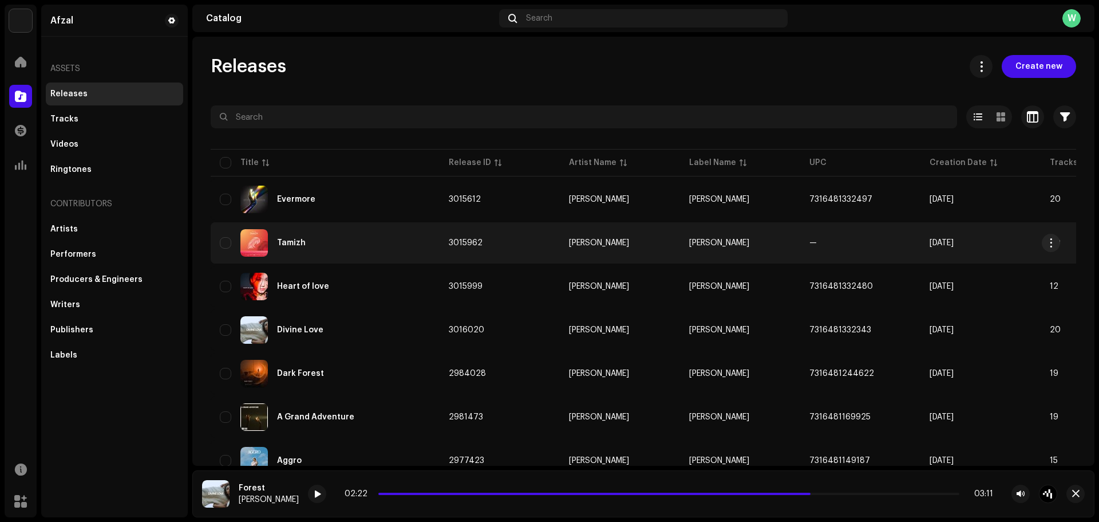
click at [285, 240] on div "Tamizh" at bounding box center [291, 243] width 29 height 8
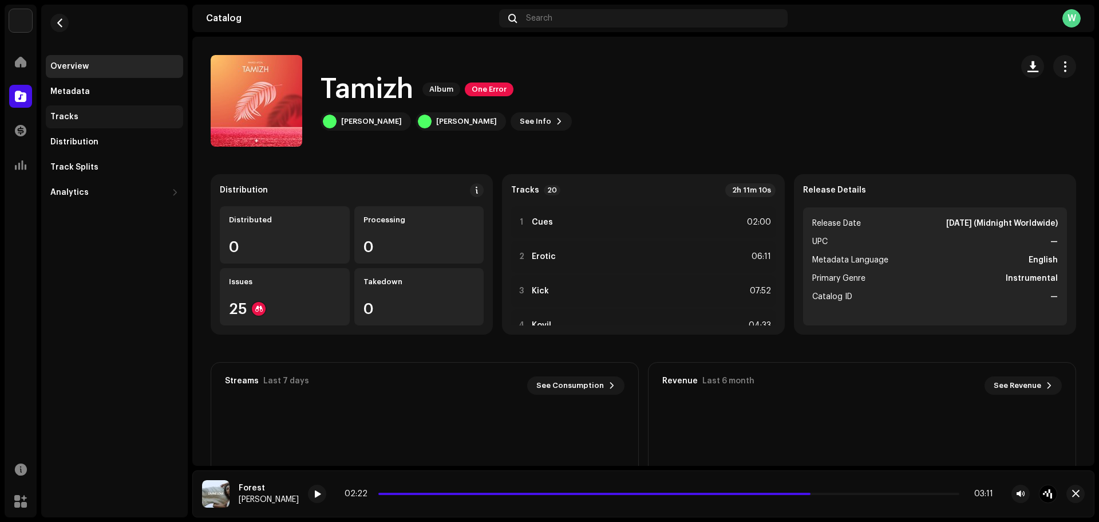
click at [96, 105] on div "Tracks" at bounding box center [114, 116] width 137 height 23
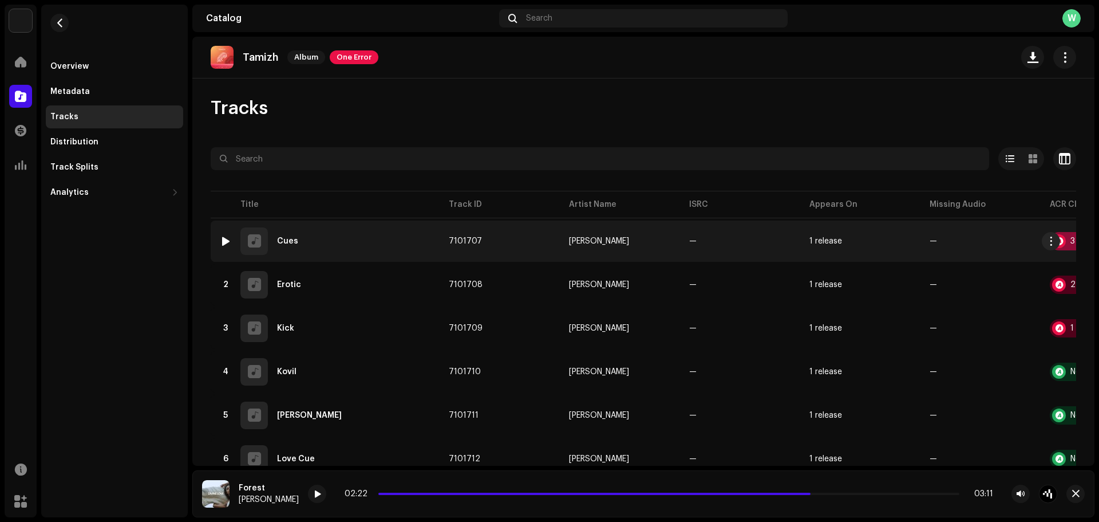
click at [1062, 242] on div at bounding box center [1060, 241] width 14 height 14
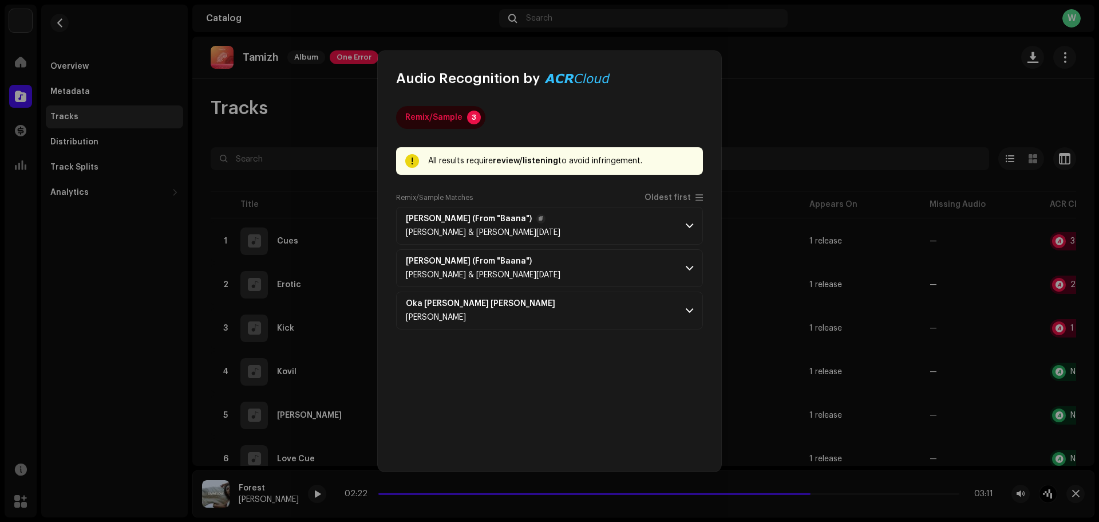
click at [656, 224] on p-accordion-header "Paithiyam Pidikudhu (From "Baana") [PERSON_NAME] & [PERSON_NAME][DATE]" at bounding box center [549, 226] width 307 height 38
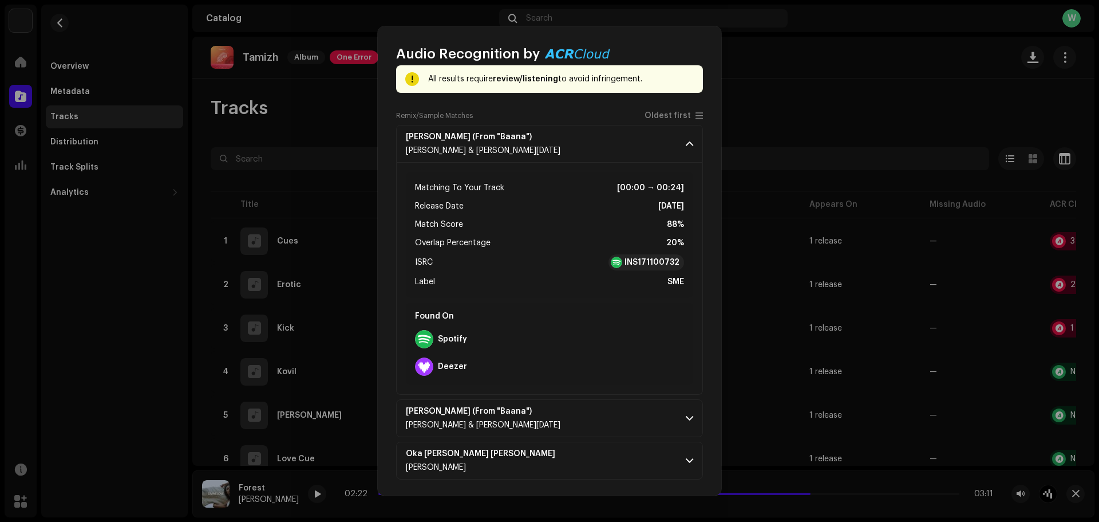
scroll to position [59, 0]
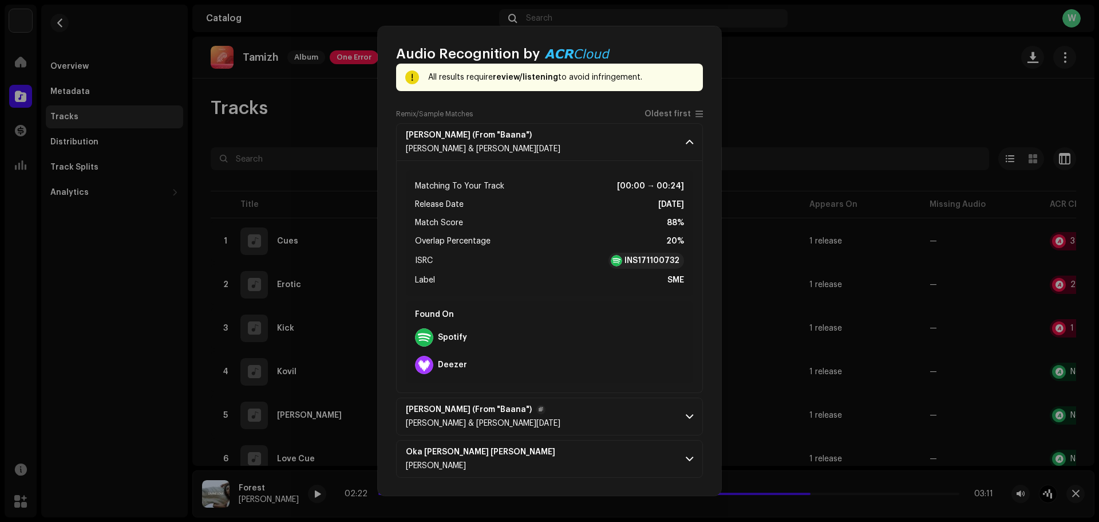
click at [641, 416] on p-accordion-header "Paithiyam Pidikudhu (From "Baana") [PERSON_NAME] & [PERSON_NAME][DATE]" at bounding box center [549, 416] width 307 height 38
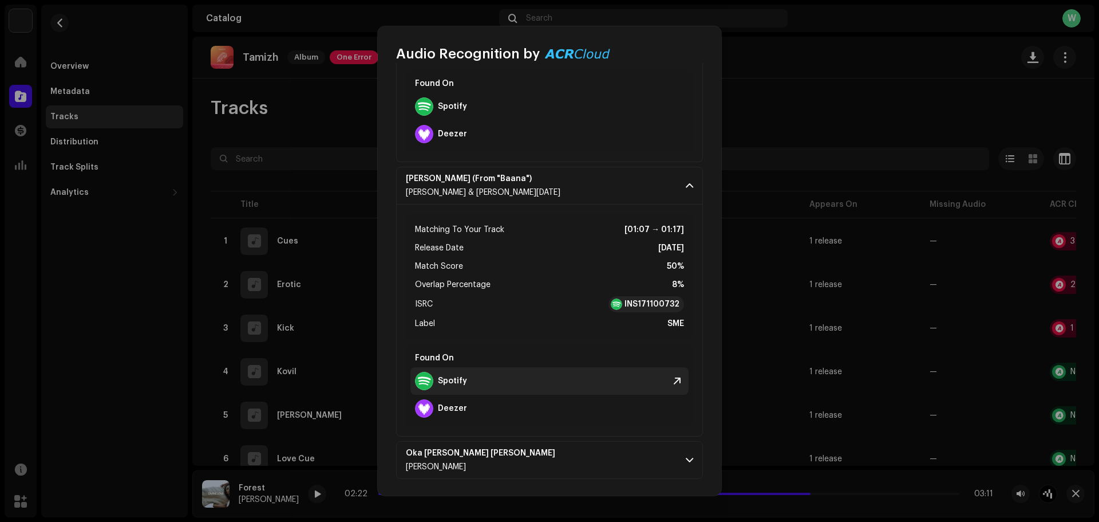
scroll to position [291, 0]
click at [597, 447] on p-accordion-header "Oka [PERSON_NAME] [PERSON_NAME] [PERSON_NAME]" at bounding box center [549, 459] width 307 height 38
click at [640, 456] on p-accordion-header "Oka [PERSON_NAME] [PERSON_NAME] [PERSON_NAME]" at bounding box center [549, 459] width 307 height 38
click at [687, 466] on p-accordion-header "Oka [PERSON_NAME] [PERSON_NAME] [PERSON_NAME]" at bounding box center [549, 459] width 307 height 38
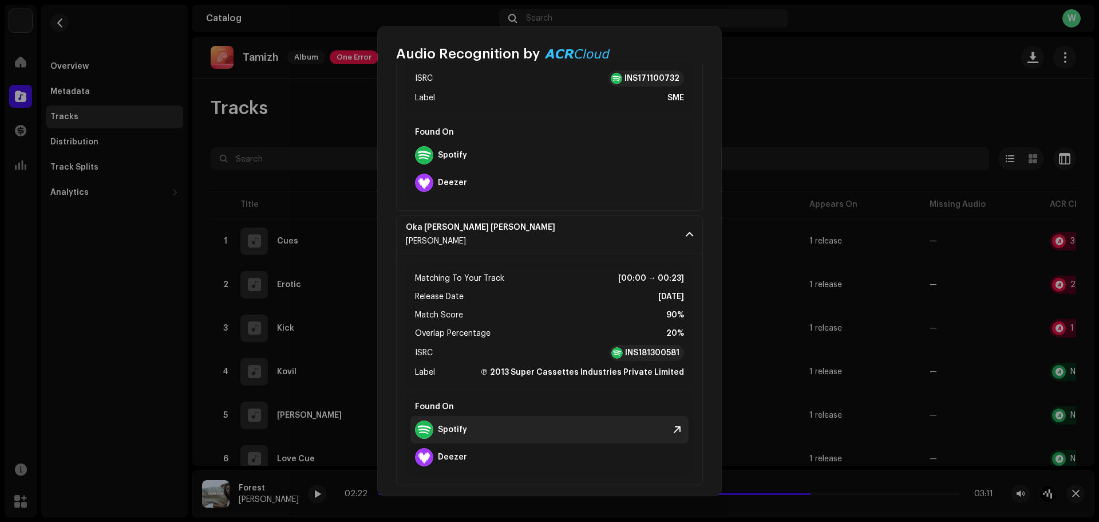
scroll to position [520, 0]
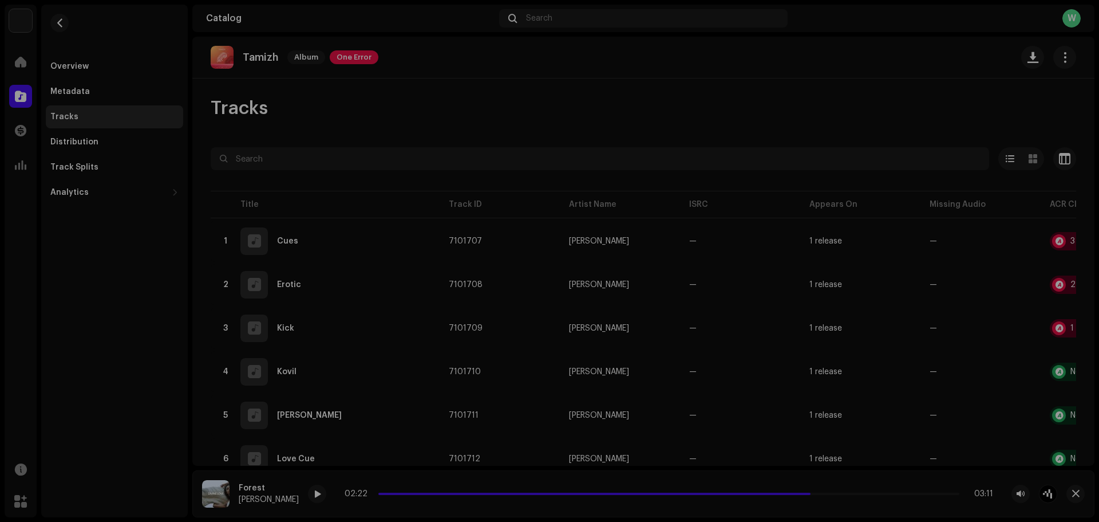
click at [736, 326] on div "Audio Recognition by Remix/Sample 3 All results require review/listening to avo…" at bounding box center [549, 261] width 1099 height 522
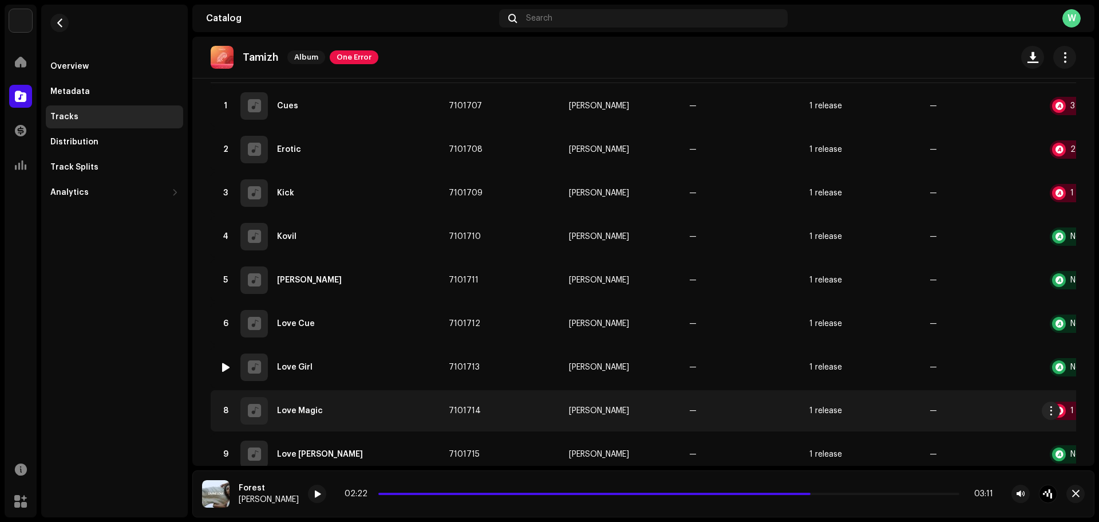
scroll to position [172, 0]
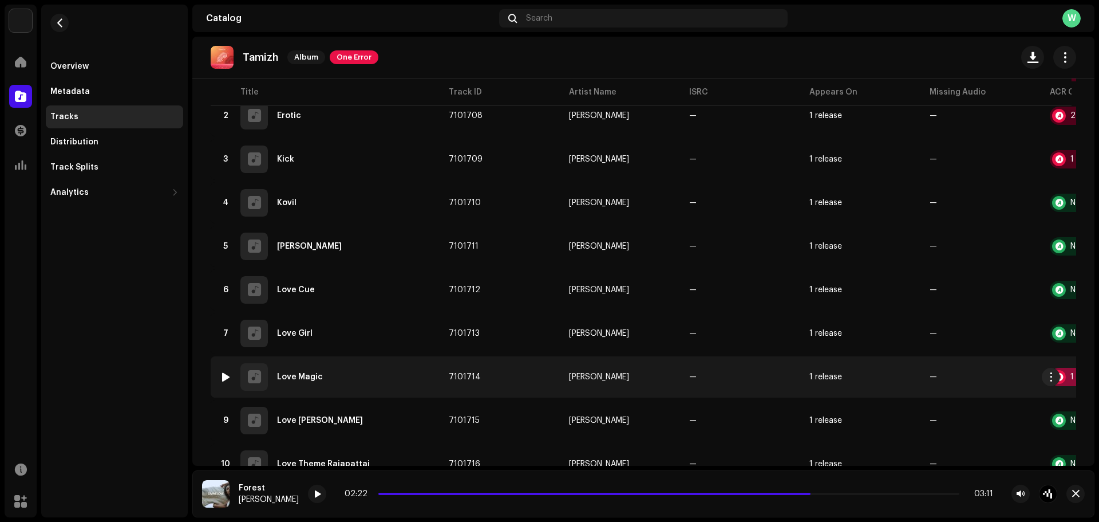
click at [1062, 377] on div at bounding box center [1060, 377] width 14 height 14
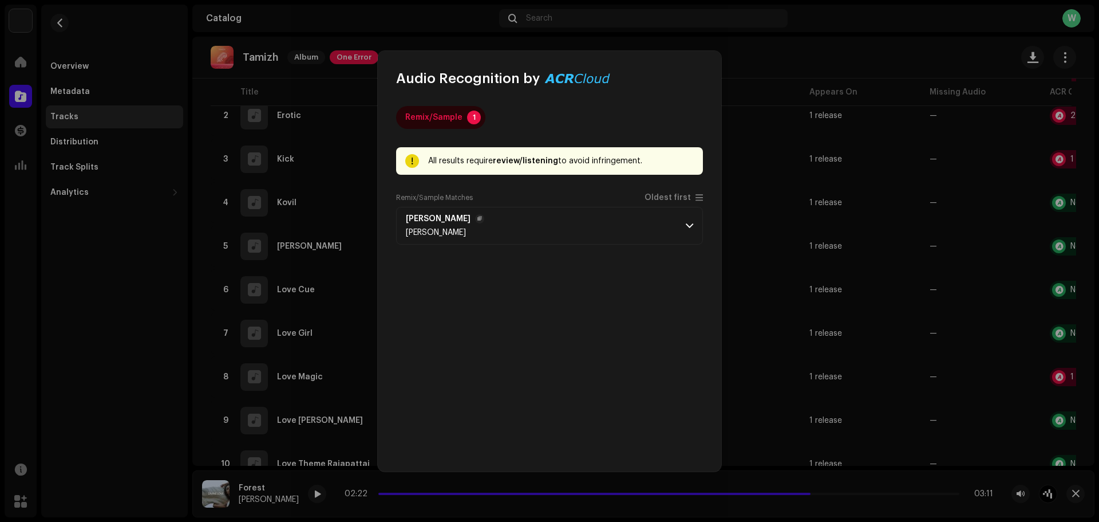
click at [620, 208] on p-accordion-header "[PERSON_NAME]" at bounding box center [549, 226] width 307 height 38
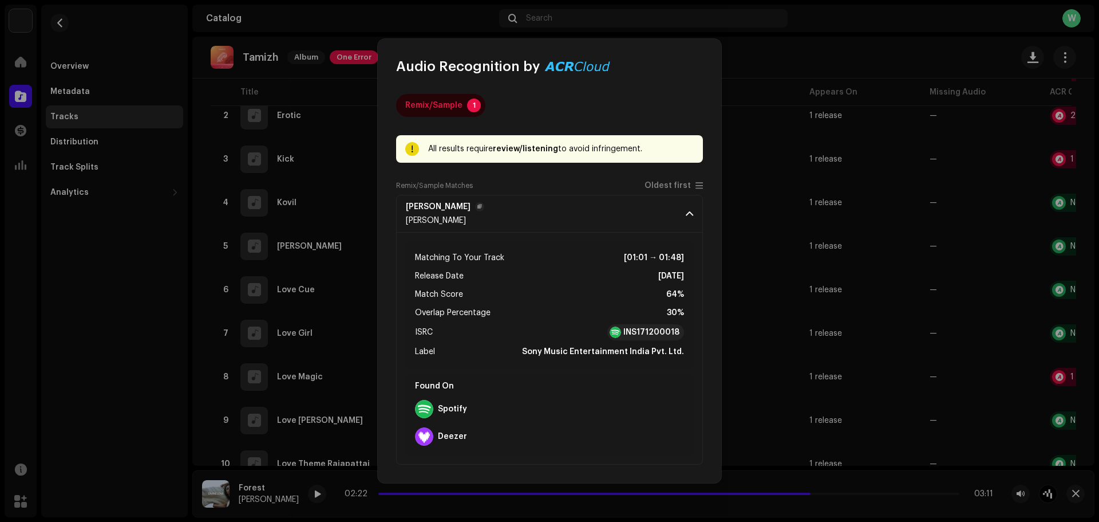
click at [620, 214] on p-accordion-header "[PERSON_NAME]" at bounding box center [549, 214] width 307 height 38
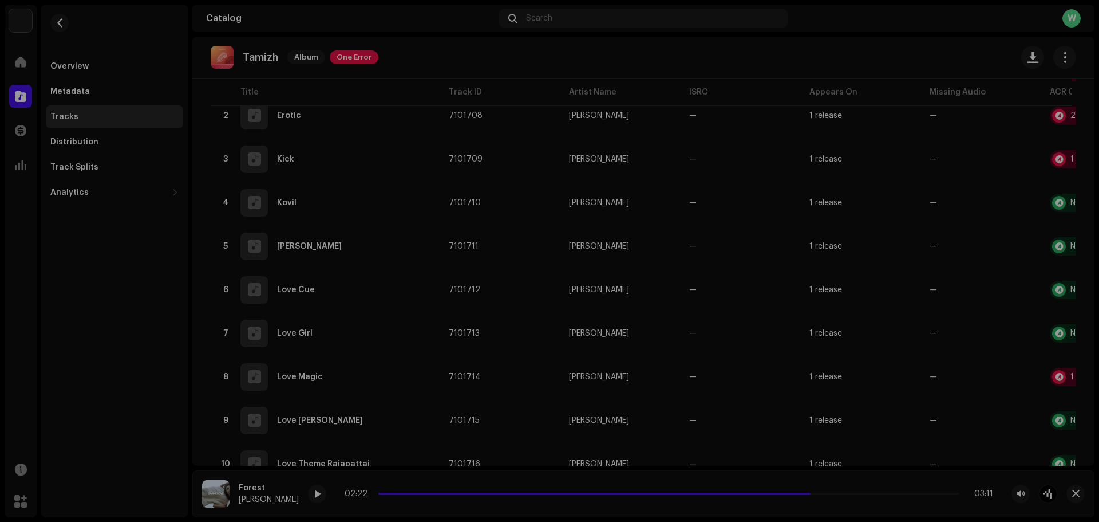
click at [811, 267] on div "Audio Recognition by Remix/Sample 1 All results require review/listening to avo…" at bounding box center [549, 261] width 1099 height 522
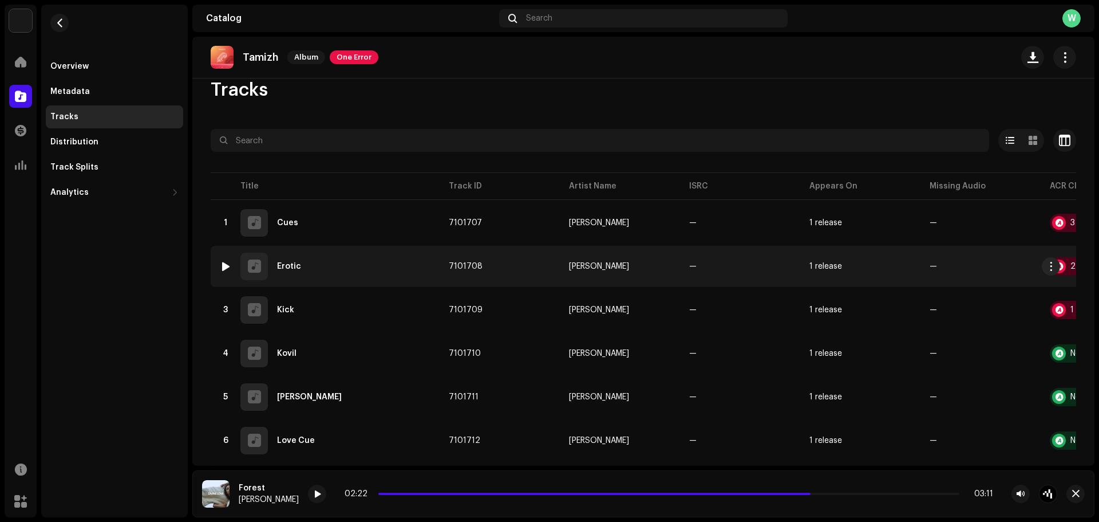
scroll to position [0, 0]
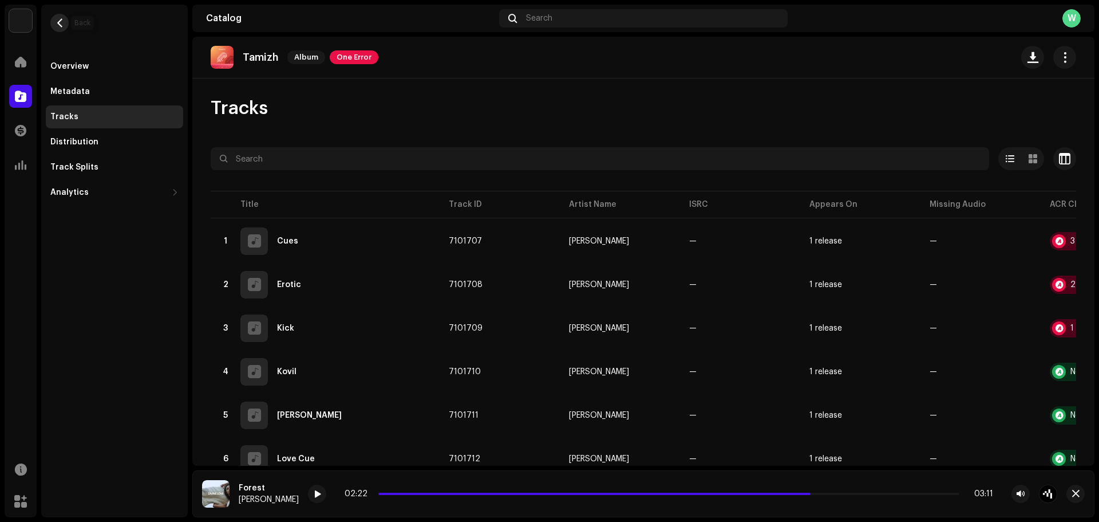
click at [58, 22] on span "button" at bounding box center [60, 22] width 9 height 9
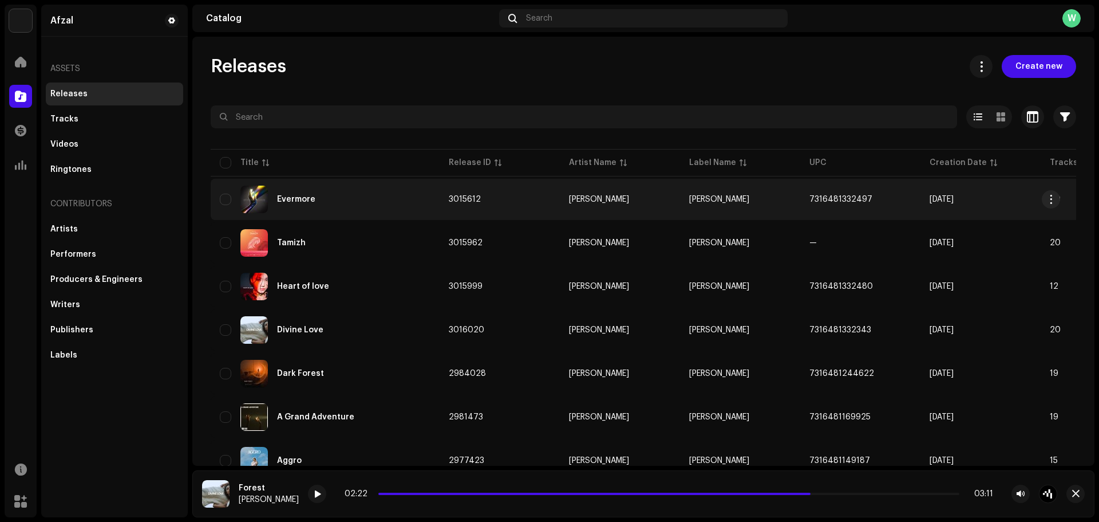
click at [299, 202] on div "Evermore" at bounding box center [296, 199] width 38 height 8
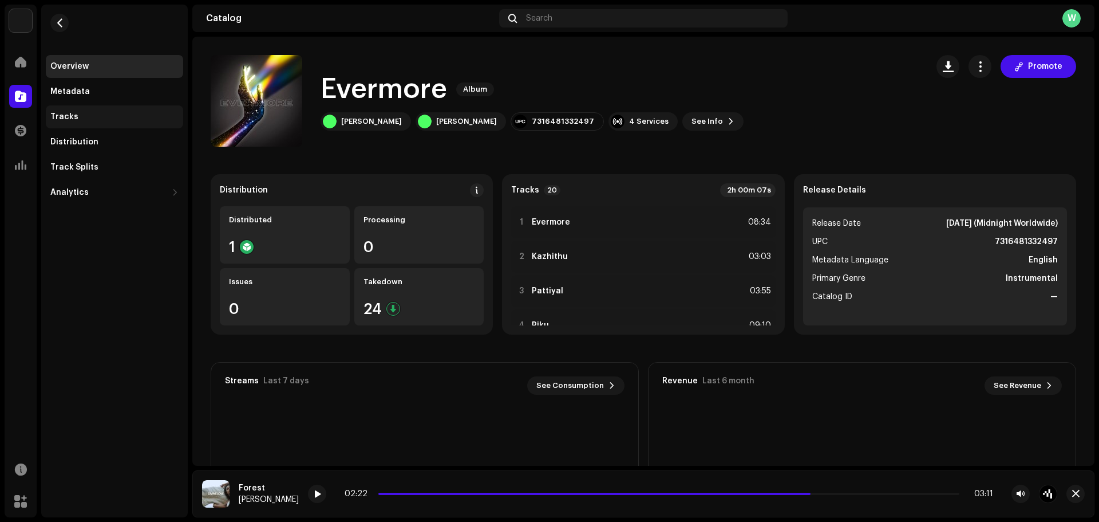
click at [85, 121] on div "Tracks" at bounding box center [114, 116] width 128 height 9
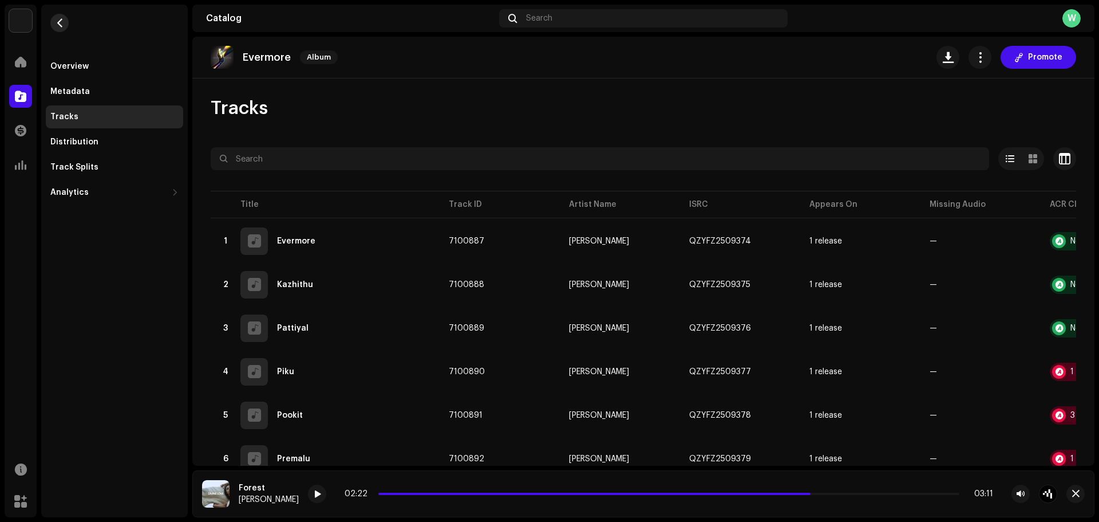
click at [59, 27] on button "button" at bounding box center [59, 23] width 18 height 18
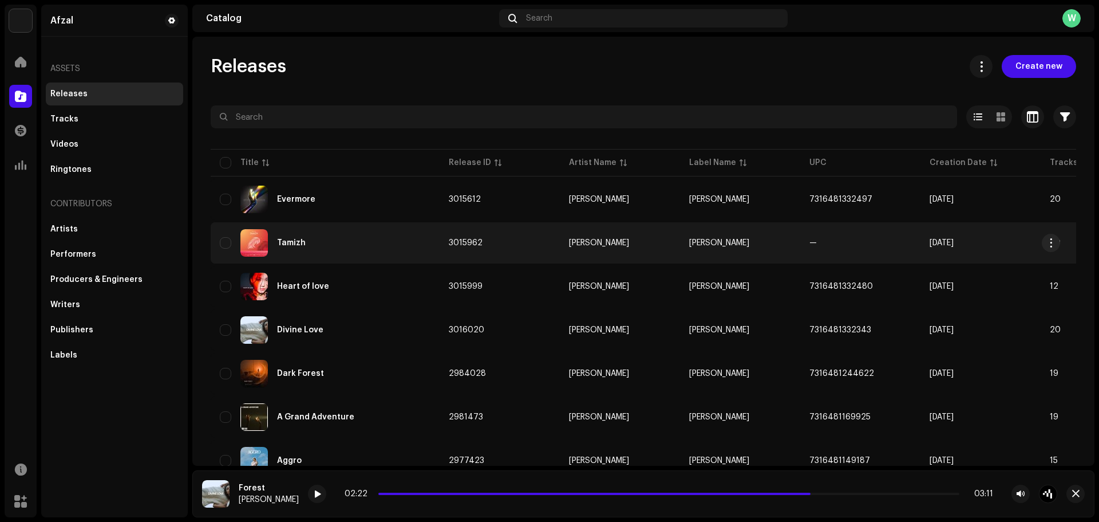
click at [297, 245] on div "Tamizh" at bounding box center [291, 243] width 29 height 8
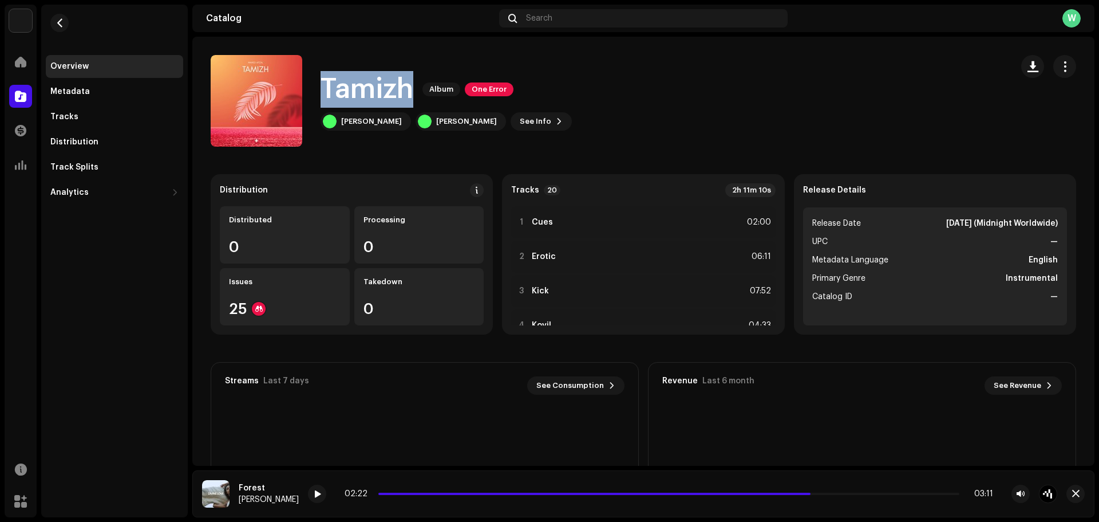
drag, startPoint x: 416, startPoint y: 91, endPoint x: 330, endPoint y: 90, distance: 85.9
click at [319, 90] on div "Tamizh Album One Error Wahed Afzal Wahed Afzal See Info" at bounding box center [607, 101] width 793 height 92
copy h1 "Tamizh"
click at [357, 115] on div "[PERSON_NAME]" at bounding box center [366, 121] width 90 height 18
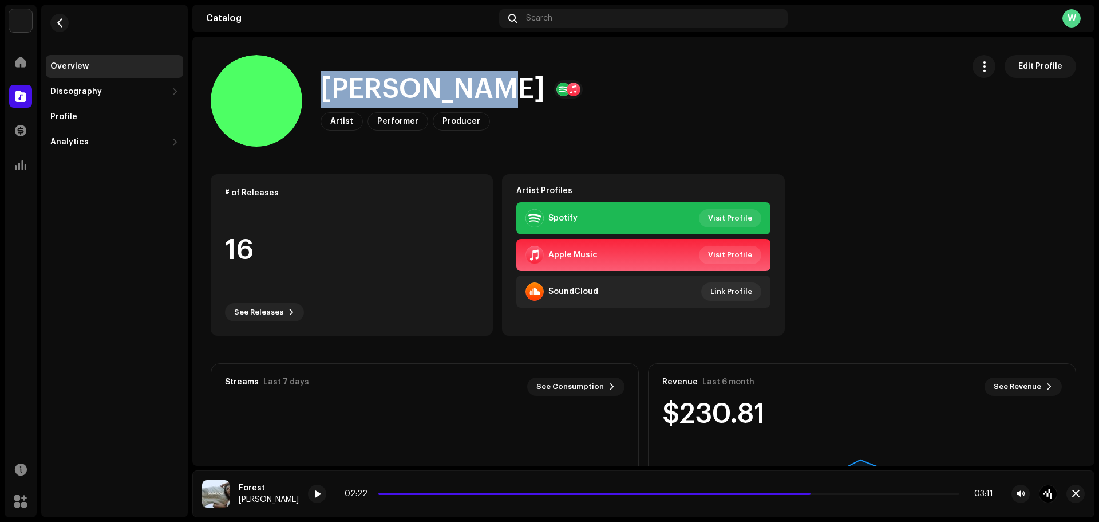
drag, startPoint x: 483, startPoint y: 85, endPoint x: 330, endPoint y: 85, distance: 153.5
click at [330, 85] on h1 "[PERSON_NAME]" at bounding box center [433, 89] width 224 height 37
copy h1 "[PERSON_NAME]"
click at [56, 23] on span "button" at bounding box center [60, 22] width 9 height 9
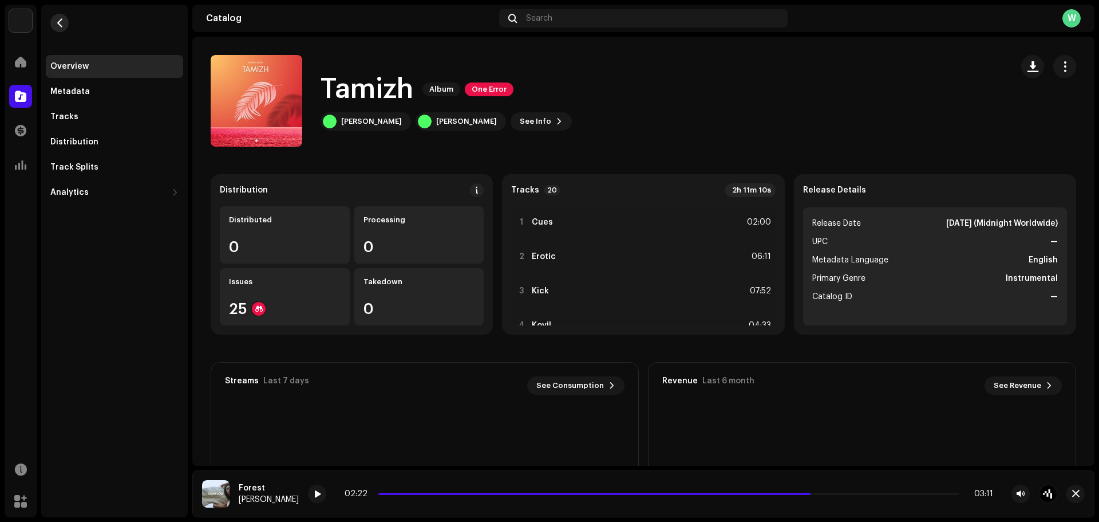
click at [66, 21] on button "button" at bounding box center [59, 23] width 18 height 18
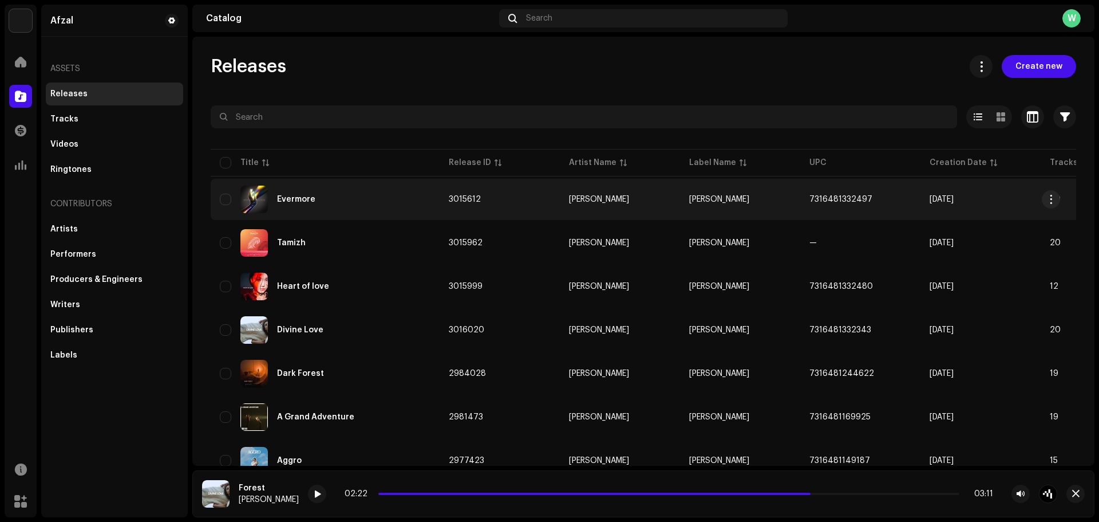
click at [283, 195] on div "Evermore" at bounding box center [325, 199] width 211 height 27
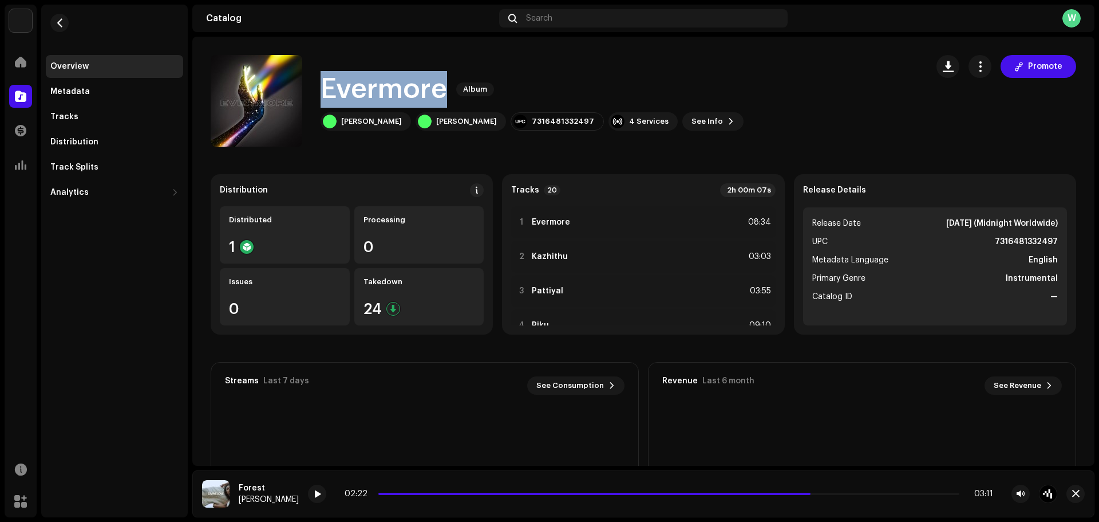
drag, startPoint x: 443, startPoint y: 89, endPoint x: 326, endPoint y: 93, distance: 116.9
click at [326, 93] on h1 "Evermore" at bounding box center [384, 89] width 127 height 37
copy h1 "Evermore"
click at [367, 117] on div "[PERSON_NAME]" at bounding box center [371, 121] width 61 height 9
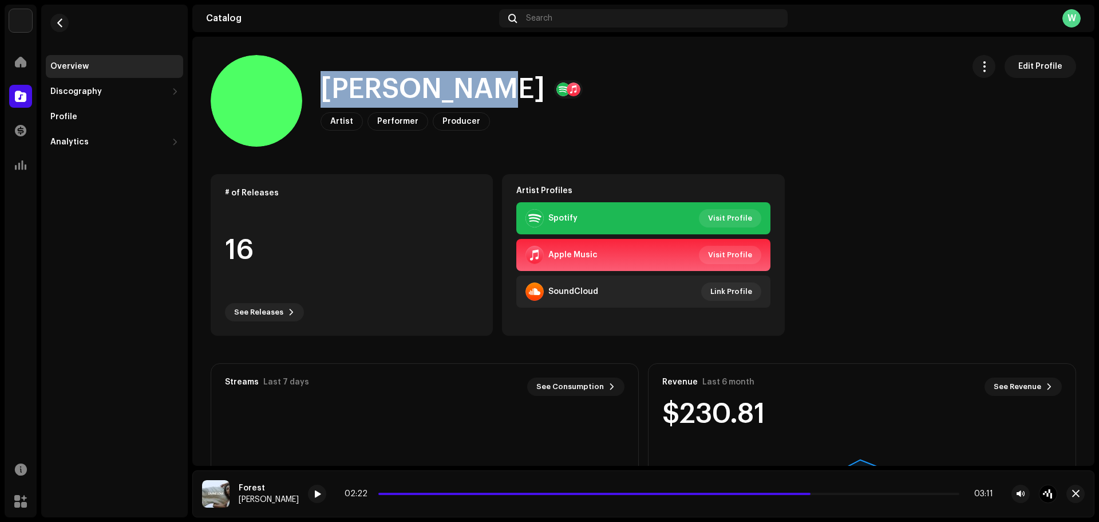
drag, startPoint x: 480, startPoint y: 84, endPoint x: 330, endPoint y: 90, distance: 149.6
click at [330, 90] on h1 "[PERSON_NAME]" at bounding box center [433, 89] width 224 height 37
click at [64, 22] on span "button" at bounding box center [60, 22] width 9 height 9
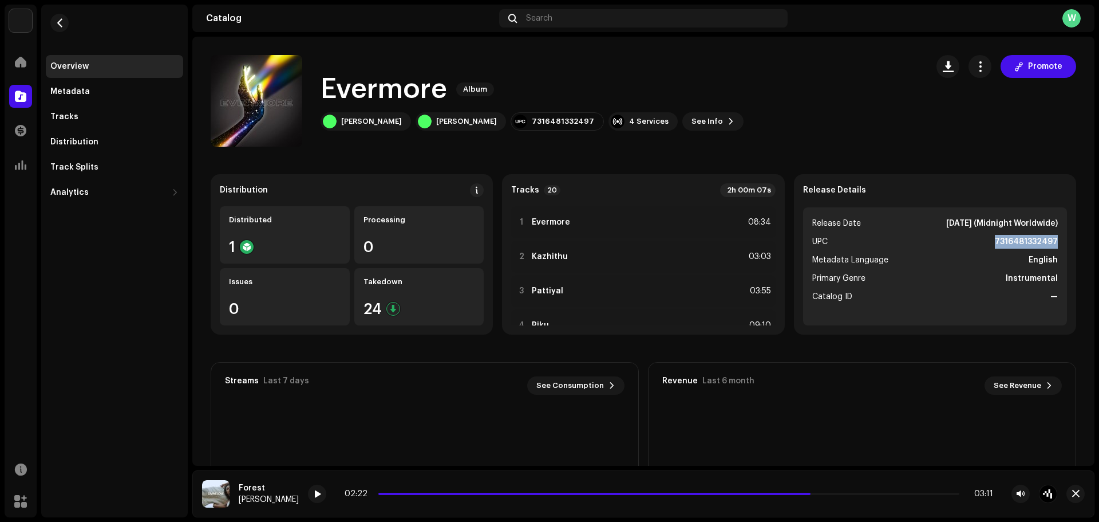
drag, startPoint x: 1053, startPoint y: 237, endPoint x: 991, endPoint y: 240, distance: 61.3
click at [991, 240] on ul "Release Date Sep 24, 2025 (Midnight Worldwide) UPC 7316481332497 Metadata Langu…" at bounding box center [935, 266] width 264 height 118
copy strong "7316481332497"
click at [129, 122] on div "Tracks" at bounding box center [114, 116] width 137 height 23
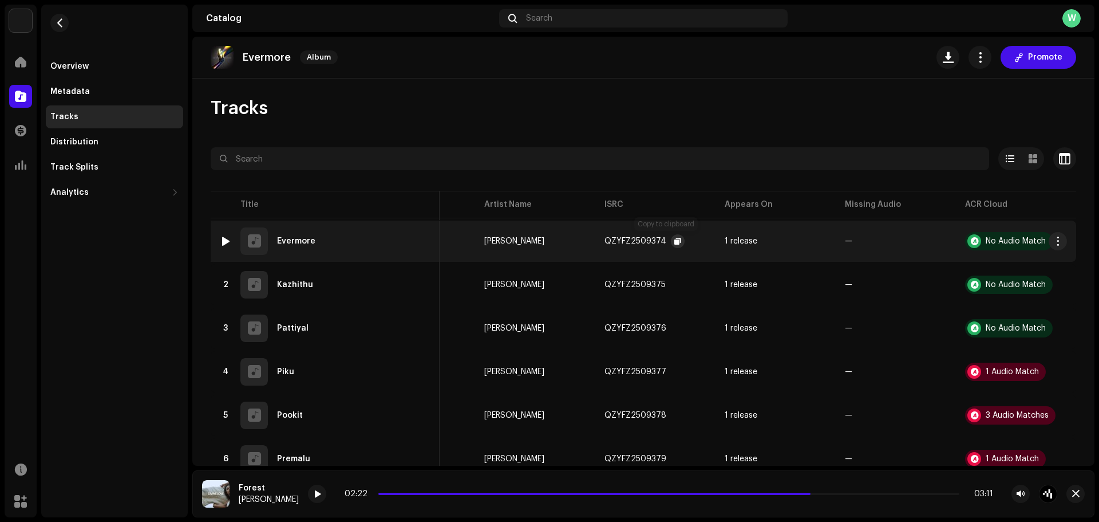
click at [675, 241] on span "button" at bounding box center [678, 241] width 7 height 9
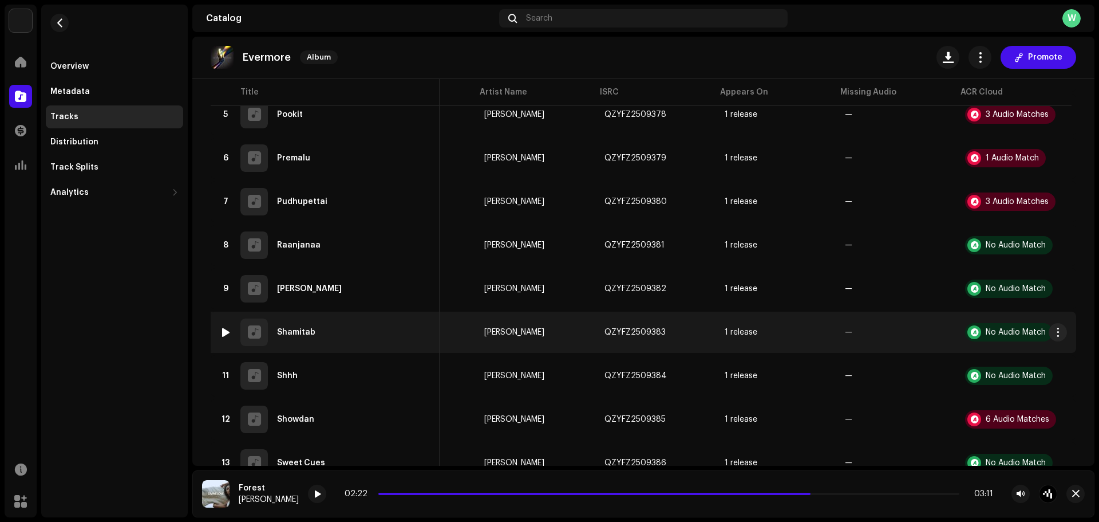
scroll to position [401, 0]
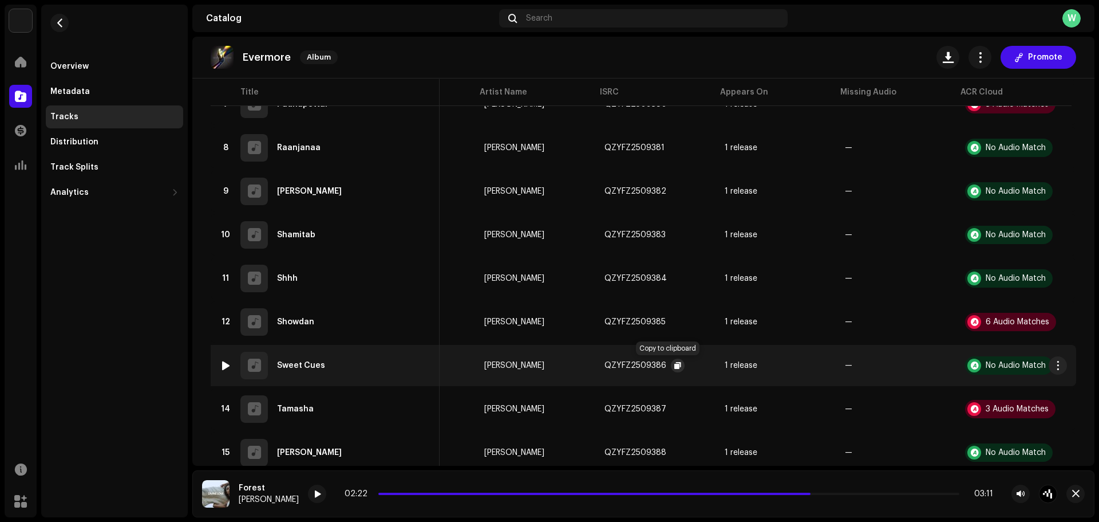
click at [671, 363] on button "button" at bounding box center [678, 365] width 14 height 14
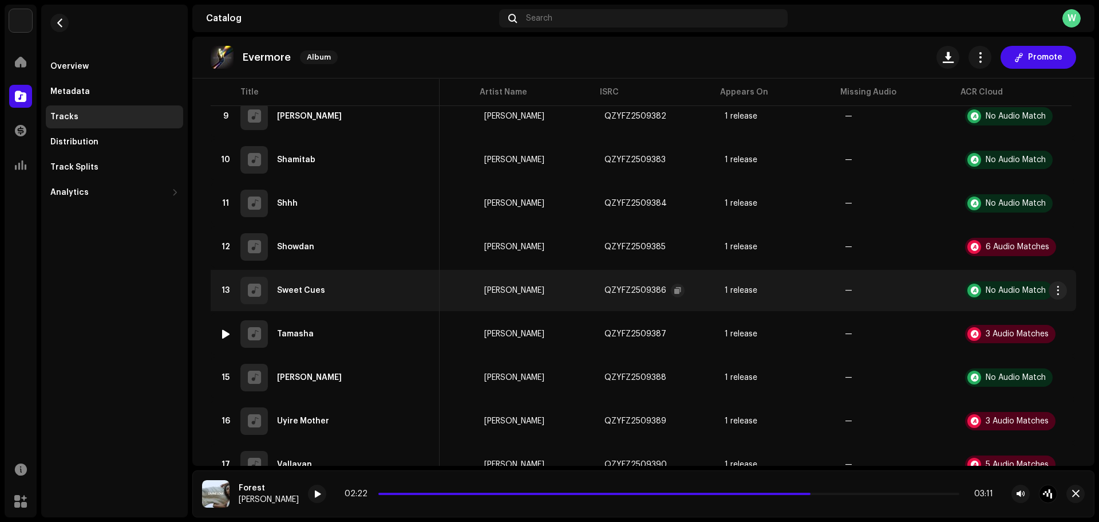
scroll to position [515, 0]
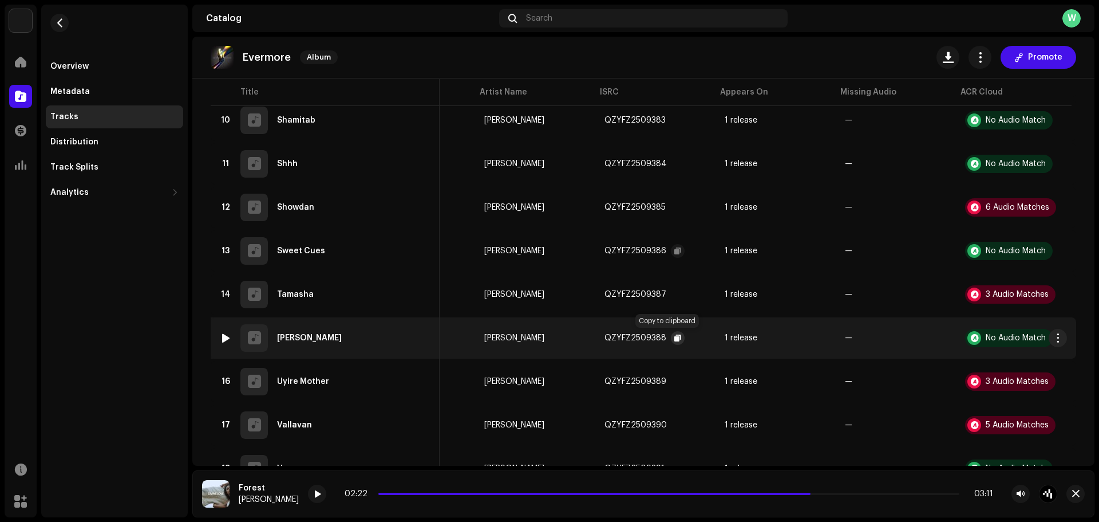
click at [671, 333] on button "button" at bounding box center [678, 338] width 14 height 14
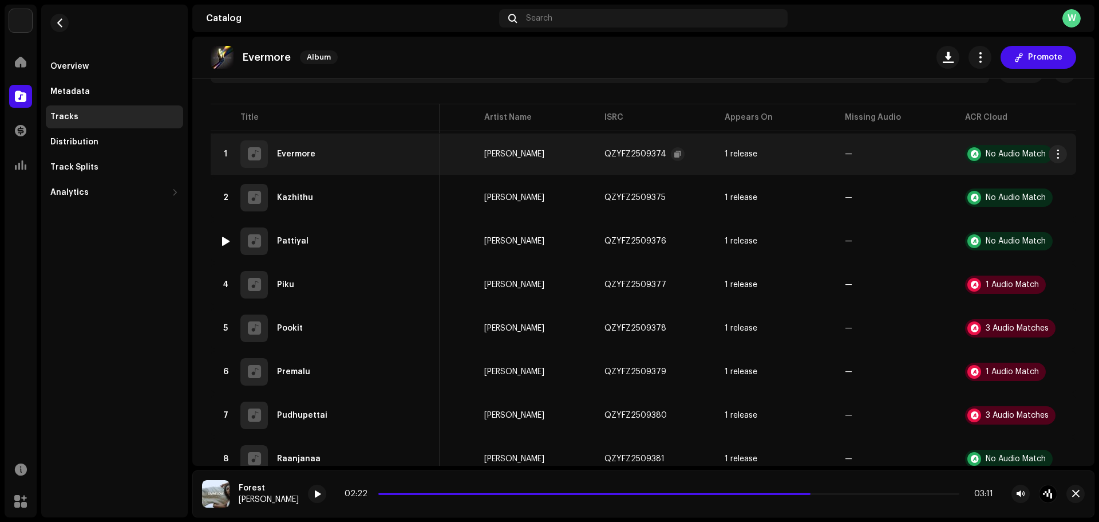
scroll to position [0, 0]
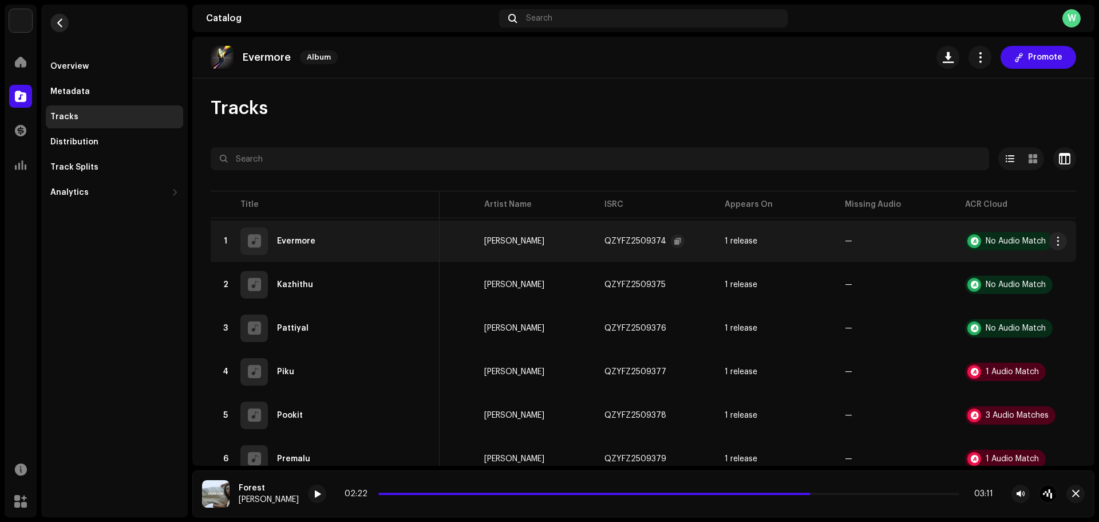
click at [58, 19] on span "button" at bounding box center [60, 22] width 9 height 9
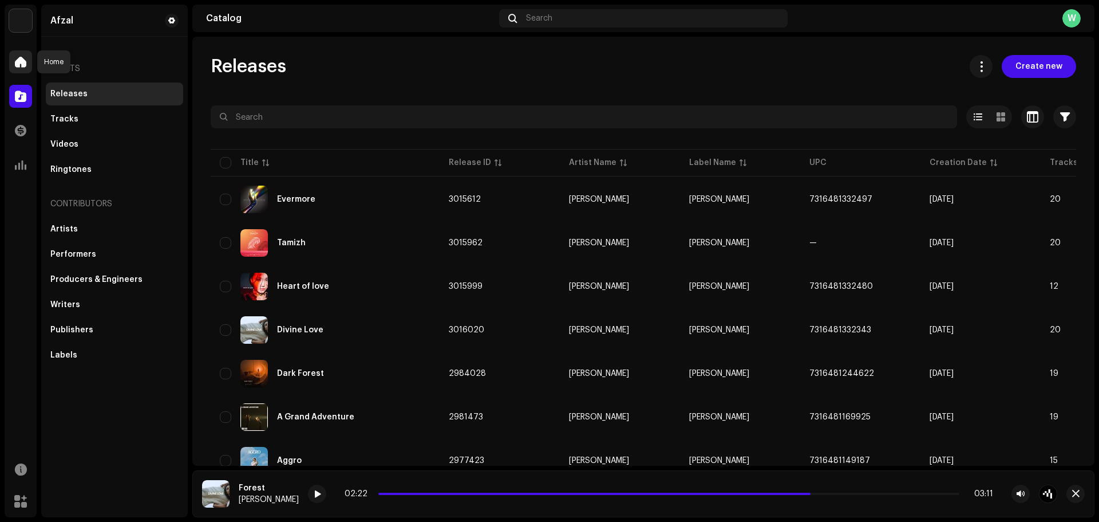
click at [22, 69] on div at bounding box center [20, 61] width 23 height 23
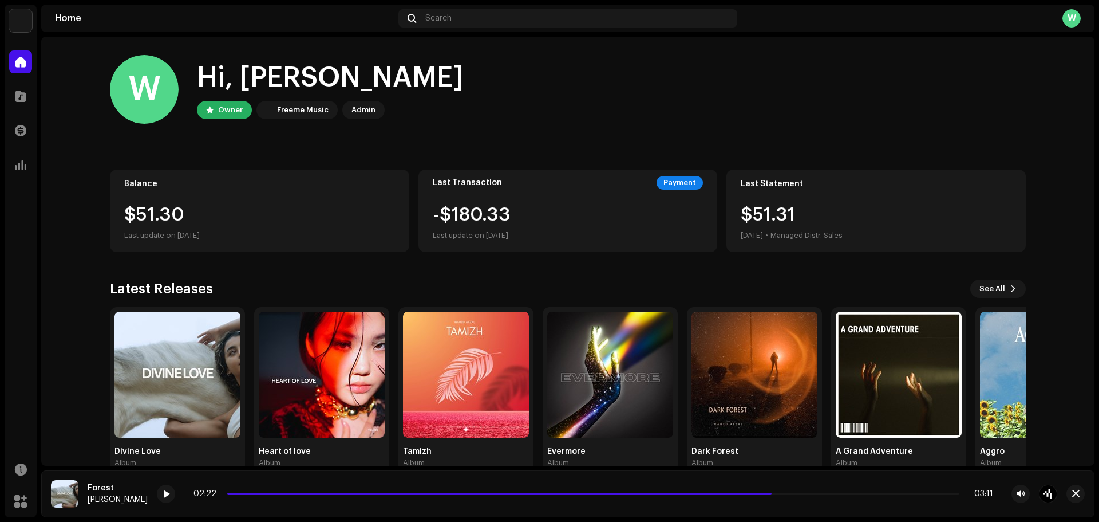
click at [1064, 10] on re-a-cover "W" at bounding box center [1072, 18] width 18 height 18
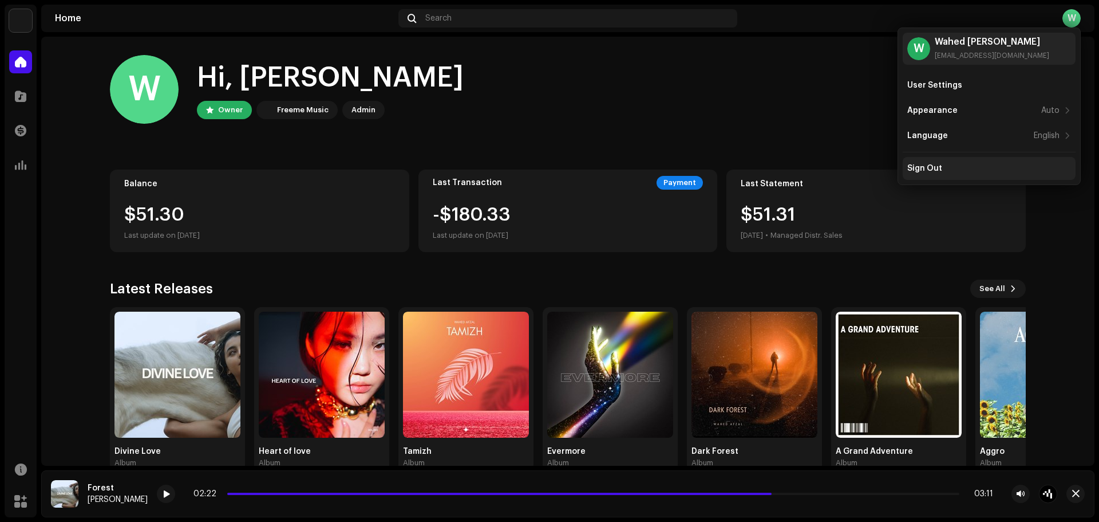
click at [951, 170] on div "Sign Out" at bounding box center [990, 168] width 164 height 9
click at [928, 164] on div "Sign Out" at bounding box center [925, 168] width 35 height 9
